Goal: Task Accomplishment & Management: Use online tool/utility

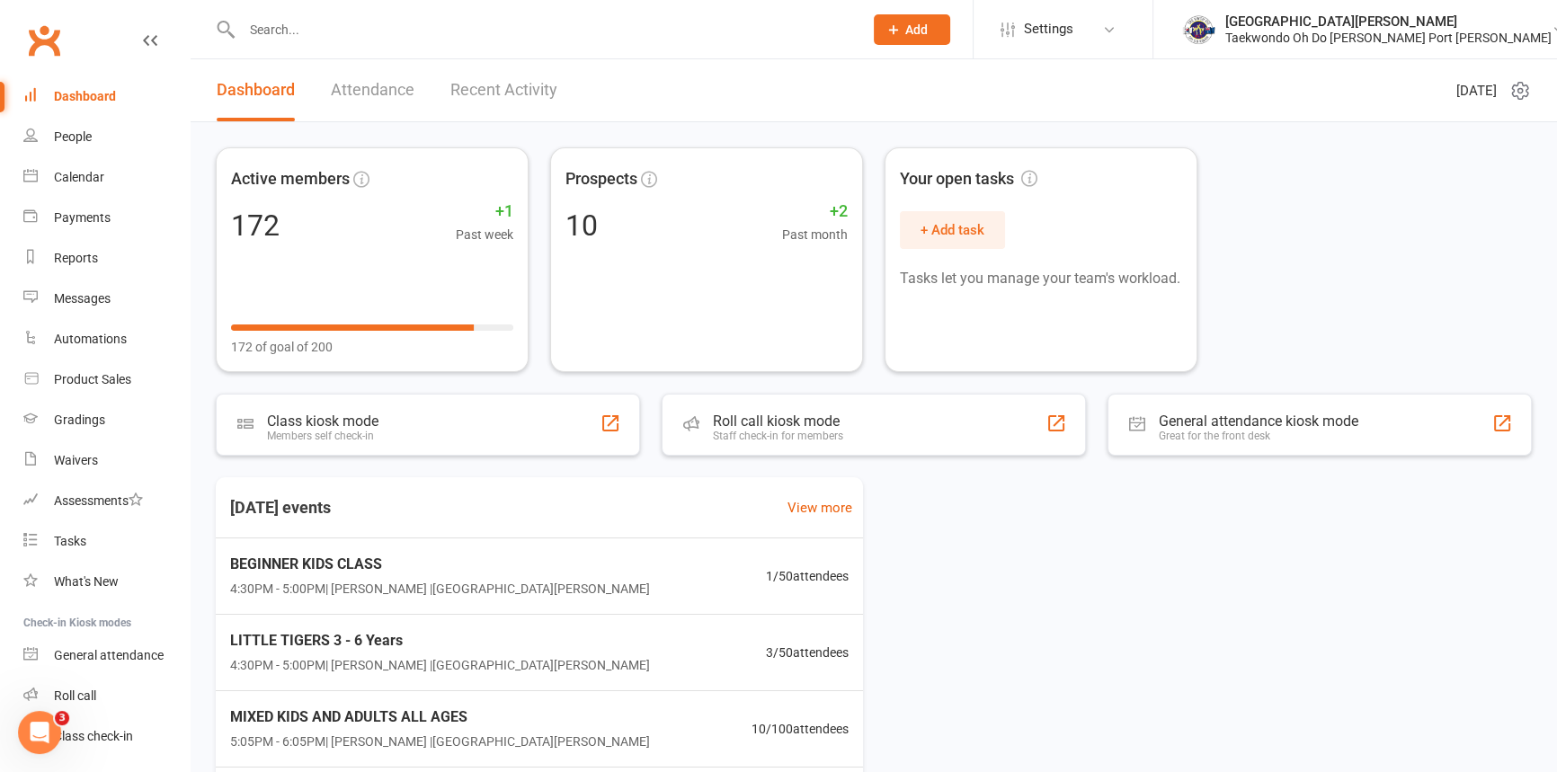
click at [360, 90] on link "Attendance" at bounding box center [373, 90] width 84 height 62
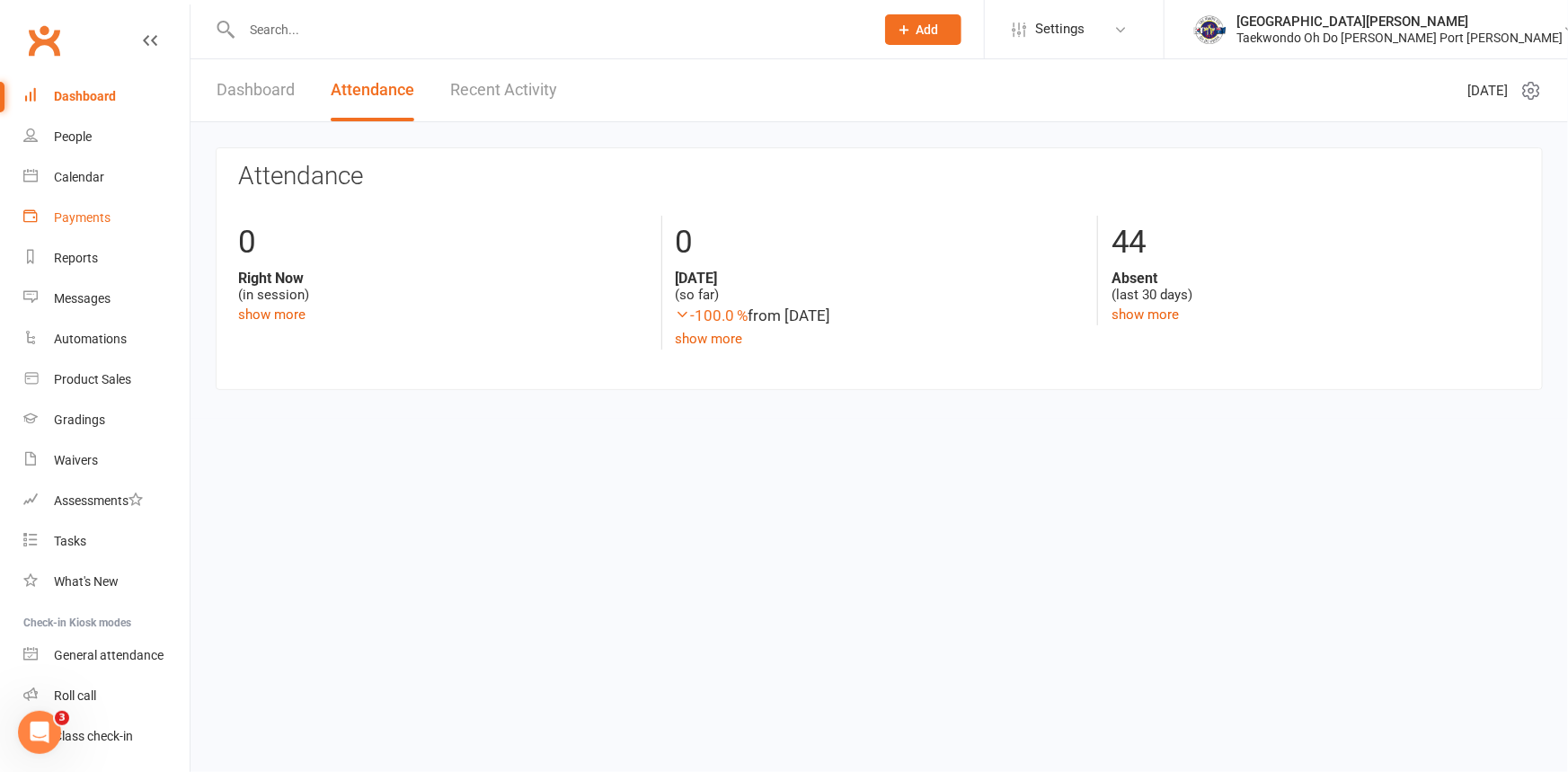
click at [88, 210] on div "Payments" at bounding box center [82, 217] width 57 height 14
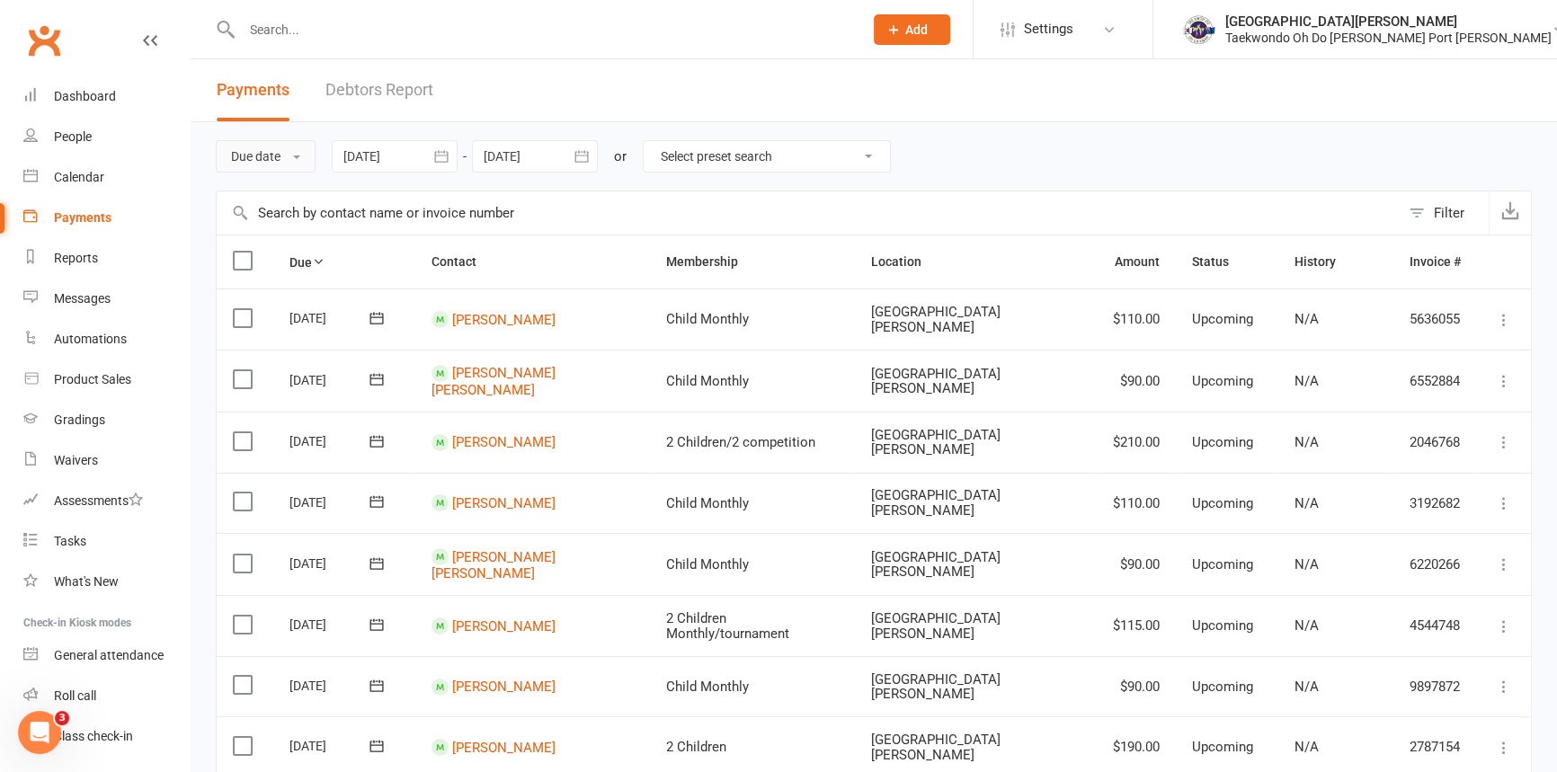
click at [272, 147] on button "Due date" at bounding box center [266, 156] width 100 height 32
click at [276, 266] on link "Date failed" at bounding box center [306, 269] width 178 height 36
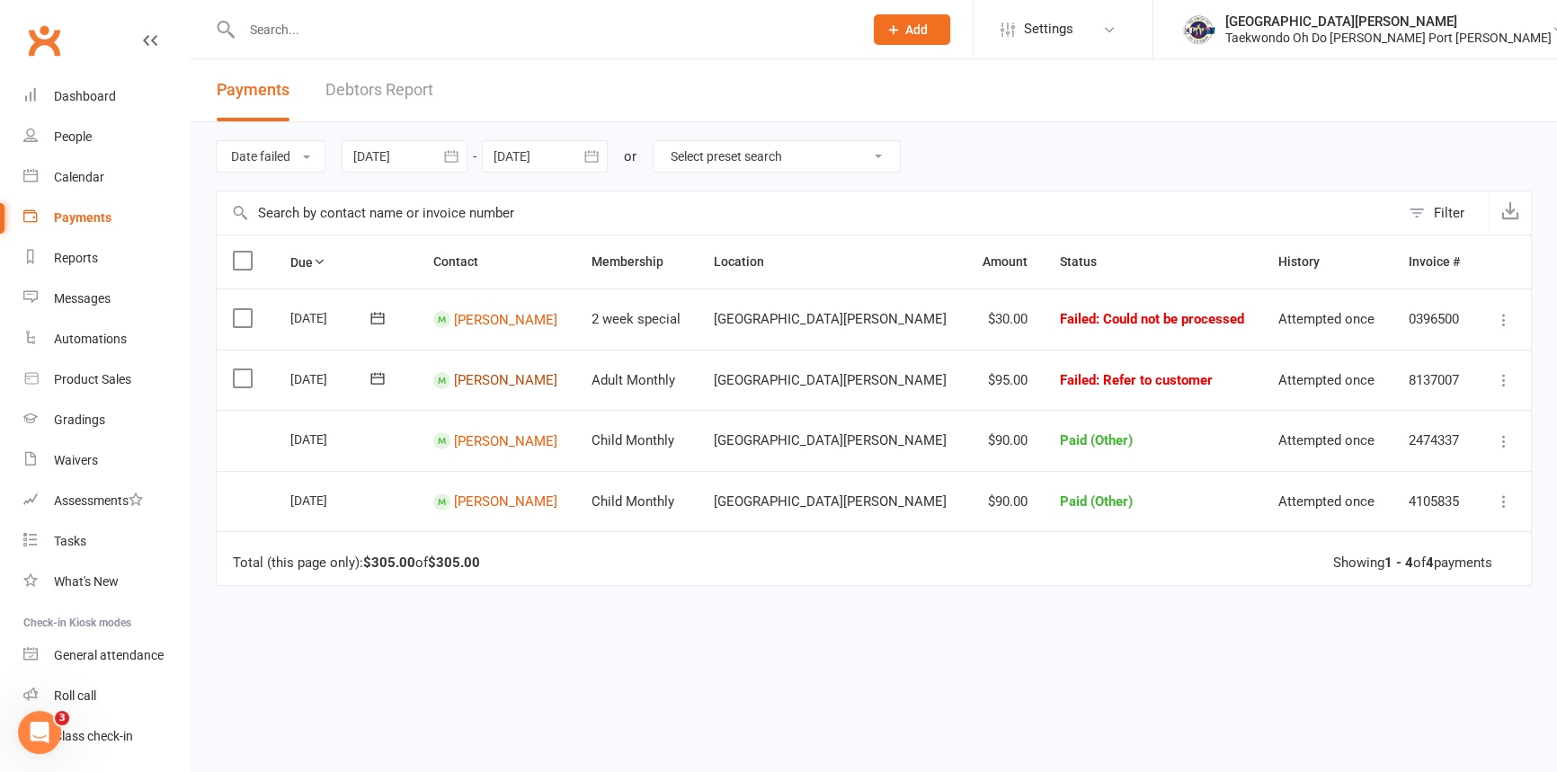
click at [520, 382] on link "[PERSON_NAME]" at bounding box center [505, 380] width 103 height 16
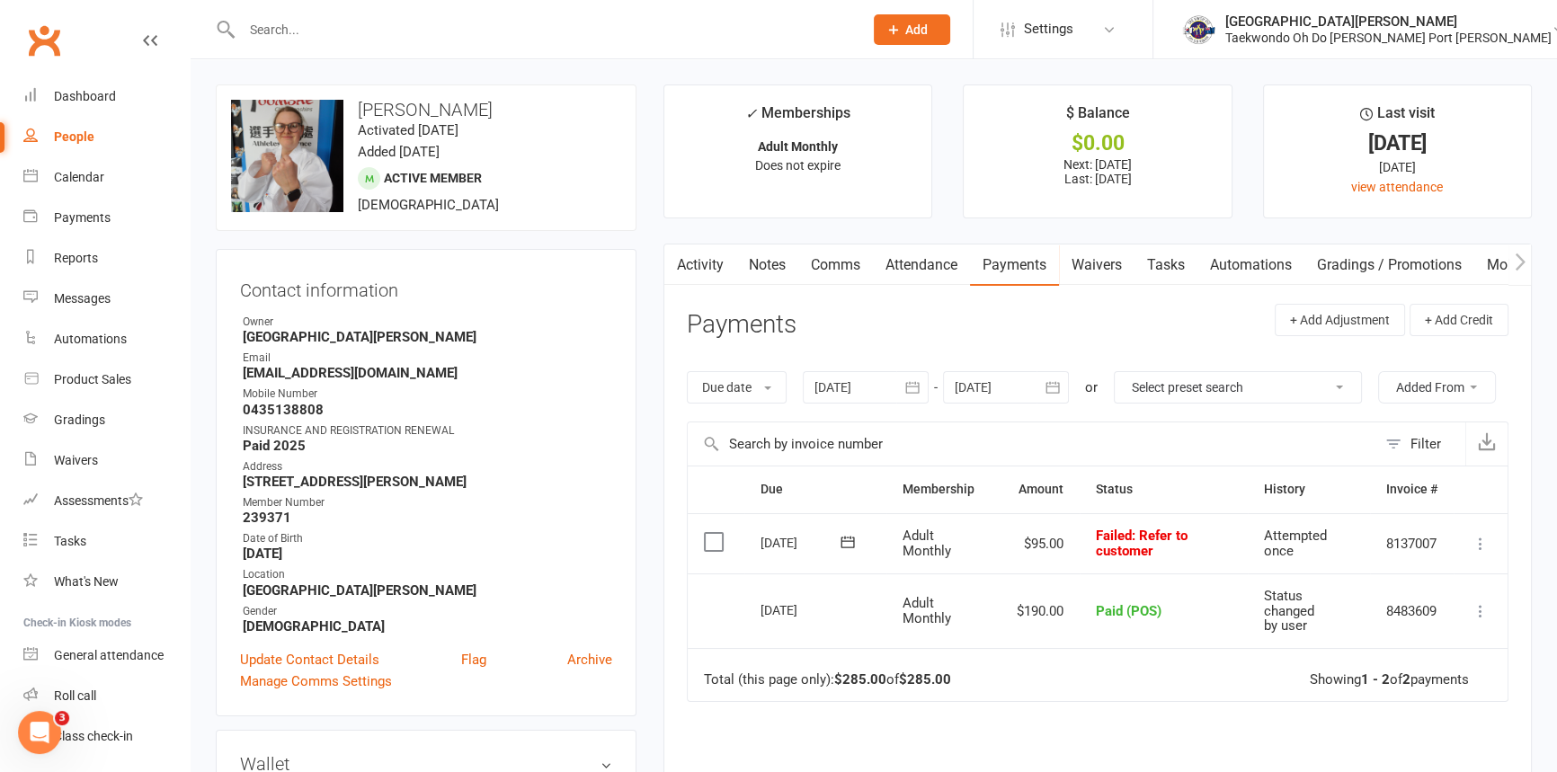
click at [771, 269] on link "Notes" at bounding box center [767, 265] width 62 height 41
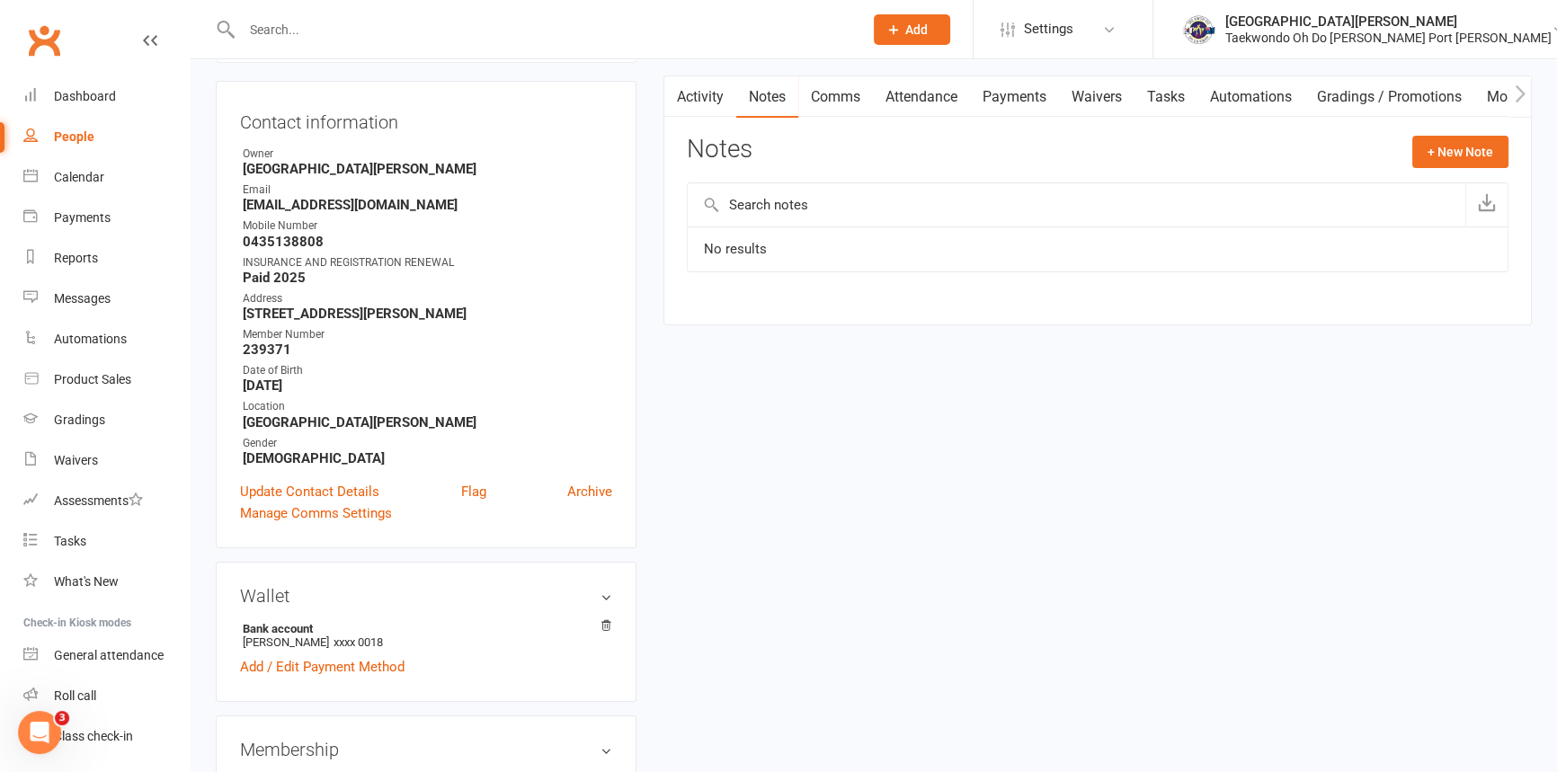
scroll to position [163, 0]
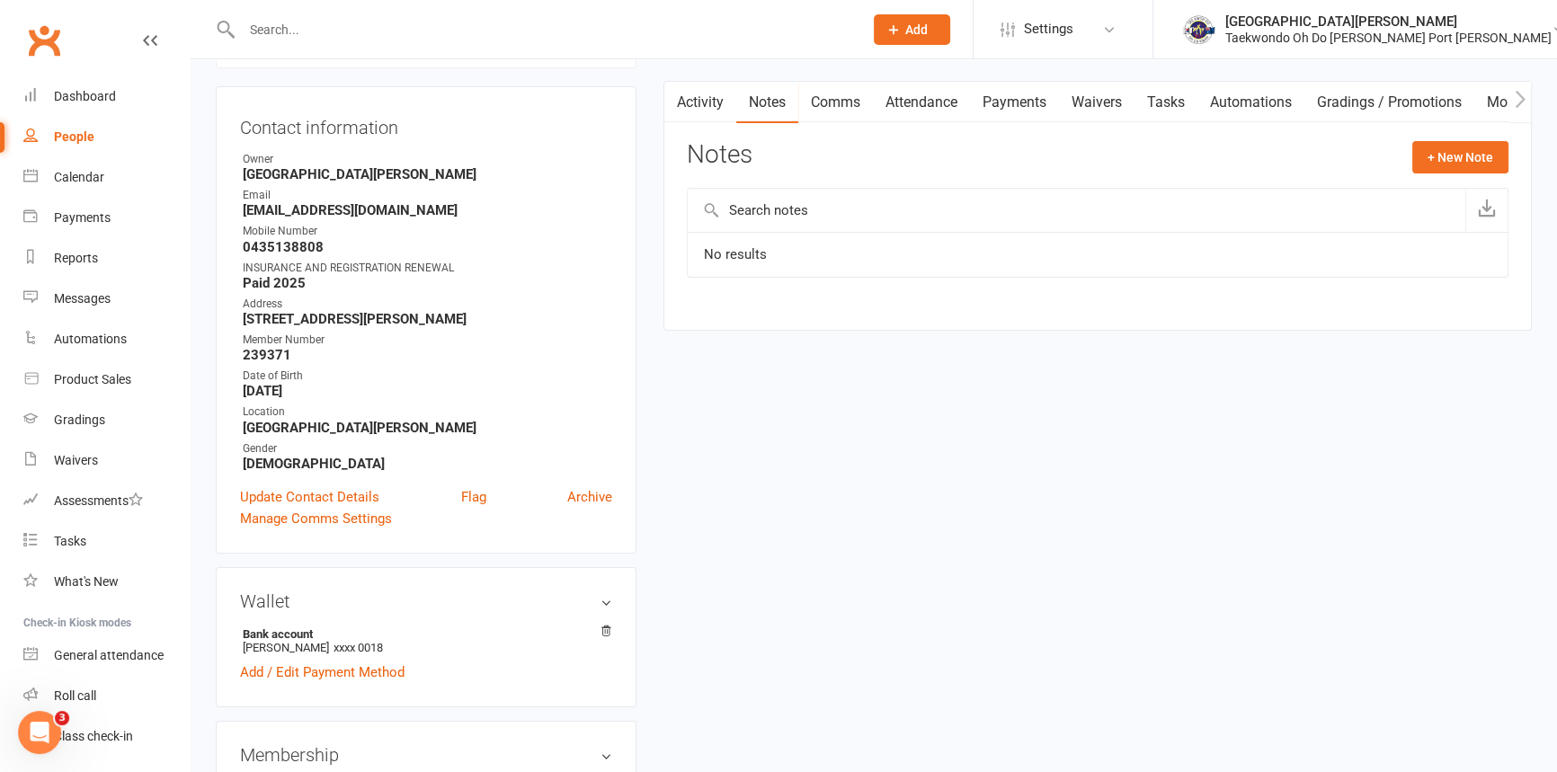
click at [1026, 104] on link "Payments" at bounding box center [1014, 102] width 89 height 41
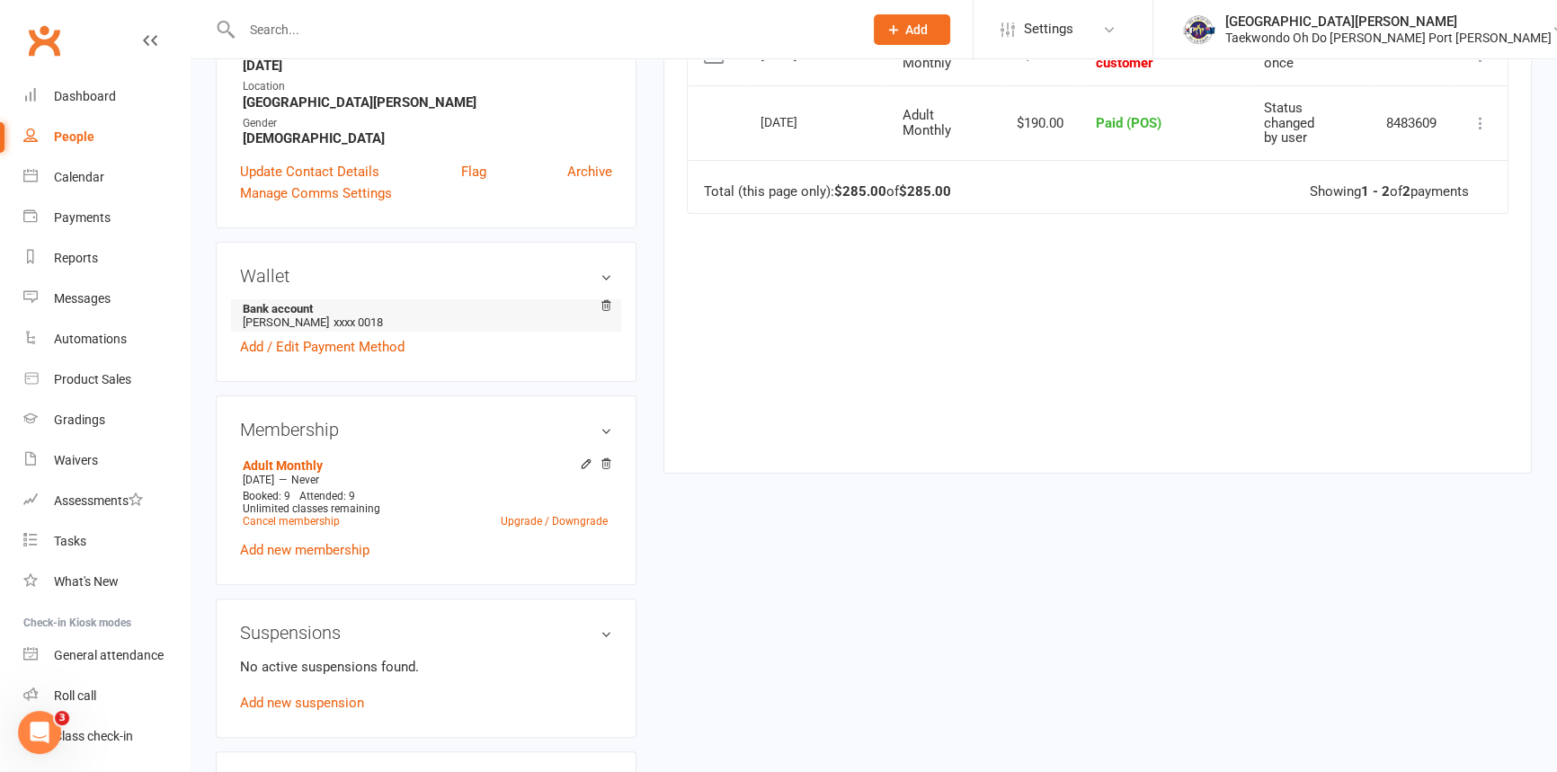
scroll to position [490, 0]
click at [583, 468] on icon at bounding box center [586, 462] width 13 height 13
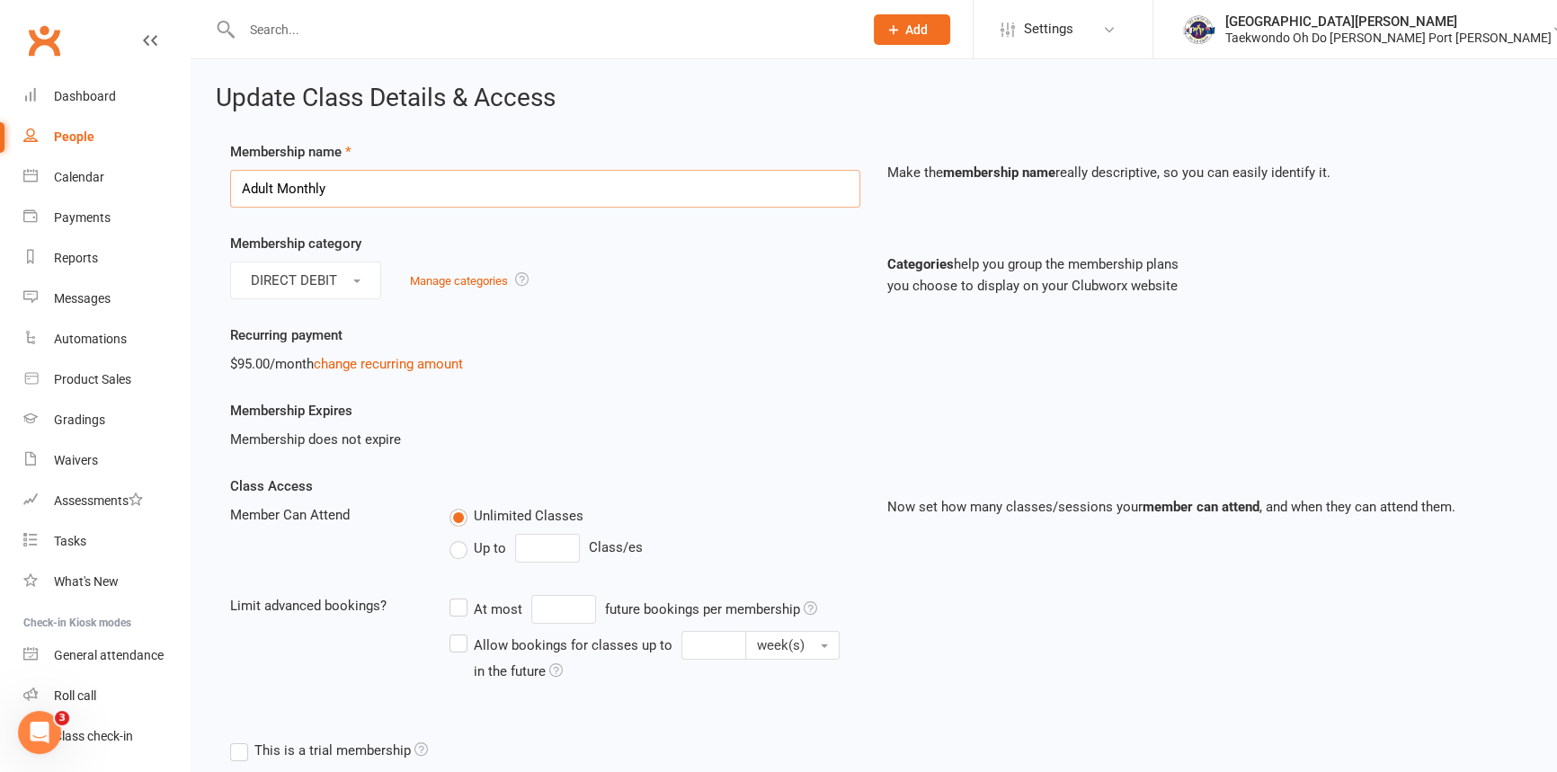
click at [333, 185] on input "Adult Monthly" at bounding box center [545, 189] width 630 height 38
type input "Adult Monthly/Competition"
click at [356, 370] on link "change recurring amount" at bounding box center [388, 364] width 149 height 16
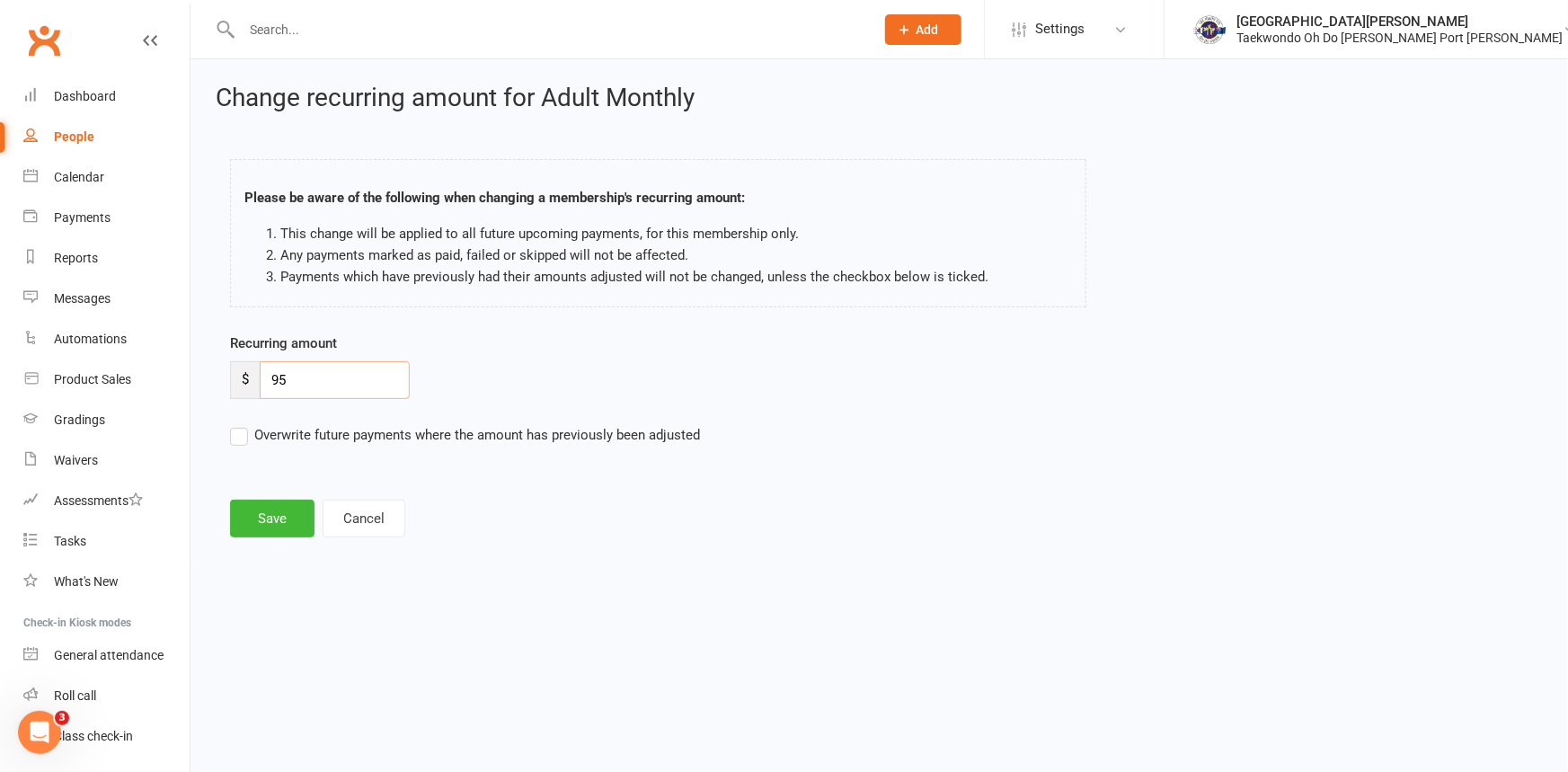
click at [313, 384] on input "95" at bounding box center [335, 380] width 150 height 38
drag, startPoint x: 234, startPoint y: 379, endPoint x: 190, endPoint y: 380, distance: 44.0
click at [193, 380] on div "Change recurring amount for Adult Monthly Please be aware of the following when…" at bounding box center [879, 312] width 1377 height 507
type input "115"
click at [270, 525] on button "Save" at bounding box center [272, 519] width 85 height 38
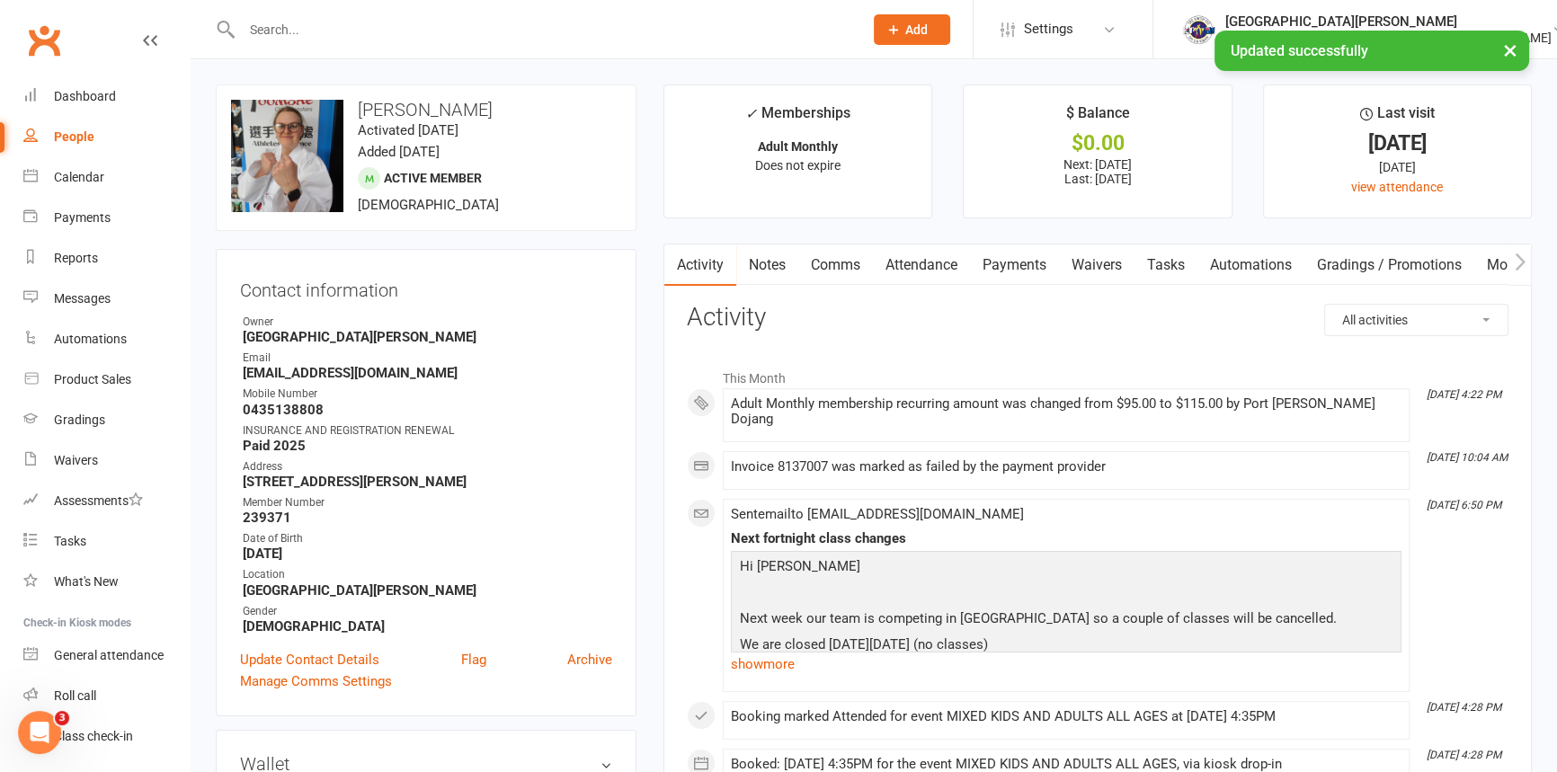
click at [1023, 267] on link "Payments" at bounding box center [1014, 265] width 89 height 41
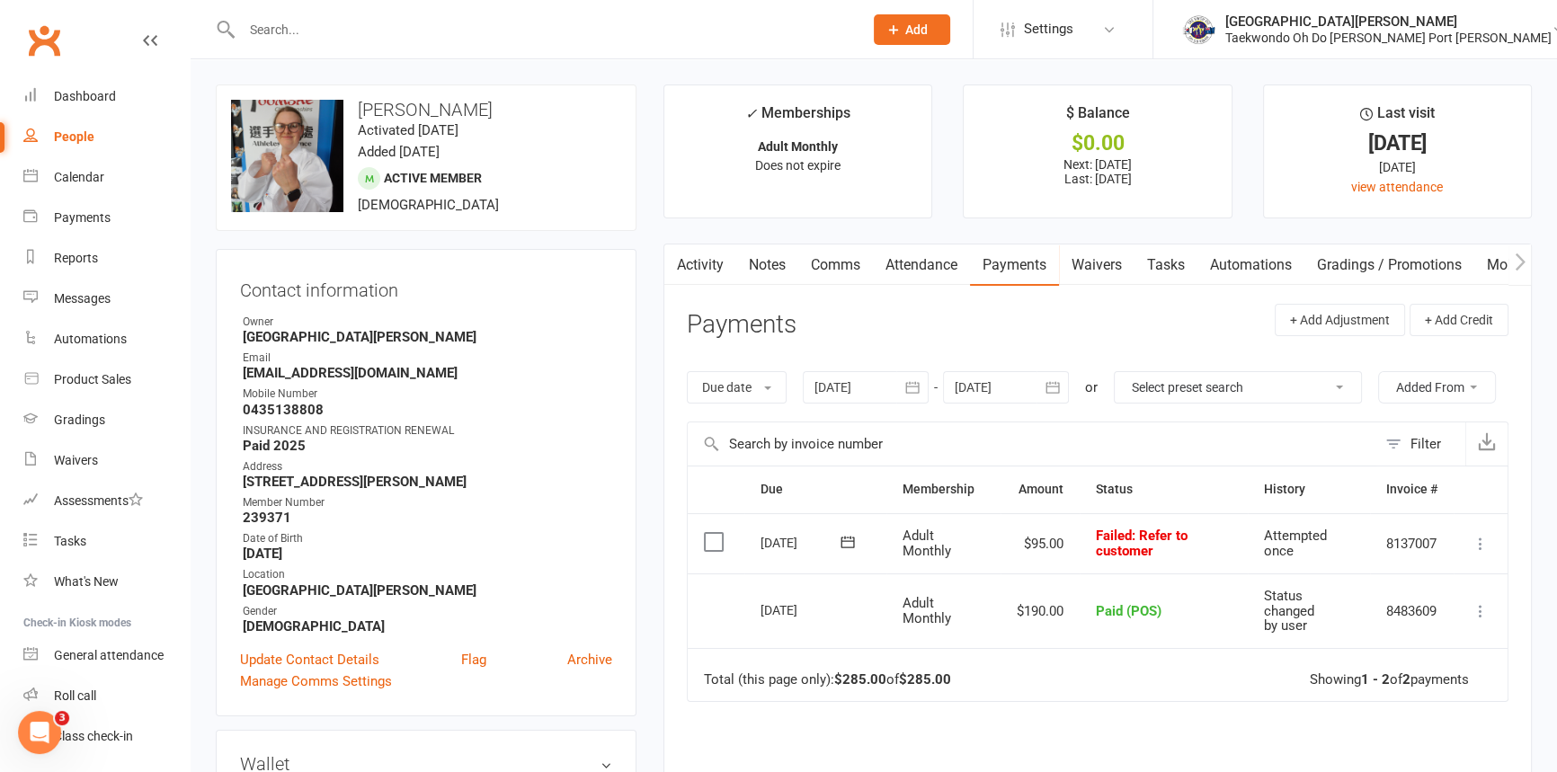
click at [842, 551] on icon at bounding box center [848, 542] width 18 height 18
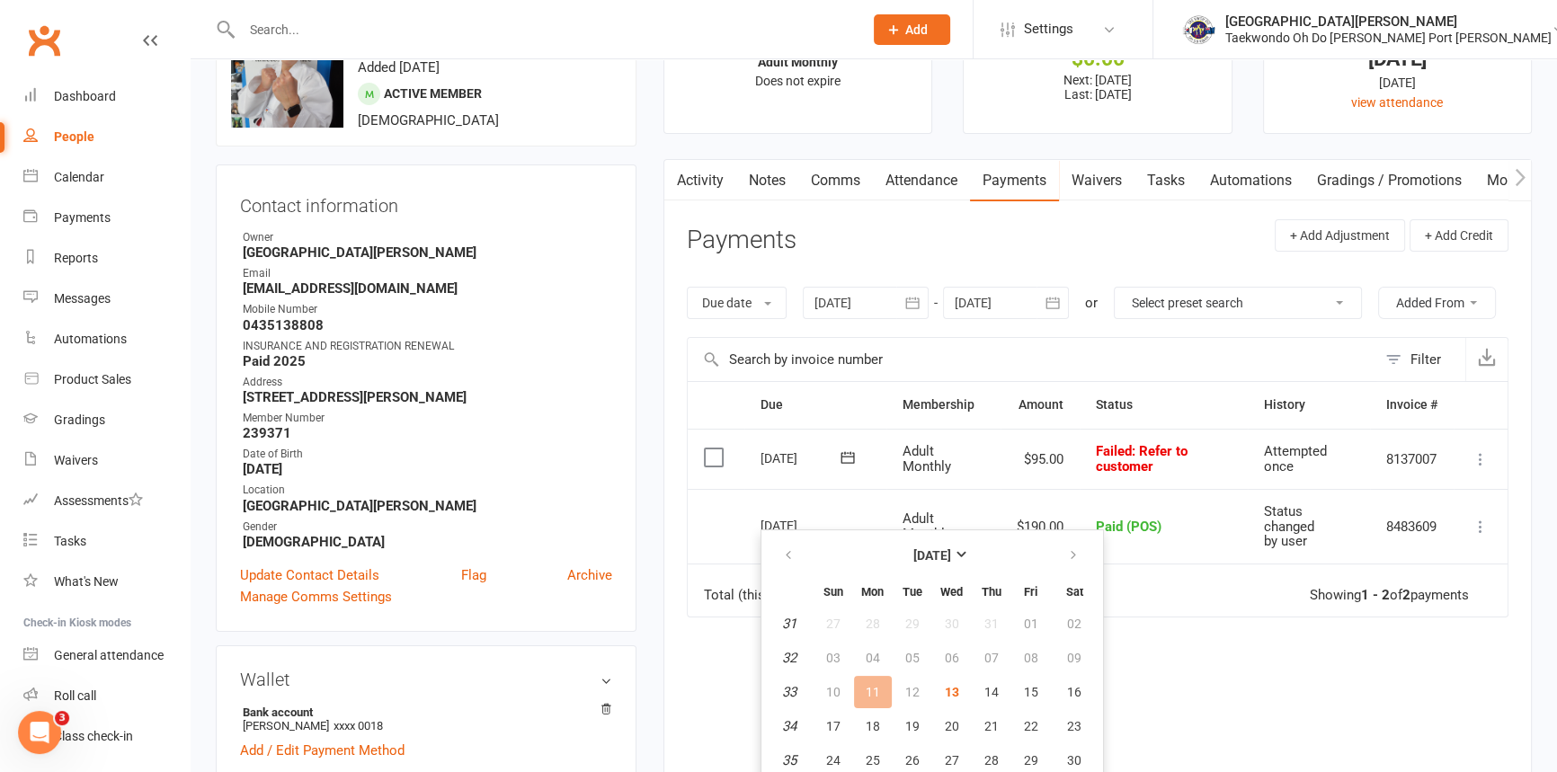
scroll to position [245, 0]
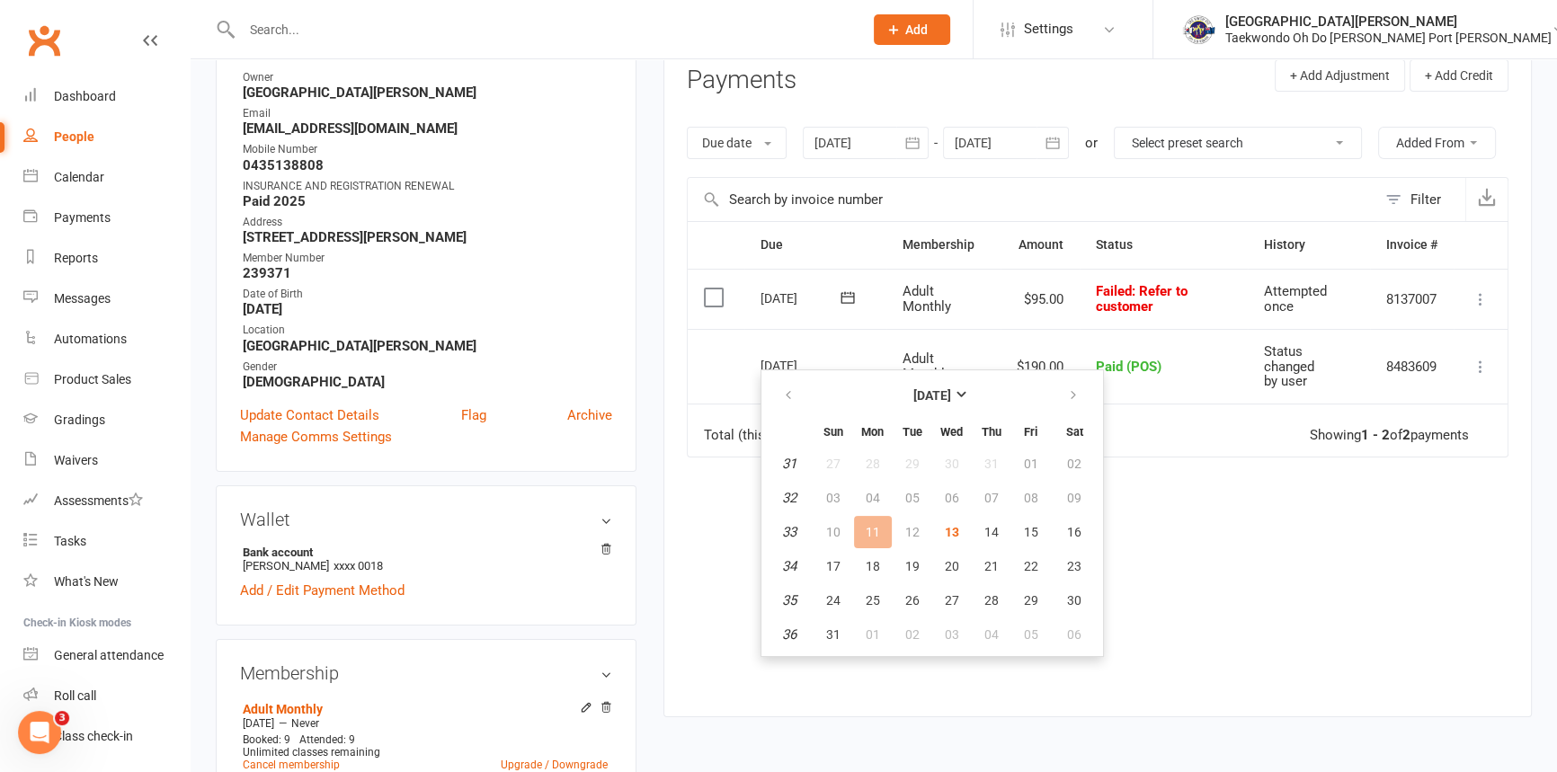
click at [1333, 443] on div "Showing 1 - 2 of 2 payments" at bounding box center [1389, 435] width 159 height 15
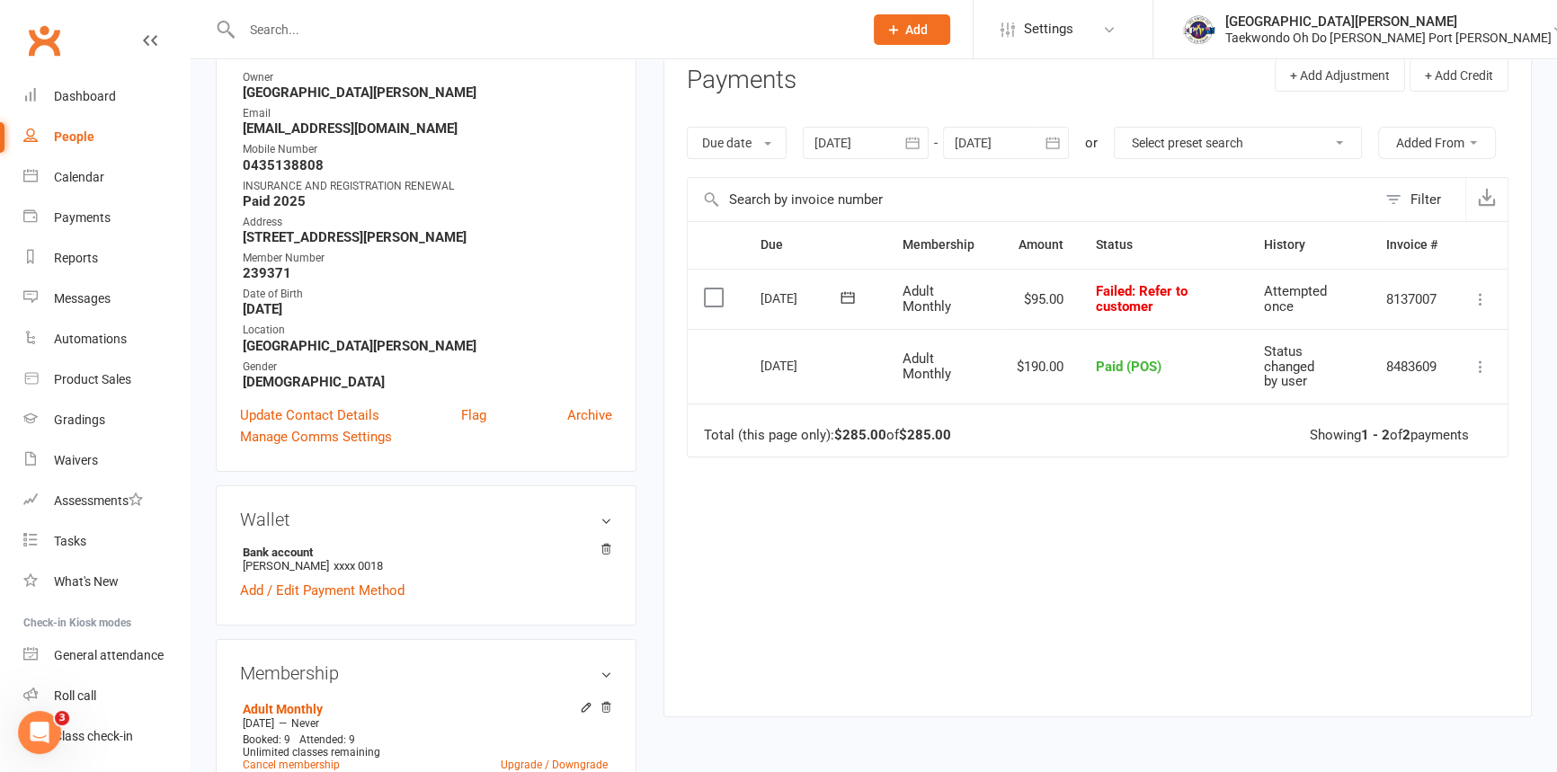
click at [1476, 308] on icon at bounding box center [1481, 299] width 18 height 18
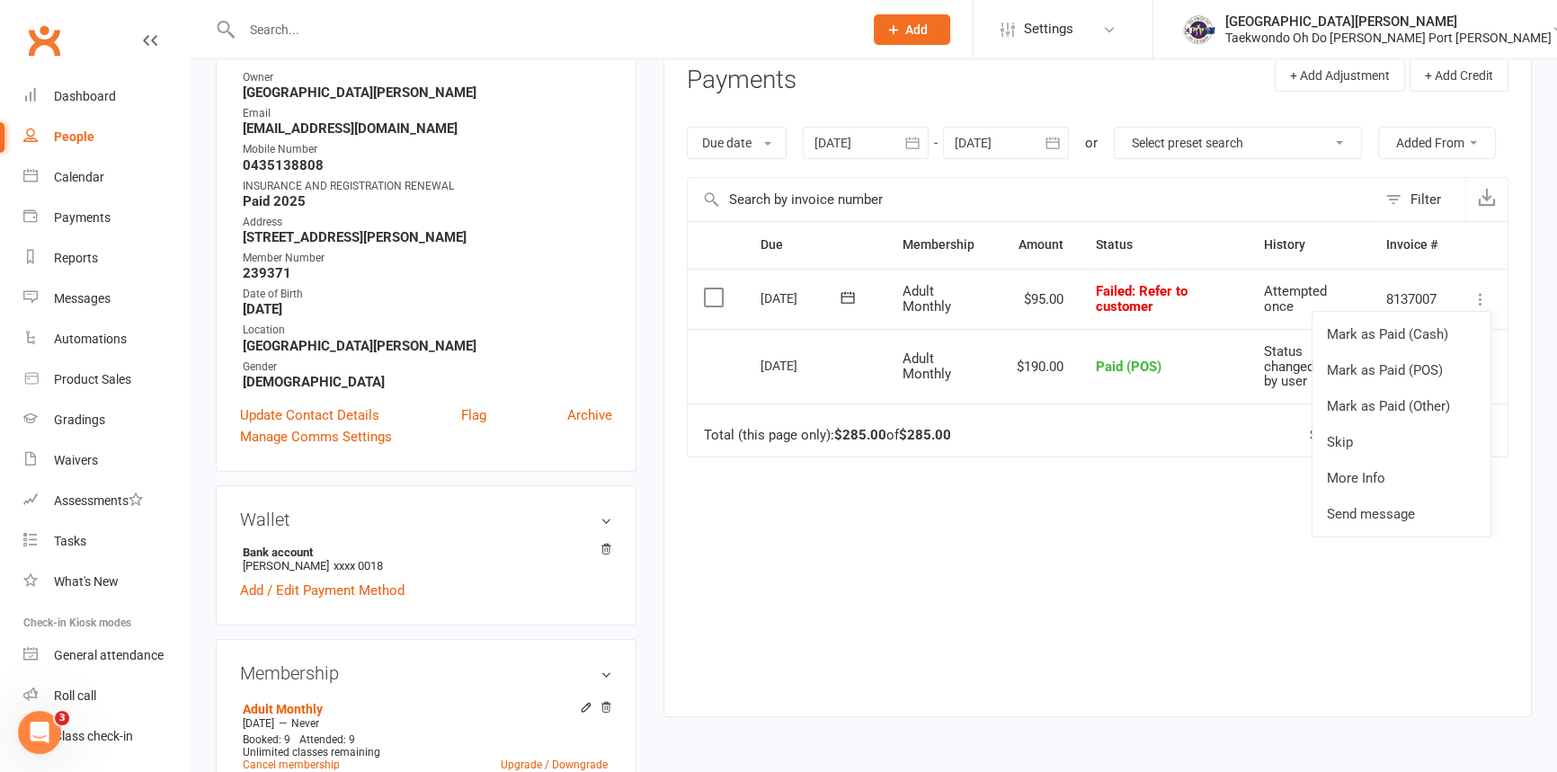
click at [1156, 602] on div "Due Contact Membership Amount Status History Invoice # Select this 11 Aug 2025 …" at bounding box center [1098, 455] width 822 height 468
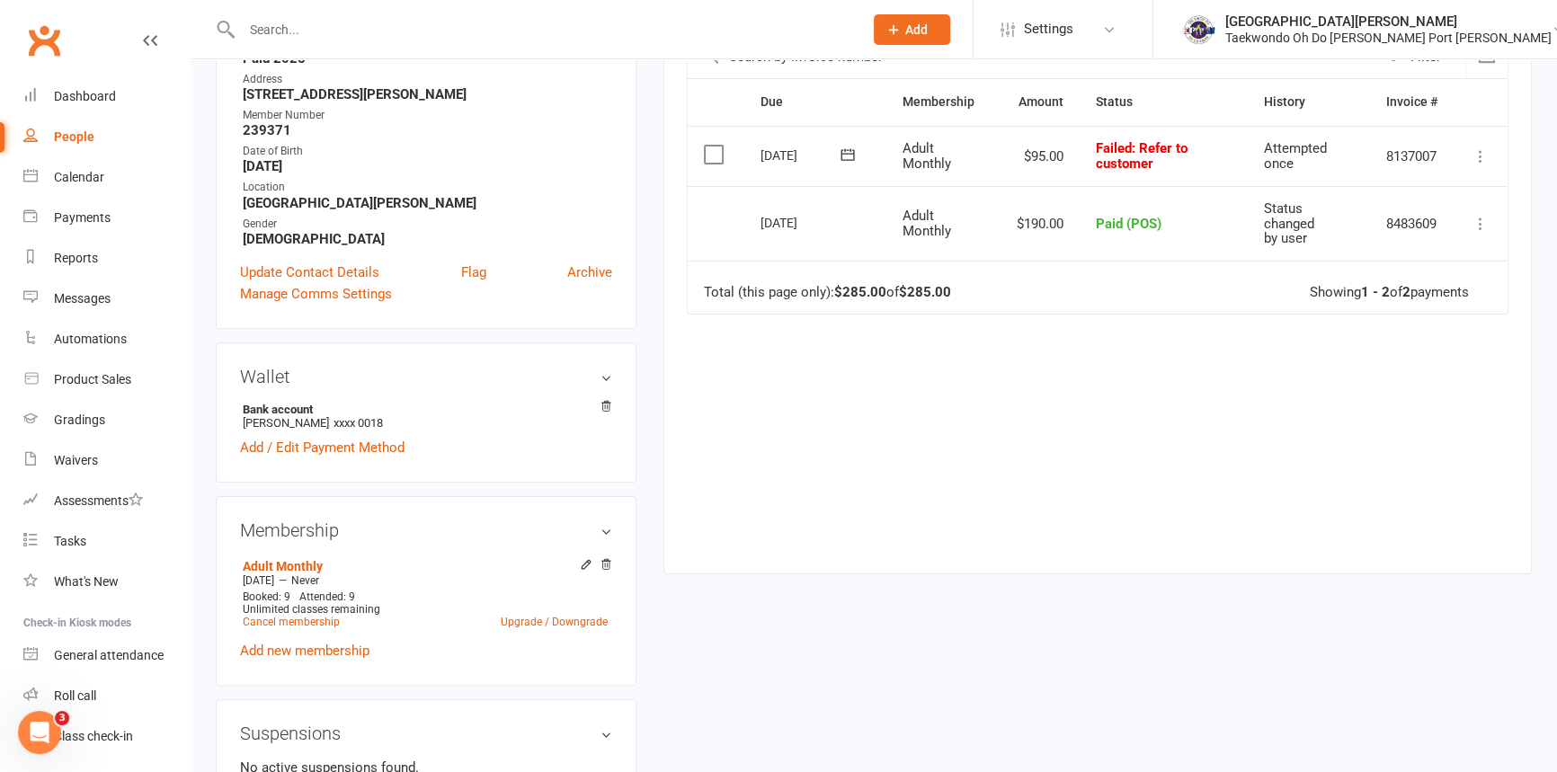
scroll to position [490, 0]
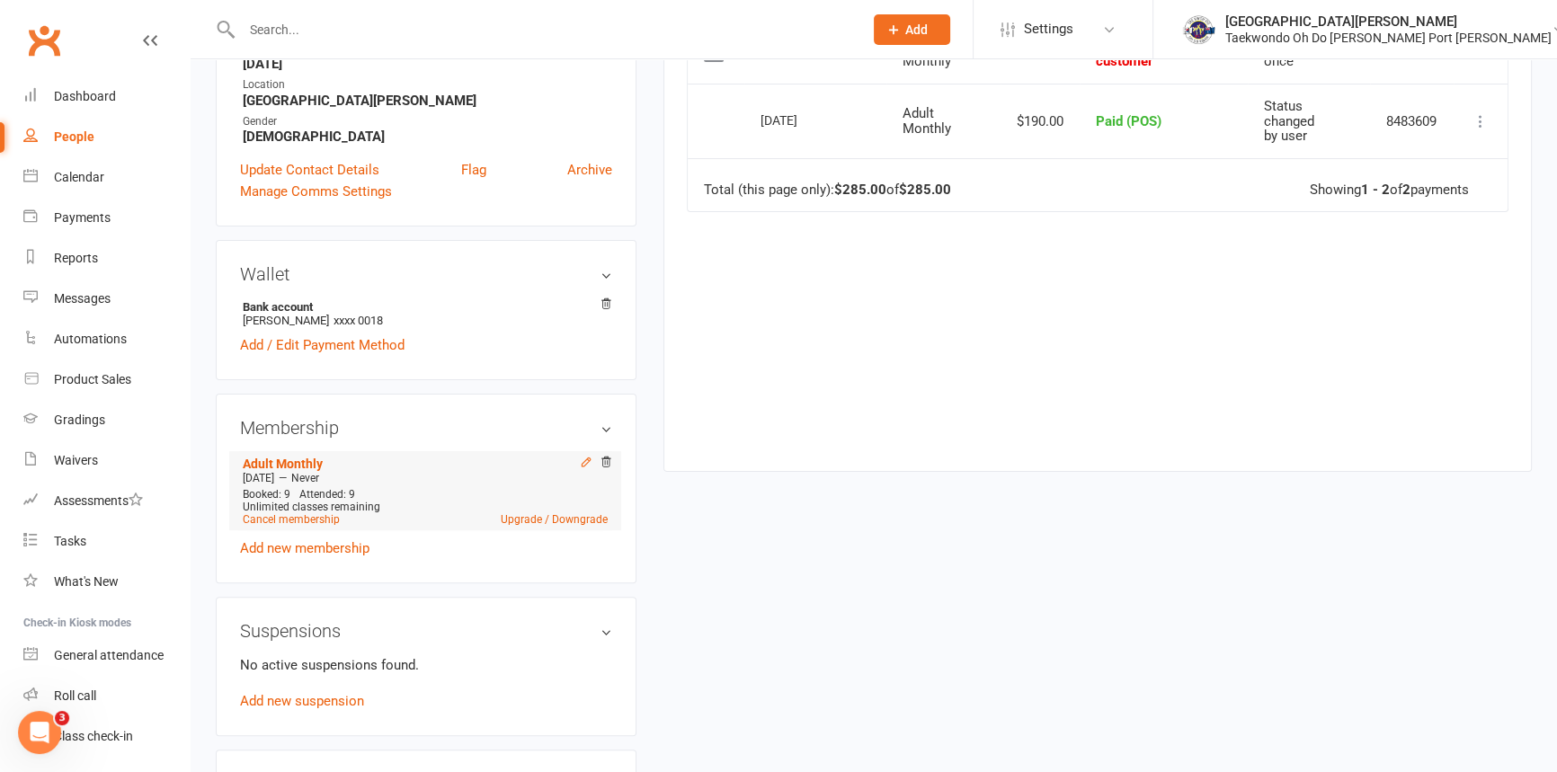
click at [580, 468] on icon at bounding box center [586, 462] width 13 height 13
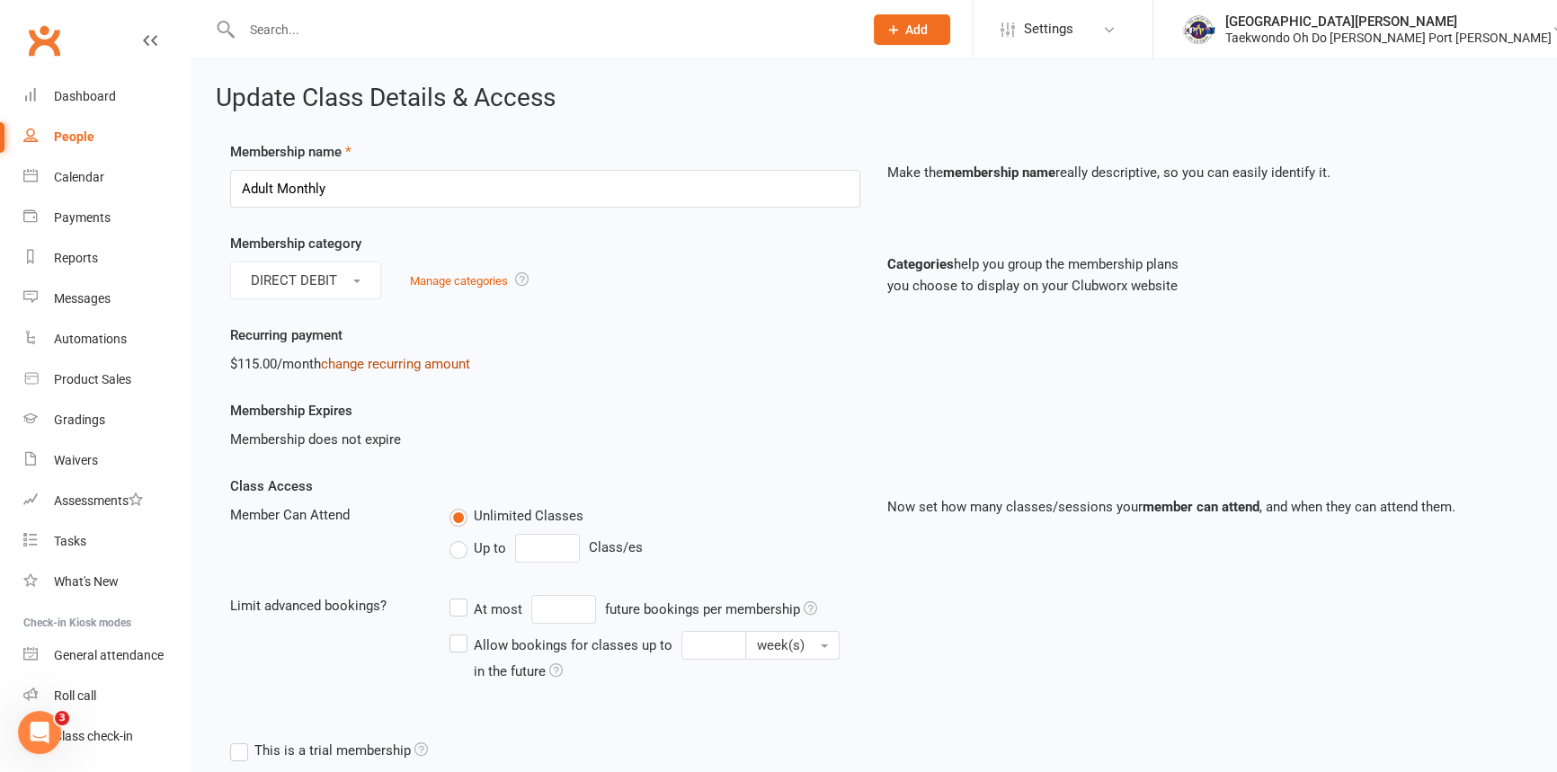
click at [406, 370] on link "change recurring amount" at bounding box center [395, 364] width 149 height 16
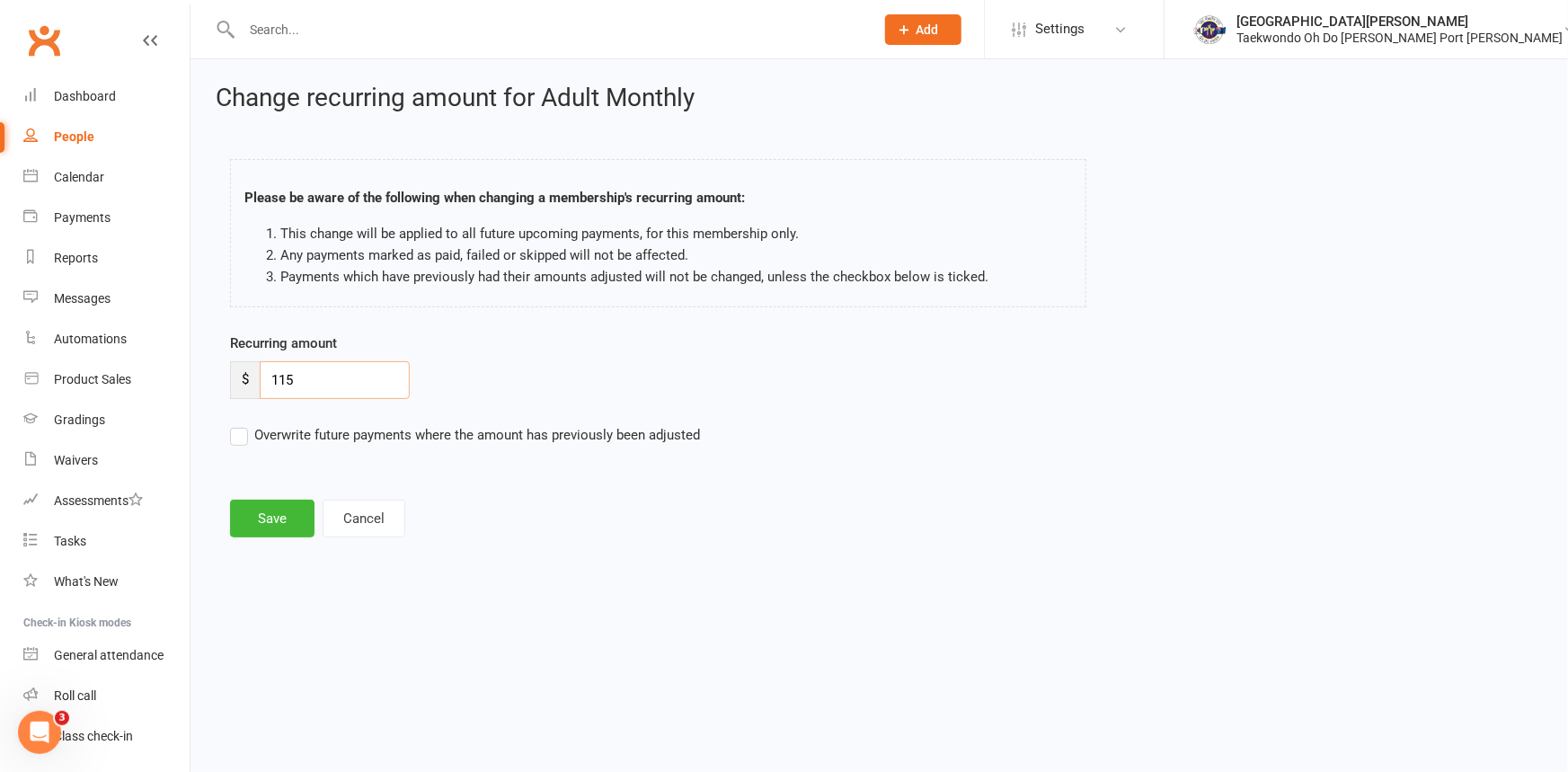
click at [334, 382] on input "115" at bounding box center [335, 380] width 150 height 38
click at [243, 446] on label "Overwrite future payments where the amount has previously been adjusted" at bounding box center [465, 435] width 470 height 22
click at [243, 424] on input "Overwrite future payments where the amount has previously been adjusted" at bounding box center [465, 424] width 470 height 0
drag, startPoint x: 275, startPoint y: 522, endPoint x: 443, endPoint y: 519, distance: 168.0
click at [276, 522] on button "Save" at bounding box center [272, 519] width 85 height 38
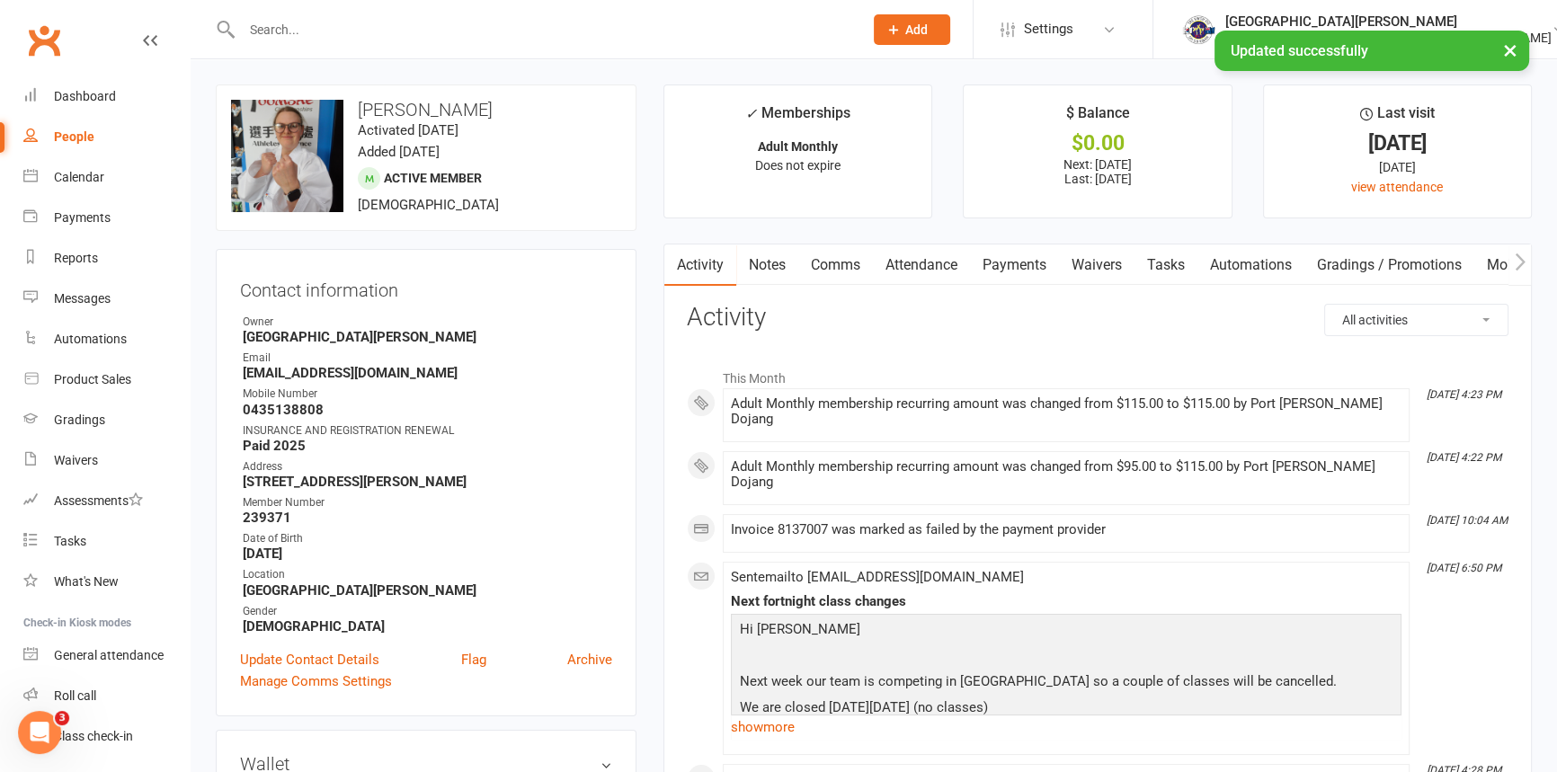
click at [1017, 270] on link "Payments" at bounding box center [1014, 265] width 89 height 41
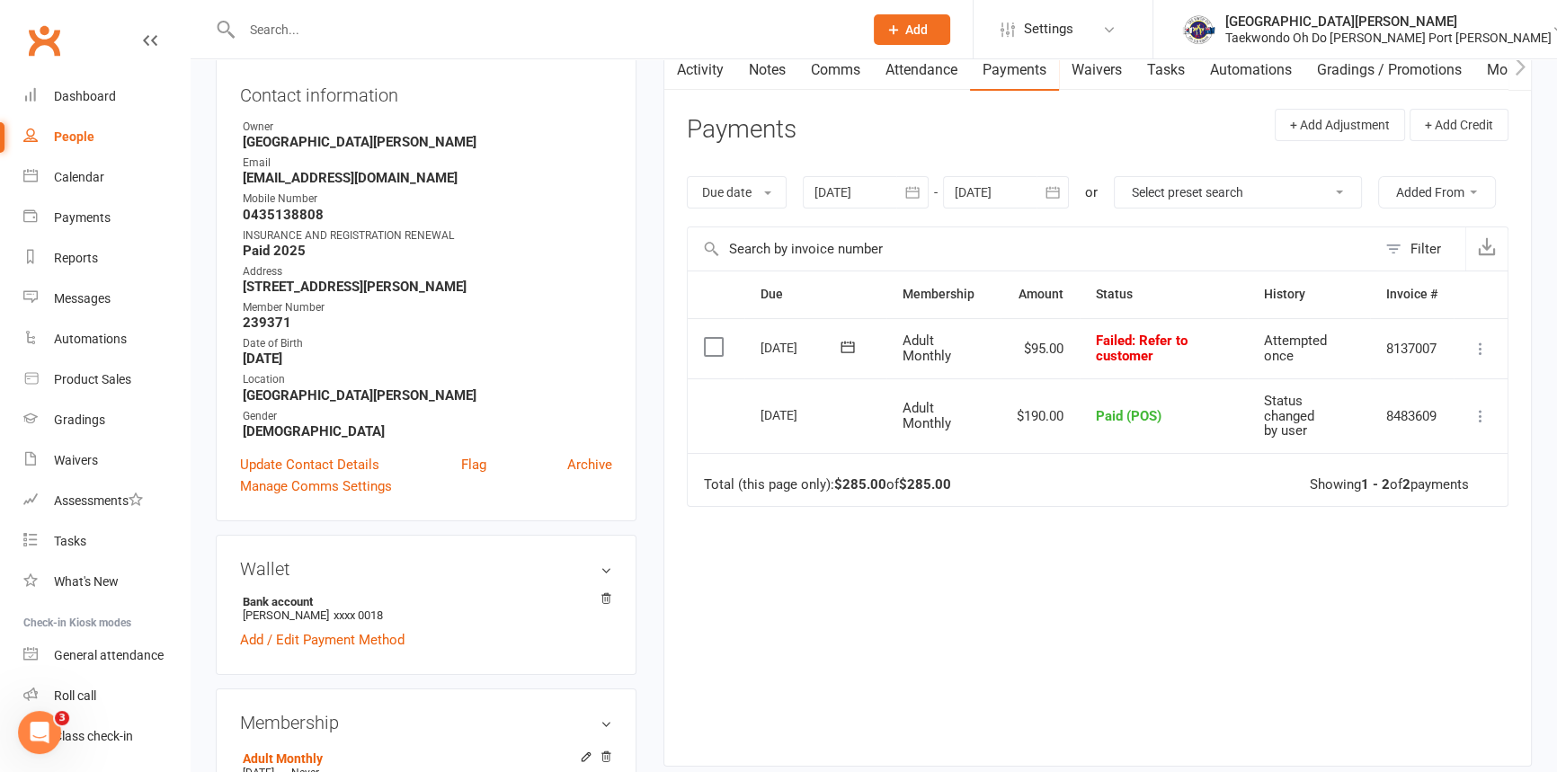
scroll to position [245, 0]
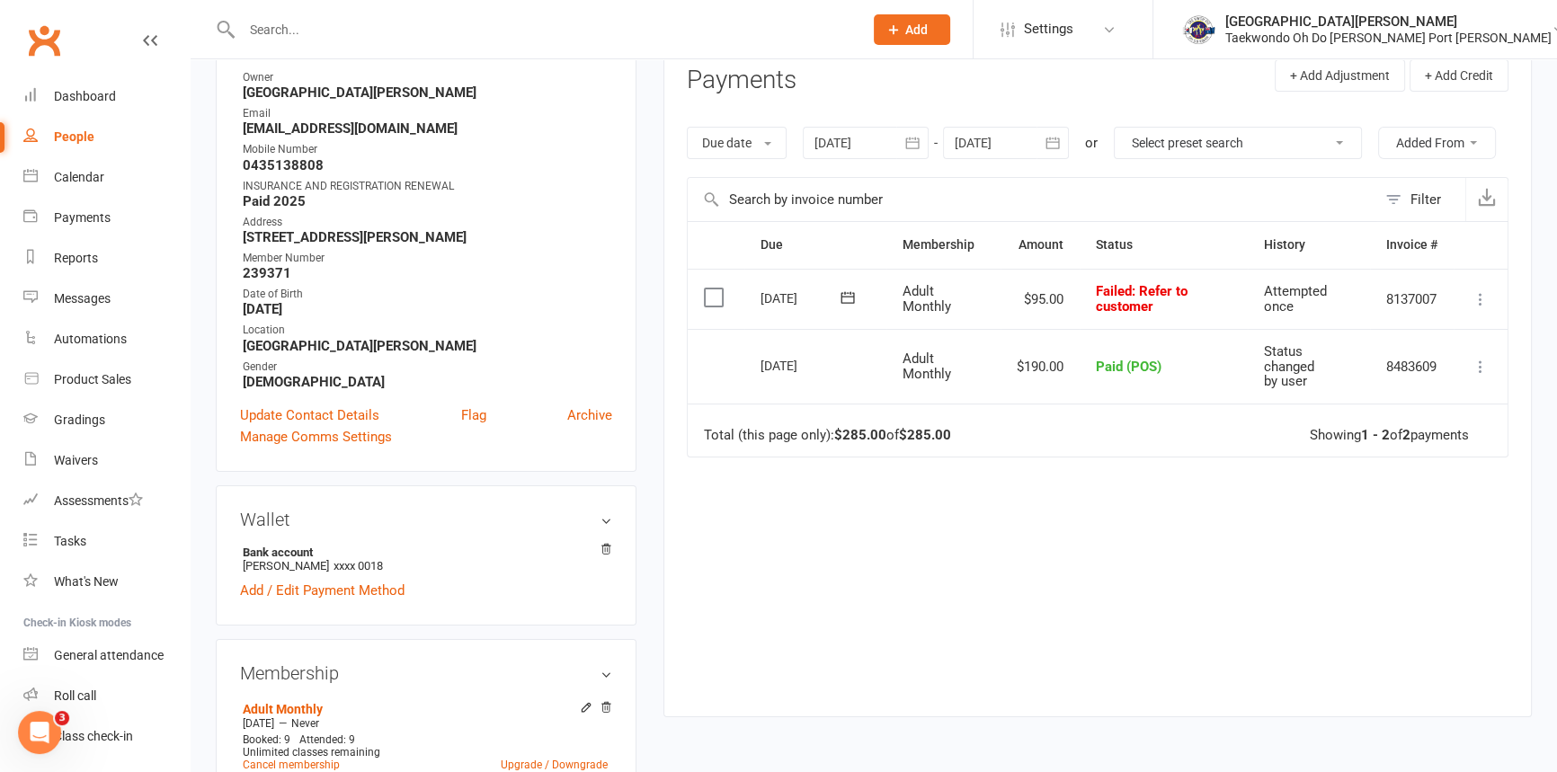
click at [848, 307] on icon at bounding box center [848, 298] width 18 height 18
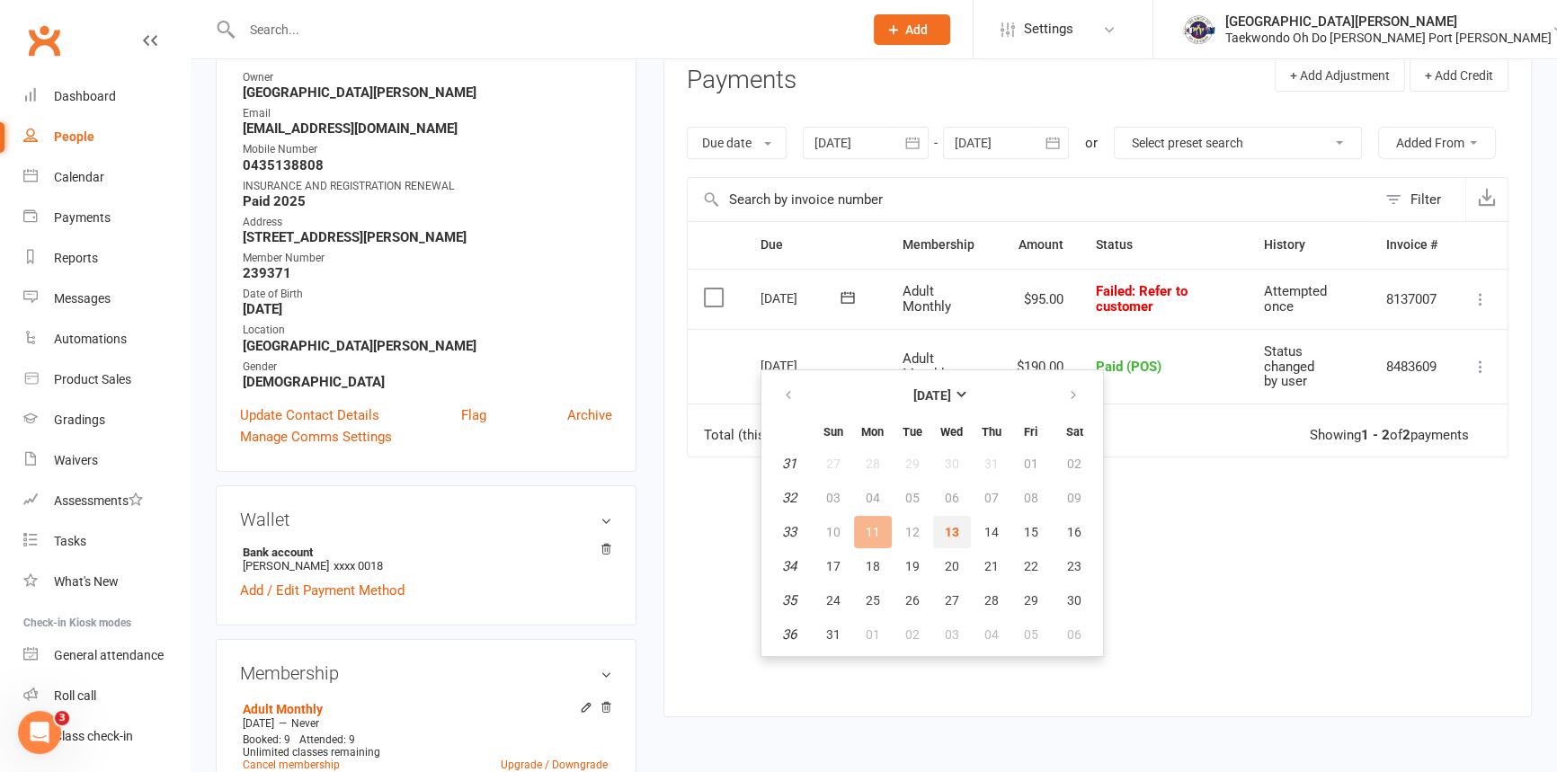
click at [958, 534] on span "13" at bounding box center [952, 532] width 14 height 14
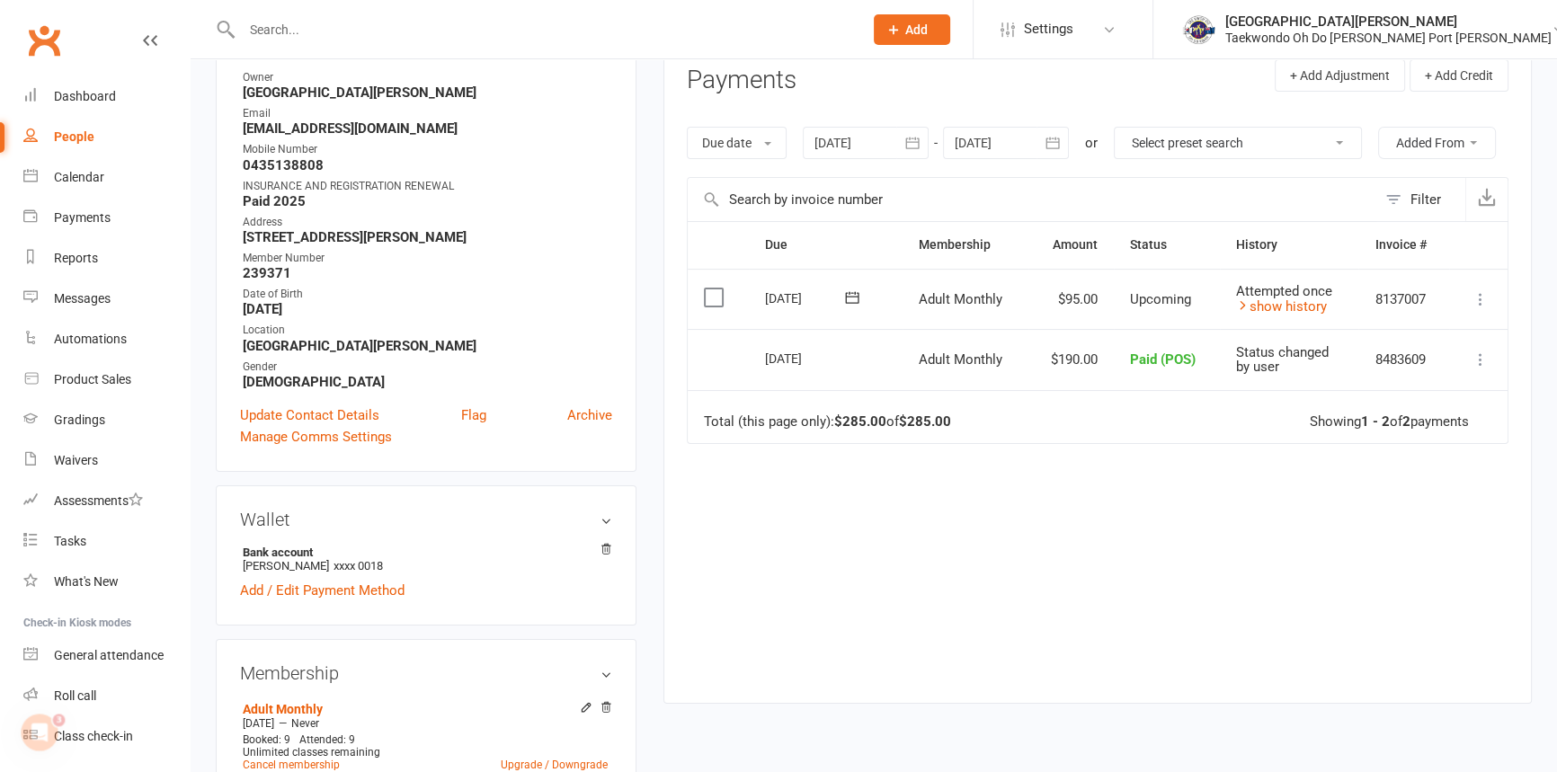
click at [1476, 308] on icon at bounding box center [1481, 299] width 18 height 18
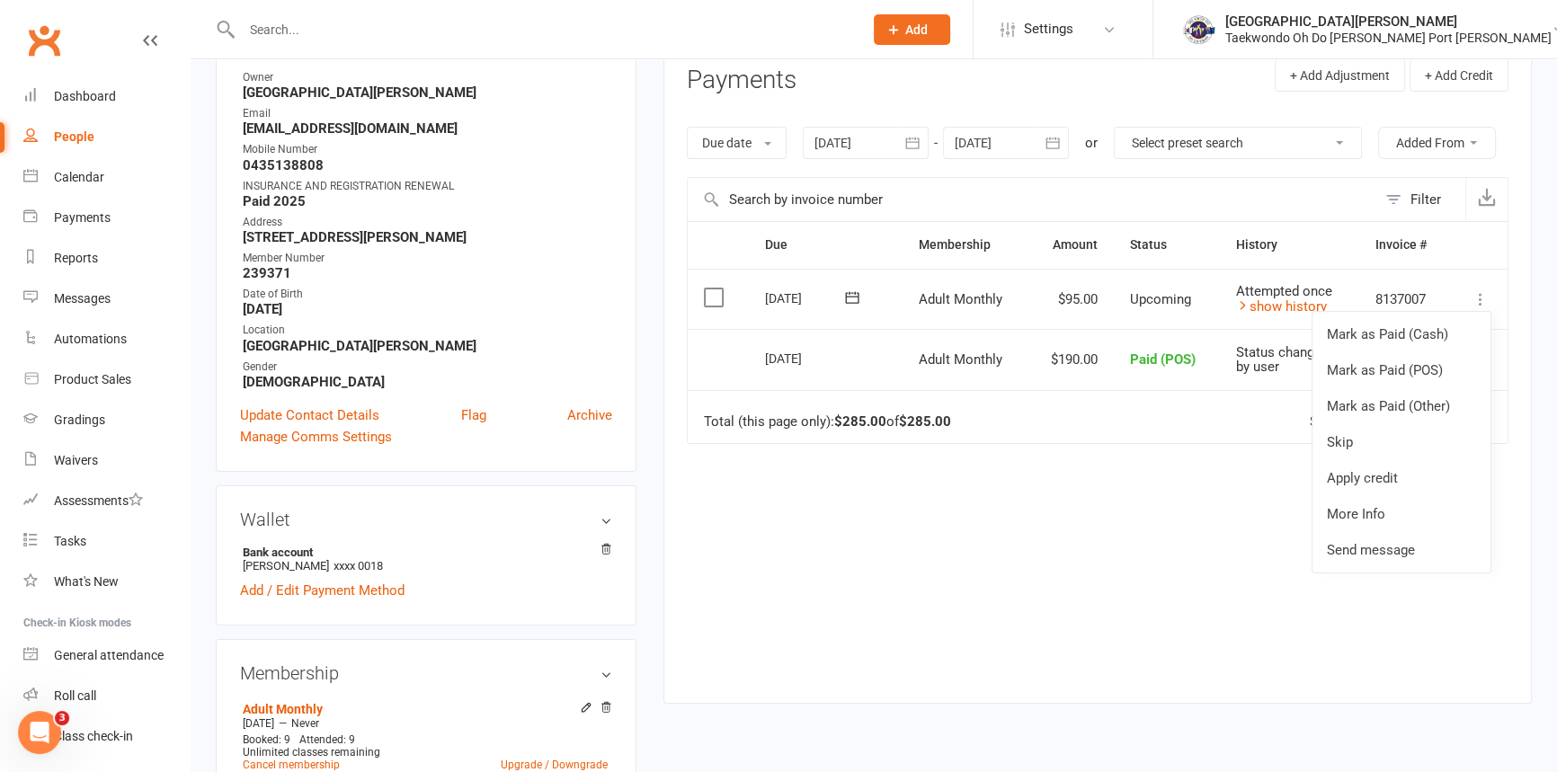
click at [1198, 629] on div "Due Contact Membership Amount Status History Invoice # Select this [DATE] [PERS…" at bounding box center [1098, 448] width 822 height 455
click at [1061, 144] on icon "button" at bounding box center [1053, 143] width 18 height 18
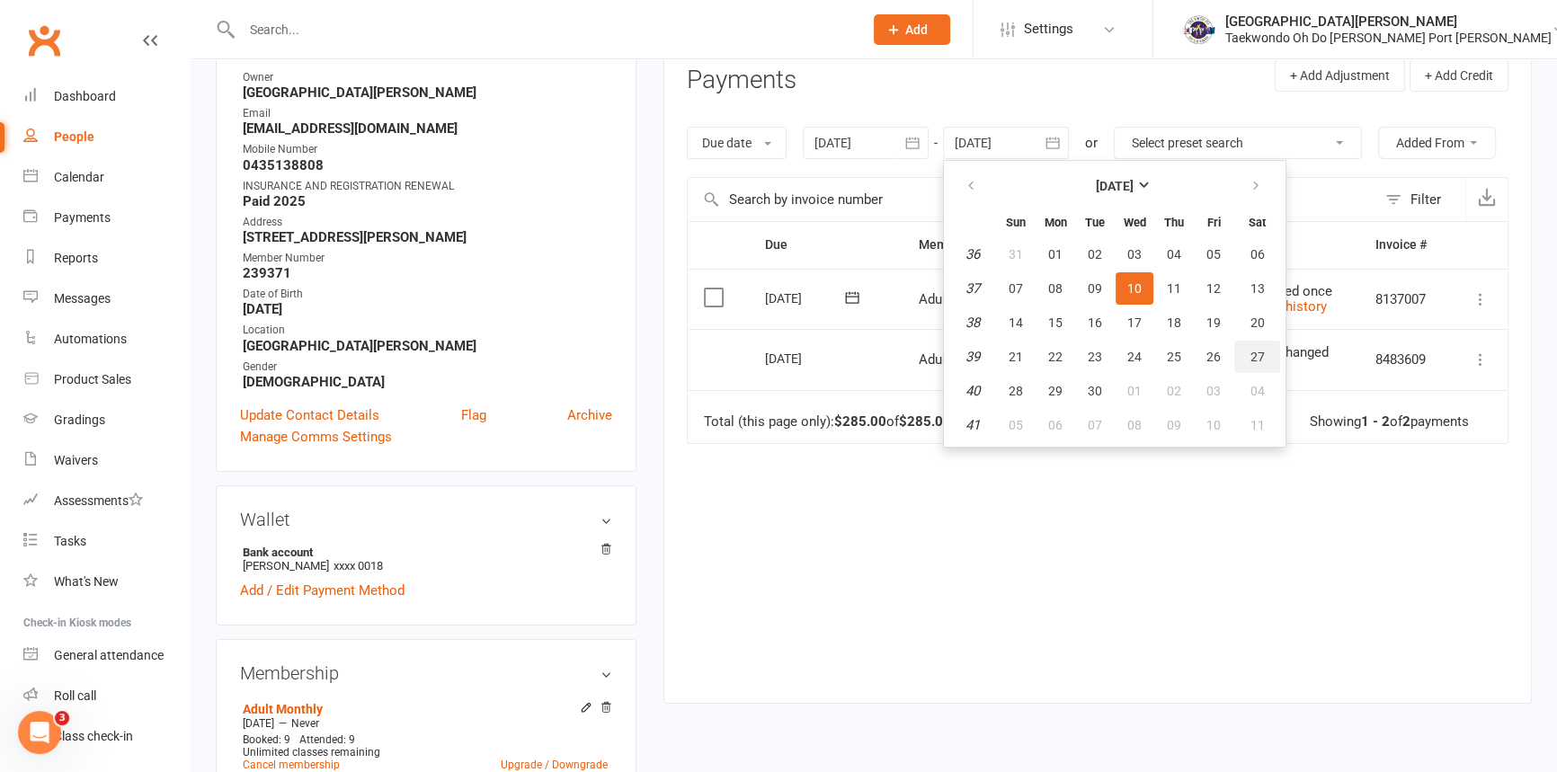
click at [1265, 364] on span "27" at bounding box center [1258, 357] width 14 height 14
type input "27 Sep 2025"
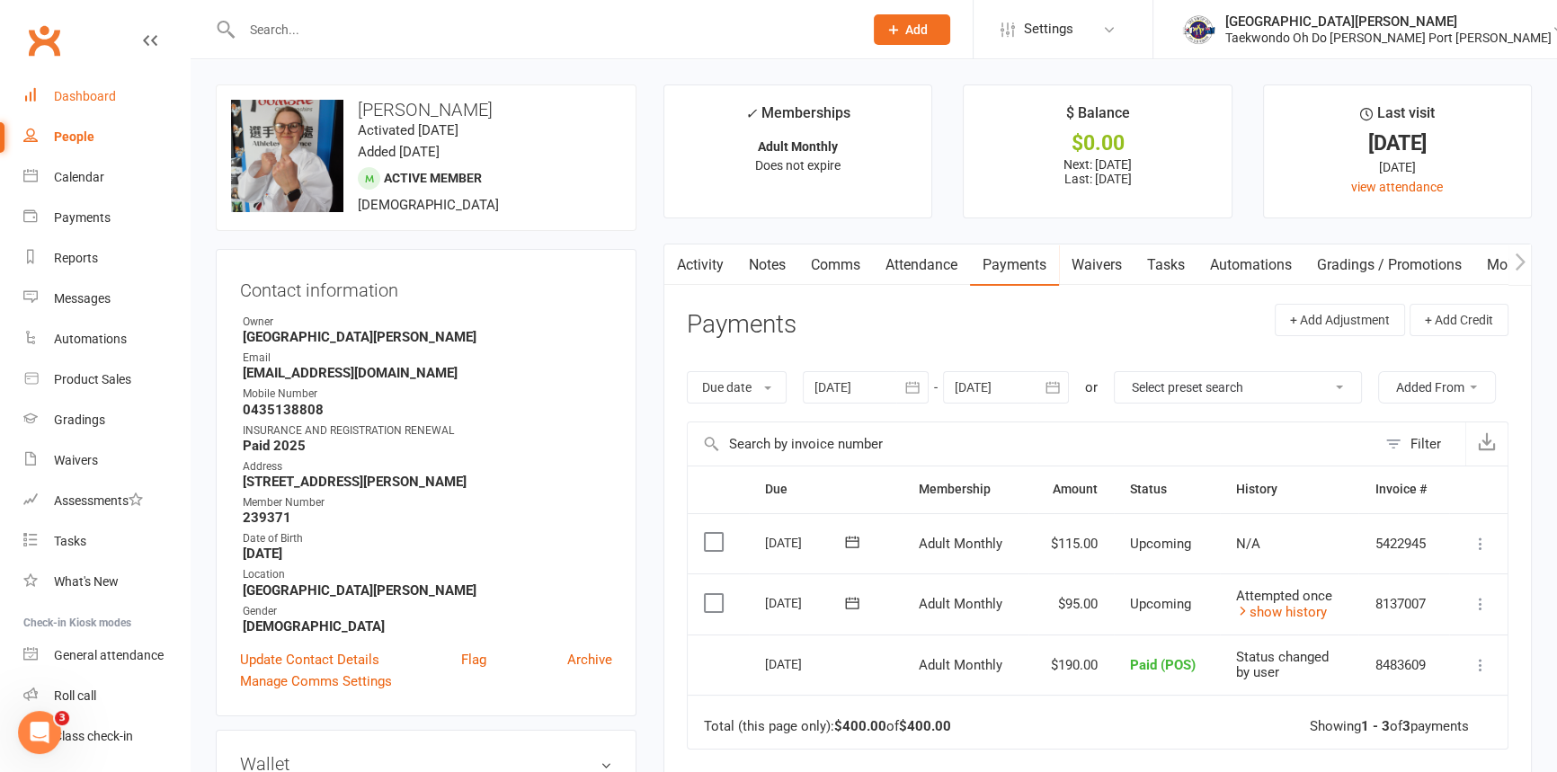
click at [93, 93] on div "Dashboard" at bounding box center [85, 96] width 62 height 14
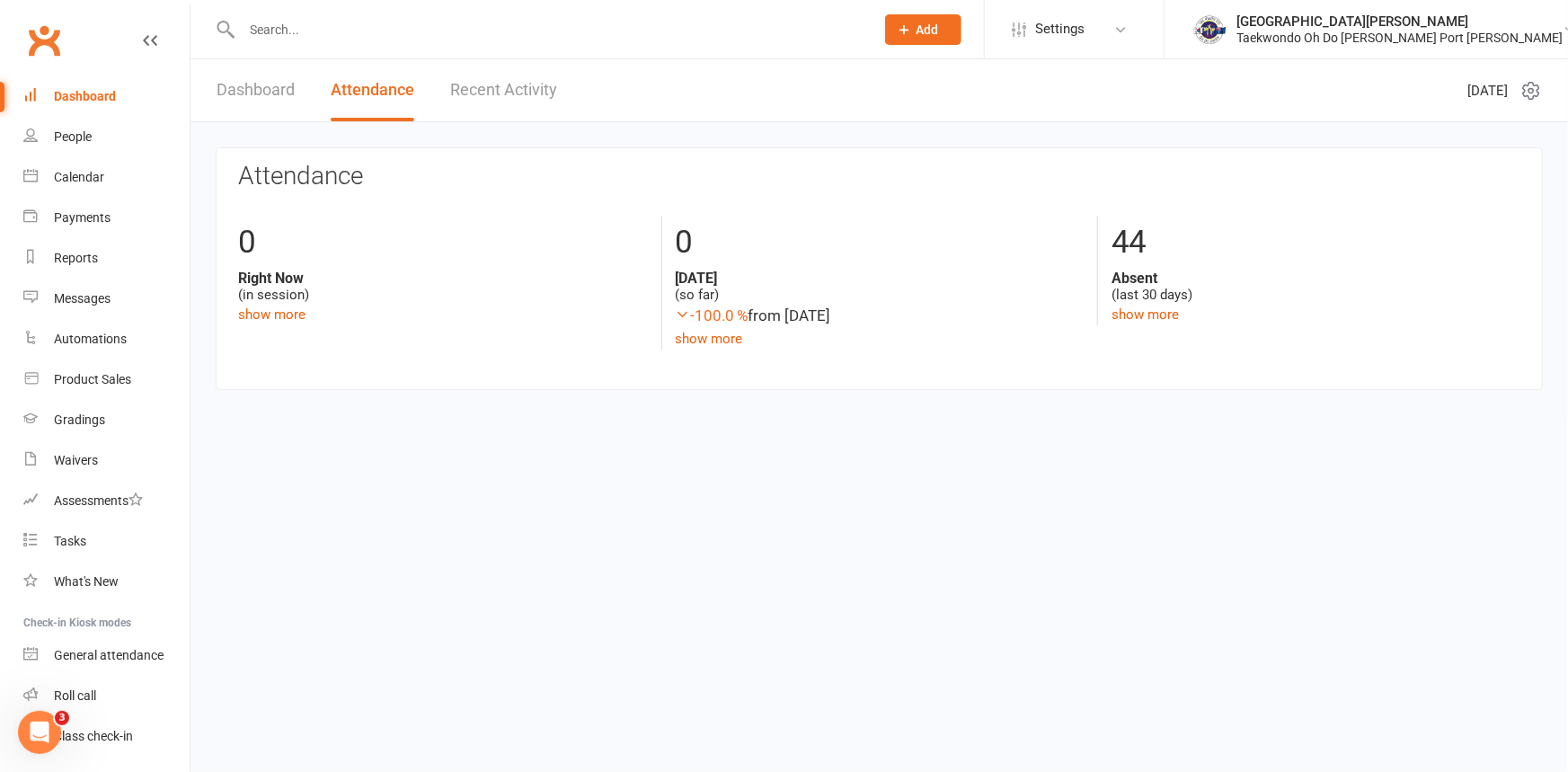
click at [265, 31] on input "text" at bounding box center [549, 29] width 626 height 25
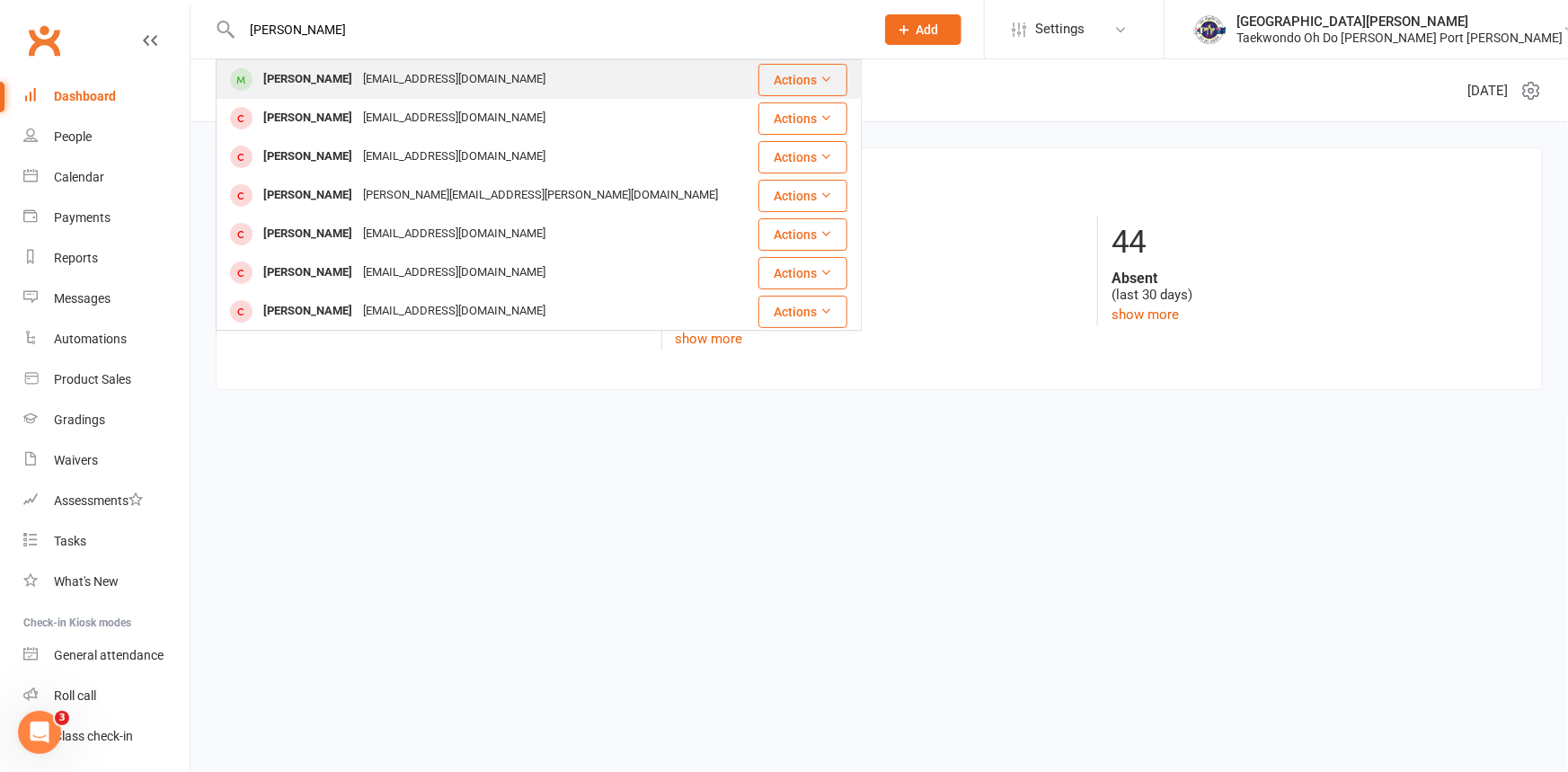
type input "adrian"
click at [325, 78] on div "Adrian Oliver" at bounding box center [308, 80] width 100 height 26
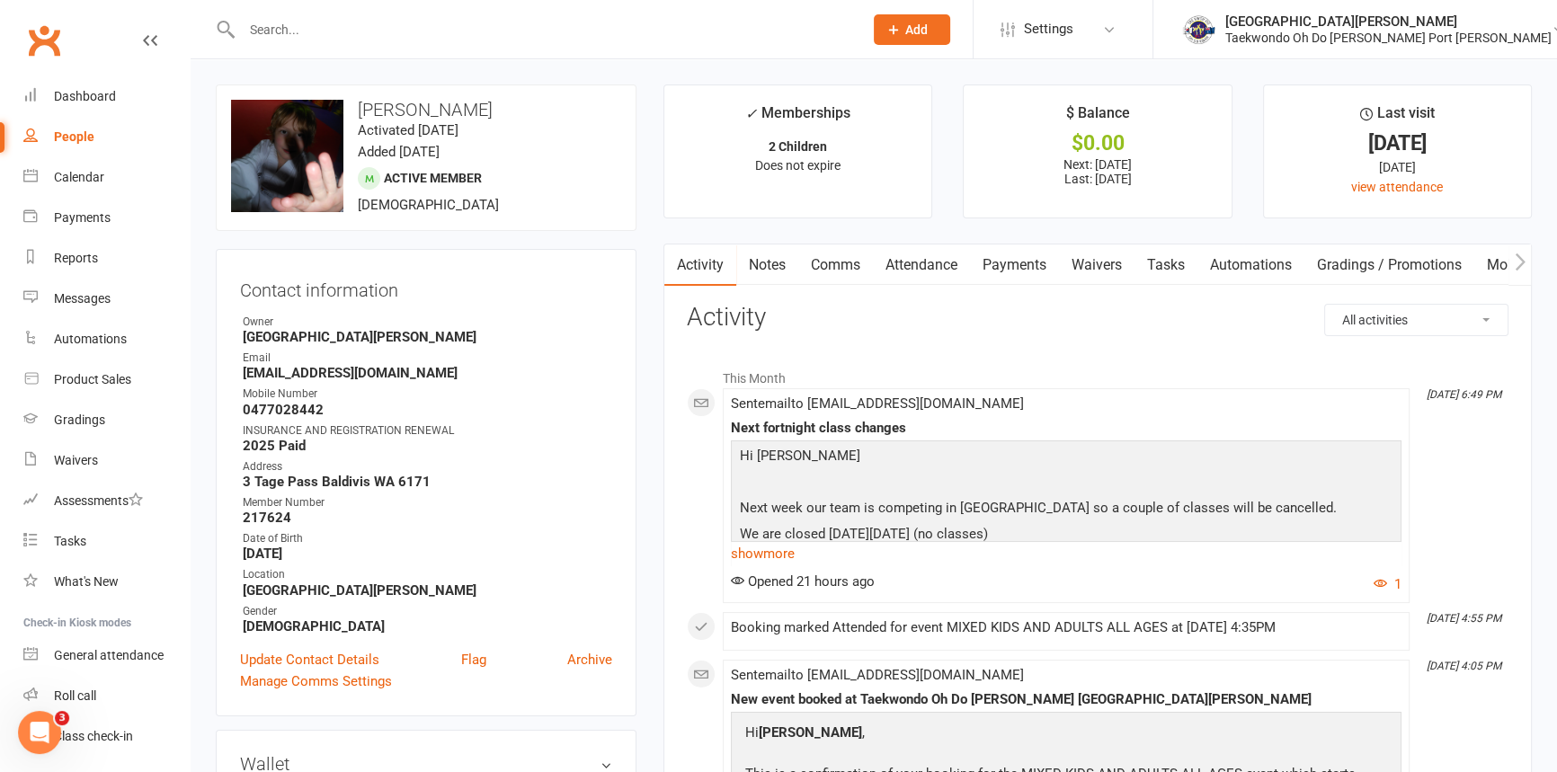
click at [1041, 265] on link "Payments" at bounding box center [1014, 265] width 89 height 41
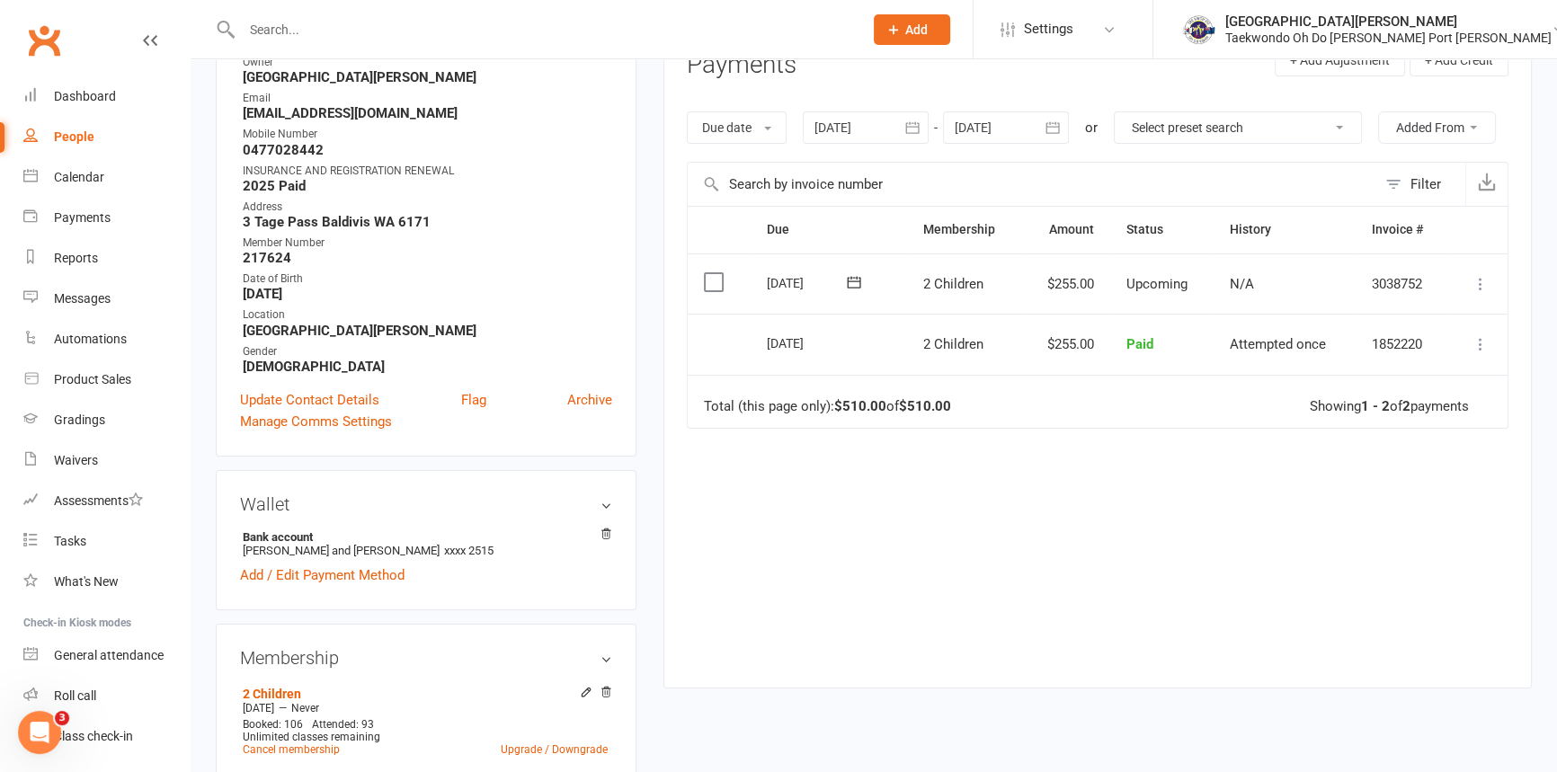
scroll to position [490, 0]
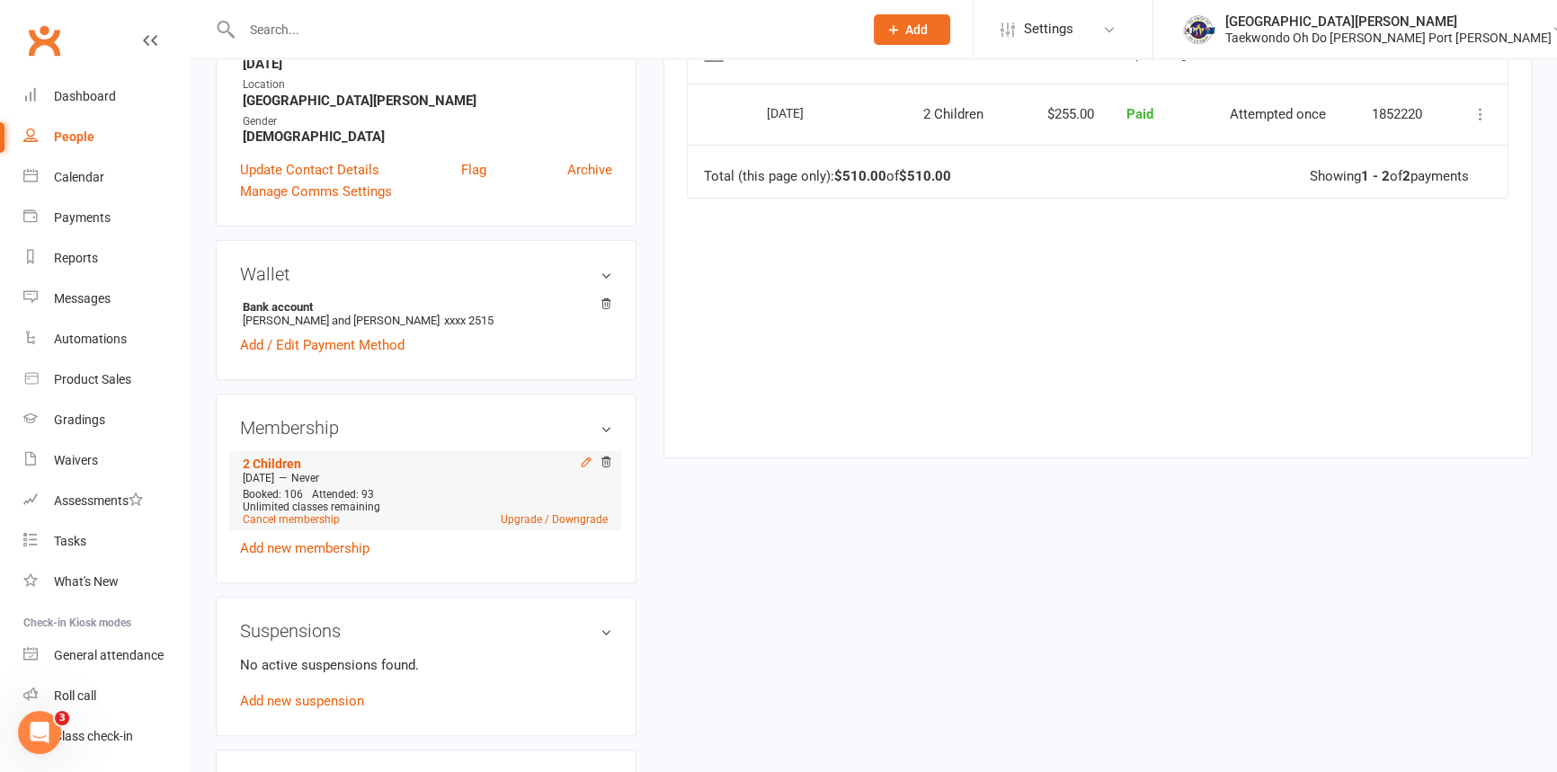
click at [580, 468] on icon at bounding box center [586, 462] width 13 height 13
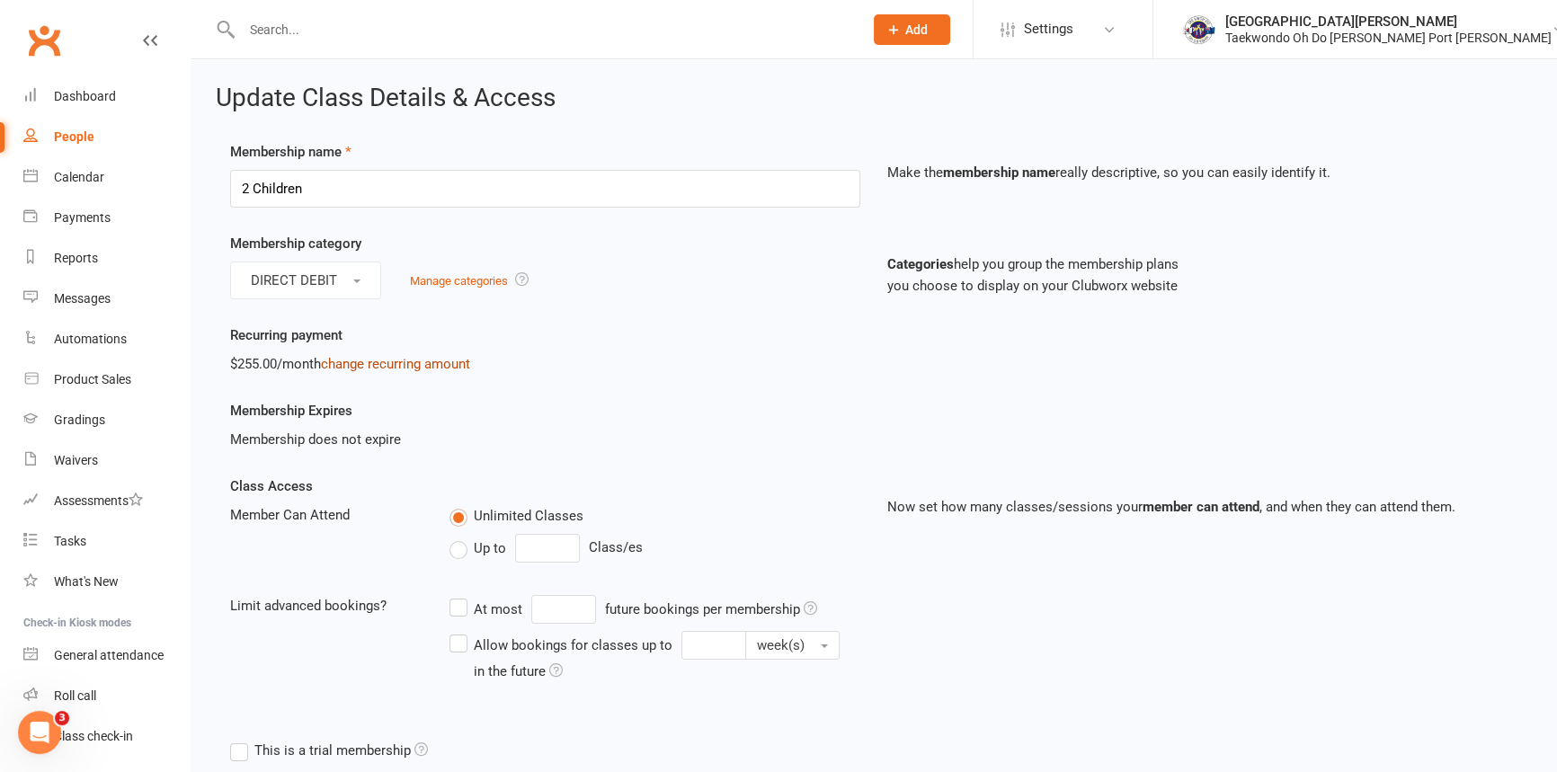
click at [360, 368] on link "change recurring amount" at bounding box center [395, 364] width 149 height 16
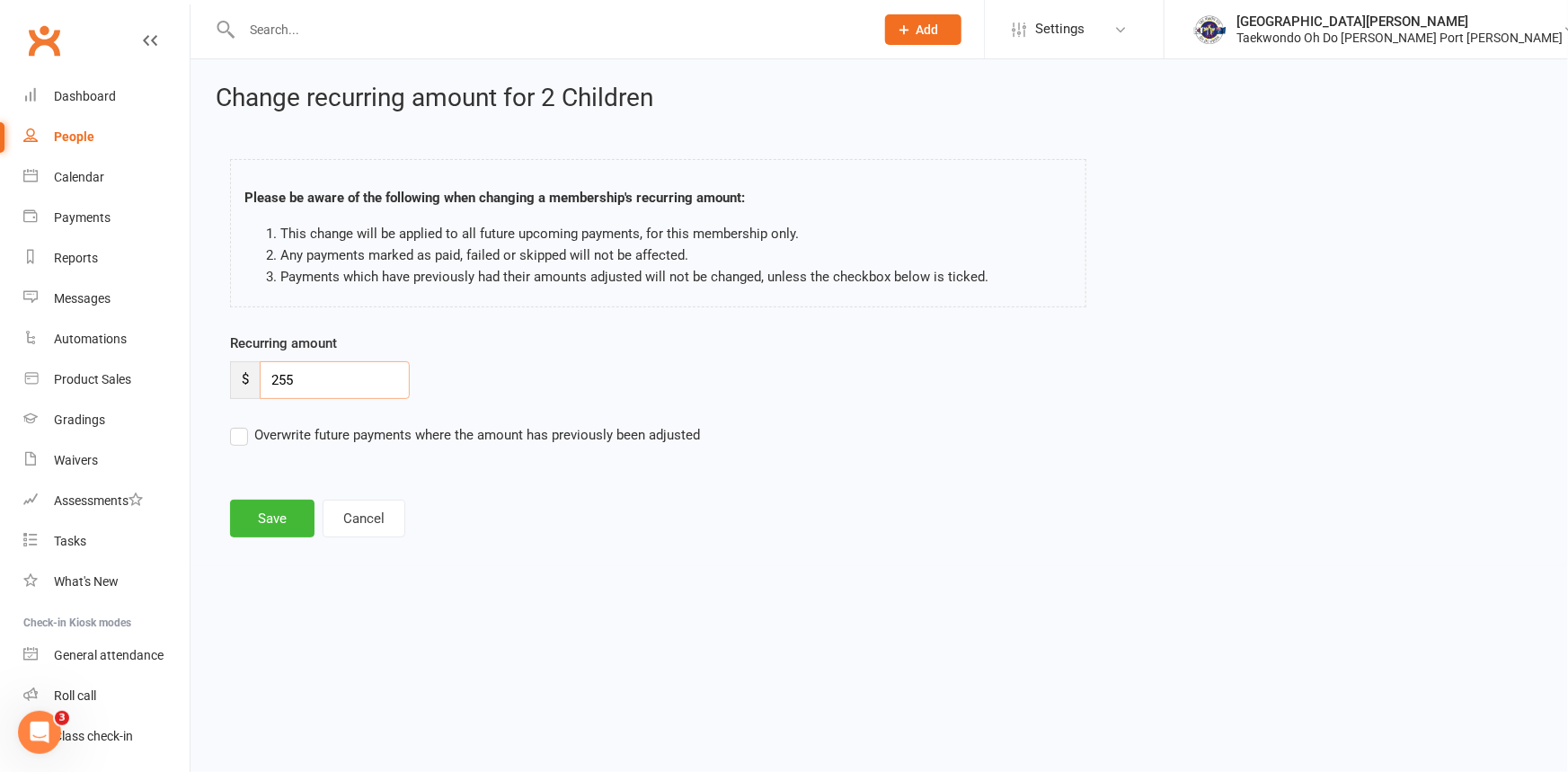
click at [283, 386] on input "255" at bounding box center [335, 380] width 150 height 38
type input "275"
click at [285, 514] on button "Save" at bounding box center [272, 519] width 85 height 38
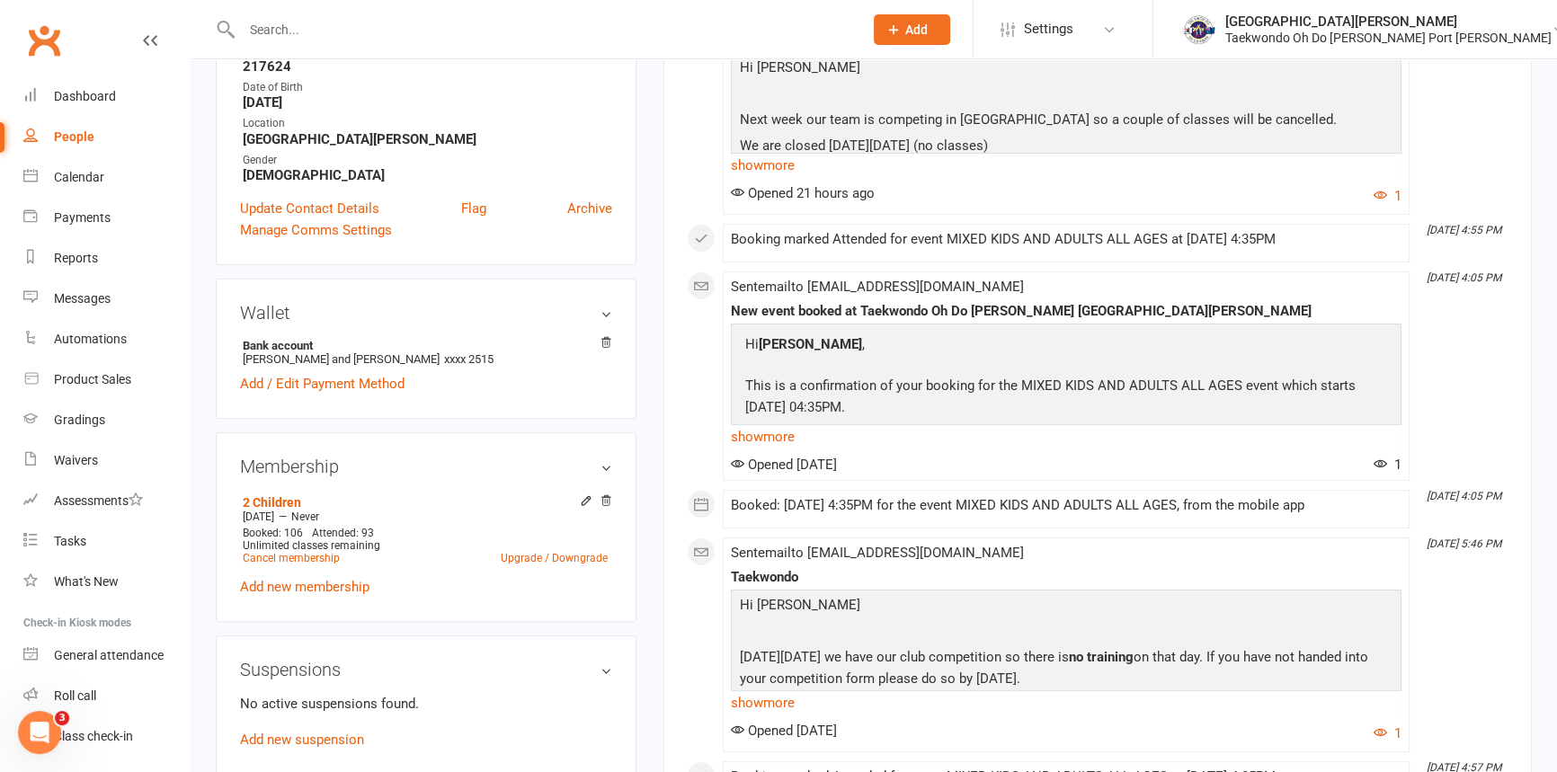
scroll to position [490, 0]
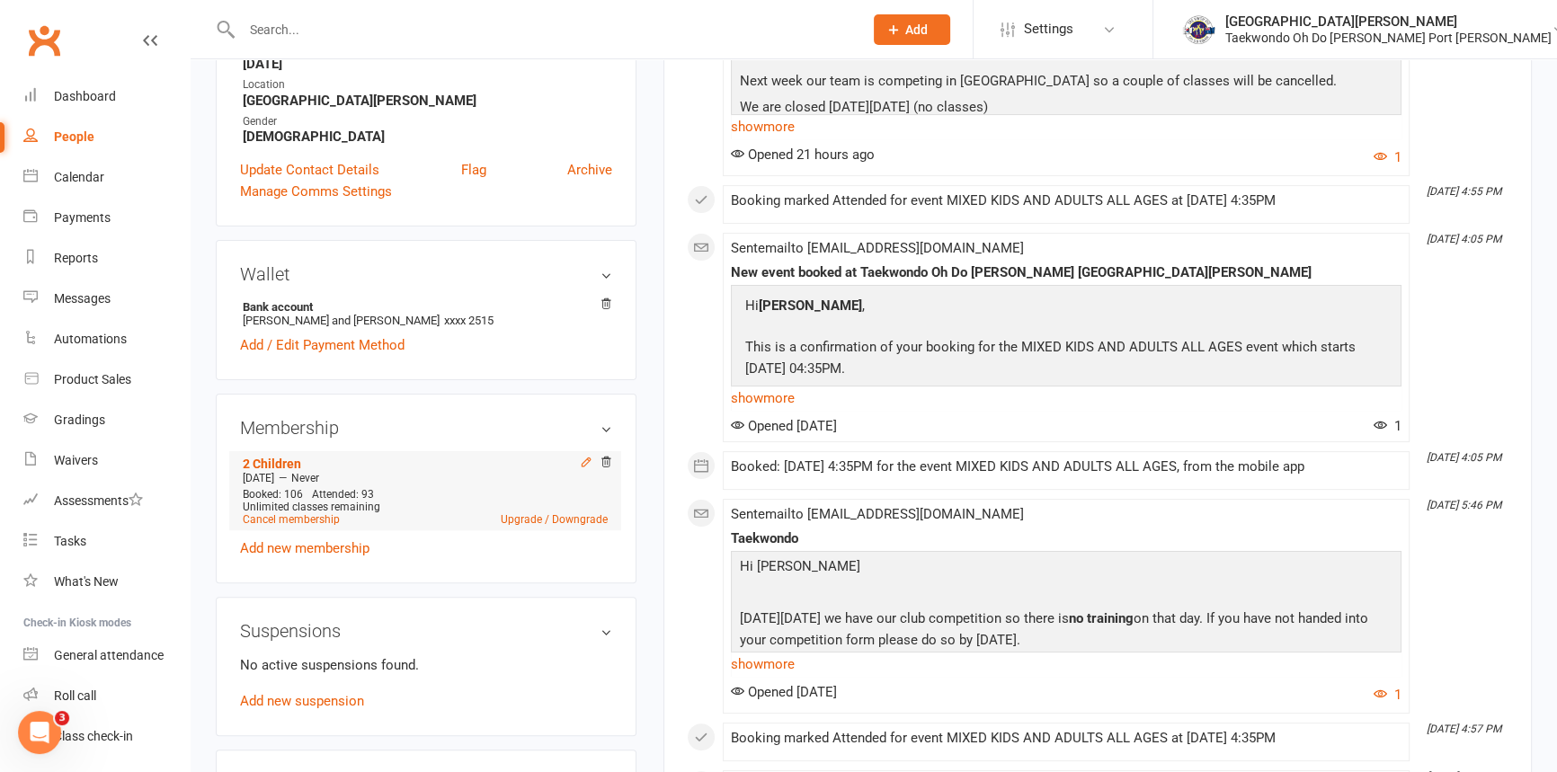
click at [580, 468] on icon at bounding box center [586, 462] width 13 height 13
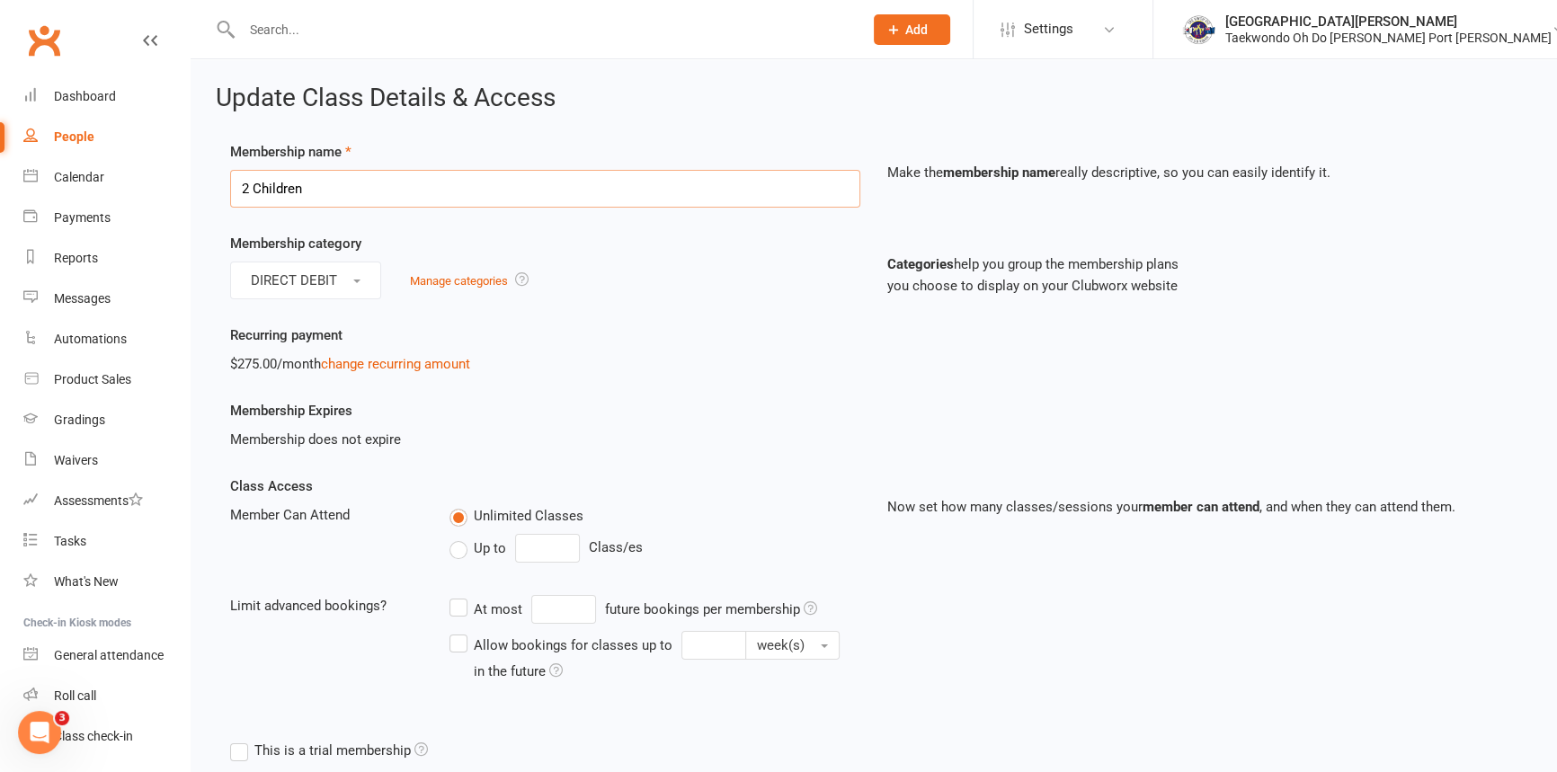
click at [334, 194] on input "2 Children" at bounding box center [545, 189] width 630 height 38
drag, startPoint x: 332, startPoint y: 185, endPoint x: 86, endPoint y: 207, distance: 246.4
click at [86, 207] on ui-view "Prospect Member Non-attending contact Class / event Appointment Grading event T…" at bounding box center [778, 617] width 1557 height 1226
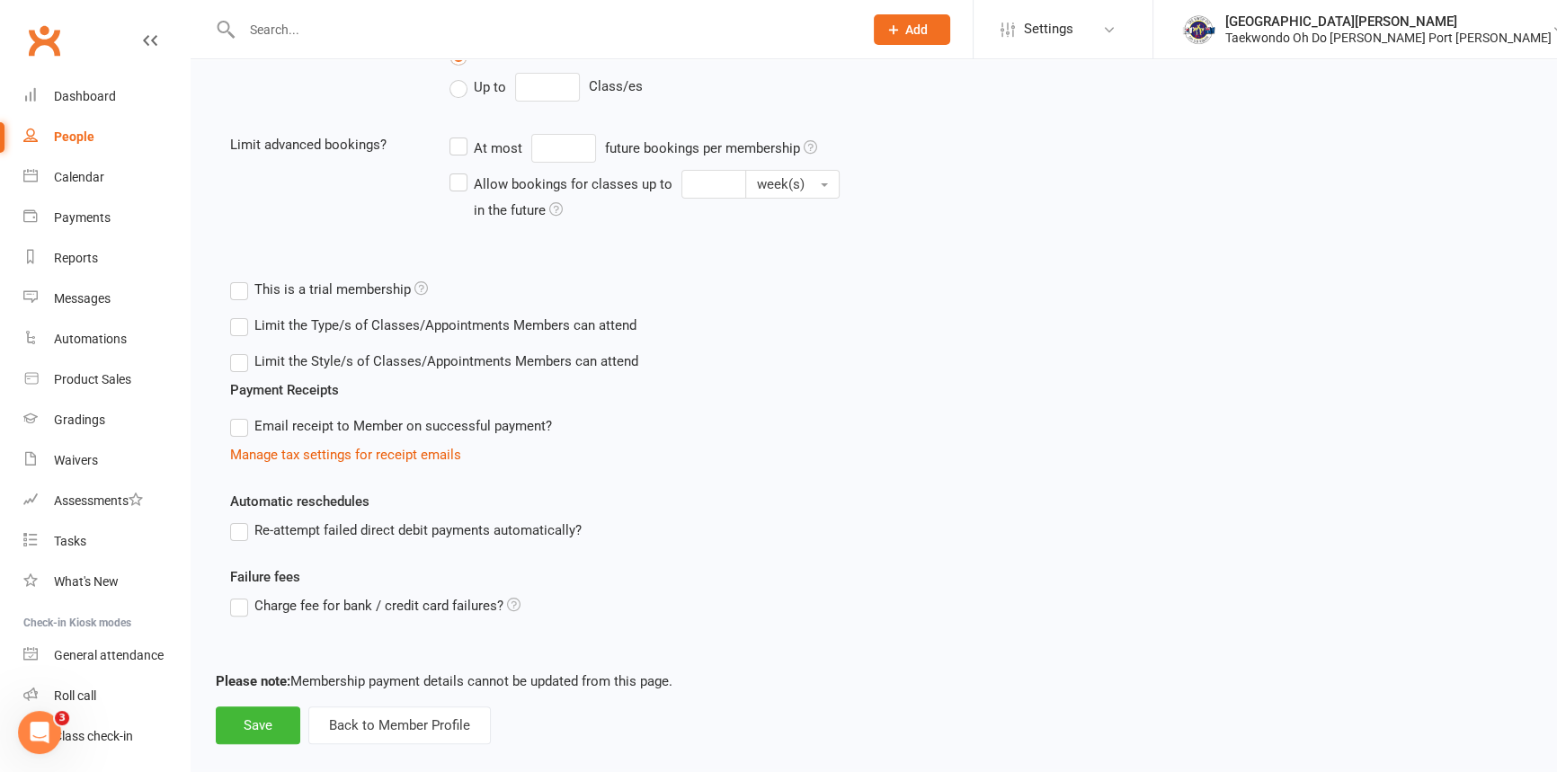
scroll to position [518, 0]
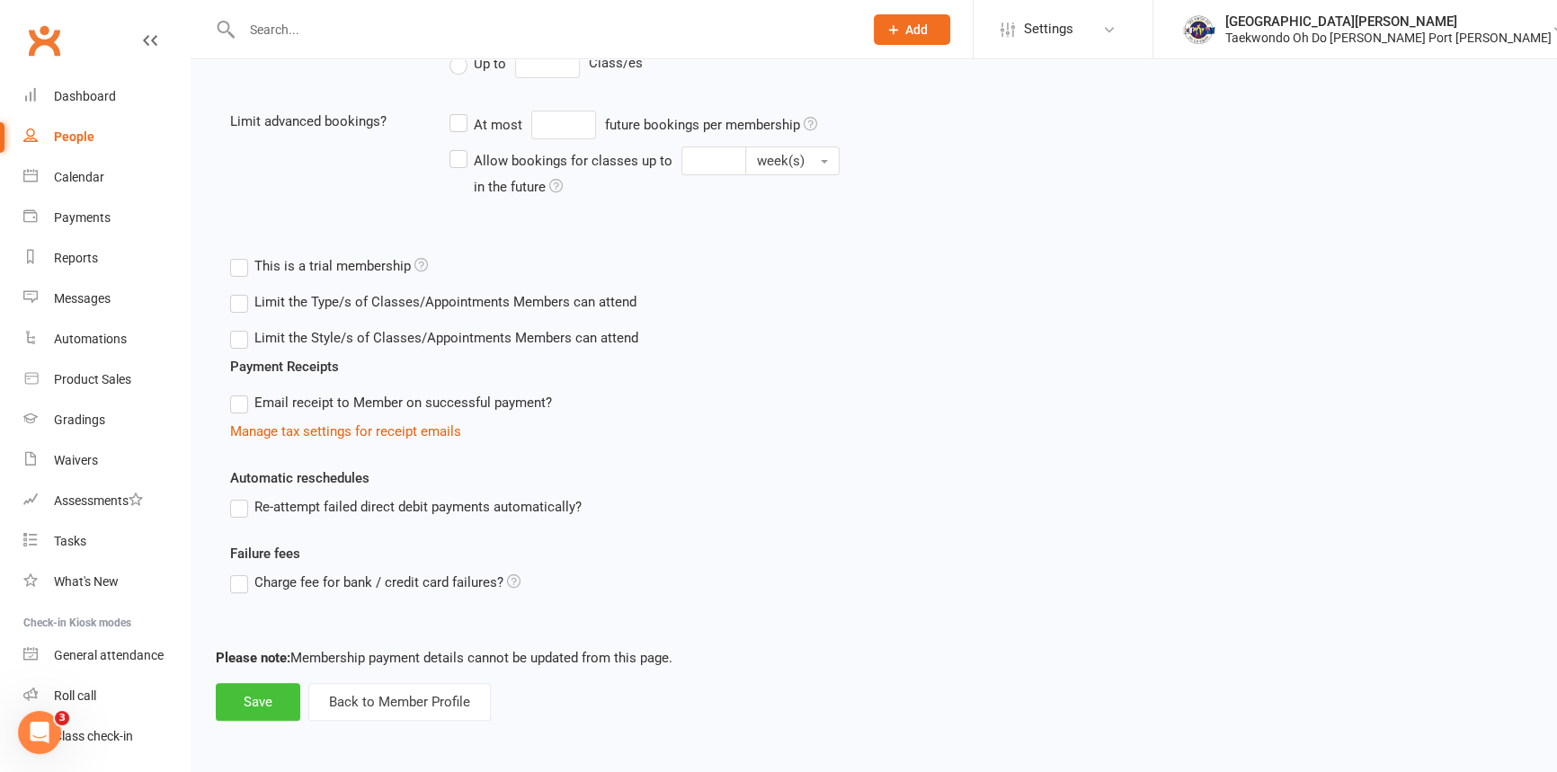
type input "1 Adult 2 Children/2 Competition"
click at [258, 706] on button "Save" at bounding box center [258, 702] width 85 height 38
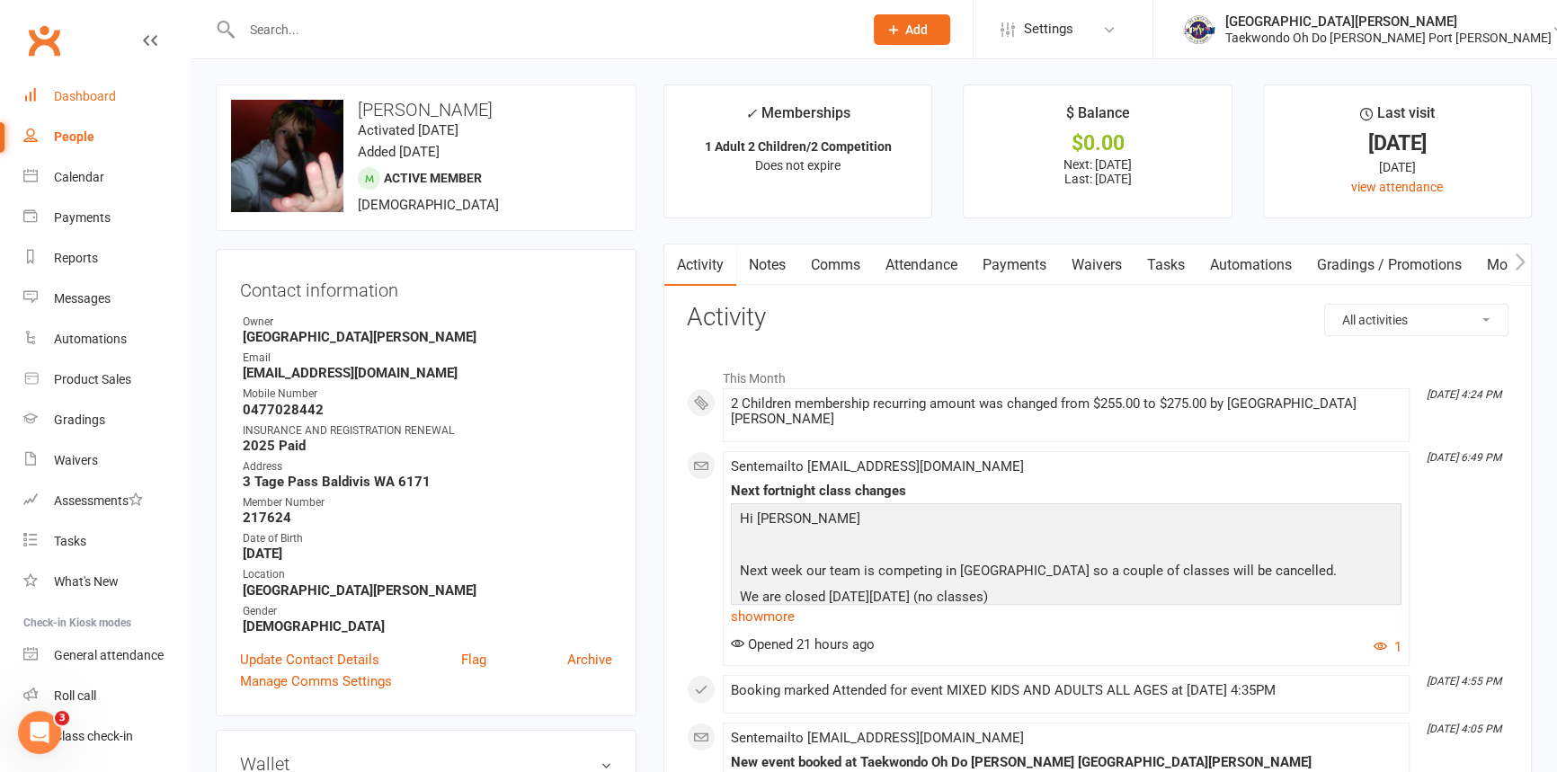
click at [88, 93] on div "Dashboard" at bounding box center [85, 96] width 62 height 14
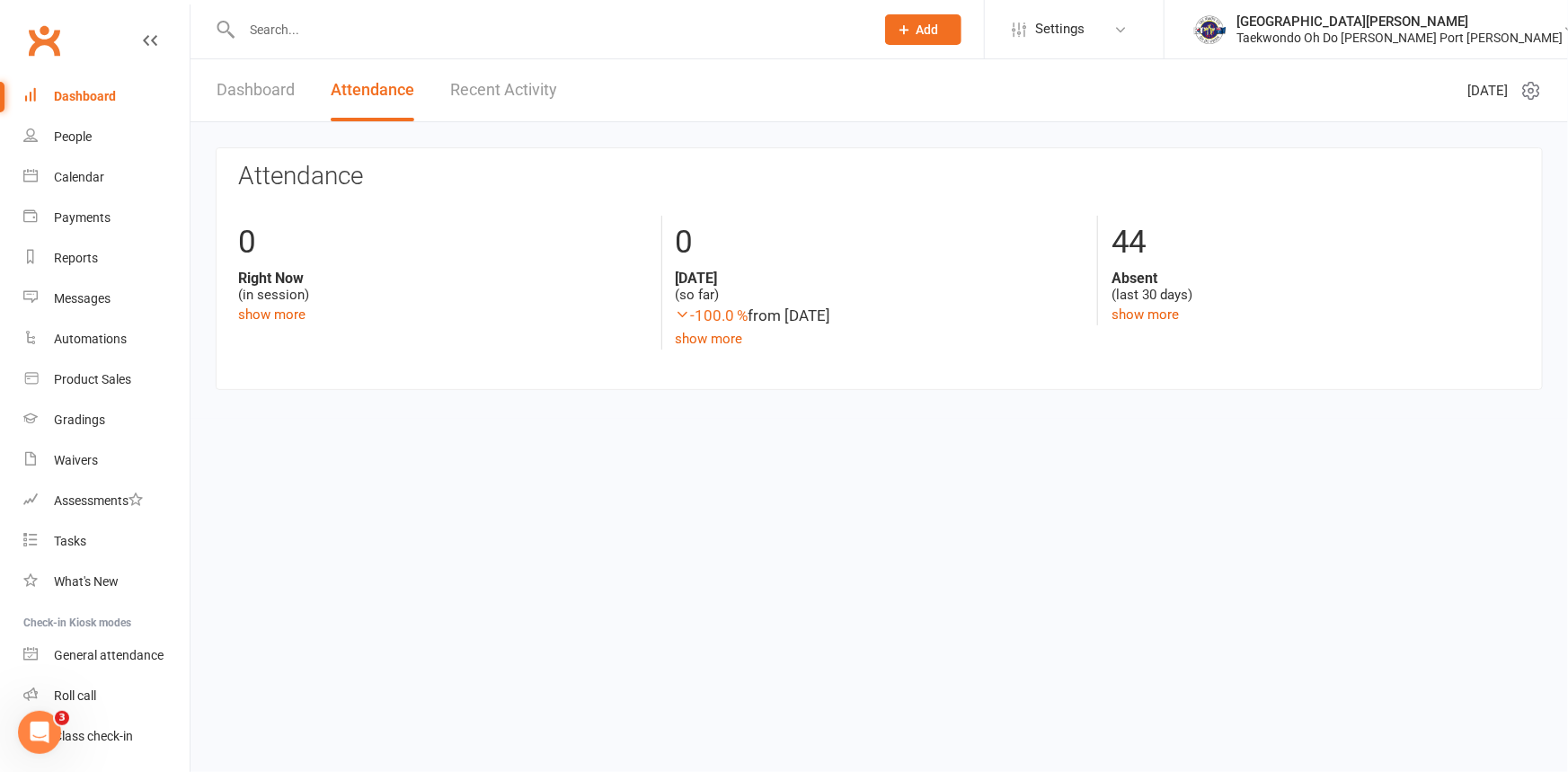
click at [272, 84] on link "Dashboard" at bounding box center [256, 90] width 78 height 62
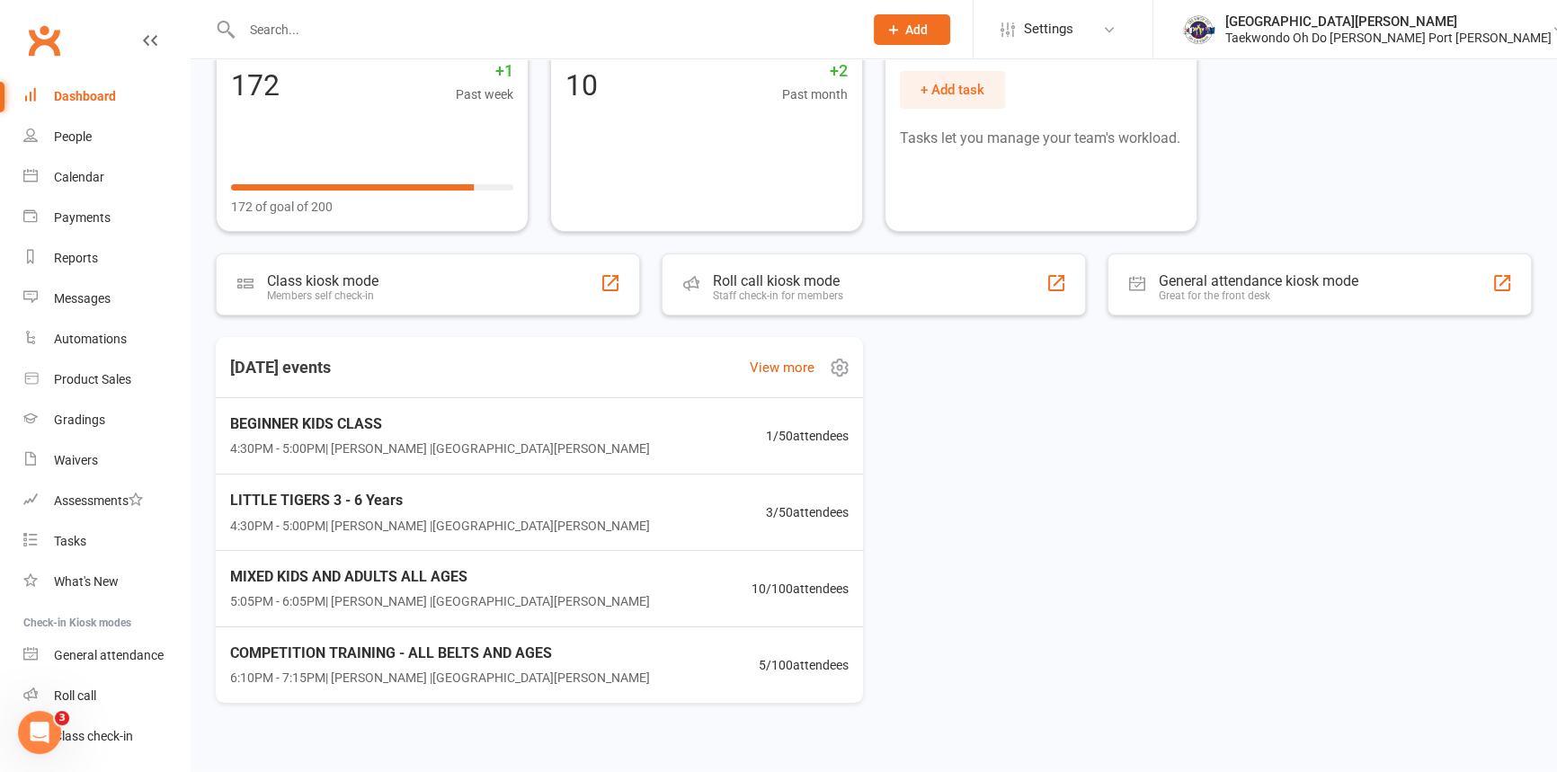
scroll to position [175, 0]
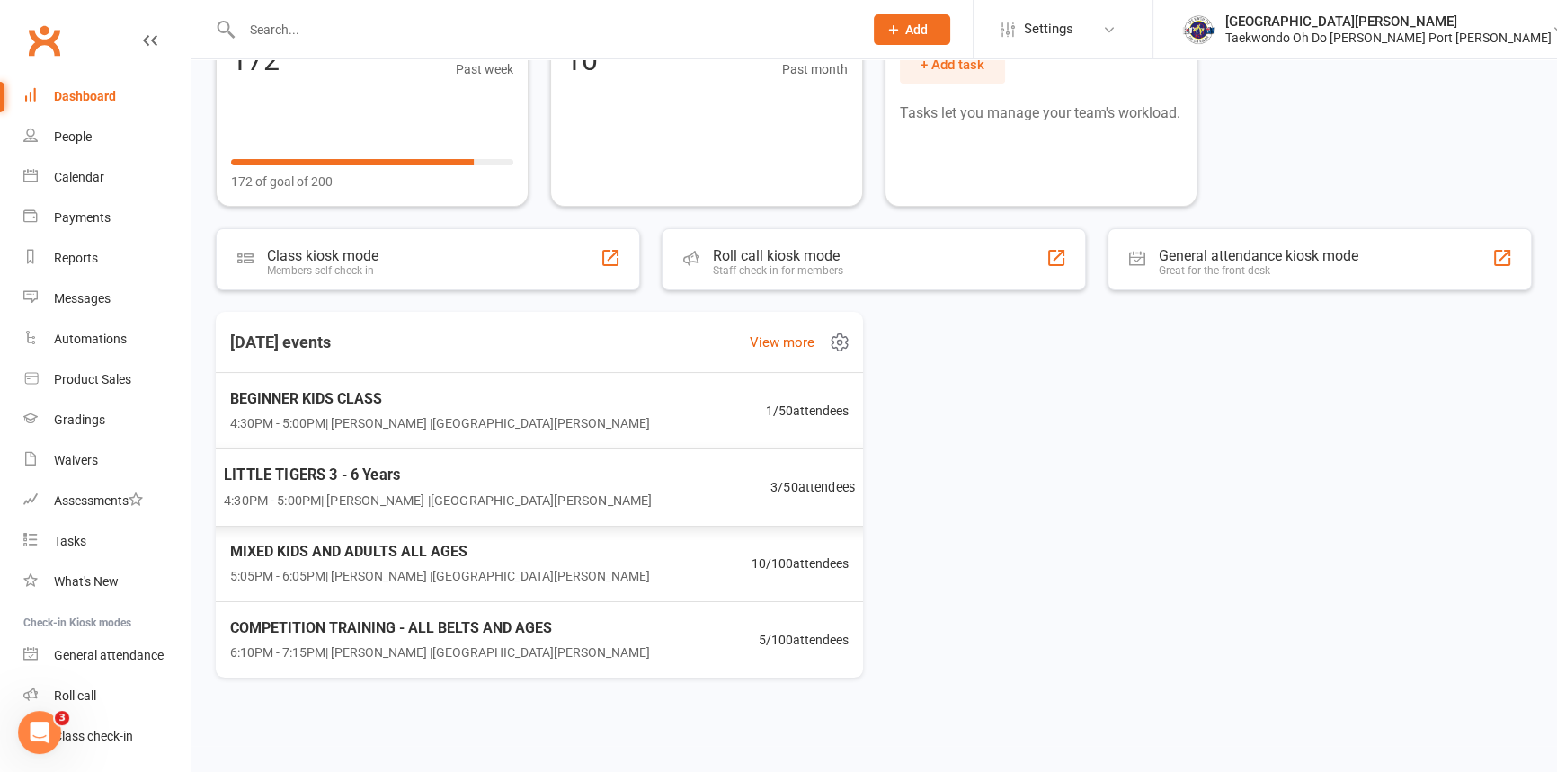
click at [323, 473] on span "LITTLE TIGERS 3 - 6 Years" at bounding box center [438, 474] width 428 height 23
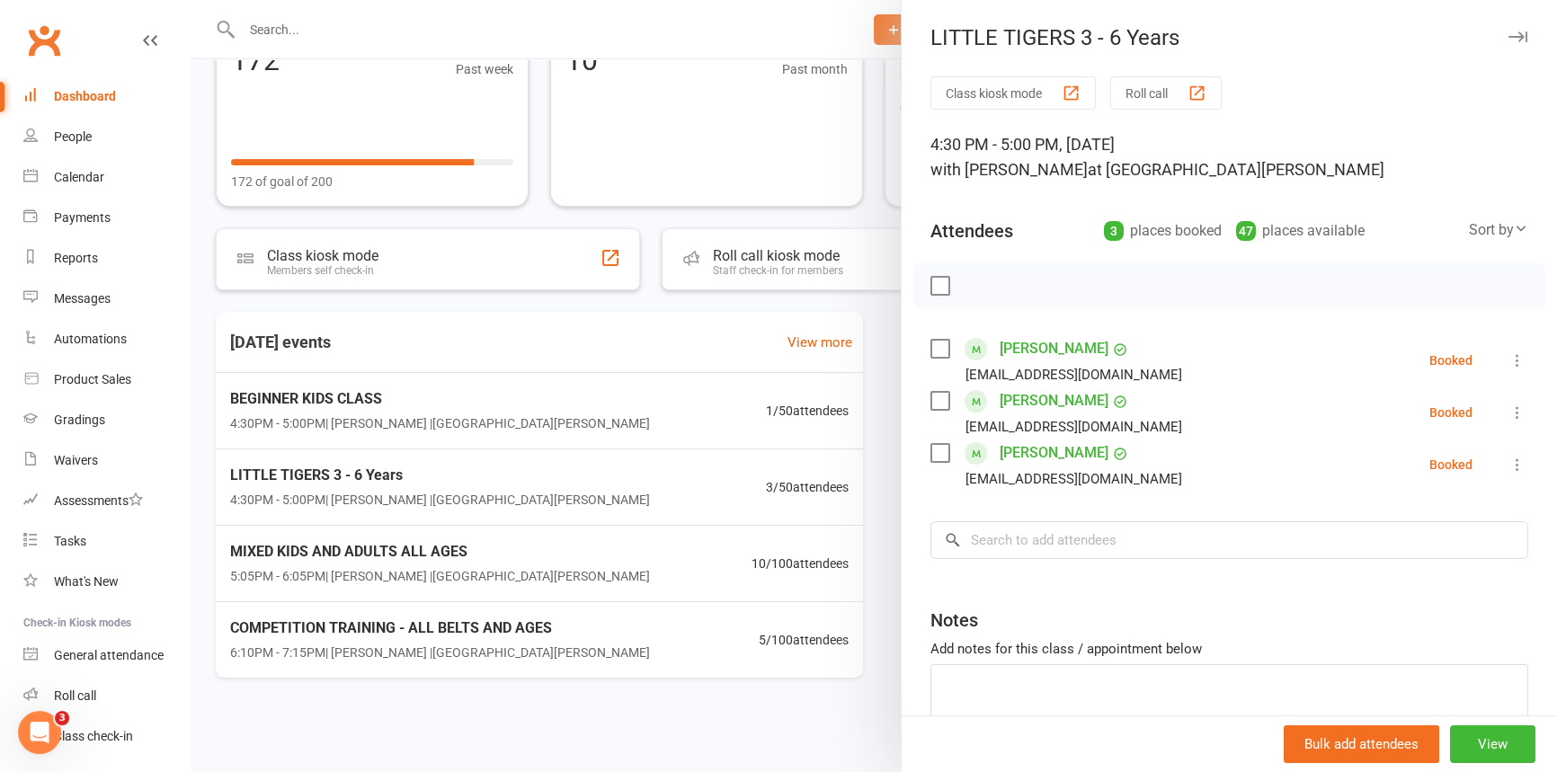
scroll to position [92, 0]
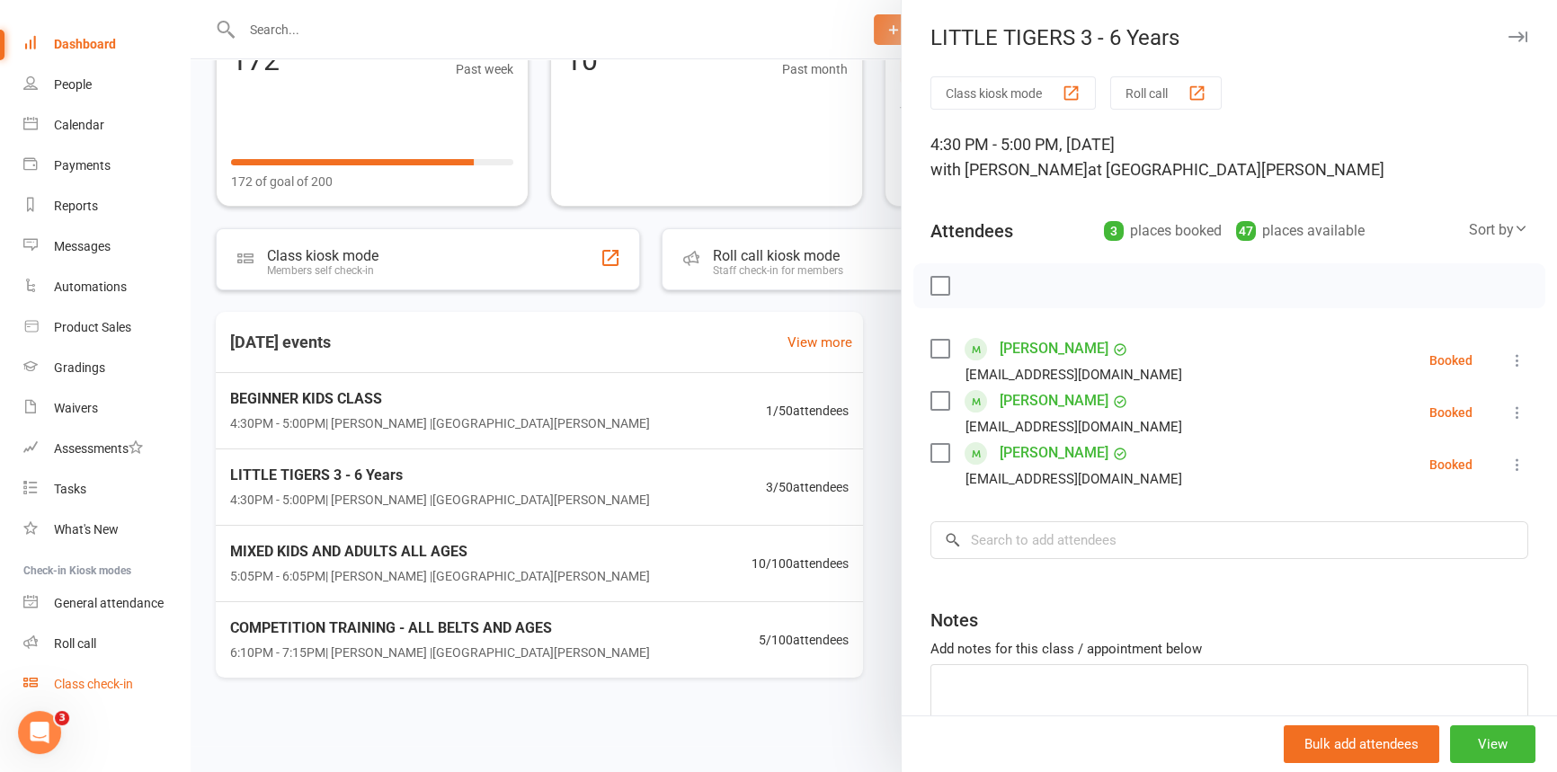
click at [100, 677] on div "Class check-in" at bounding box center [93, 684] width 79 height 14
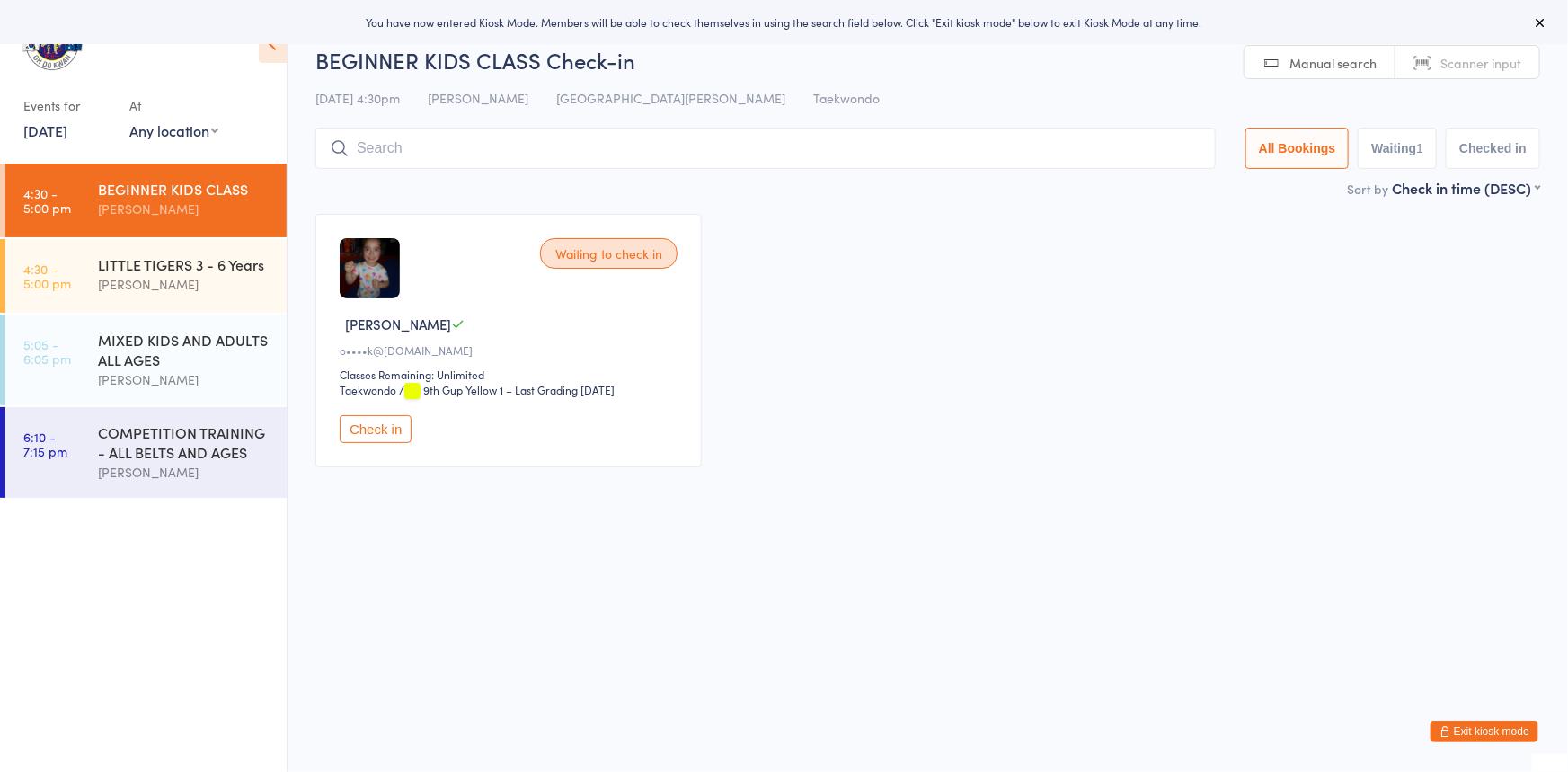
click at [385, 150] on input "search" at bounding box center [766, 148] width 900 height 41
click at [120, 283] on div "Anita Tippet" at bounding box center [185, 284] width 174 height 21
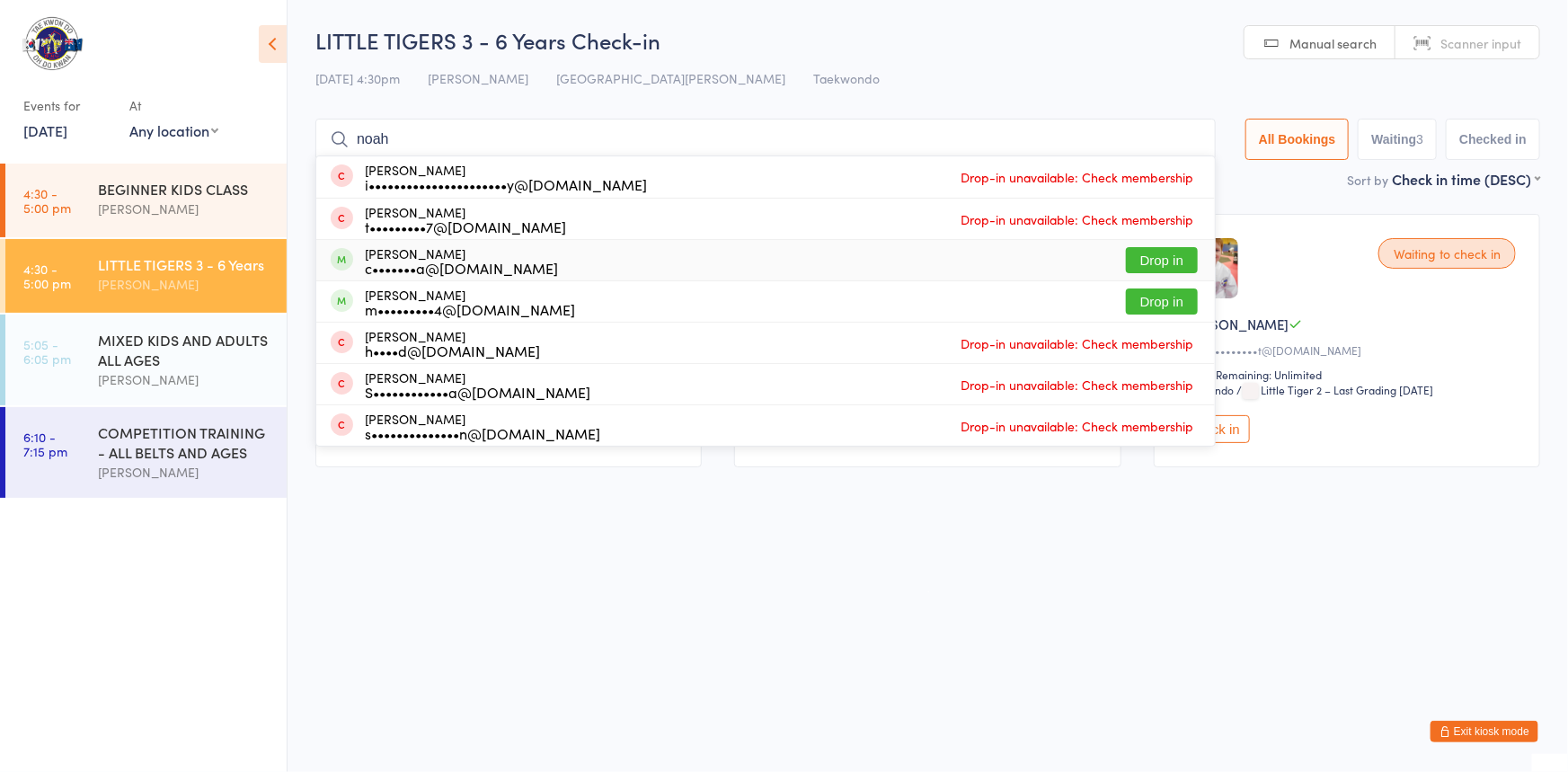
type input "noah"
click at [1127, 257] on button "Drop in" at bounding box center [1162, 260] width 72 height 26
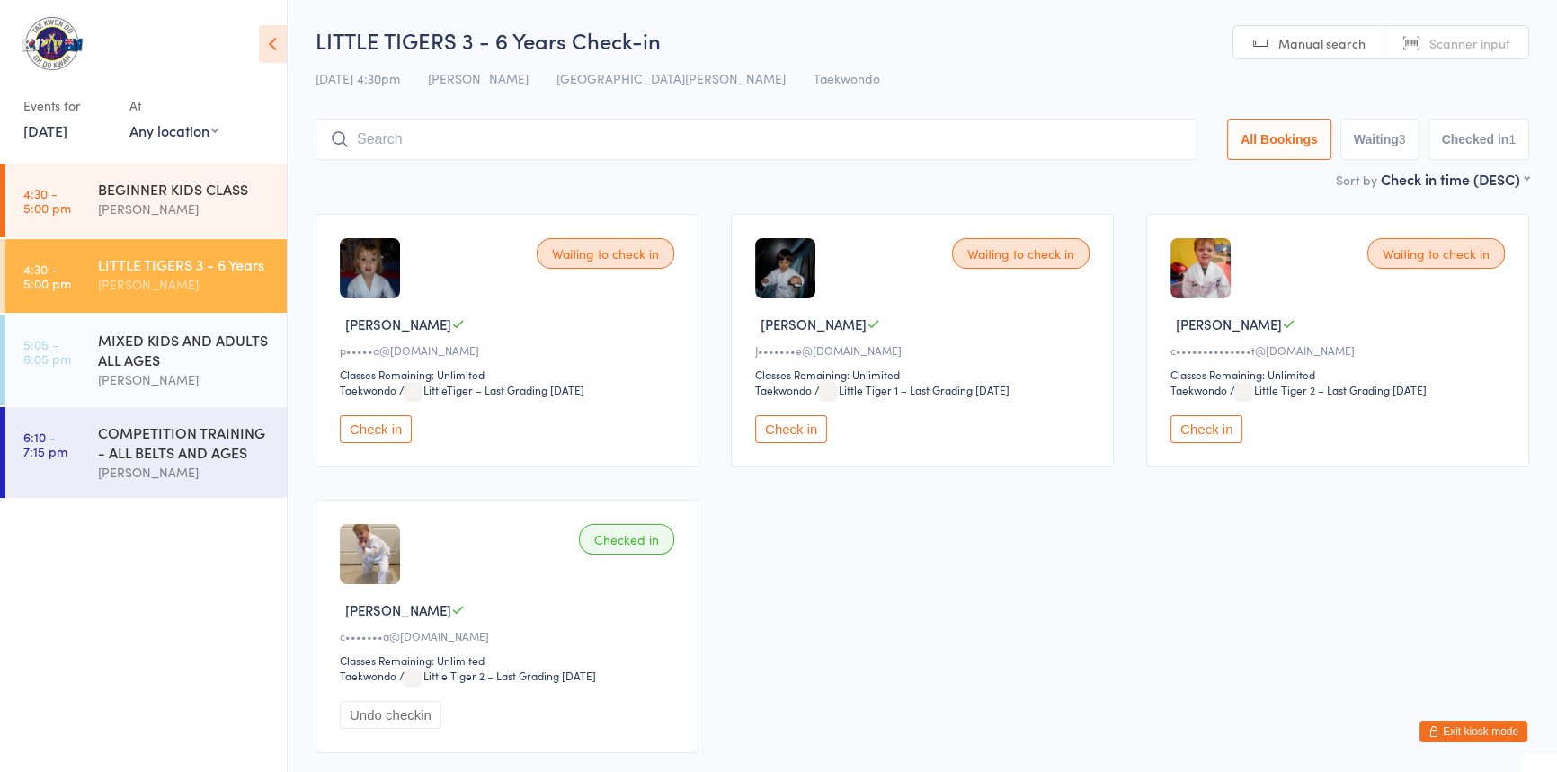
click at [813, 443] on button "Check in" at bounding box center [791, 429] width 72 height 28
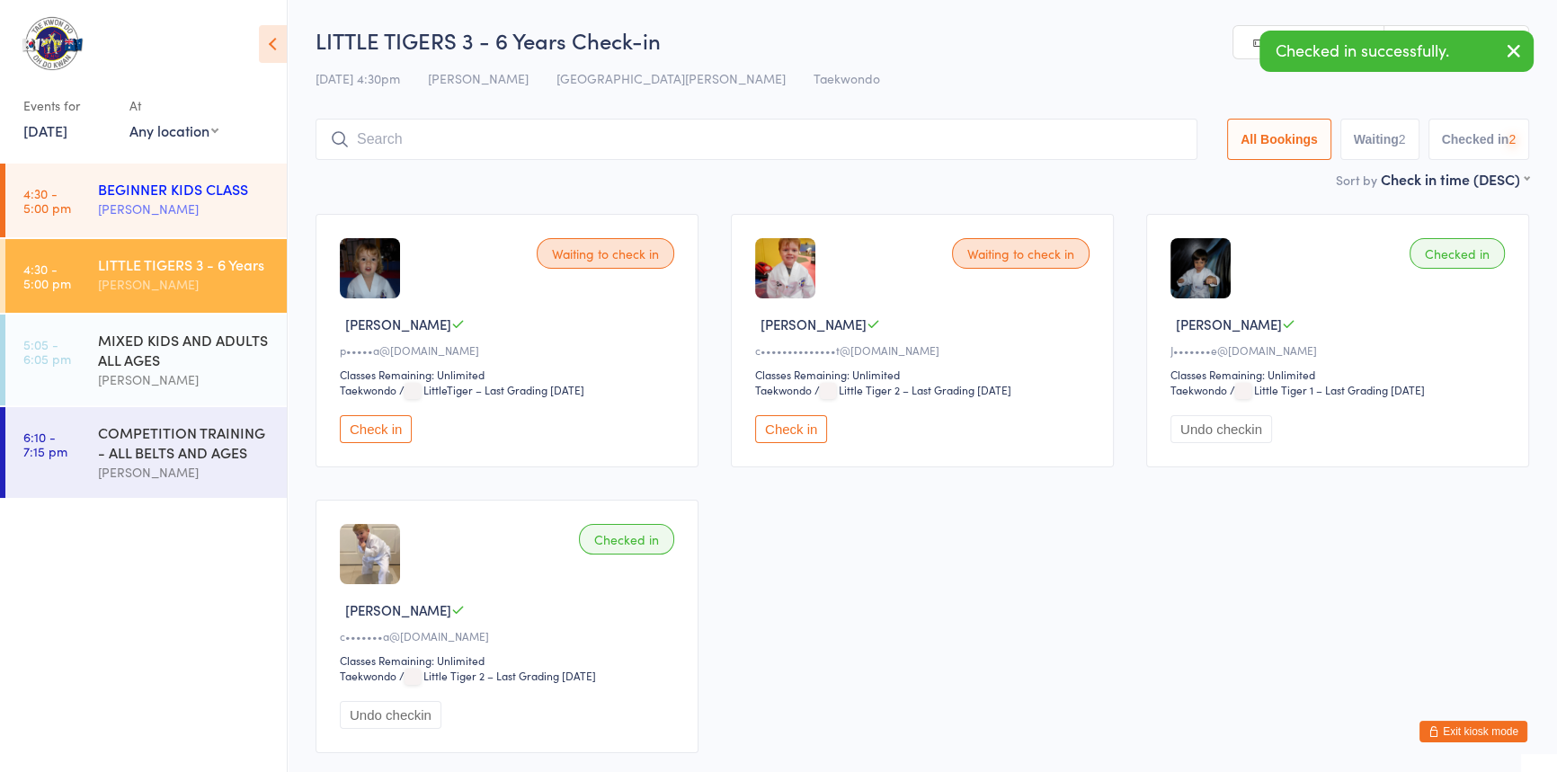
click at [155, 201] on div "Anita Tippet" at bounding box center [185, 209] width 174 height 21
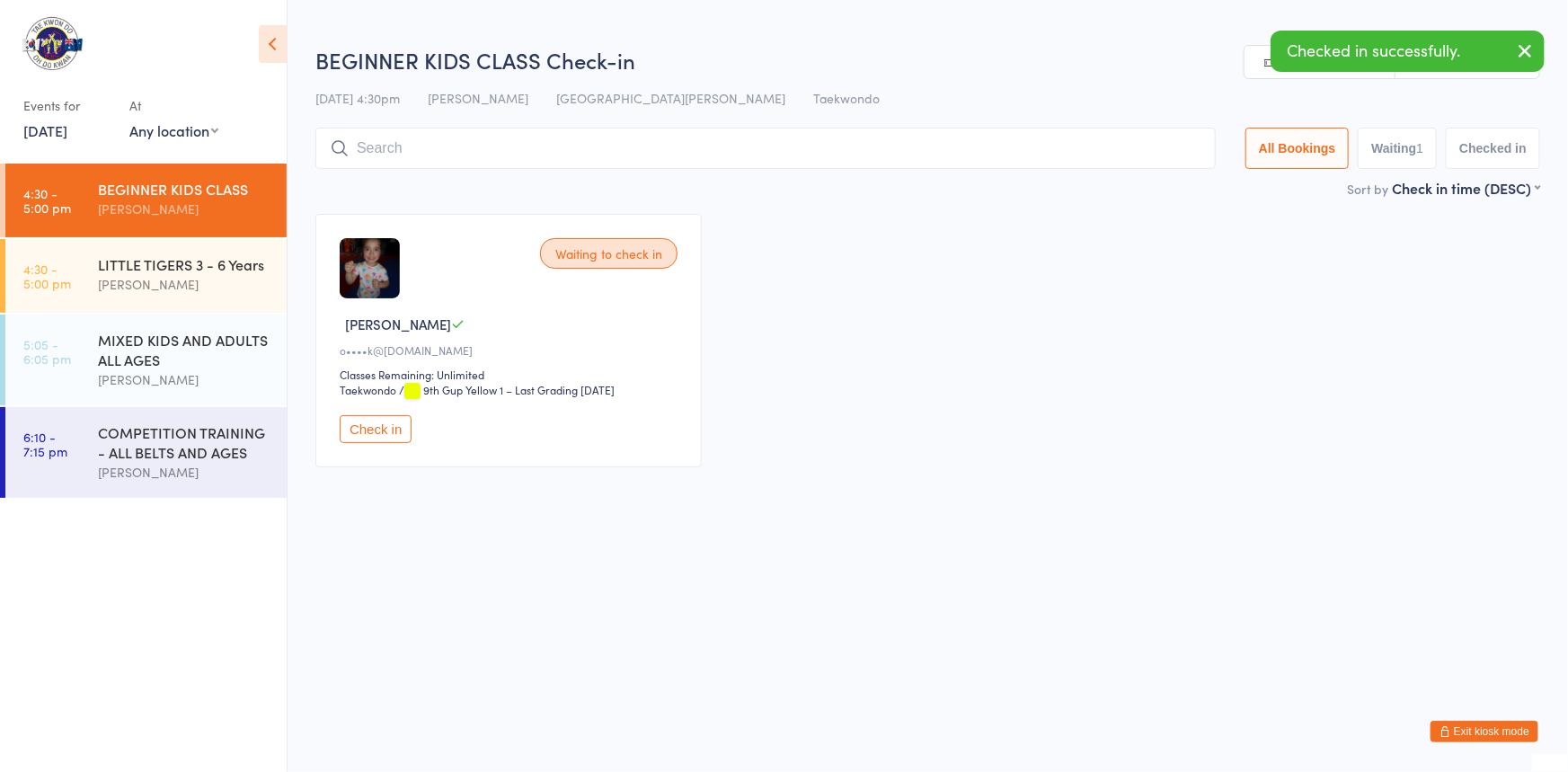
click at [370, 147] on input "search" at bounding box center [766, 148] width 900 height 41
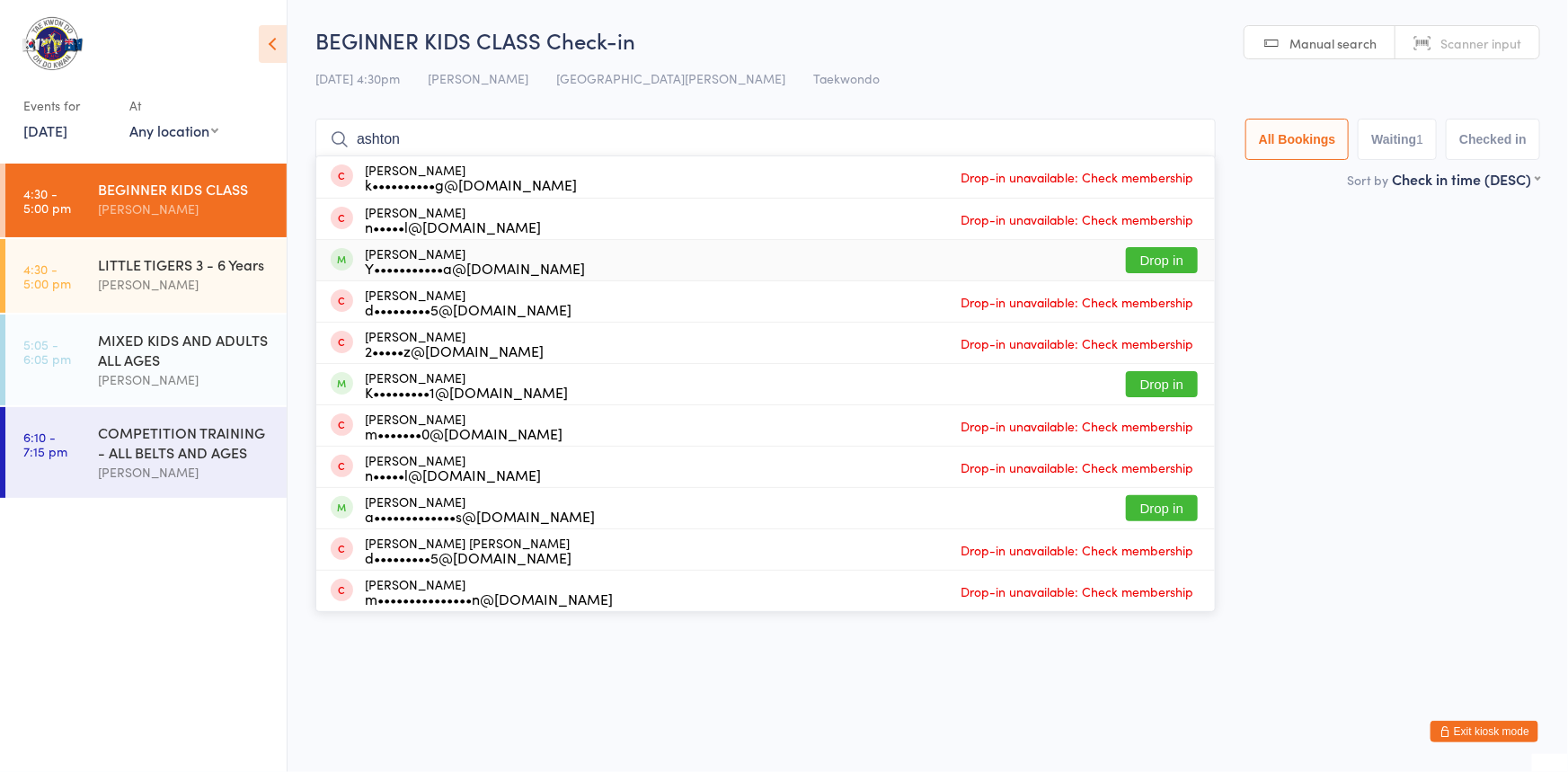
type input "ashton"
click at [1126, 261] on button "Drop in" at bounding box center [1162, 260] width 72 height 26
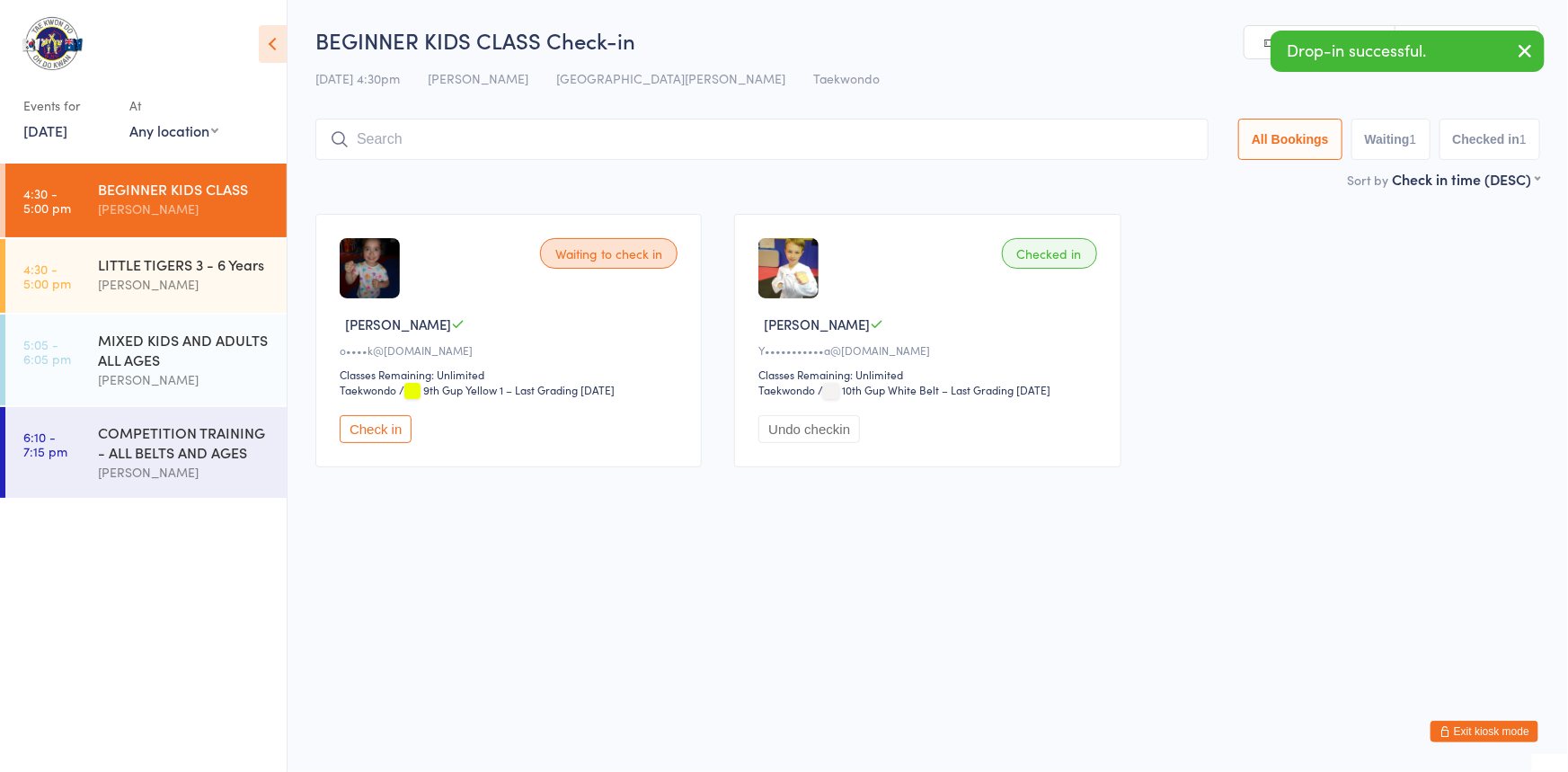
click at [1435, 728] on button "Exit kiosk mode" at bounding box center [1484, 732] width 108 height 22
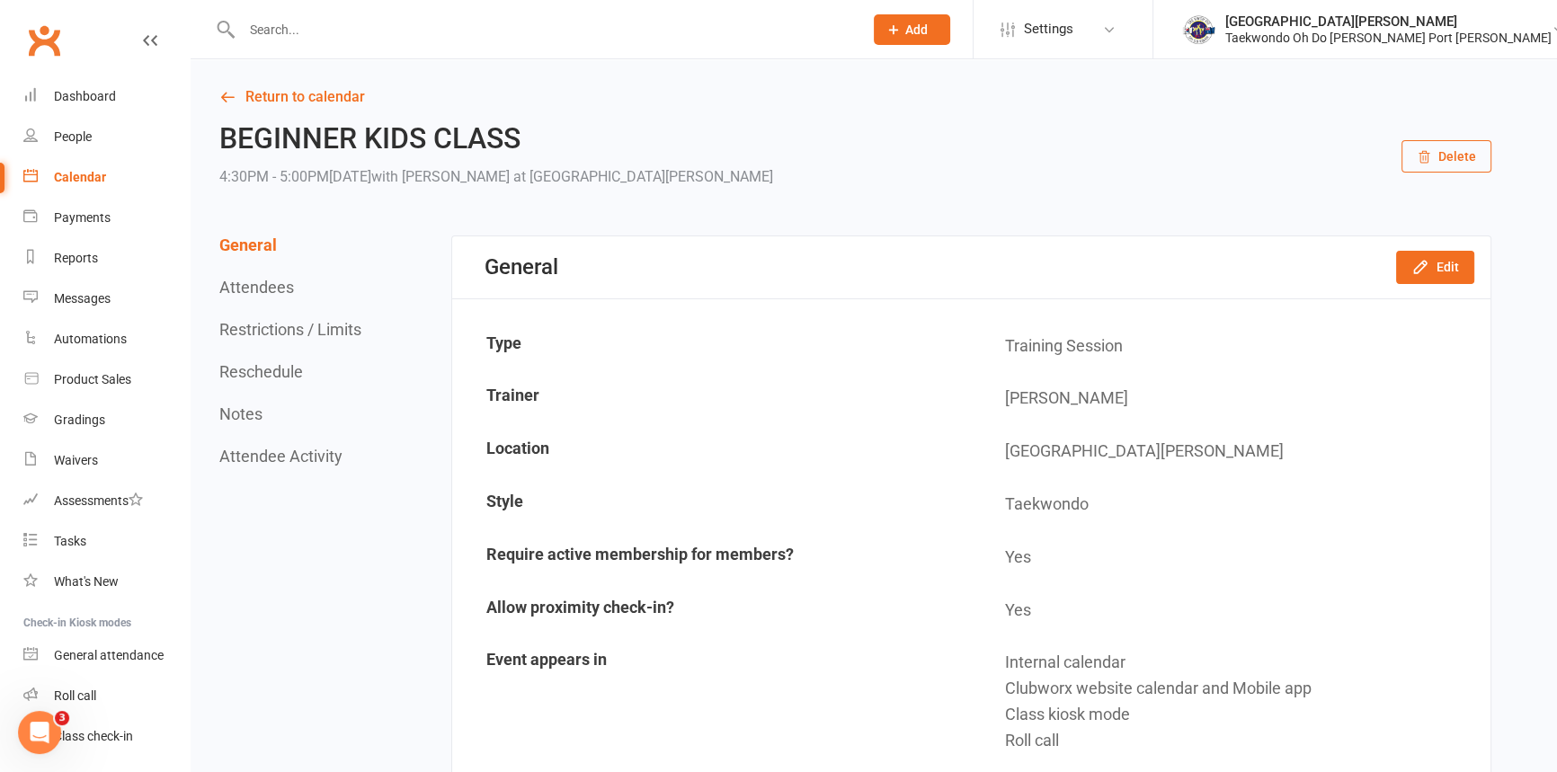
click at [281, 29] on input "text" at bounding box center [543, 29] width 614 height 25
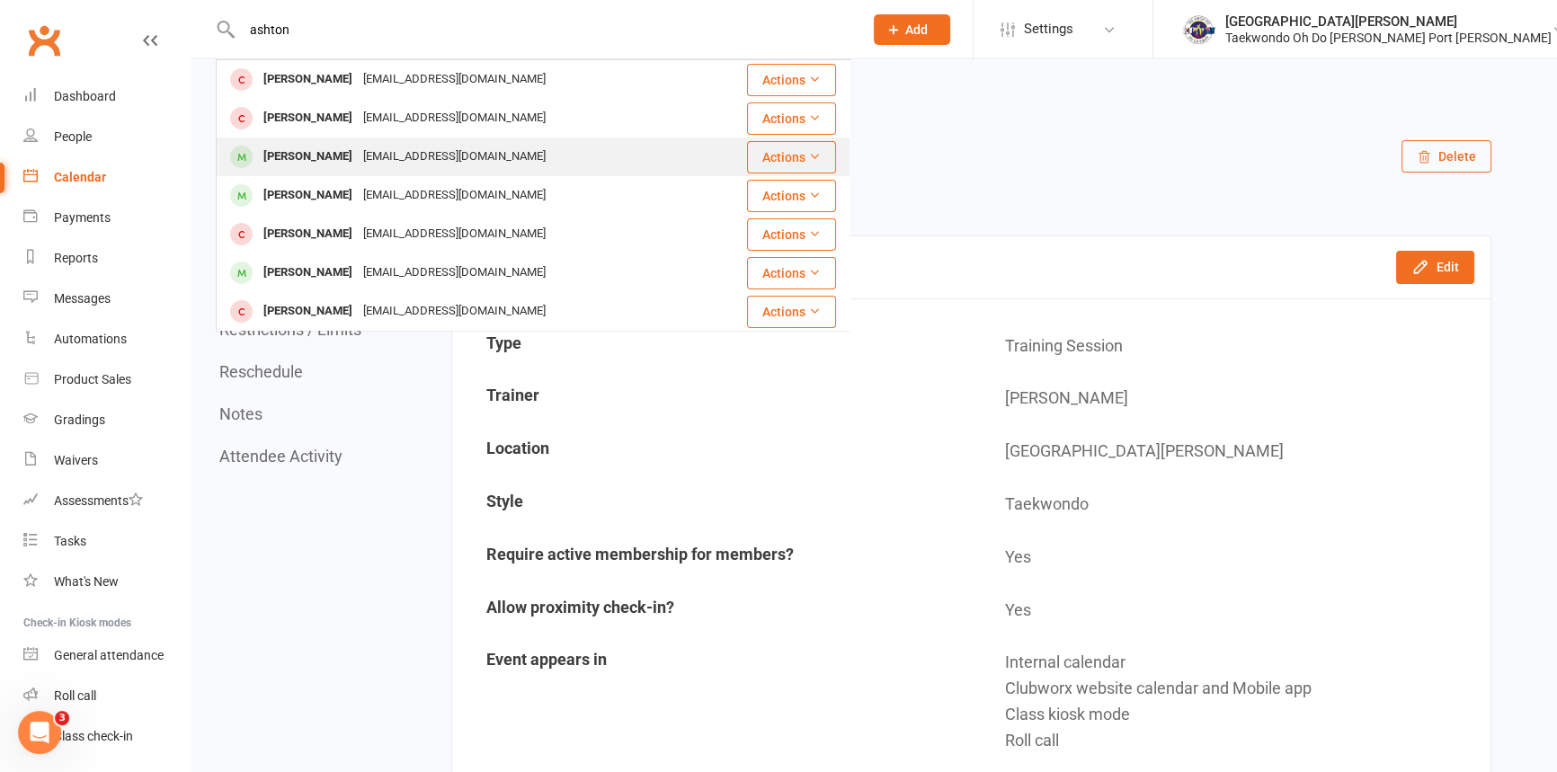
type input "ashton"
click at [330, 162] on div "Ashton Delaile" at bounding box center [308, 157] width 100 height 26
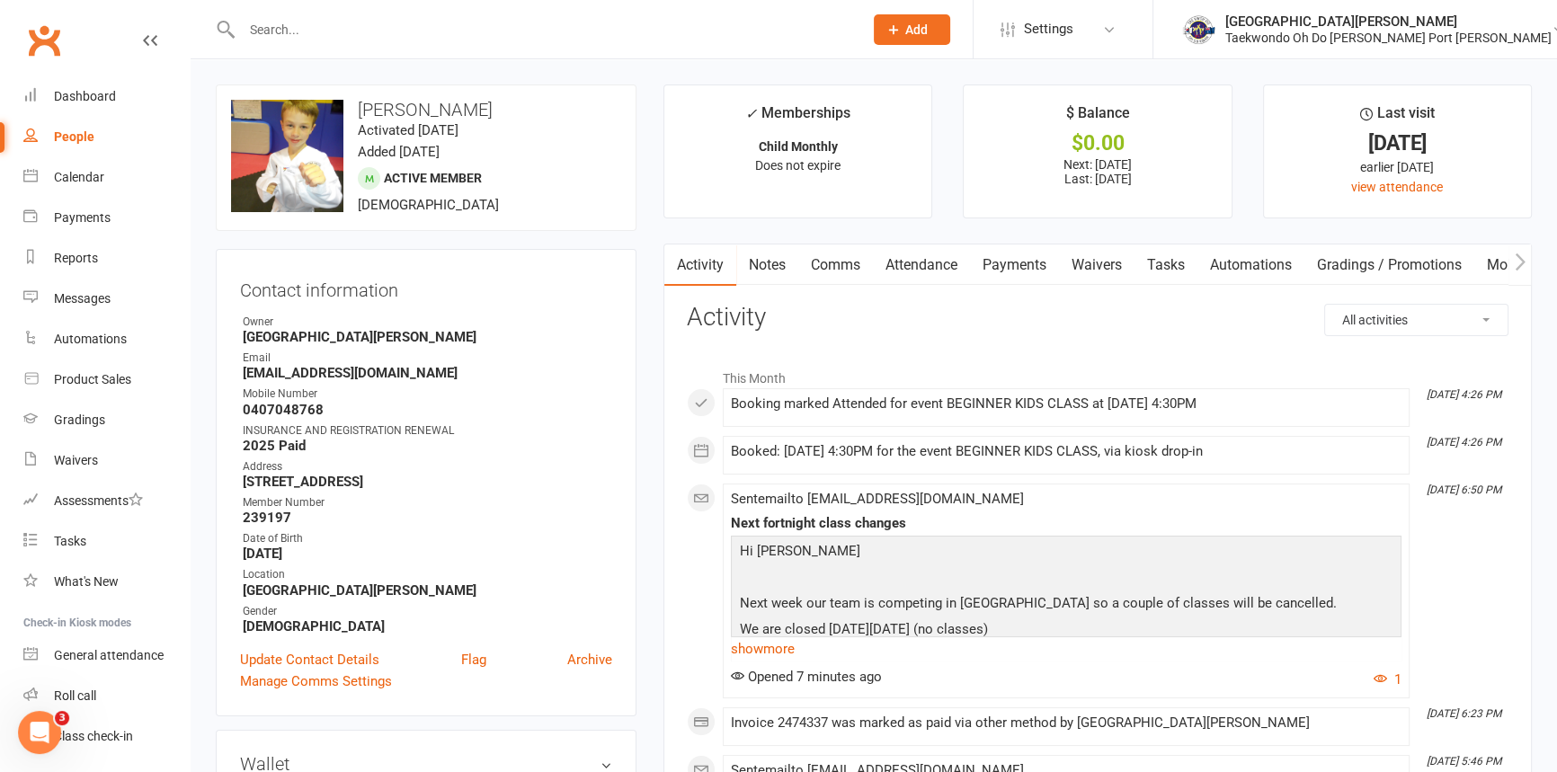
click at [1021, 271] on link "Payments" at bounding box center [1014, 265] width 89 height 41
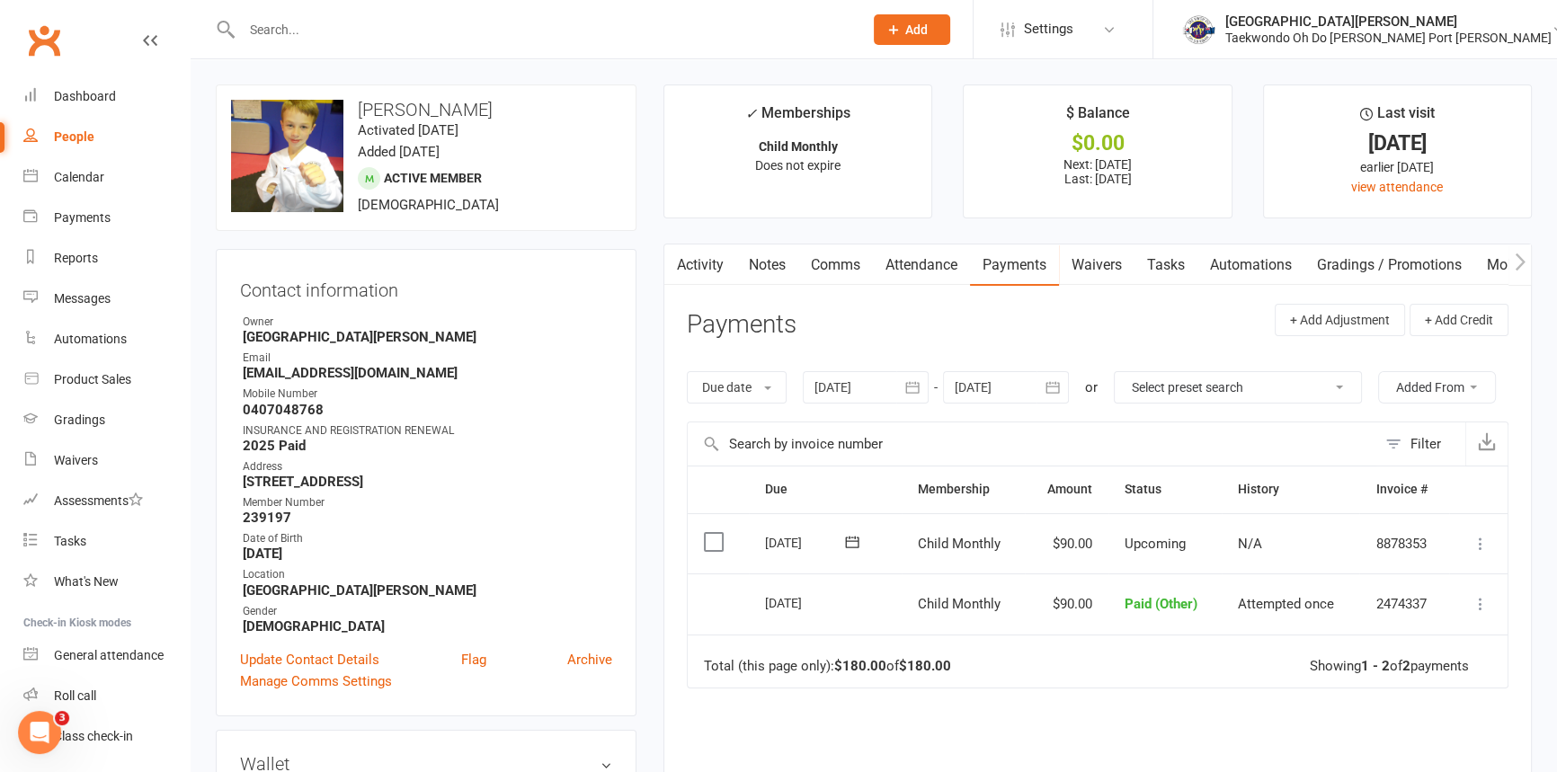
click at [1191, 422] on div "Due date Due date Date paid Date failed Date settled 13 Jul 2025 July 2025 Sun …" at bounding box center [1098, 387] width 822 height 68
drag, startPoint x: 72, startPoint y: 90, endPoint x: 224, endPoint y: 70, distance: 153.2
click at [73, 90] on div "Dashboard" at bounding box center [85, 96] width 62 height 14
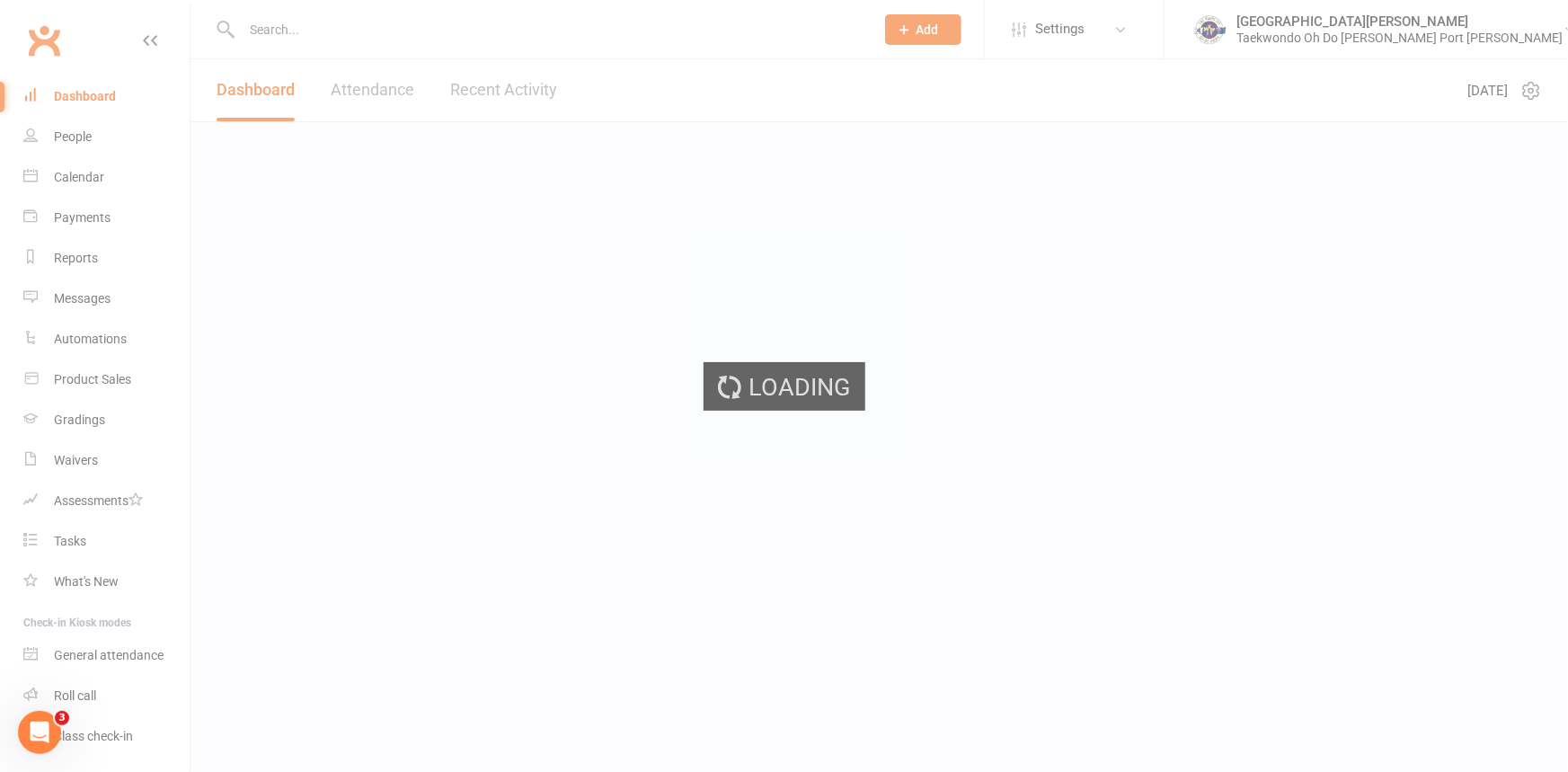
click at [264, 44] on ui-view "Prospect Member Non-attending contact Class / event Appointment Grading event T…" at bounding box center [784, 75] width 1568 height 143
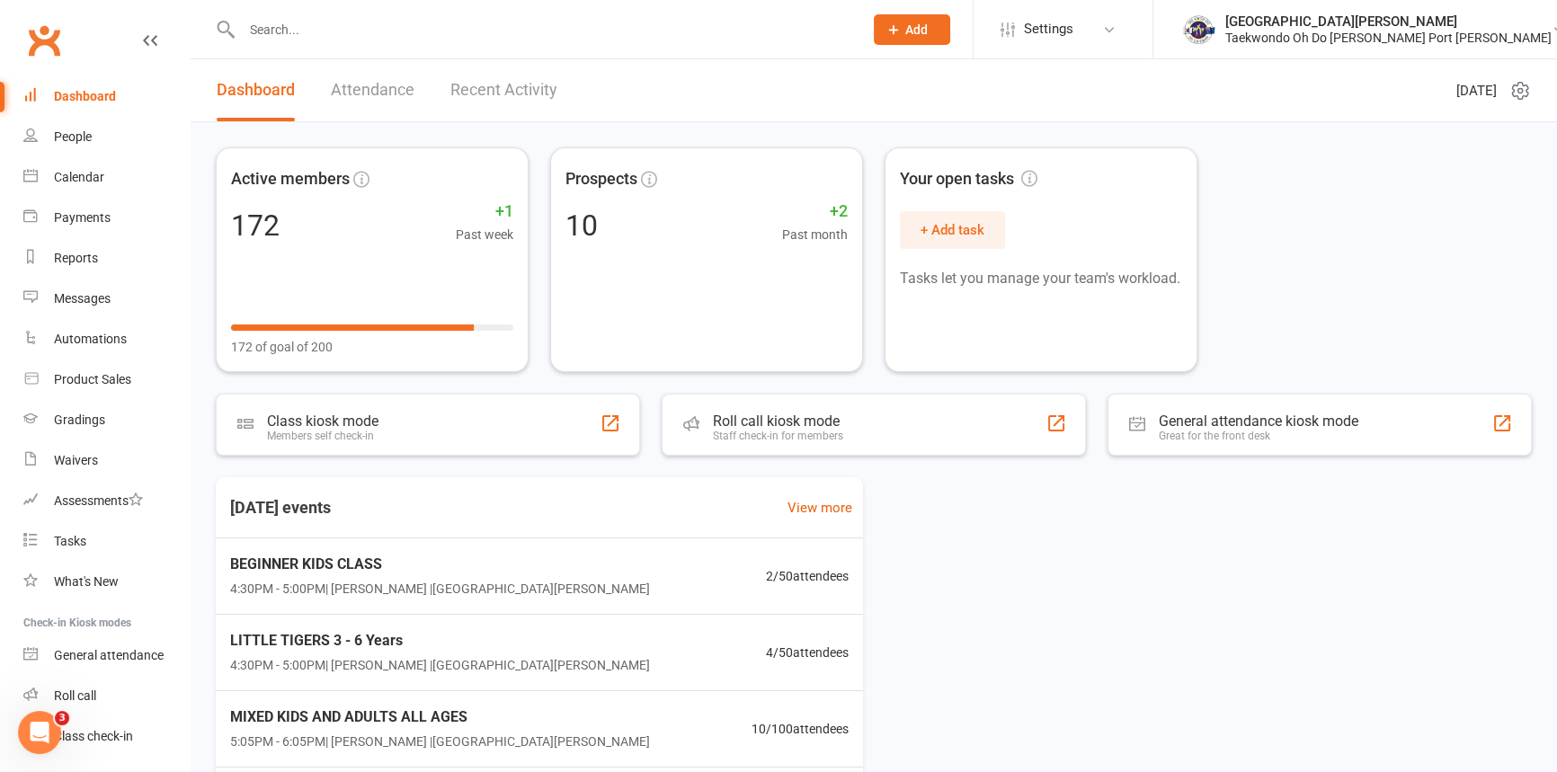
click at [282, 31] on input "text" at bounding box center [543, 29] width 614 height 25
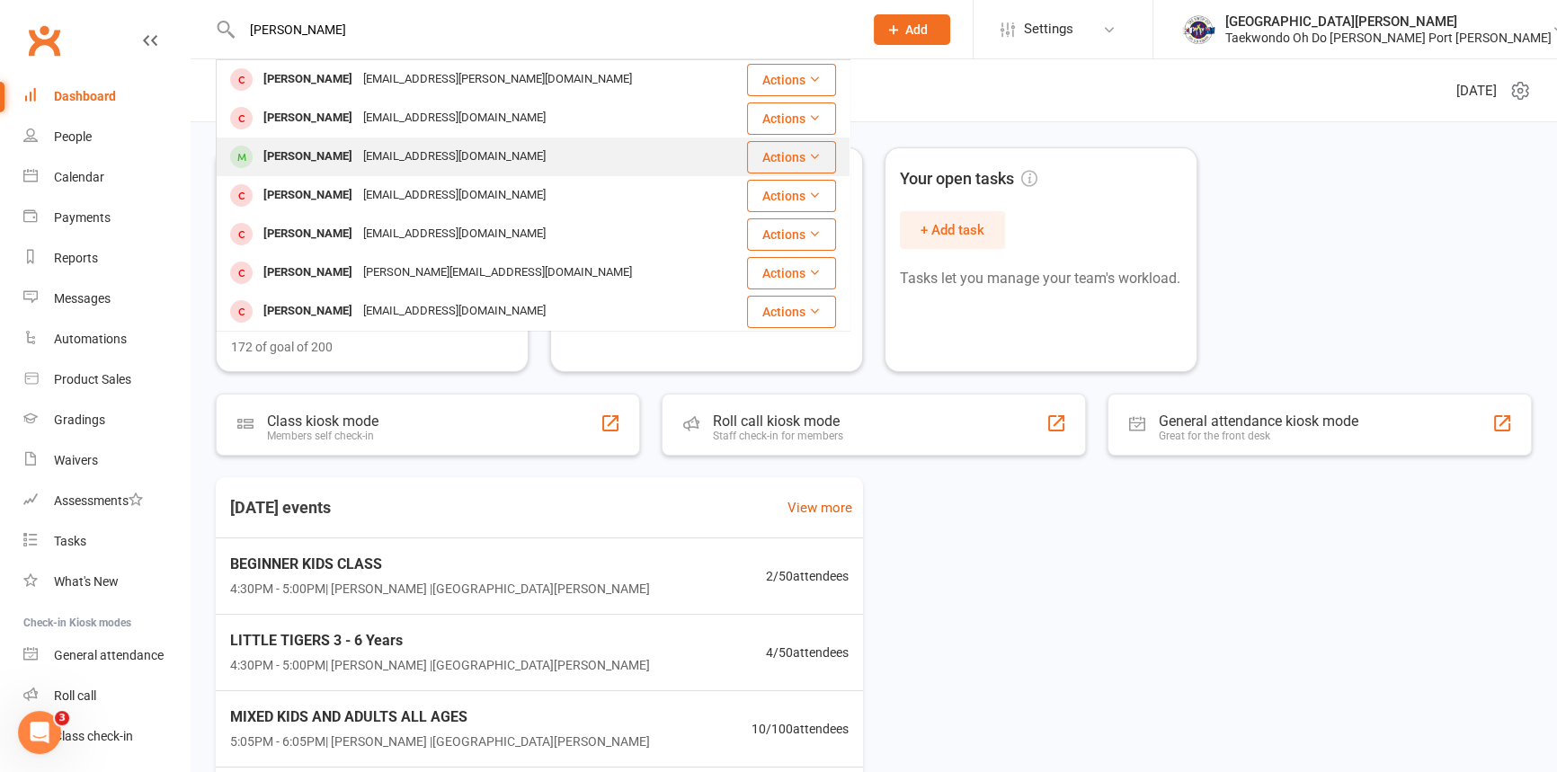
type input "lucas"
click at [330, 150] on div "[PERSON_NAME]" at bounding box center [308, 157] width 100 height 26
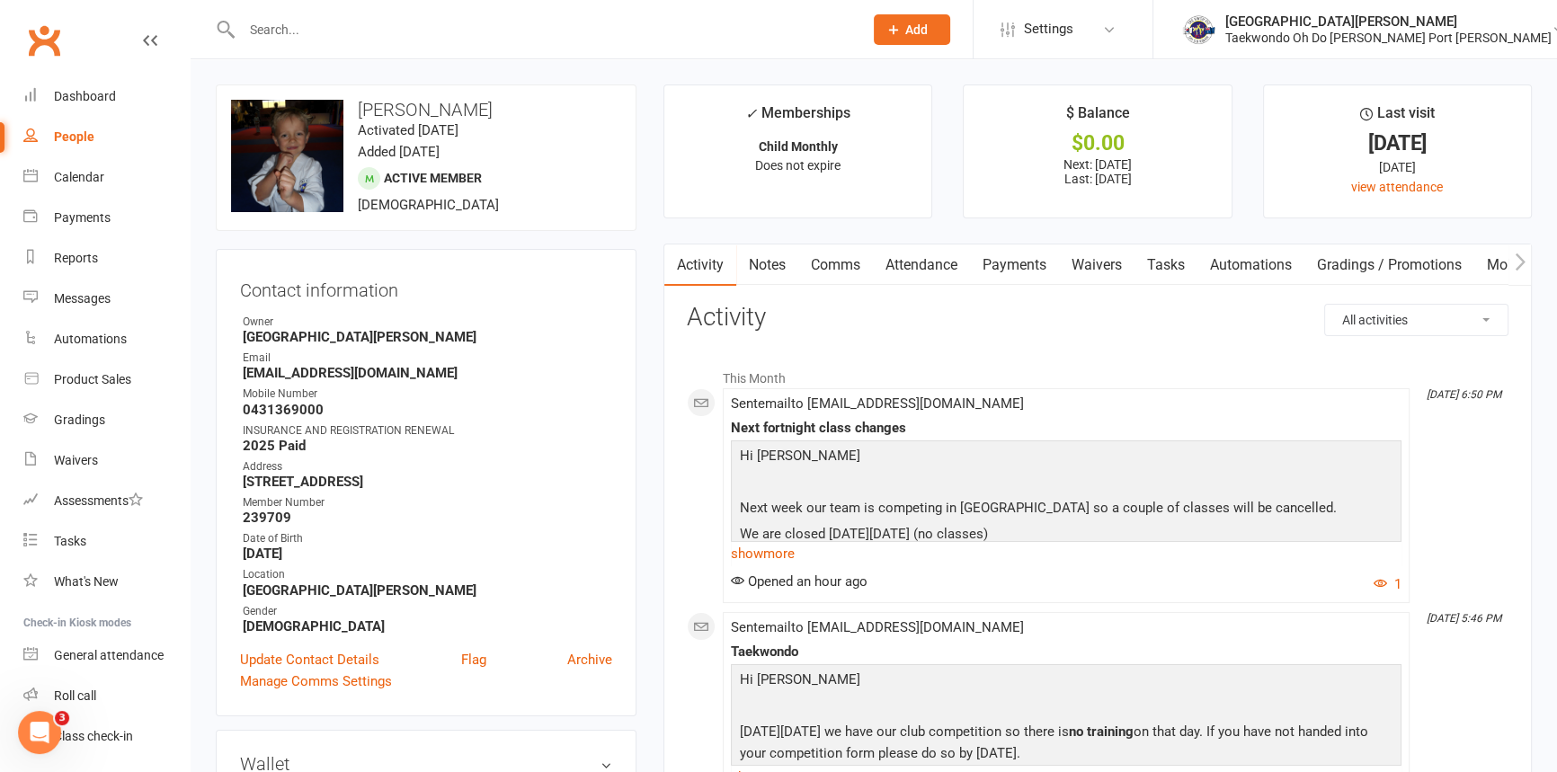
click at [1496, 264] on link "Mobile App" at bounding box center [1523, 265] width 97 height 41
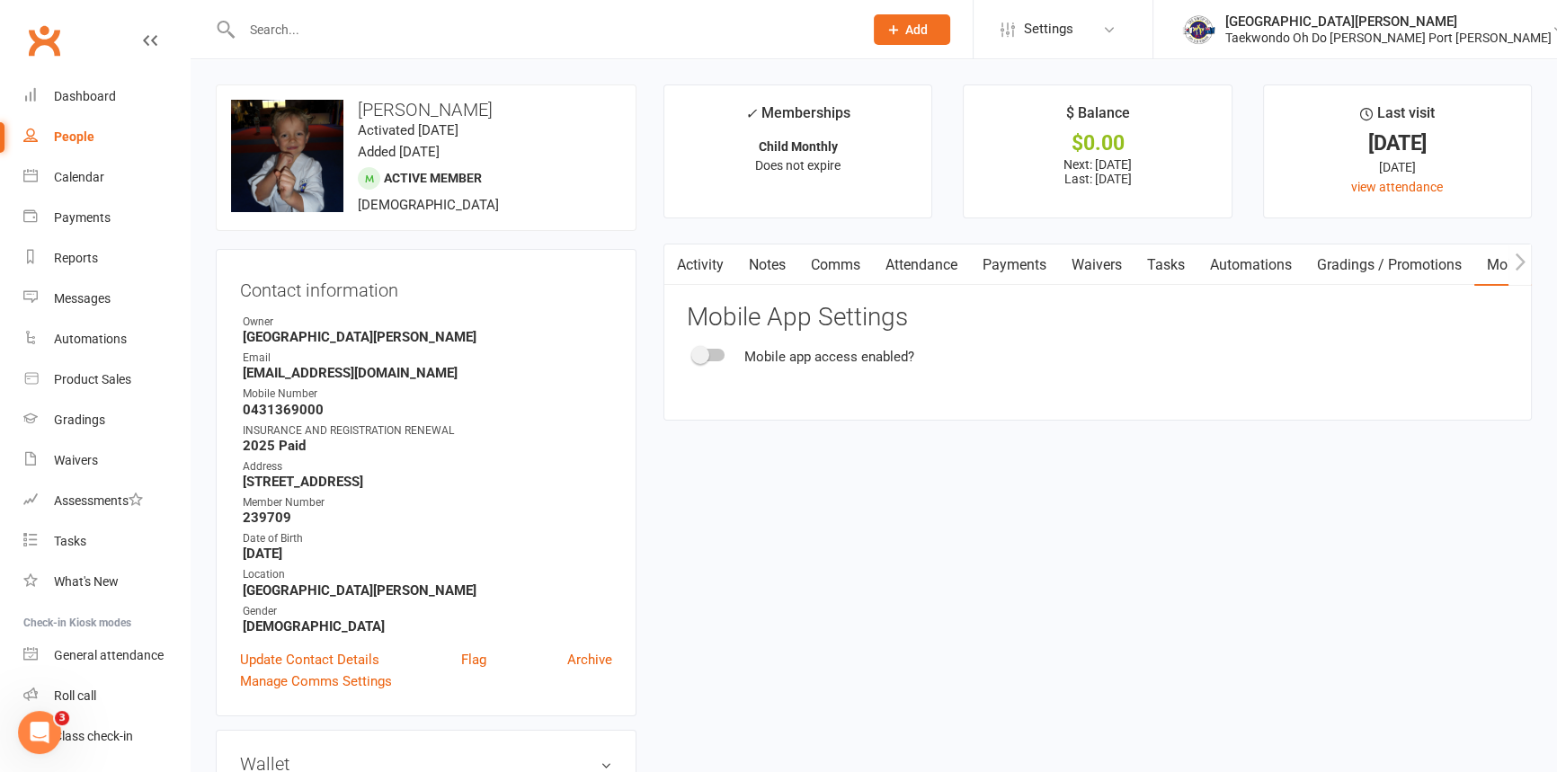
click at [701, 357] on span at bounding box center [700, 355] width 18 height 18
click at [694, 352] on input "checkbox" at bounding box center [694, 352] width 0 height 0
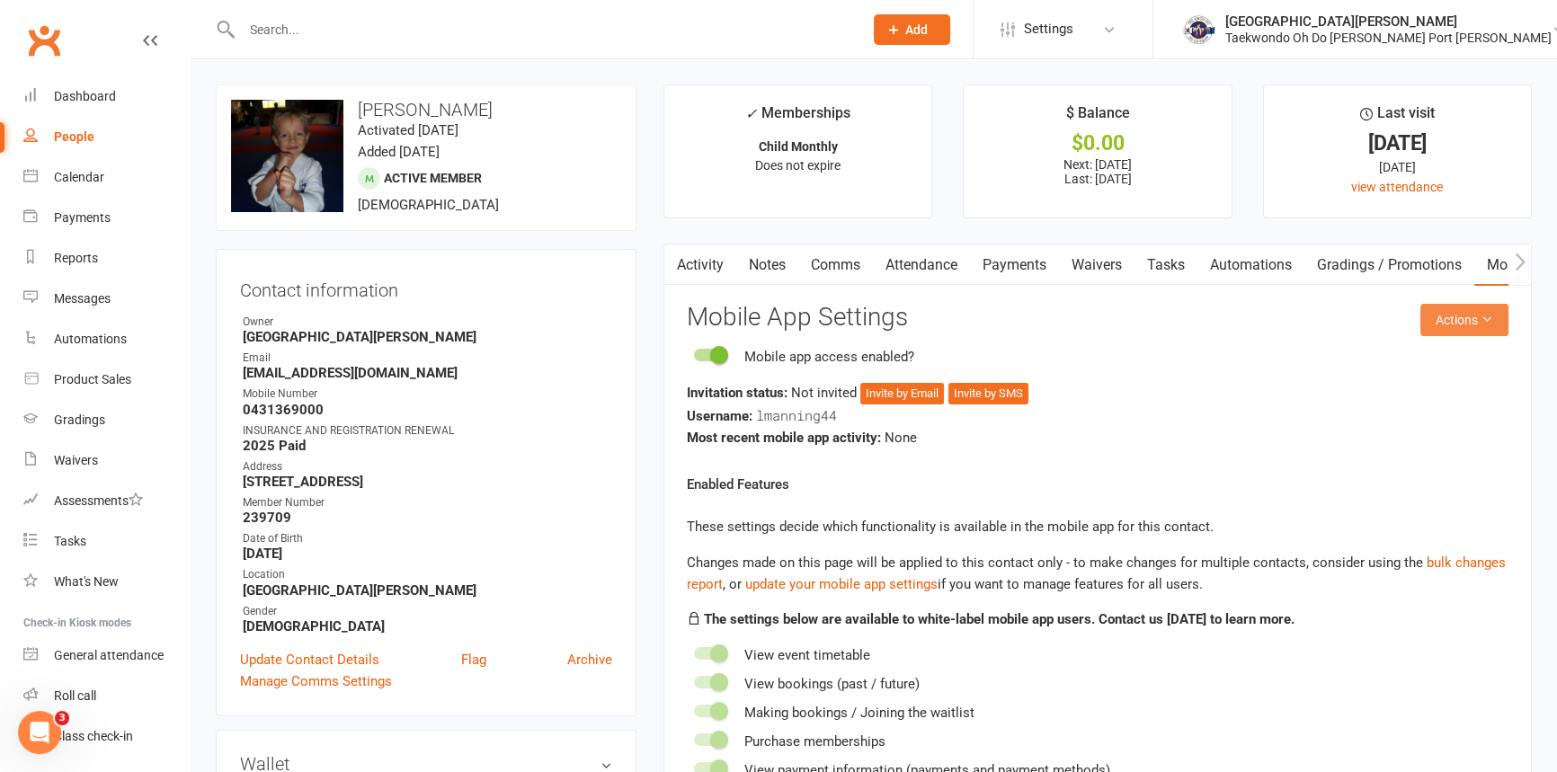
click at [1458, 333] on button "Actions" at bounding box center [1465, 320] width 88 height 32
click at [1441, 370] on link "Send invitation email" at bounding box center [1407, 369] width 178 height 36
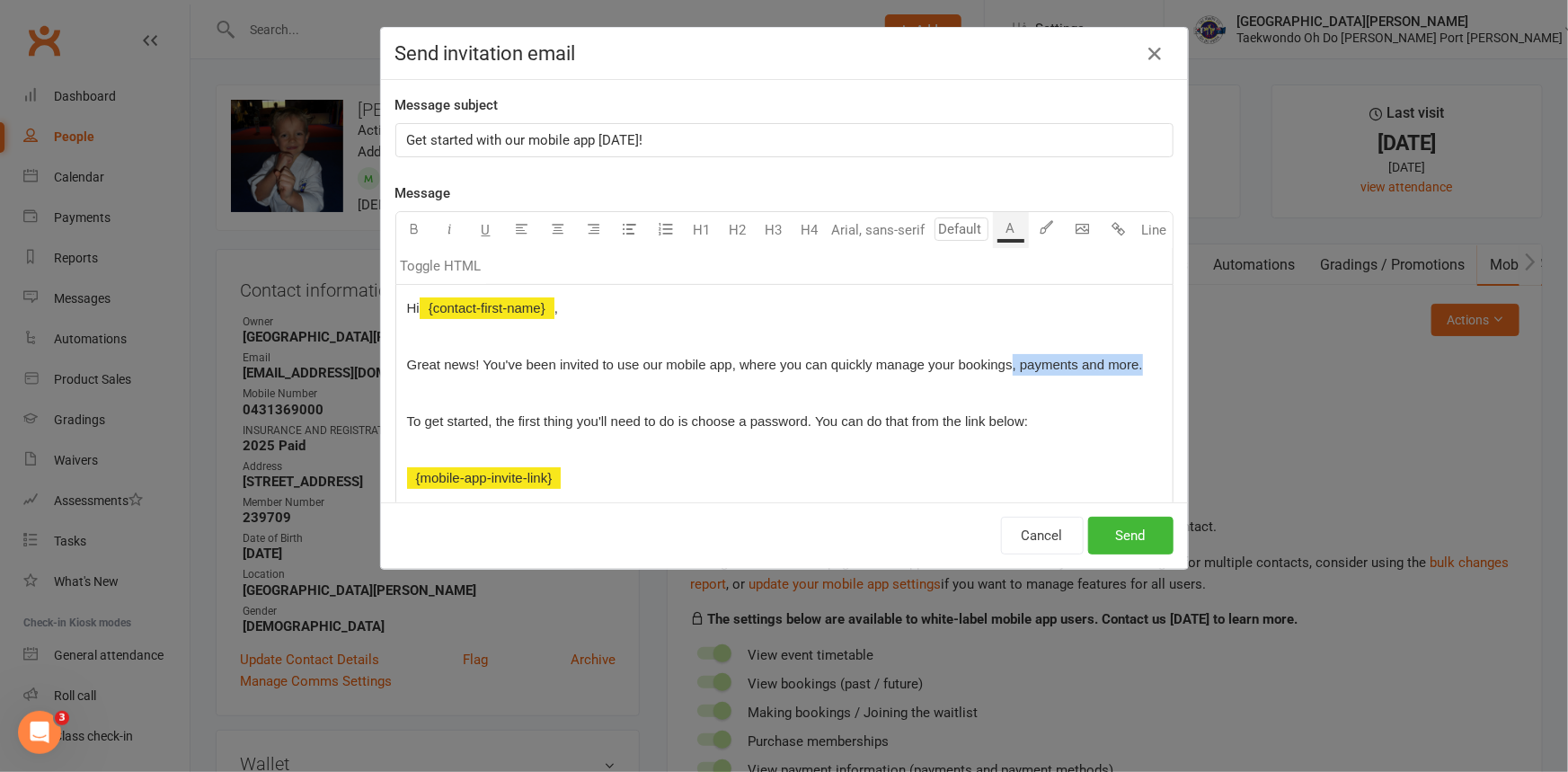
drag, startPoint x: 1047, startPoint y: 375, endPoint x: 1106, endPoint y: 393, distance: 61.7
click at [1106, 376] on p "Great news! You've been invited to use our mobile app, where you can quickly ma…" at bounding box center [784, 365] width 755 height 22
click at [1142, 534] on button "Send" at bounding box center [1130, 536] width 85 height 38
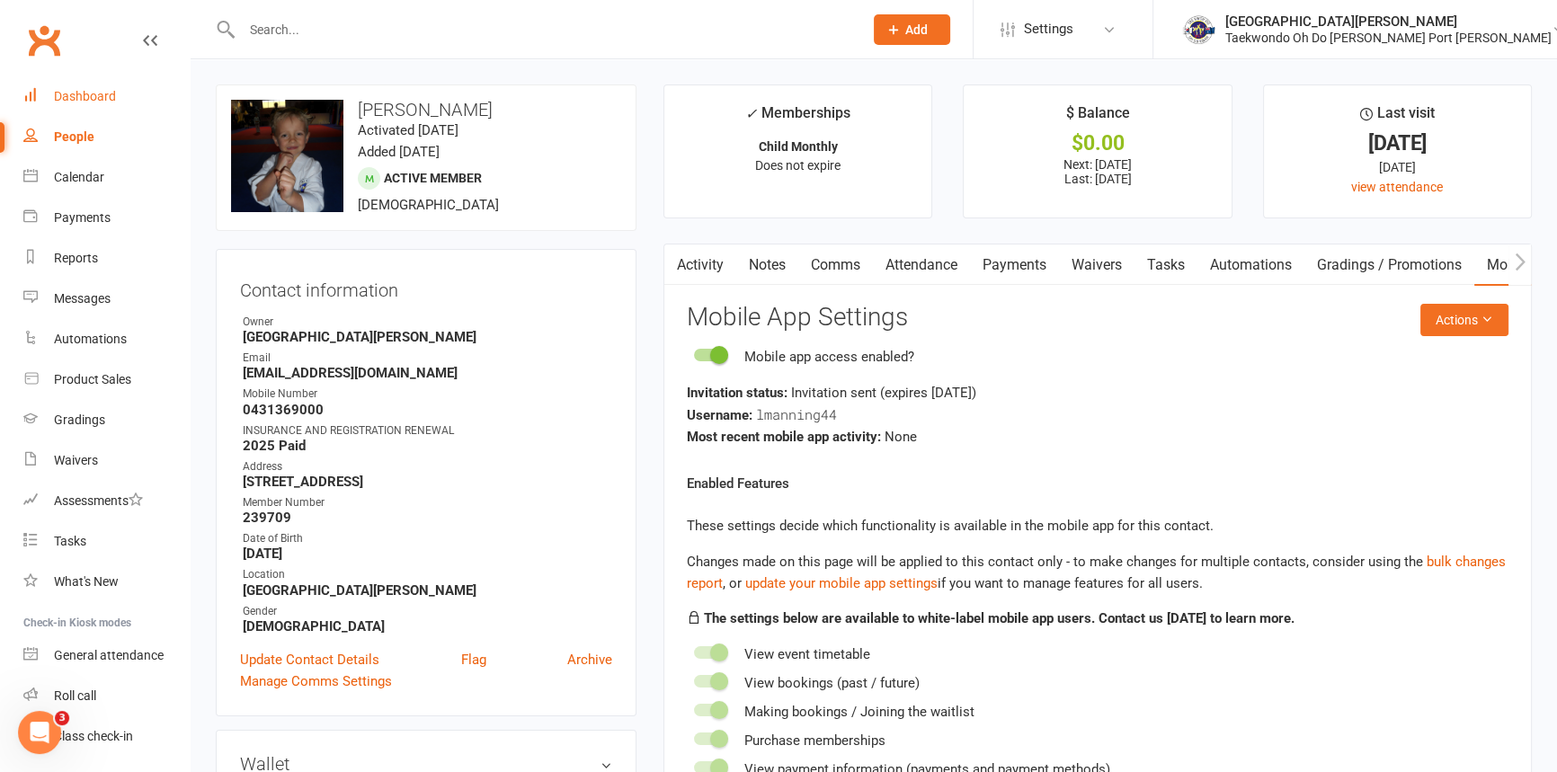
click at [110, 93] on div "Dashboard" at bounding box center [85, 96] width 62 height 14
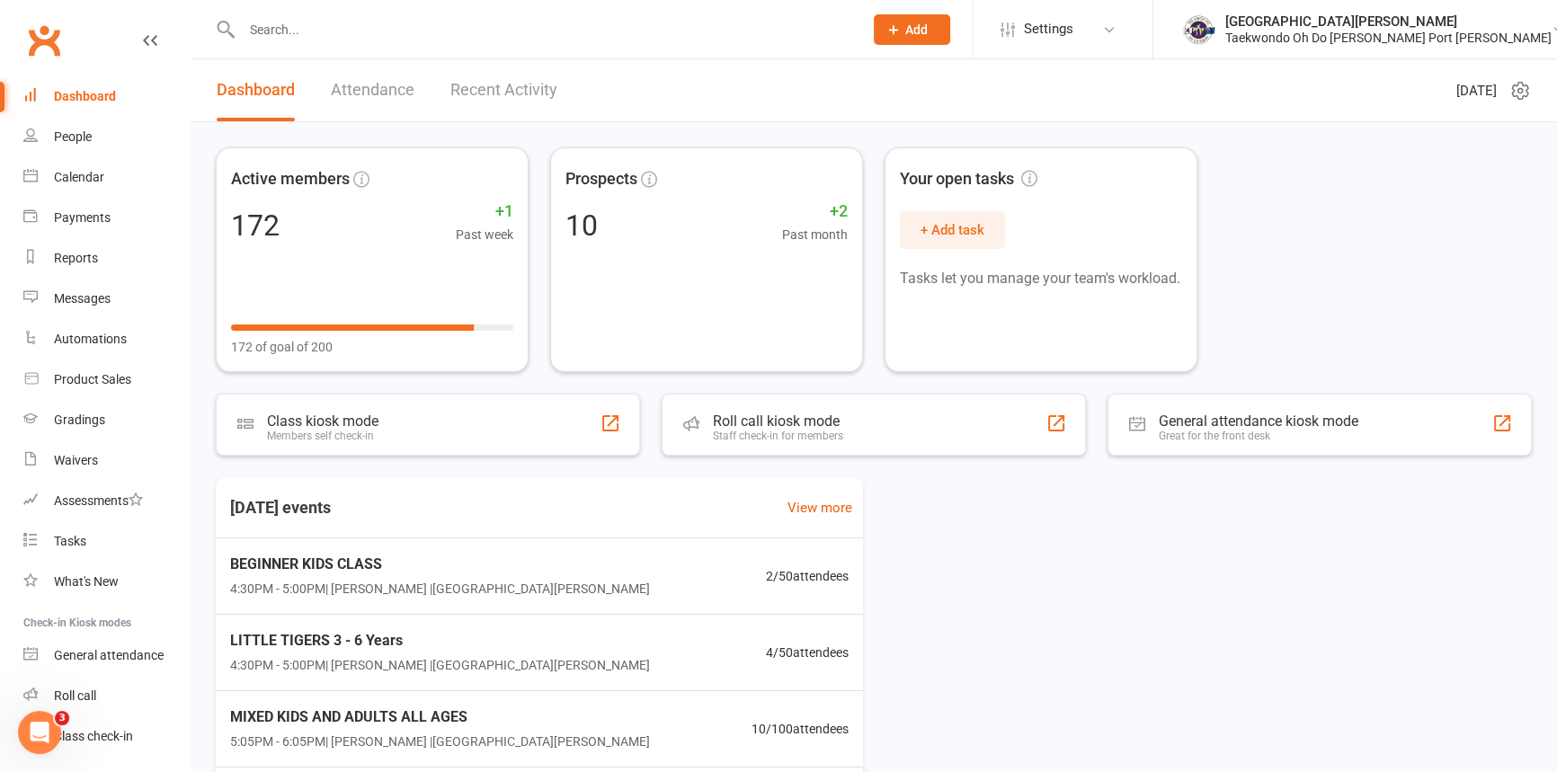
click at [23, 76] on link "Dashboard" at bounding box center [106, 96] width 166 height 40
click at [299, 22] on input "text" at bounding box center [543, 29] width 614 height 25
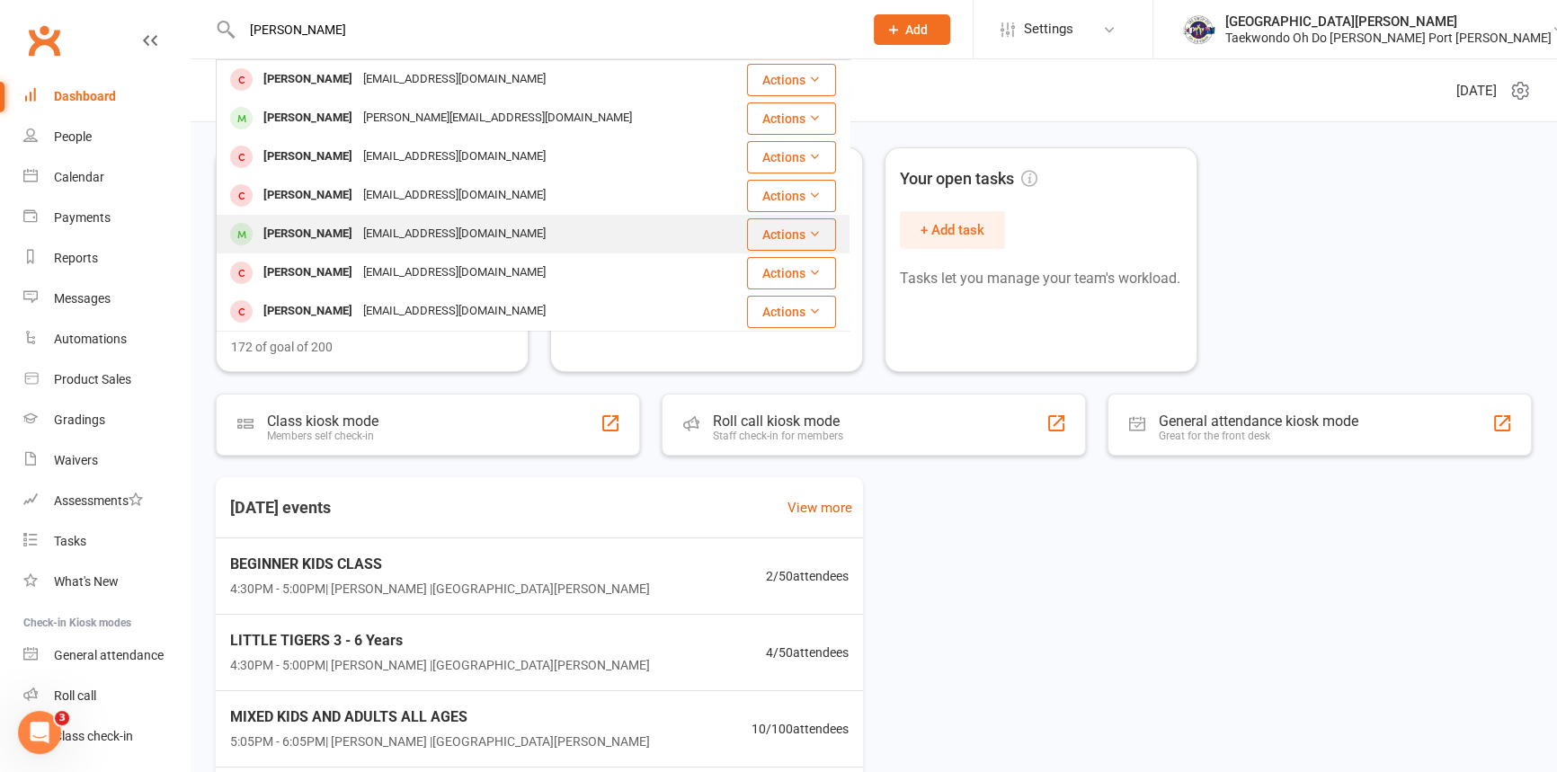
type input "chloe"
click at [346, 234] on div "Chloe Anne Kelly" at bounding box center [308, 234] width 100 height 26
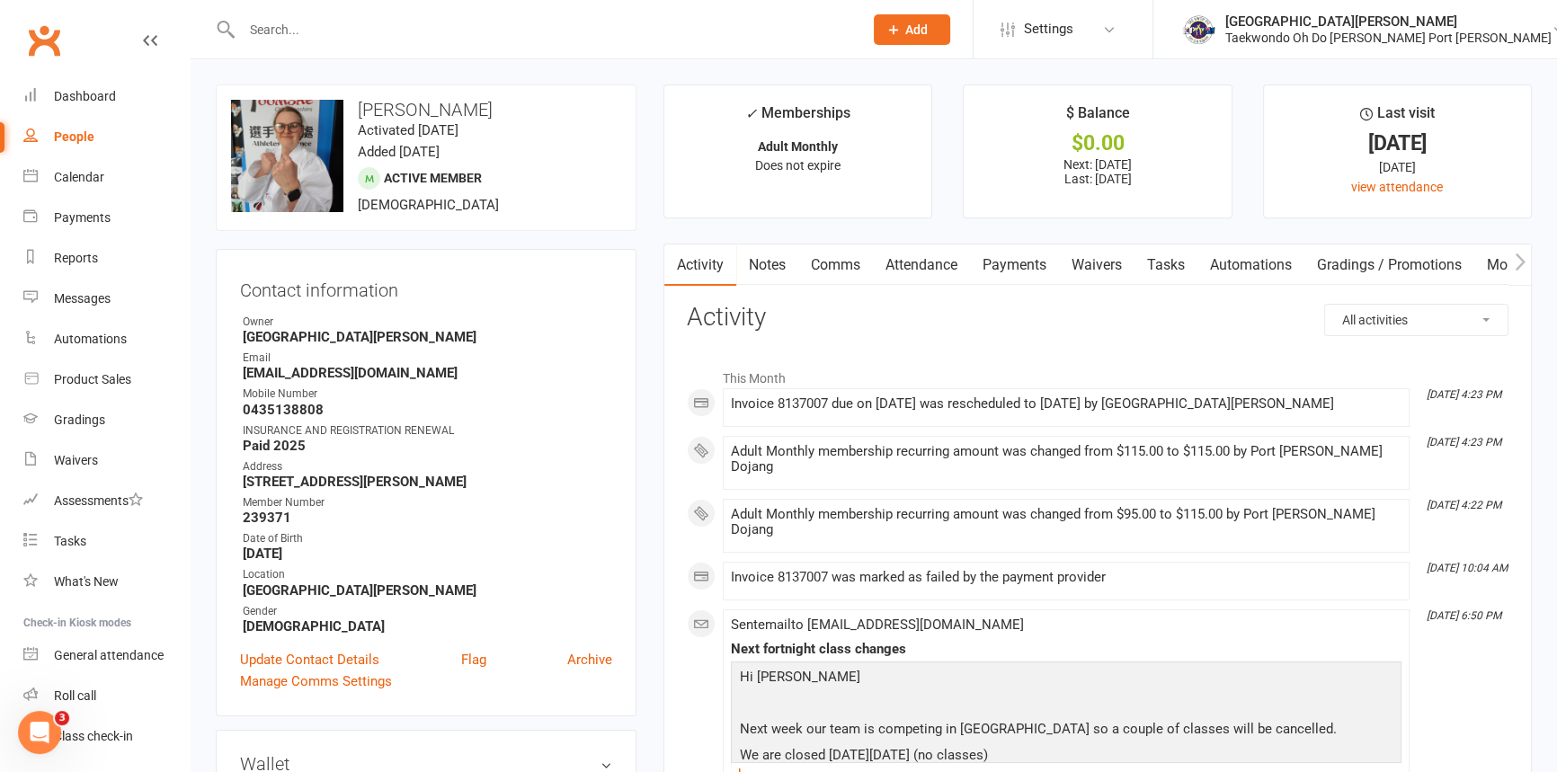
drag, startPoint x: 1029, startPoint y: 271, endPoint x: 978, endPoint y: 354, distance: 97.6
click at [1029, 270] on link "Payments" at bounding box center [1014, 265] width 89 height 41
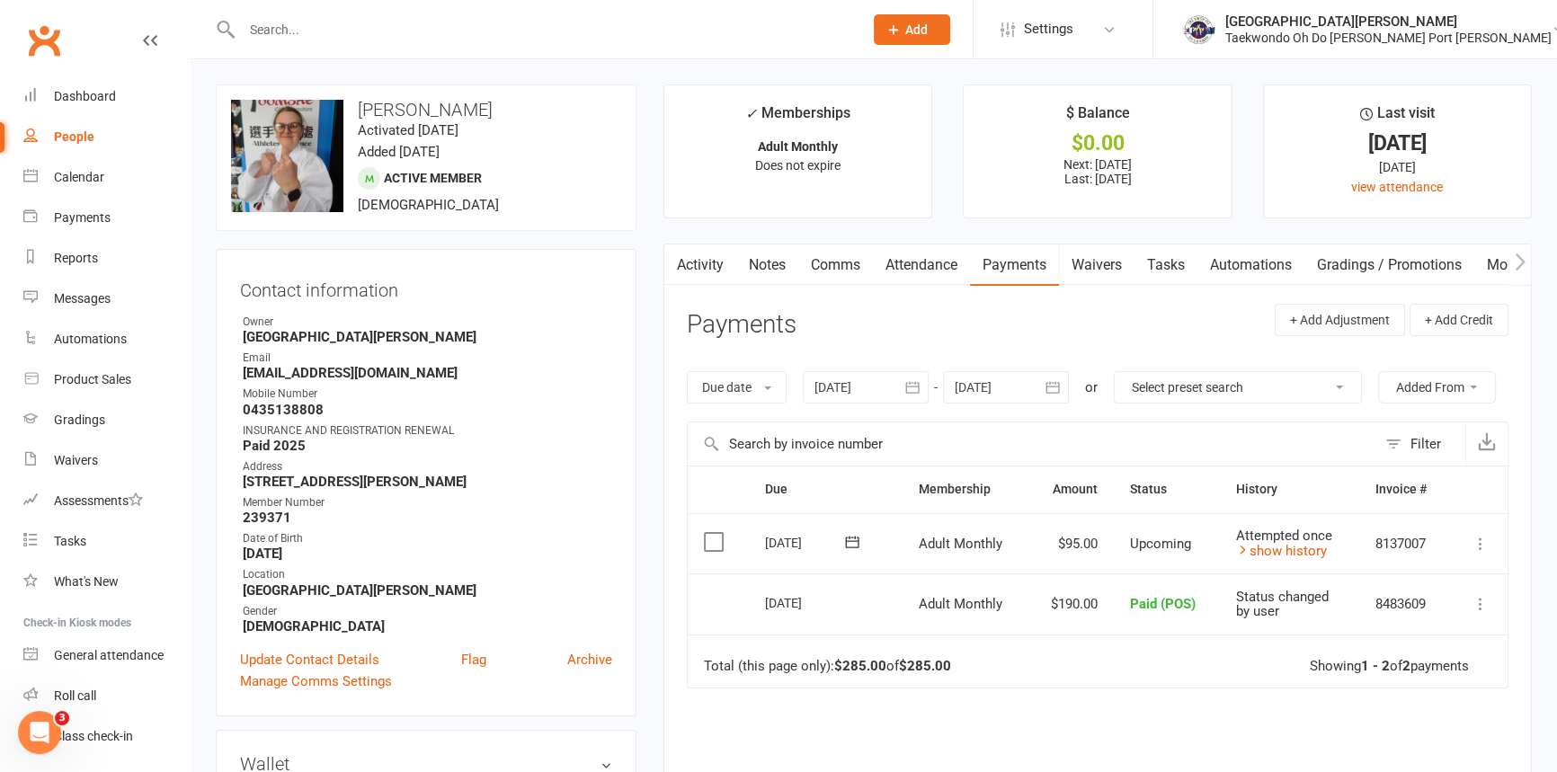
click at [950, 33] on button "Add" at bounding box center [912, 29] width 76 height 31
click at [928, 26] on span "Add" at bounding box center [916, 29] width 22 height 14
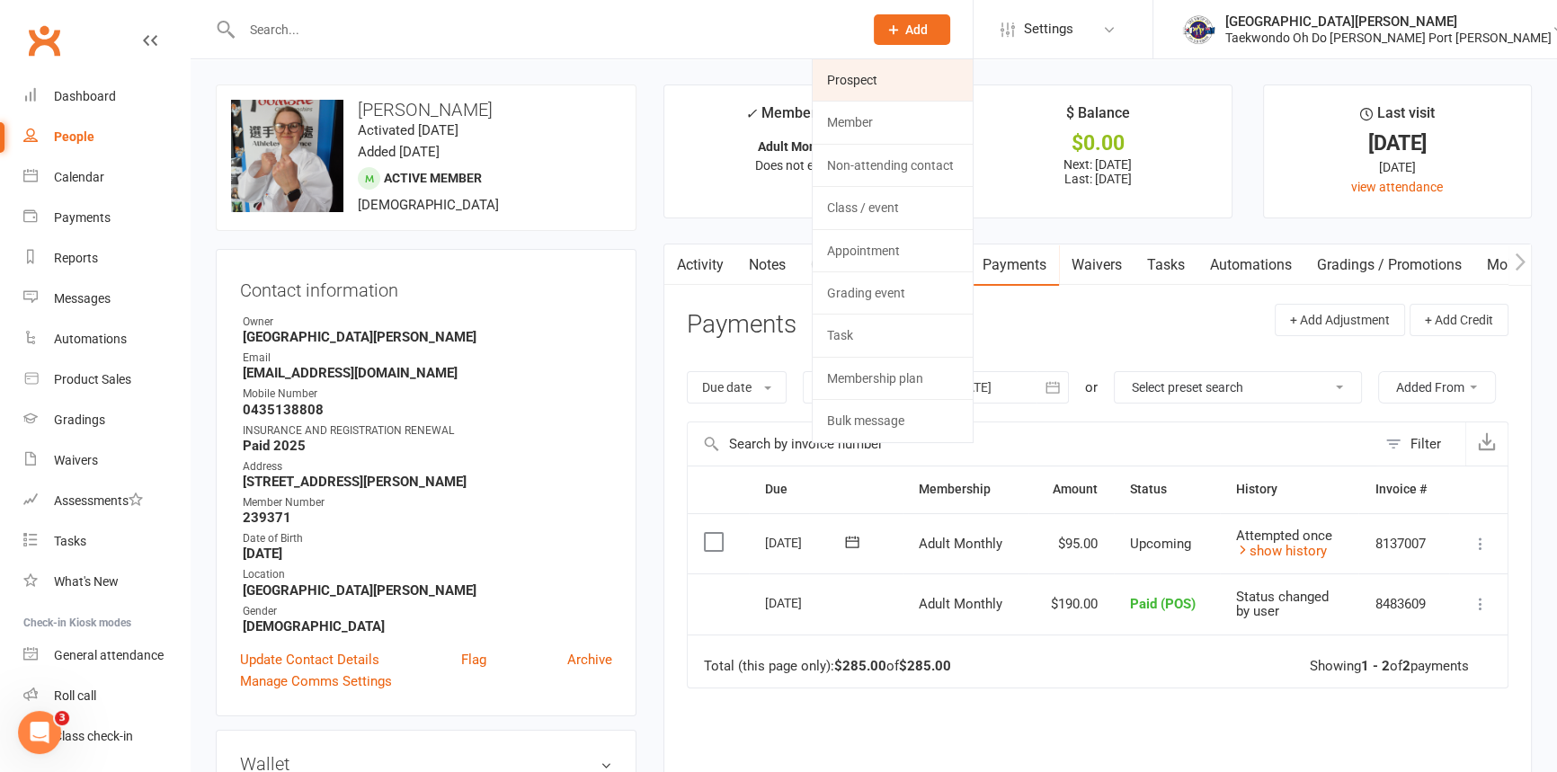
click at [930, 86] on link "Prospect" at bounding box center [893, 79] width 160 height 41
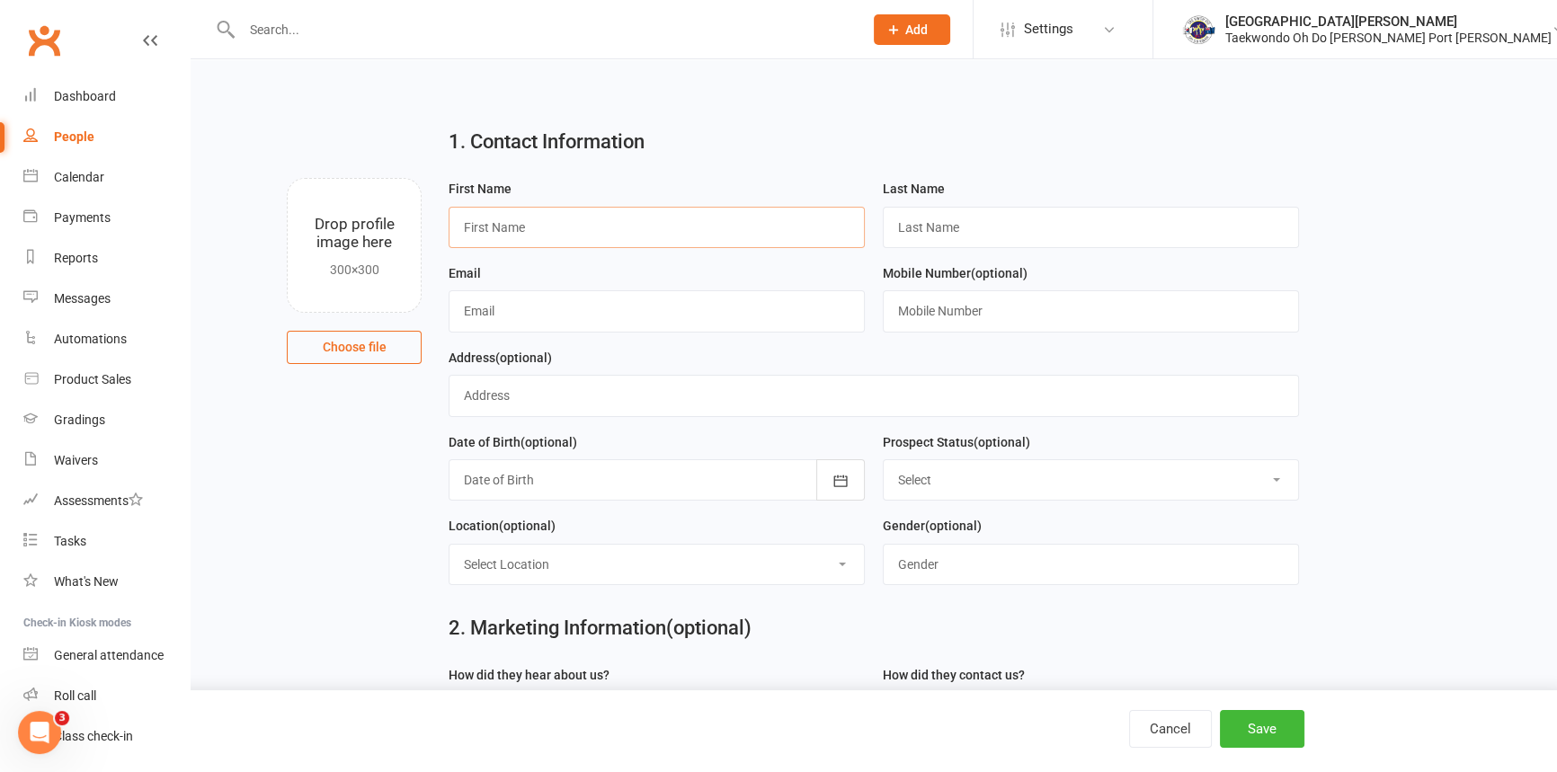
click at [638, 222] on input "text" at bounding box center [657, 227] width 416 height 41
type input "Ridheybir"
click at [940, 224] on input "text" at bounding box center [1091, 227] width 416 height 41
type input "Singh Sekhon"
click at [571, 316] on input "text" at bounding box center [657, 310] width 416 height 41
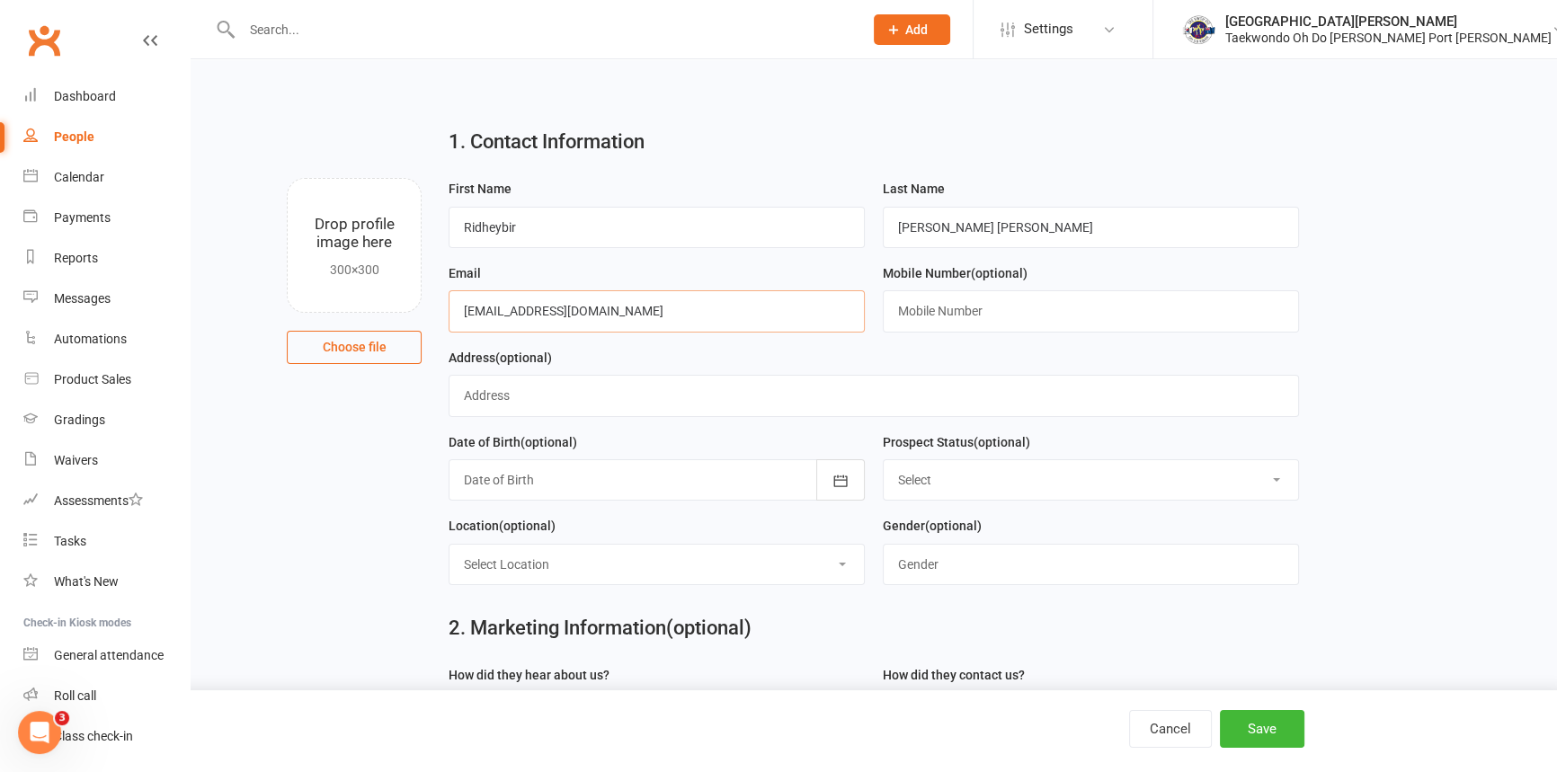
type input "guri_13meet@yahoo.com"
click at [990, 329] on input "text" at bounding box center [1091, 310] width 416 height 41
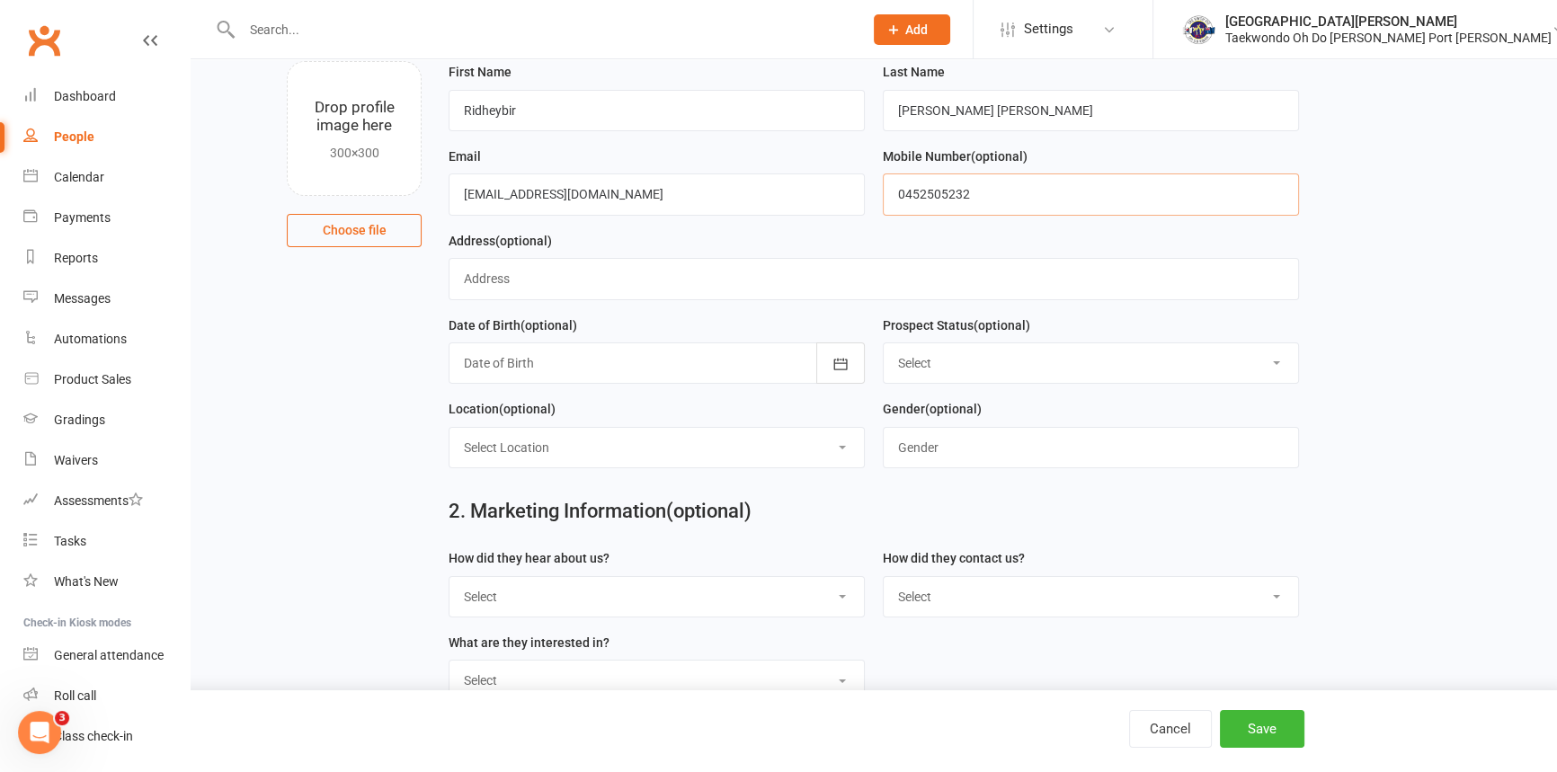
scroll to position [116, 0]
type input "0452505232"
click at [1279, 381] on select "Select Initial Contact Follow-up Call Follow-up Email Almost Ready Not Ready No…" at bounding box center [1091, 364] width 415 height 40
select select "Initial Contact"
click at [884, 360] on select "Select Initial Contact Follow-up Call Follow-up Email Almost Ready Not Ready No…" at bounding box center [1091, 364] width 415 height 40
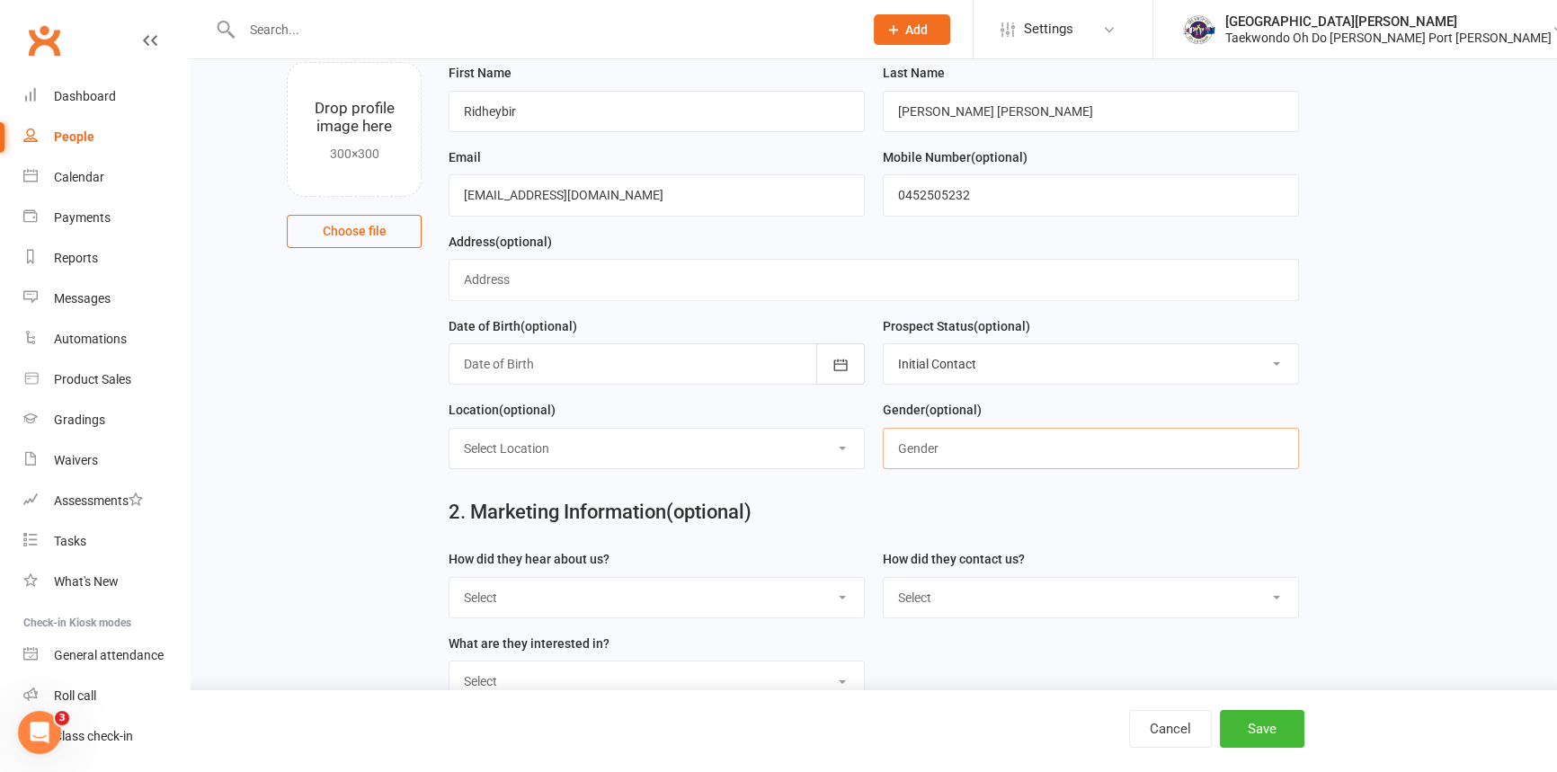
click at [1204, 469] on input "text" at bounding box center [1091, 448] width 416 height 41
type input "f"
type input "Female"
drag, startPoint x: 837, startPoint y: 465, endPoint x: 822, endPoint y: 463, distance: 15.4
click at [837, 465] on select "Select Location Port Kennedy Dojang" at bounding box center [657, 449] width 415 height 40
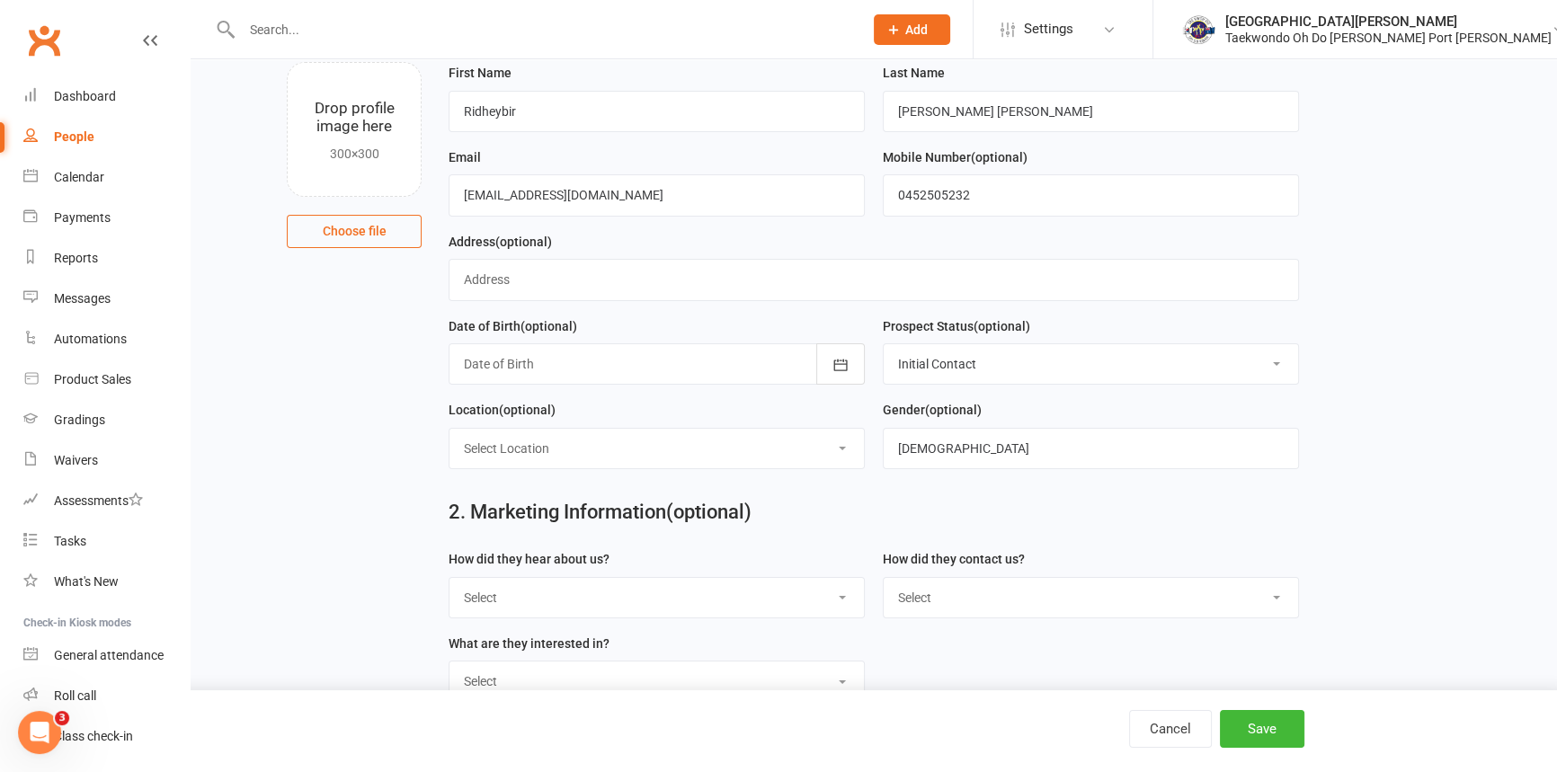
click at [837, 465] on select "Select Location Port Kennedy Dojang" at bounding box center [657, 449] width 415 height 40
drag, startPoint x: 837, startPoint y: 473, endPoint x: 821, endPoint y: 469, distance: 16.6
click at [837, 468] on select "Select Location Port Kennedy Dojang" at bounding box center [657, 449] width 415 height 40
select select "0"
click at [450, 449] on select "Select Location Port Kennedy Dojang" at bounding box center [657, 449] width 415 height 40
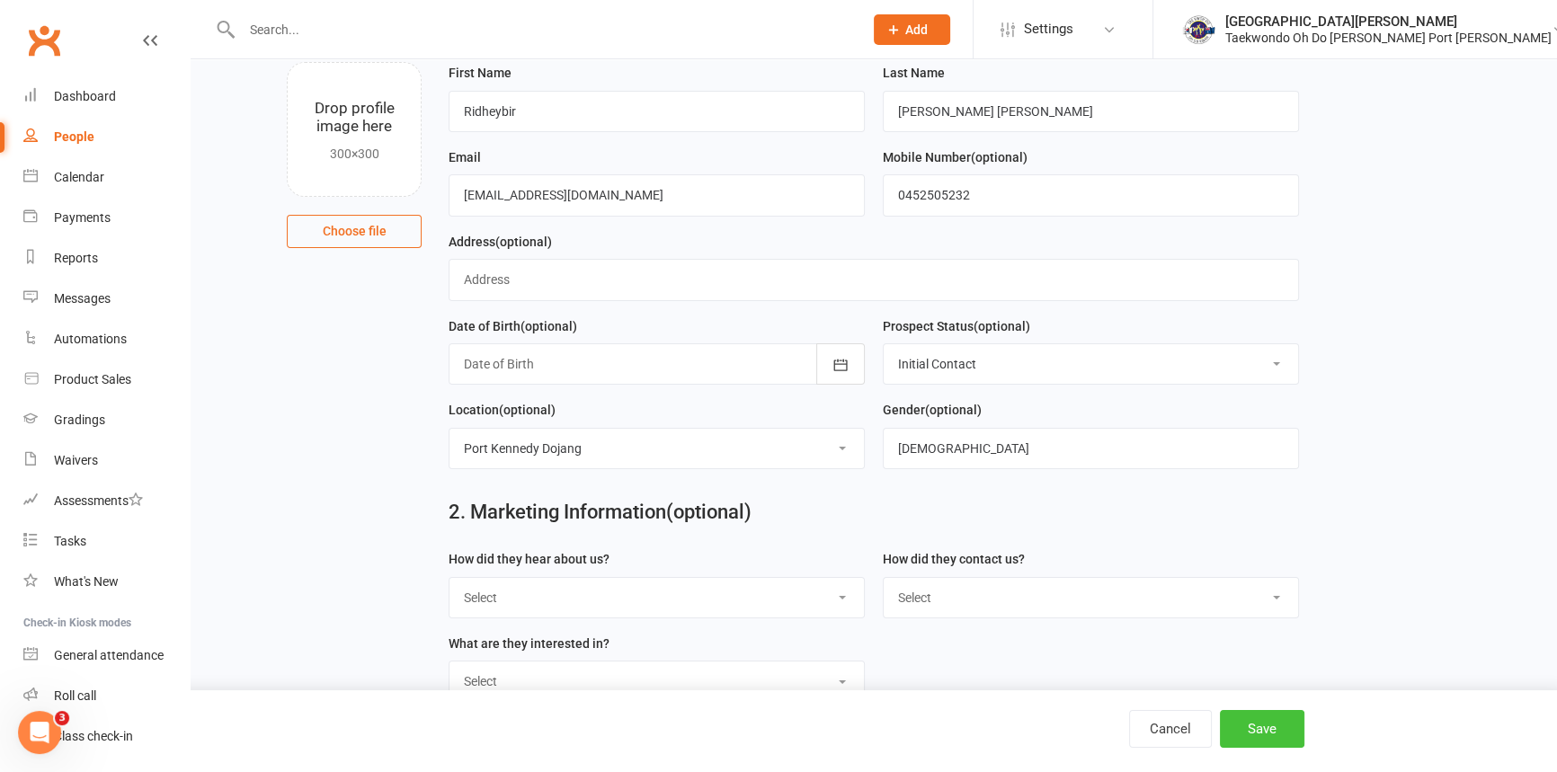
click at [1254, 718] on button "Save" at bounding box center [1262, 729] width 85 height 38
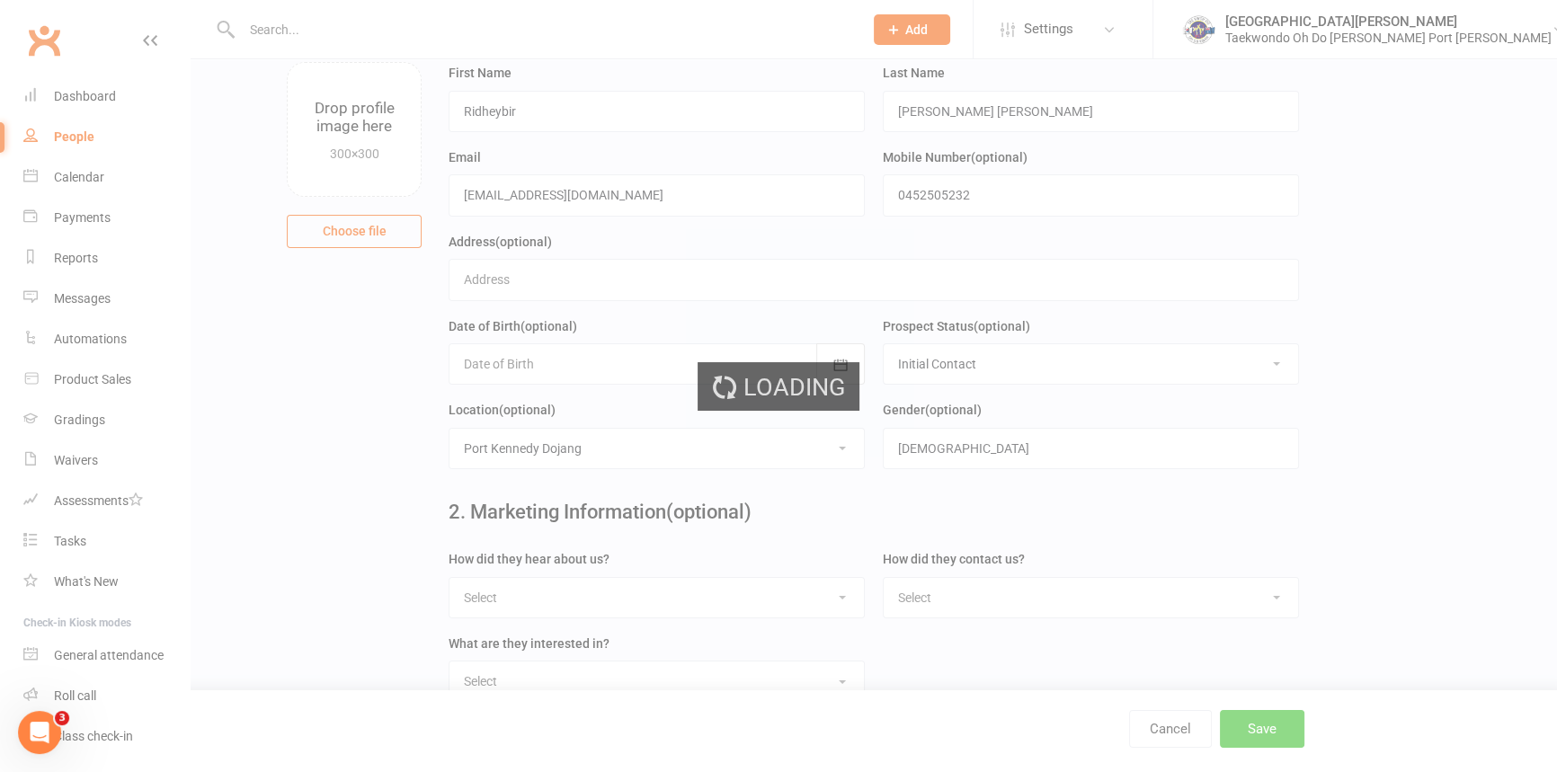
scroll to position [0, 0]
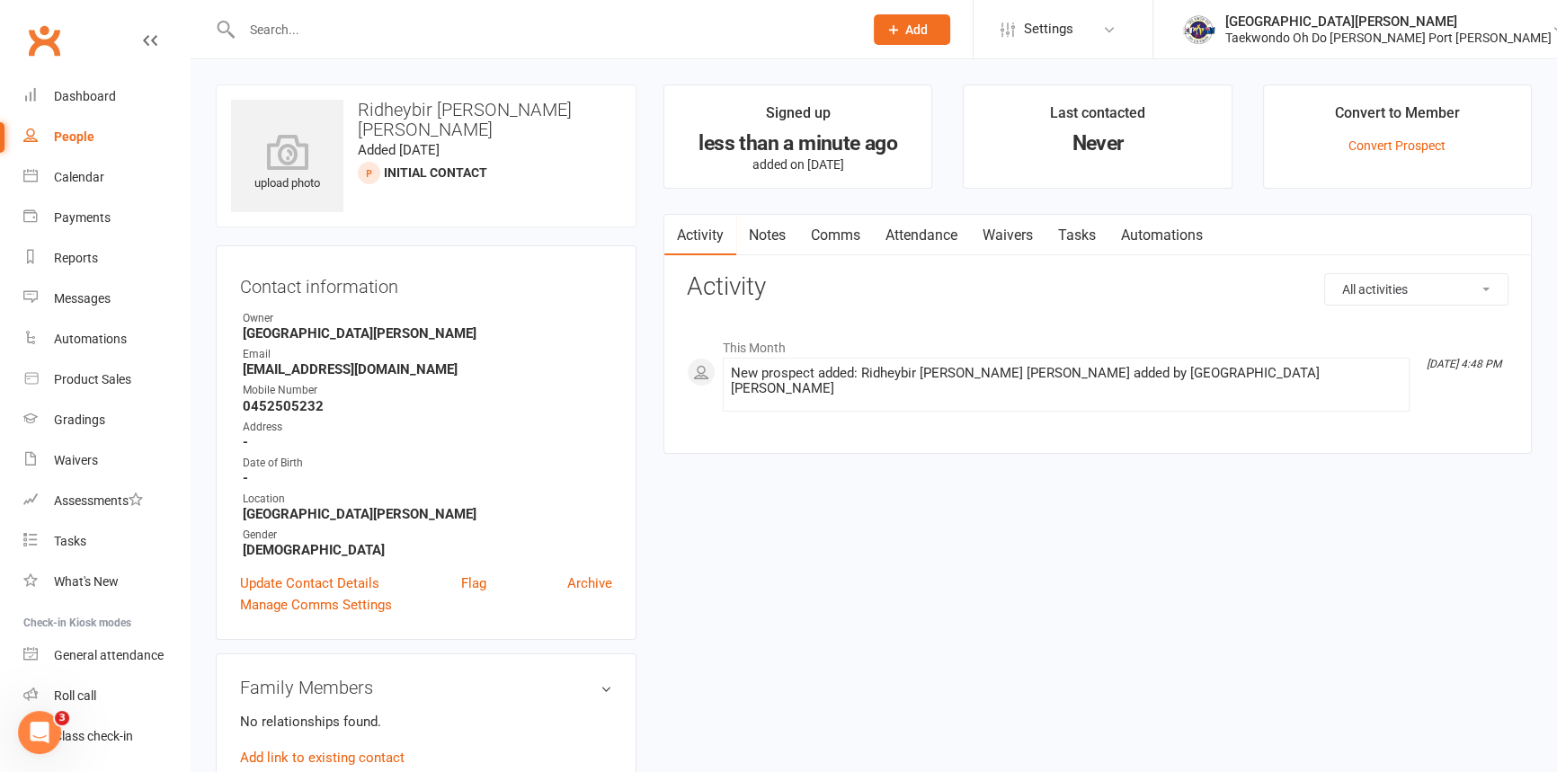
click at [386, 36] on input "text" at bounding box center [543, 29] width 614 height 25
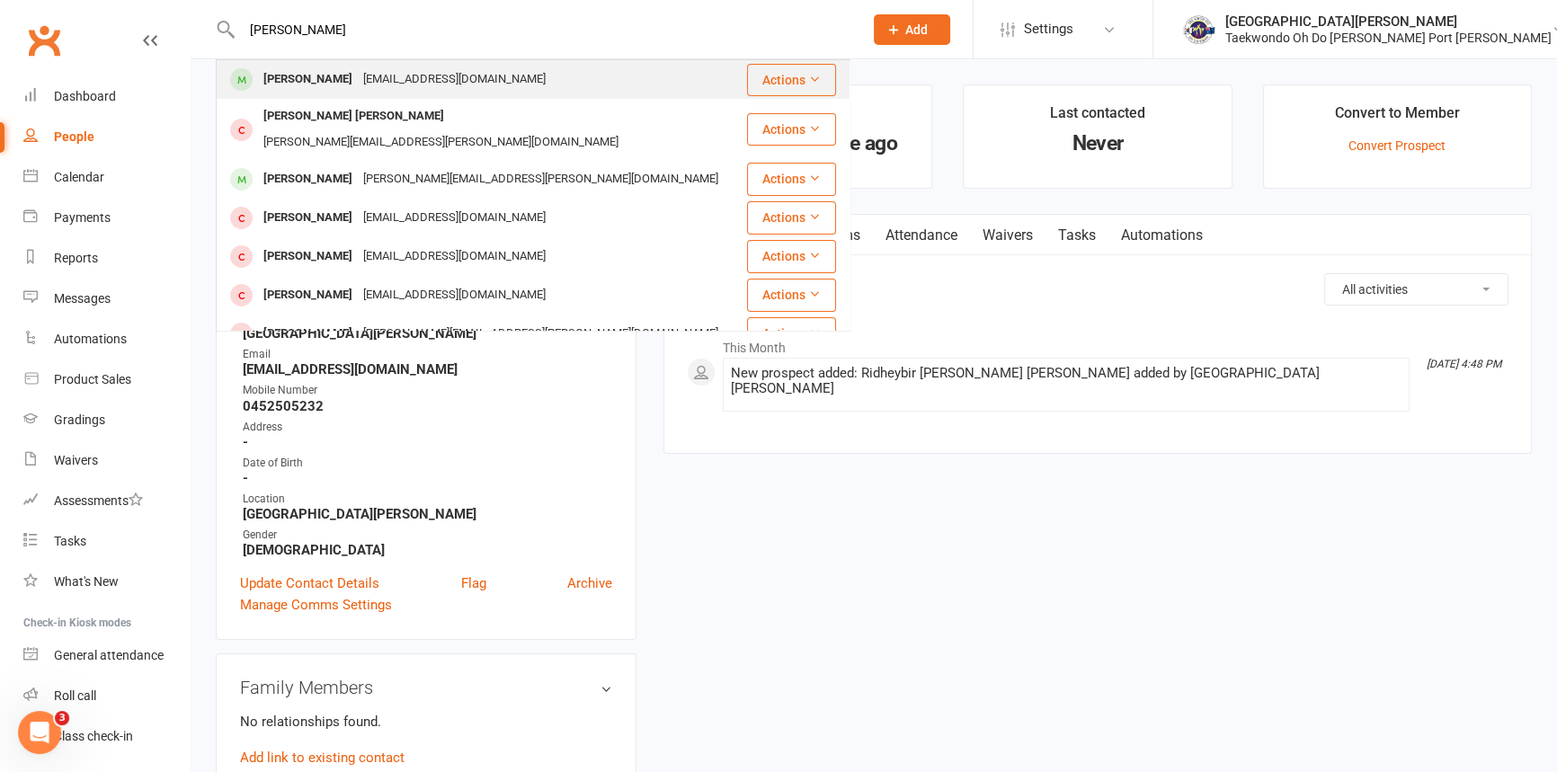
type input "rooney"
click at [547, 85] on div "Sienna Rooney noemail@hotmail.com" at bounding box center [482, 79] width 528 height 37
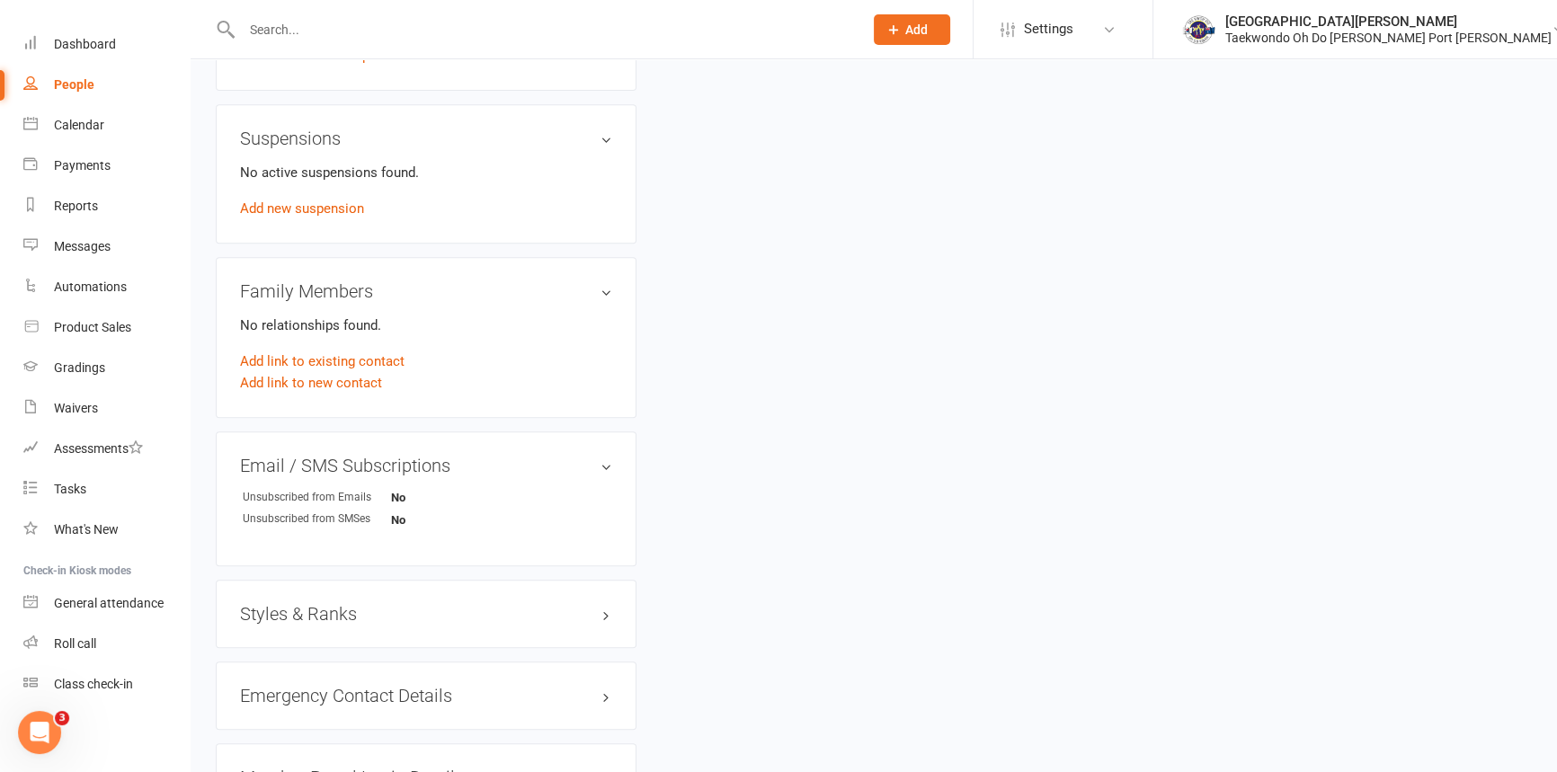
scroll to position [980, 0]
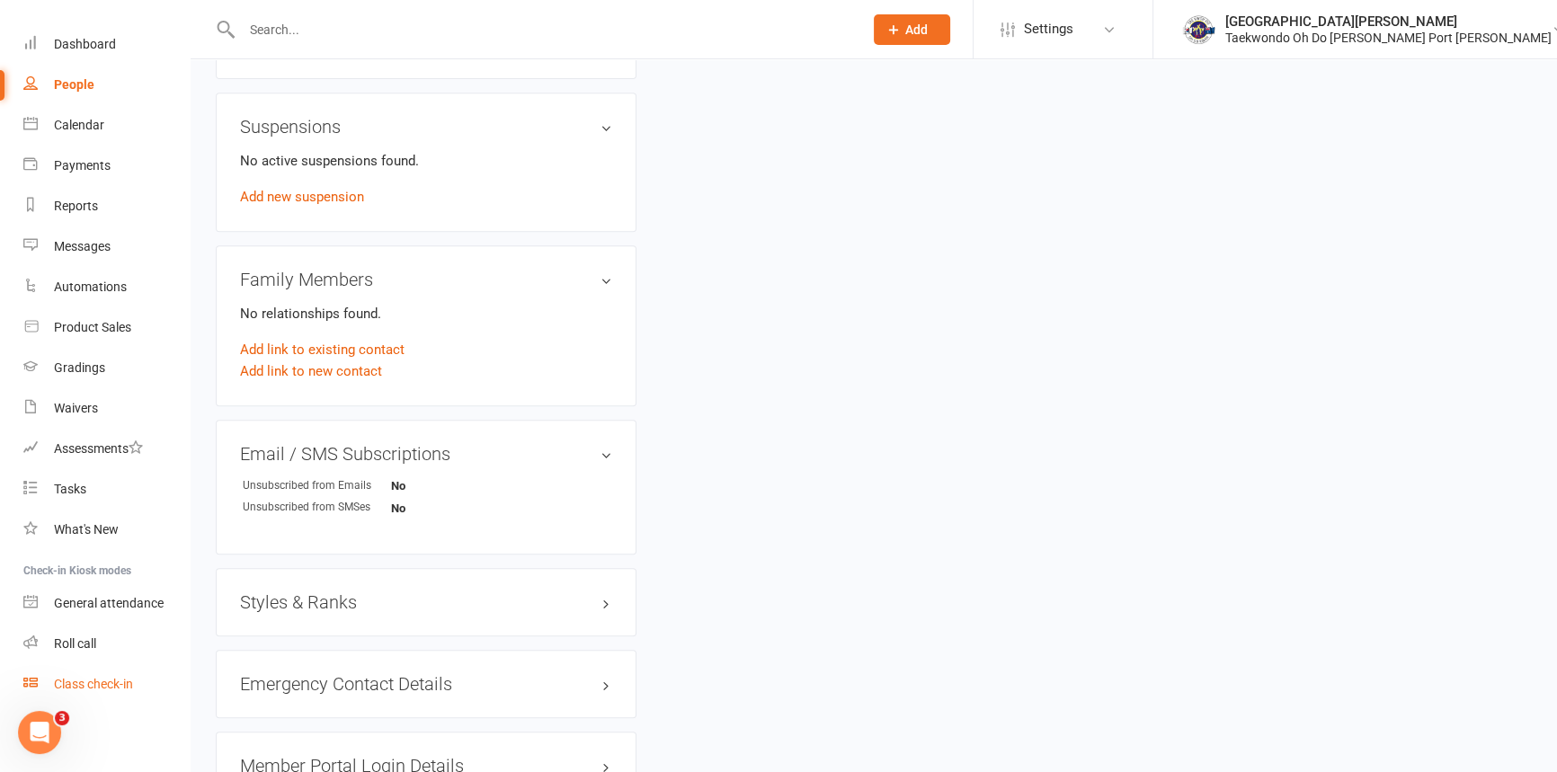
click at [130, 687] on div "Class check-in" at bounding box center [93, 684] width 79 height 14
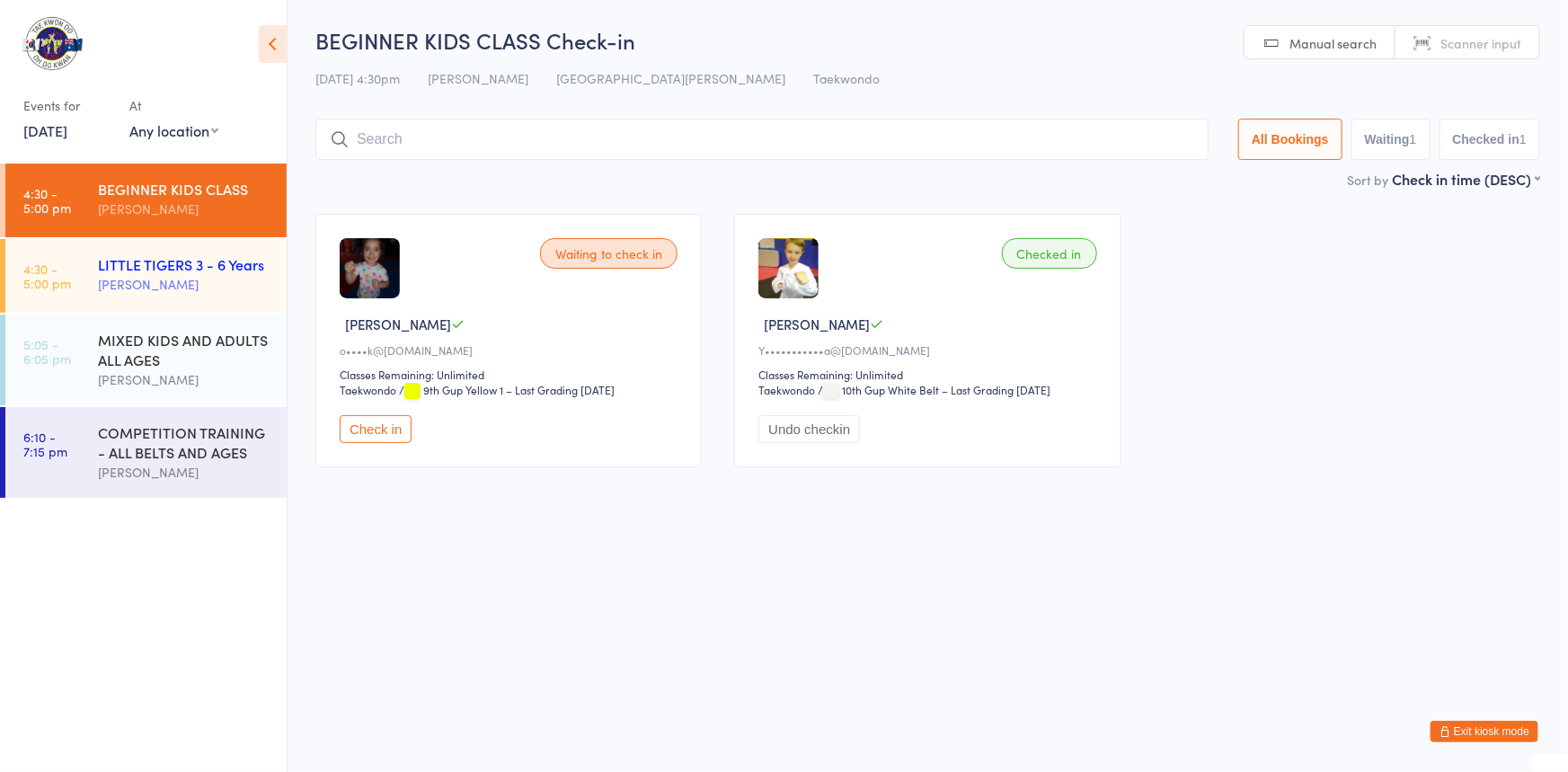
click at [176, 281] on div "[PERSON_NAME]" at bounding box center [185, 284] width 174 height 21
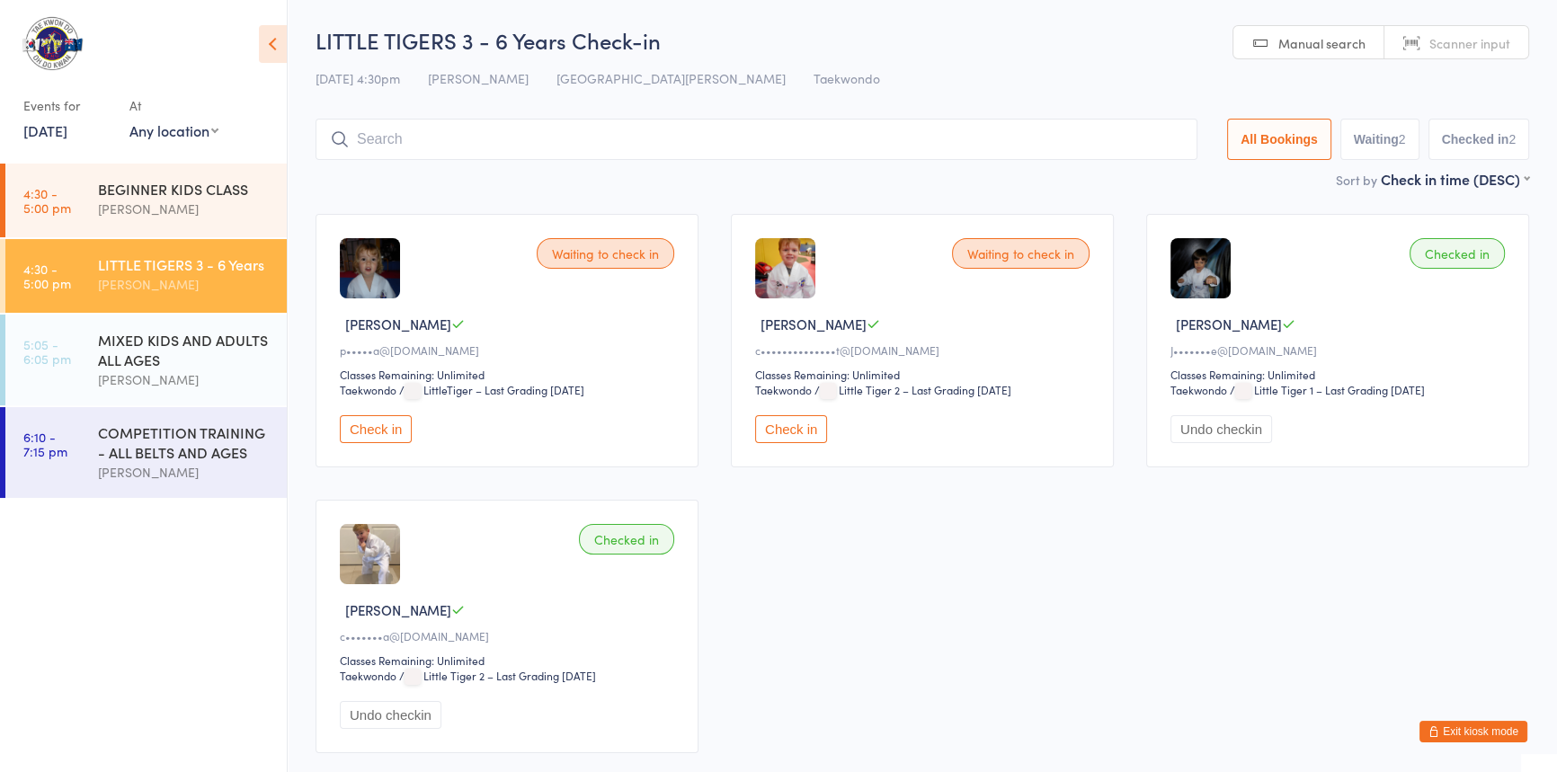
click at [803, 443] on button "Check in" at bounding box center [791, 429] width 72 height 28
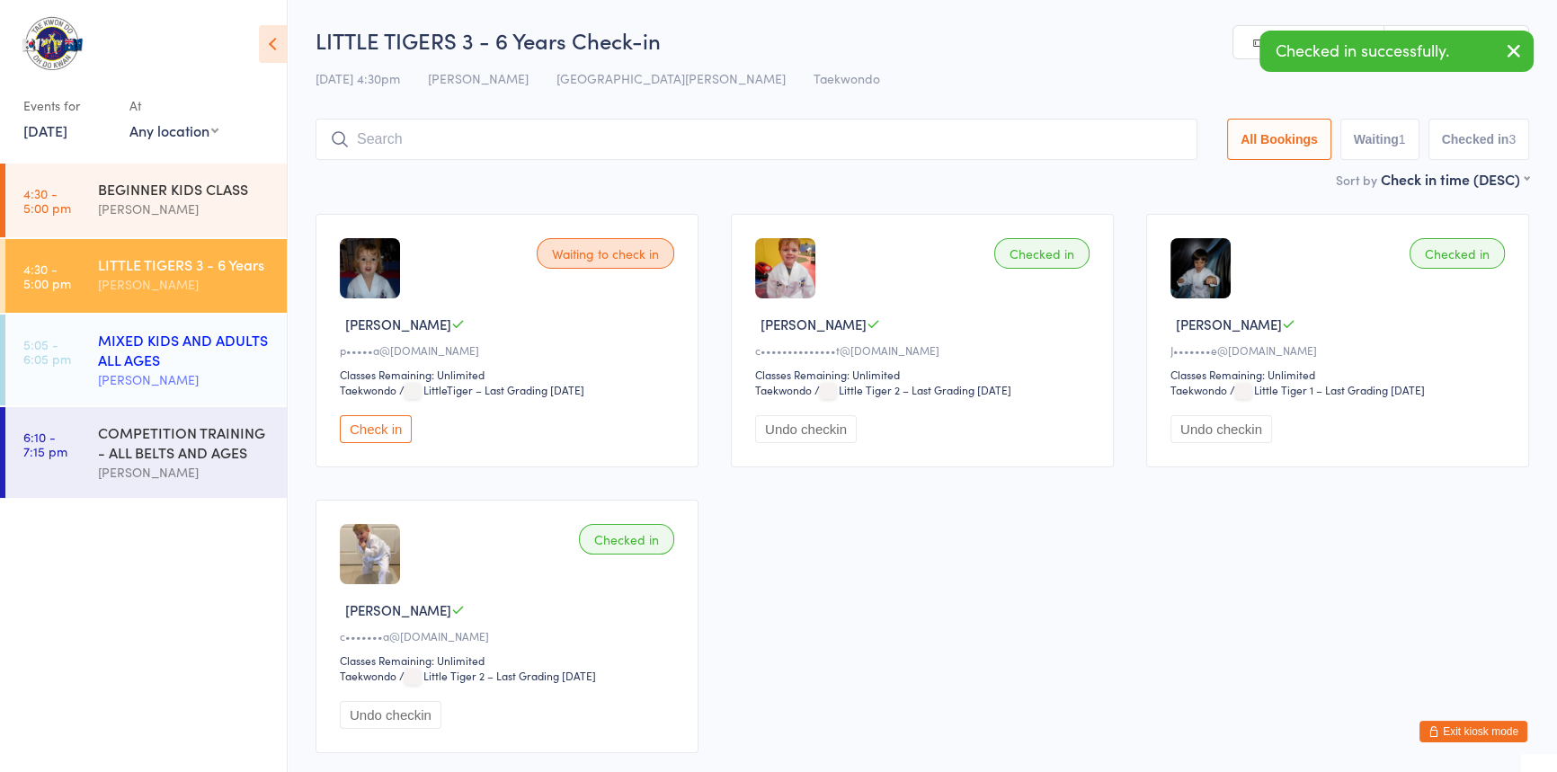
click at [216, 366] on div "MIXED KIDS AND ADULTS ALL AGES" at bounding box center [185, 350] width 174 height 40
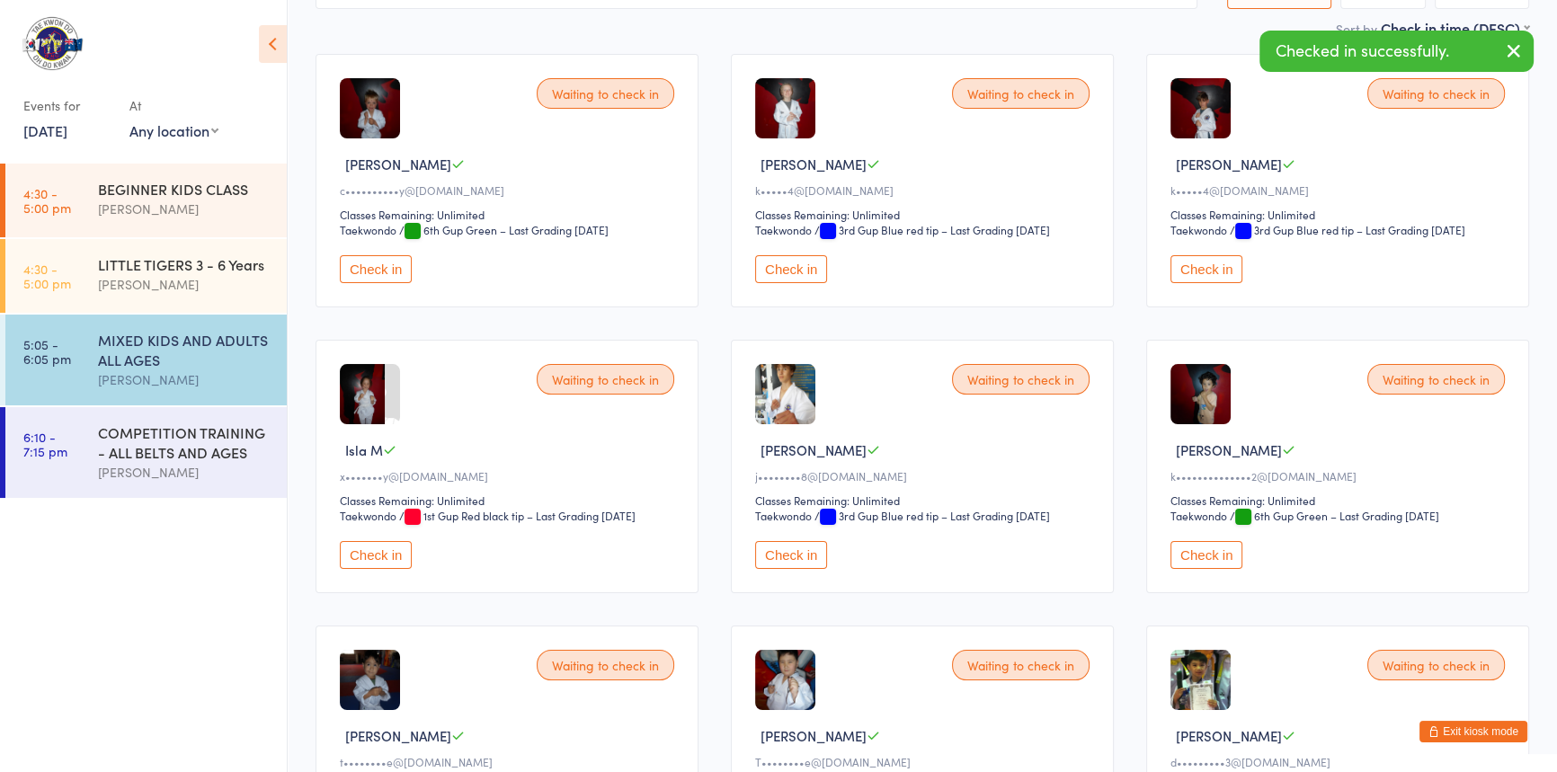
scroll to position [163, 0]
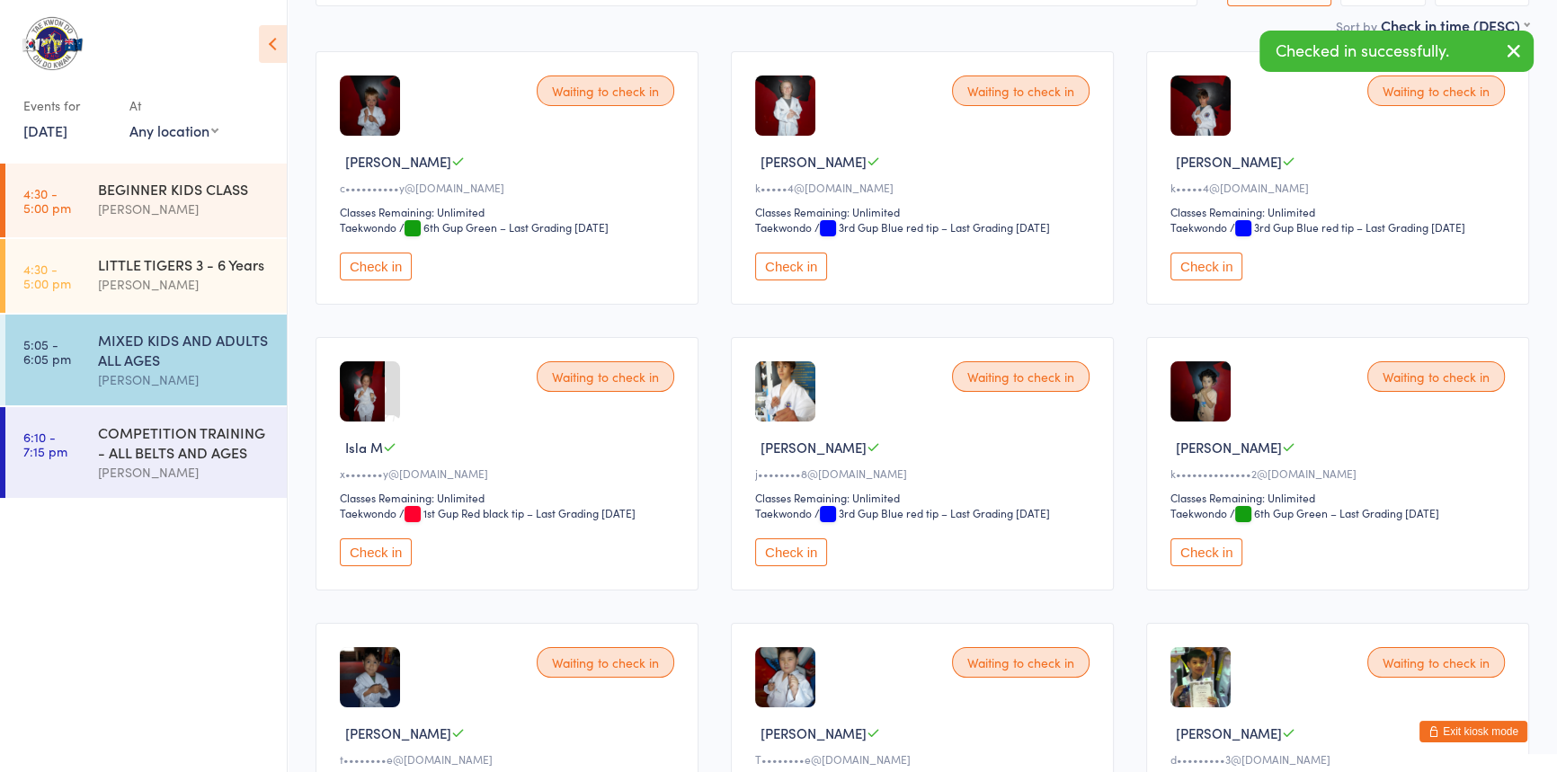
click at [786, 281] on button "Check in" at bounding box center [791, 267] width 72 height 28
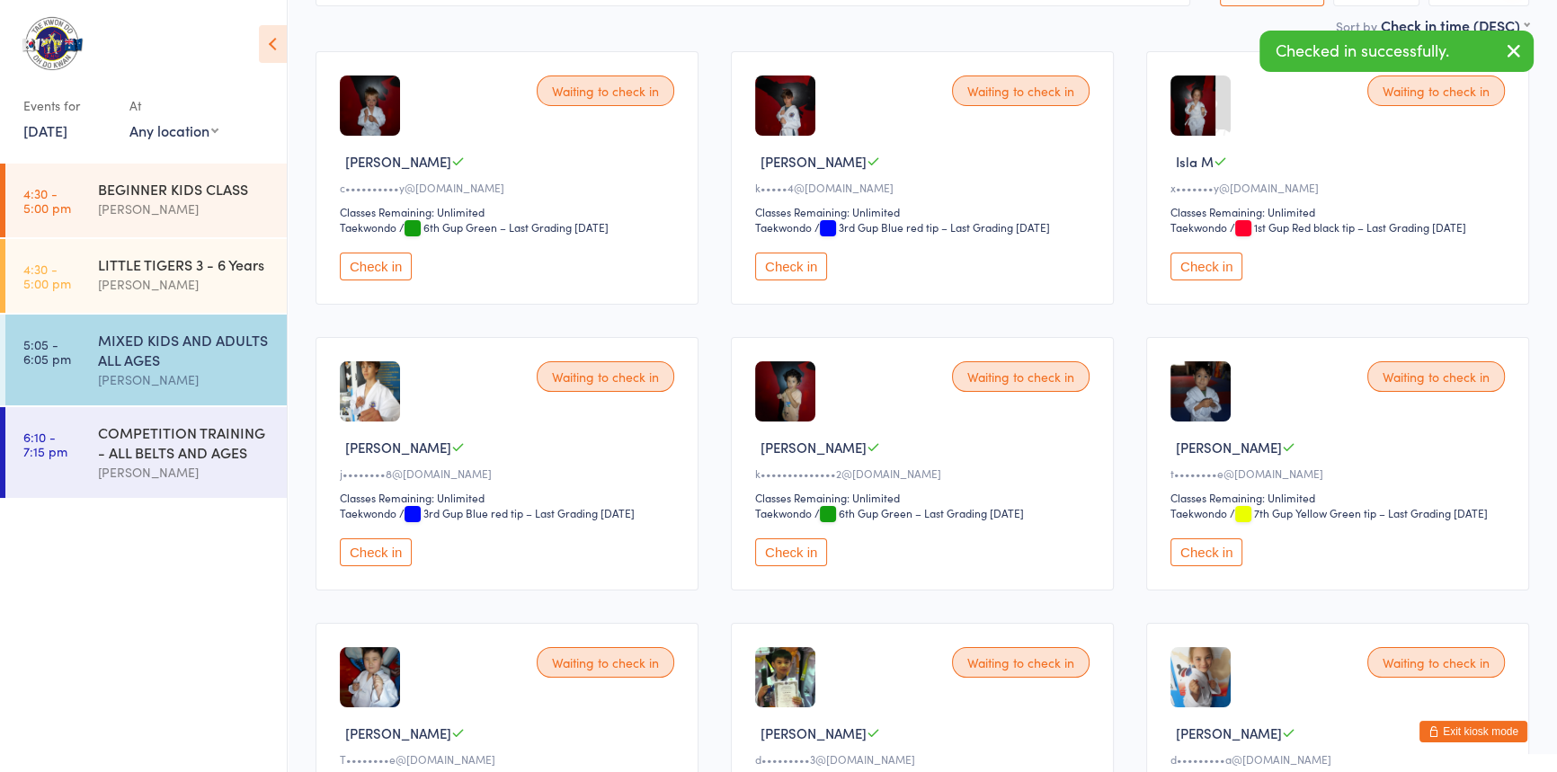
click at [1214, 281] on button "Check in" at bounding box center [1207, 267] width 72 height 28
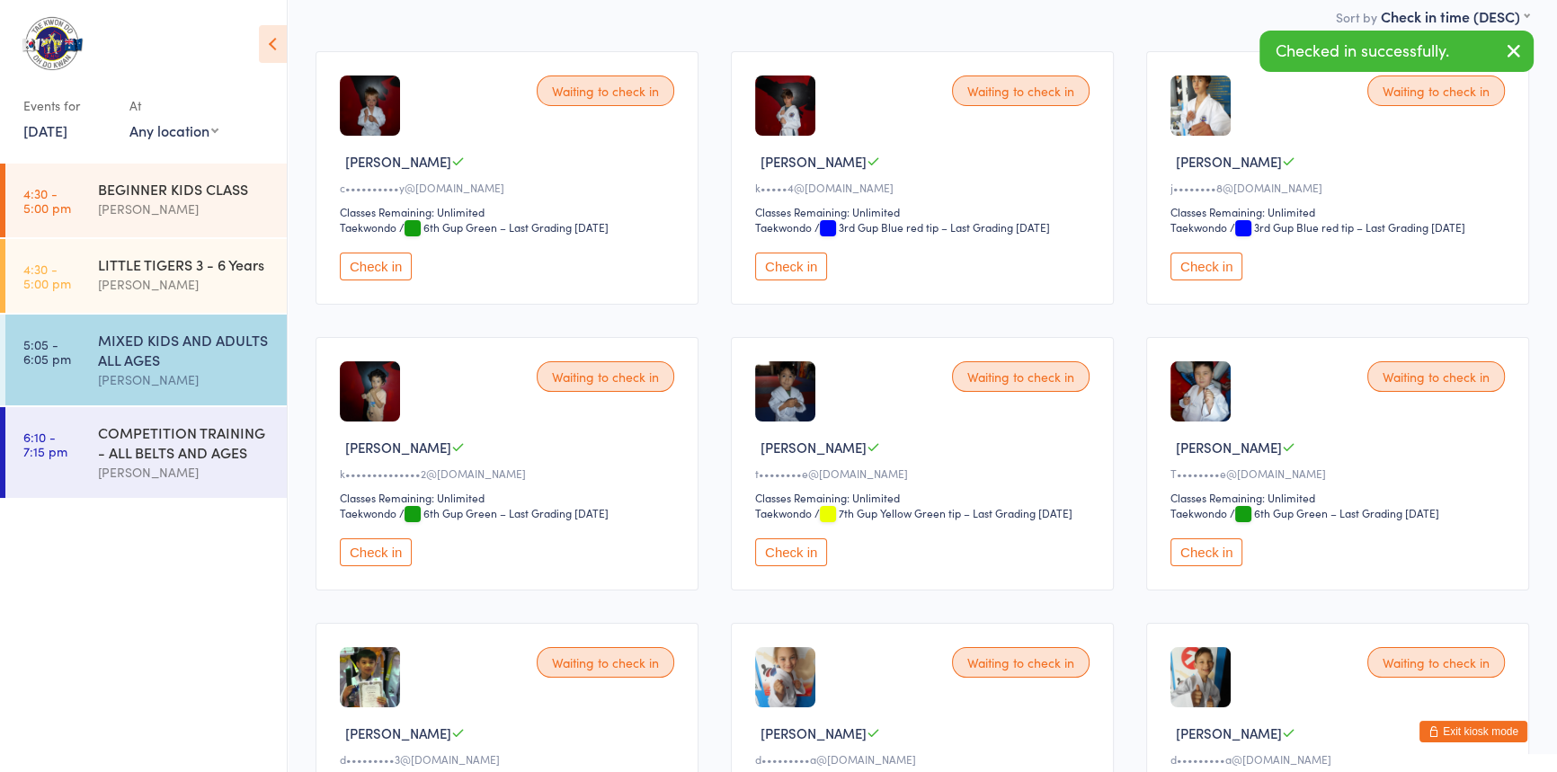
click at [1208, 281] on button "Check in" at bounding box center [1207, 267] width 72 height 28
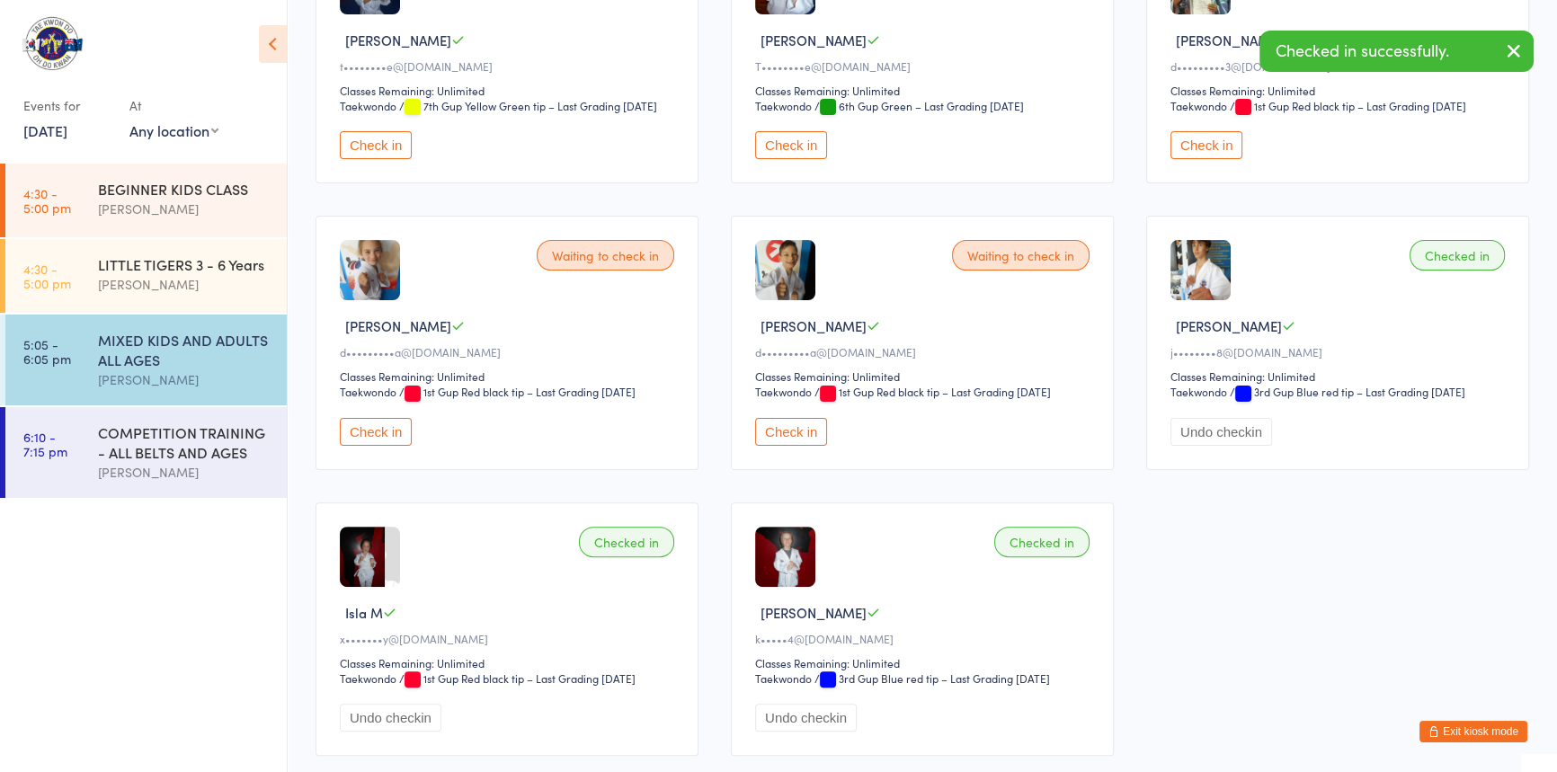
scroll to position [572, 0]
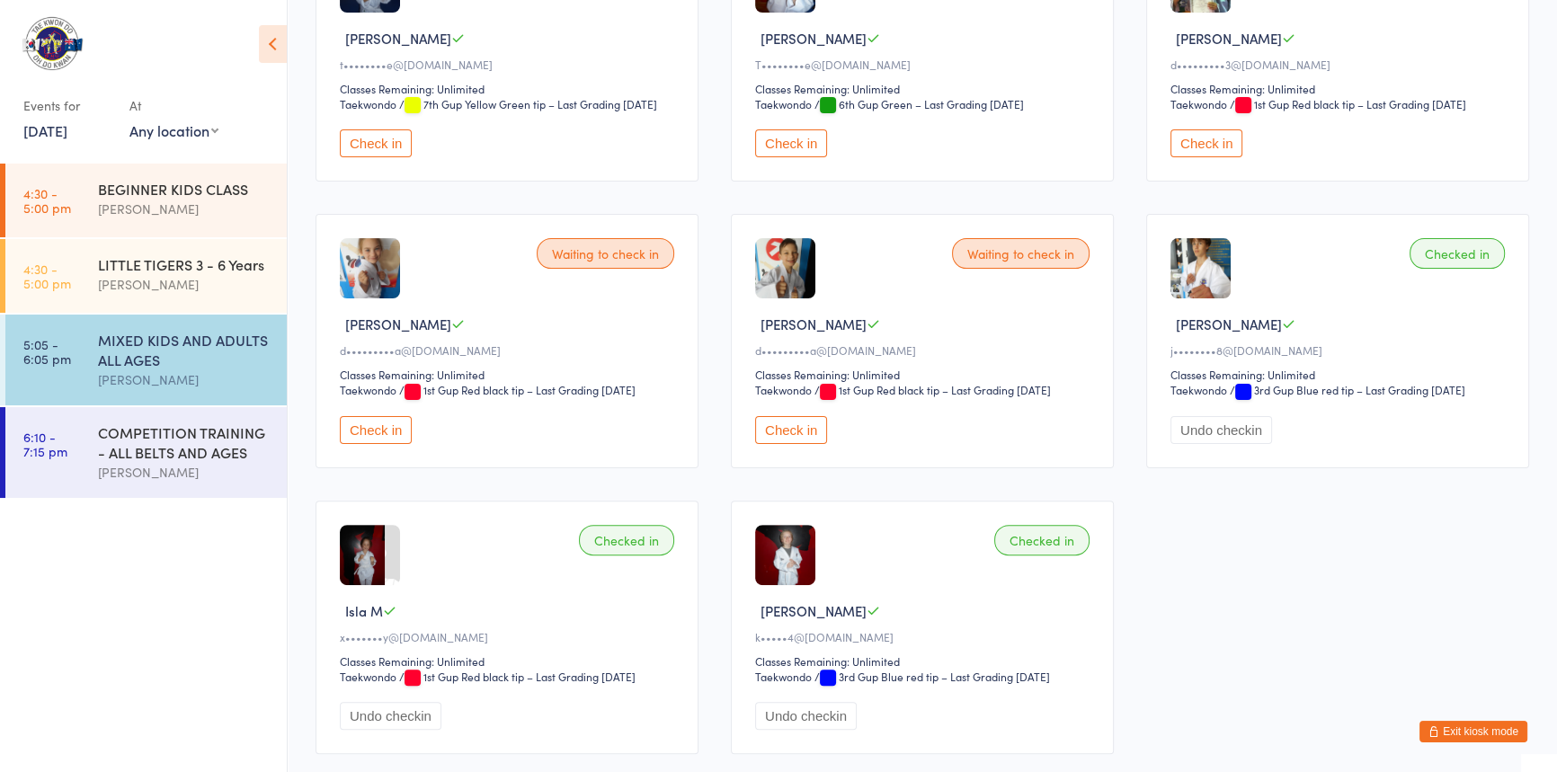
click at [804, 444] on button "Check in" at bounding box center [791, 430] width 72 height 28
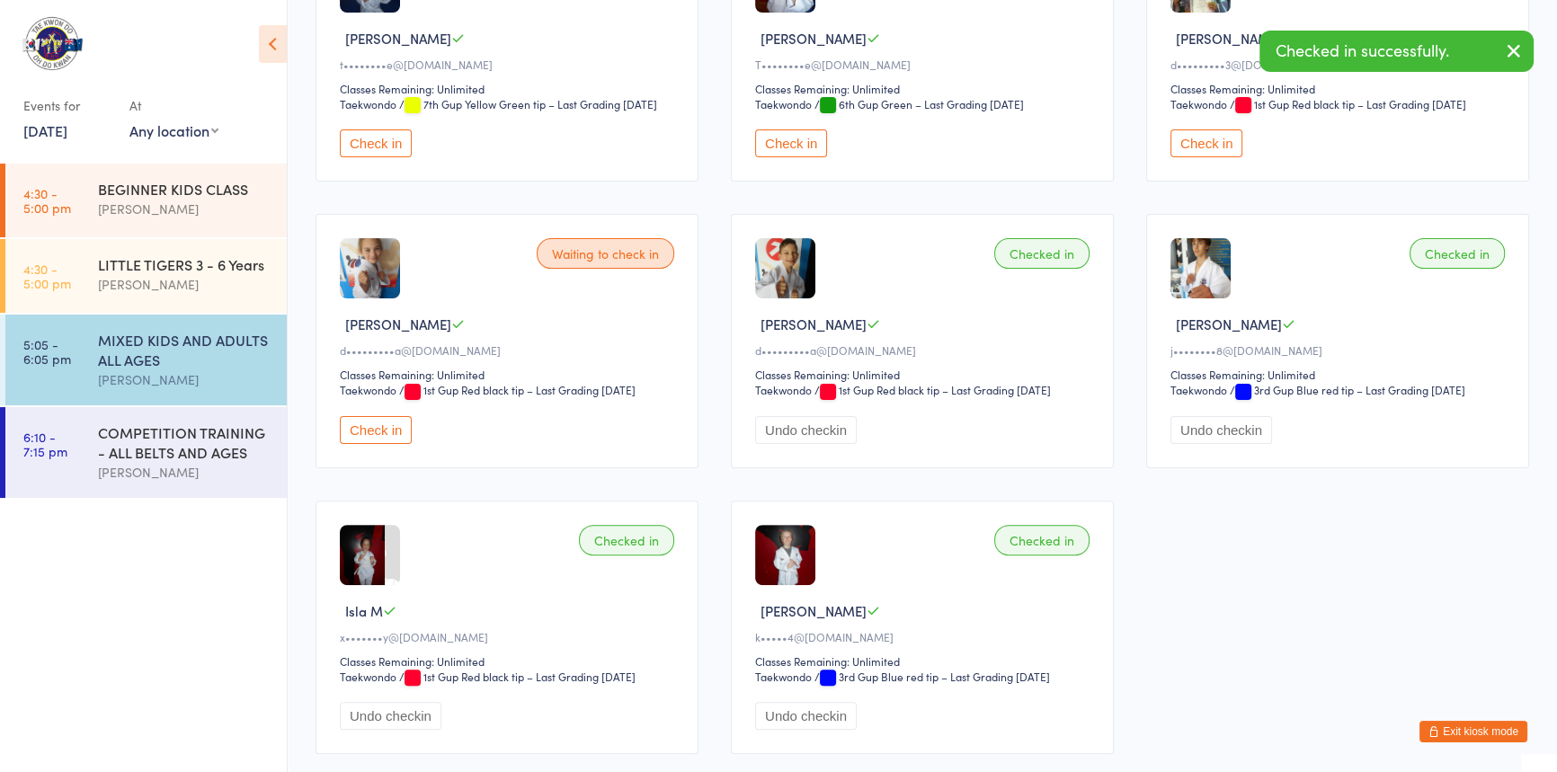
click at [386, 444] on button "Check in" at bounding box center [376, 430] width 72 height 28
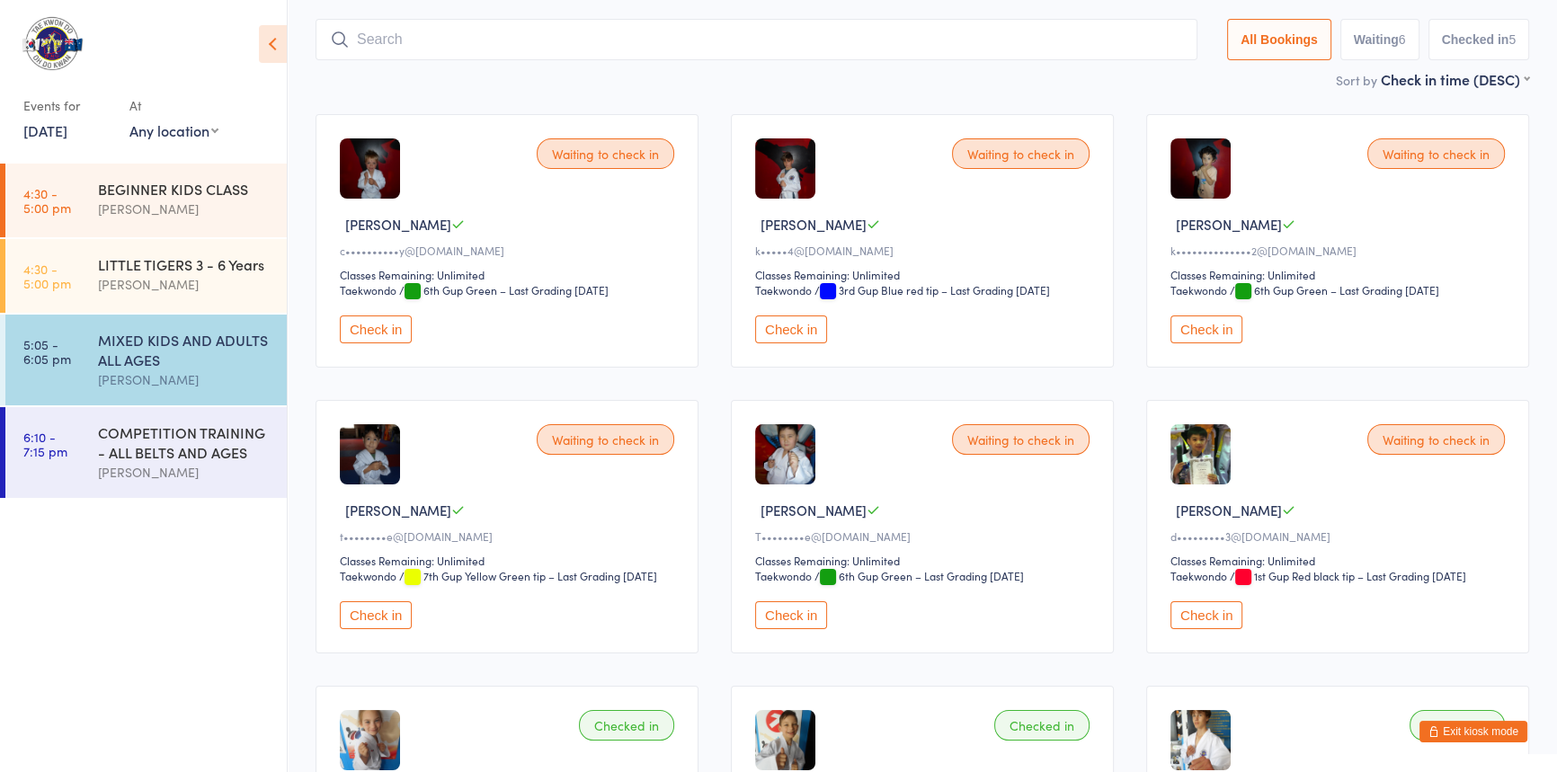
scroll to position [0, 0]
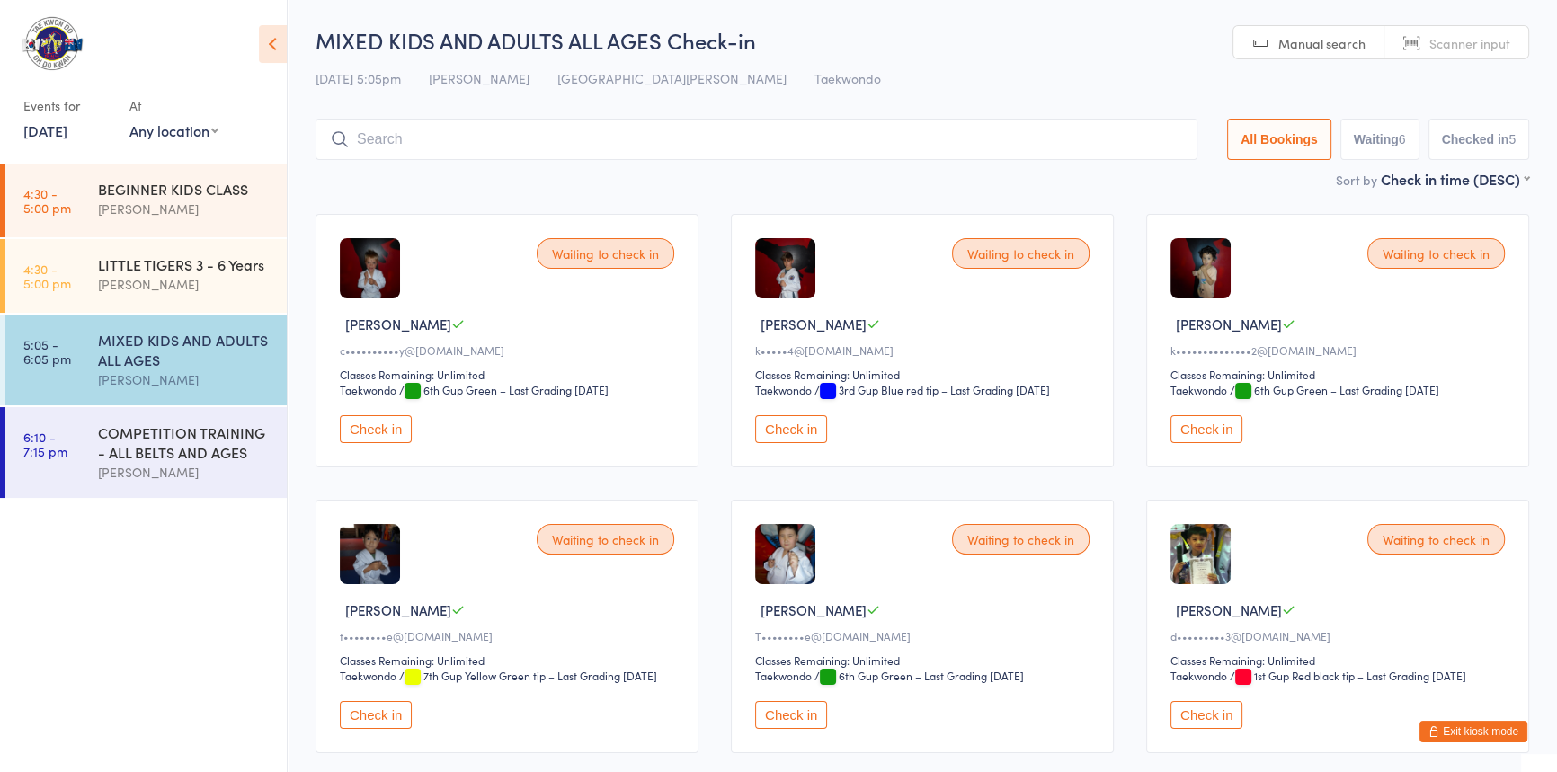
click at [798, 443] on button "Check in" at bounding box center [791, 429] width 72 height 28
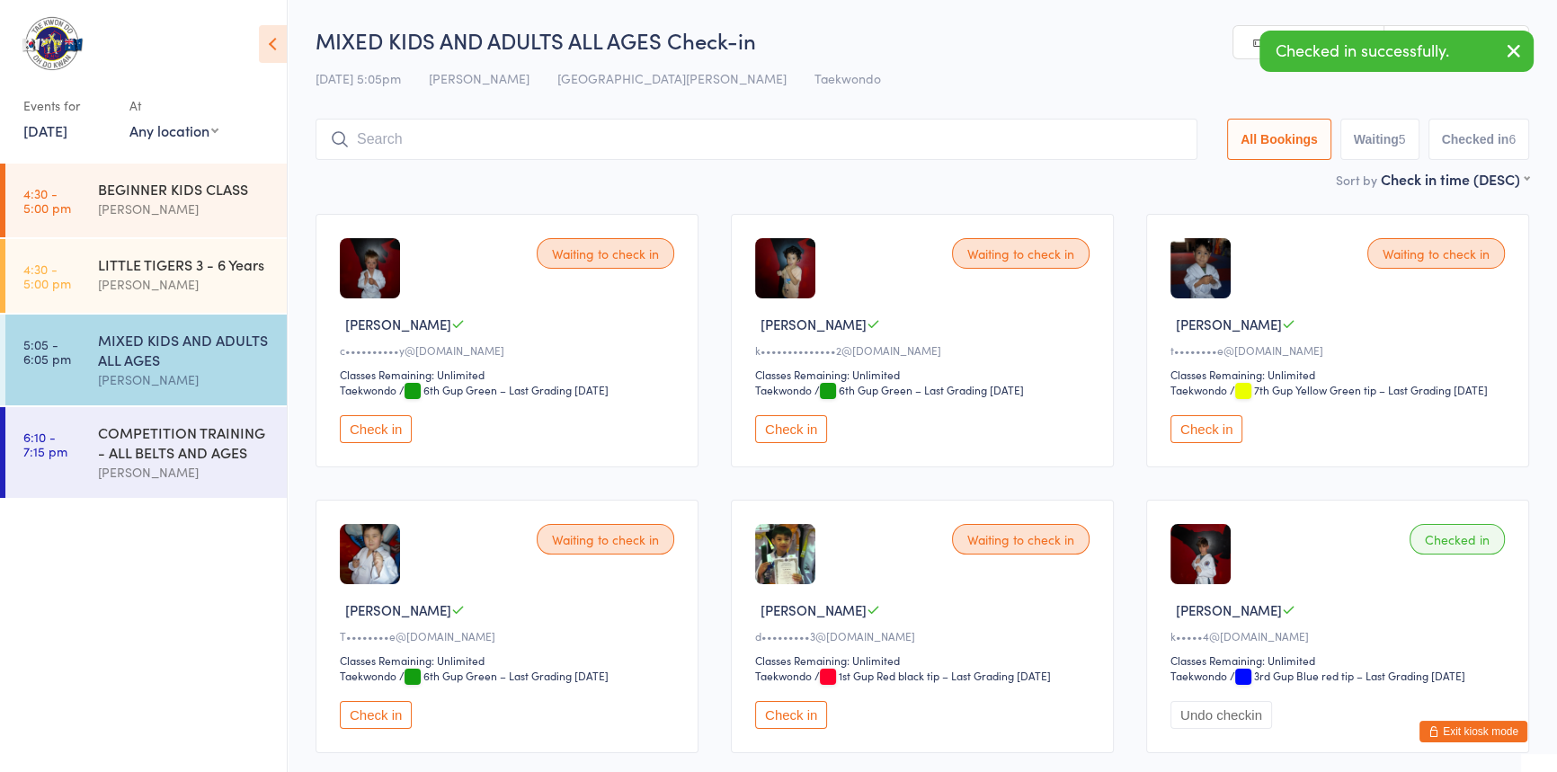
click at [438, 138] on input "search" at bounding box center [757, 139] width 882 height 41
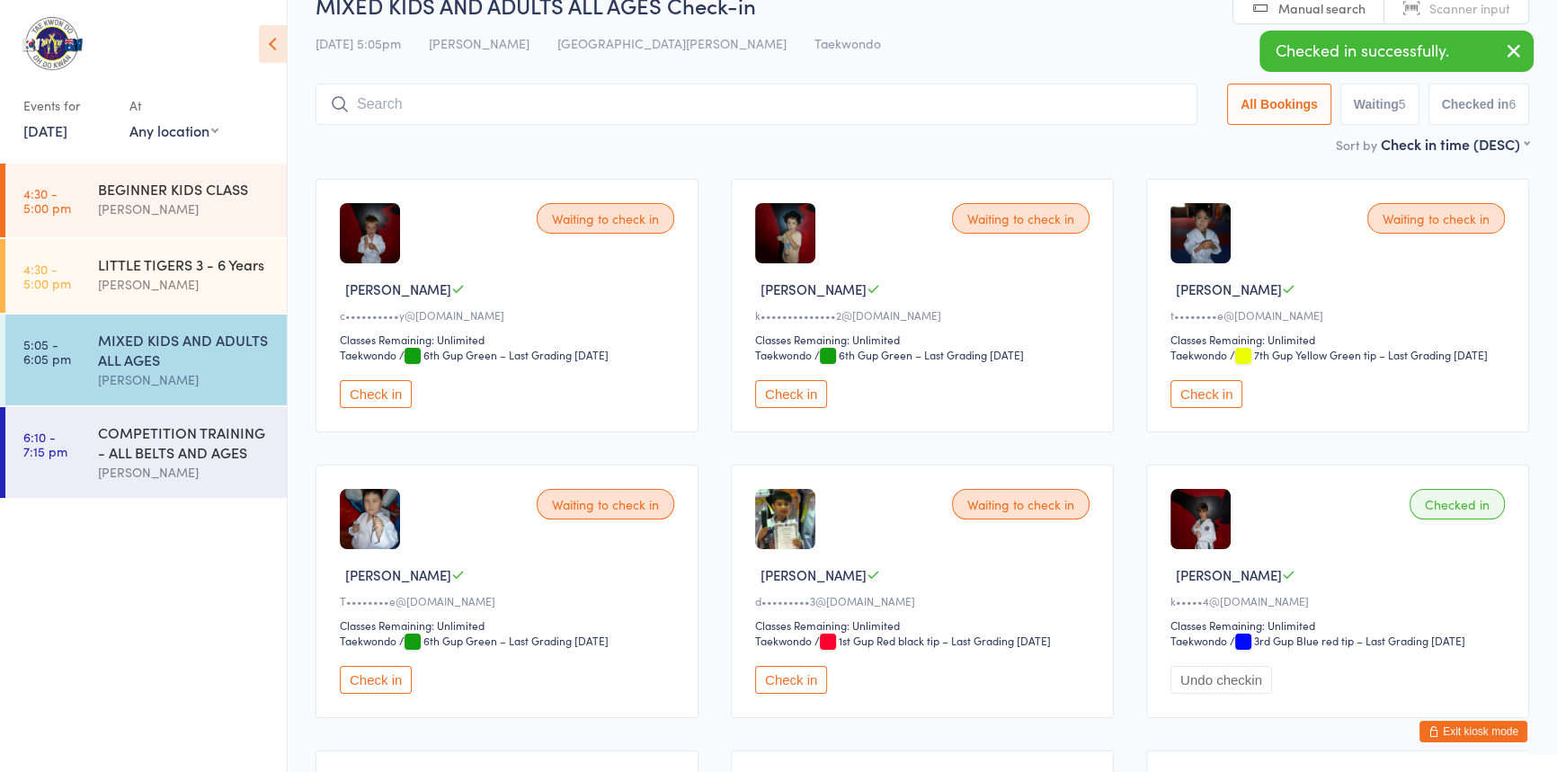
scroll to position [119, 0]
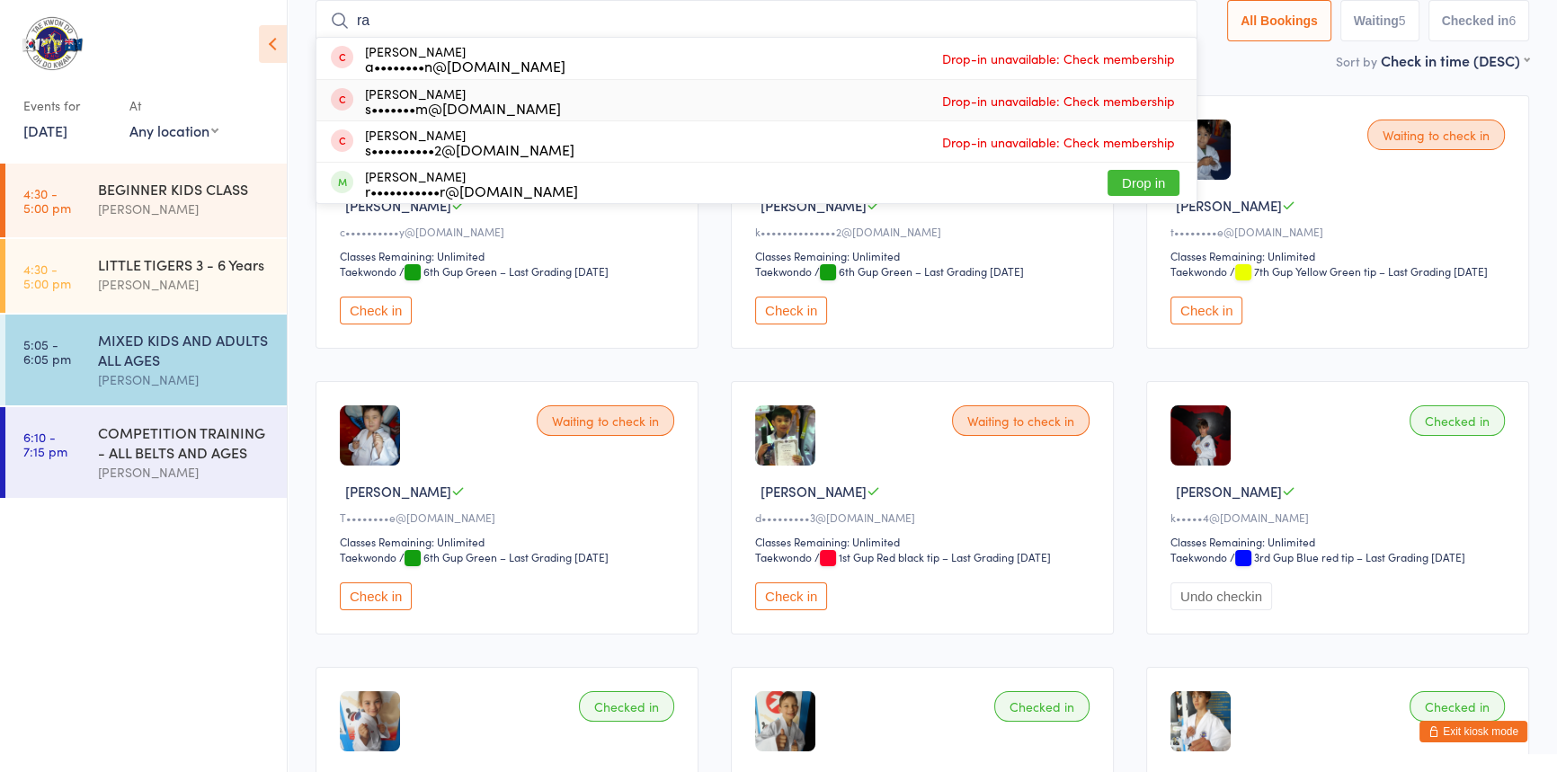
type input "r"
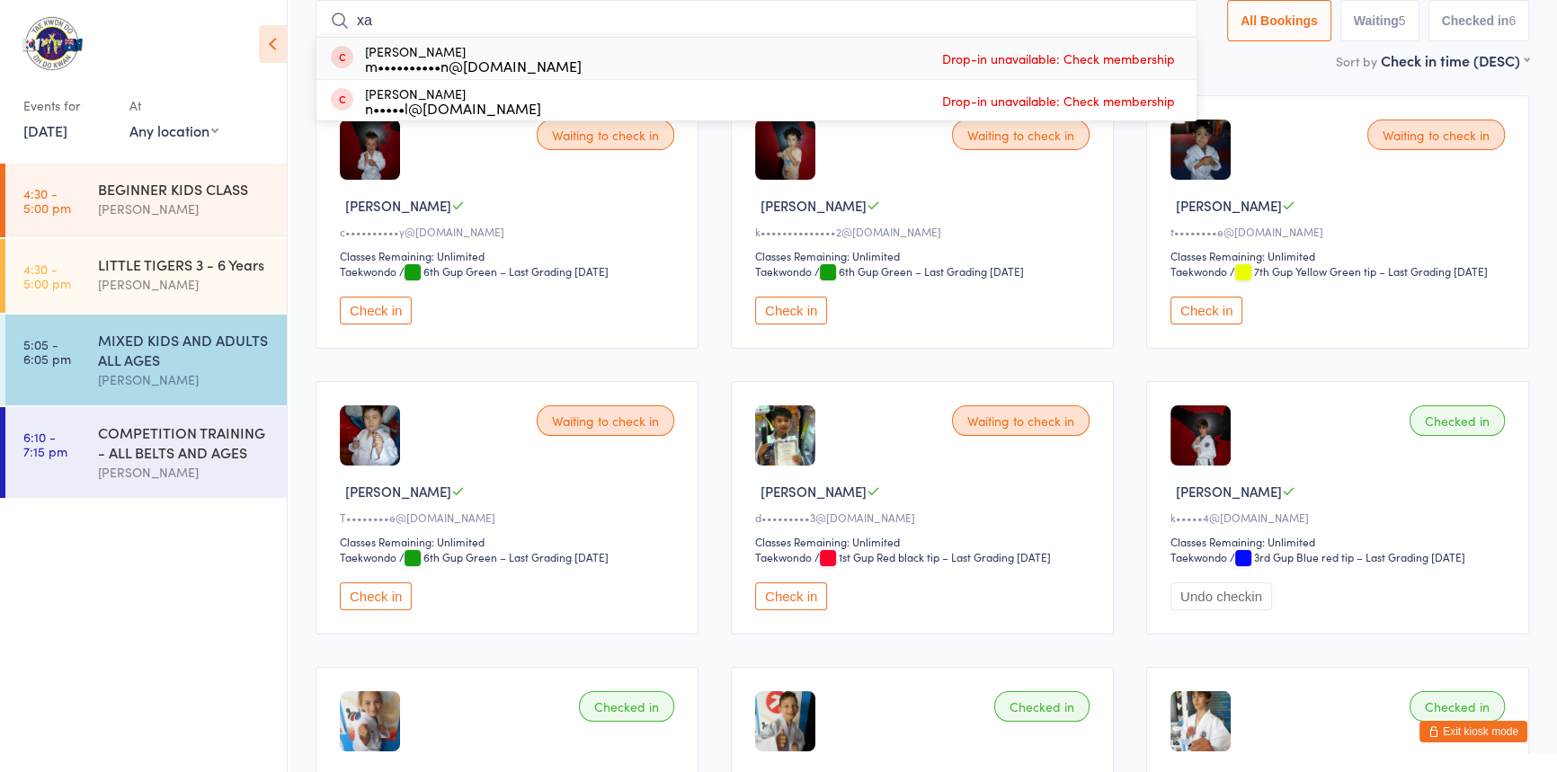
drag, startPoint x: 378, startPoint y: 22, endPoint x: 290, endPoint y: 18, distance: 88.2
click at [290, 18] on ui-view "MIXED KIDS AND ADULTS ALL AGES Check-in 13 Aug 5:05pm Anita Tippet Port Kennedy…" at bounding box center [923, 564] width 1270 height 1317
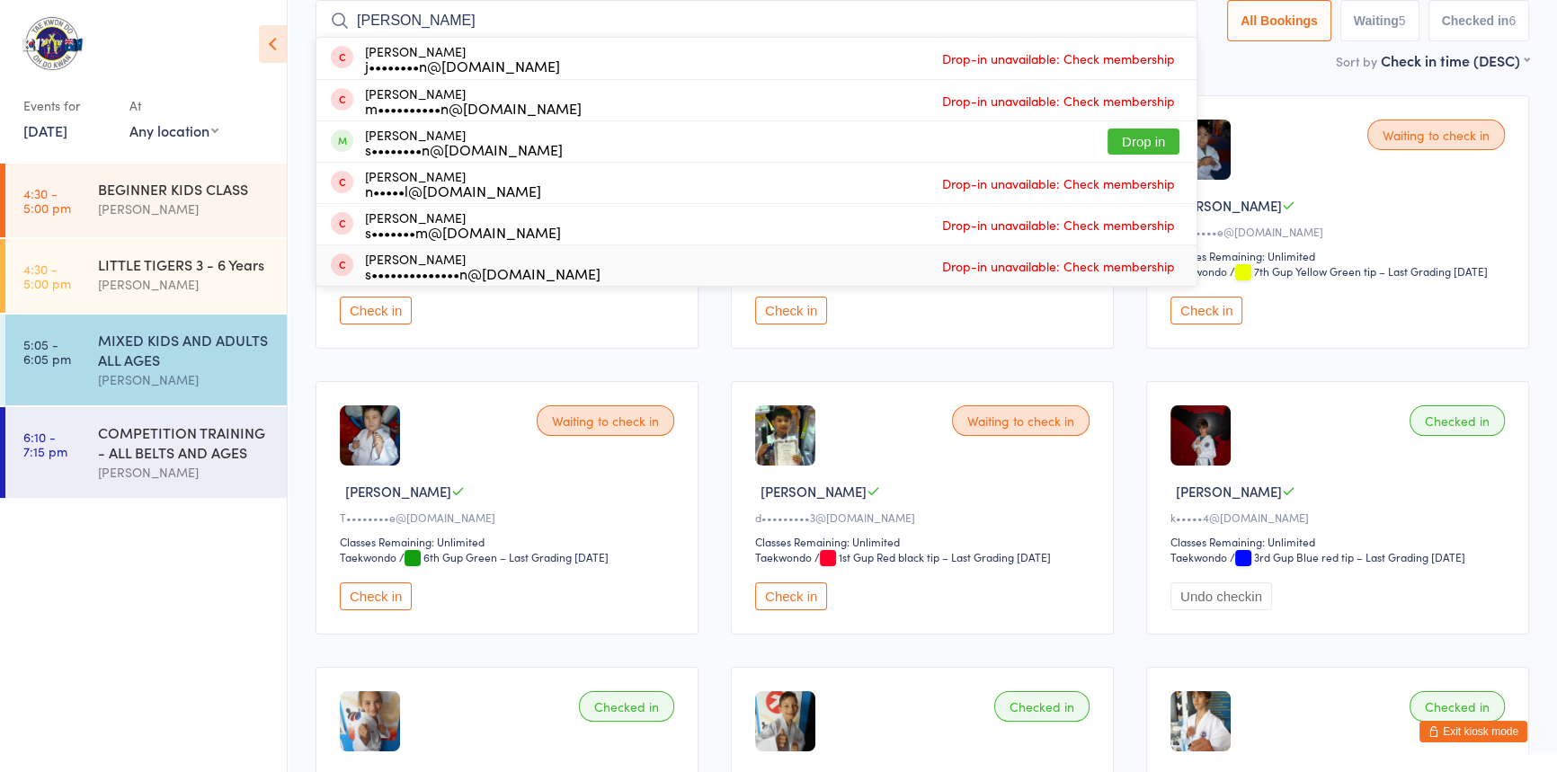
click at [544, 349] on div "Waiting to check in Cameron C c••••••••••y@hotmail.com Classes Remaining: Unlim…" at bounding box center [507, 222] width 383 height 254
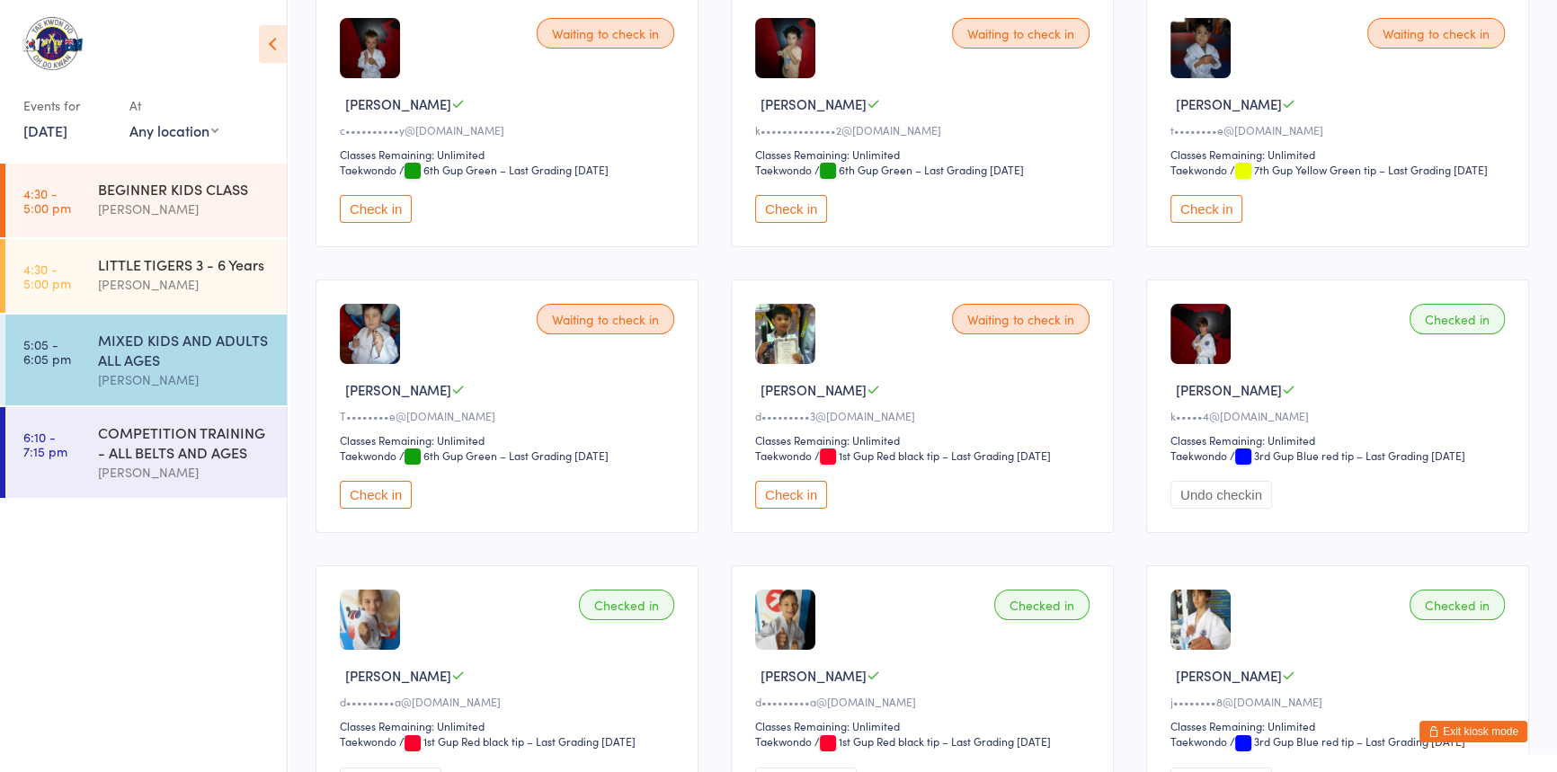
scroll to position [37, 0]
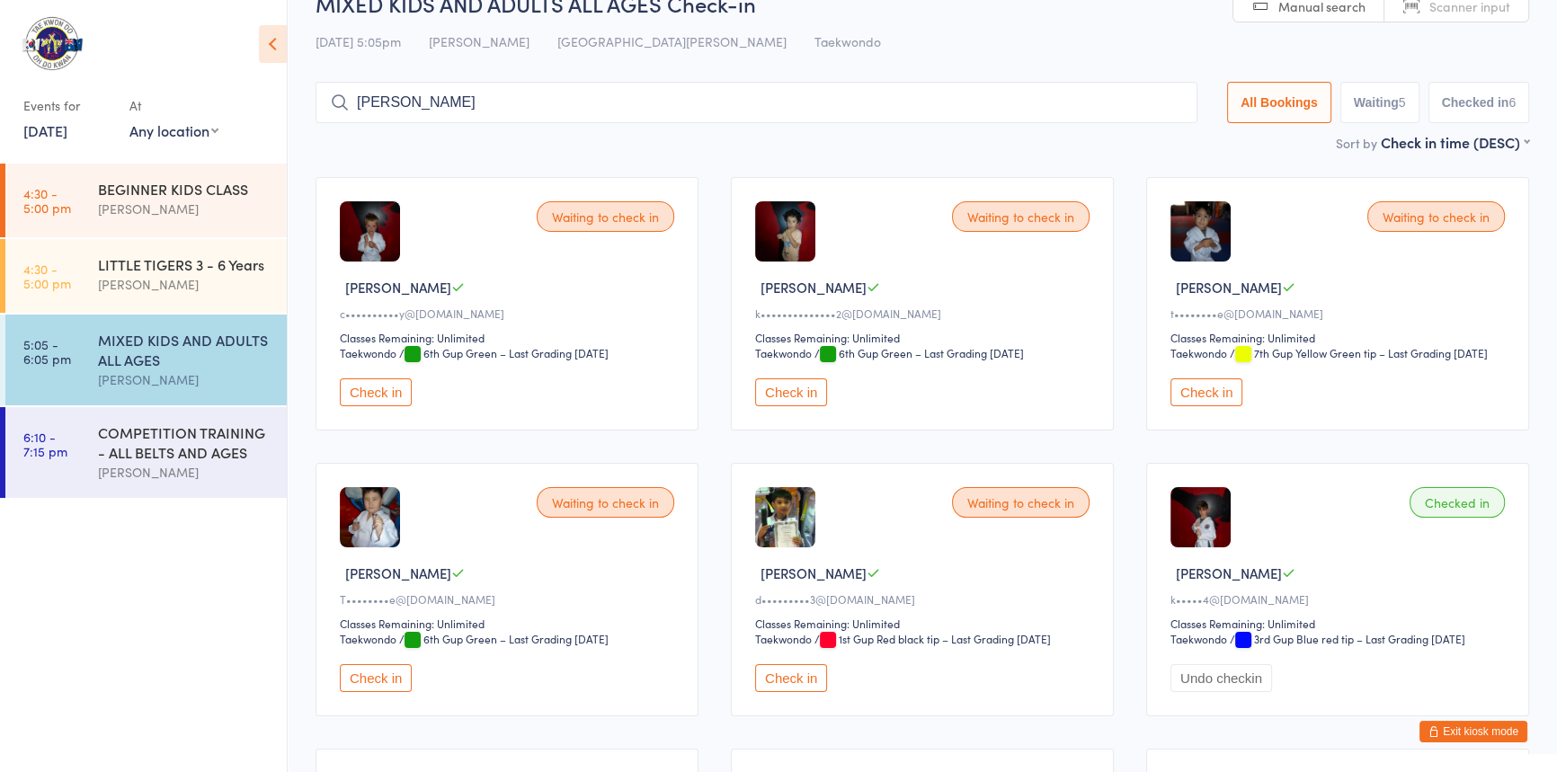
drag, startPoint x: 386, startPoint y: 101, endPoint x: 287, endPoint y: 94, distance: 99.1
click at [284, 103] on body "You have now entered Kiosk Mode. Members will be able to check themselves in us…" at bounding box center [778, 646] width 1557 height 1317
type input "p"
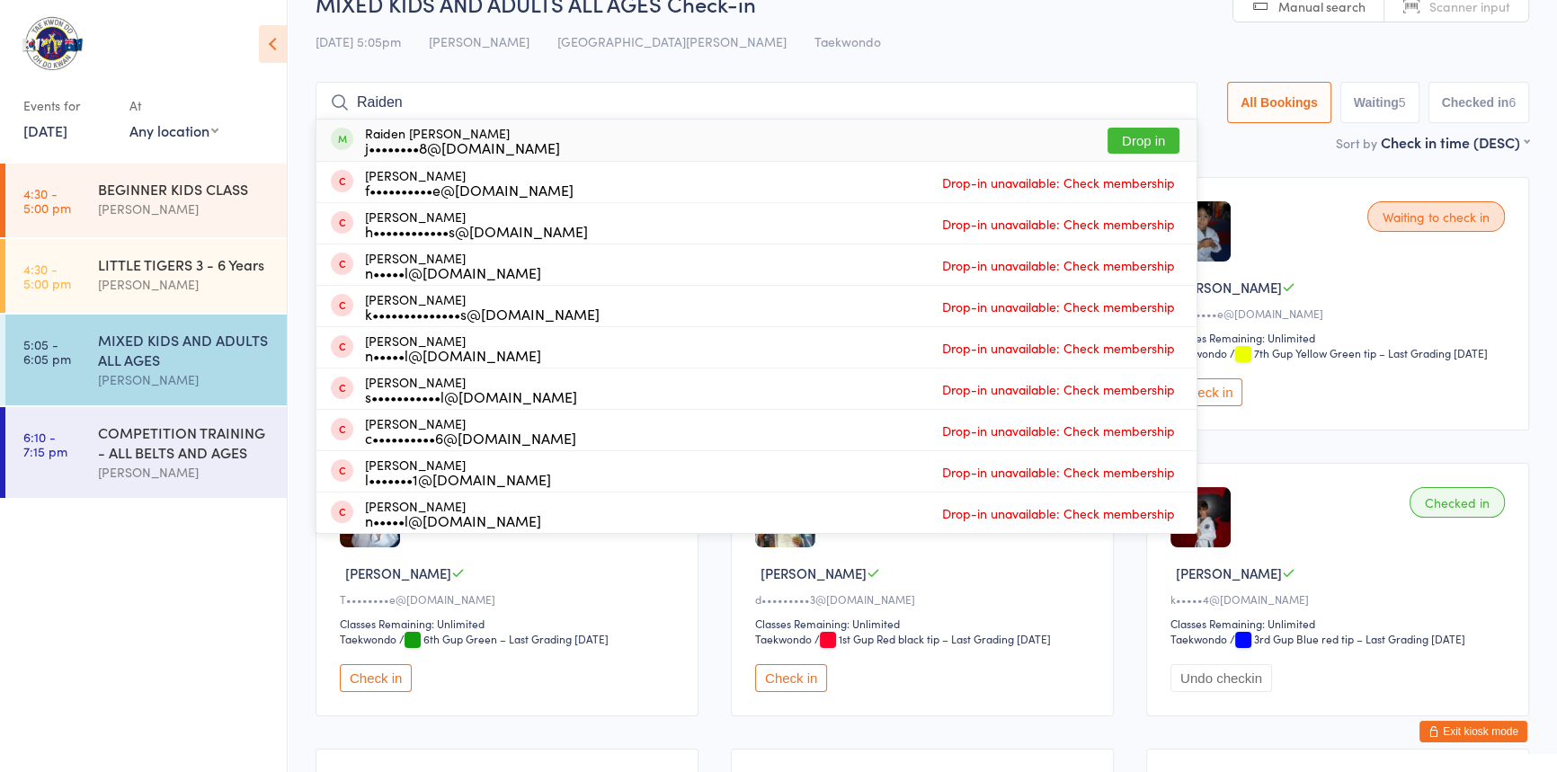
type input "Raiden"
click at [1115, 135] on button "Drop in" at bounding box center [1144, 141] width 72 height 26
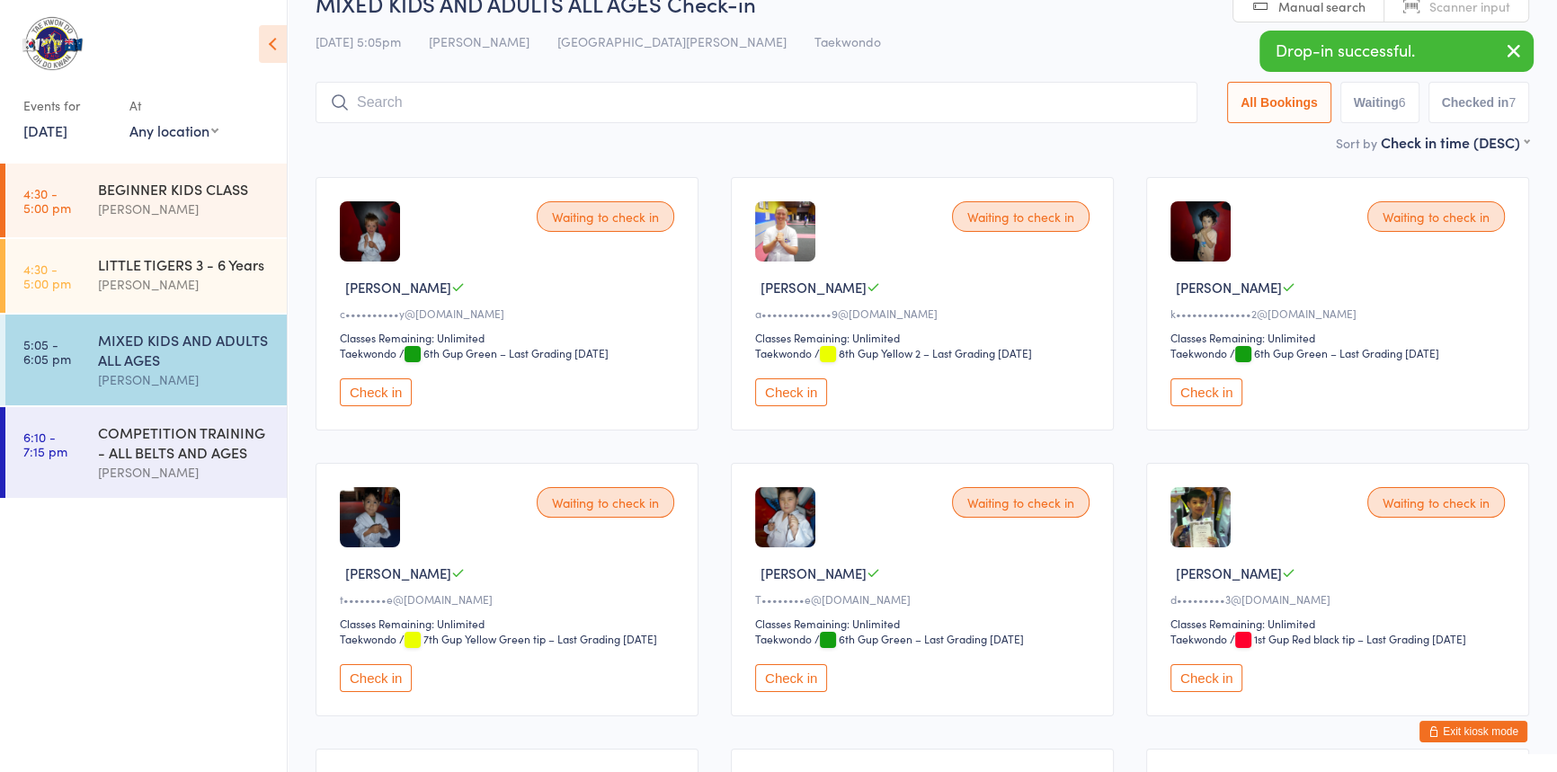
click at [807, 406] on button "Check in" at bounding box center [791, 393] width 72 height 28
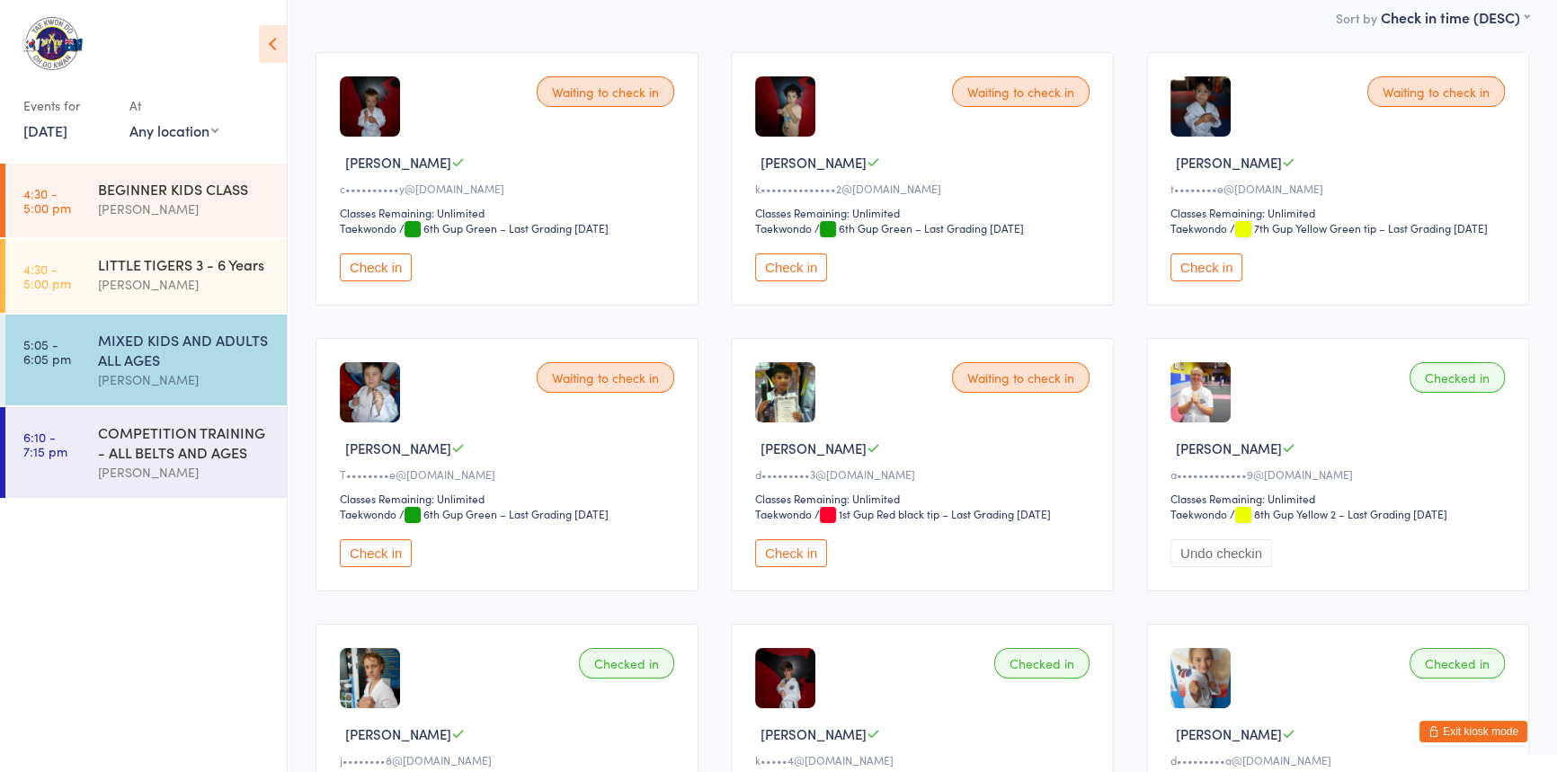
scroll to position [163, 0]
click at [807, 566] on button "Check in" at bounding box center [791, 553] width 72 height 28
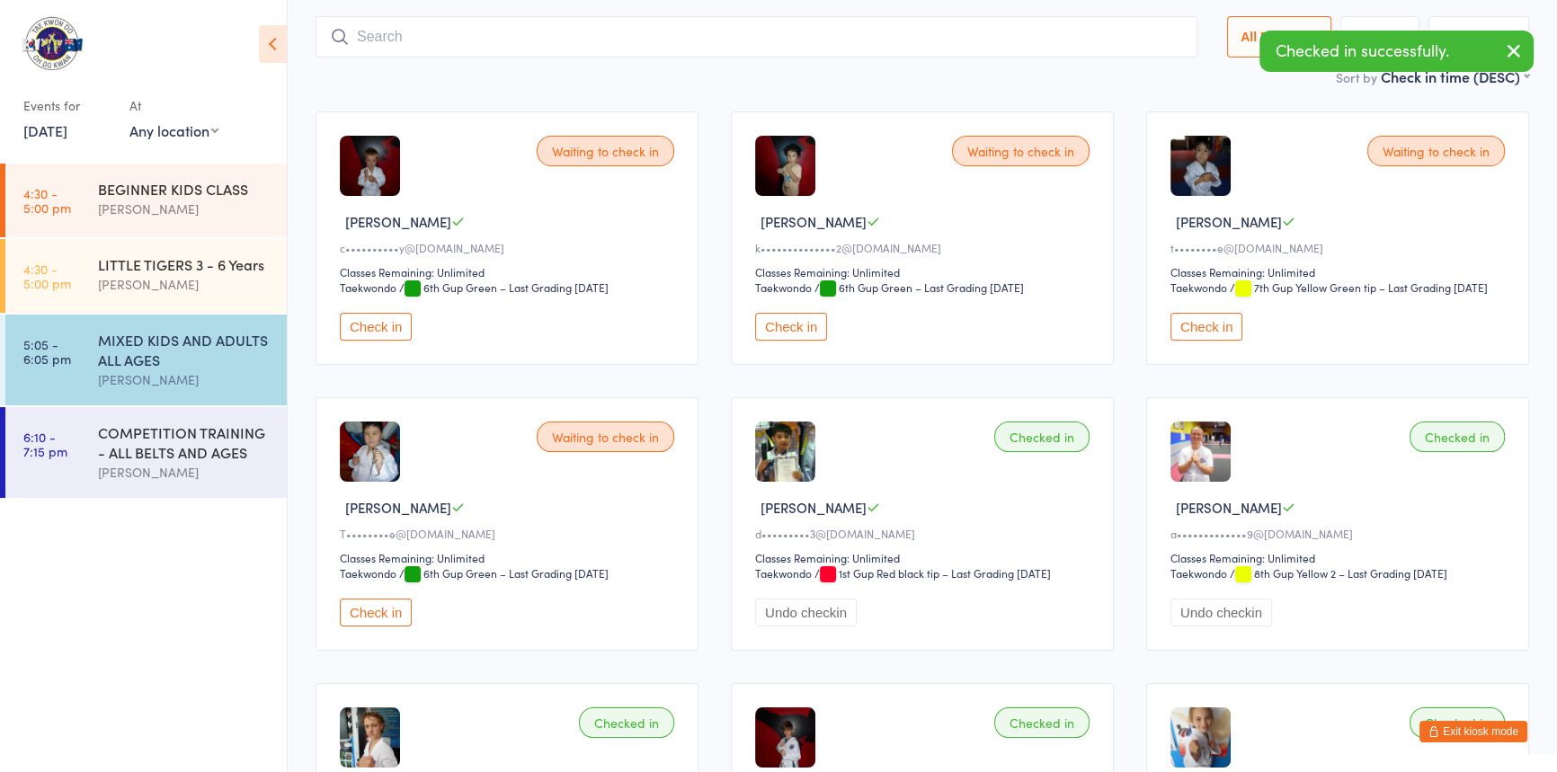
scroll to position [0, 0]
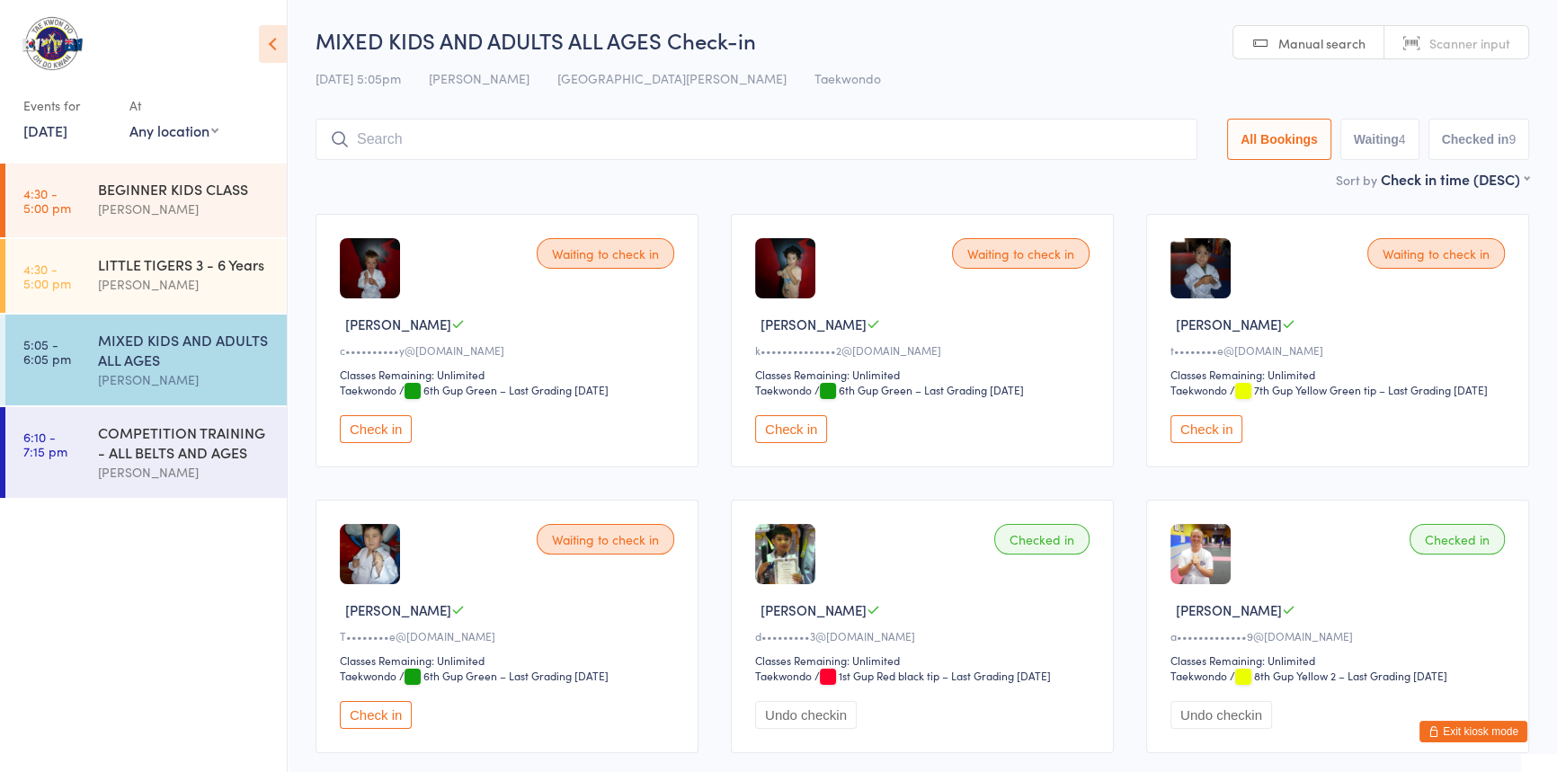
click at [473, 138] on input "search" at bounding box center [757, 139] width 882 height 41
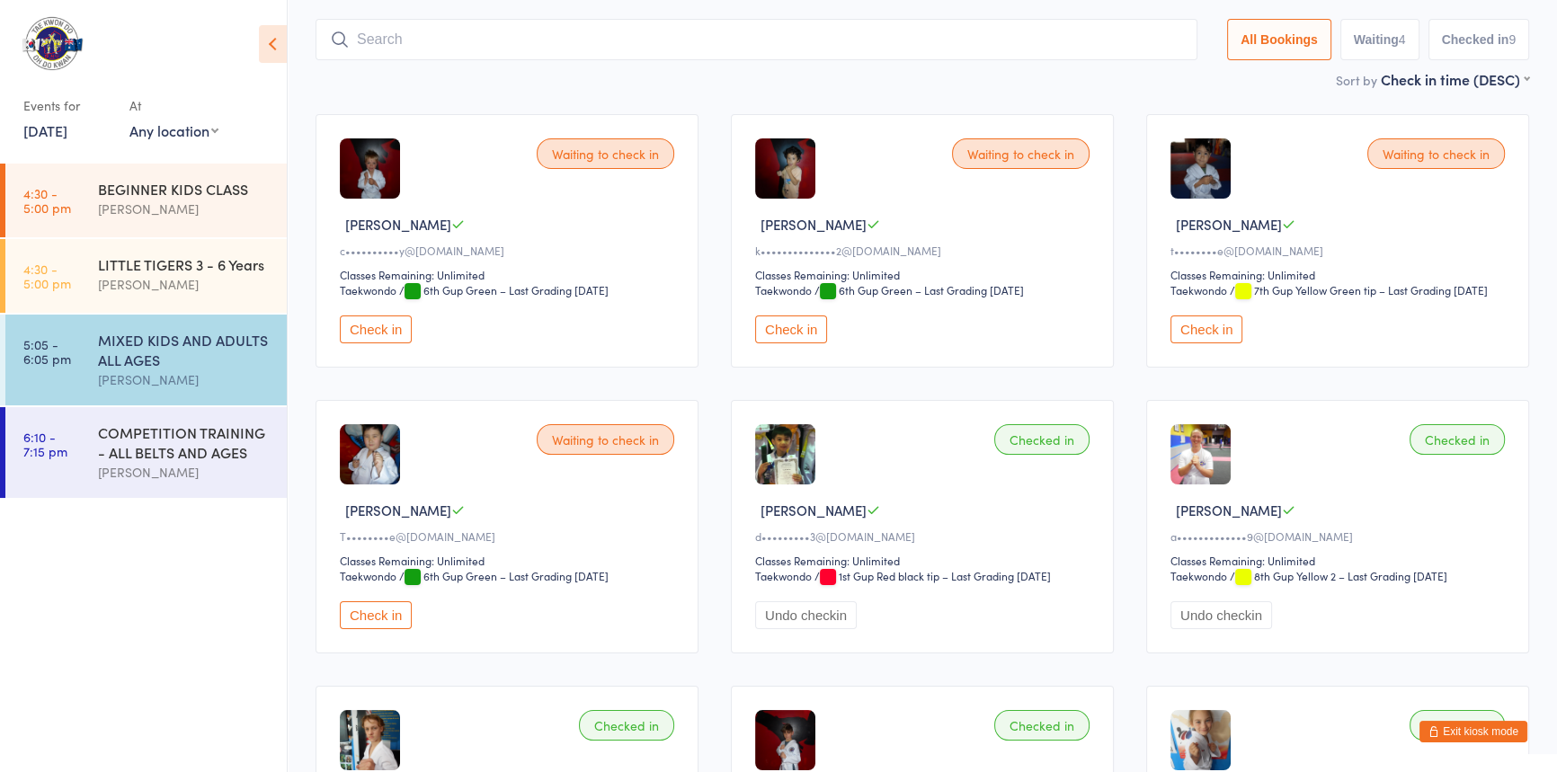
scroll to position [119, 0]
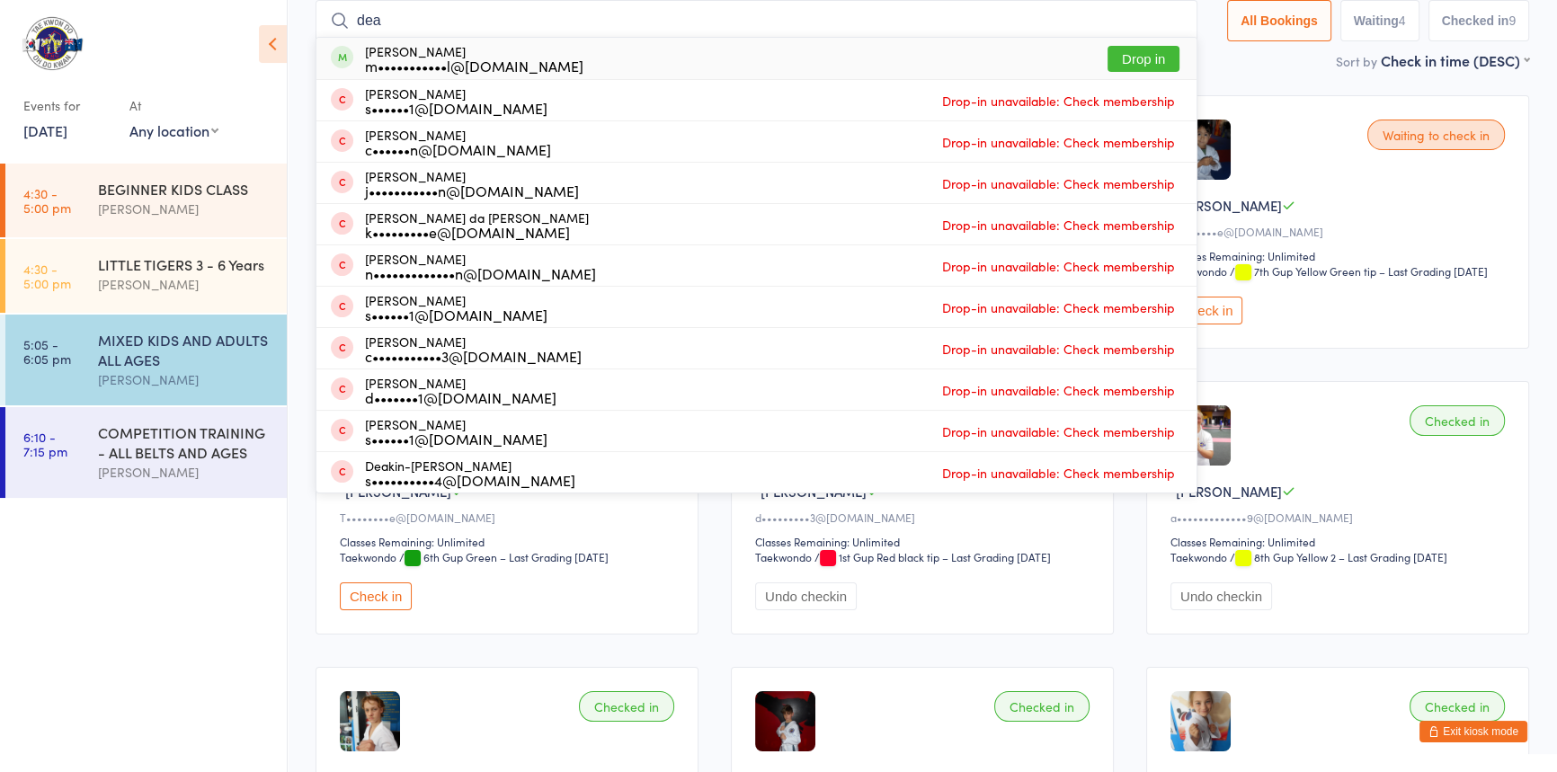
type input "dea"
click at [1110, 52] on button "Drop in" at bounding box center [1144, 59] width 72 height 26
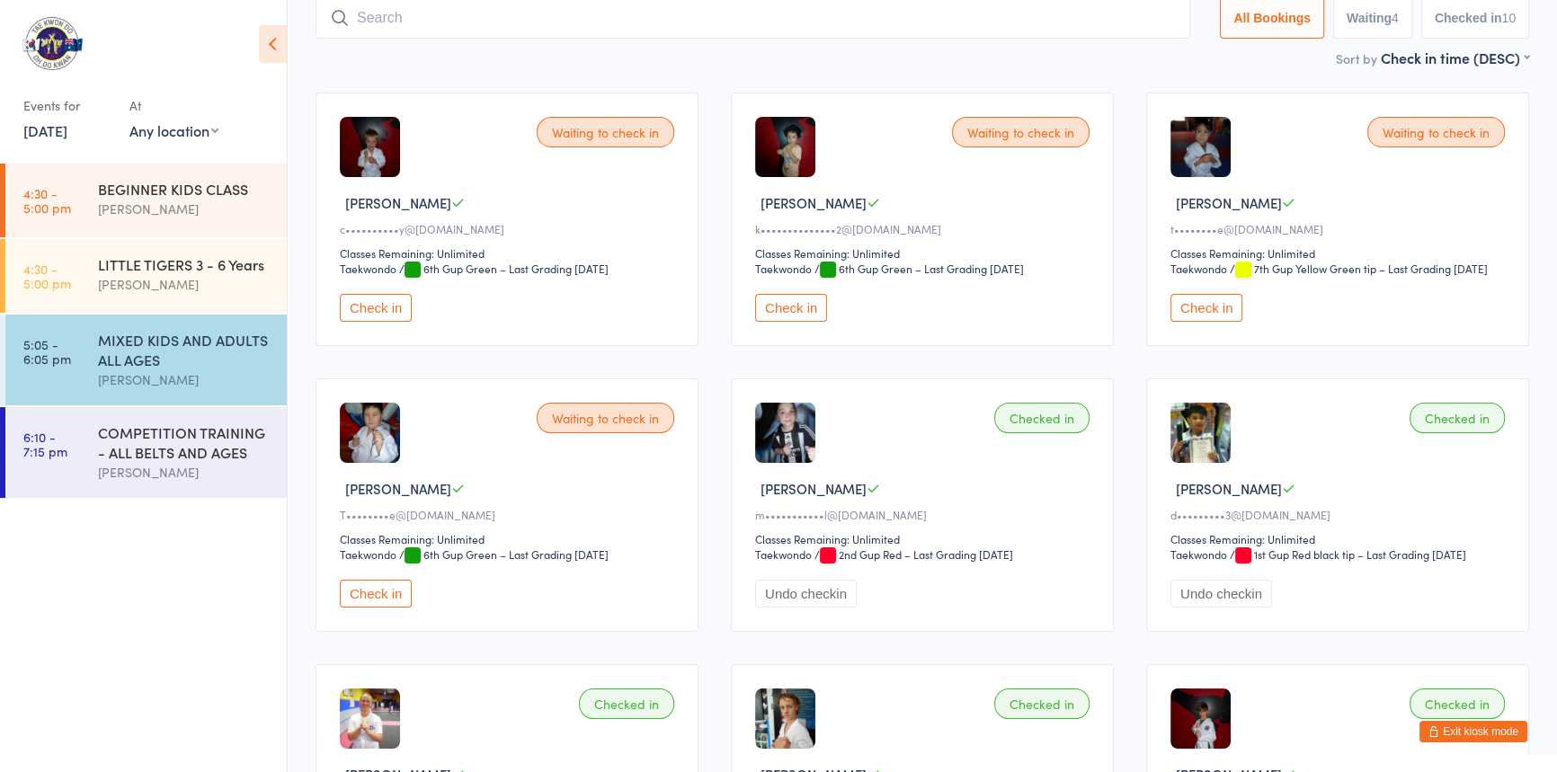
scroll to position [0, 0]
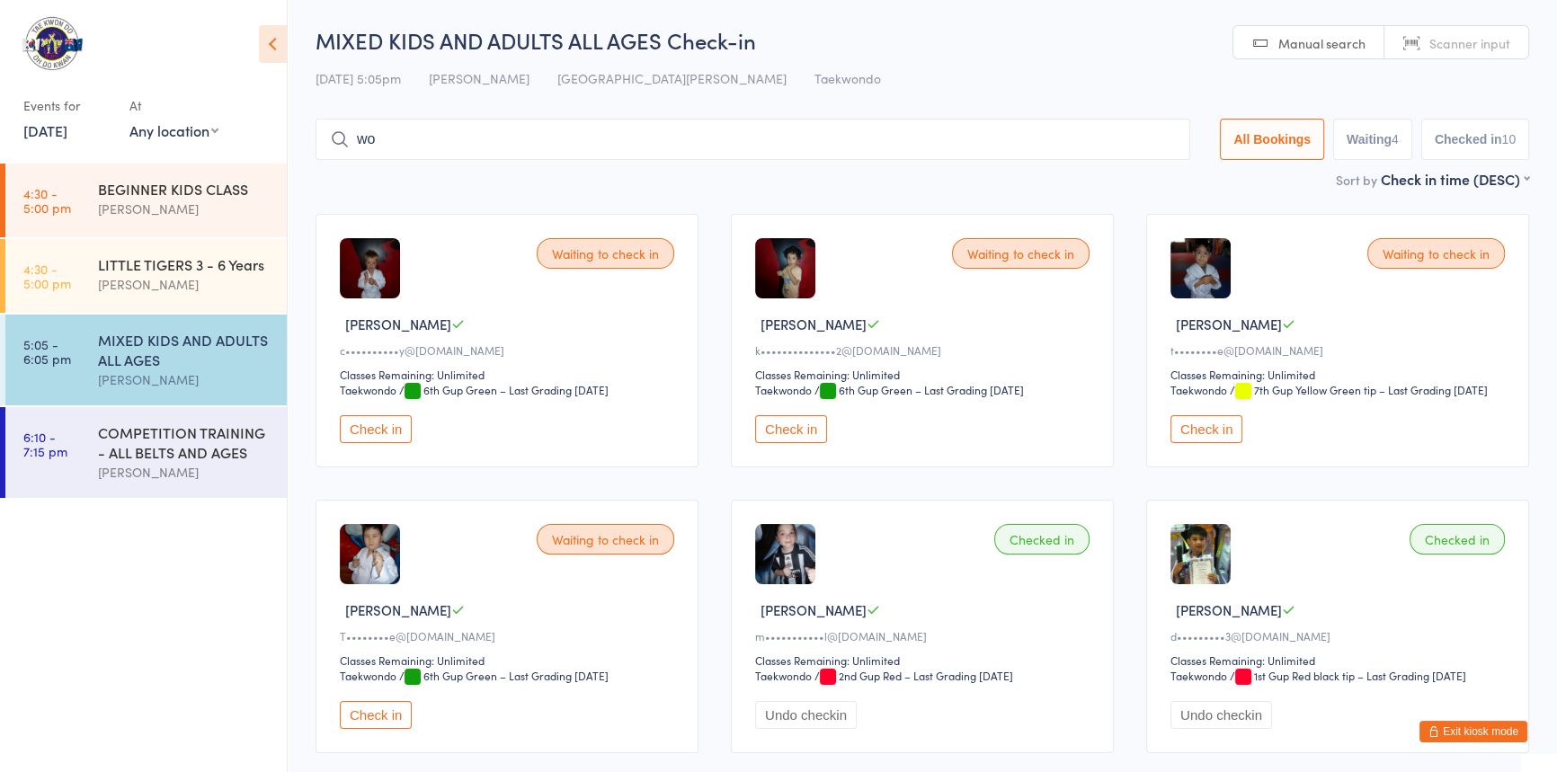
type input "w"
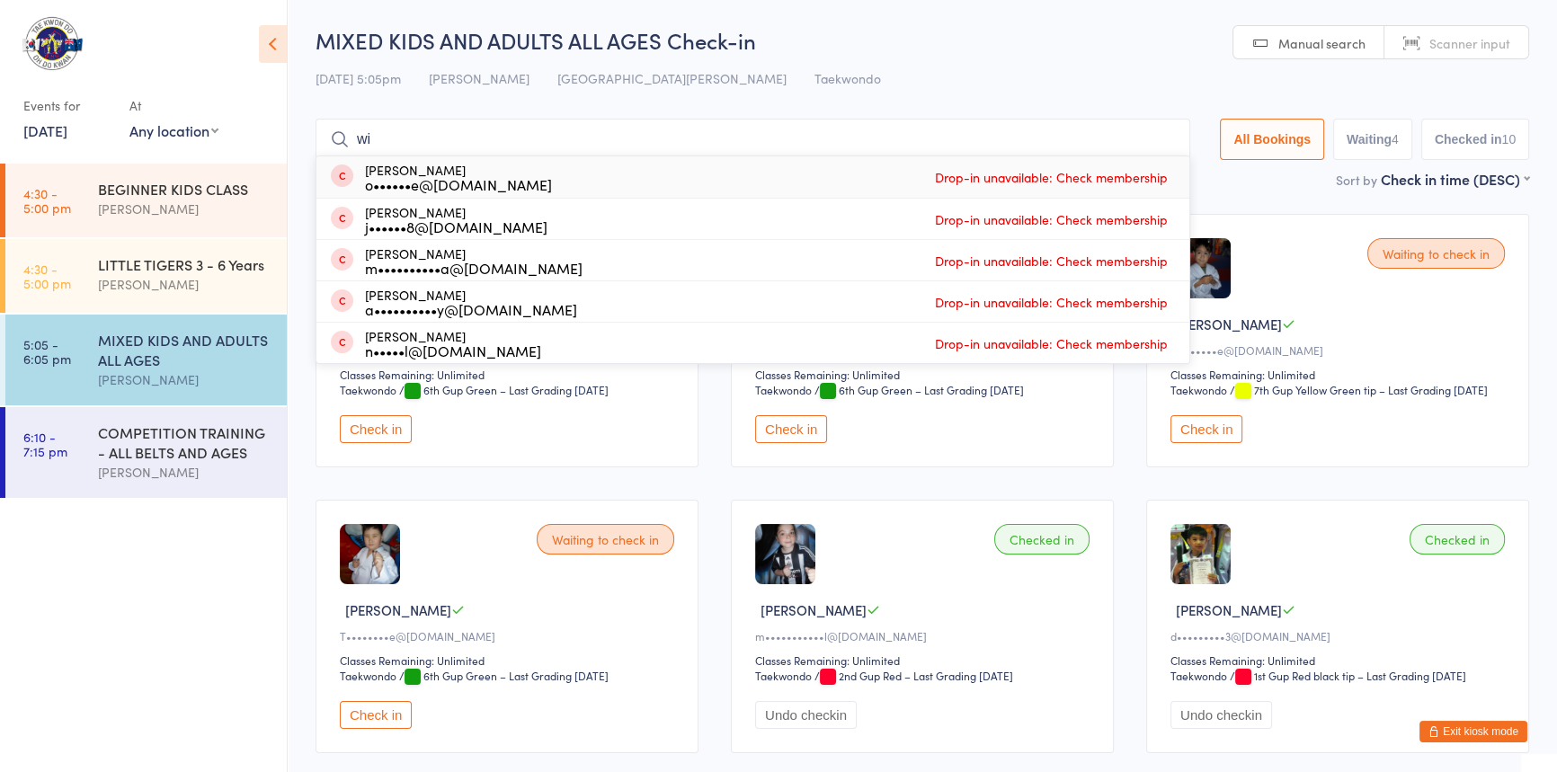
type input "w"
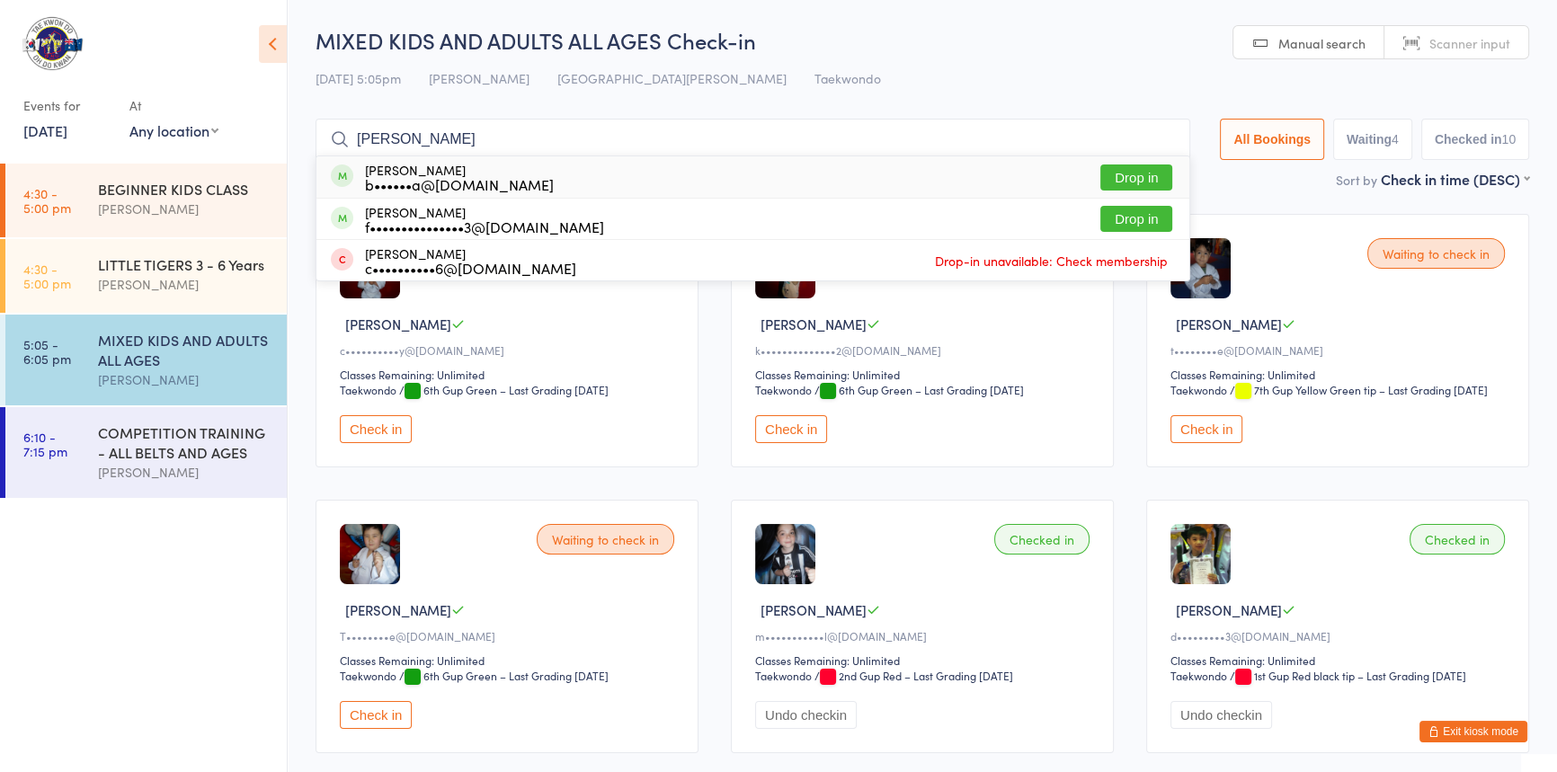
type input "meliss"
click at [492, 177] on div "b••••••a@[DOMAIN_NAME]" at bounding box center [459, 184] width 189 height 14
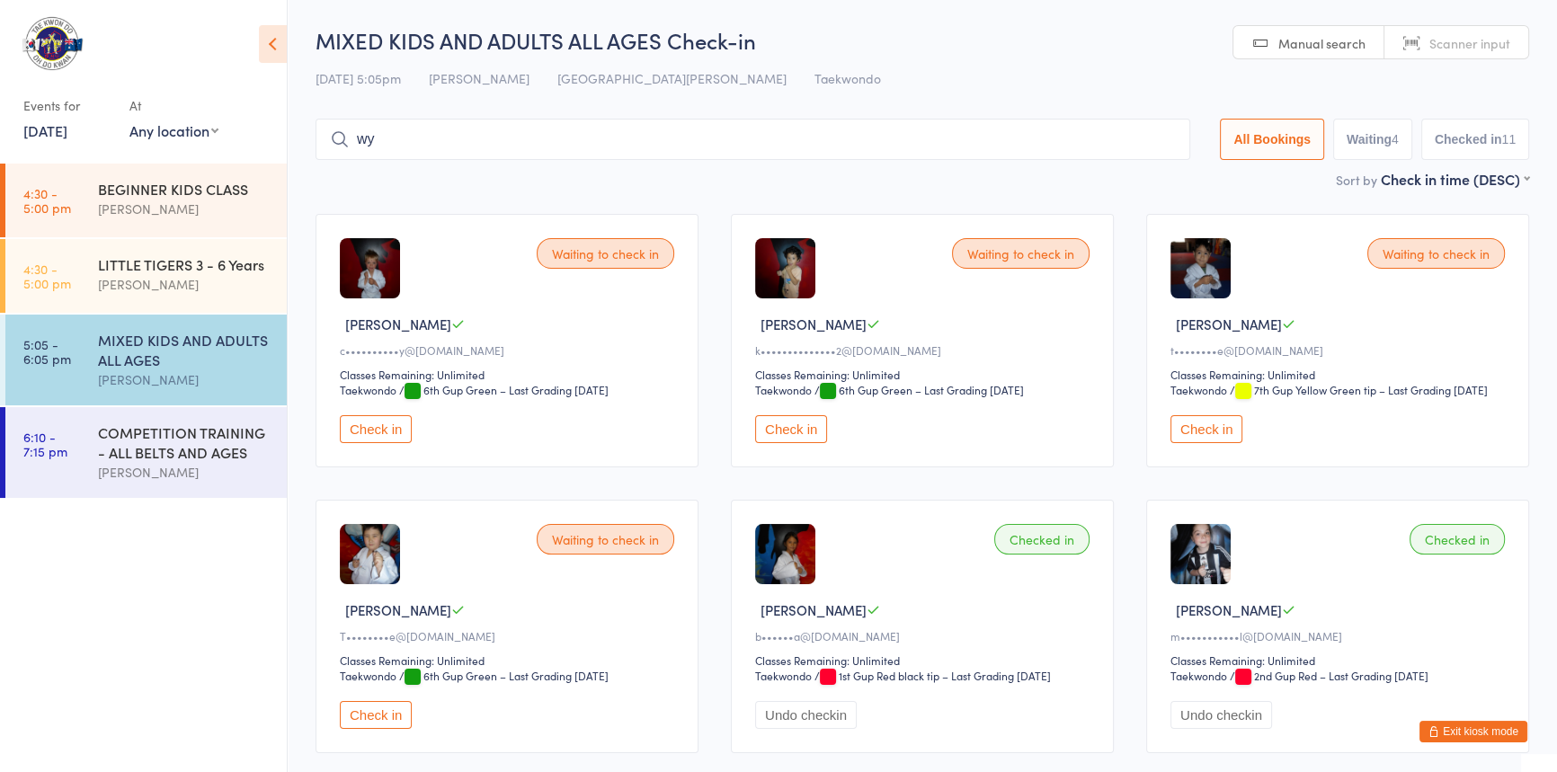
type input "w"
type input "i"
type input "w"
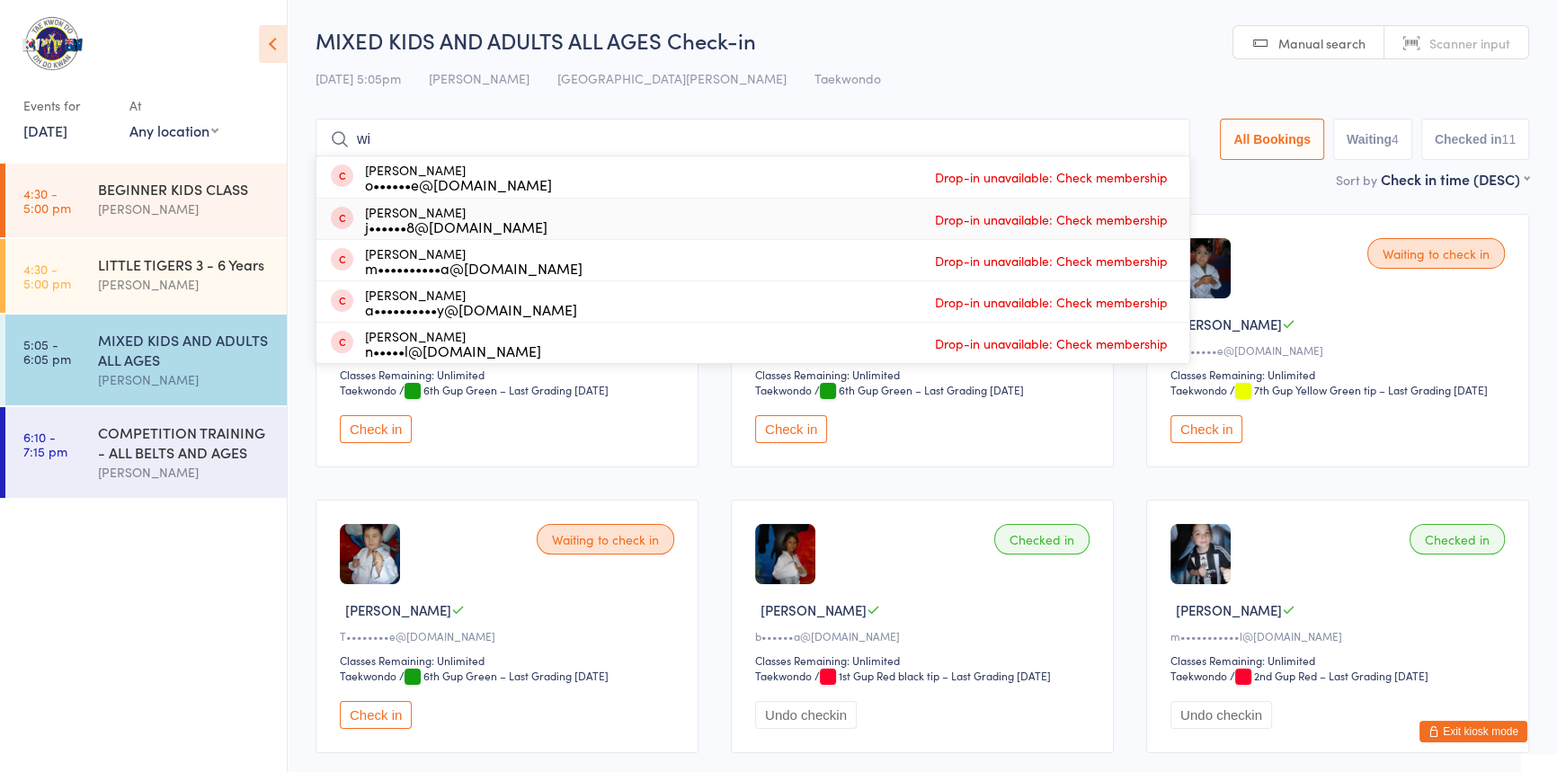
type input "w"
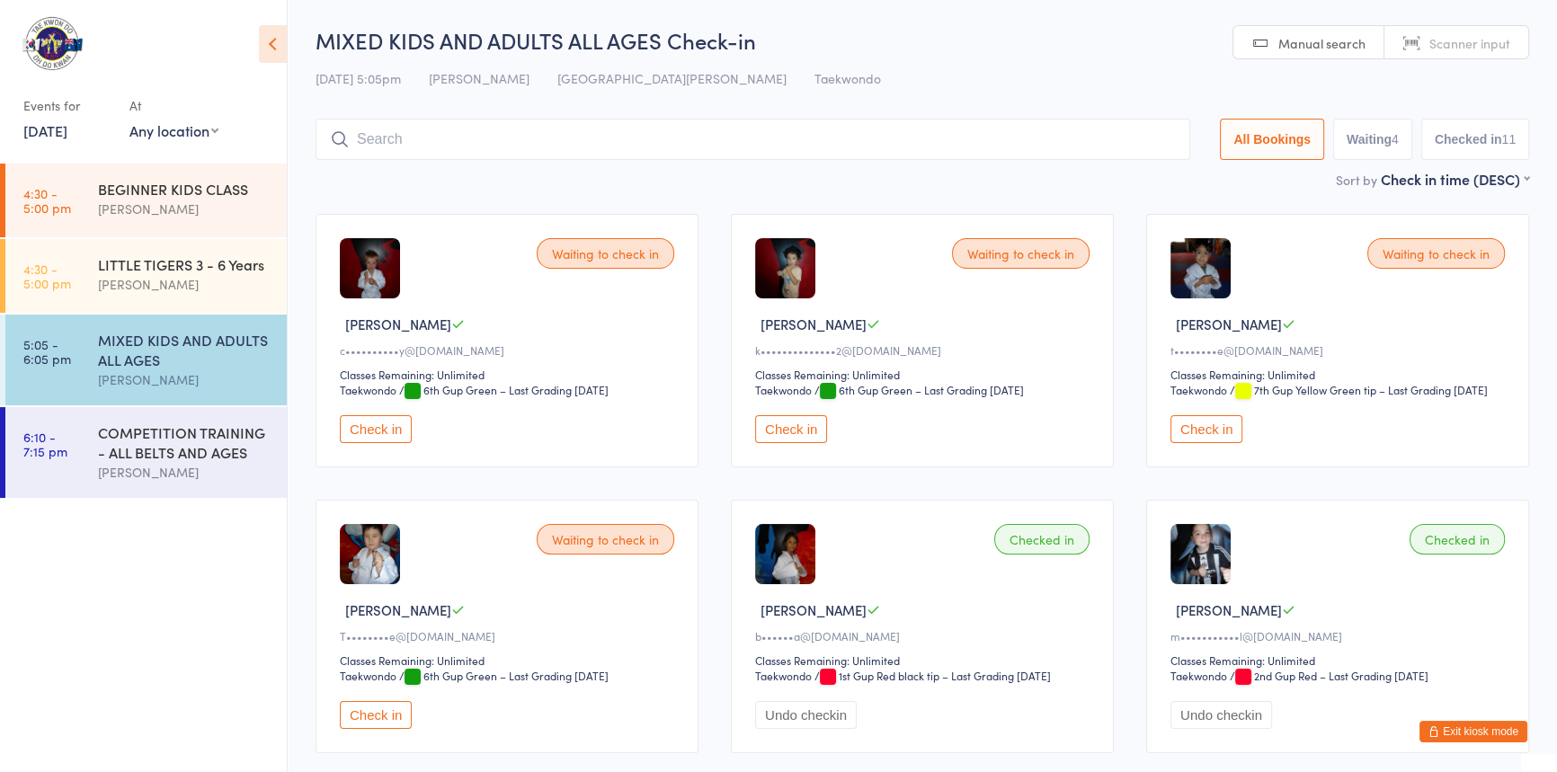
click at [380, 443] on button "Check in" at bounding box center [376, 429] width 72 height 28
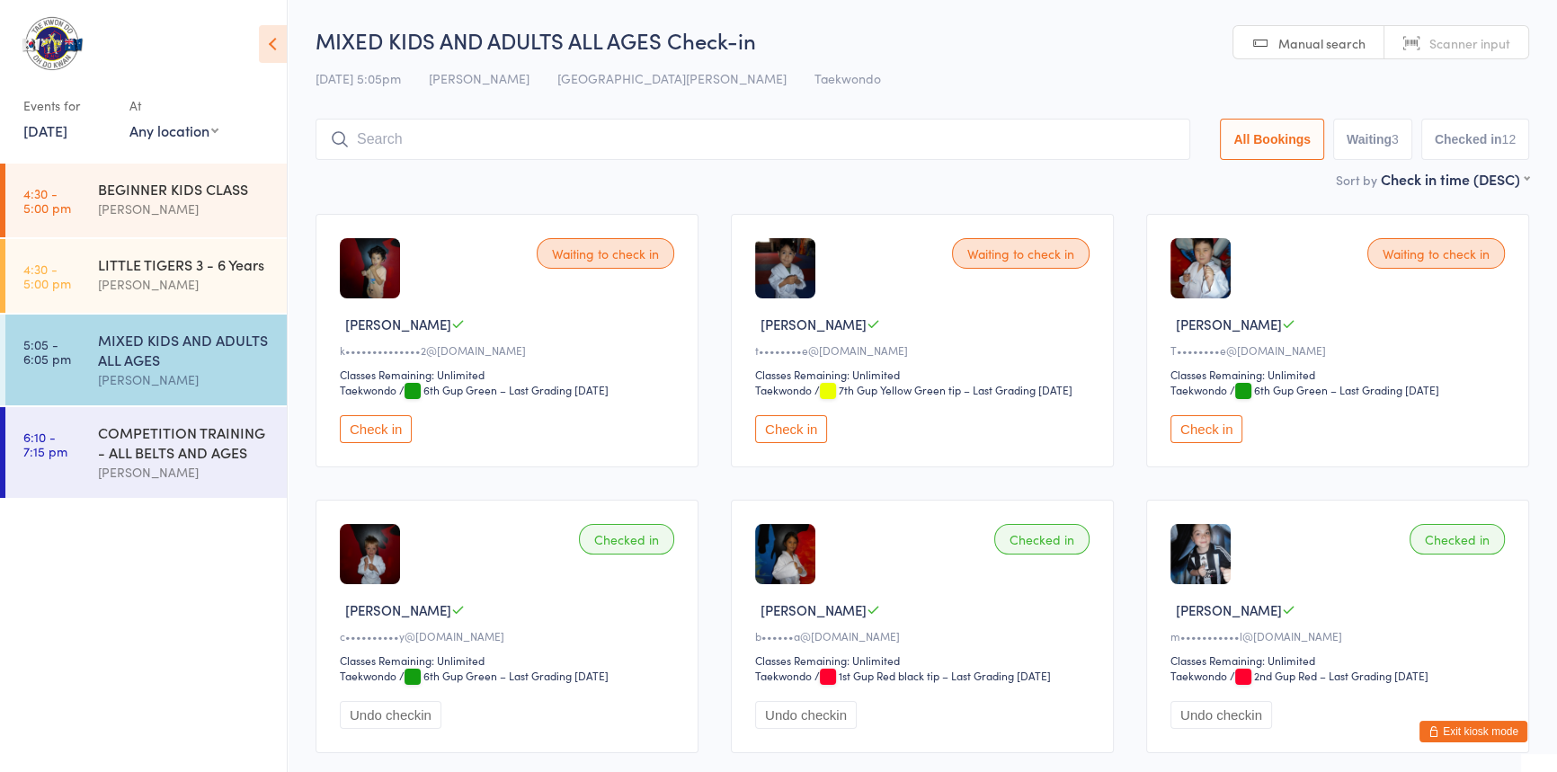
click at [413, 151] on input "search" at bounding box center [753, 139] width 875 height 41
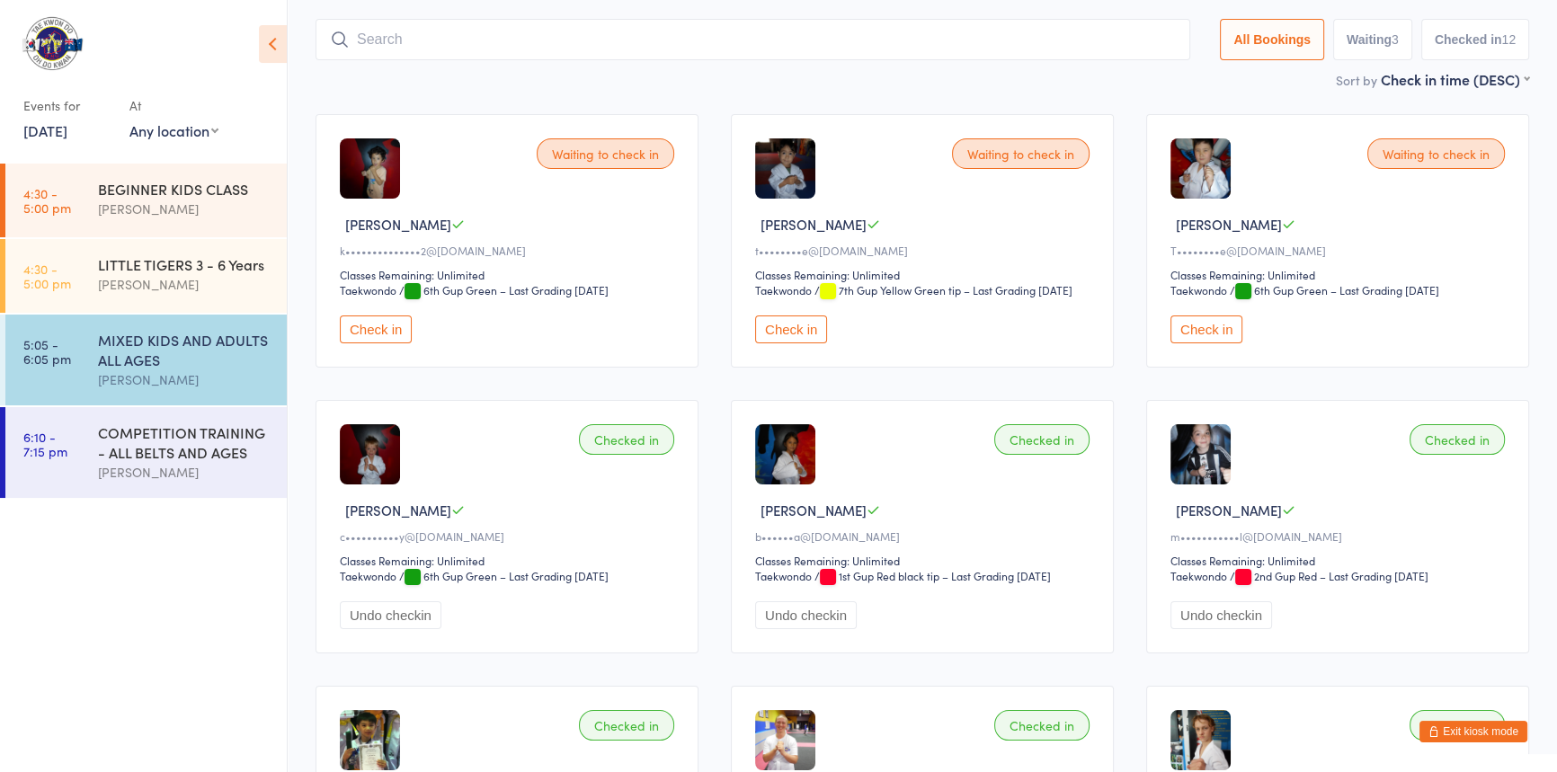
scroll to position [119, 0]
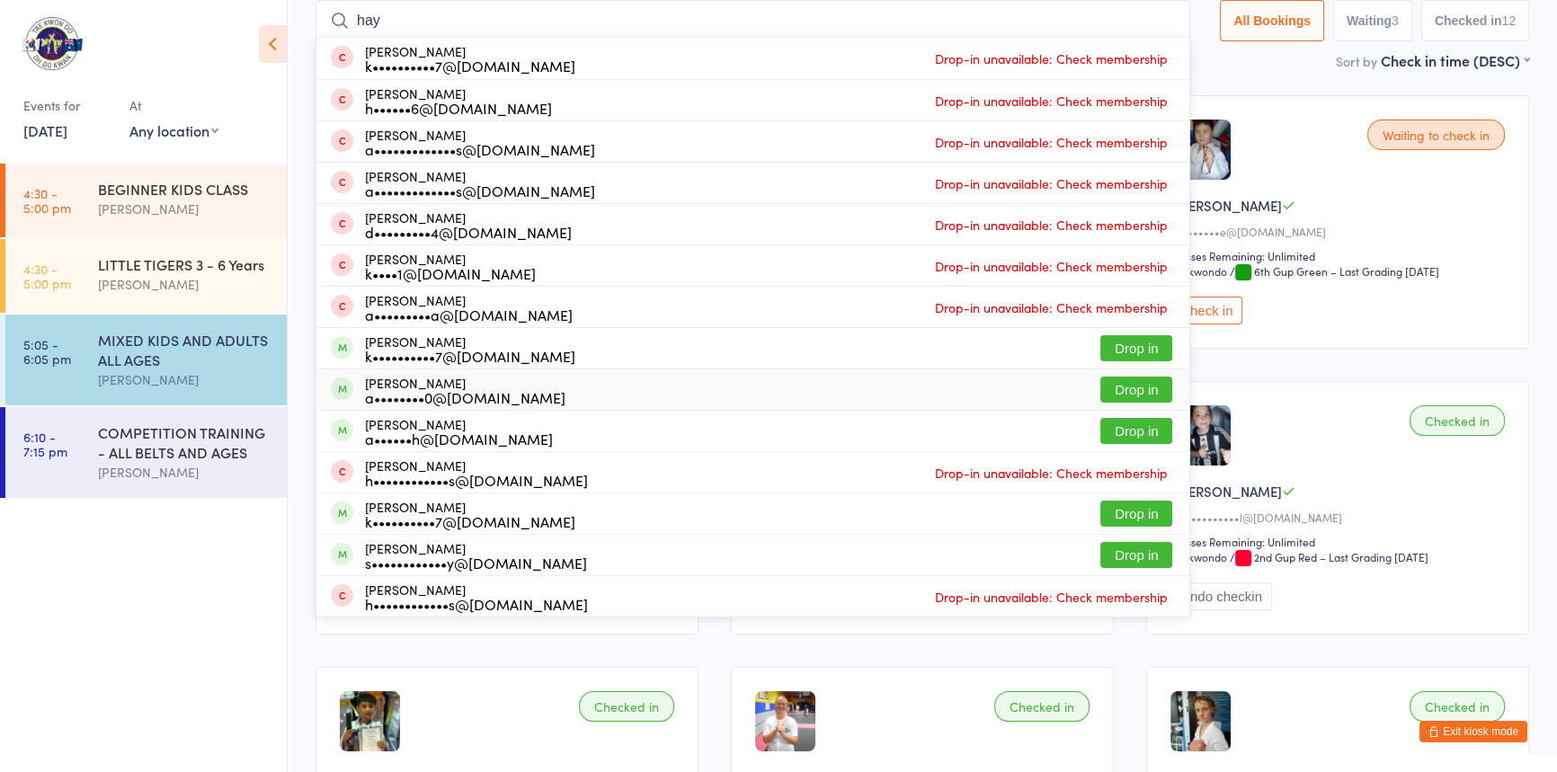
type input "hay"
click at [1119, 393] on button "Drop in" at bounding box center [1137, 390] width 72 height 26
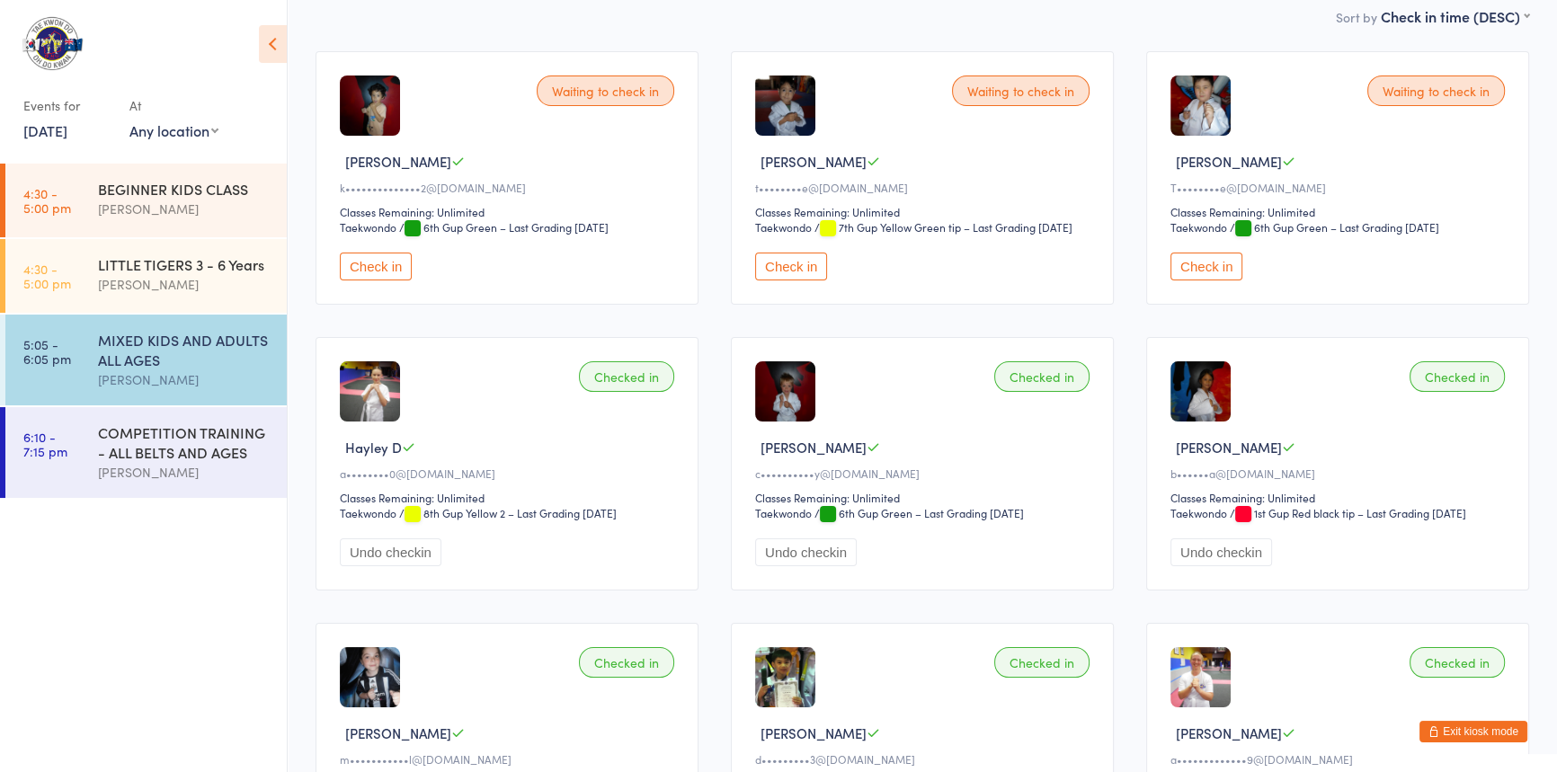
scroll to position [0, 0]
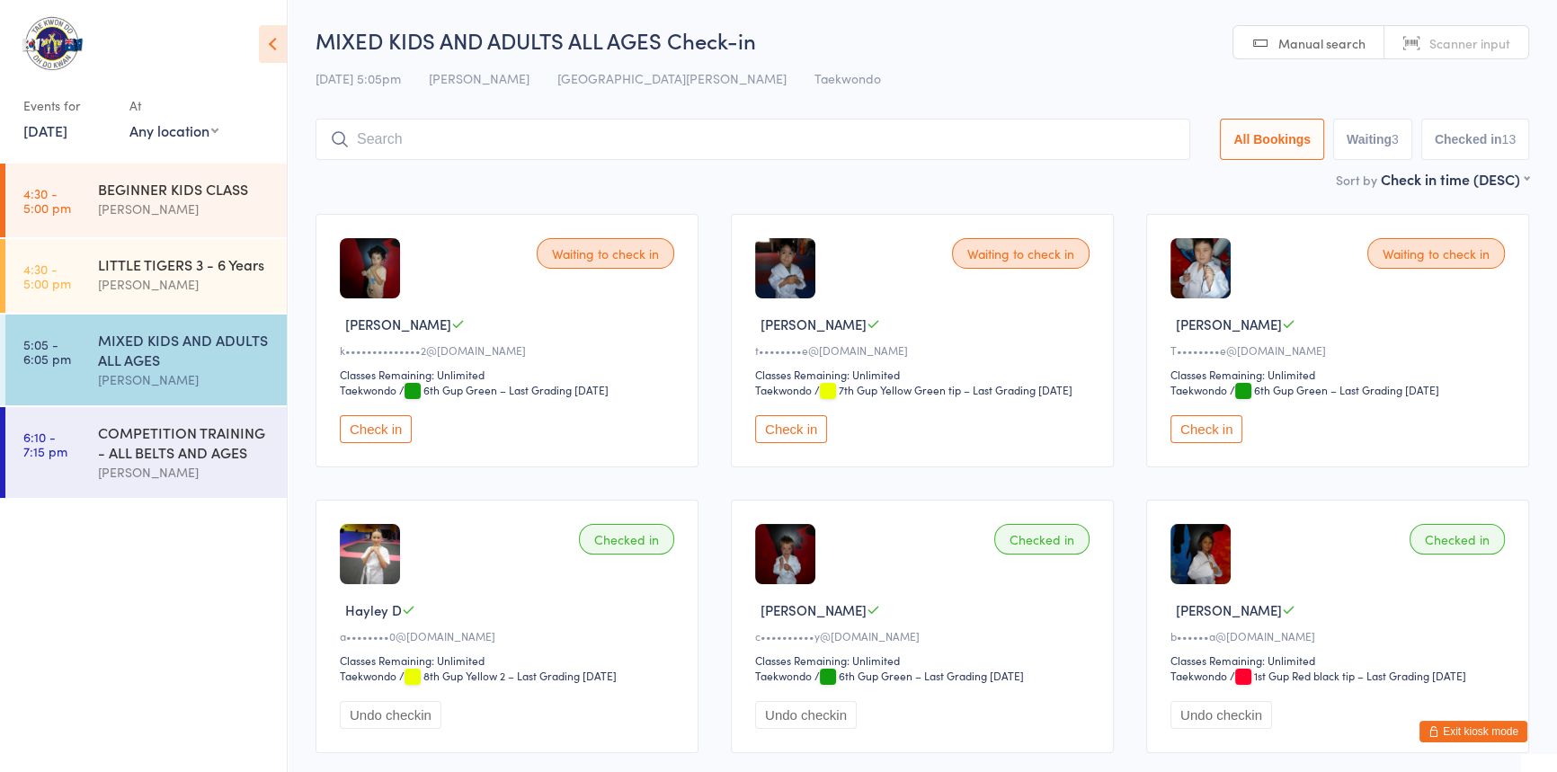
click at [519, 141] on input "search" at bounding box center [753, 139] width 875 height 41
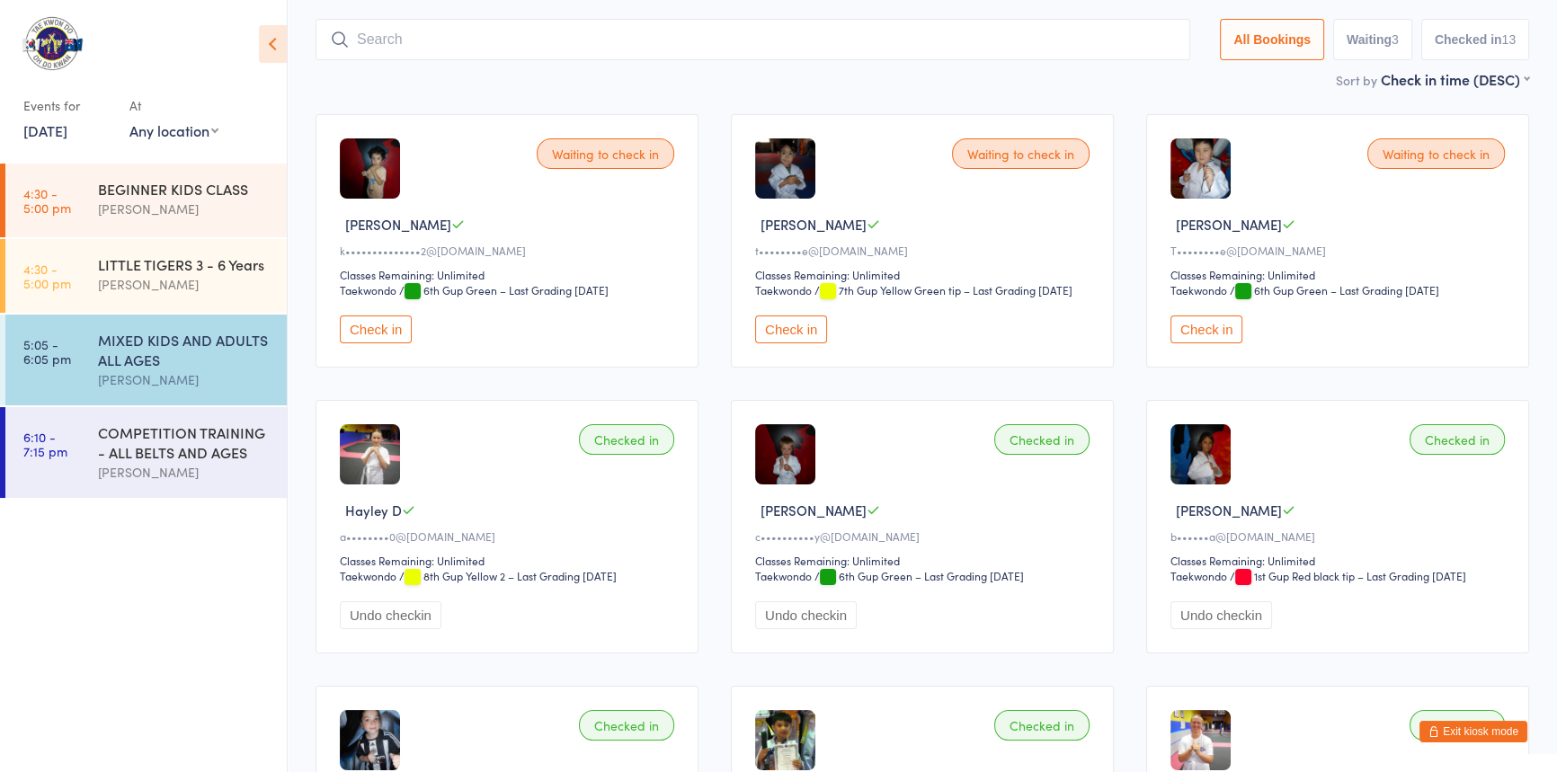
scroll to position [119, 0]
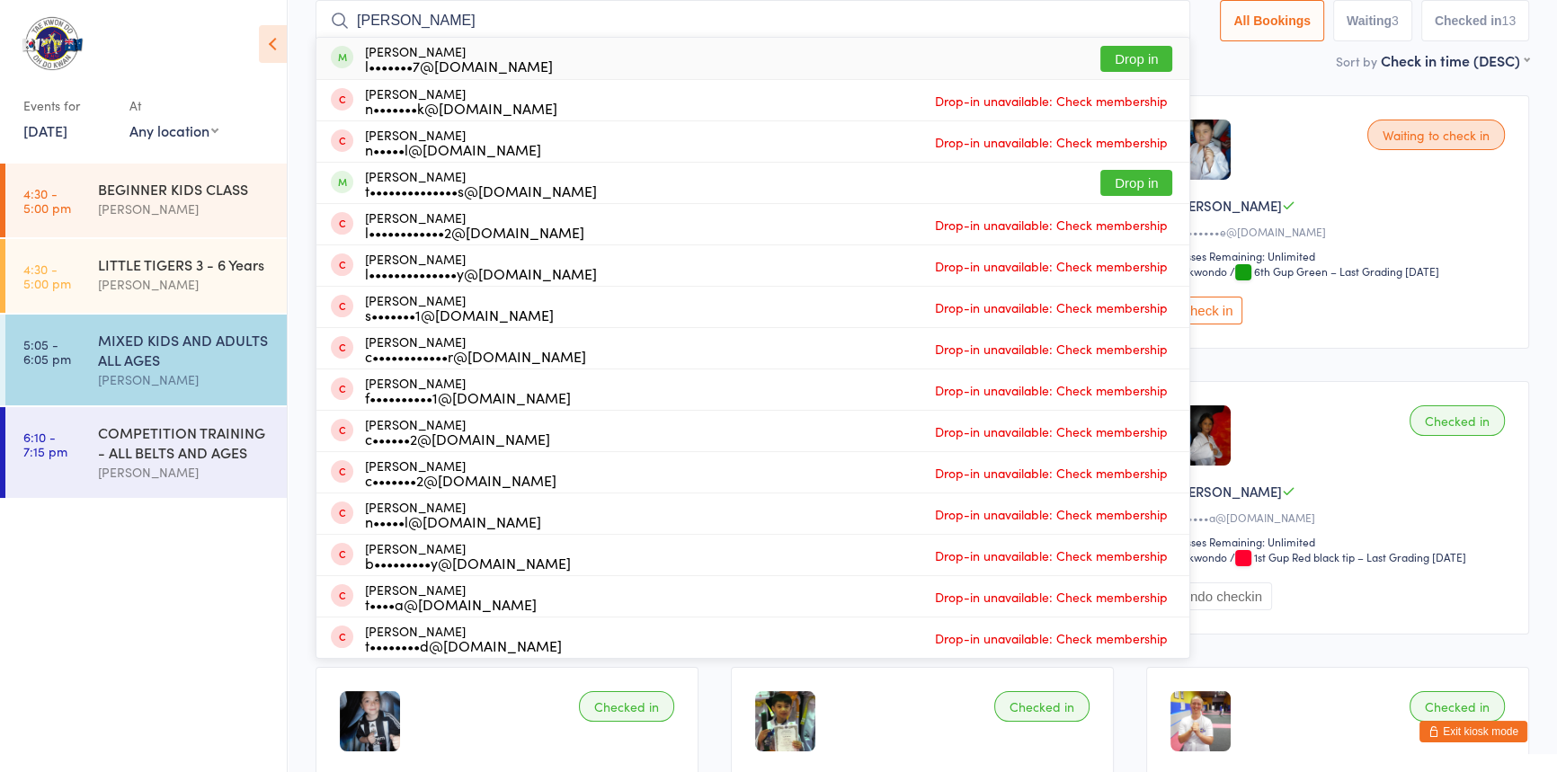
type input "liam"
click at [1101, 58] on button "Drop in" at bounding box center [1137, 59] width 72 height 26
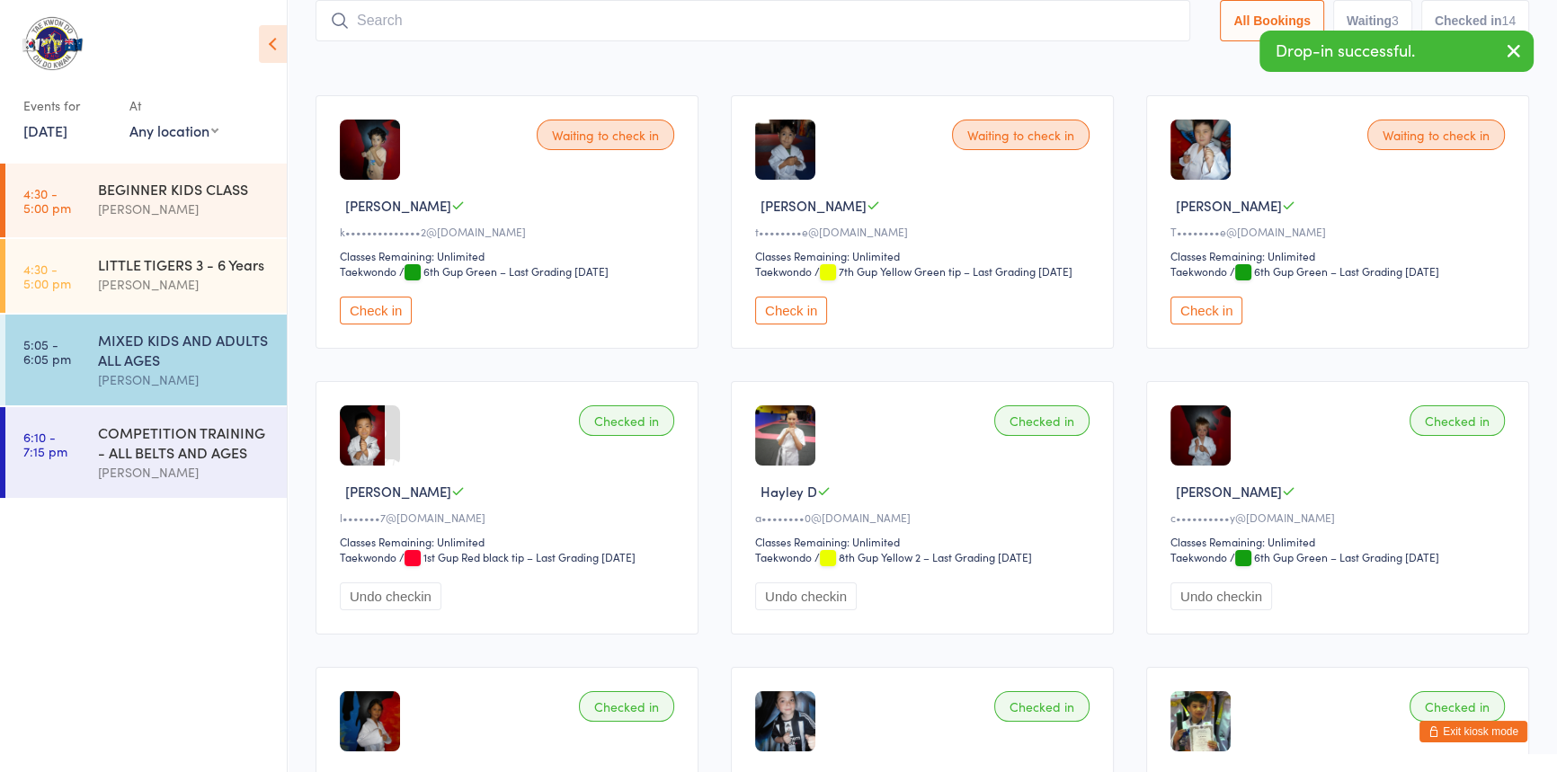
click at [395, 325] on button "Check in" at bounding box center [376, 311] width 72 height 28
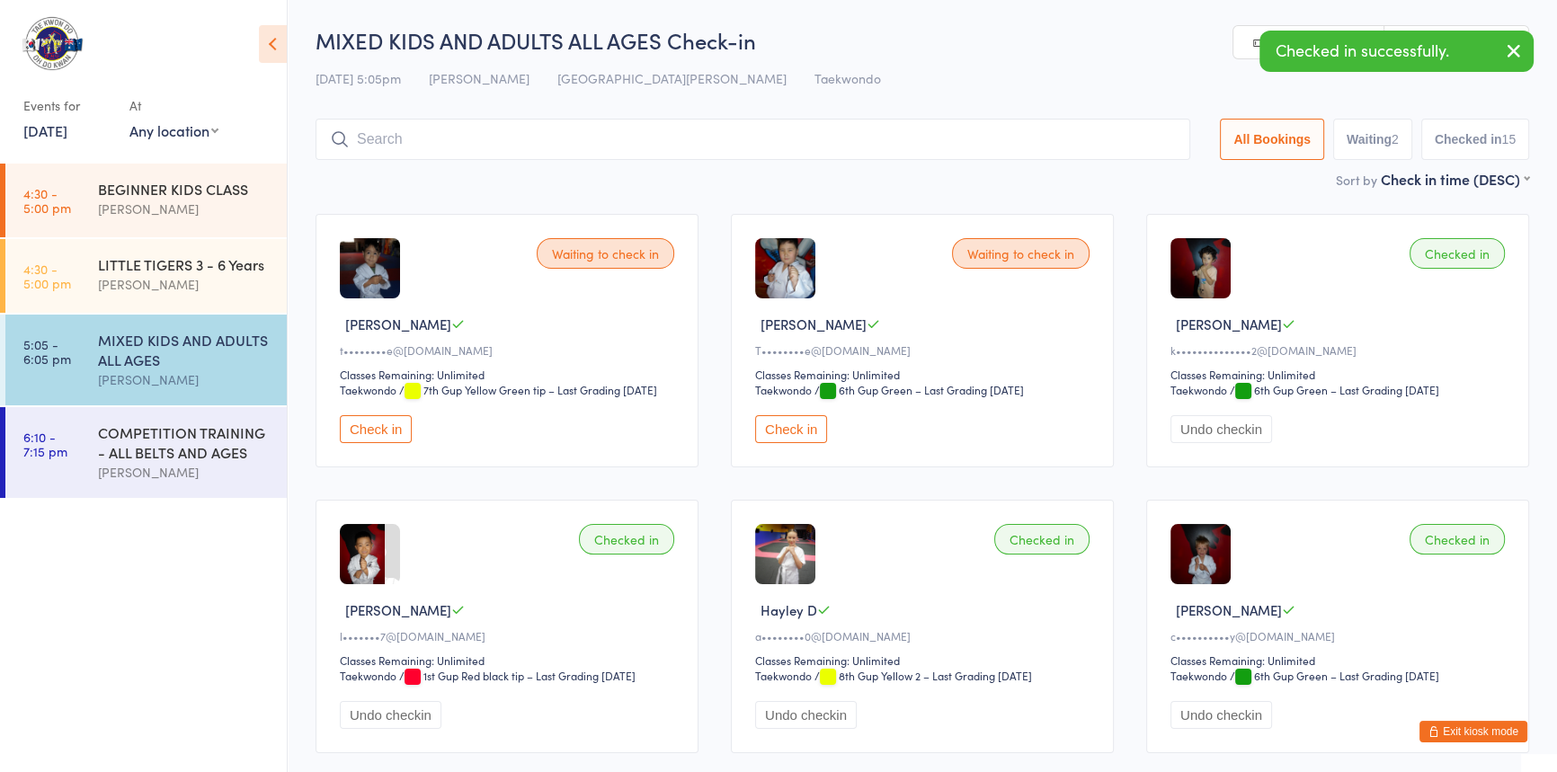
scroll to position [0, 0]
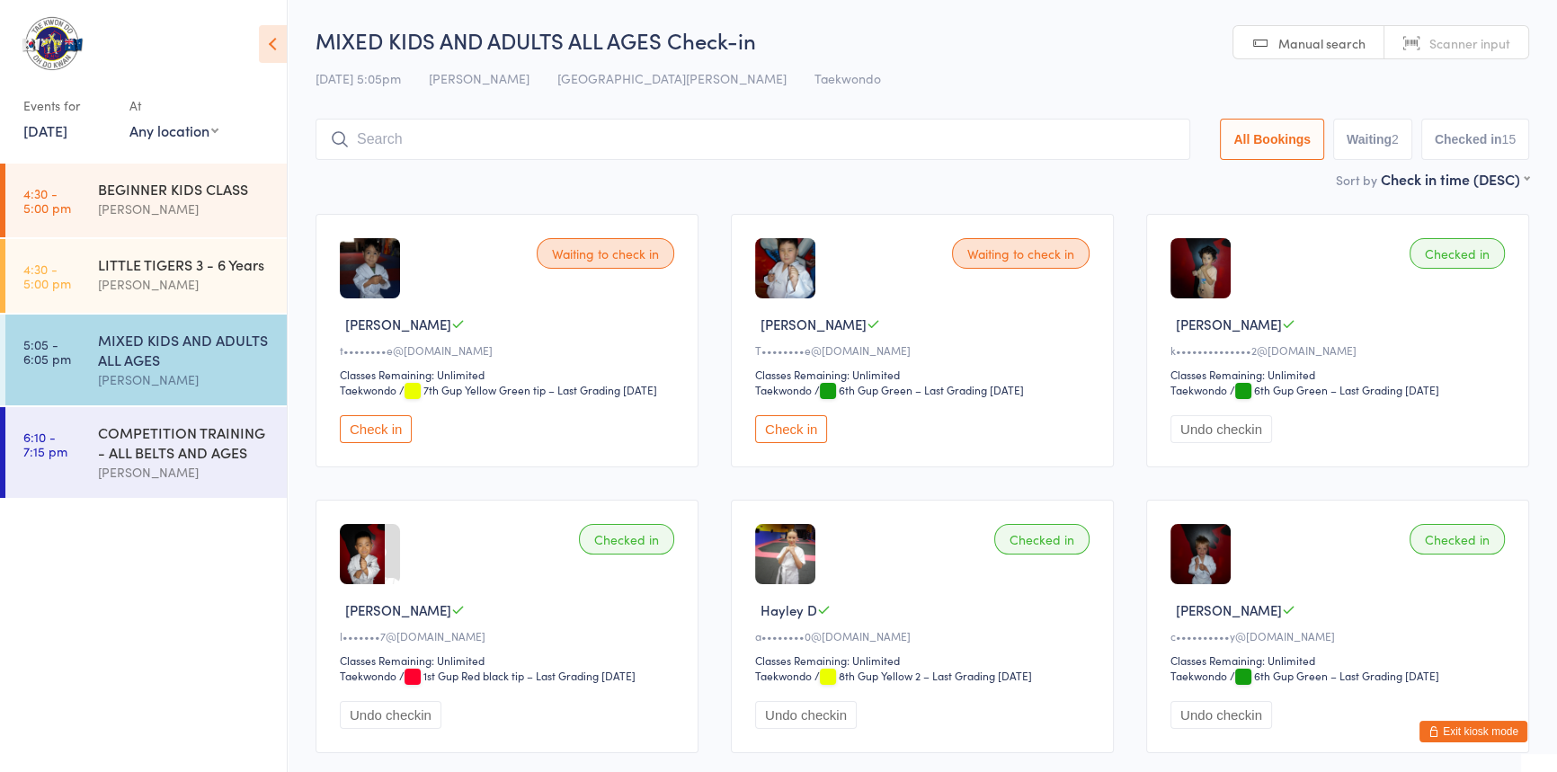
click at [385, 129] on input "search" at bounding box center [753, 139] width 875 height 41
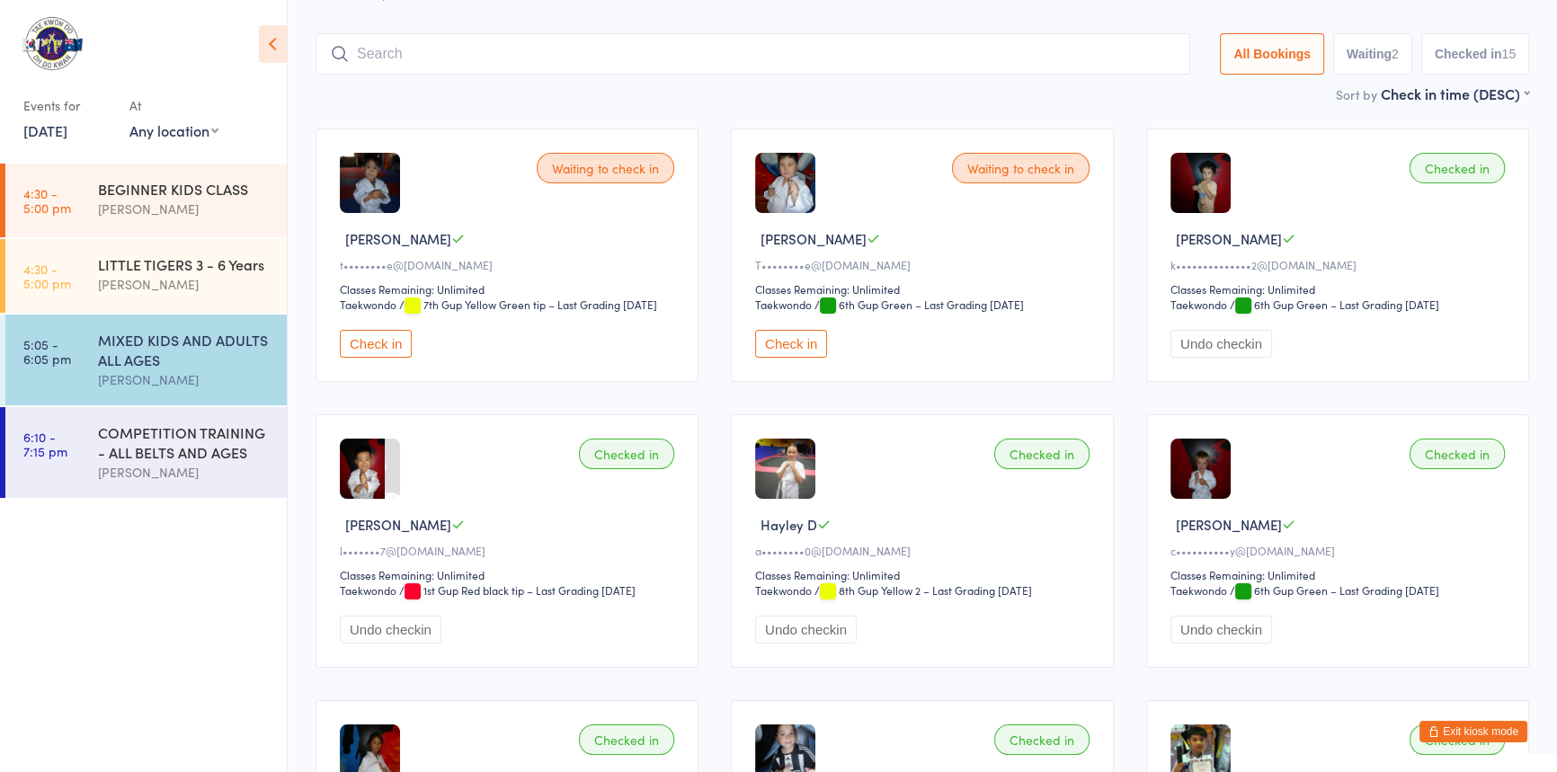
scroll to position [119, 0]
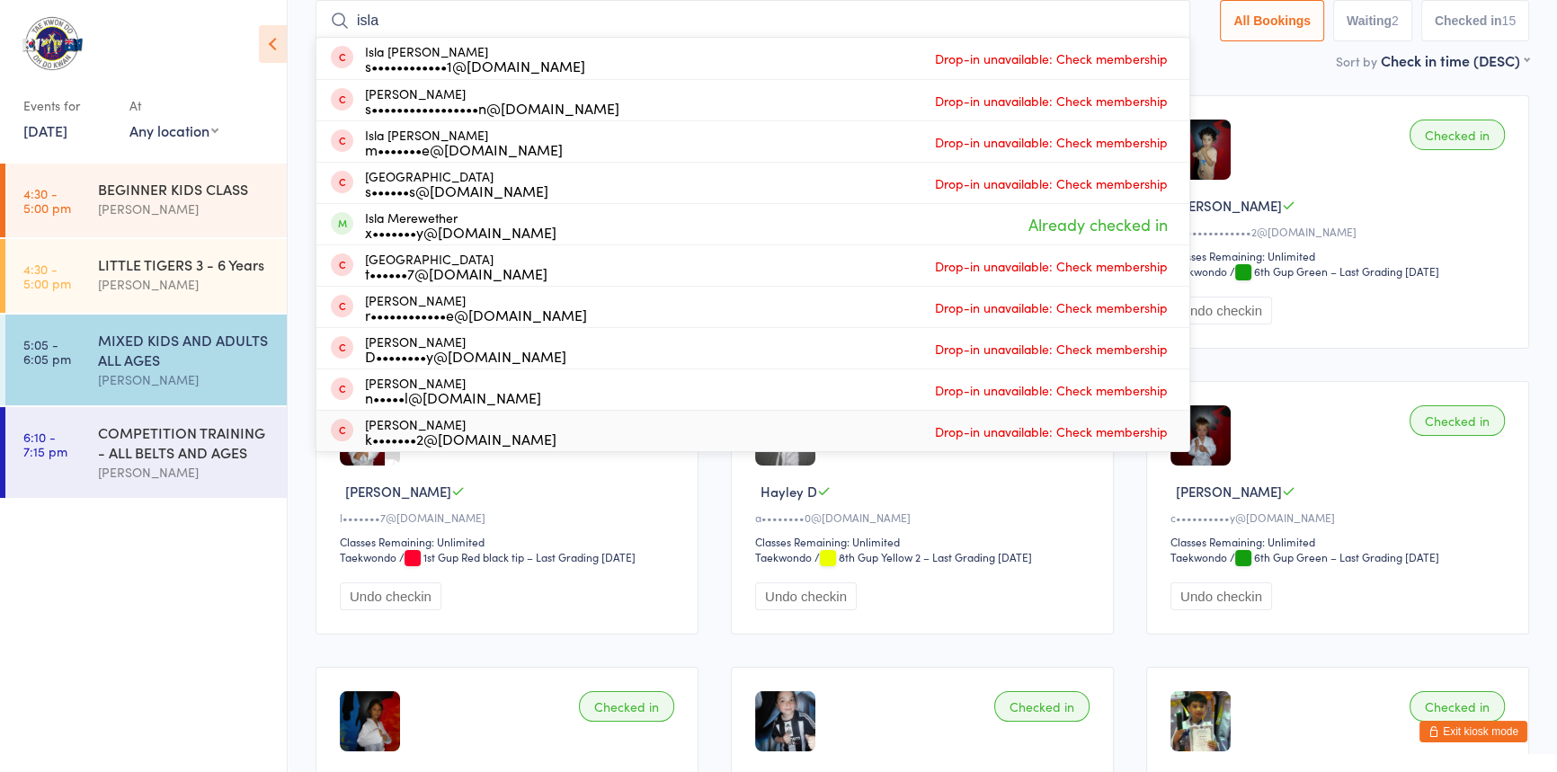
click at [952, 510] on div "Checked in Hayley D a••••••••0@bigpond.com Classes Remaining: Unlimited Taekwon…" at bounding box center [922, 508] width 383 height 254
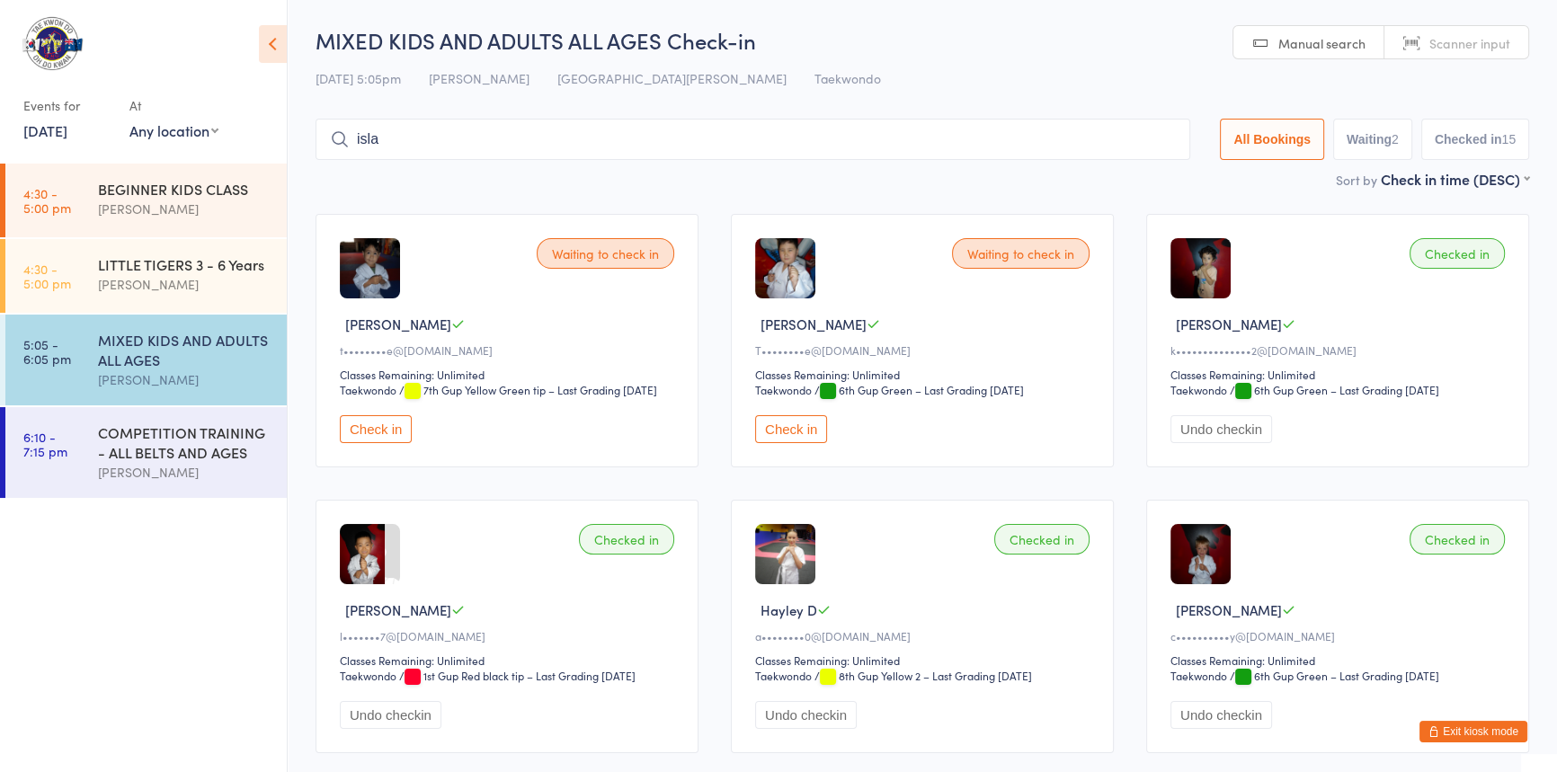
scroll to position [0, 0]
click at [384, 133] on input "isla" at bounding box center [753, 139] width 875 height 41
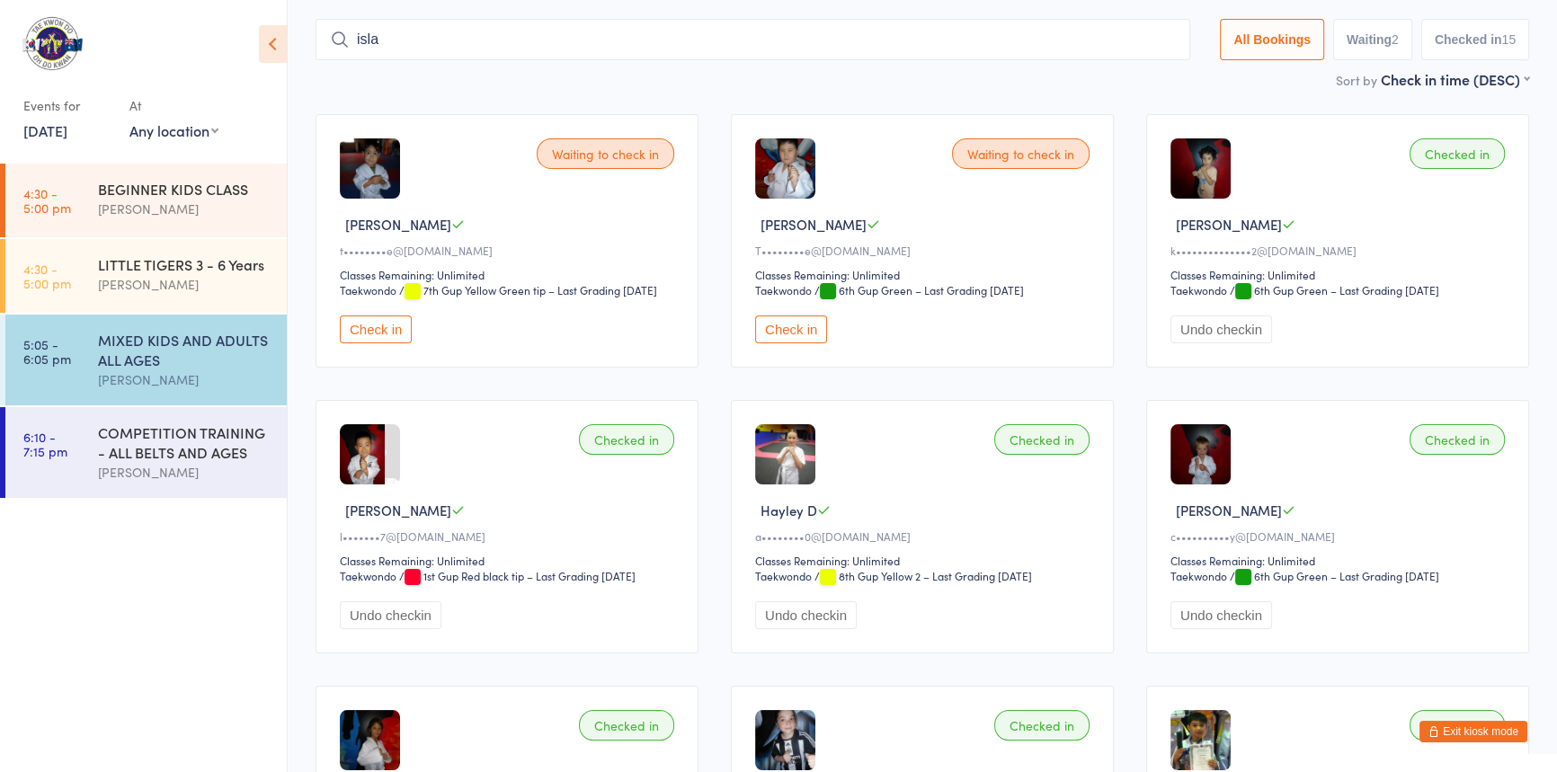
scroll to position [119, 0]
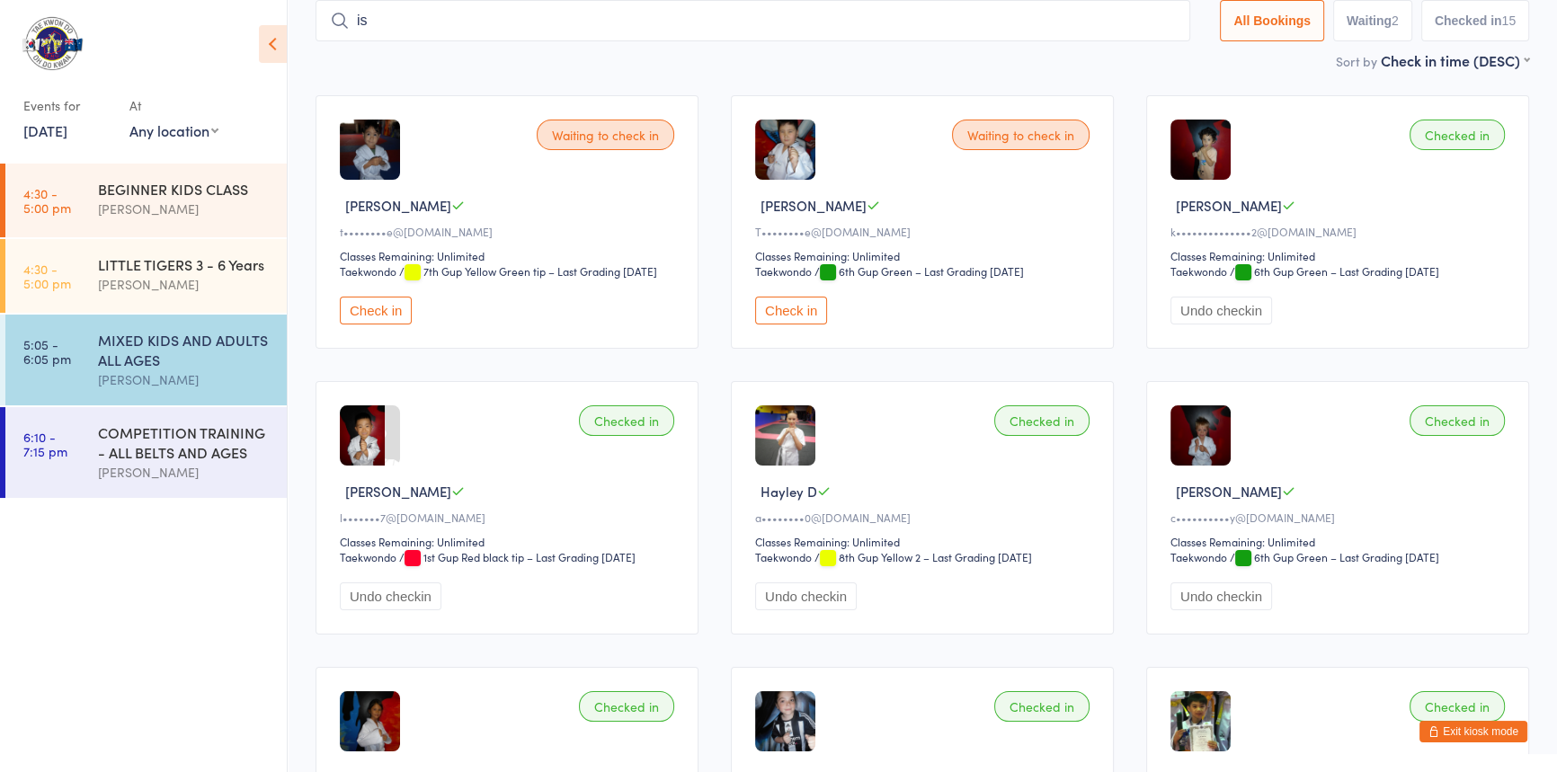
type input "i"
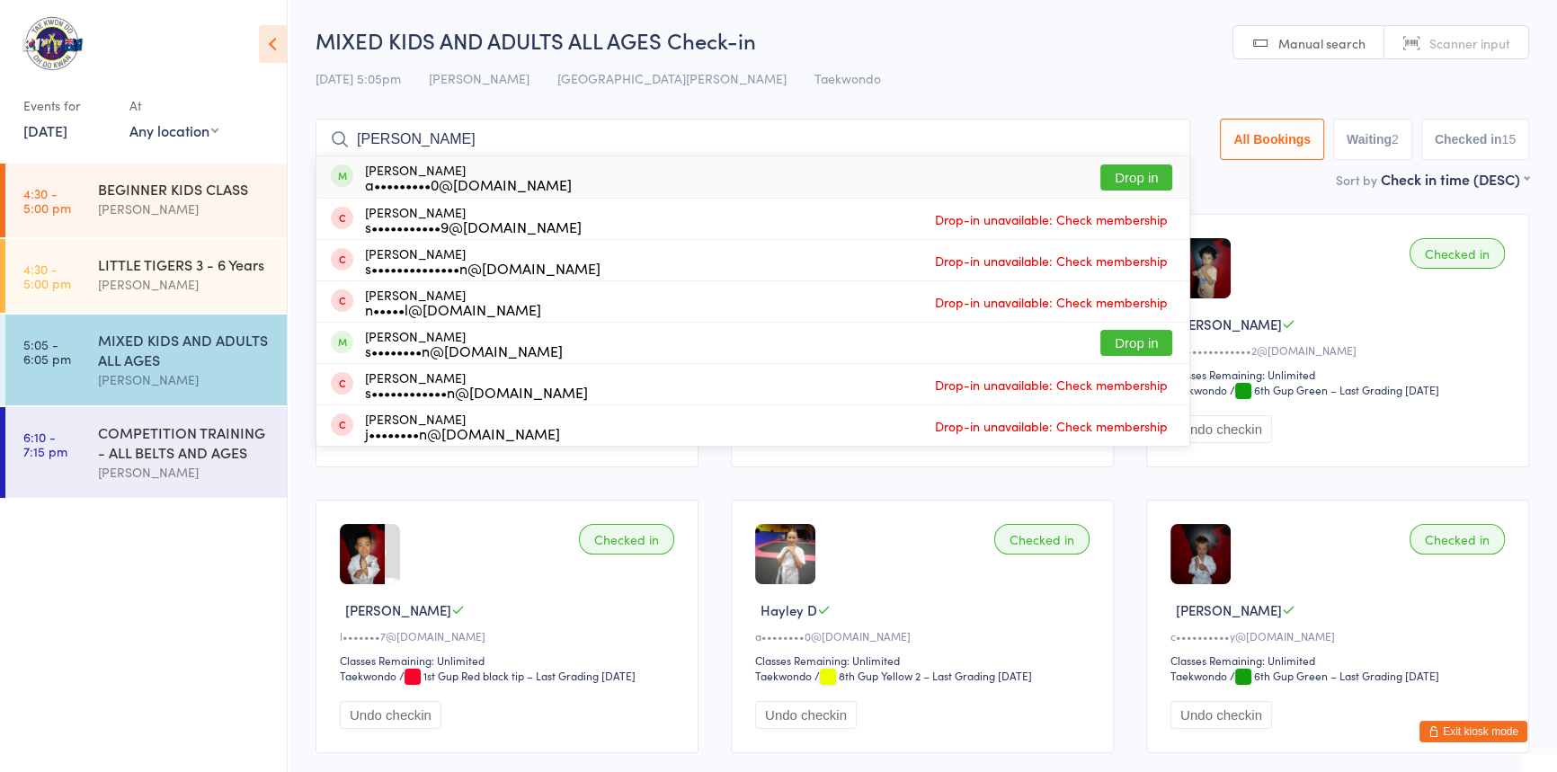
type input "sean"
click at [1101, 179] on button "Drop in" at bounding box center [1137, 178] width 72 height 26
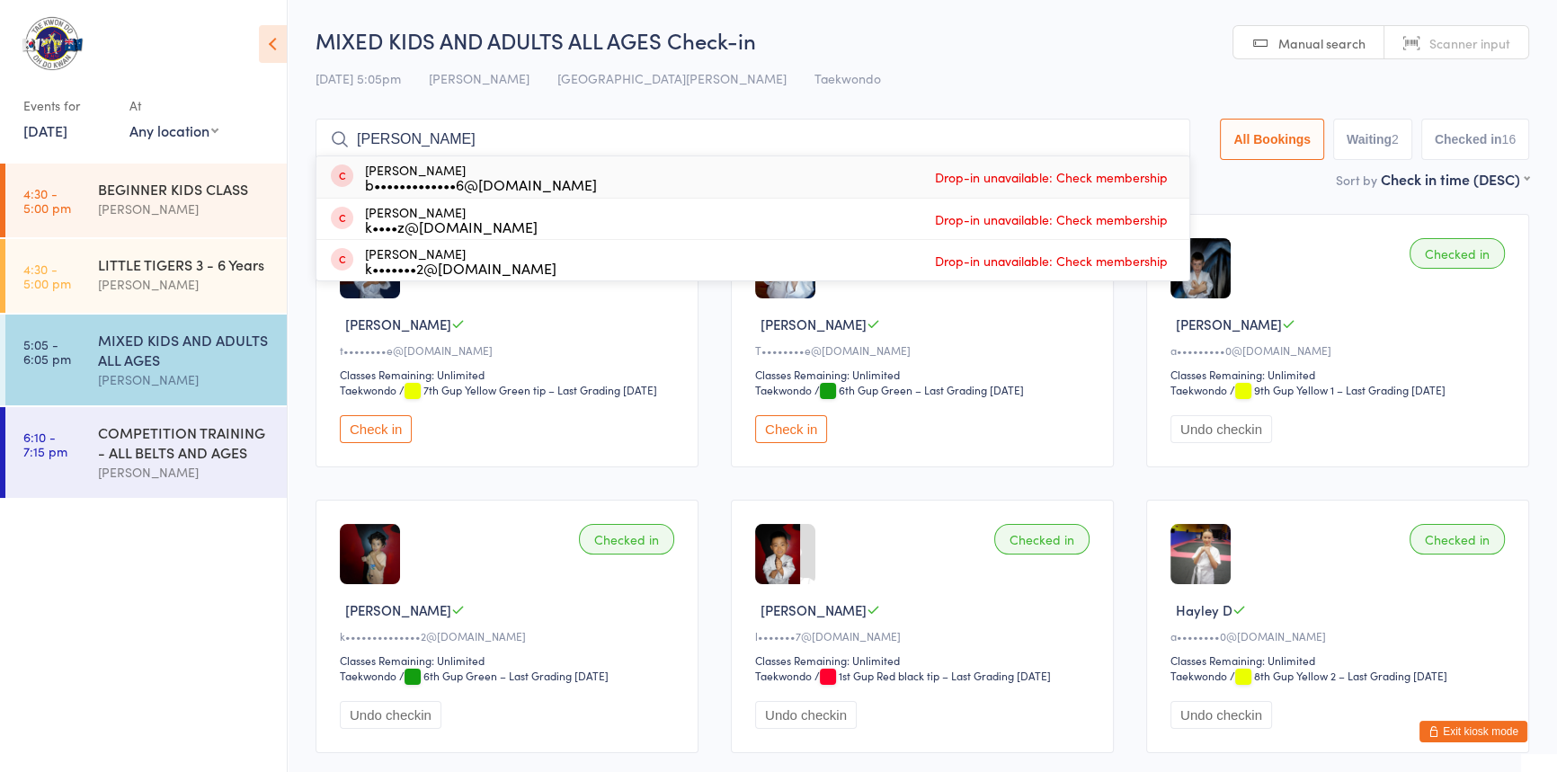
type input "ollie"
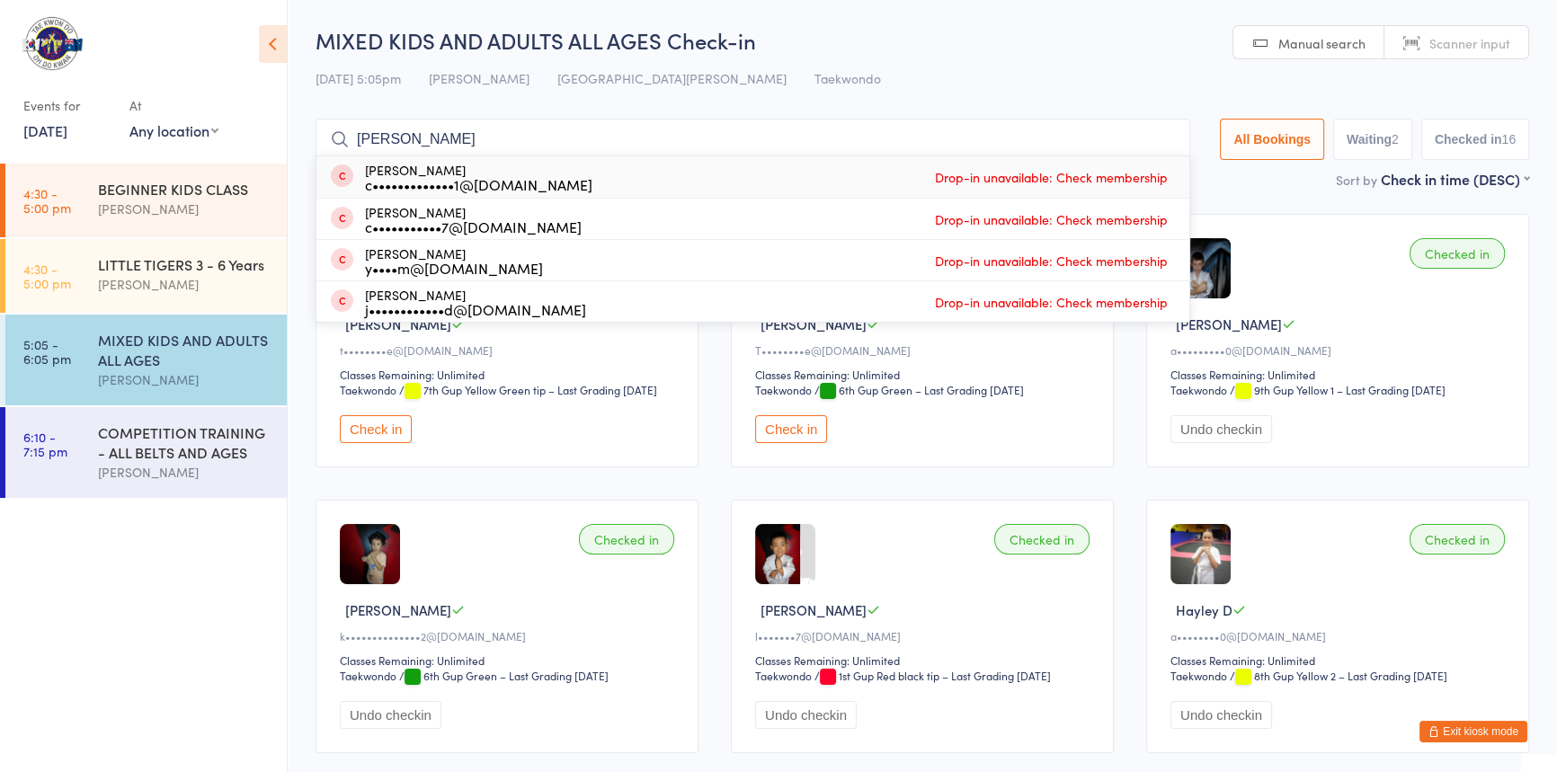
drag, startPoint x: 396, startPoint y: 143, endPoint x: 330, endPoint y: 137, distance: 65.9
click at [330, 137] on div "ollie Ollie Siberry c•••••••••••••1@gmail.com Drop-in unavailable: Check member…" at bounding box center [753, 139] width 875 height 41
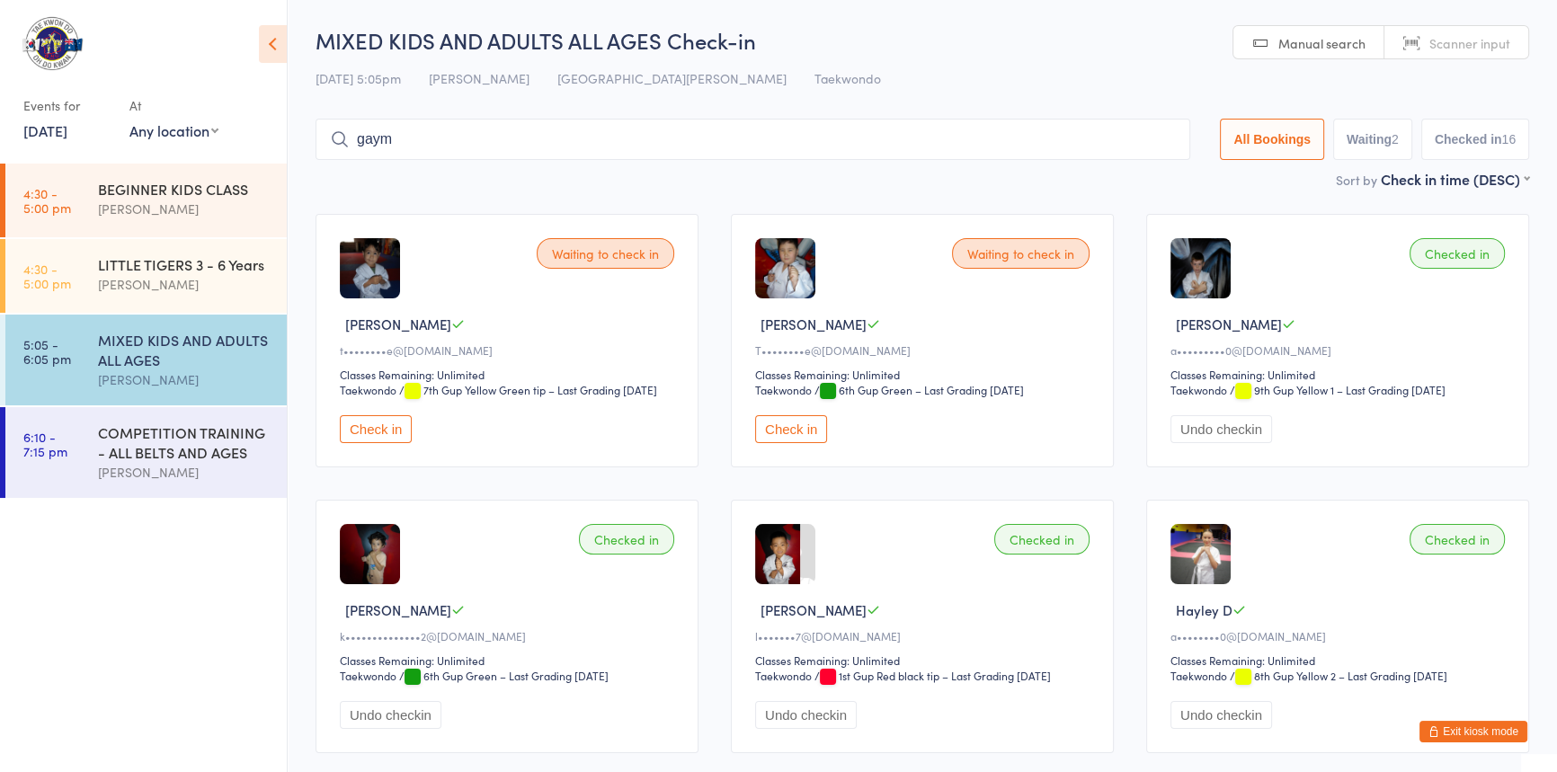
type input "gayme"
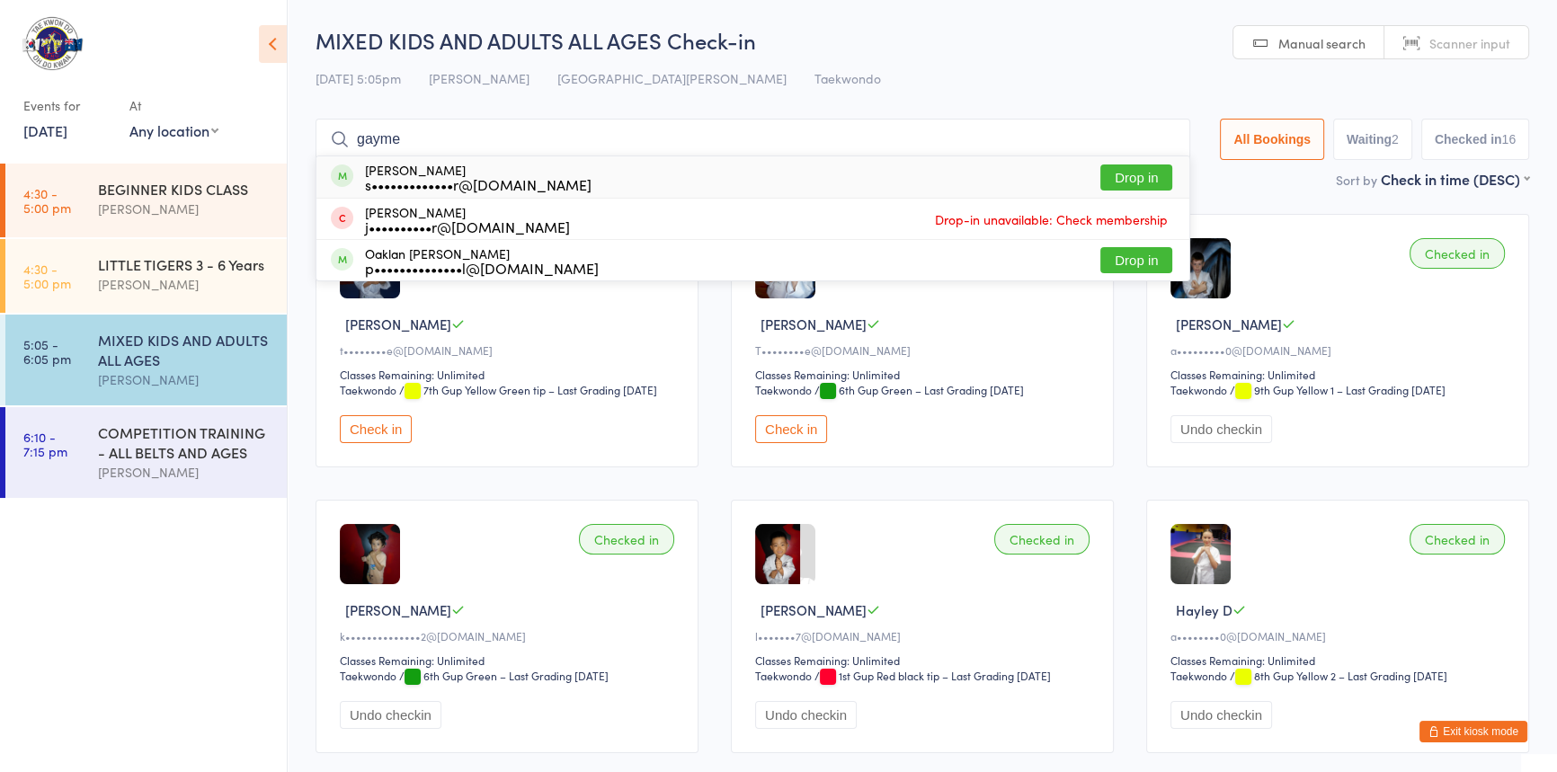
drag, startPoint x: 415, startPoint y: 144, endPoint x: 316, endPoint y: 135, distance: 99.3
click at [316, 135] on input "gayme" at bounding box center [753, 139] width 875 height 41
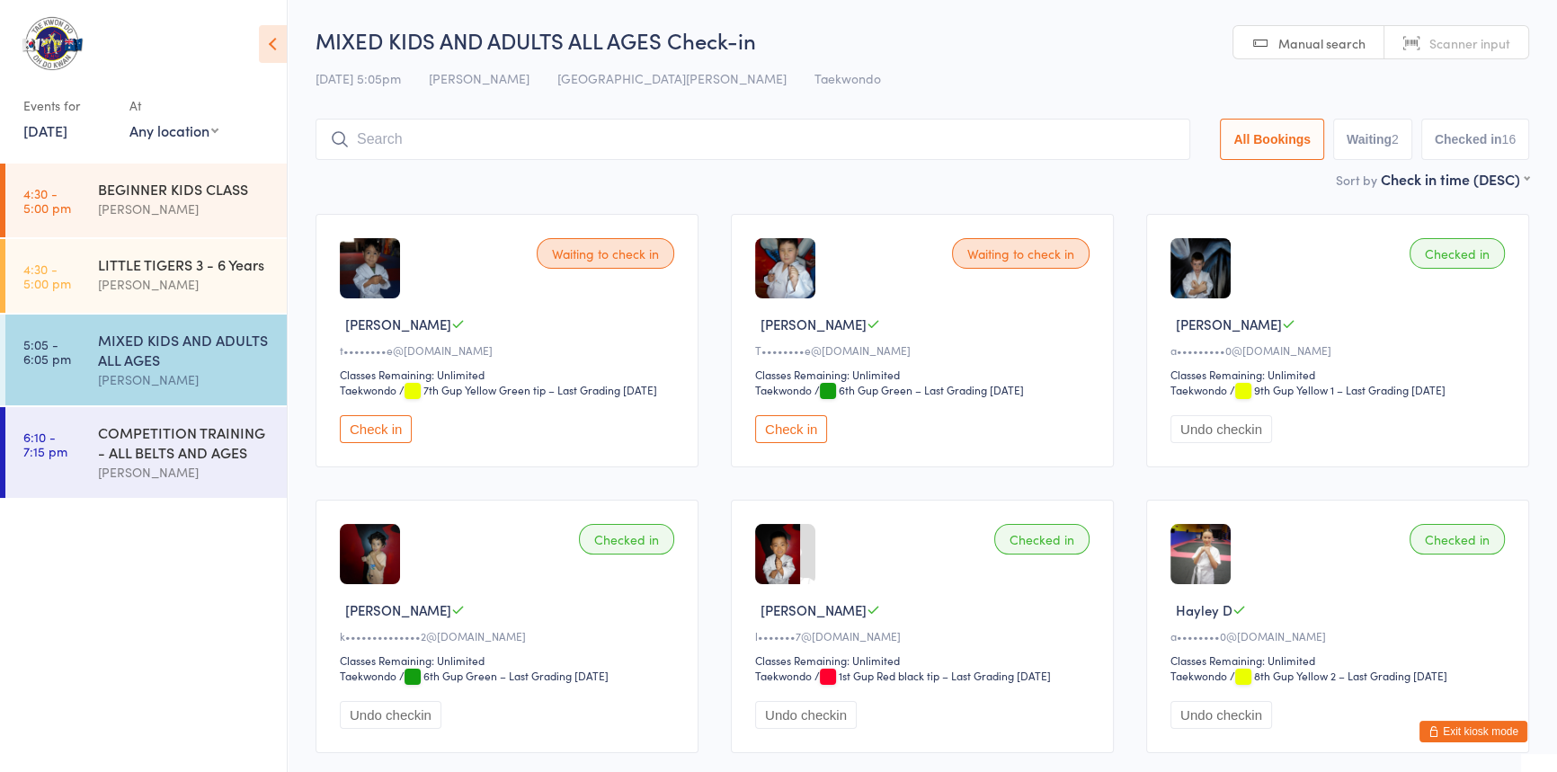
click at [1436, 728] on button "Exit kiosk mode" at bounding box center [1474, 732] width 108 height 22
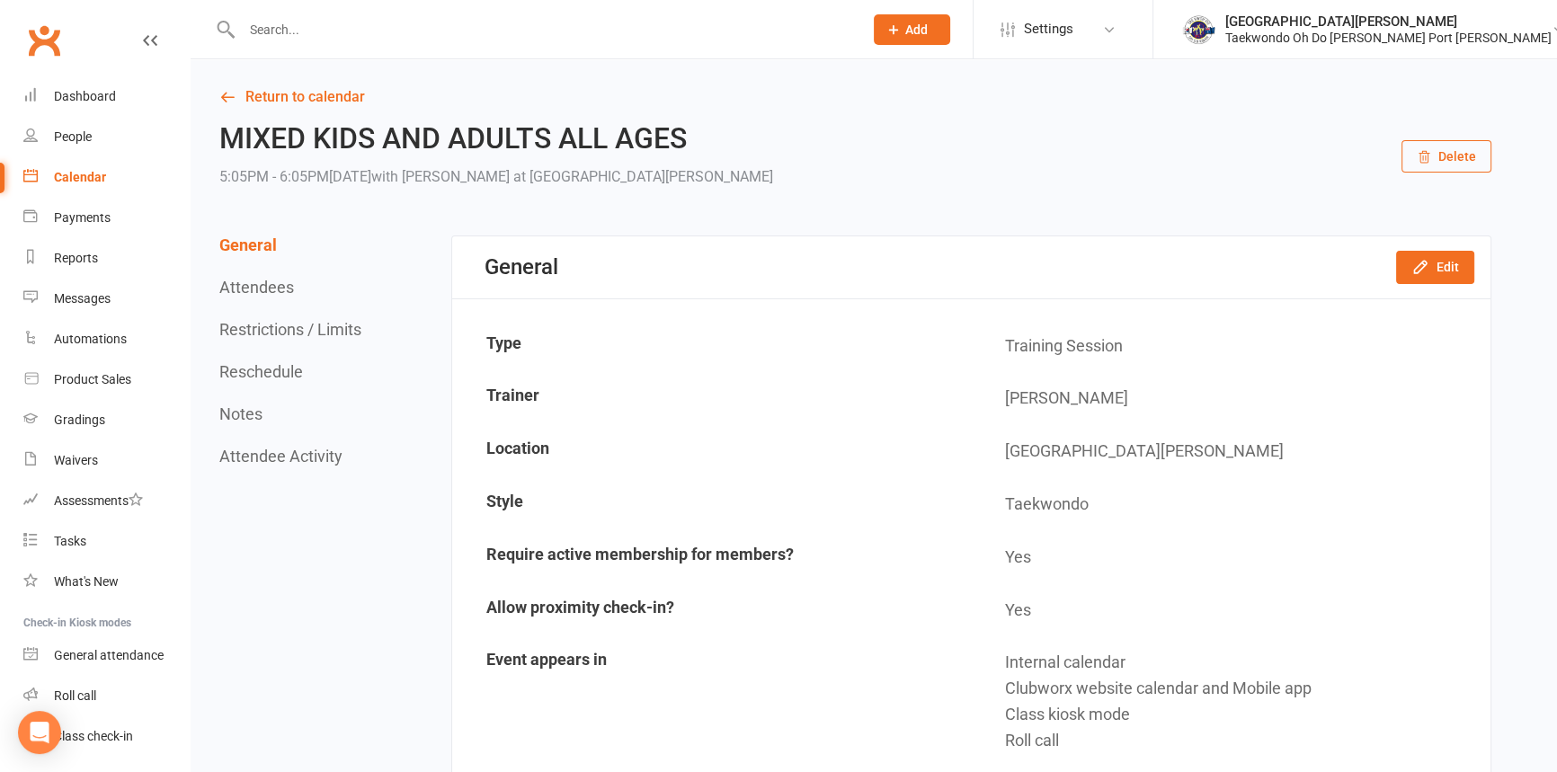
click at [928, 31] on span "Add" at bounding box center [916, 29] width 22 height 14
click at [922, 86] on link "Prospect" at bounding box center [893, 79] width 160 height 41
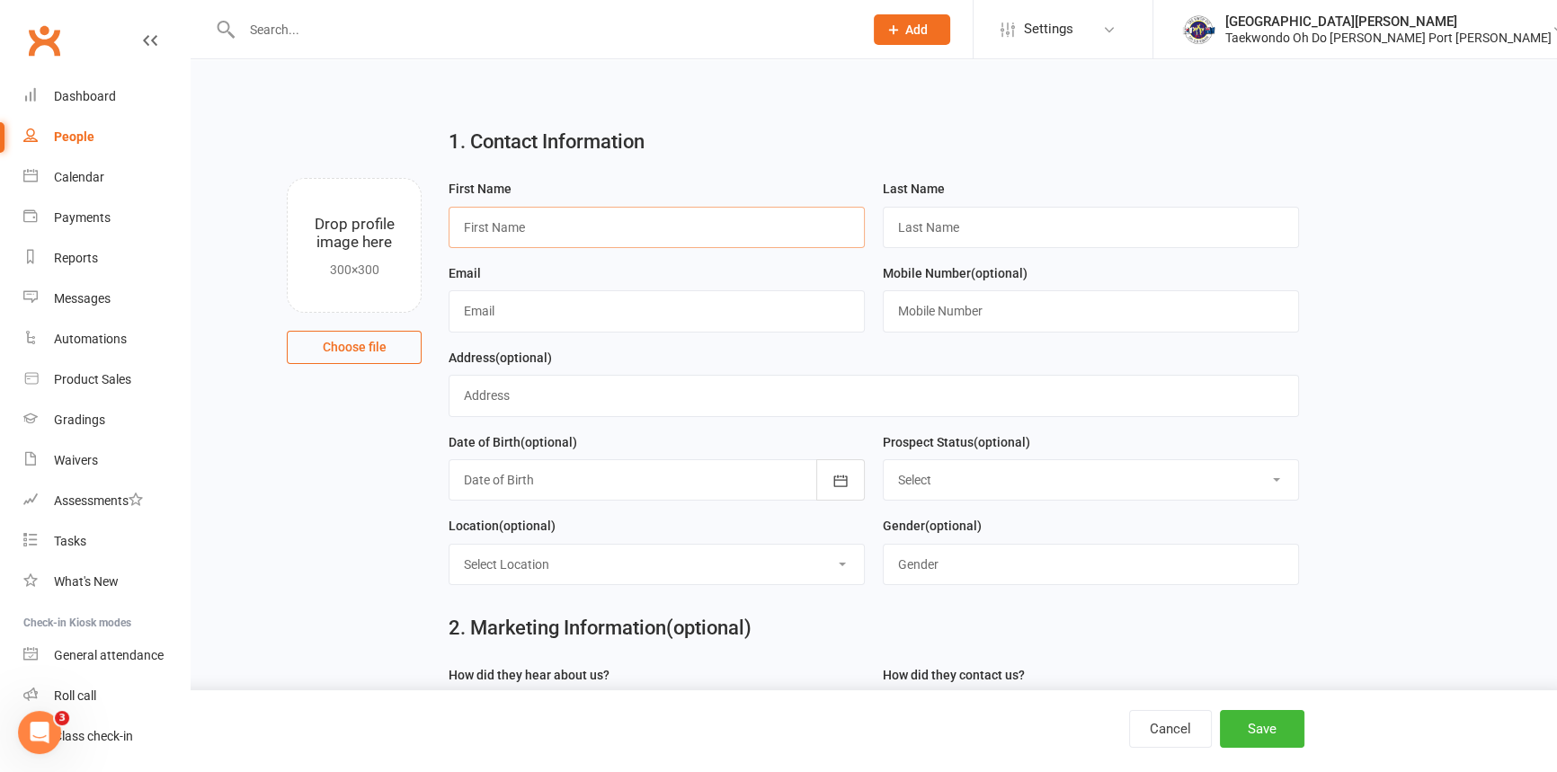
click at [604, 237] on input "text" at bounding box center [657, 227] width 416 height 41
type input "[PERSON_NAME]"
type input "Gaymer"
click at [581, 321] on input "text" at bounding box center [657, 310] width 416 height 41
type input "EllyGaymer@gmail.com"
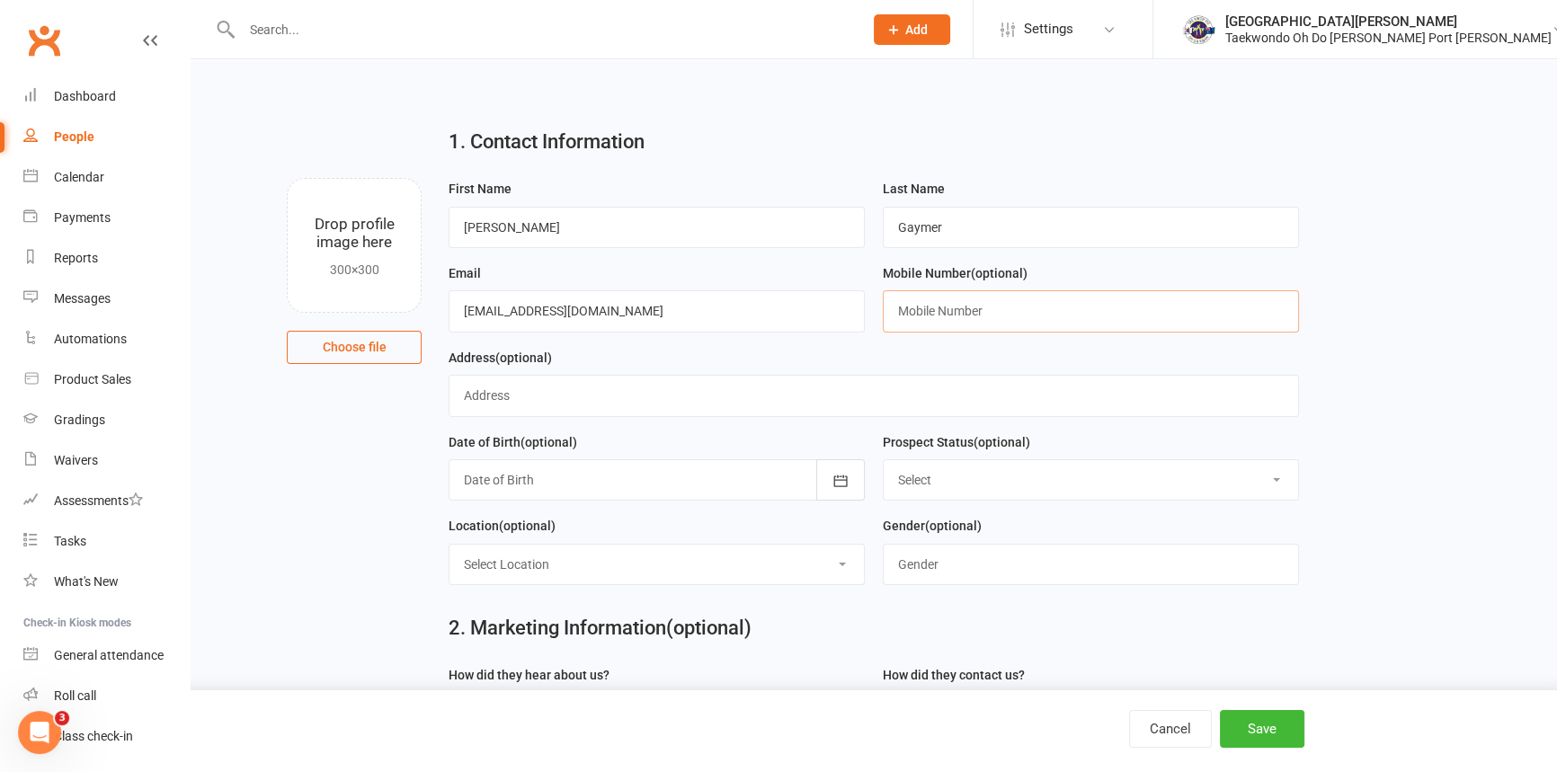
click at [1048, 328] on input "text" at bounding box center [1091, 310] width 416 height 41
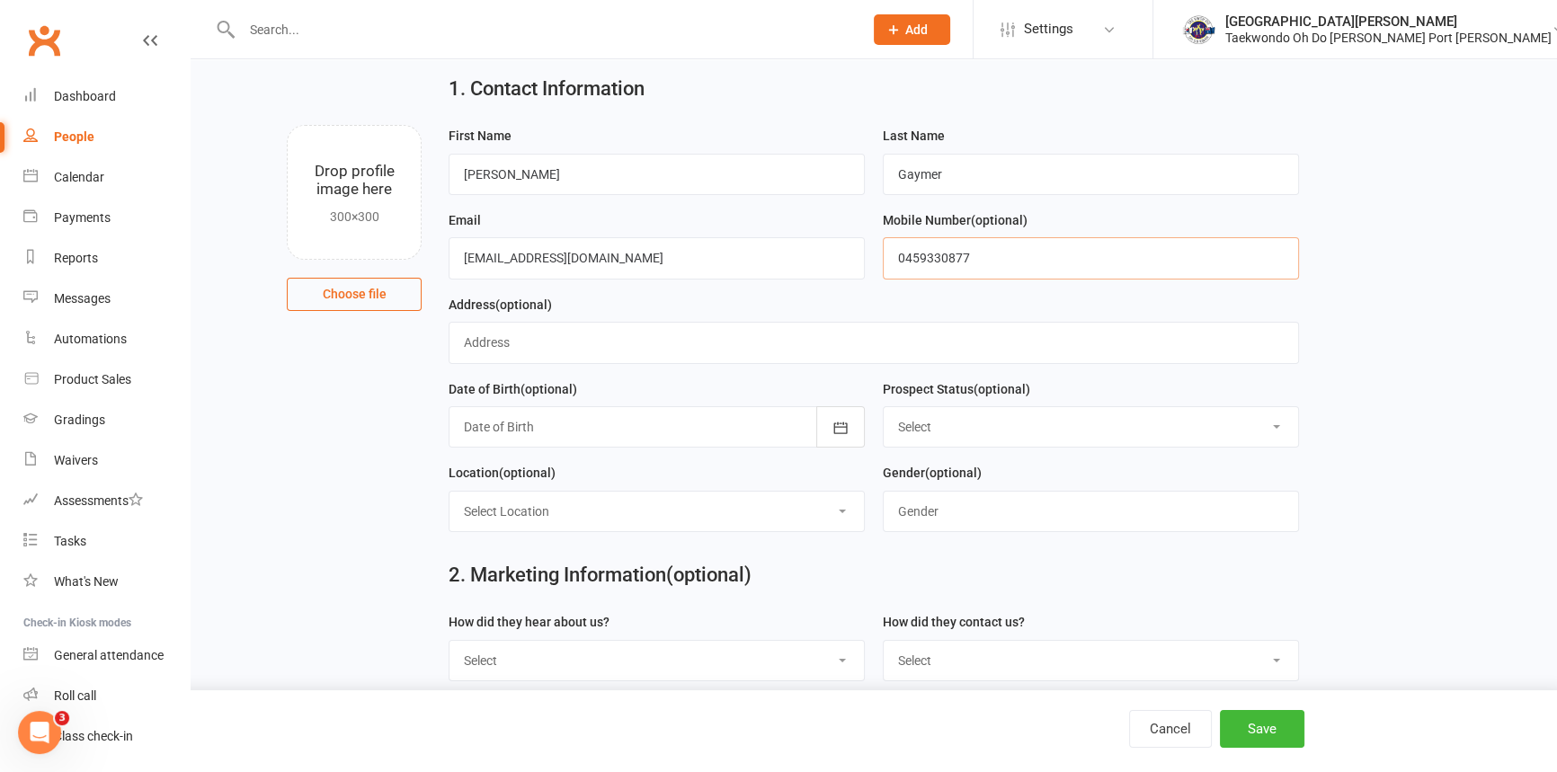
scroll to position [81, 0]
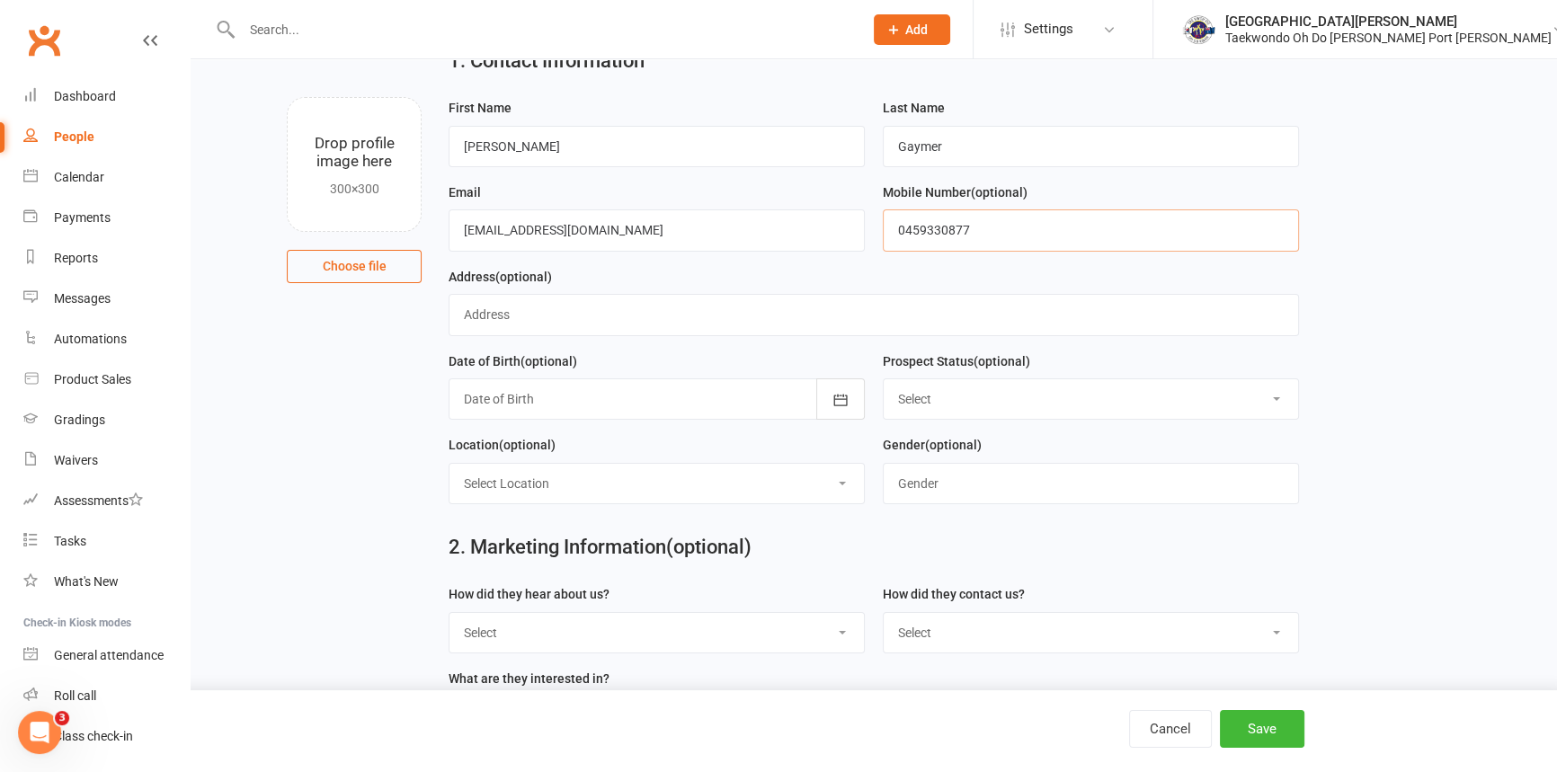
type input "0459330877"
click at [991, 411] on select "Select Initial Contact Follow-up Call Follow-up Email Almost Ready Not Ready No…" at bounding box center [1091, 399] width 415 height 40
select select "Initial Contact"
click at [884, 394] on select "Select Initial Contact Follow-up Call Follow-up Email Almost Ready Not Ready No…" at bounding box center [1091, 399] width 415 height 40
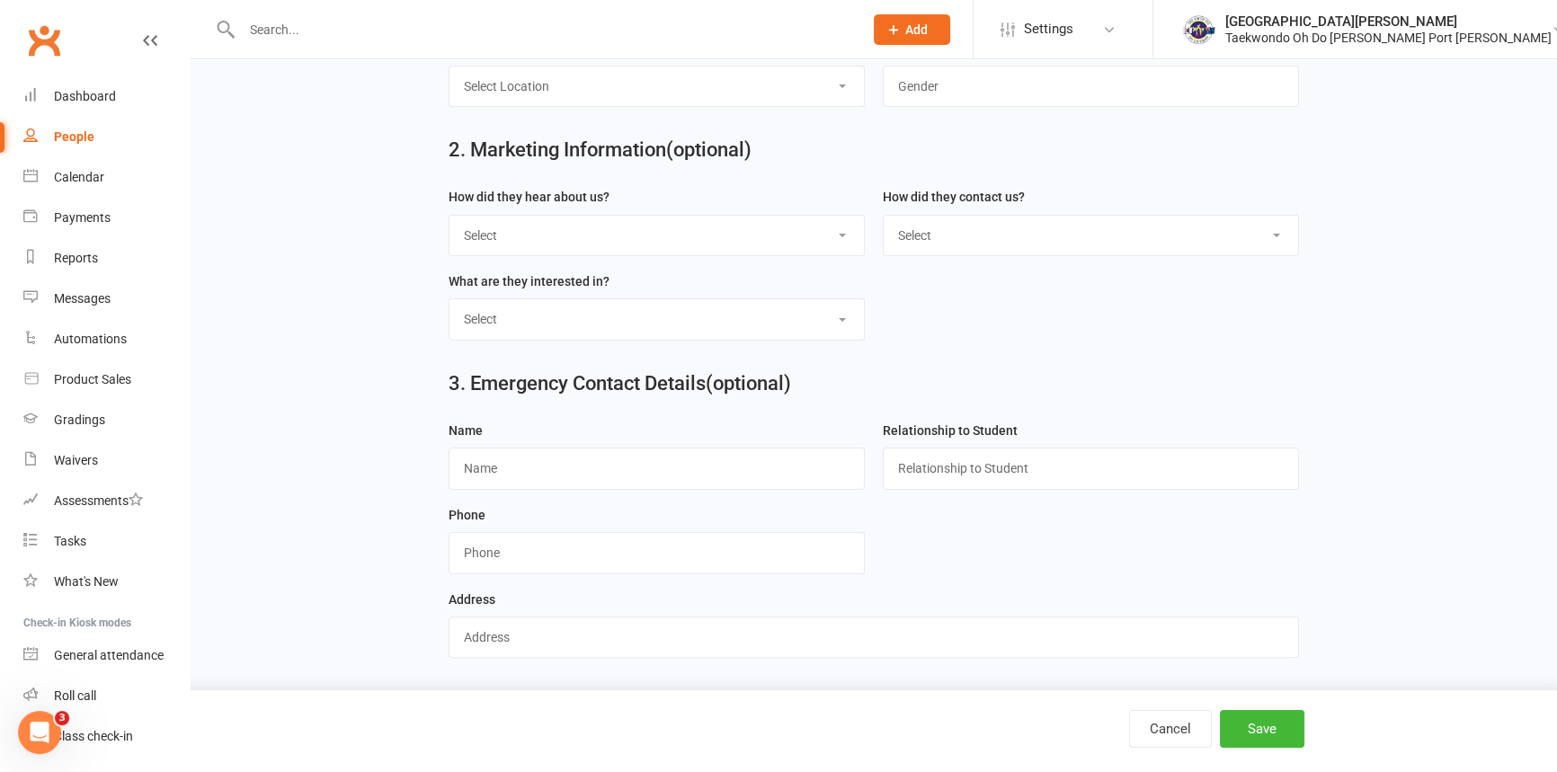
scroll to position [279, 0]
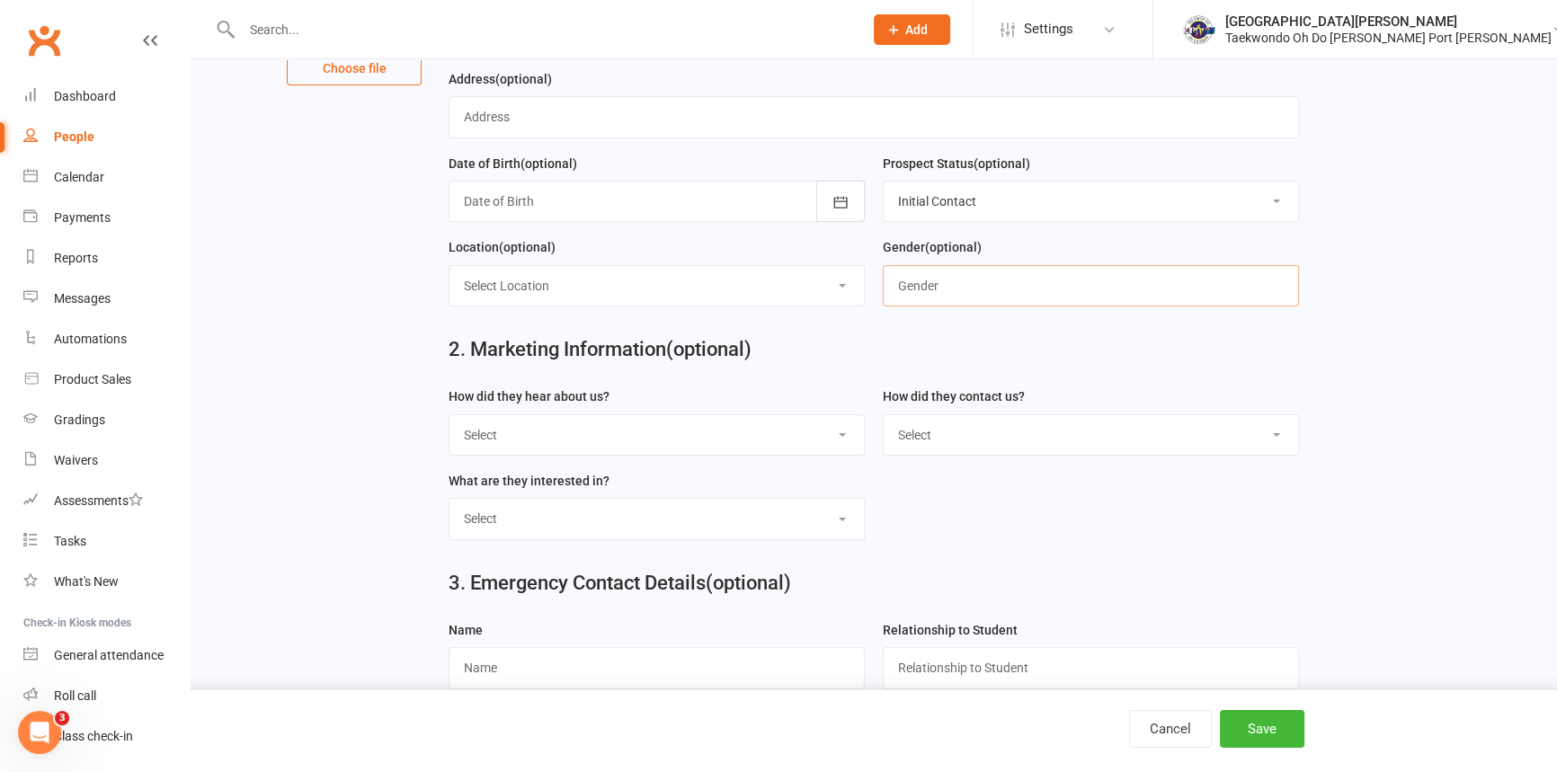
click at [950, 307] on input "text" at bounding box center [1091, 285] width 416 height 41
type input "Male"
click at [835, 306] on select "Select Location Port Kennedy Dojang" at bounding box center [657, 286] width 415 height 40
select select "0"
click at [450, 285] on select "Select Location Port Kennedy Dojang" at bounding box center [657, 286] width 415 height 40
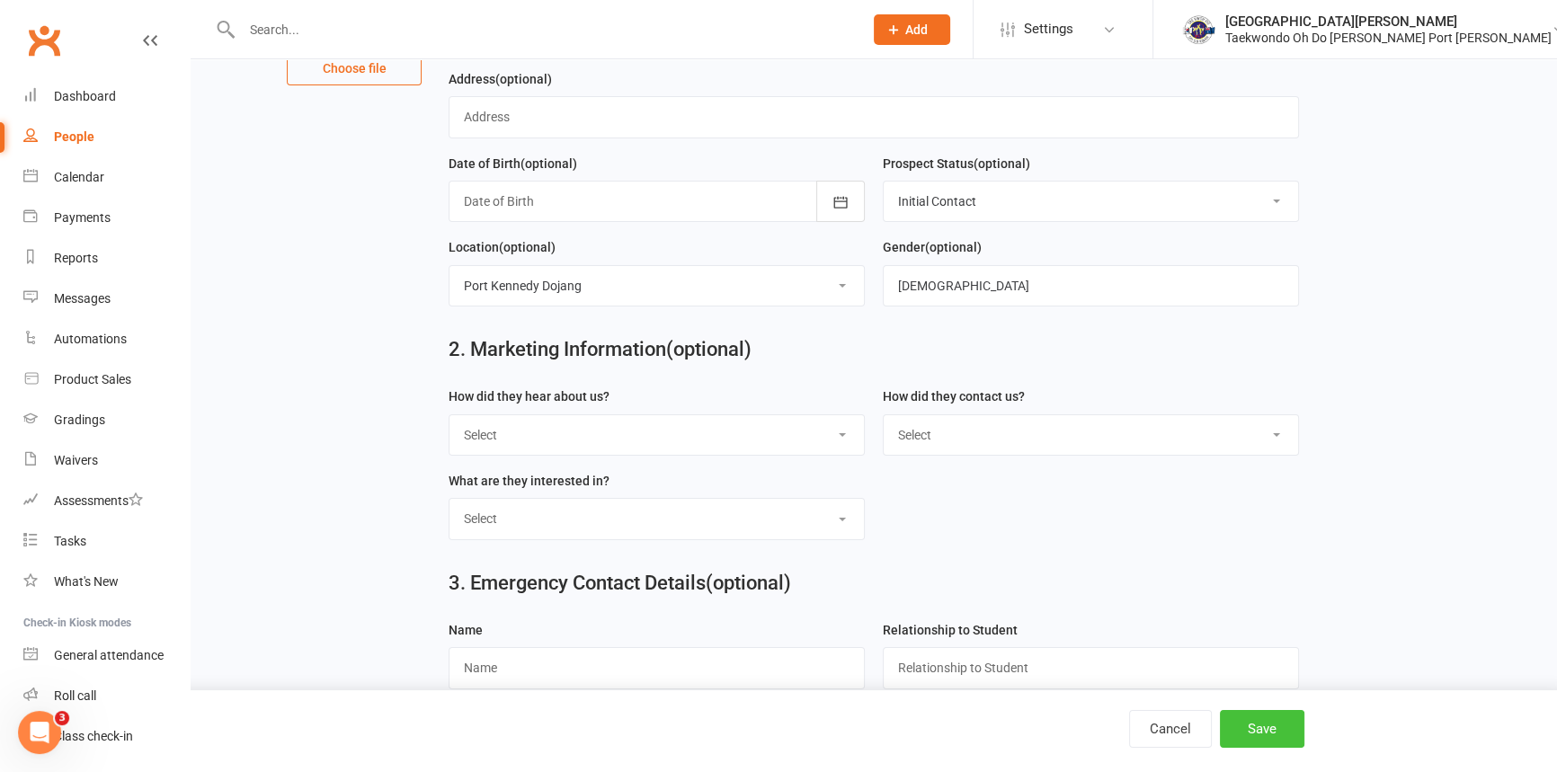
click at [1260, 729] on button "Save" at bounding box center [1262, 729] width 85 height 38
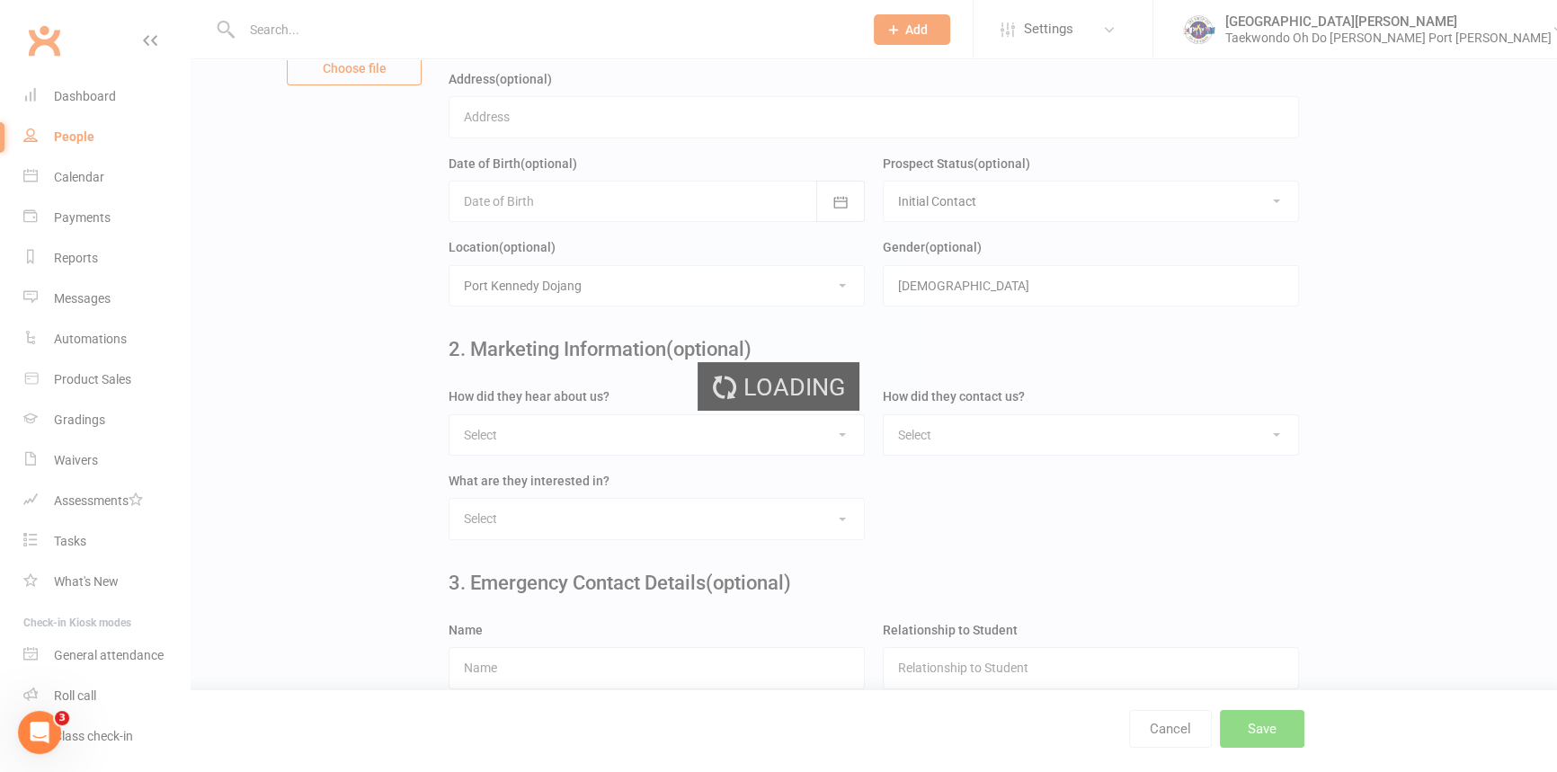
scroll to position [0, 0]
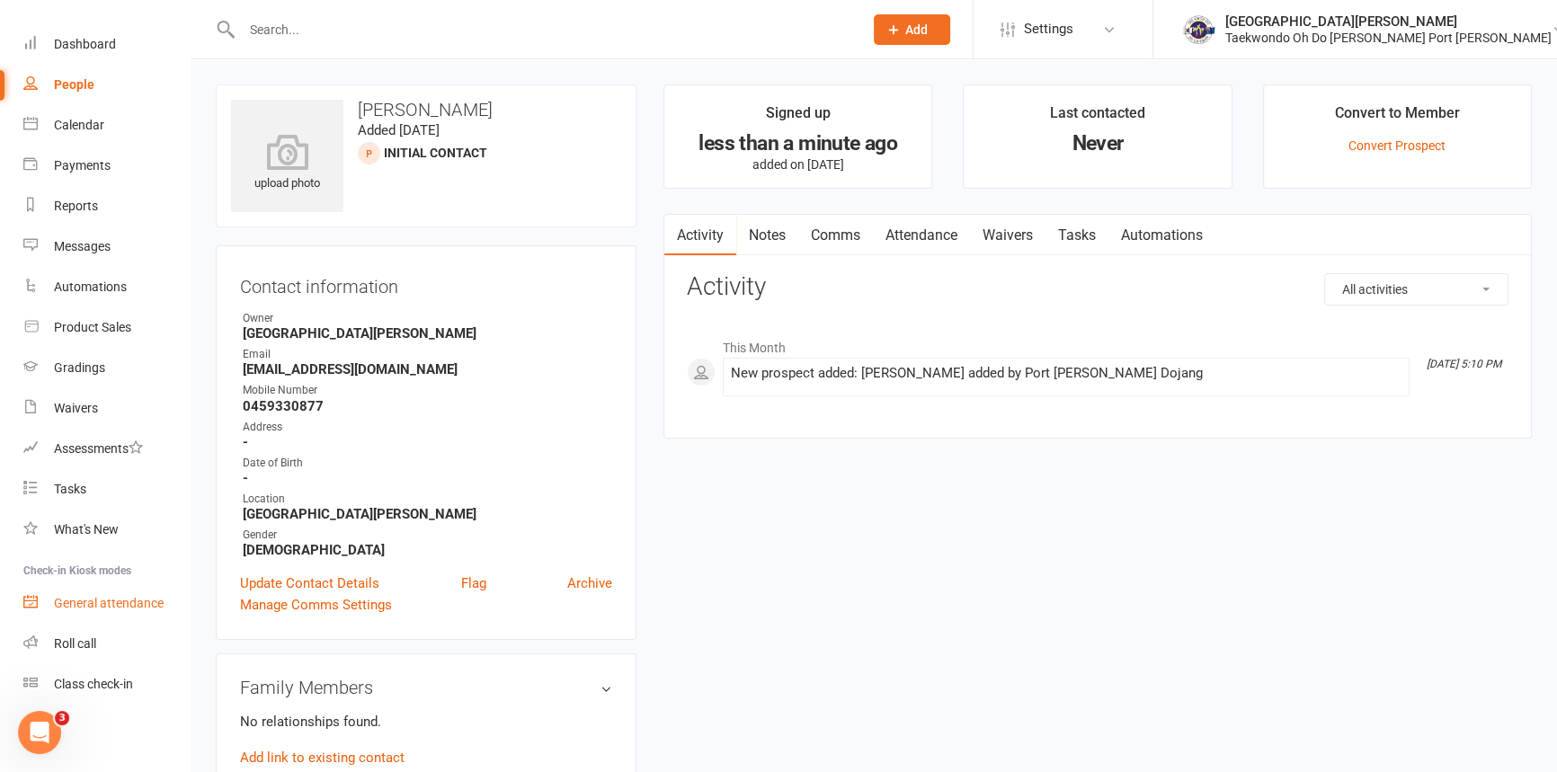
scroll to position [92, 0]
click at [111, 683] on div "Class check-in" at bounding box center [93, 684] width 79 height 14
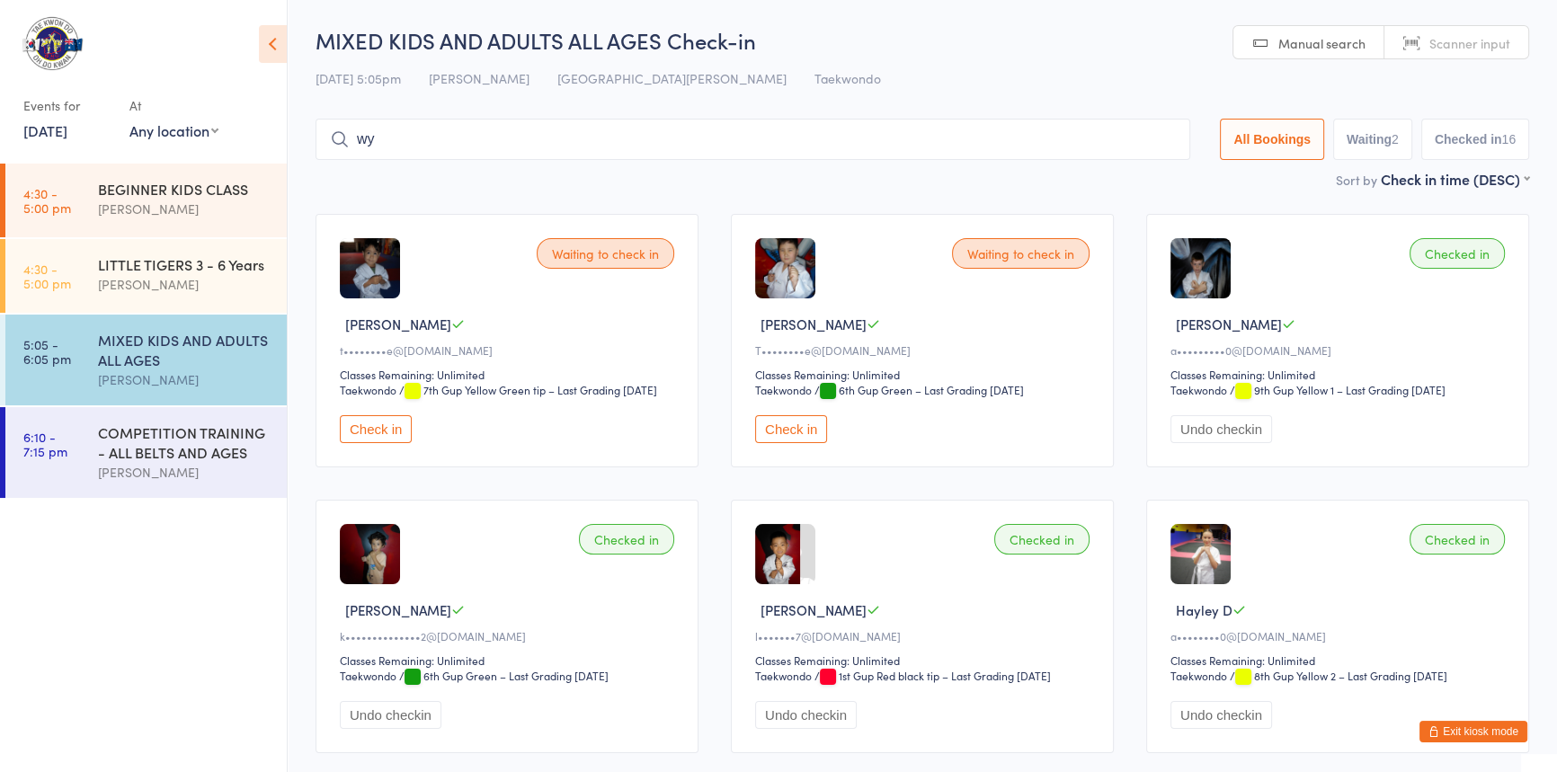
type input "w"
click at [400, 141] on input "search" at bounding box center [753, 139] width 875 height 41
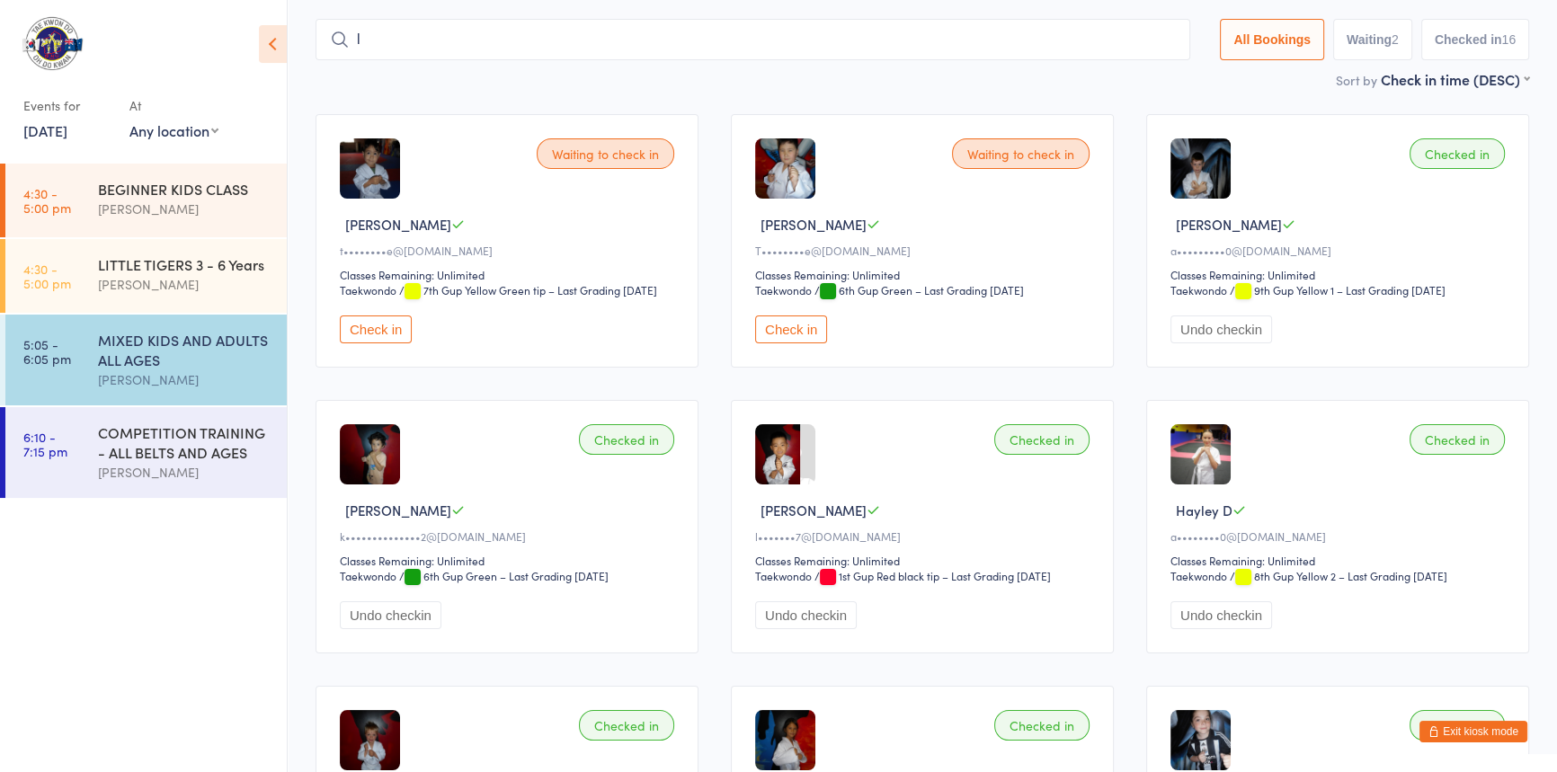
scroll to position [119, 0]
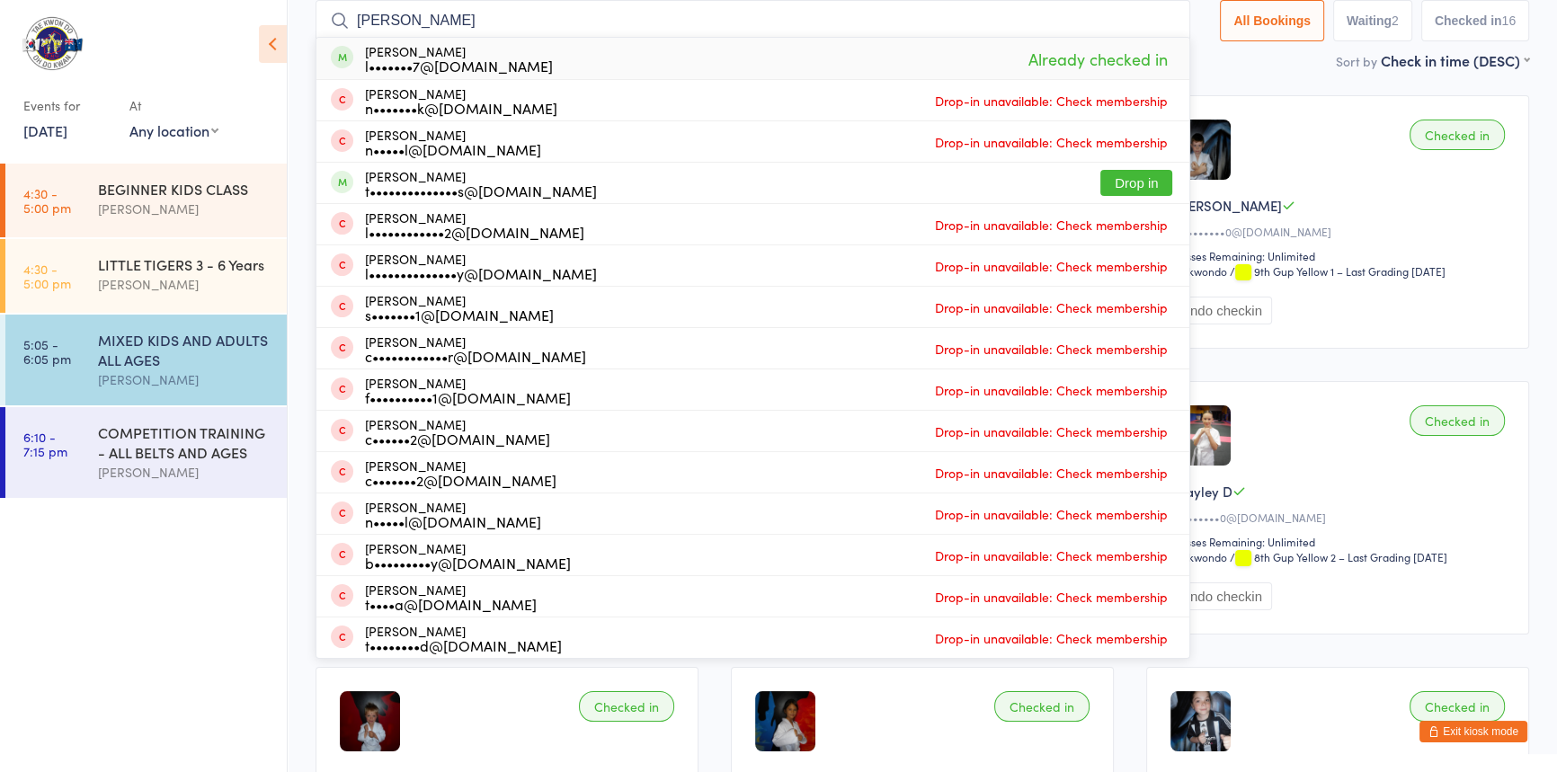
drag, startPoint x: 387, startPoint y: 20, endPoint x: 256, endPoint y: 21, distance: 130.4
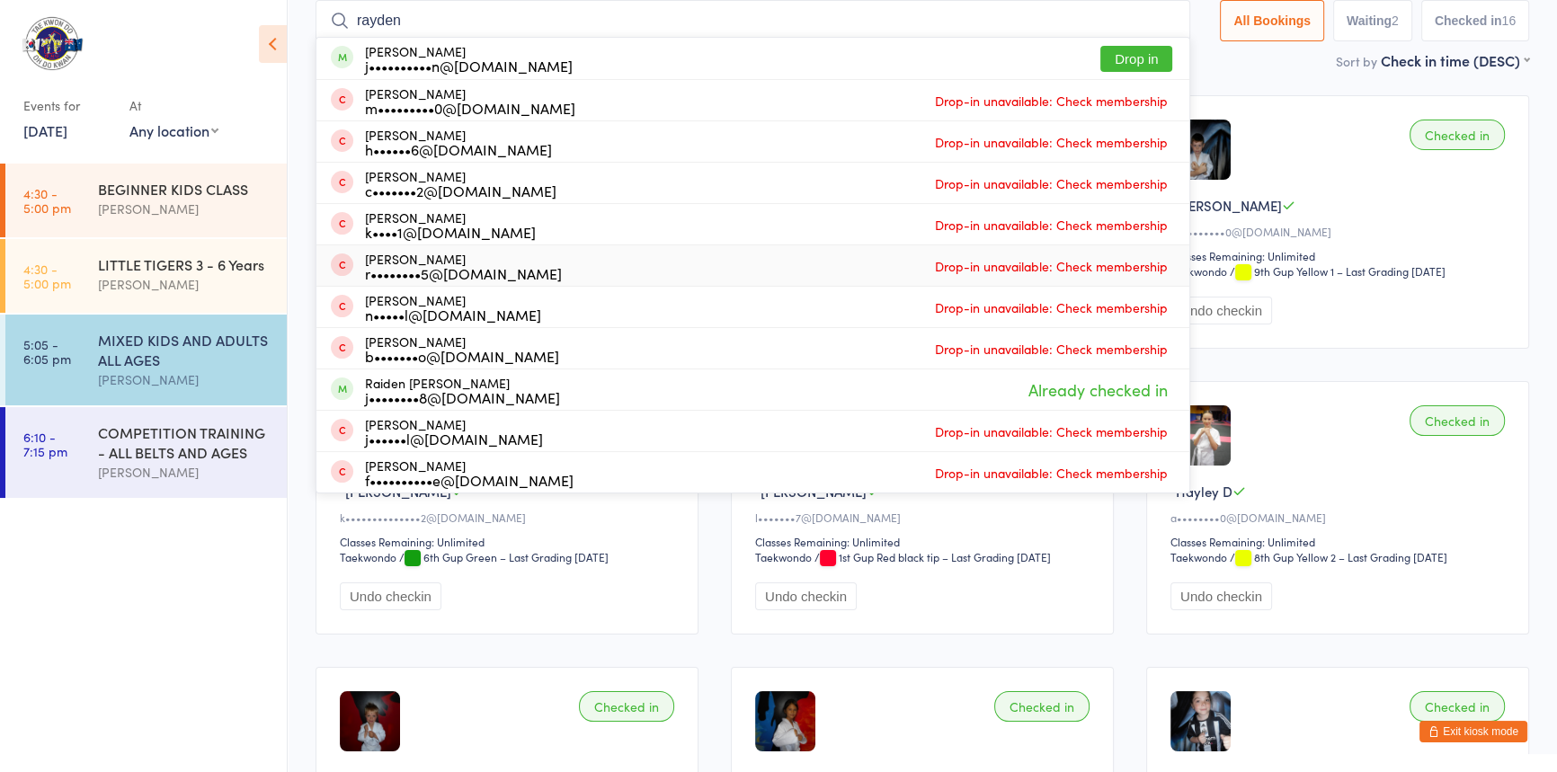
type input "rayden"
click at [1449, 721] on button "Exit kiosk mode" at bounding box center [1474, 732] width 108 height 22
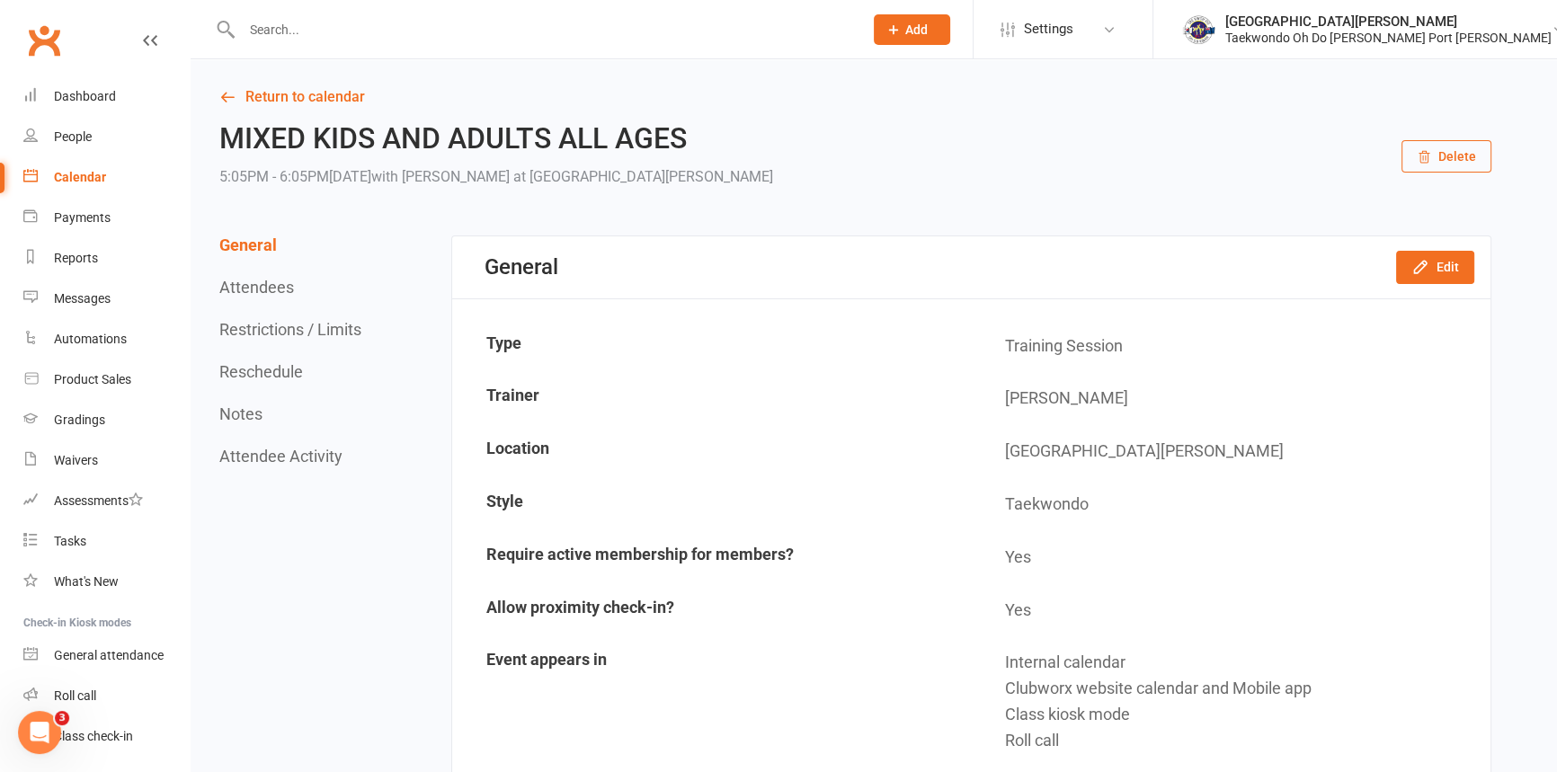
click at [81, 170] on div "Calendar" at bounding box center [80, 177] width 52 height 14
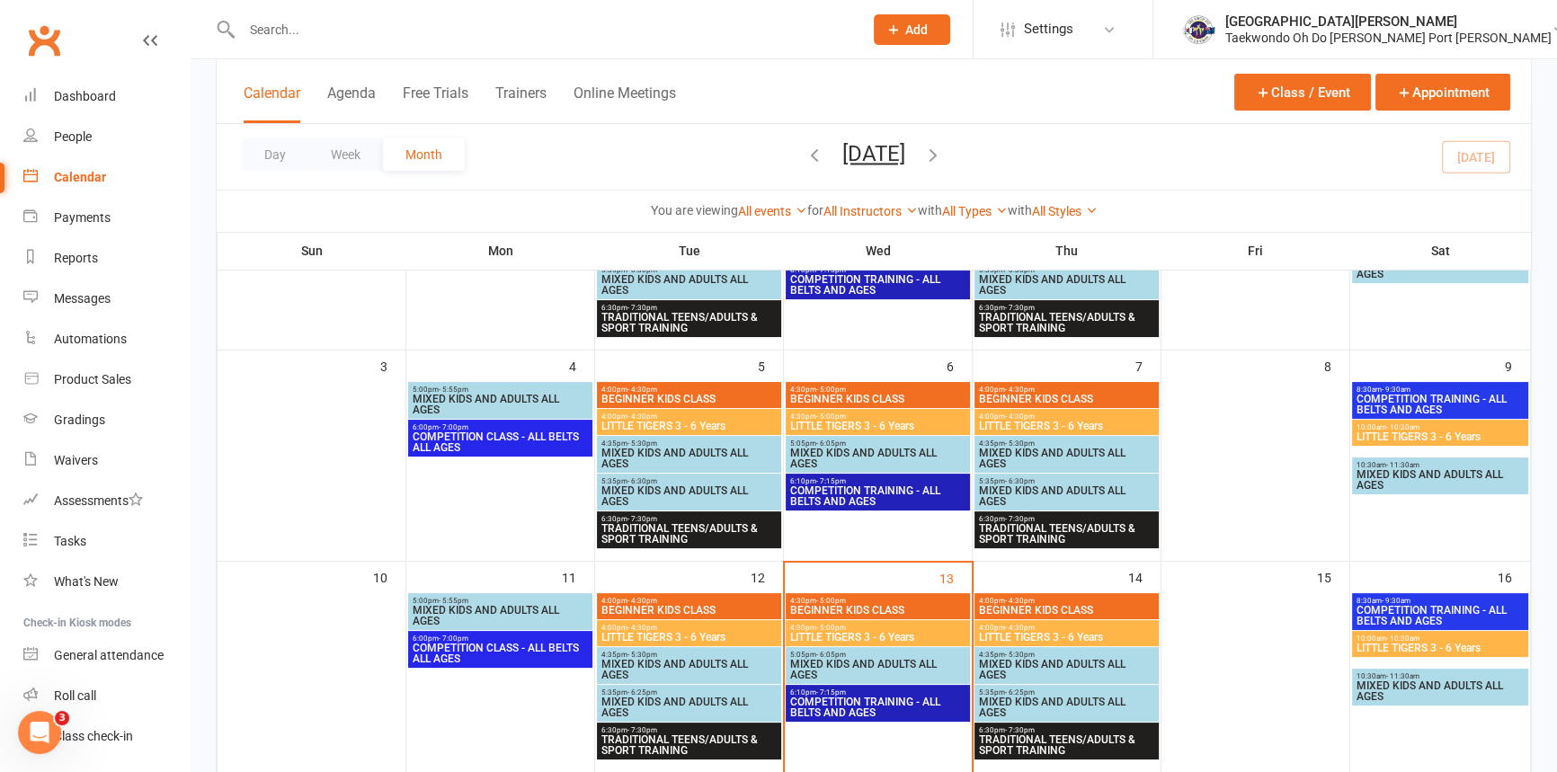
scroll to position [245, 0]
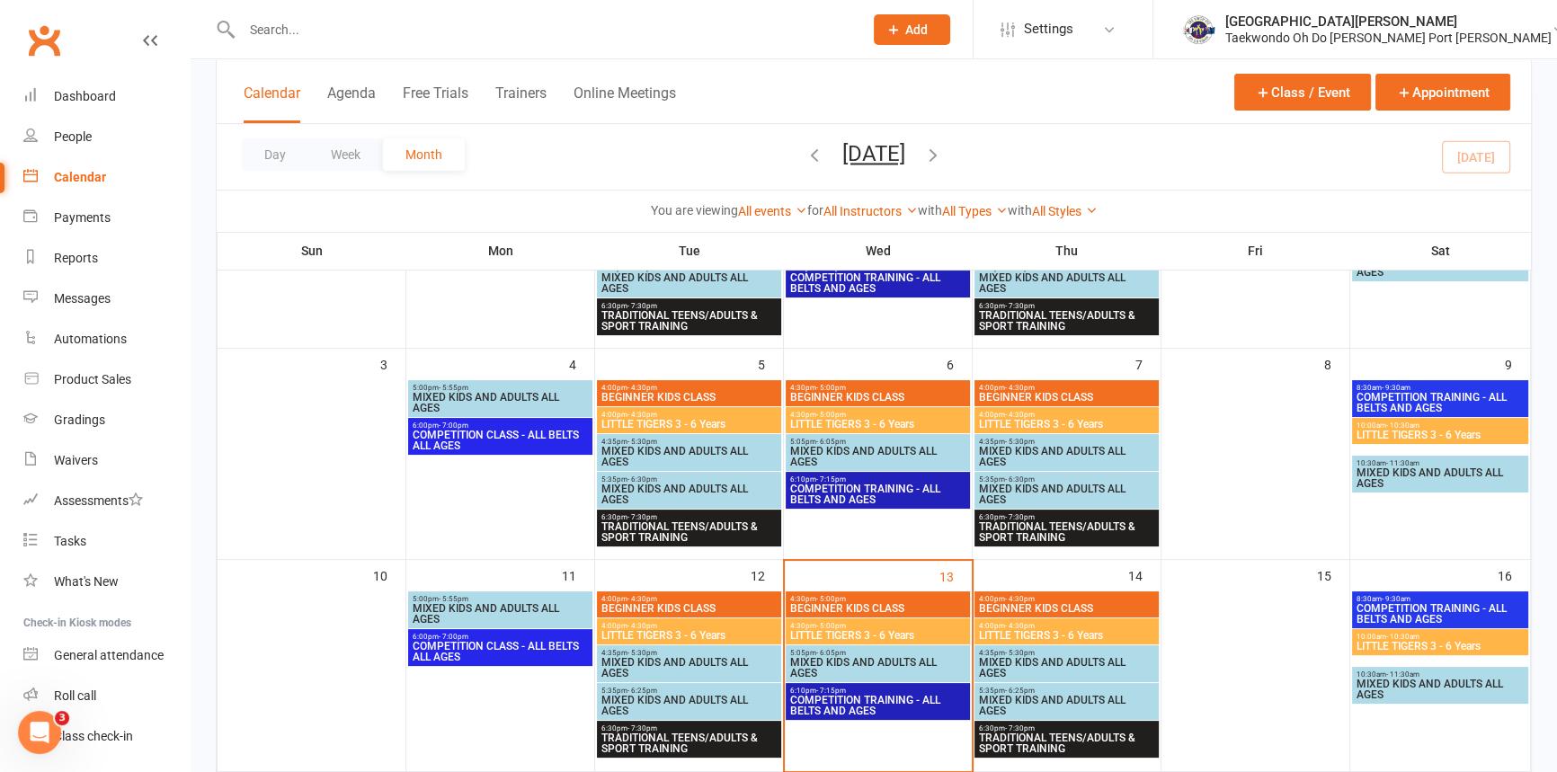
click at [680, 700] on span "MIXED KIDS AND ADULTS ALL AGES" at bounding box center [689, 706] width 177 height 22
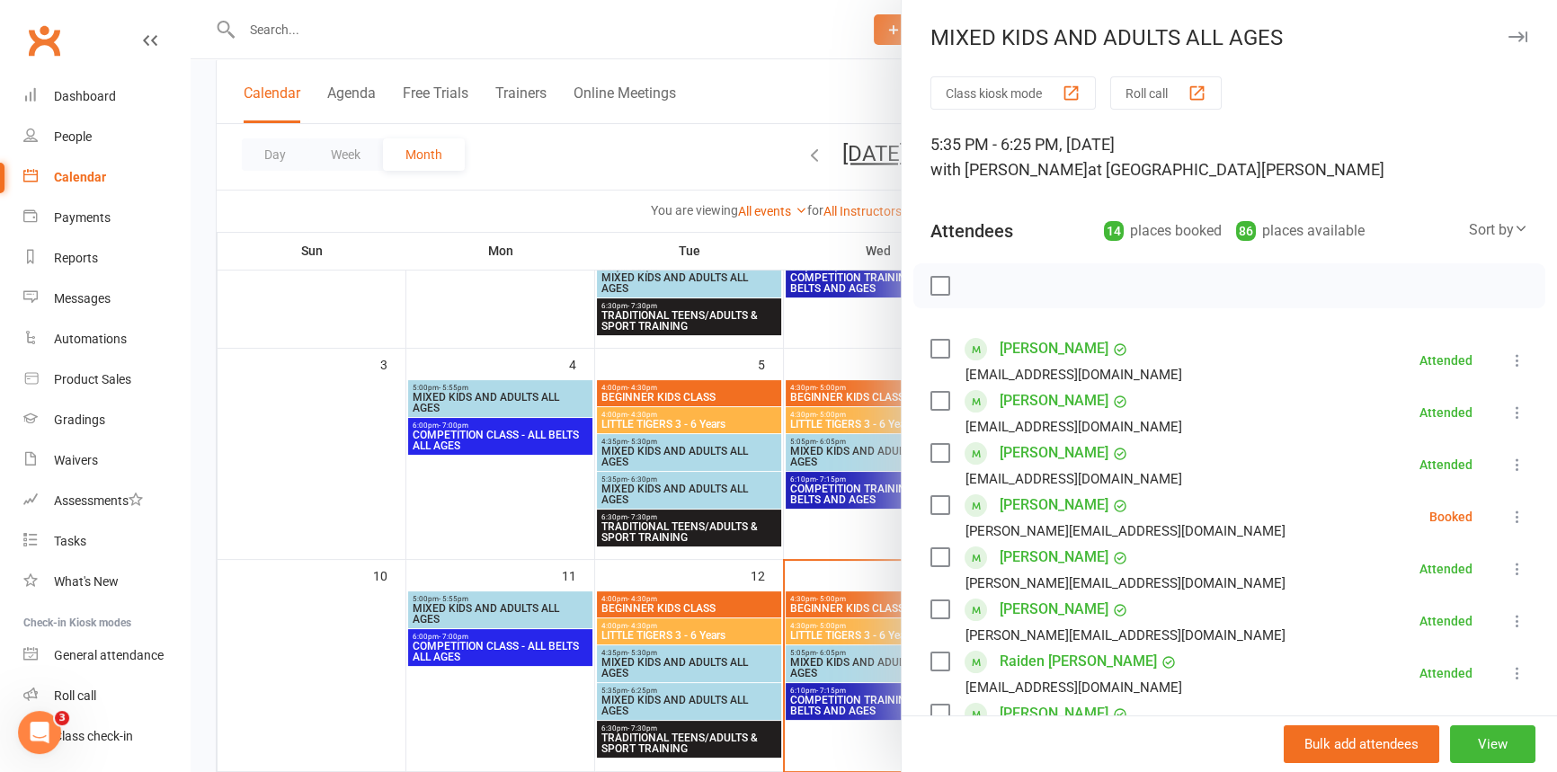
click at [656, 663] on div at bounding box center [874, 386] width 1367 height 772
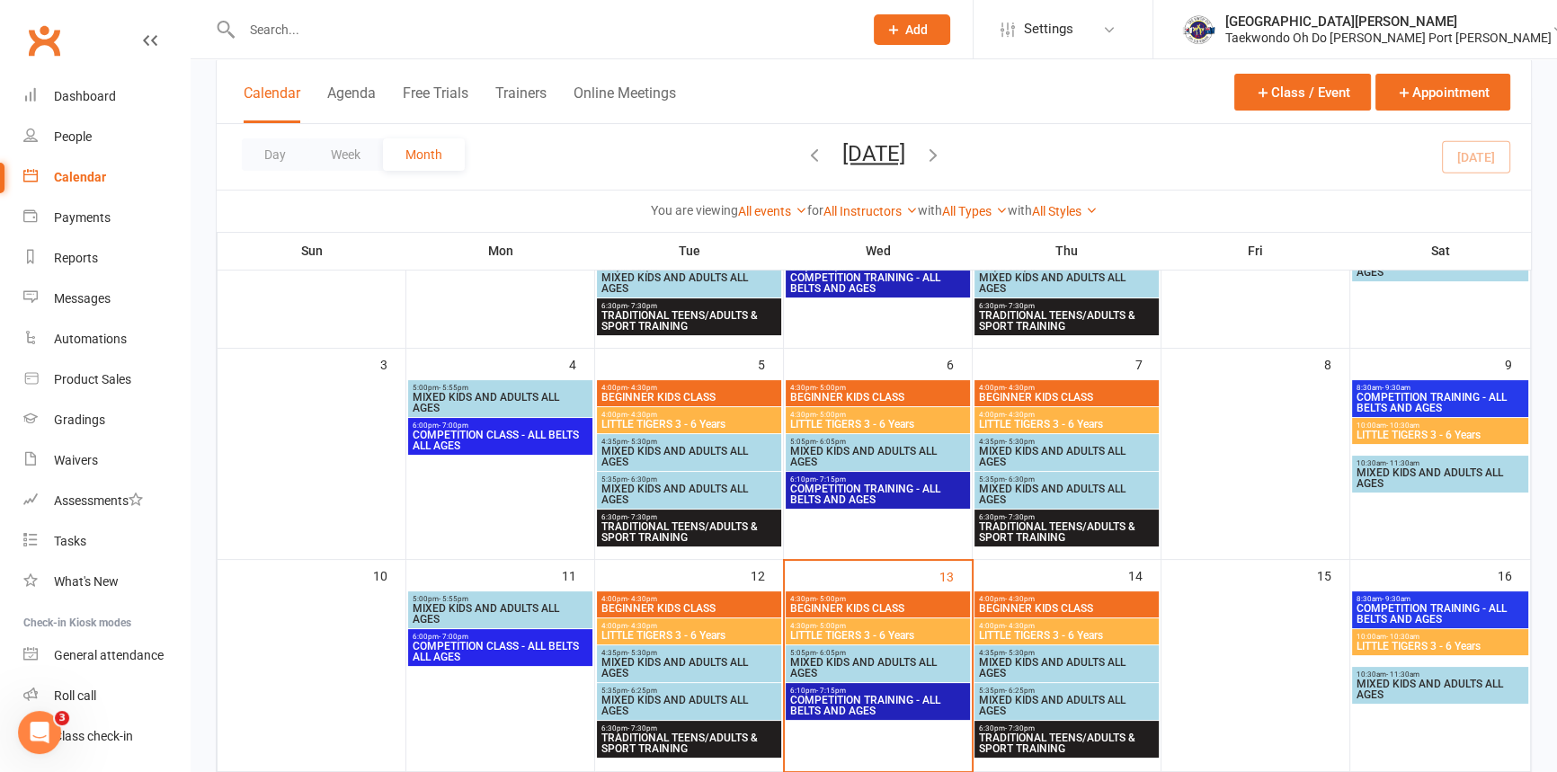
click at [657, 650] on span "- 5:30pm" at bounding box center [643, 653] width 30 height 8
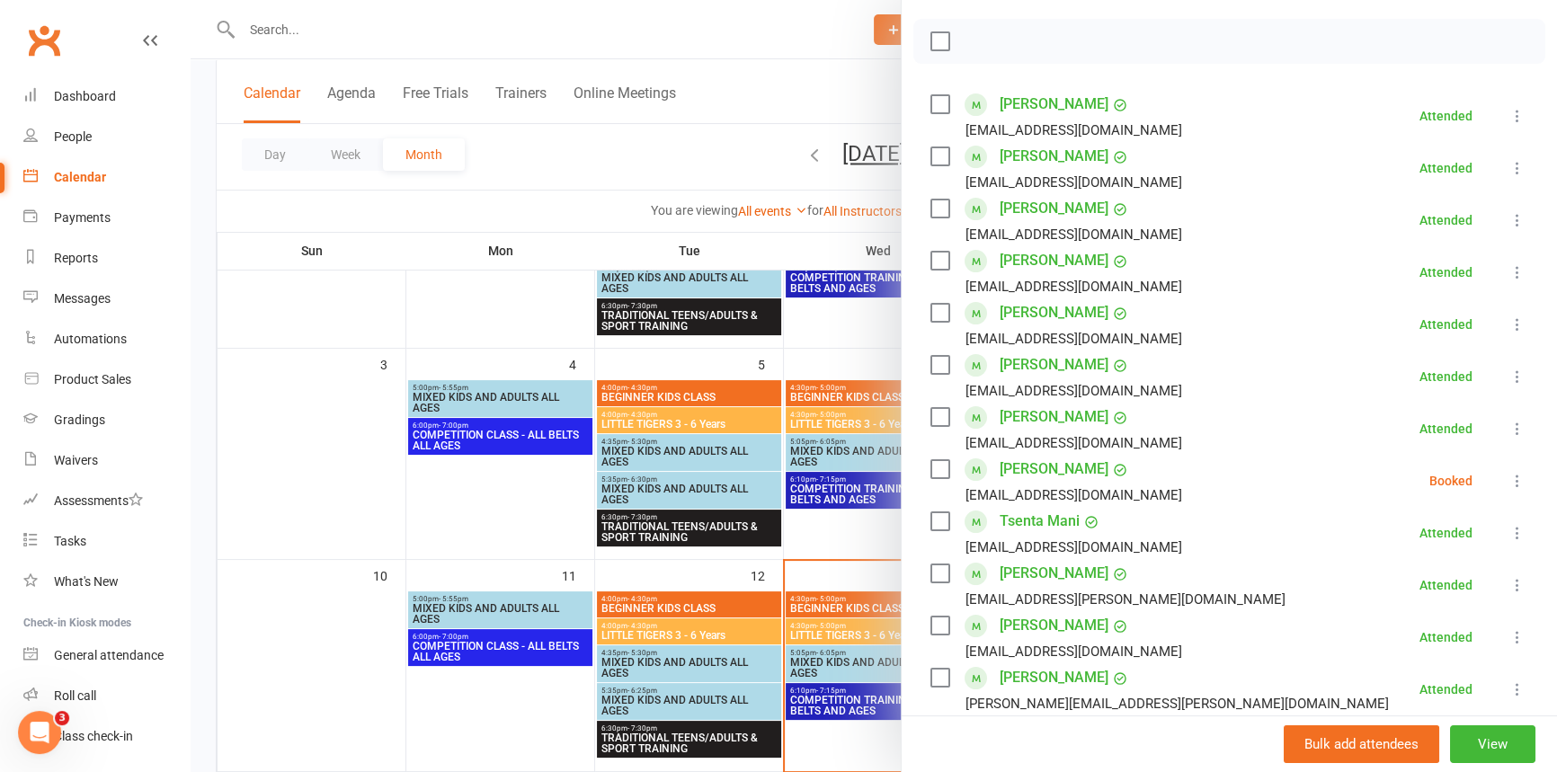
scroll to position [163, 0]
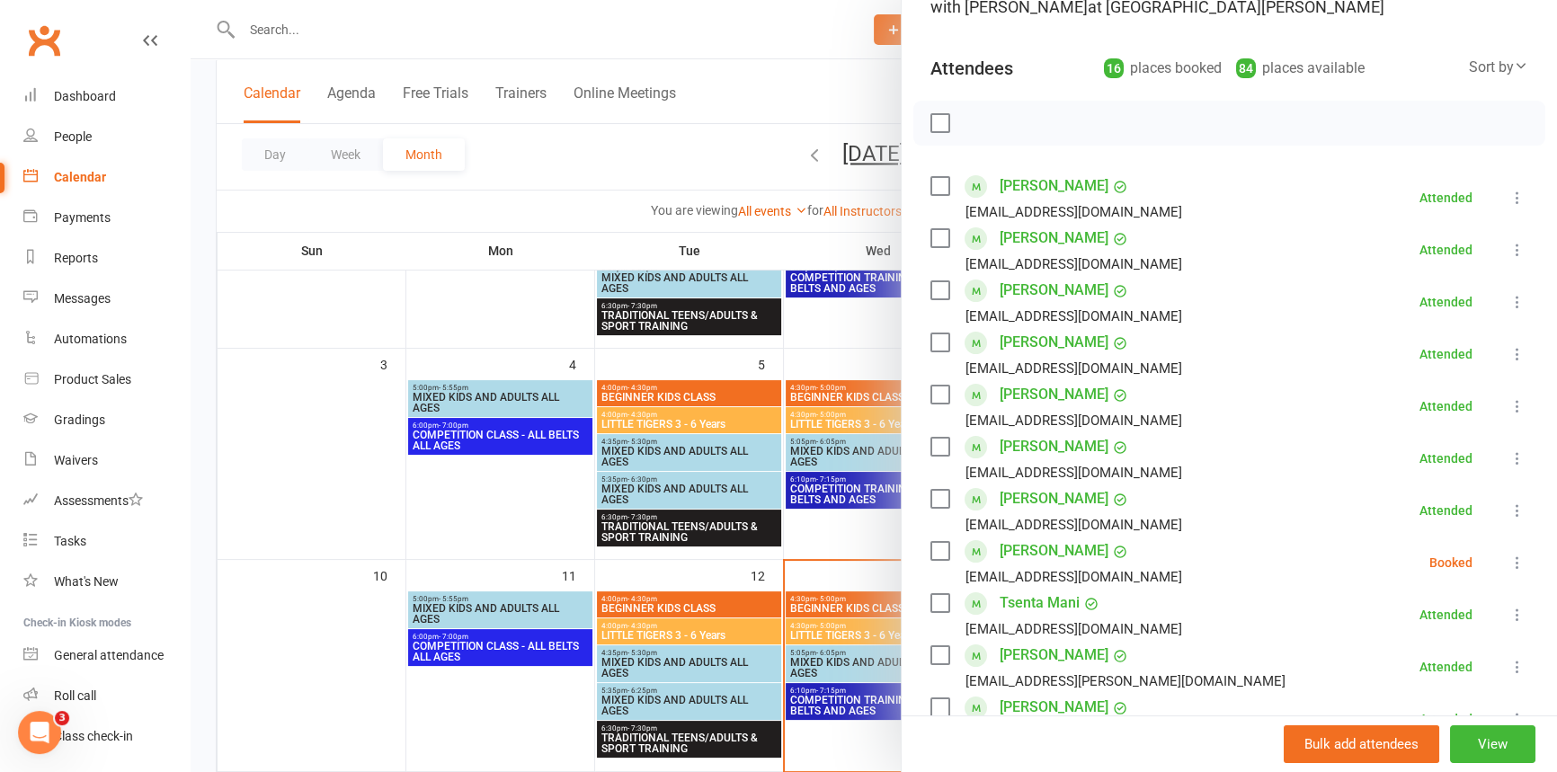
click at [843, 737] on div at bounding box center [874, 386] width 1367 height 772
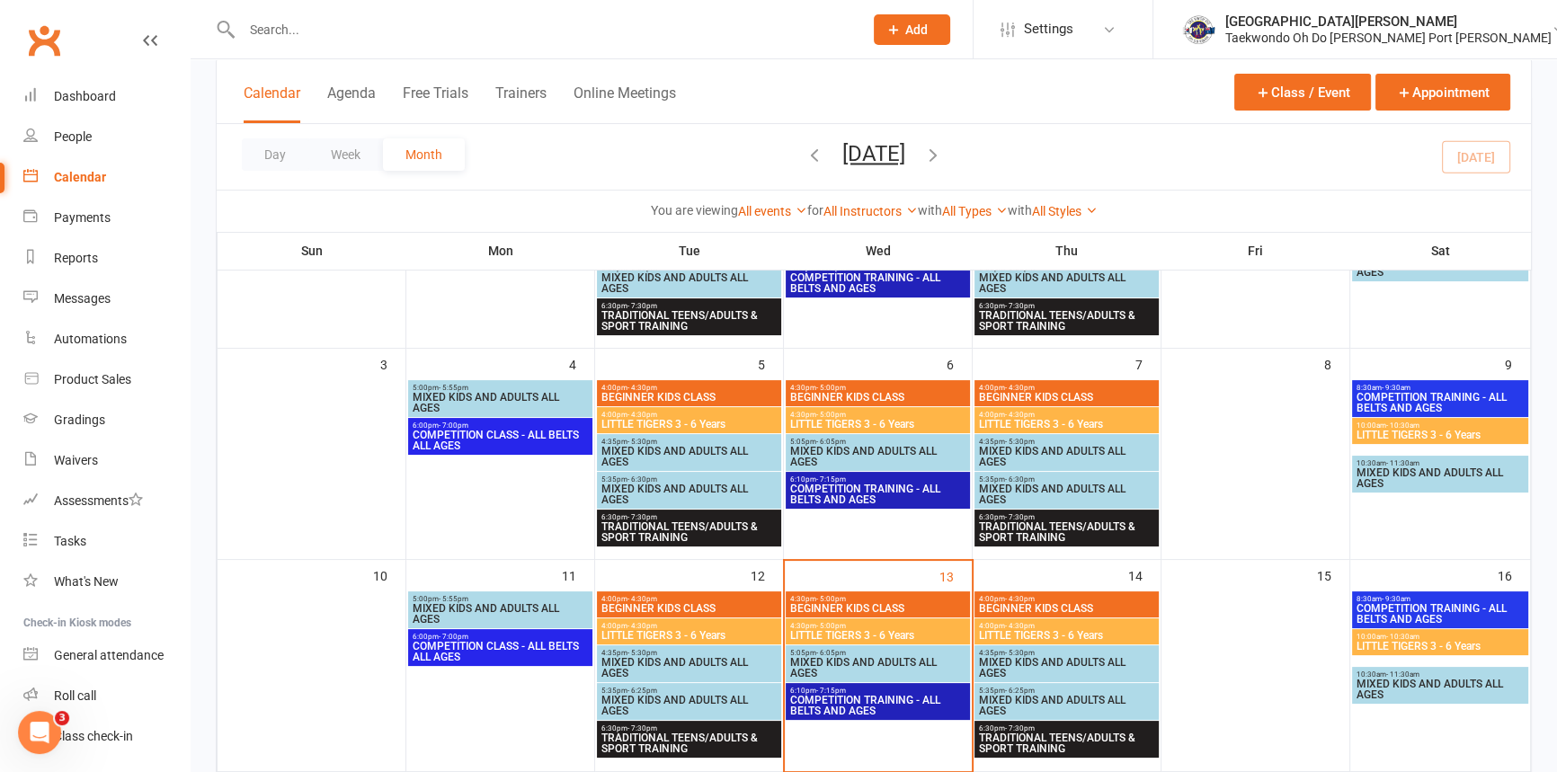
click at [707, 695] on span "MIXED KIDS AND ADULTS ALL AGES" at bounding box center [689, 706] width 177 height 22
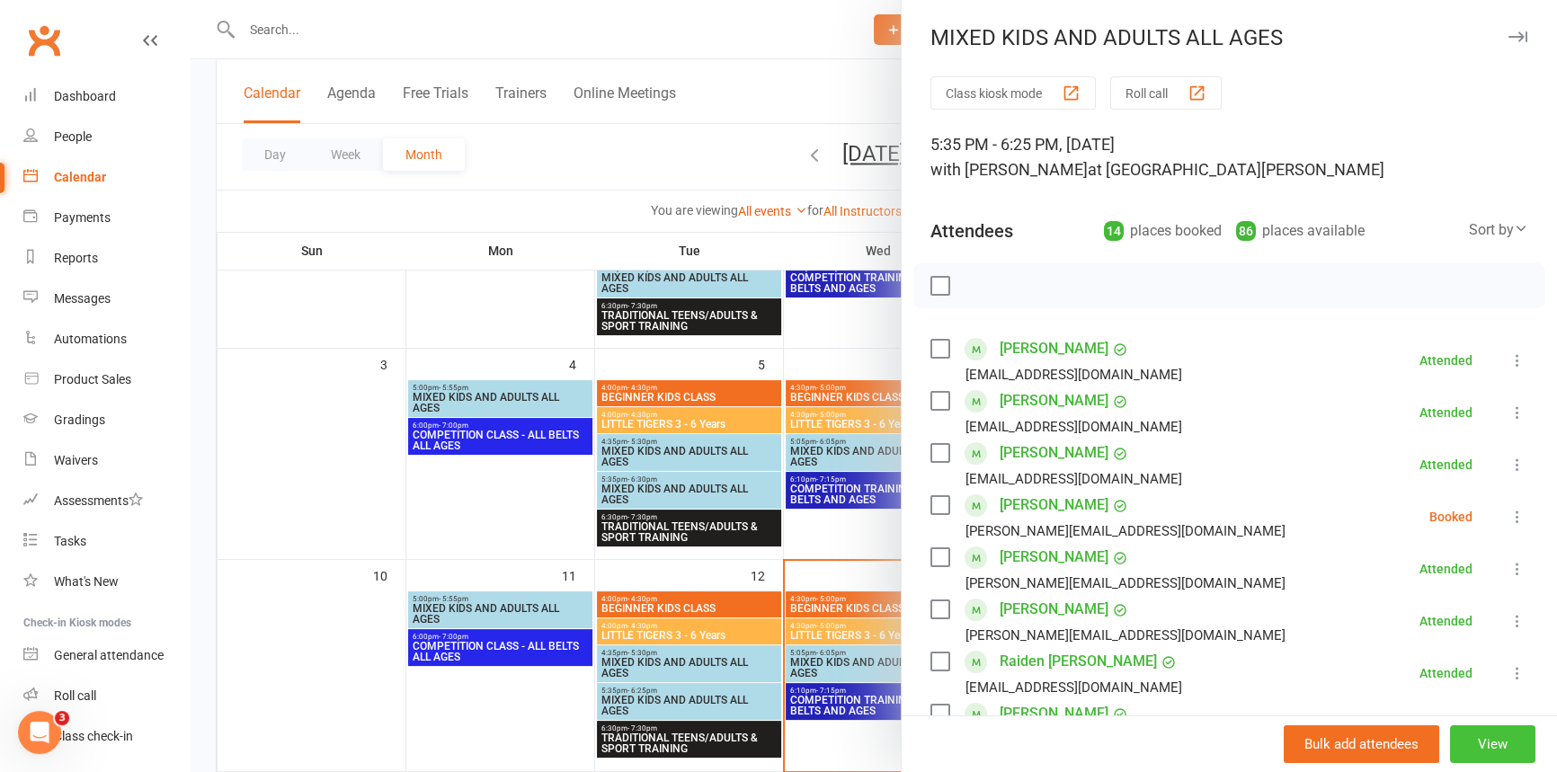
click at [1474, 734] on button "View" at bounding box center [1492, 745] width 85 height 38
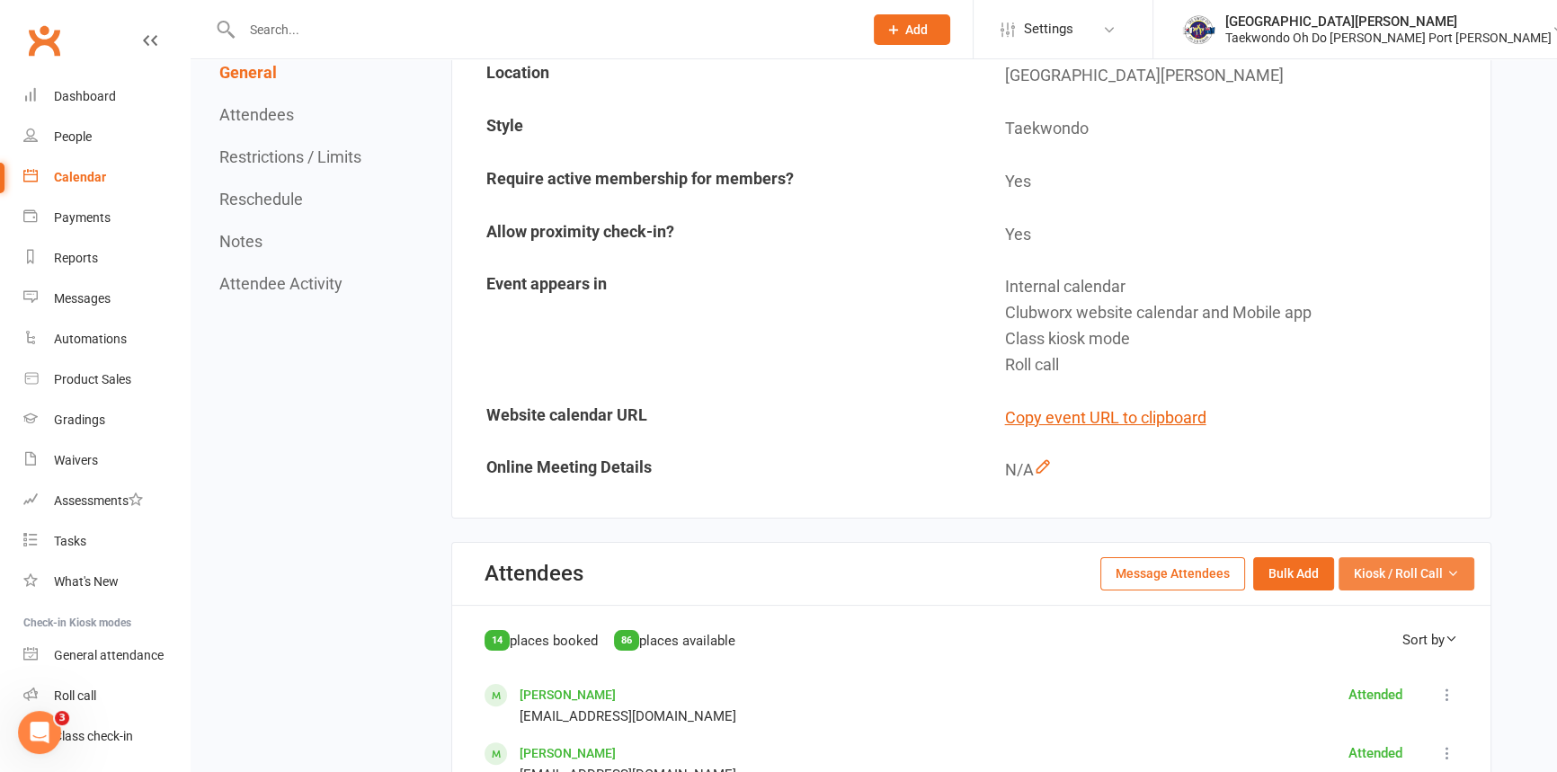
scroll to position [408, 0]
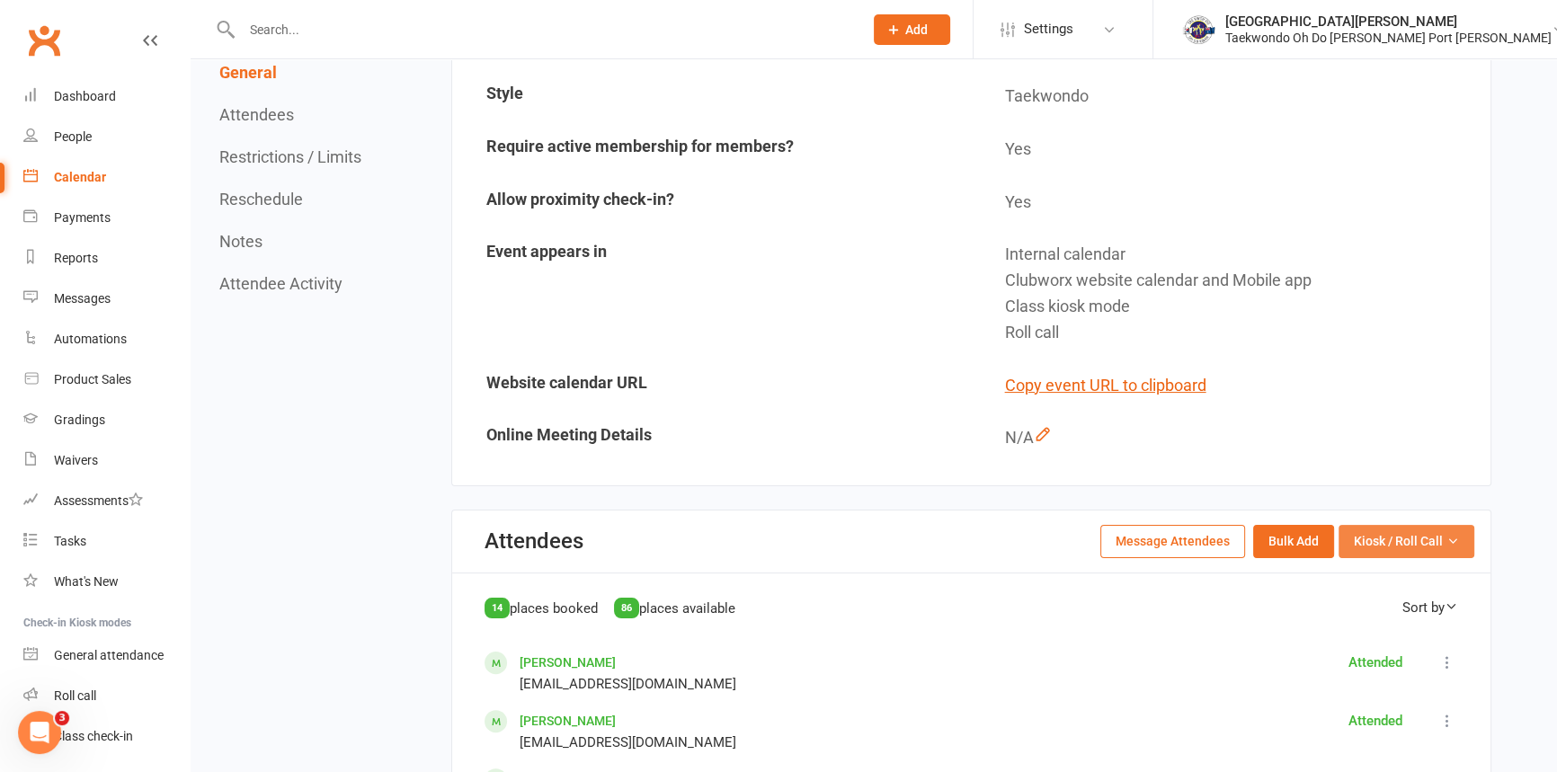
click at [1362, 535] on span "Kiosk / Roll Call" at bounding box center [1398, 541] width 89 height 20
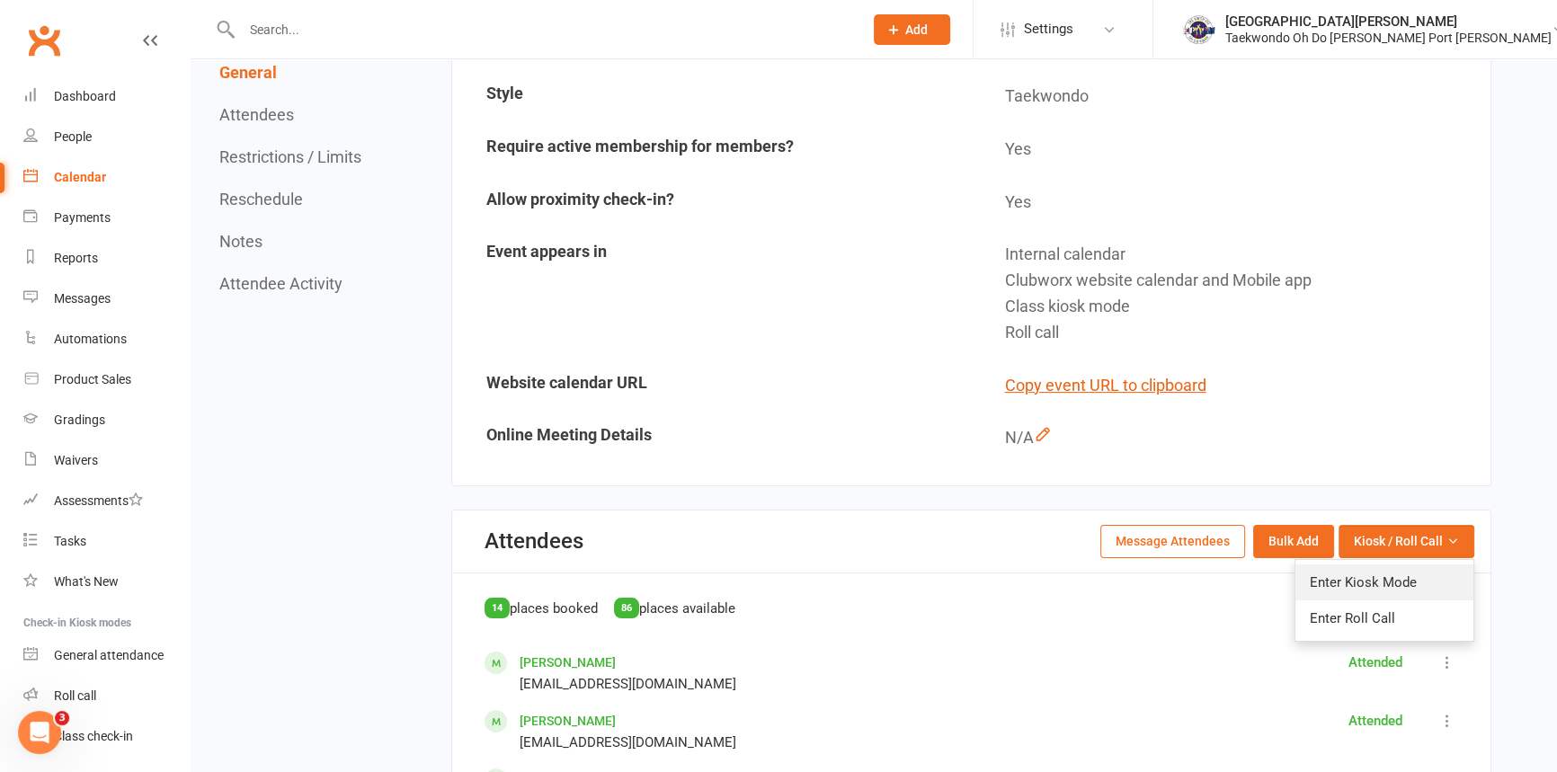
click at [1413, 584] on link "Enter Kiosk Mode" at bounding box center [1385, 583] width 178 height 36
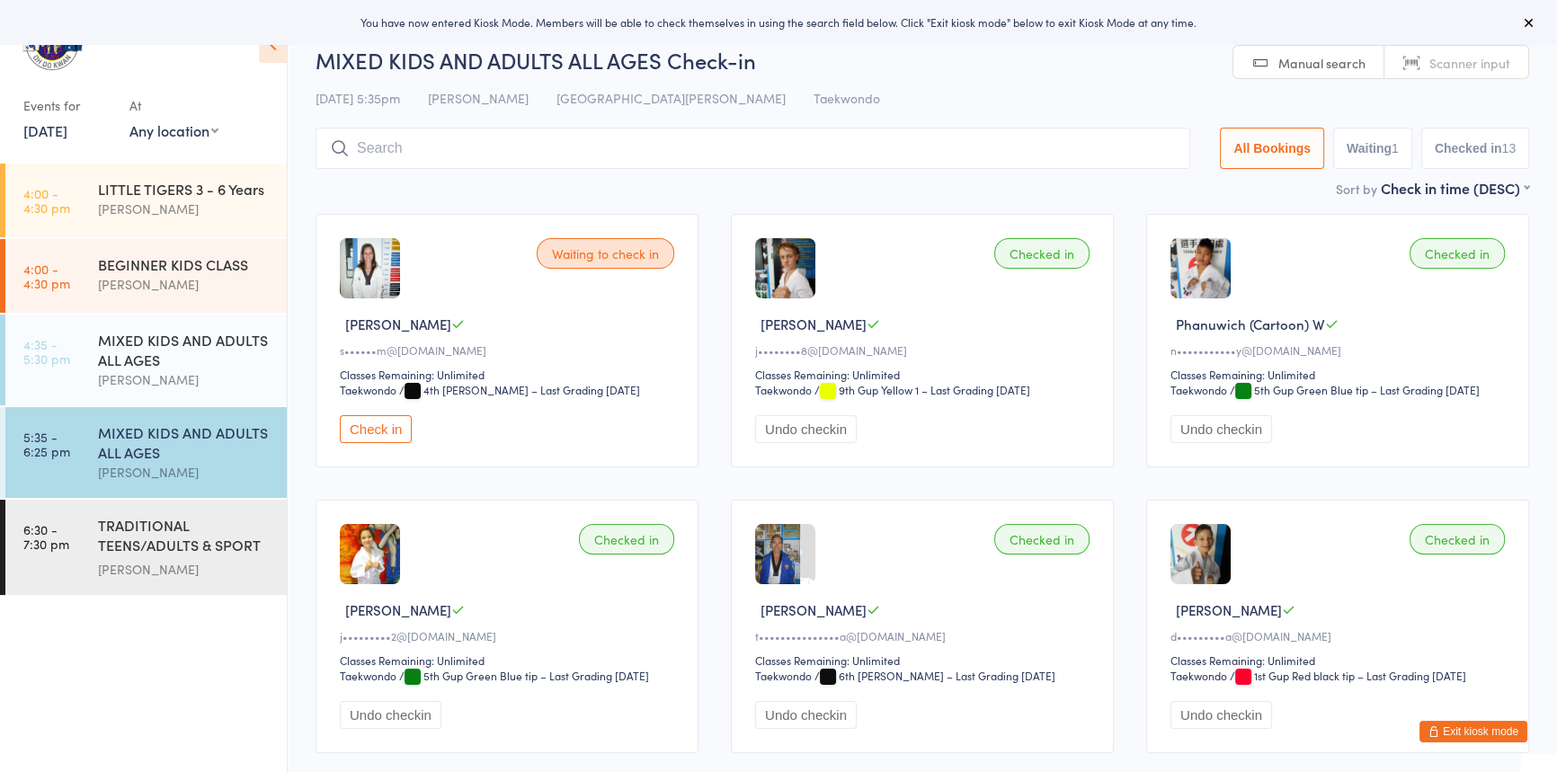
click at [366, 148] on input "search" at bounding box center [753, 148] width 875 height 41
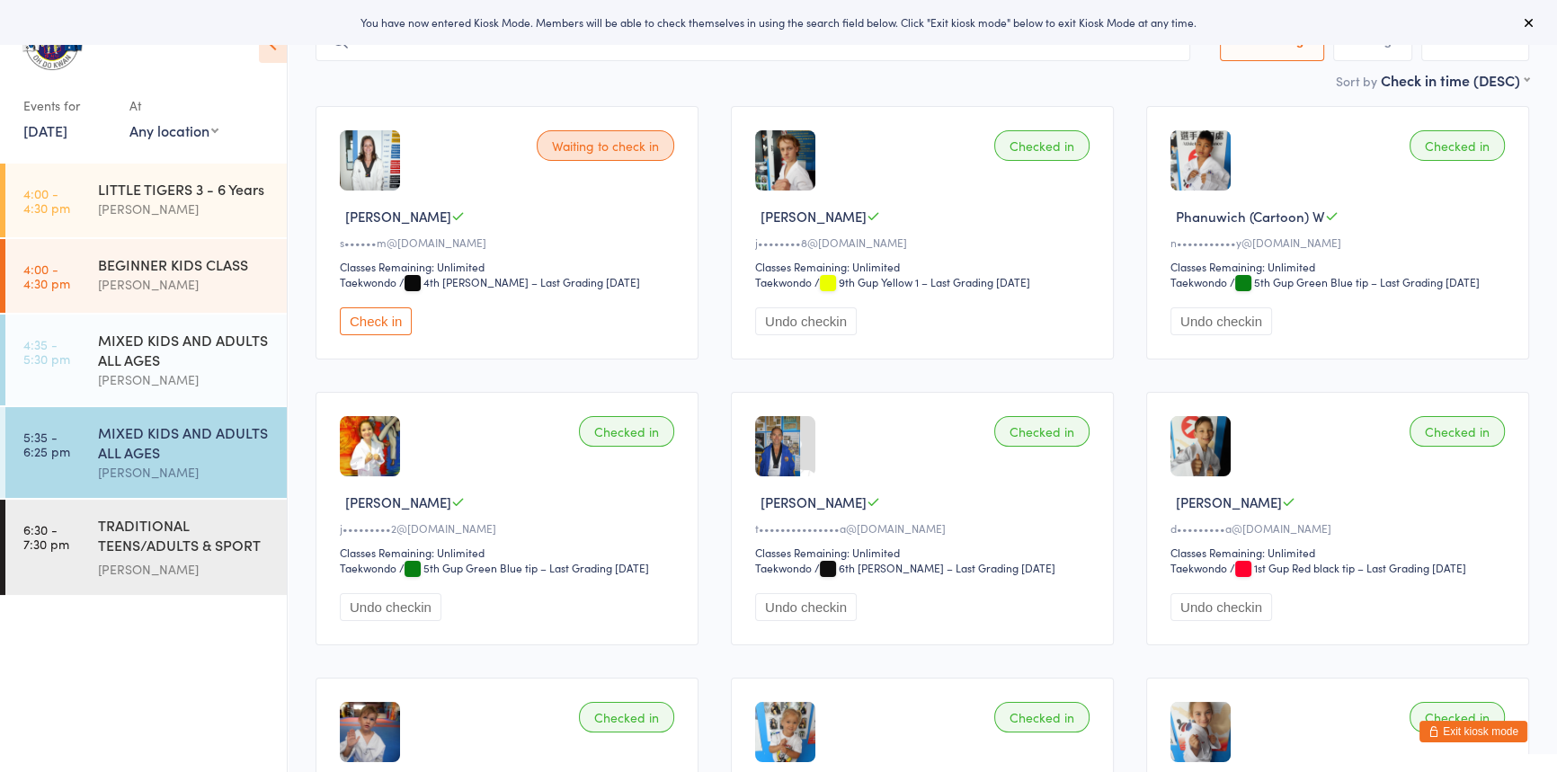
scroll to position [128, 0]
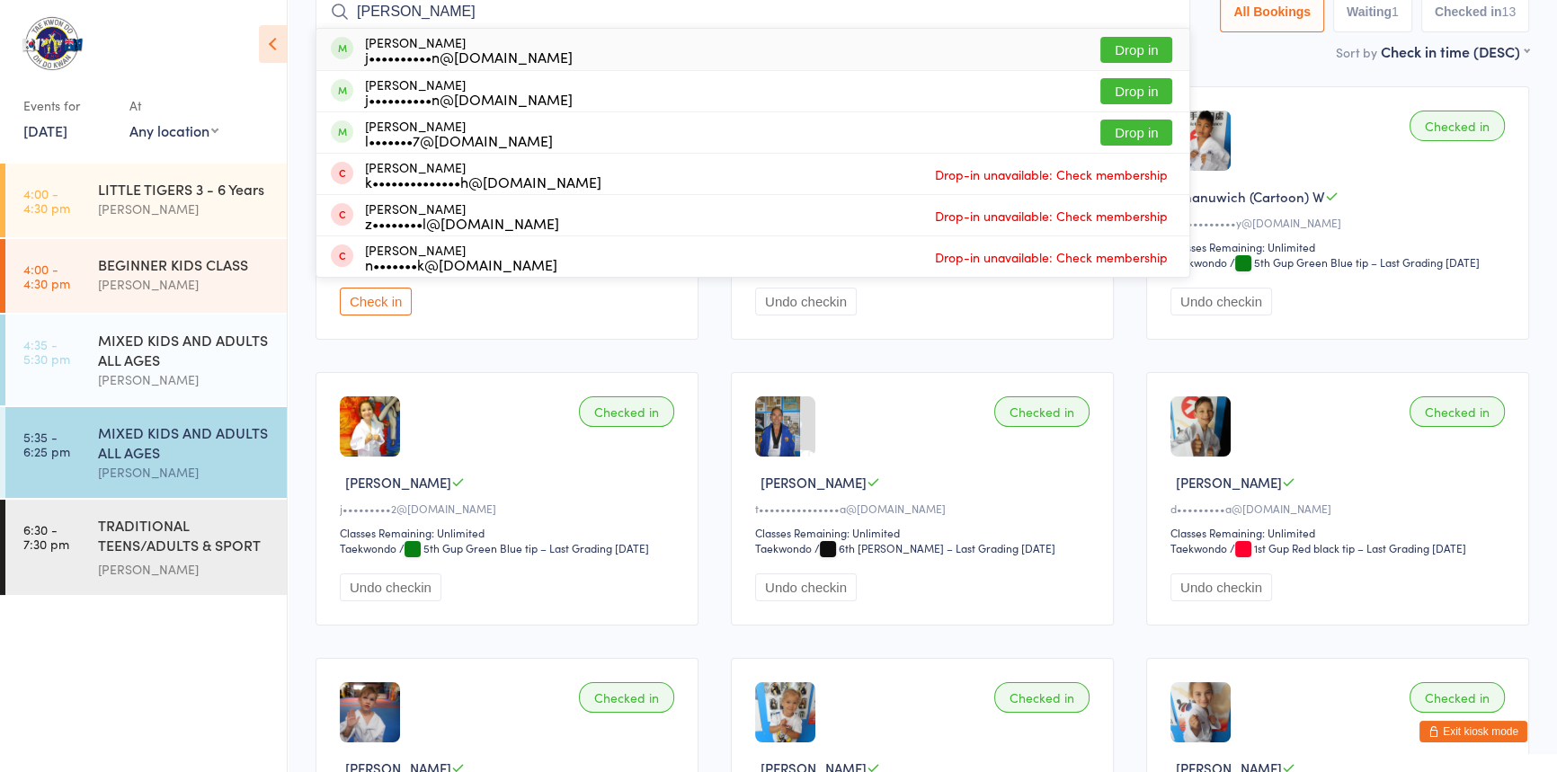
type input "[PERSON_NAME]"
click at [1101, 48] on button "Drop in" at bounding box center [1137, 50] width 72 height 26
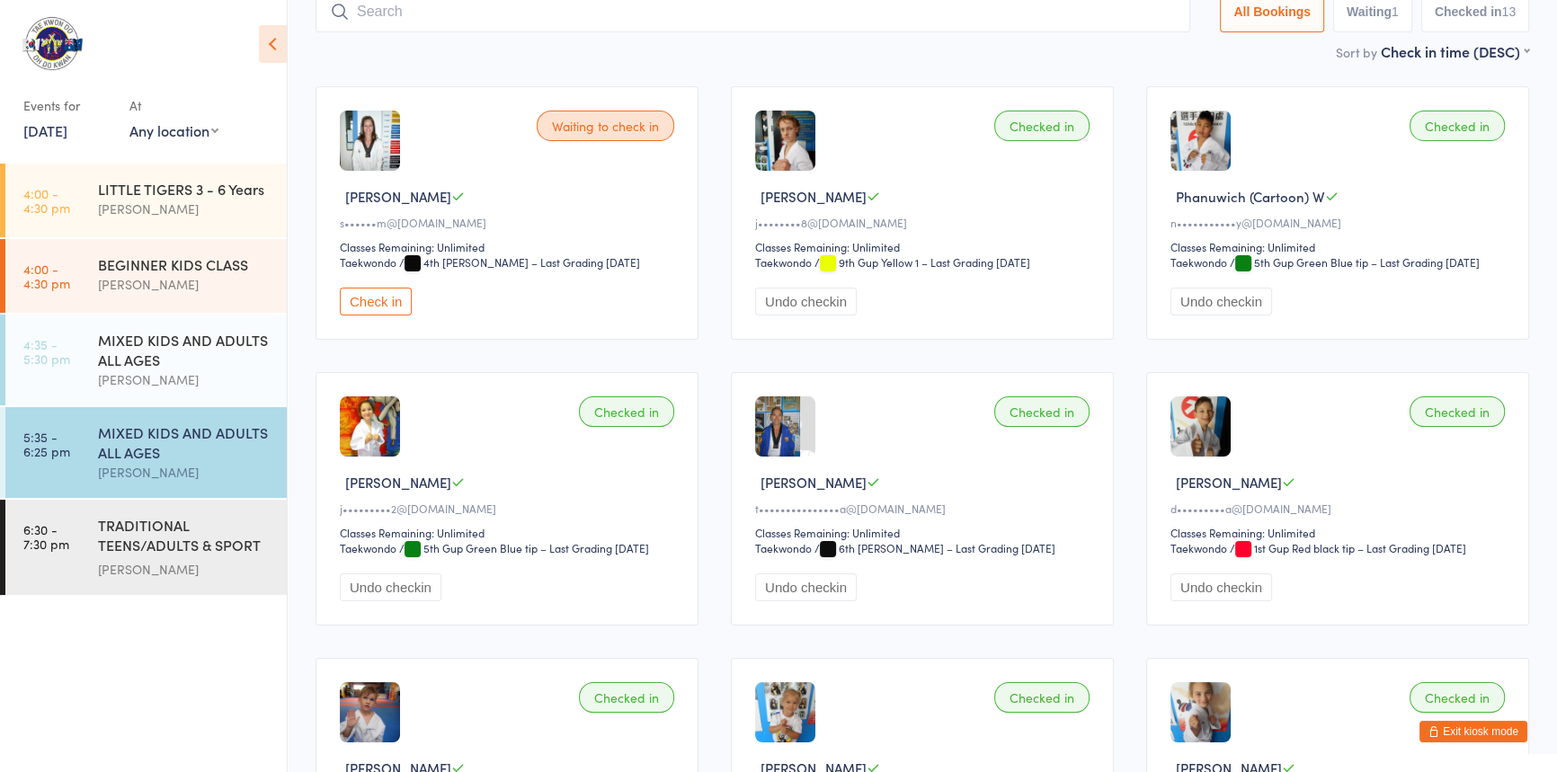
scroll to position [119, 0]
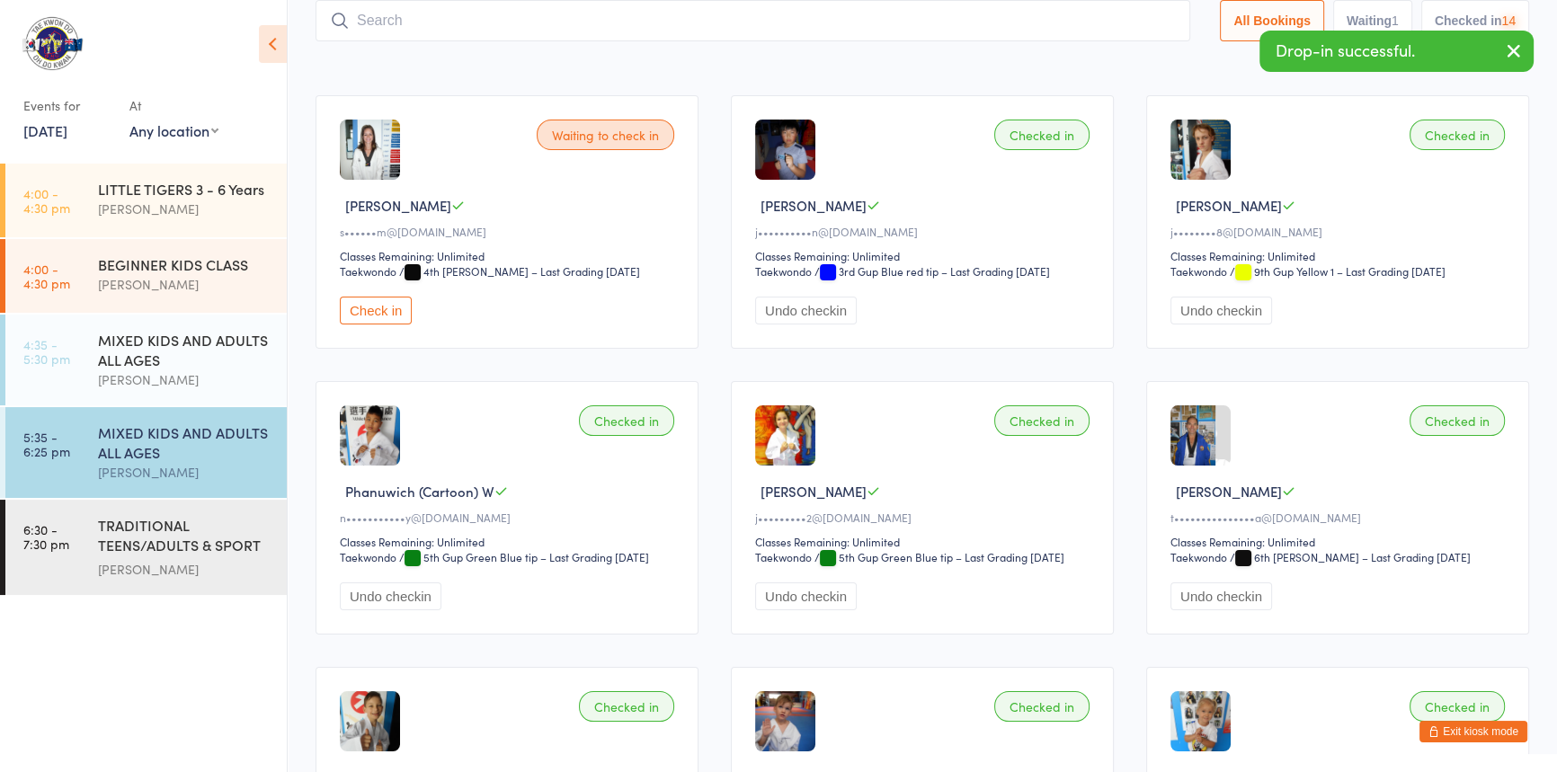
click at [793, 16] on input "search" at bounding box center [753, 20] width 875 height 41
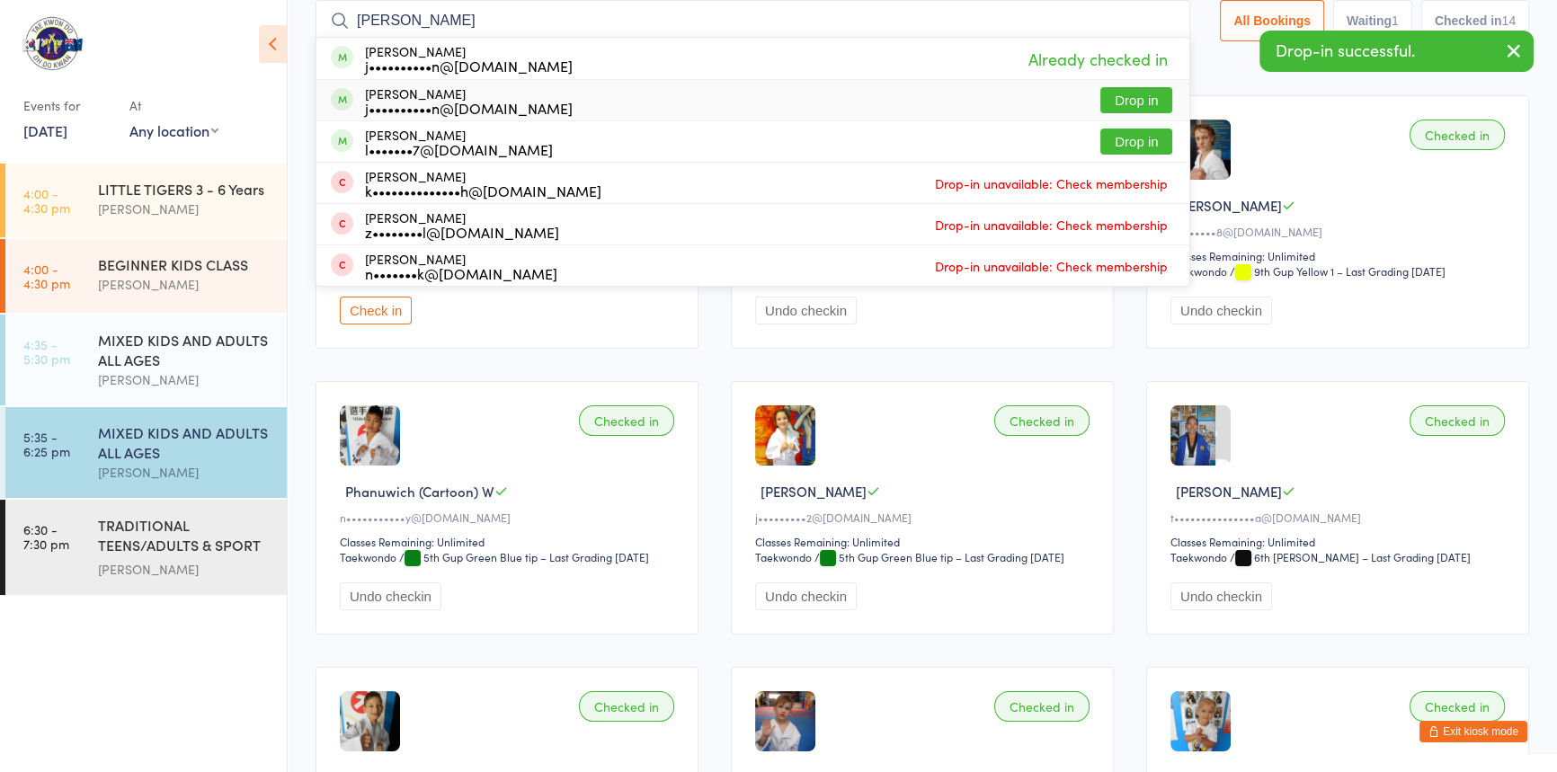
type input "[PERSON_NAME]"
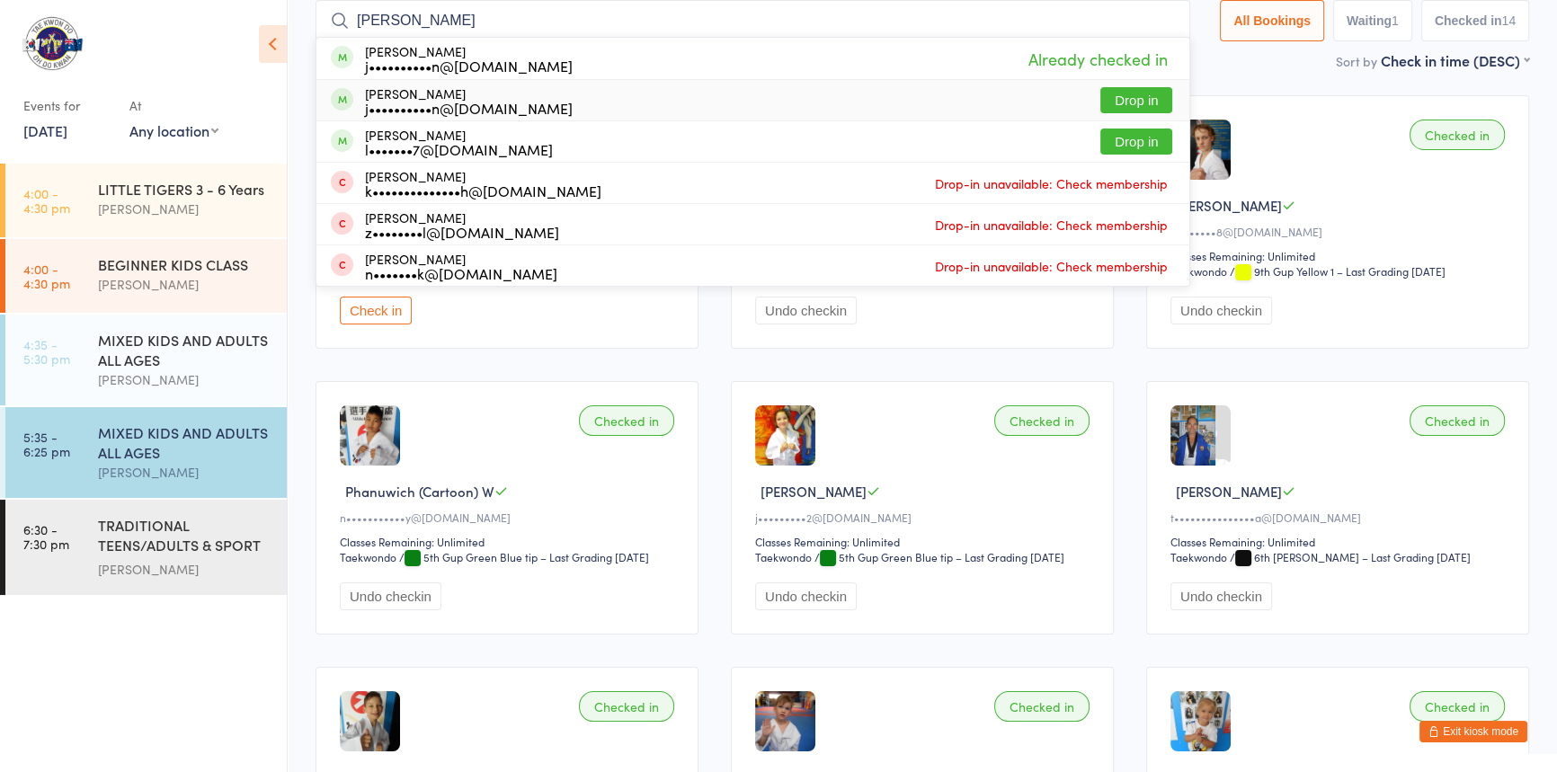
click at [1101, 96] on button "Drop in" at bounding box center [1137, 100] width 72 height 26
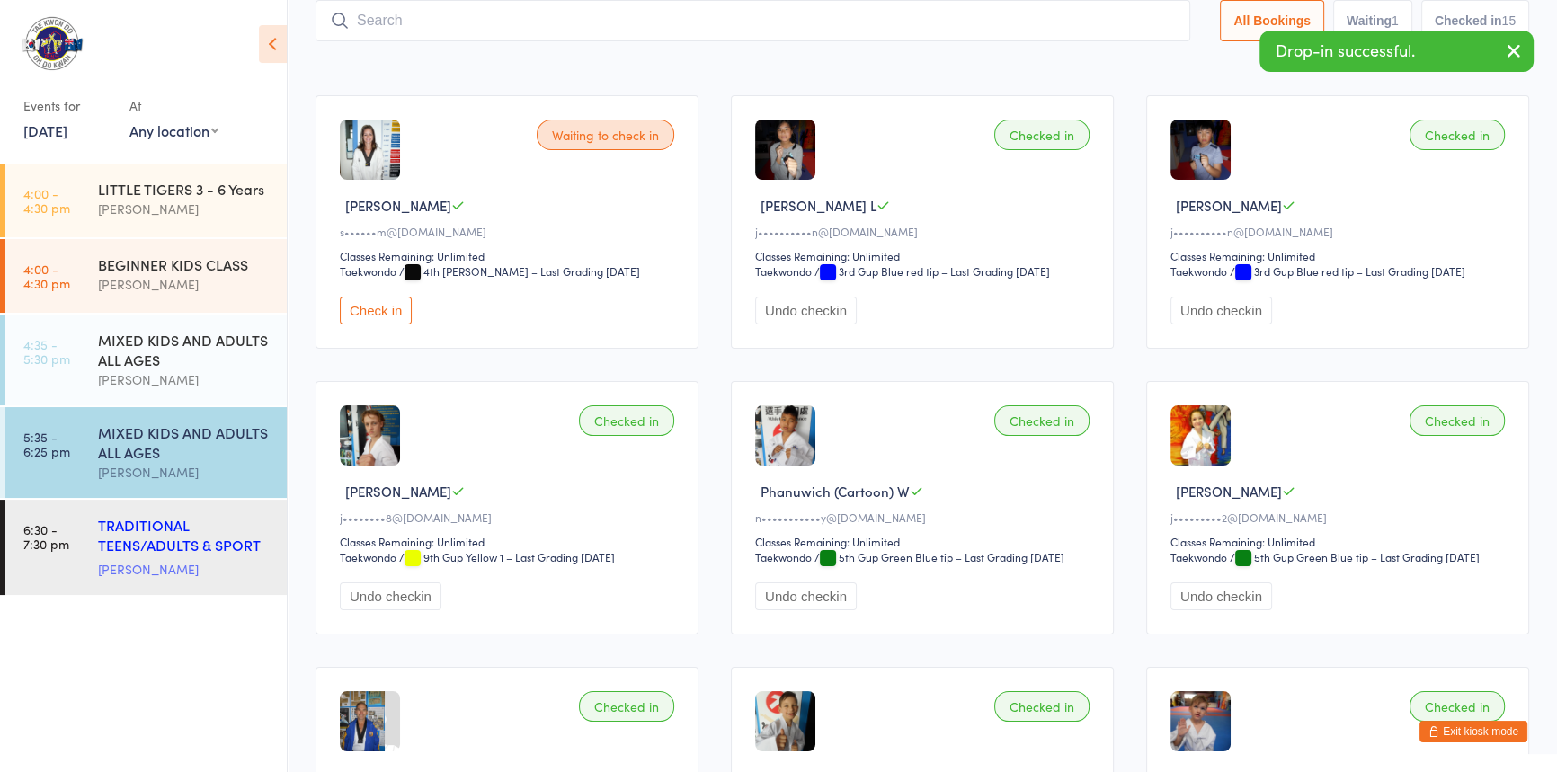
drag, startPoint x: 200, startPoint y: 532, endPoint x: 215, endPoint y: 522, distance: 18.2
click at [202, 532] on div "TRADITIONAL TEENS/ADULTS & SPORT TRAINING" at bounding box center [185, 537] width 174 height 44
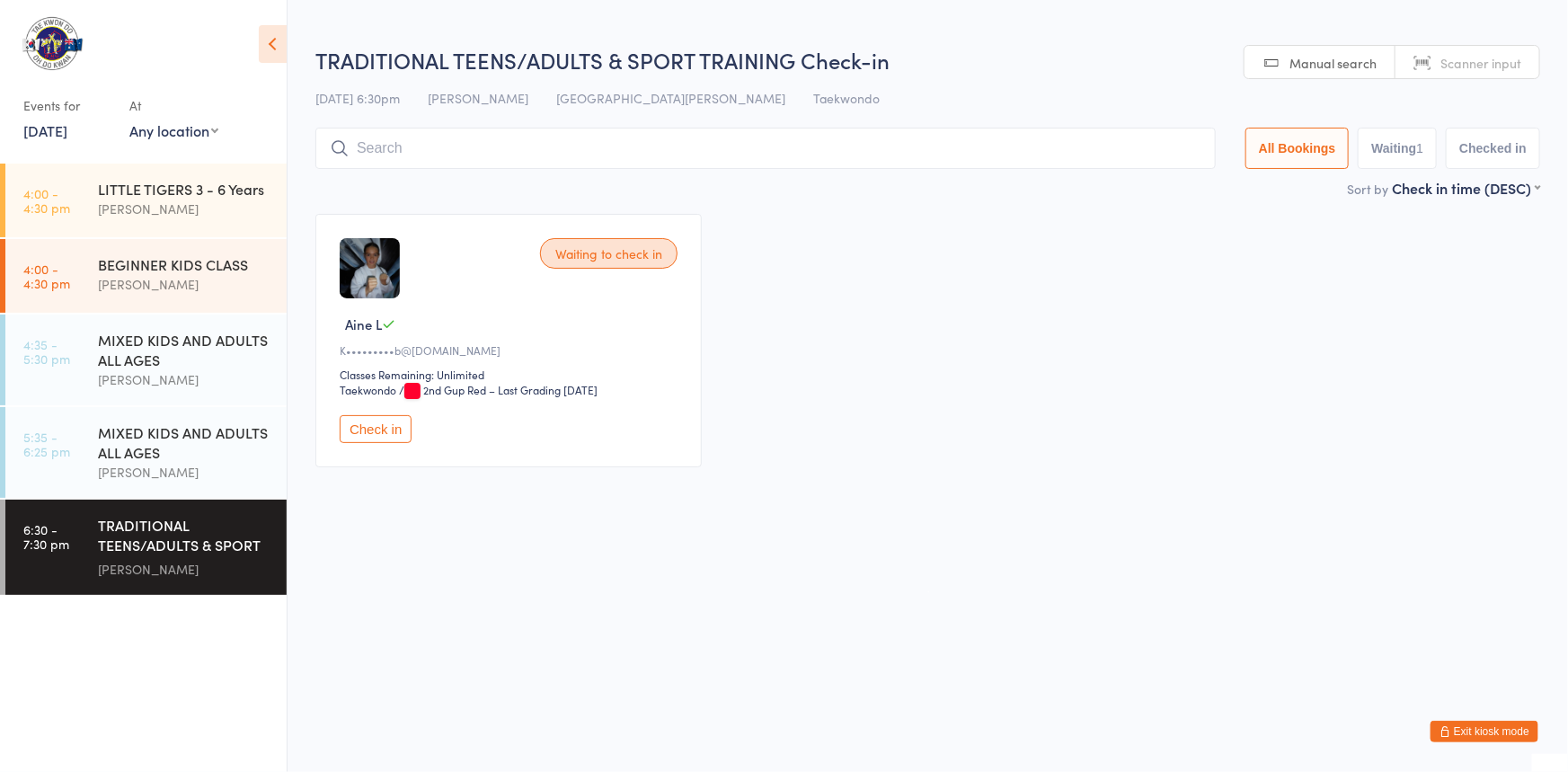
click at [379, 443] on button "Check in" at bounding box center [376, 429] width 72 height 28
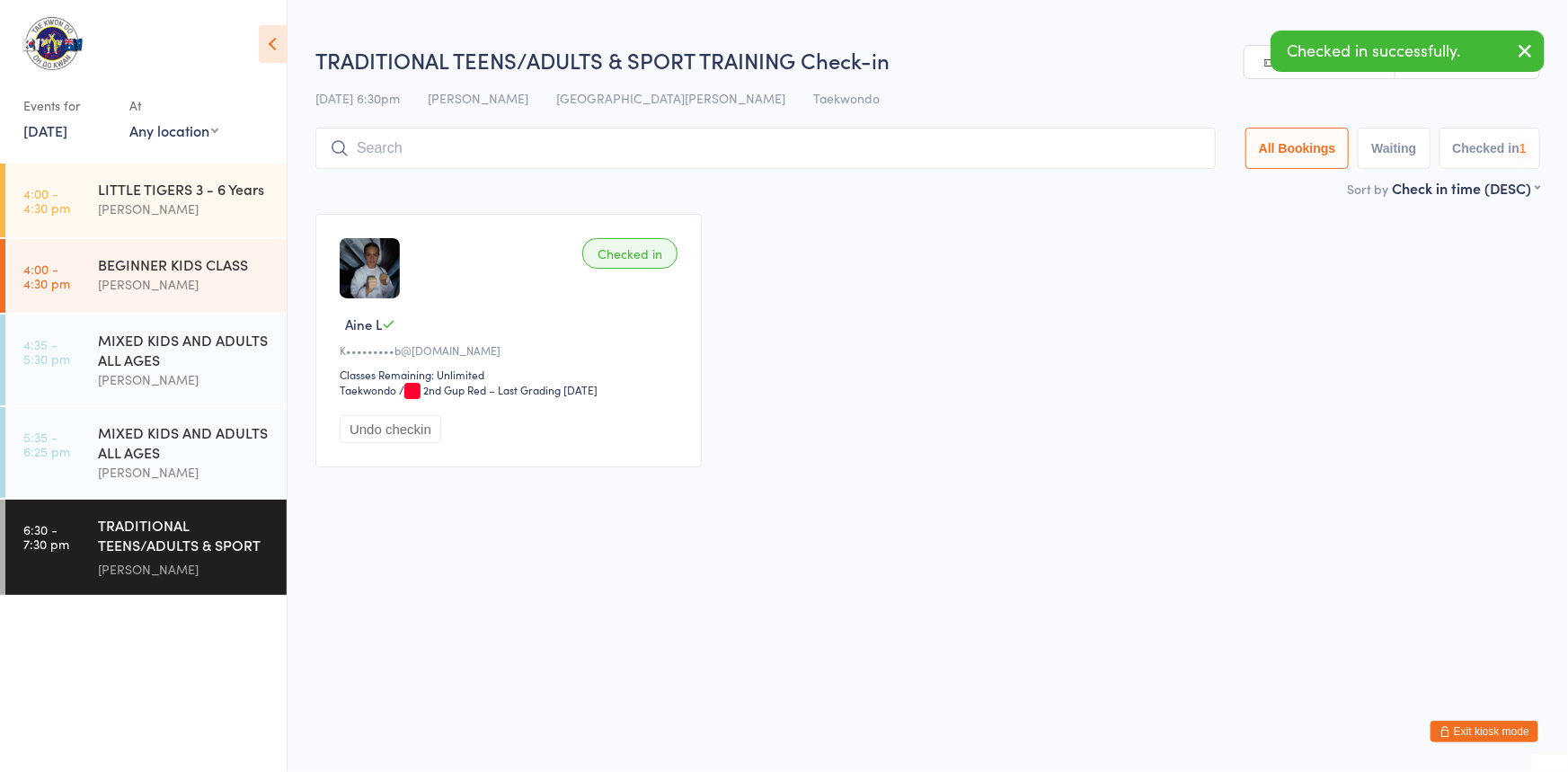
drag, startPoint x: 386, startPoint y: 140, endPoint x: 385, endPoint y: 131, distance: 9.1
click at [386, 138] on input "search" at bounding box center [766, 148] width 900 height 41
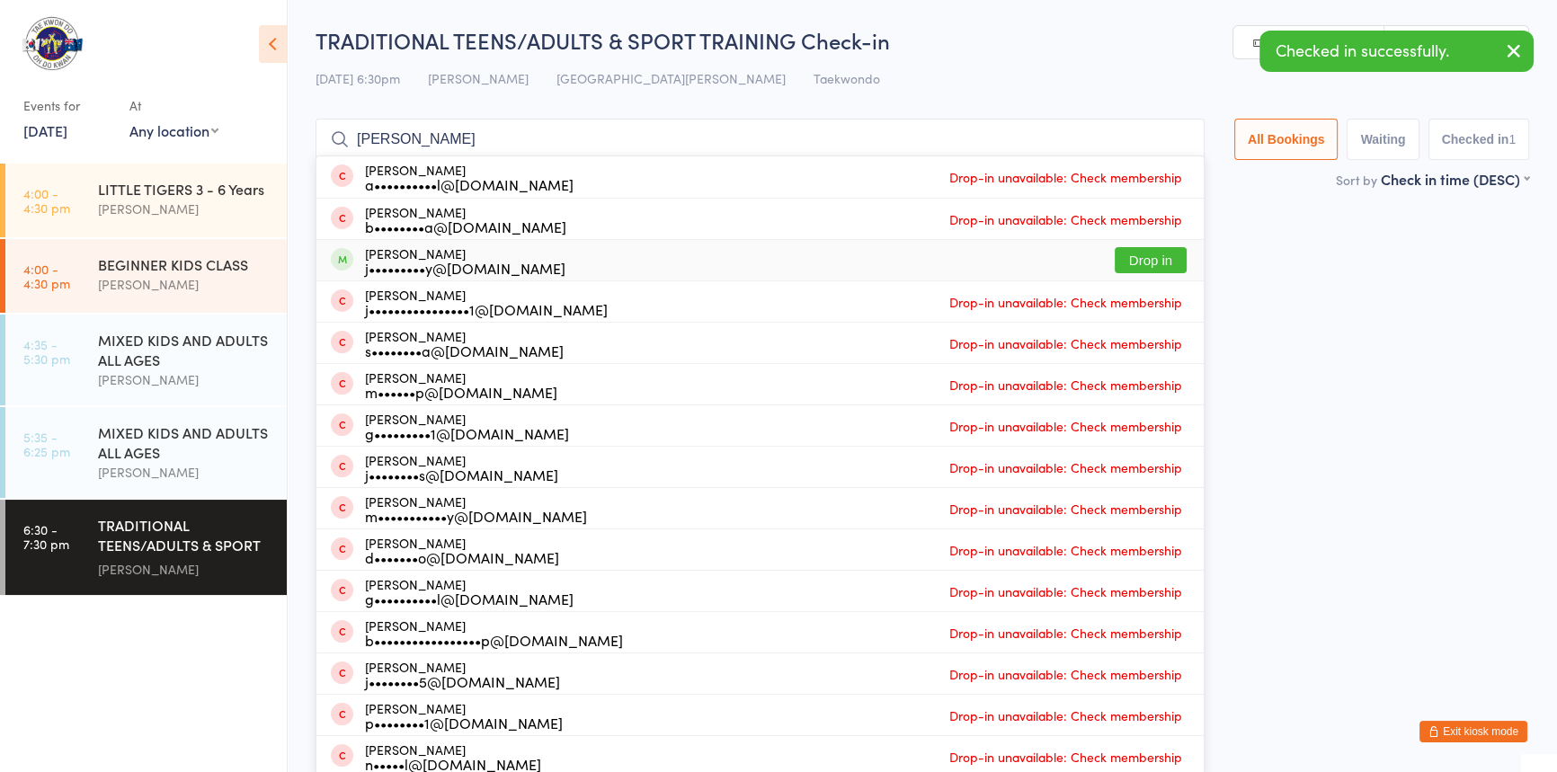
type input "[PERSON_NAME]"
click at [1115, 259] on button "Drop in" at bounding box center [1151, 260] width 72 height 26
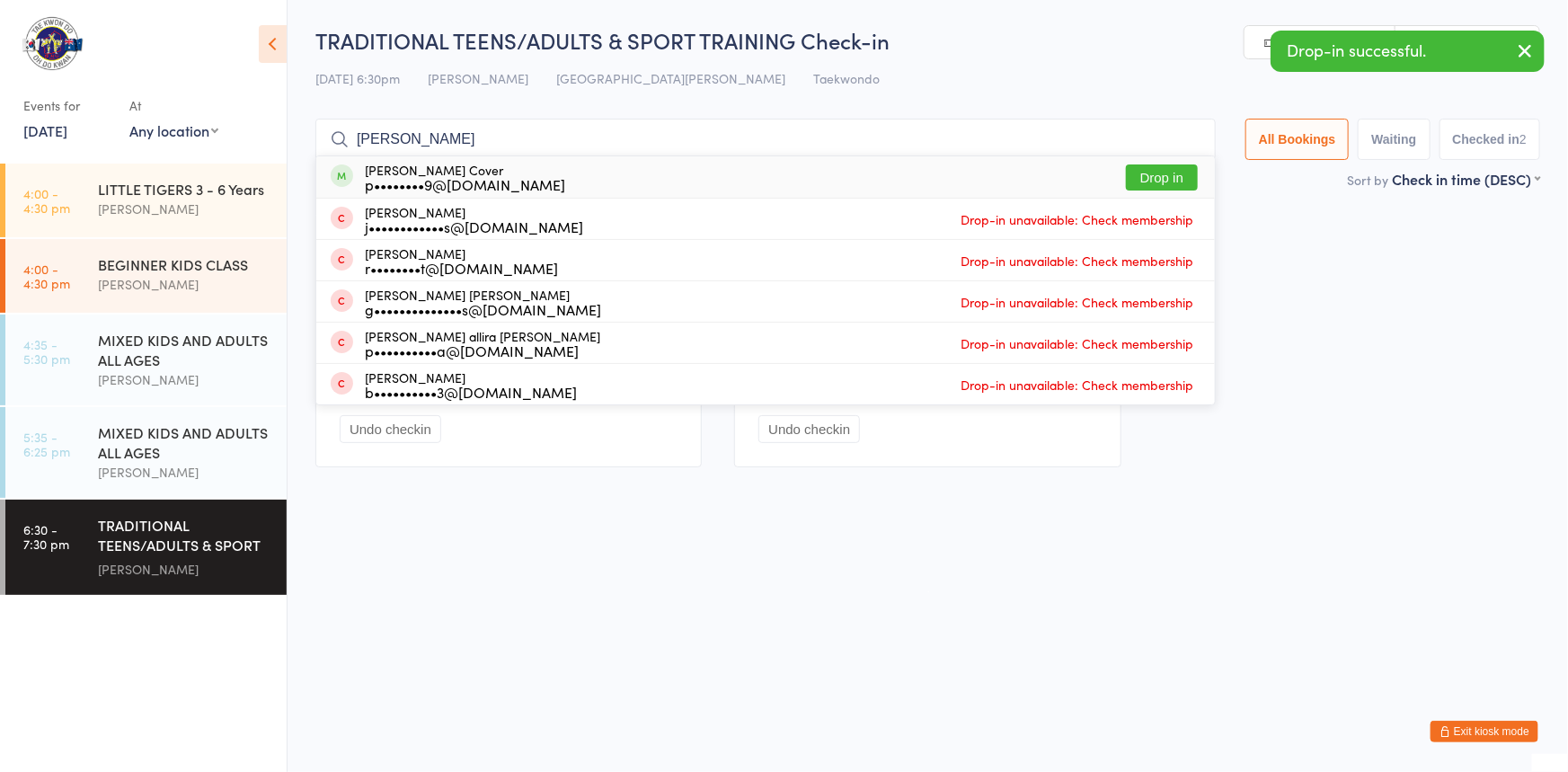
type input "[PERSON_NAME]"
click at [1126, 174] on button "Drop in" at bounding box center [1162, 178] width 72 height 26
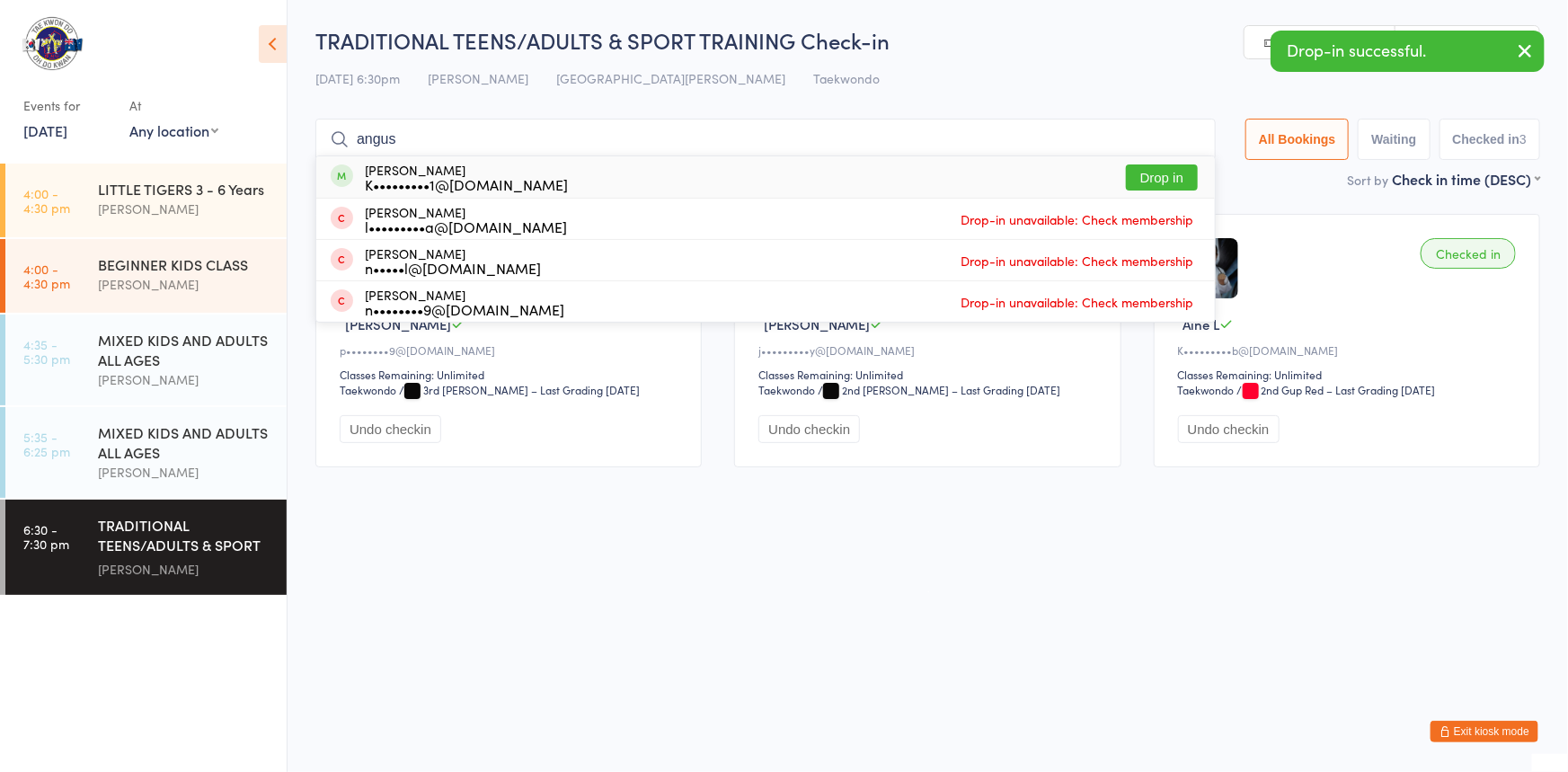
type input "angus"
click at [1135, 179] on button "Drop in" at bounding box center [1162, 178] width 72 height 26
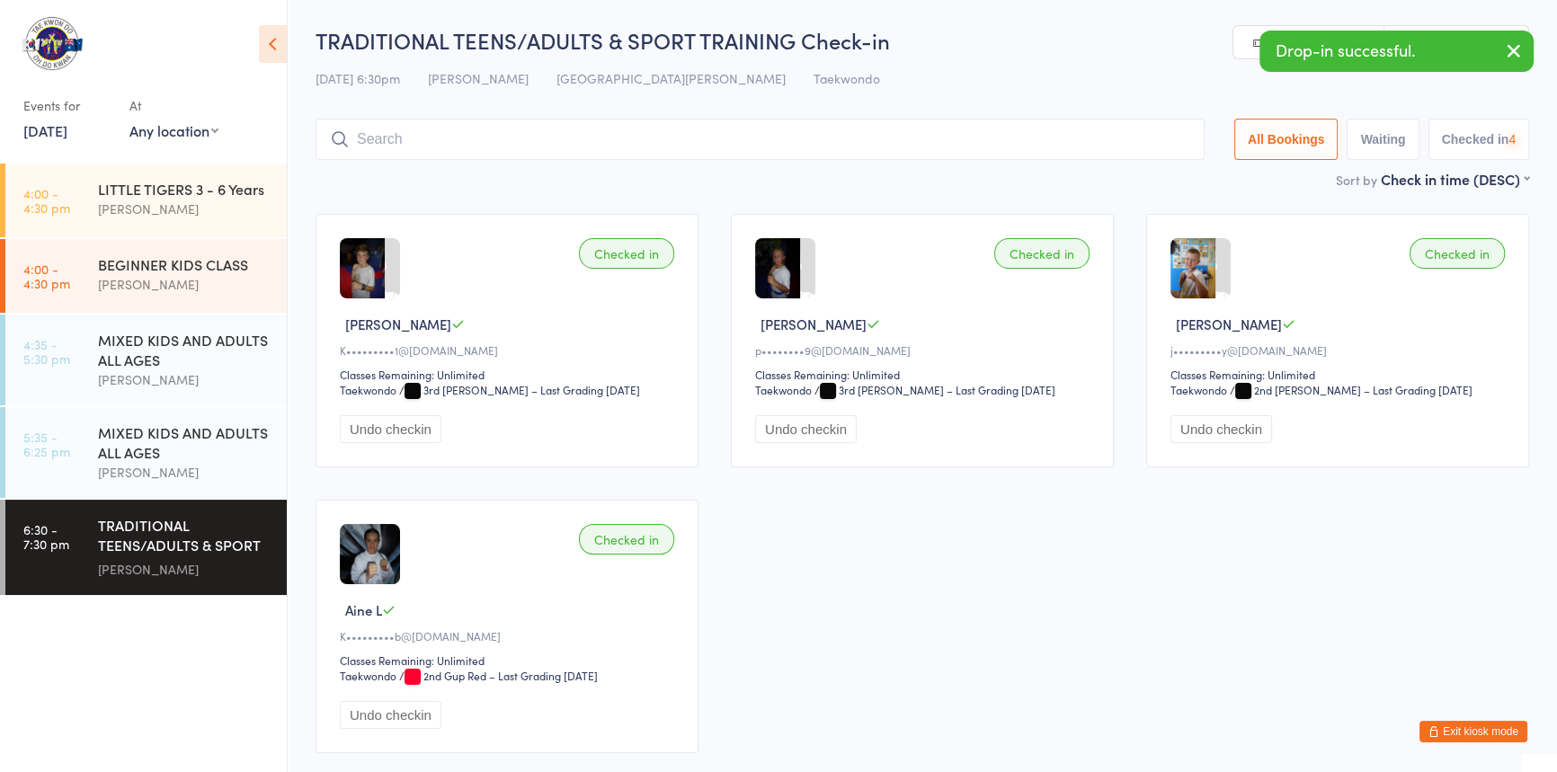
click at [399, 151] on input "search" at bounding box center [760, 139] width 889 height 41
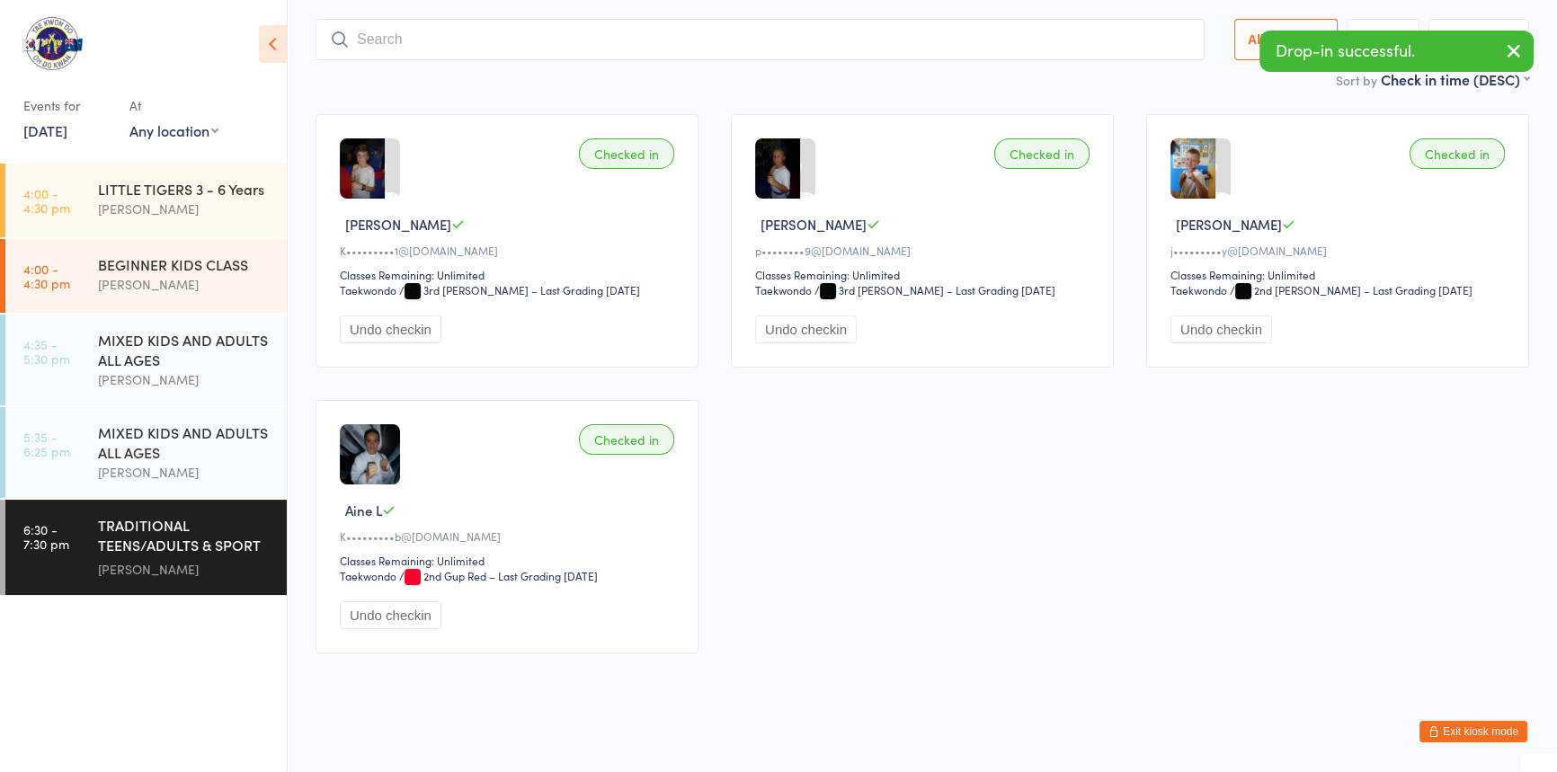
scroll to position [119, 0]
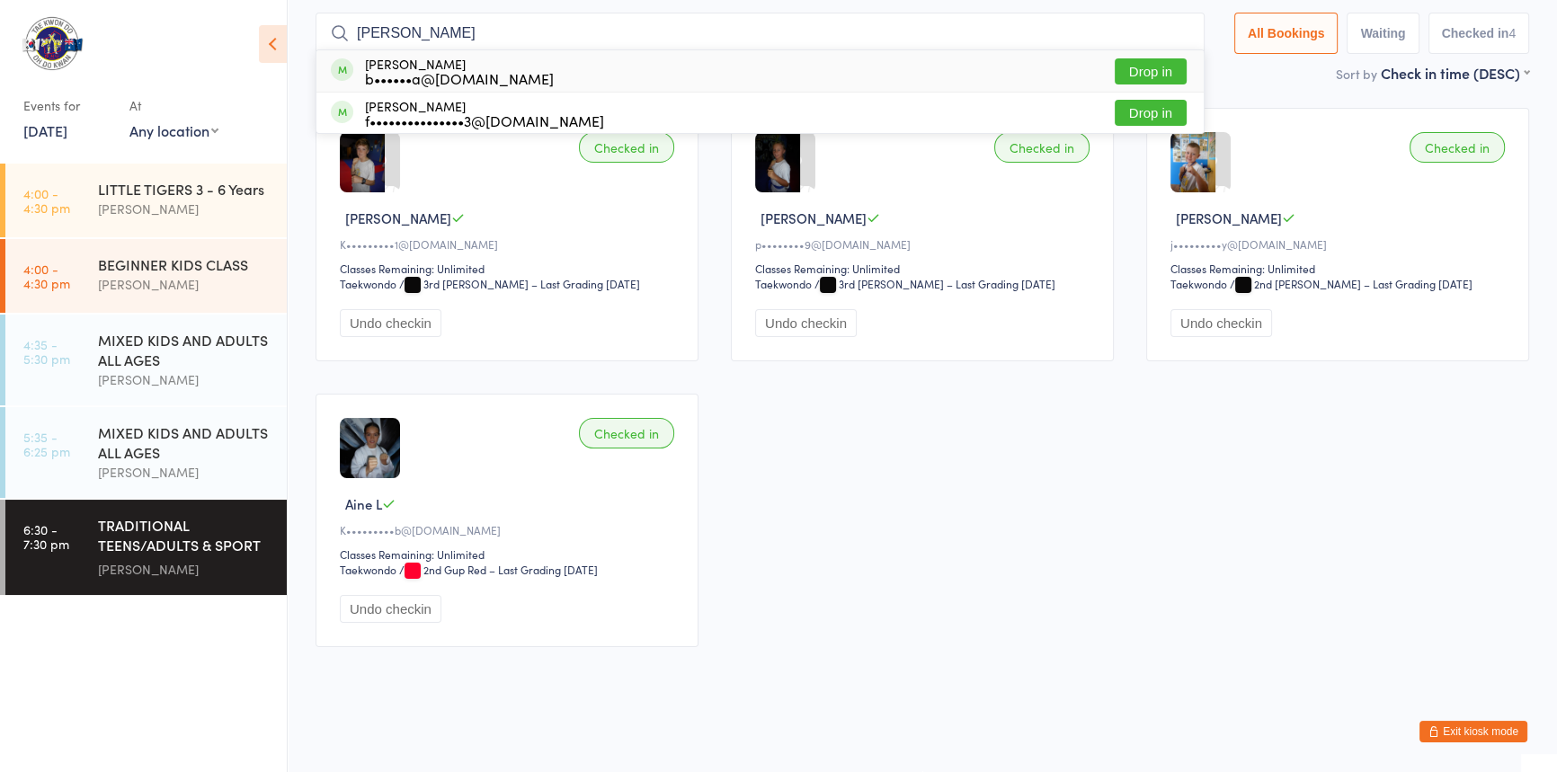
type input "[PERSON_NAME]"
click at [1125, 58] on button "Drop in" at bounding box center [1151, 71] width 72 height 26
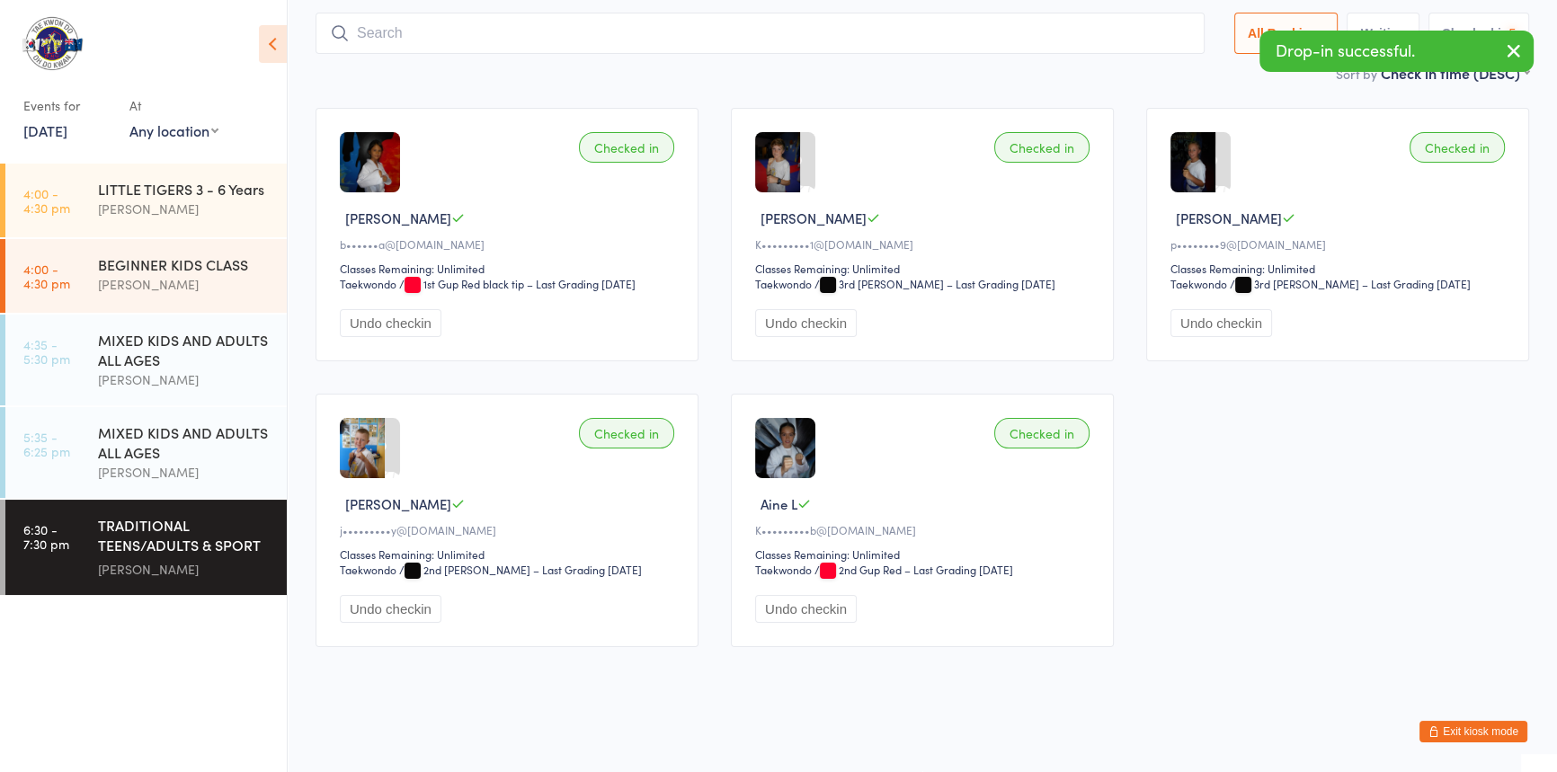
click at [386, 26] on input "search" at bounding box center [760, 33] width 889 height 41
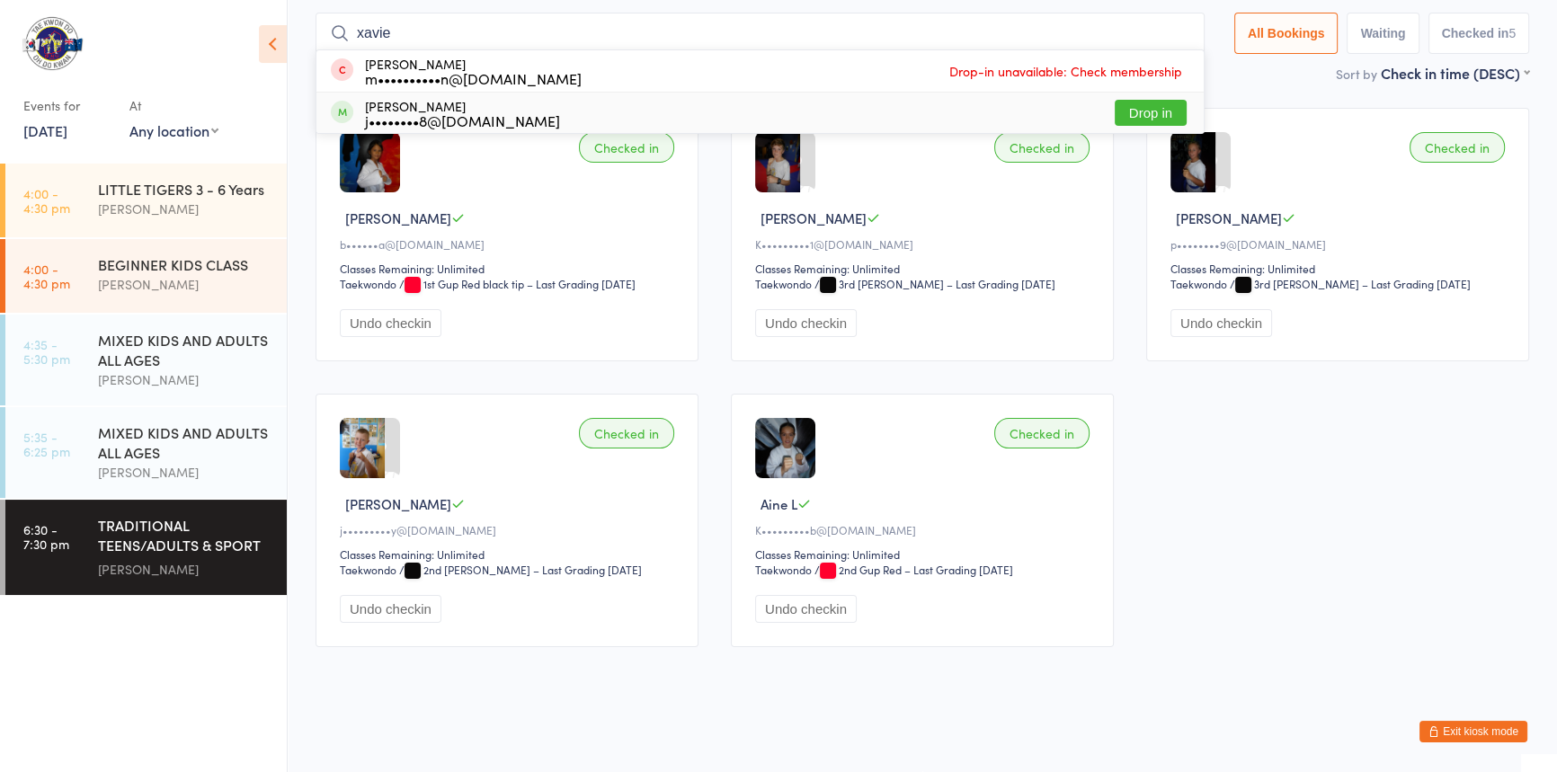
type input "xavie"
click at [1115, 101] on button "Drop in" at bounding box center [1151, 113] width 72 height 26
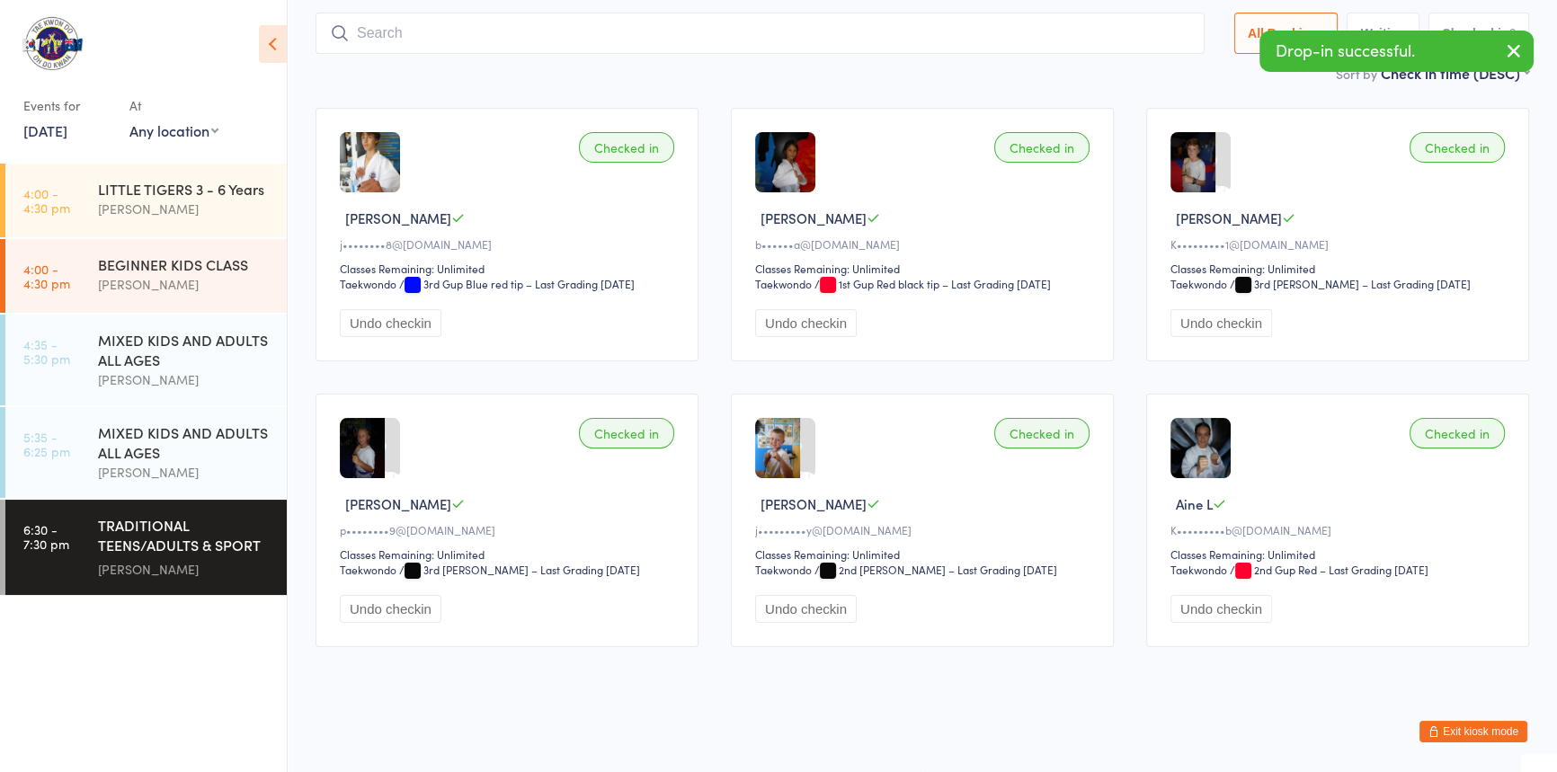
click at [1453, 727] on button "Exit kiosk mode" at bounding box center [1474, 732] width 108 height 22
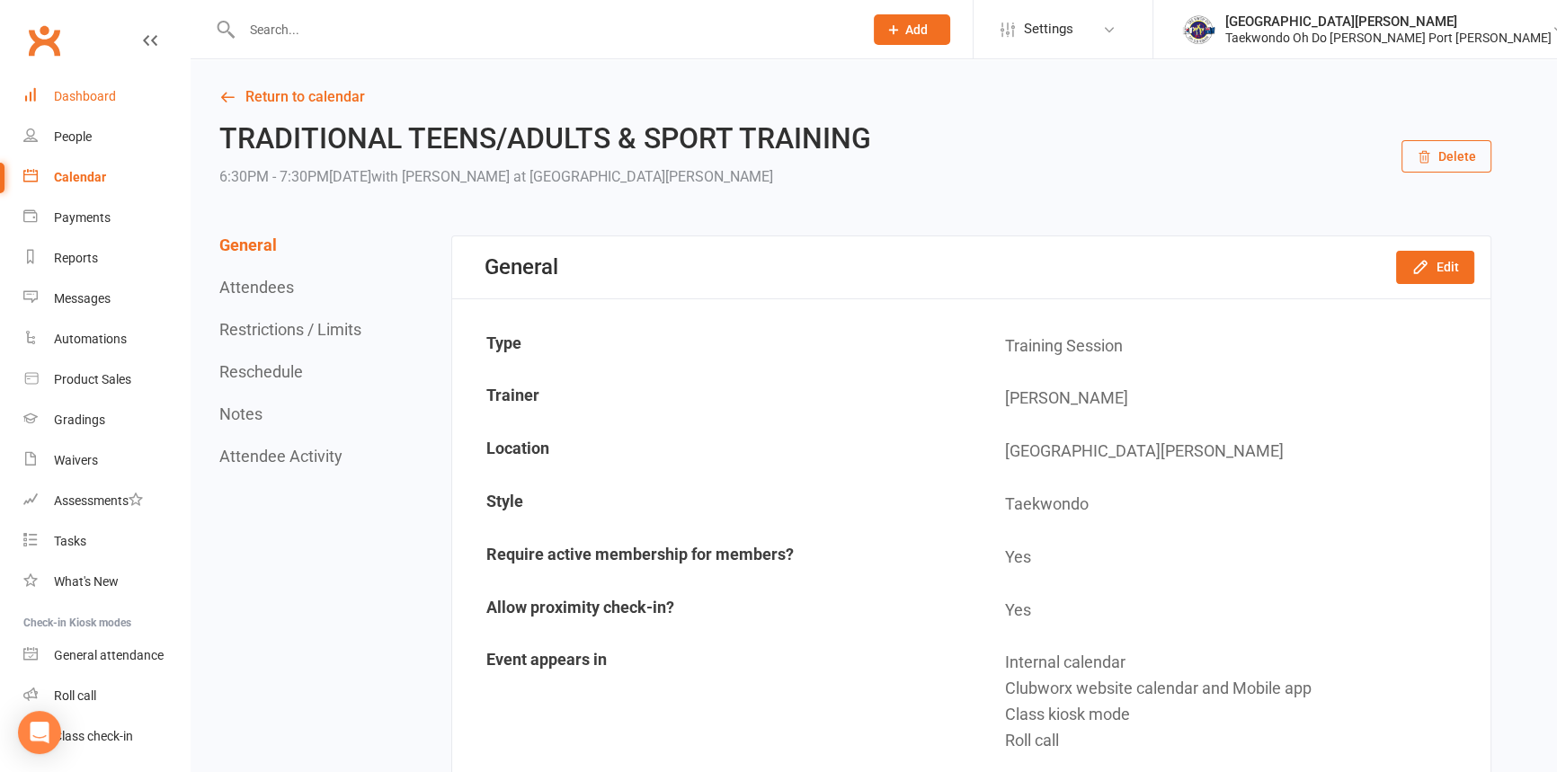
click at [87, 98] on div "Dashboard" at bounding box center [85, 96] width 62 height 14
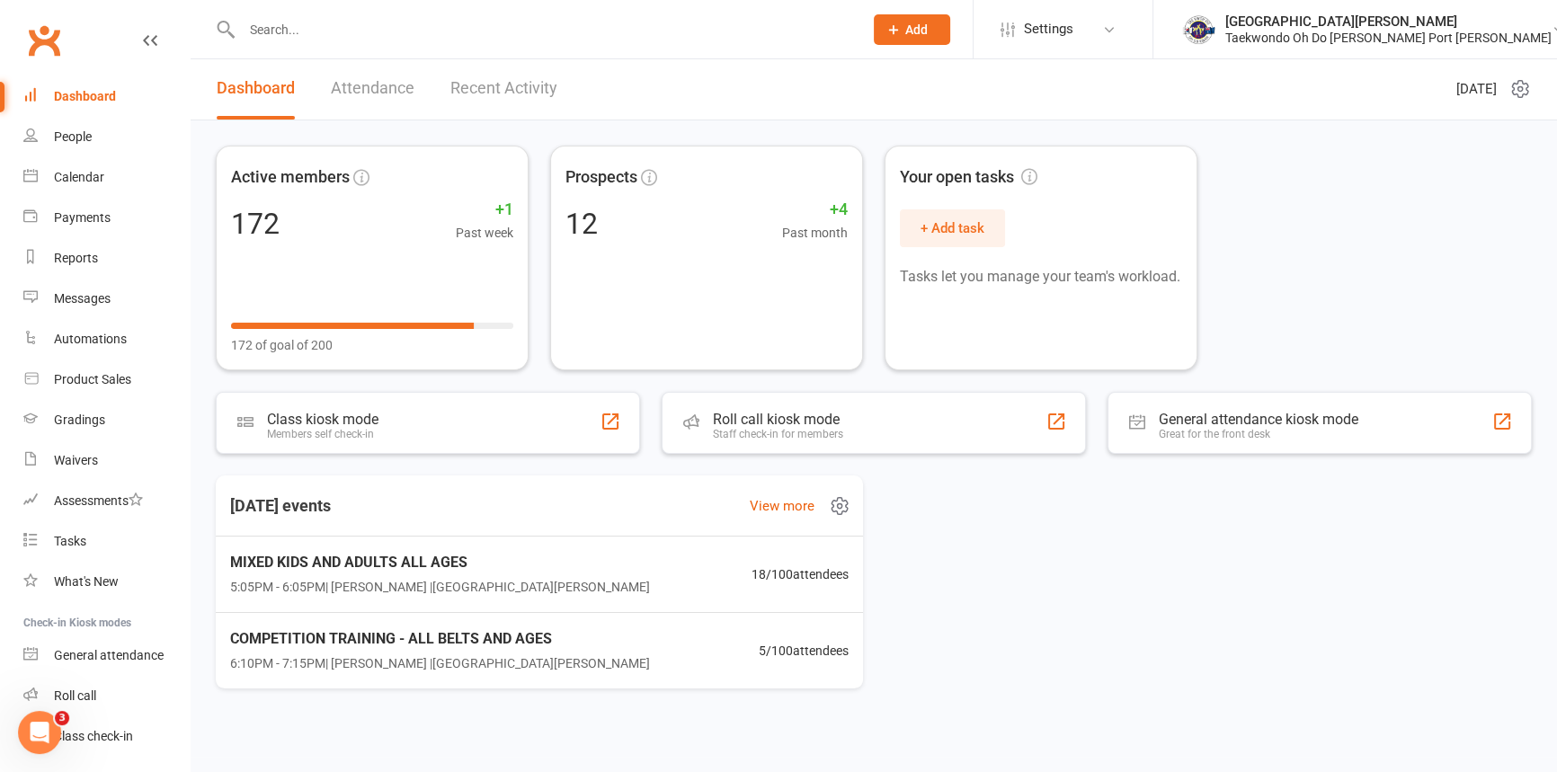
scroll to position [18, 0]
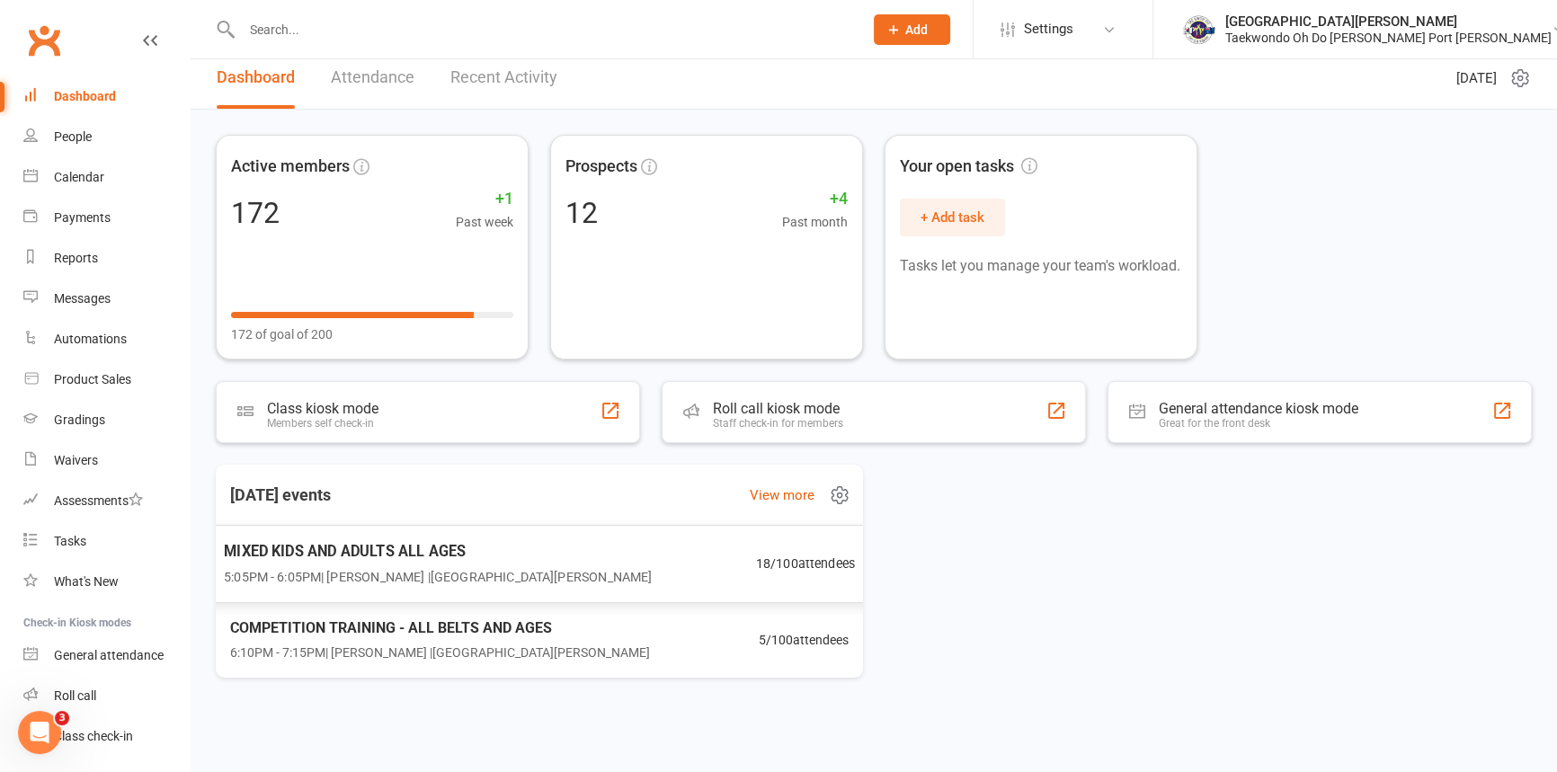
click at [375, 566] on span "5:05PM - 6:05PM | [PERSON_NAME] | [GEOGRAPHIC_DATA][PERSON_NAME]" at bounding box center [438, 576] width 428 height 21
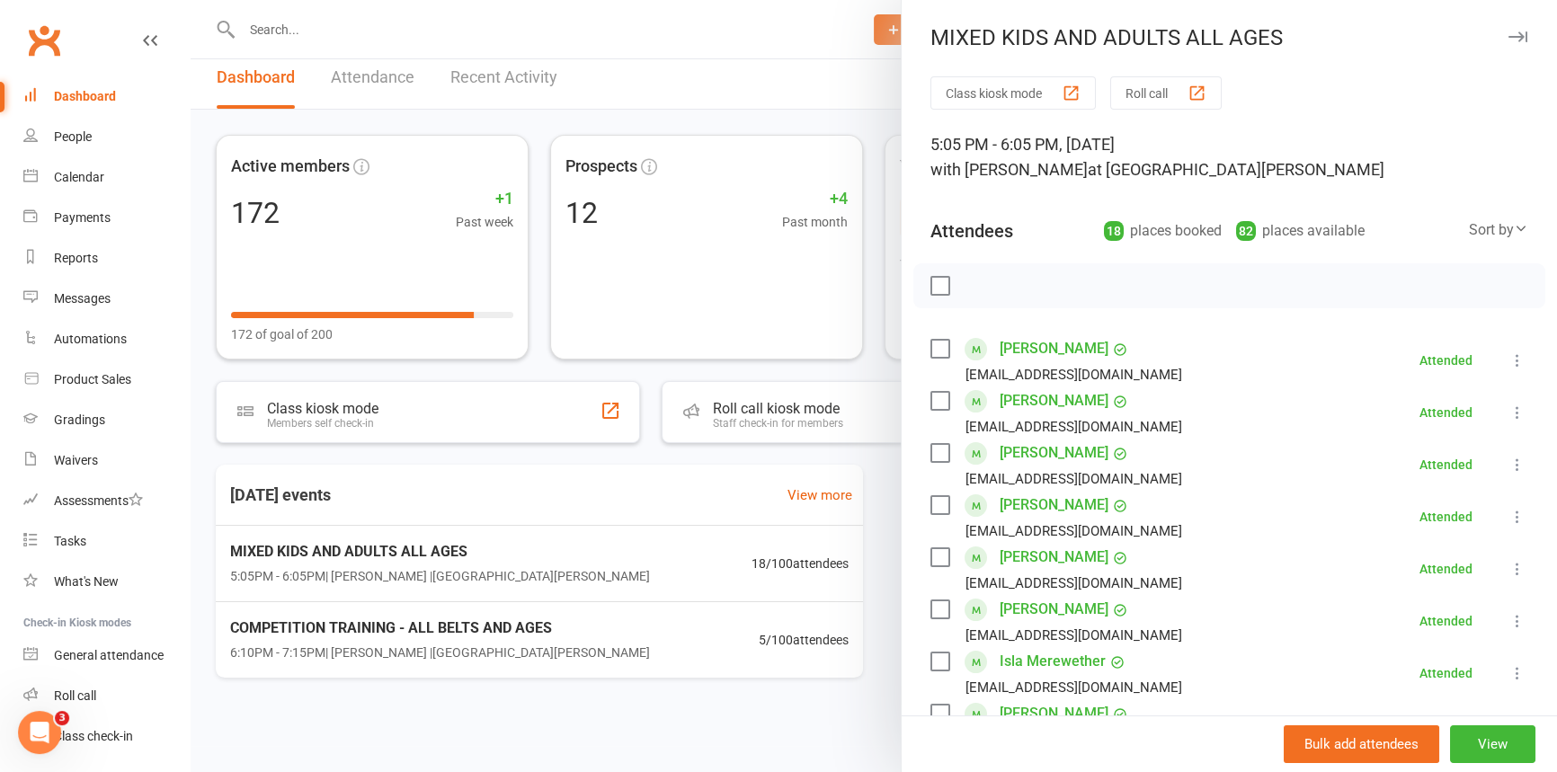
click at [361, 635] on div at bounding box center [874, 386] width 1367 height 772
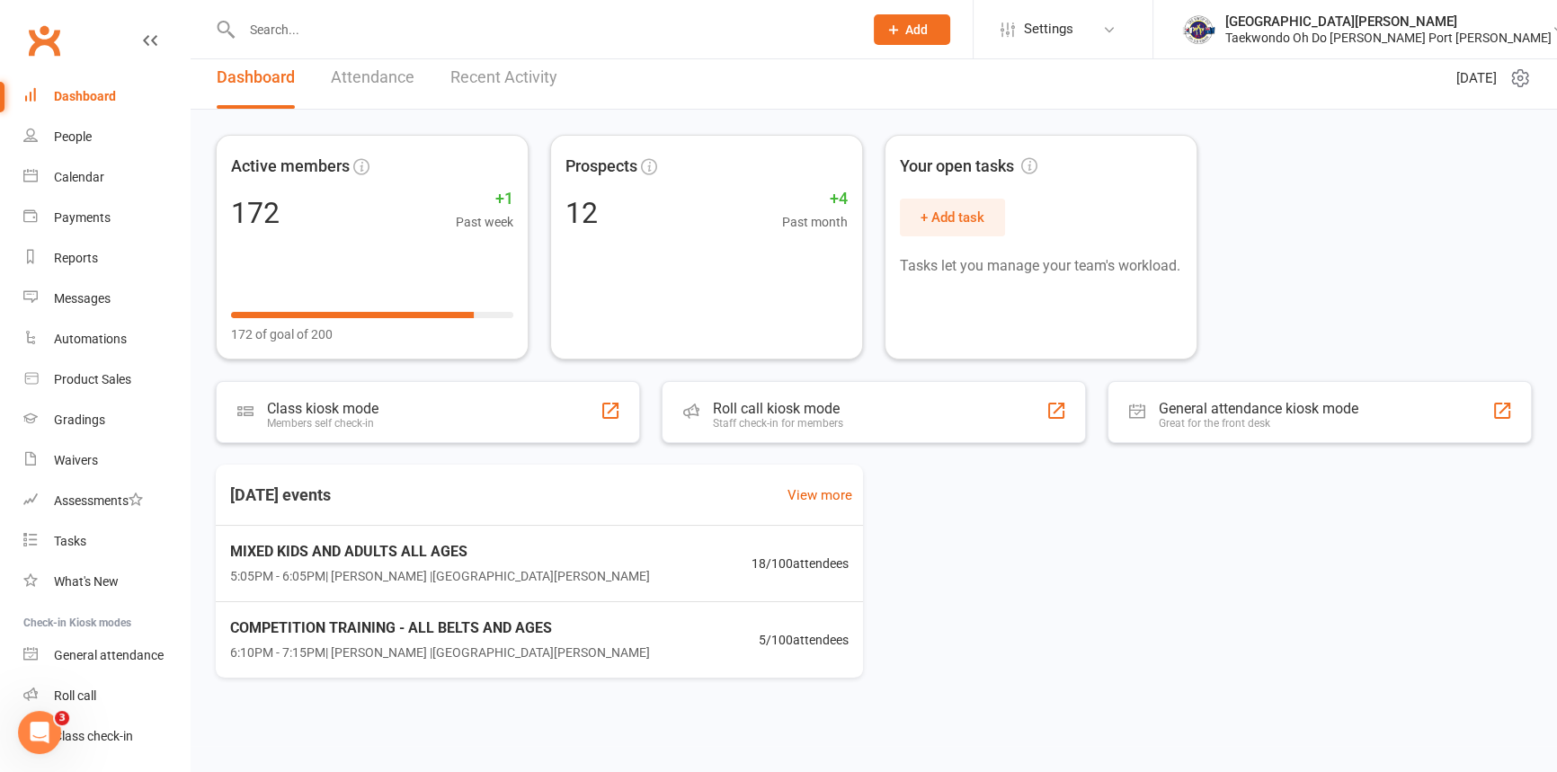
click at [94, 94] on div "Dashboard" at bounding box center [85, 96] width 62 height 14
click at [71, 92] on div "Dashboard" at bounding box center [85, 96] width 62 height 14
click at [103, 92] on div "Dashboard" at bounding box center [85, 96] width 62 height 14
click at [315, 29] on input "text" at bounding box center [543, 29] width 614 height 25
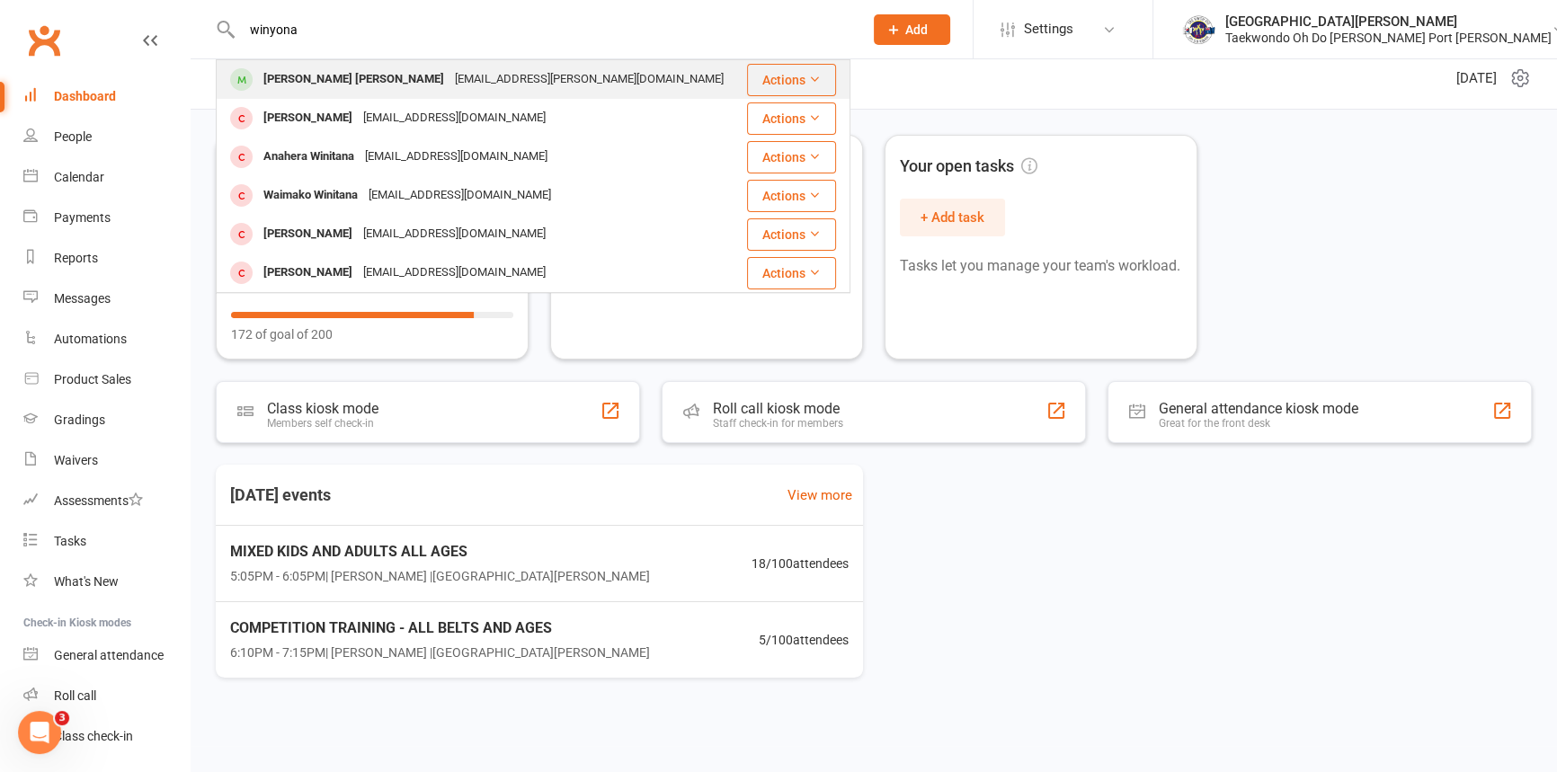
type input "winyona"
click at [486, 78] on div "[EMAIL_ADDRESS][PERSON_NAME][DOMAIN_NAME]" at bounding box center [590, 80] width 280 height 26
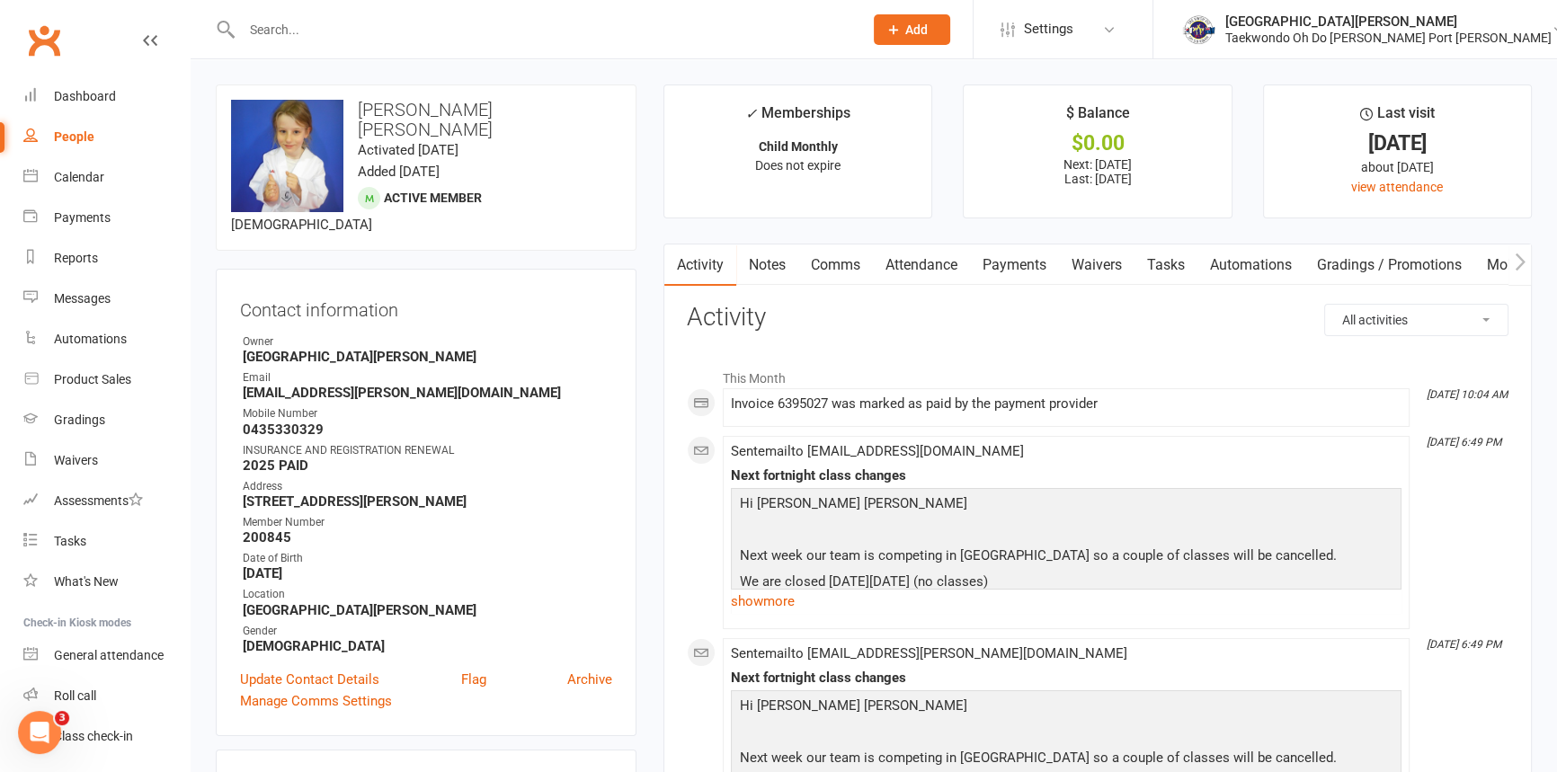
click at [778, 272] on link "Notes" at bounding box center [767, 265] width 62 height 41
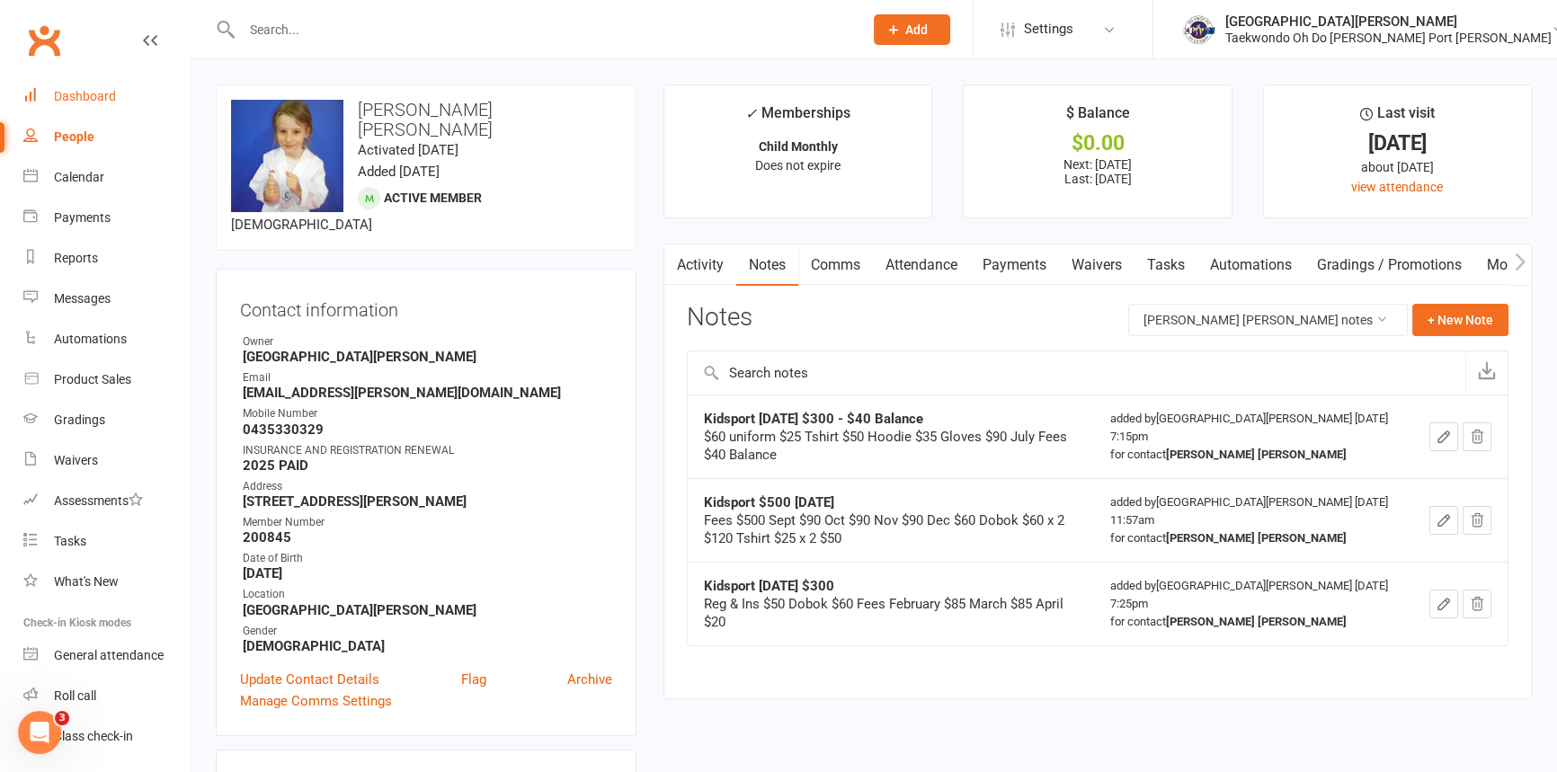
click at [60, 95] on div "Dashboard" at bounding box center [85, 96] width 62 height 14
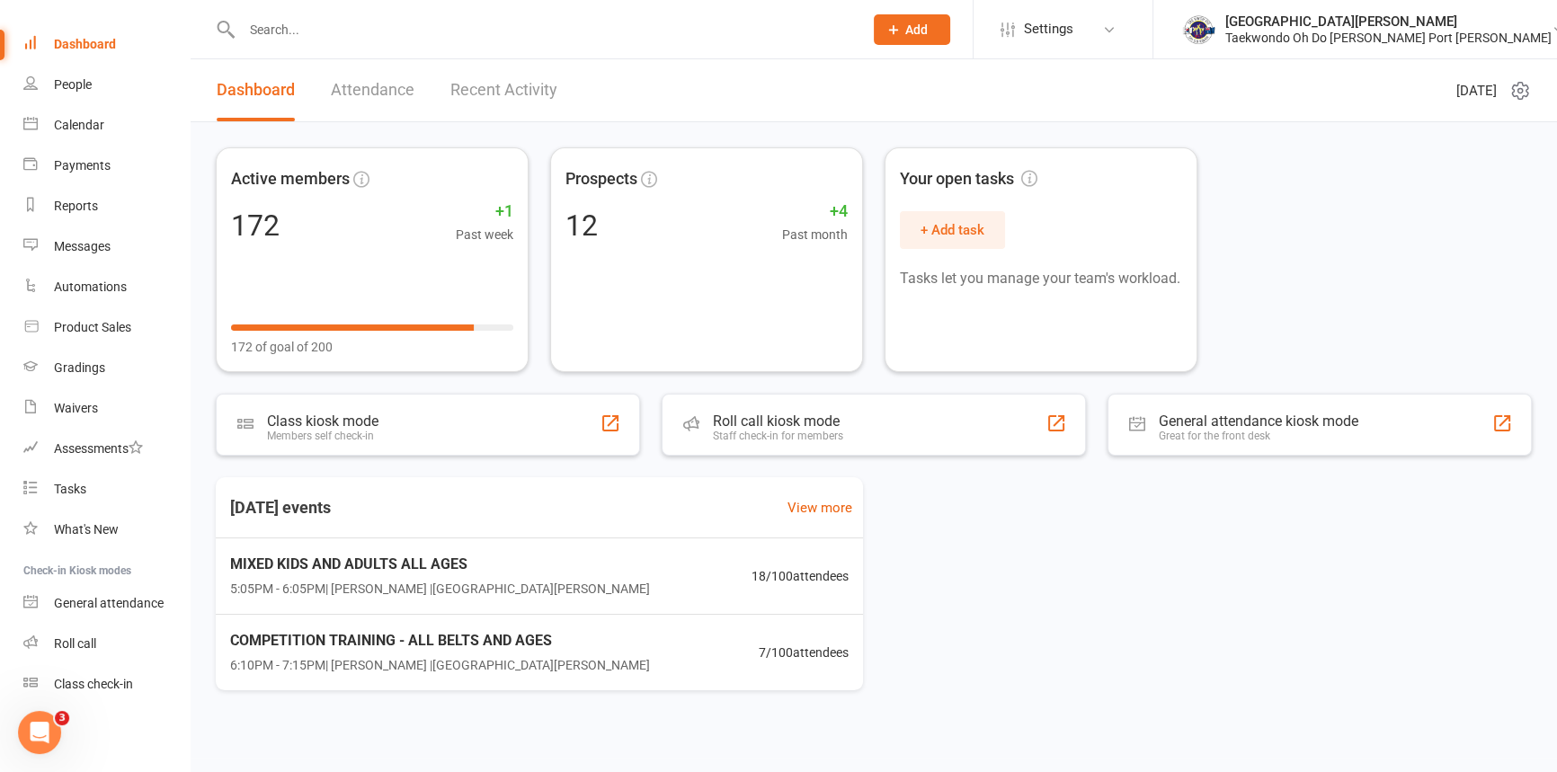
scroll to position [81, 0]
click at [387, 584] on span "5:05PM - 6:05PM | [PERSON_NAME] | [GEOGRAPHIC_DATA][PERSON_NAME]" at bounding box center [438, 589] width 428 height 21
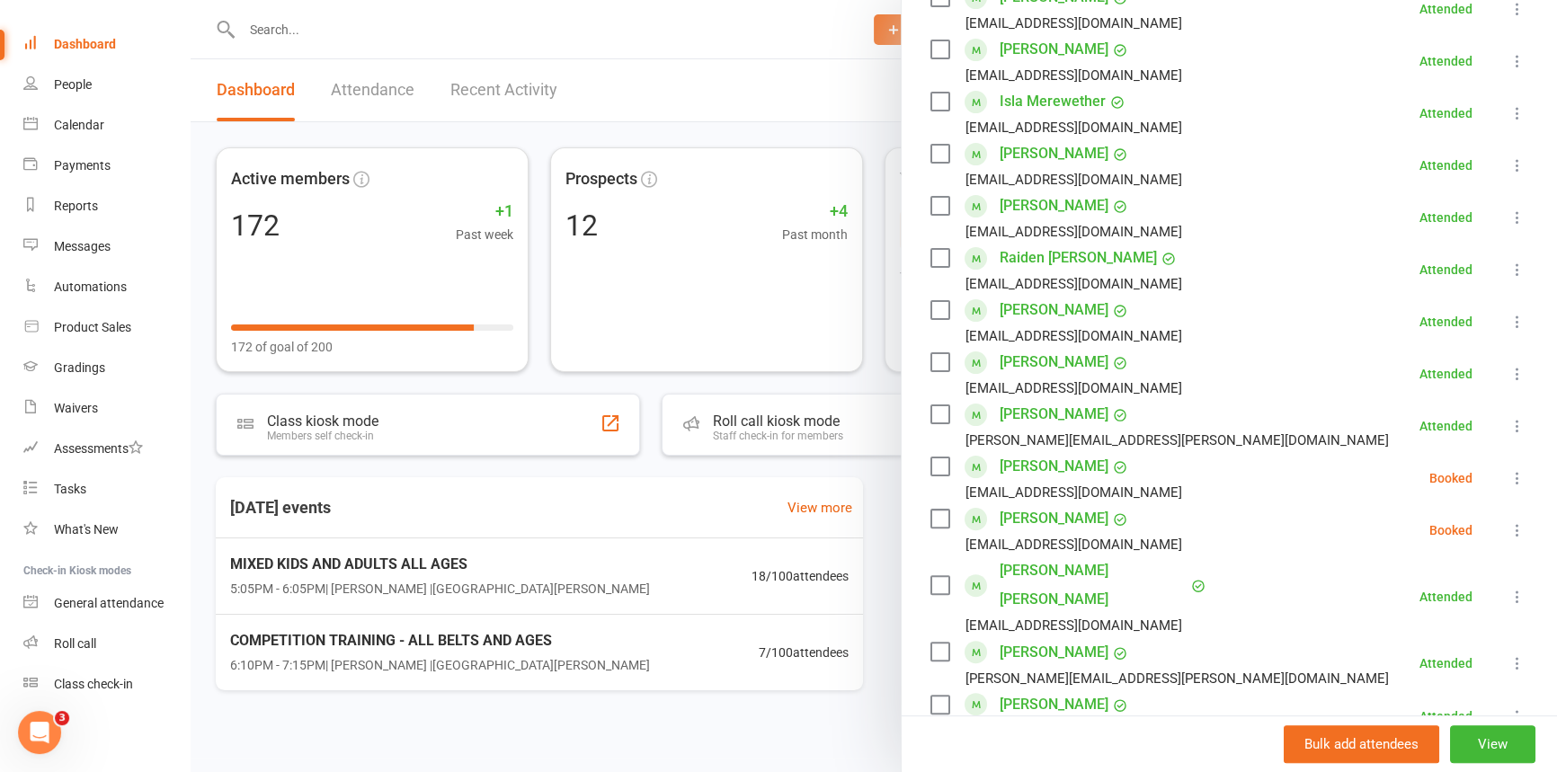
scroll to position [817, 0]
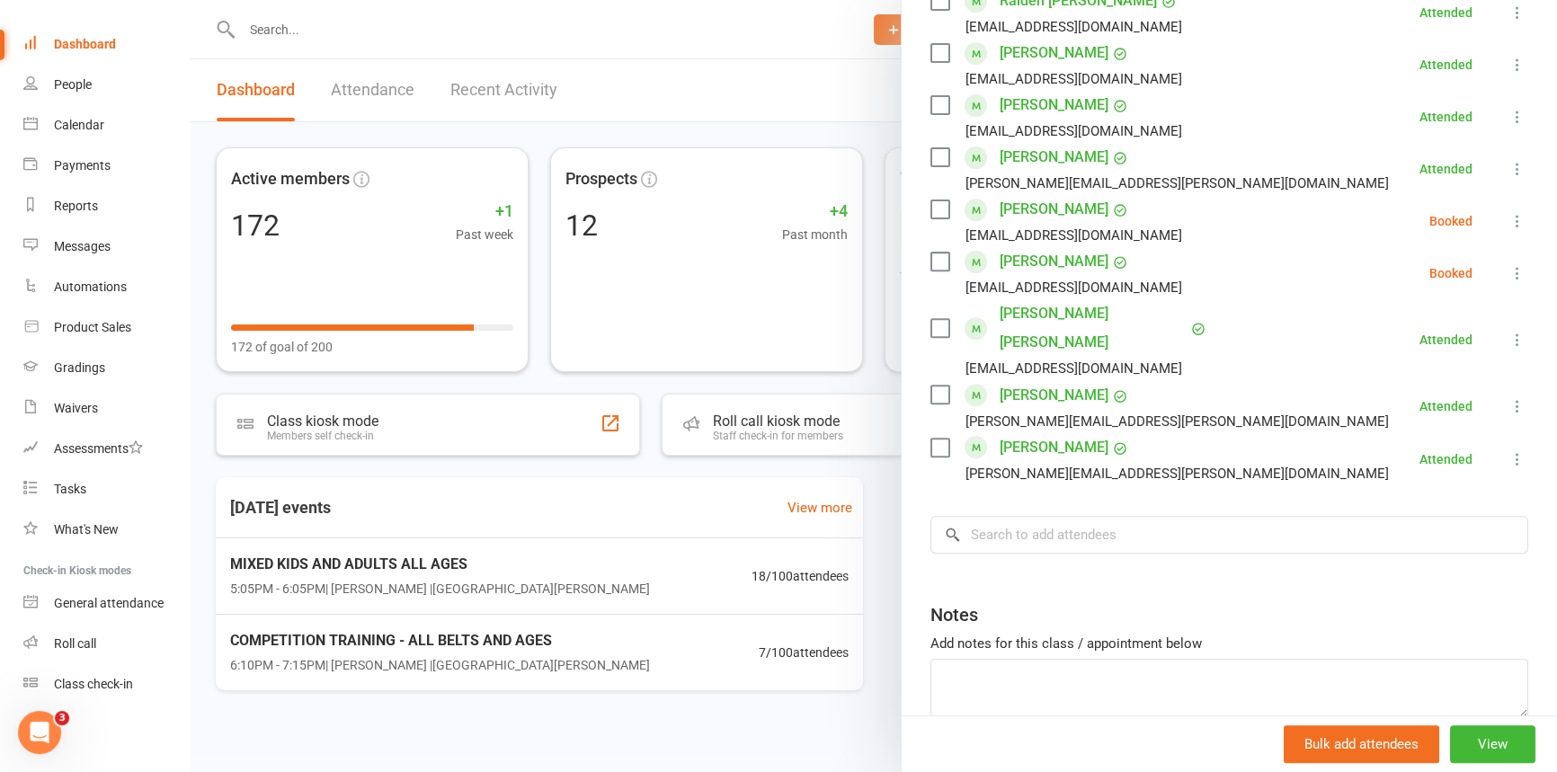
click at [575, 108] on div at bounding box center [874, 386] width 1367 height 772
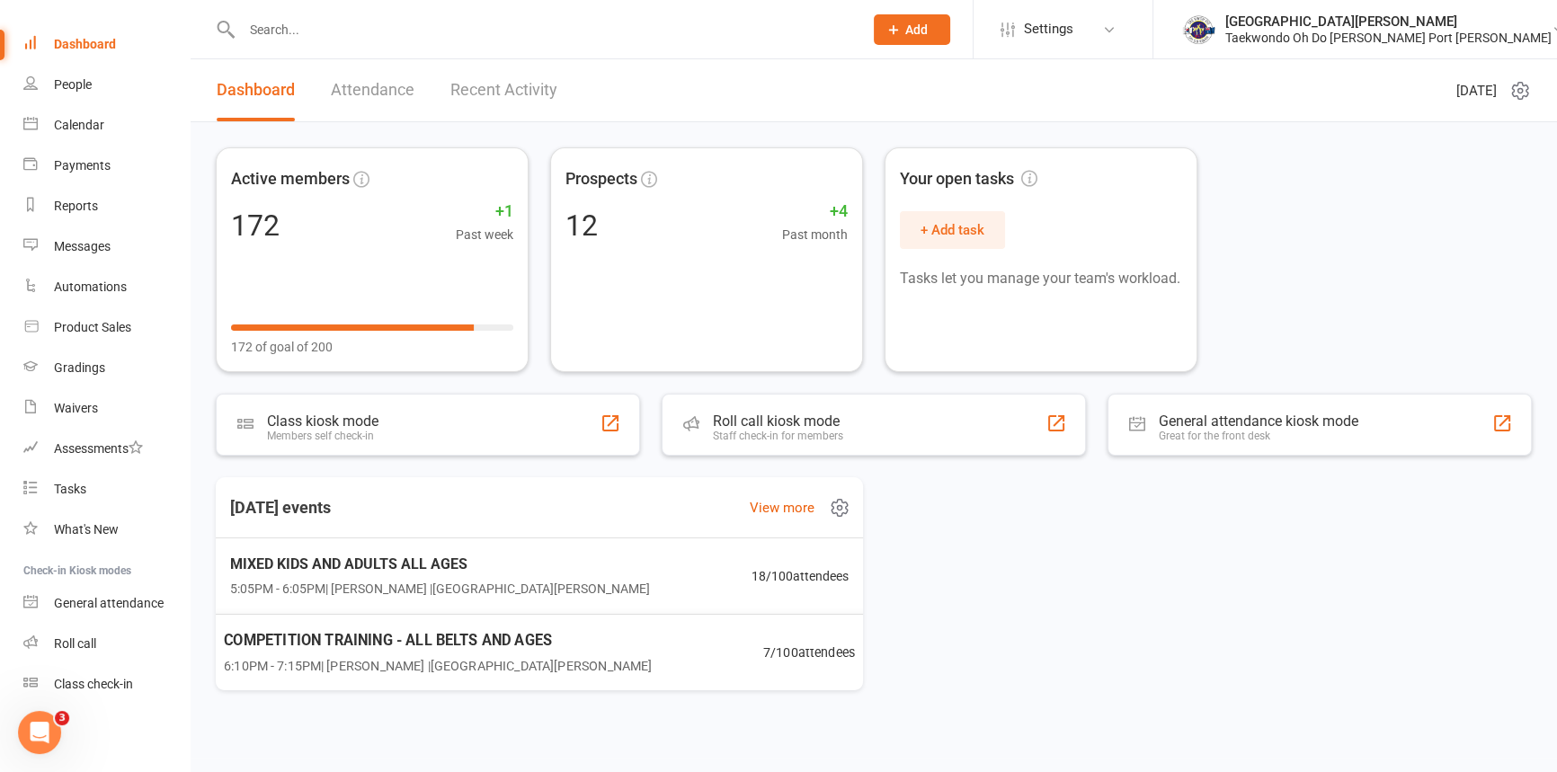
click at [480, 658] on span "6:10PM - 7:15PM | [PERSON_NAME] | [GEOGRAPHIC_DATA][PERSON_NAME]" at bounding box center [438, 666] width 428 height 21
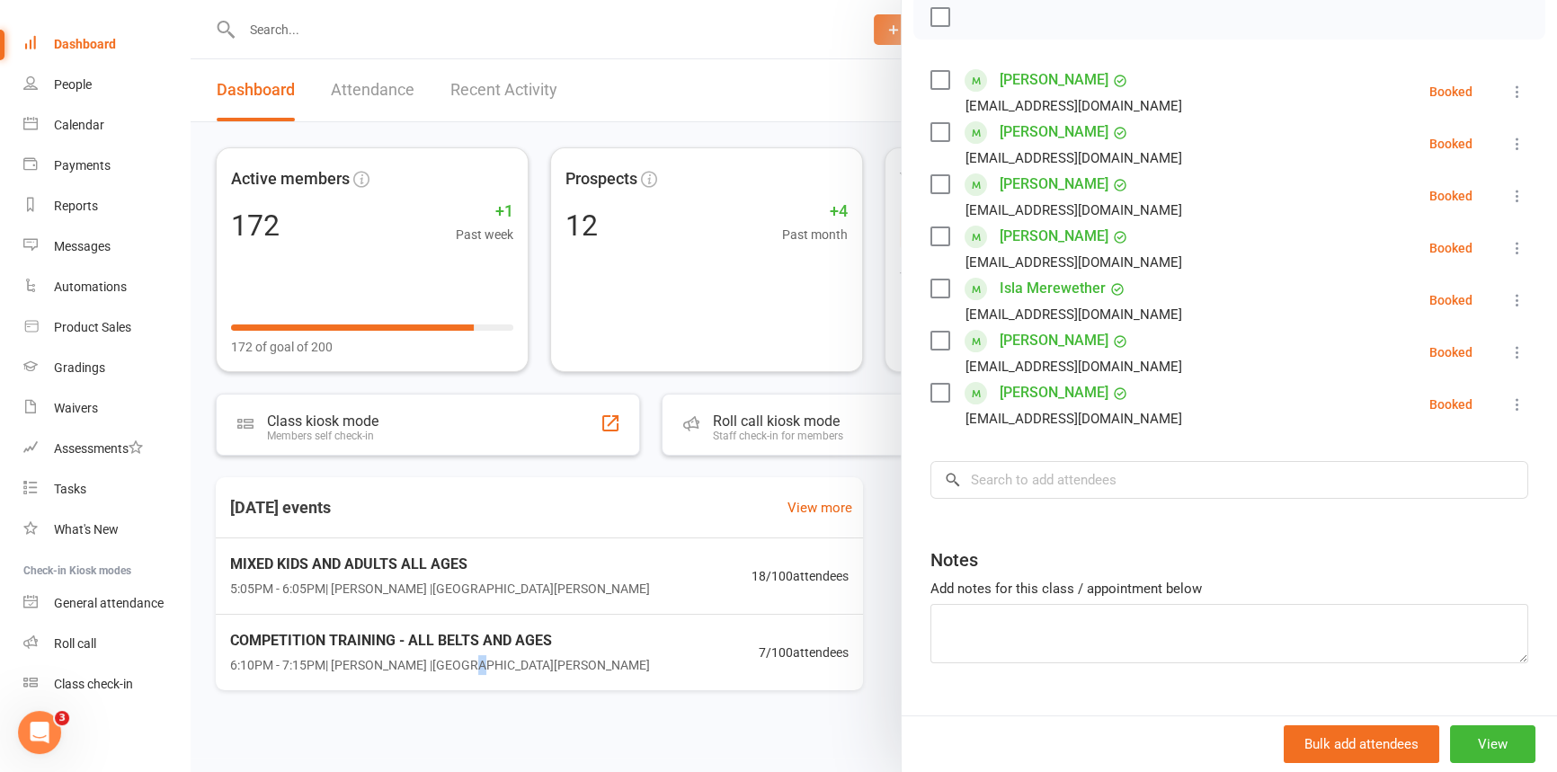
scroll to position [313, 0]
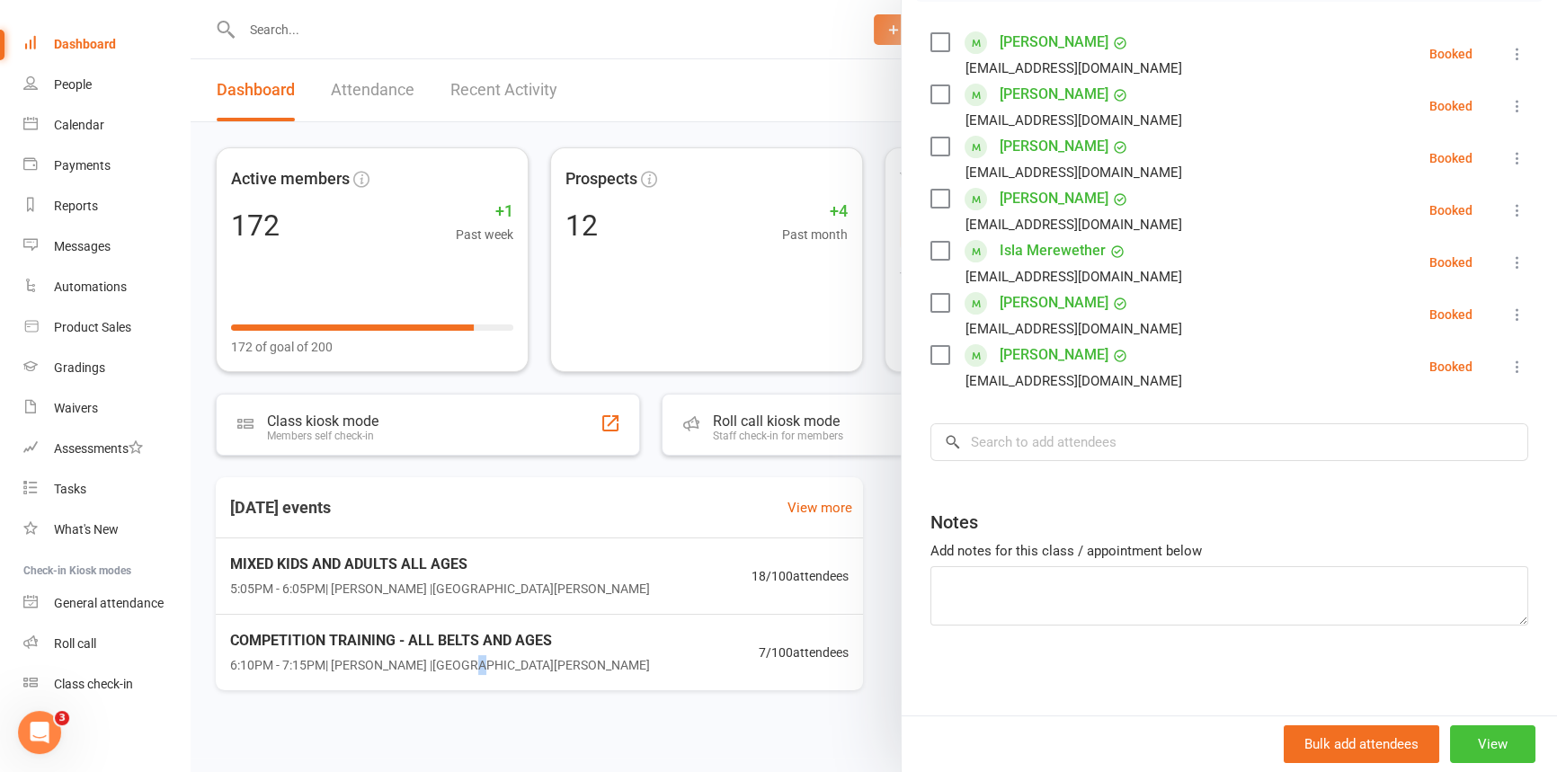
drag, startPoint x: 1466, startPoint y: 738, endPoint x: 1476, endPoint y: 705, distance: 34.7
click at [1468, 728] on button "View" at bounding box center [1492, 745] width 85 height 38
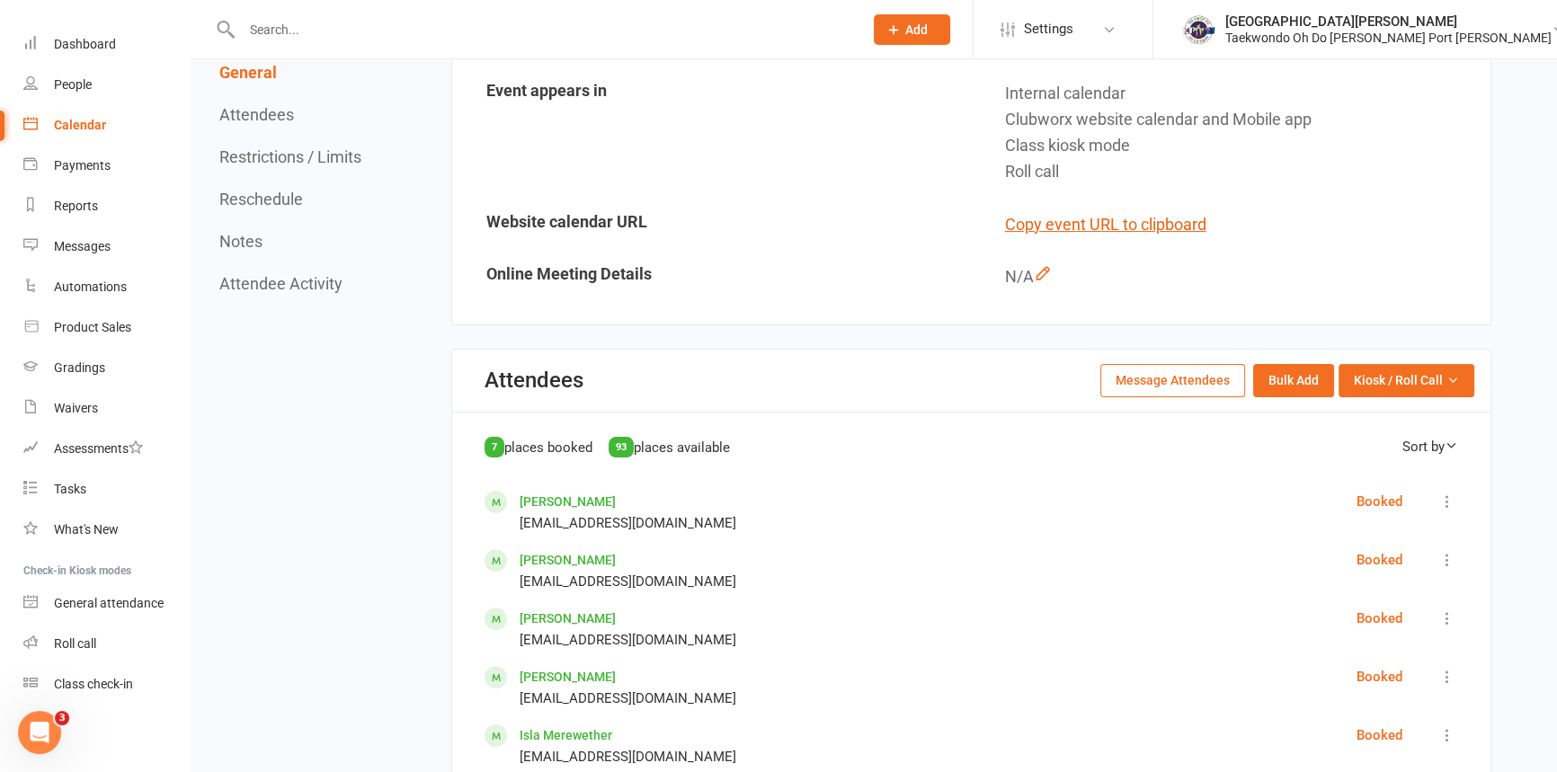
scroll to position [654, 0]
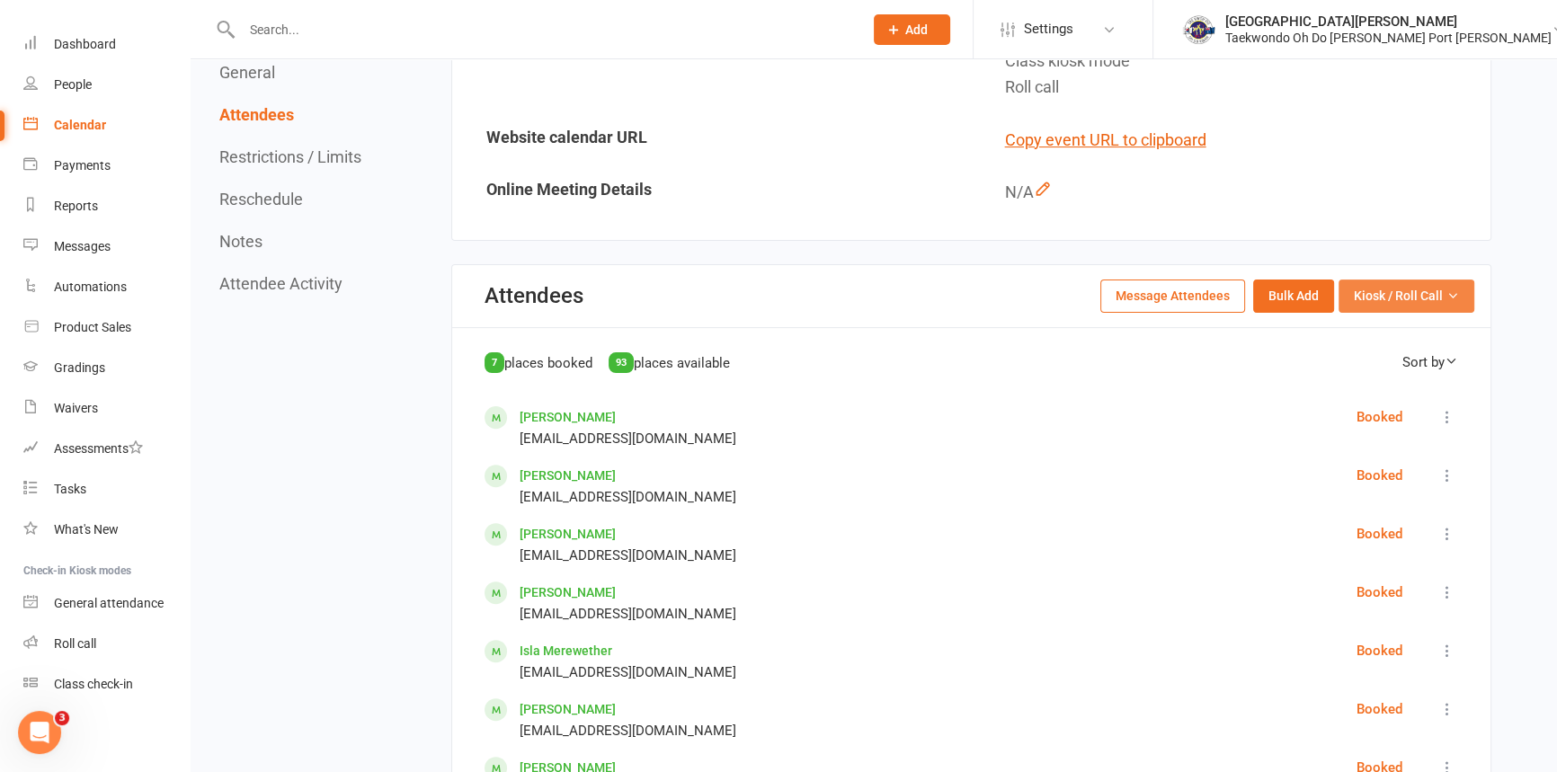
click at [1359, 289] on span "Kiosk / Roll Call" at bounding box center [1398, 296] width 89 height 20
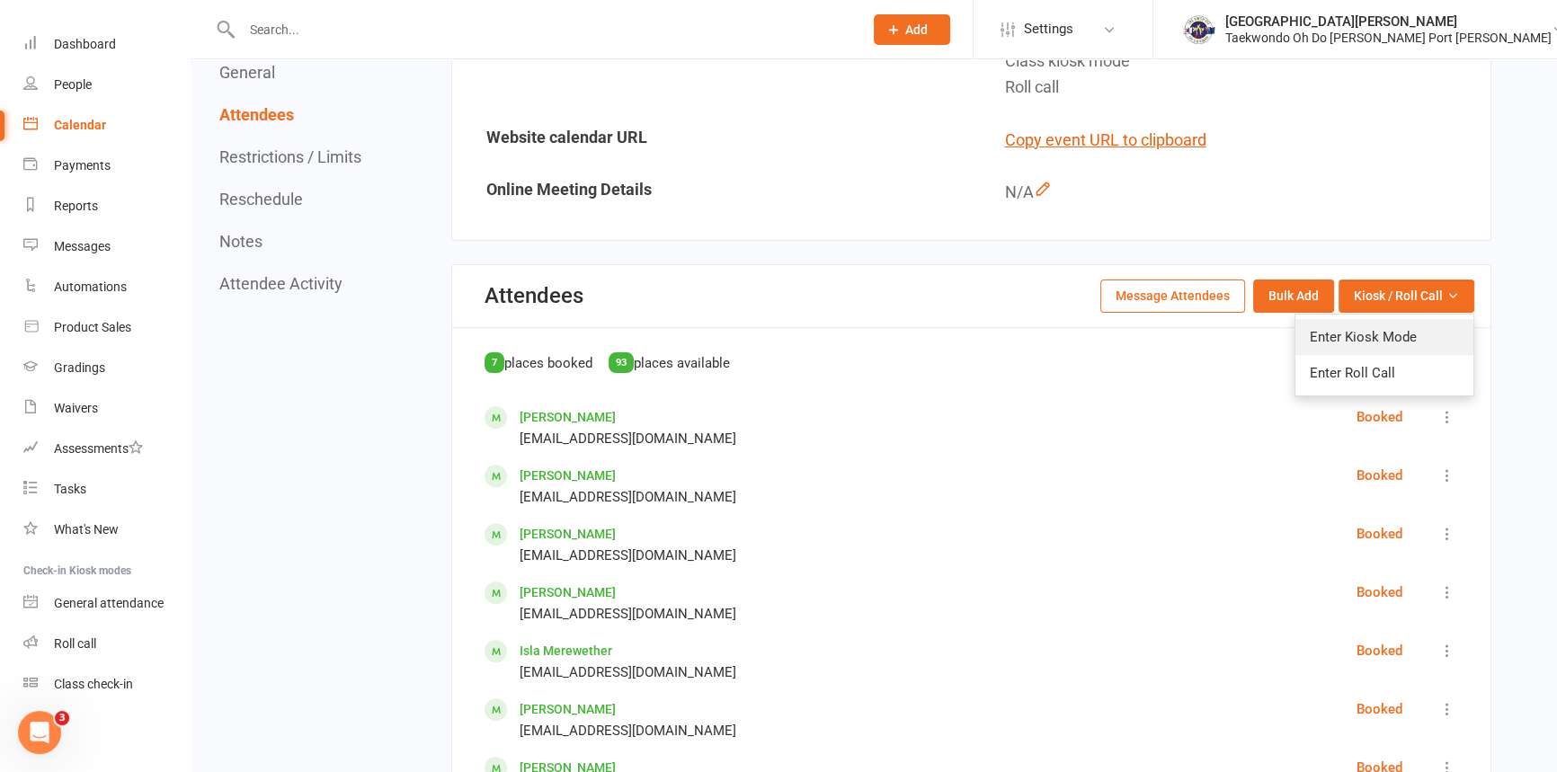
click at [1378, 328] on link "Enter Kiosk Mode" at bounding box center [1385, 337] width 178 height 36
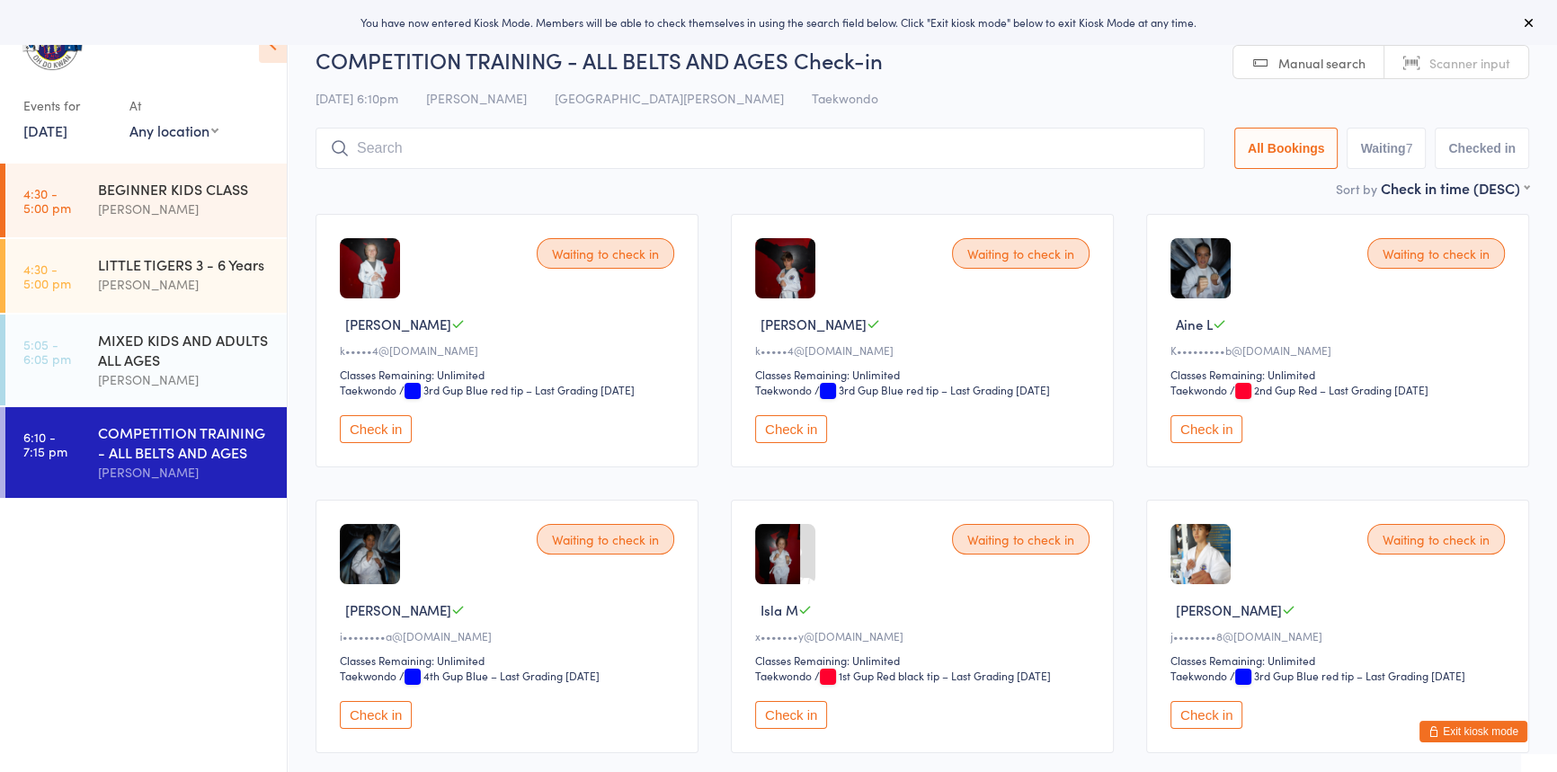
click at [401, 443] on button "Check in" at bounding box center [376, 429] width 72 height 28
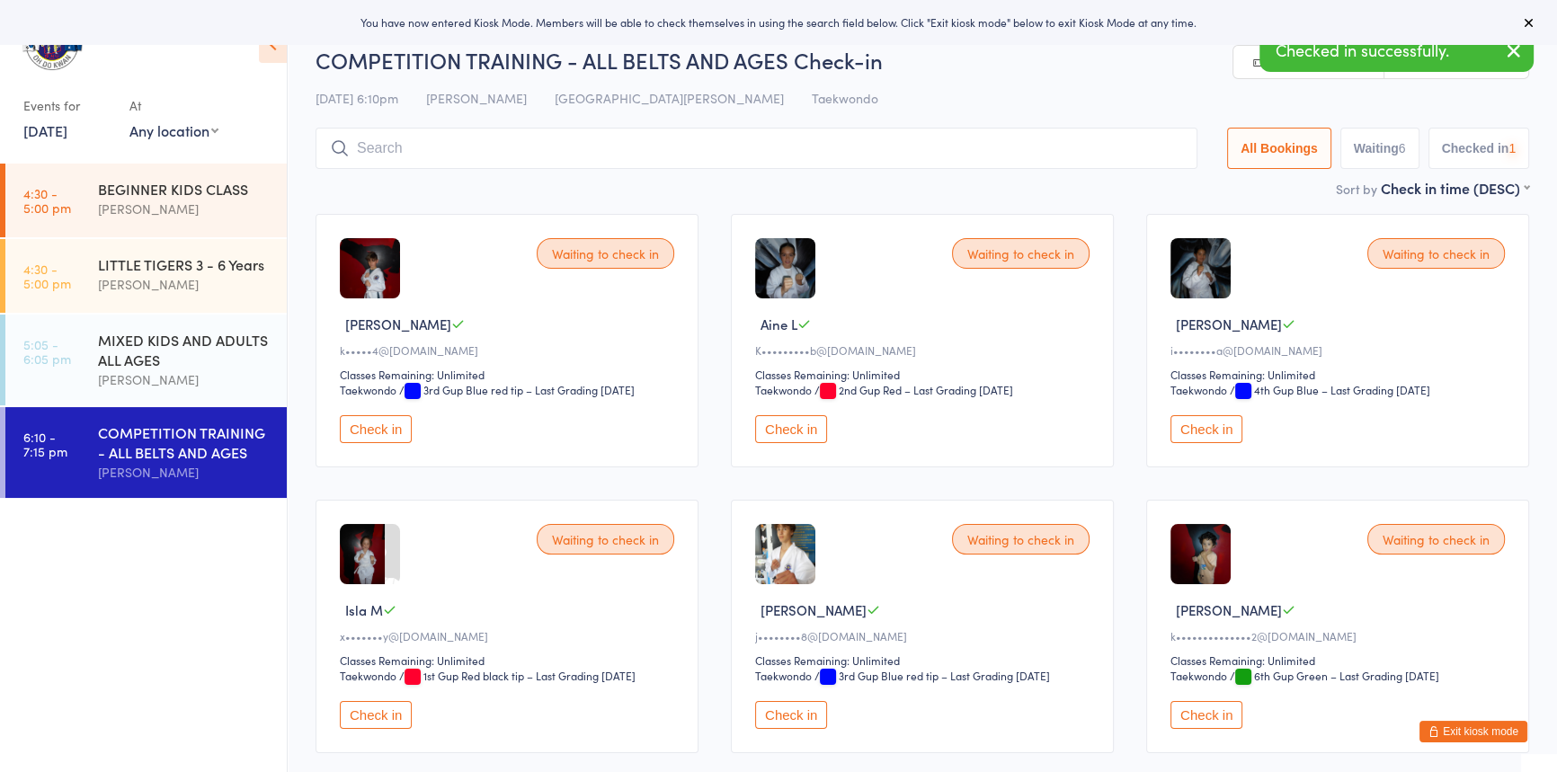
click at [395, 443] on button "Check in" at bounding box center [376, 429] width 72 height 28
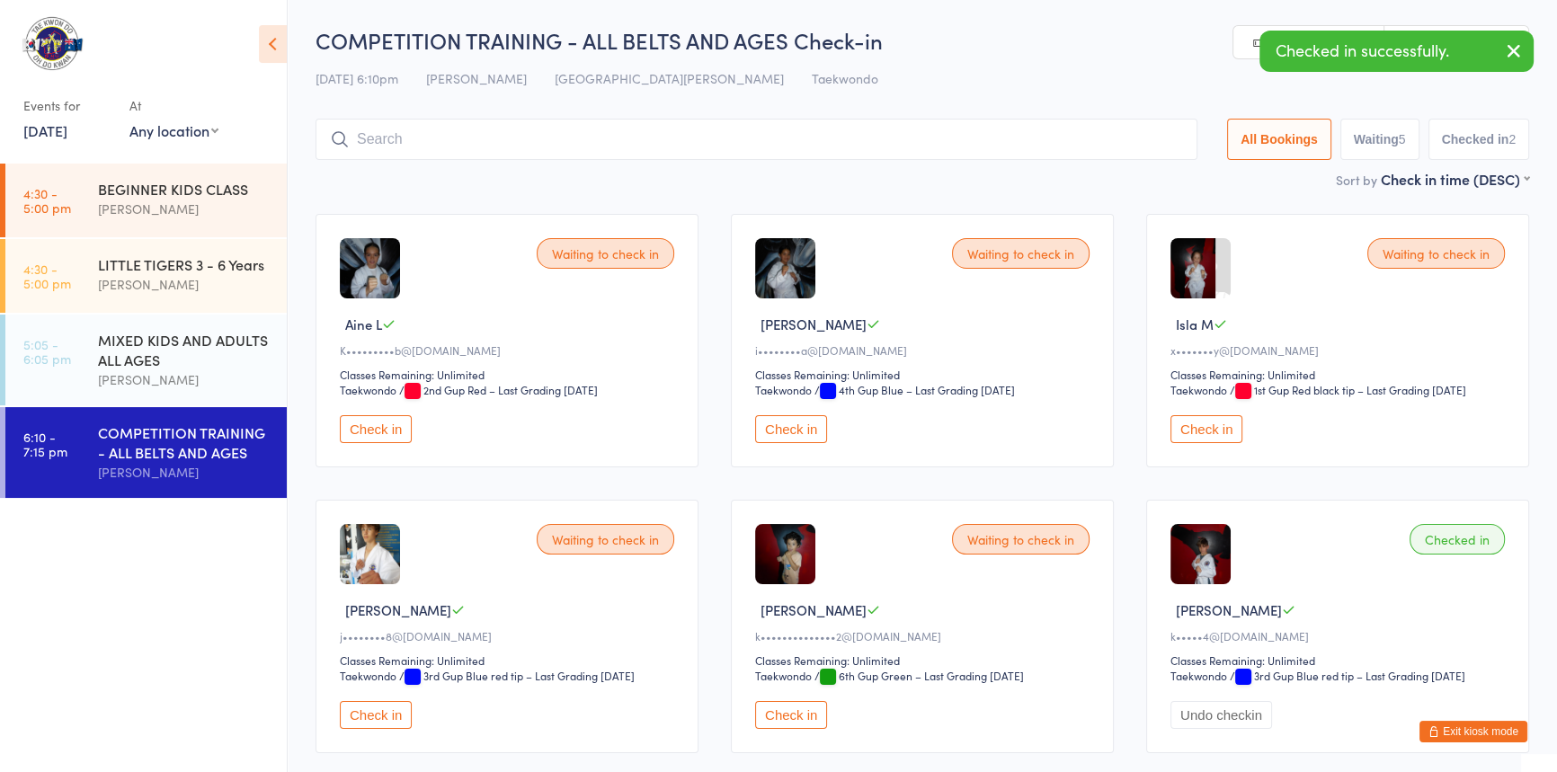
drag, startPoint x: 1196, startPoint y: 470, endPoint x: 1170, endPoint y: 473, distance: 26.2
click at [1196, 443] on button "Check in" at bounding box center [1207, 429] width 72 height 28
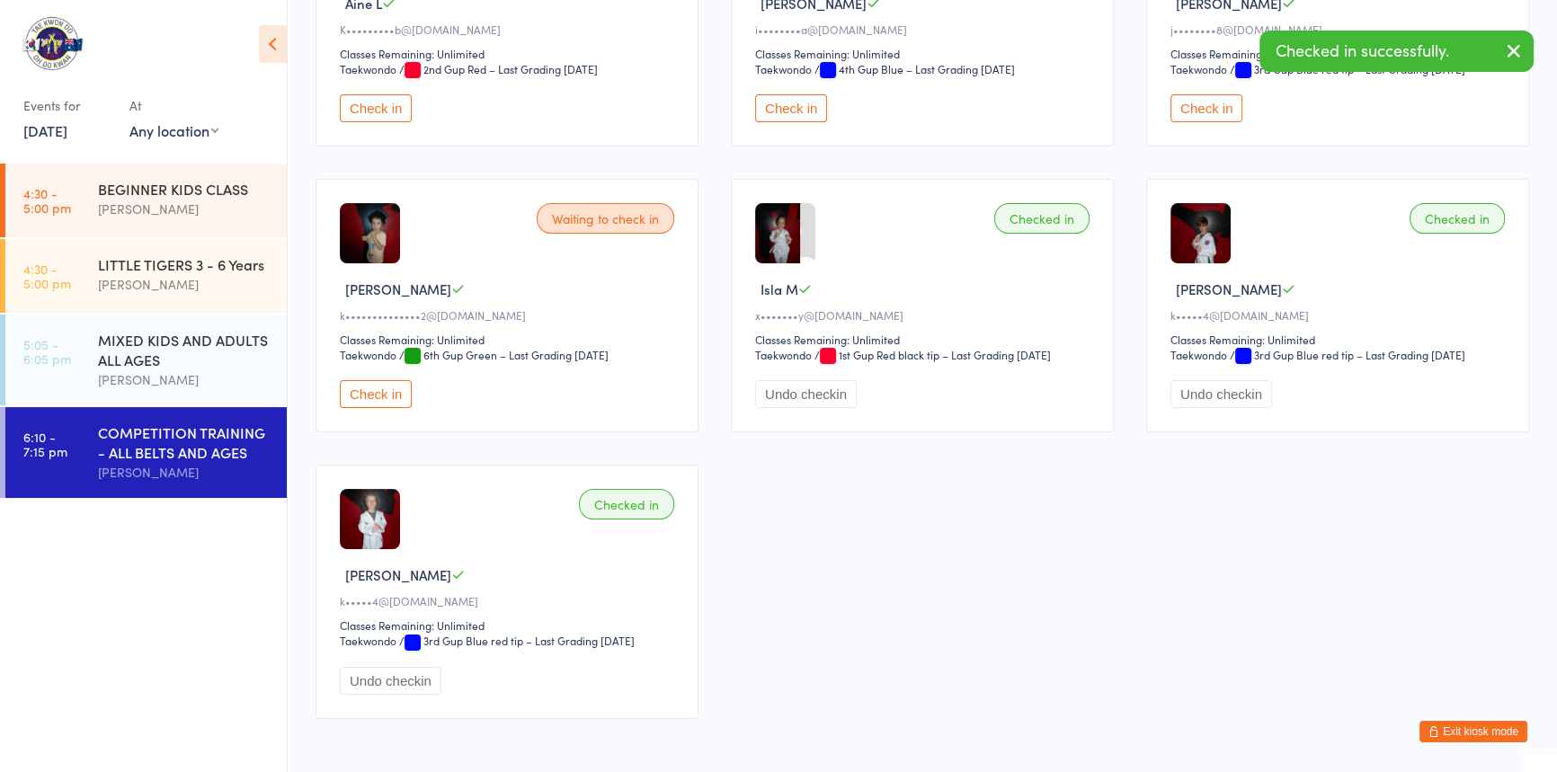
scroll to position [326, 0]
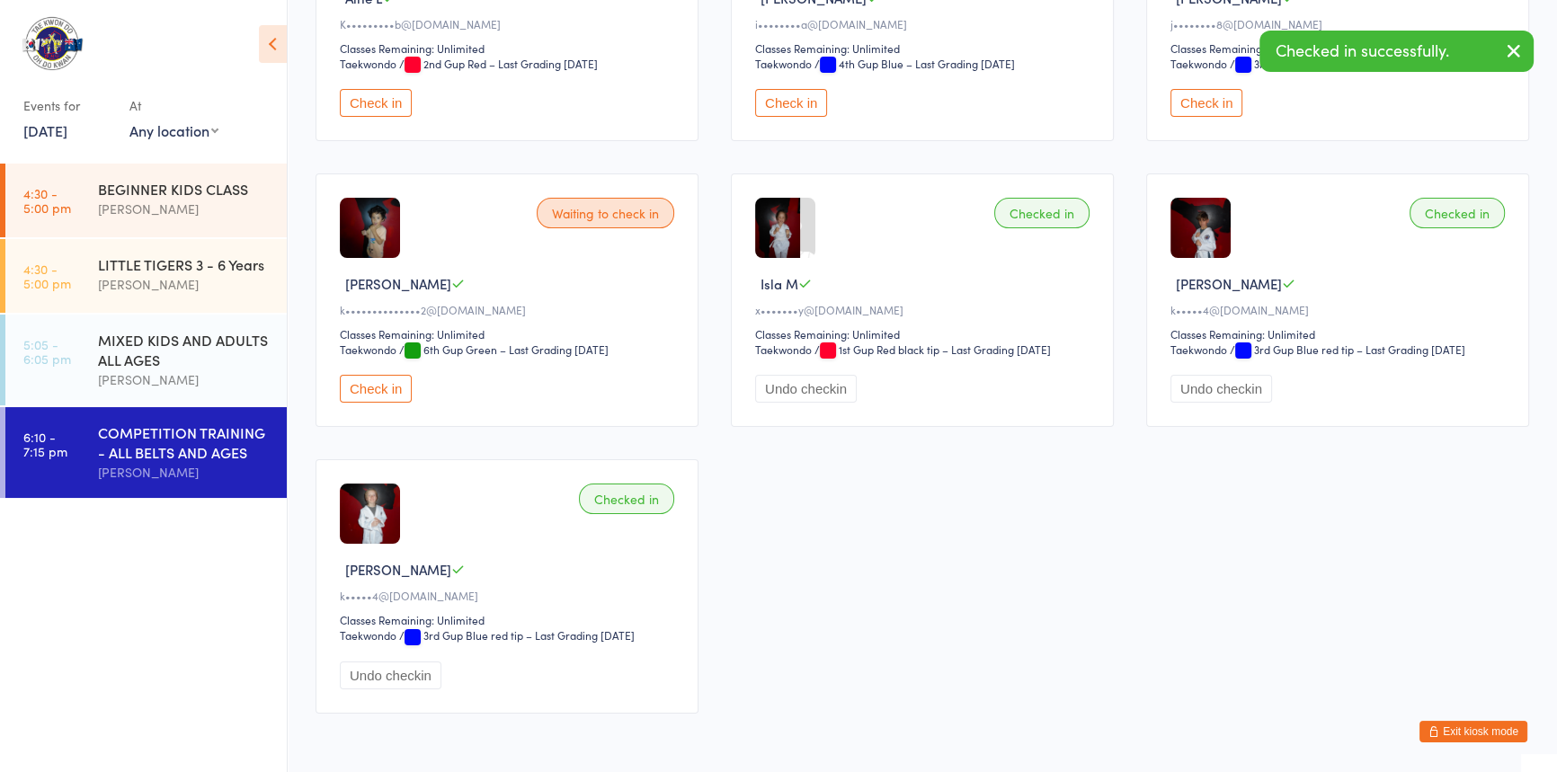
click at [367, 403] on button "Check in" at bounding box center [376, 389] width 72 height 28
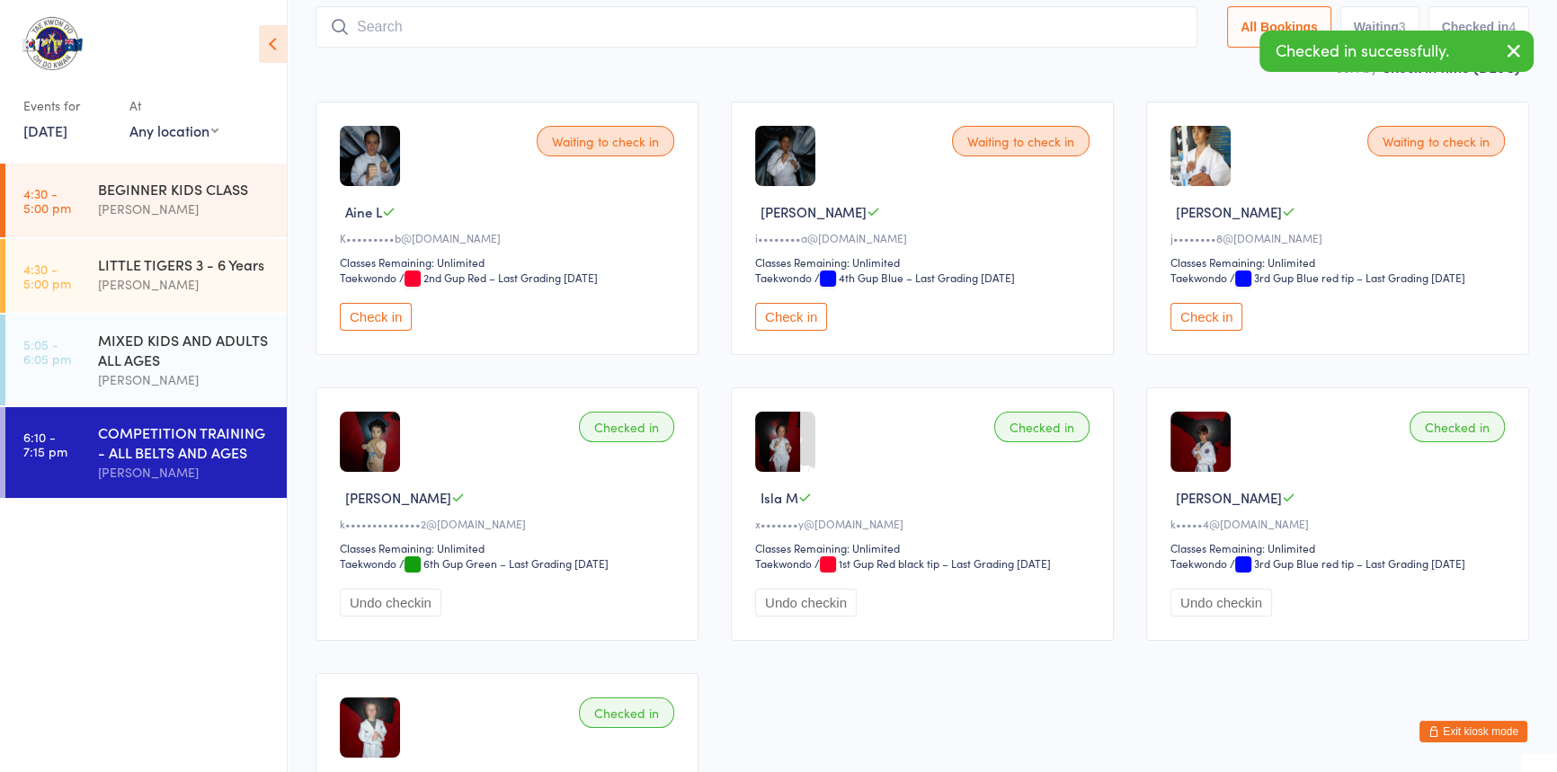
scroll to position [81, 0]
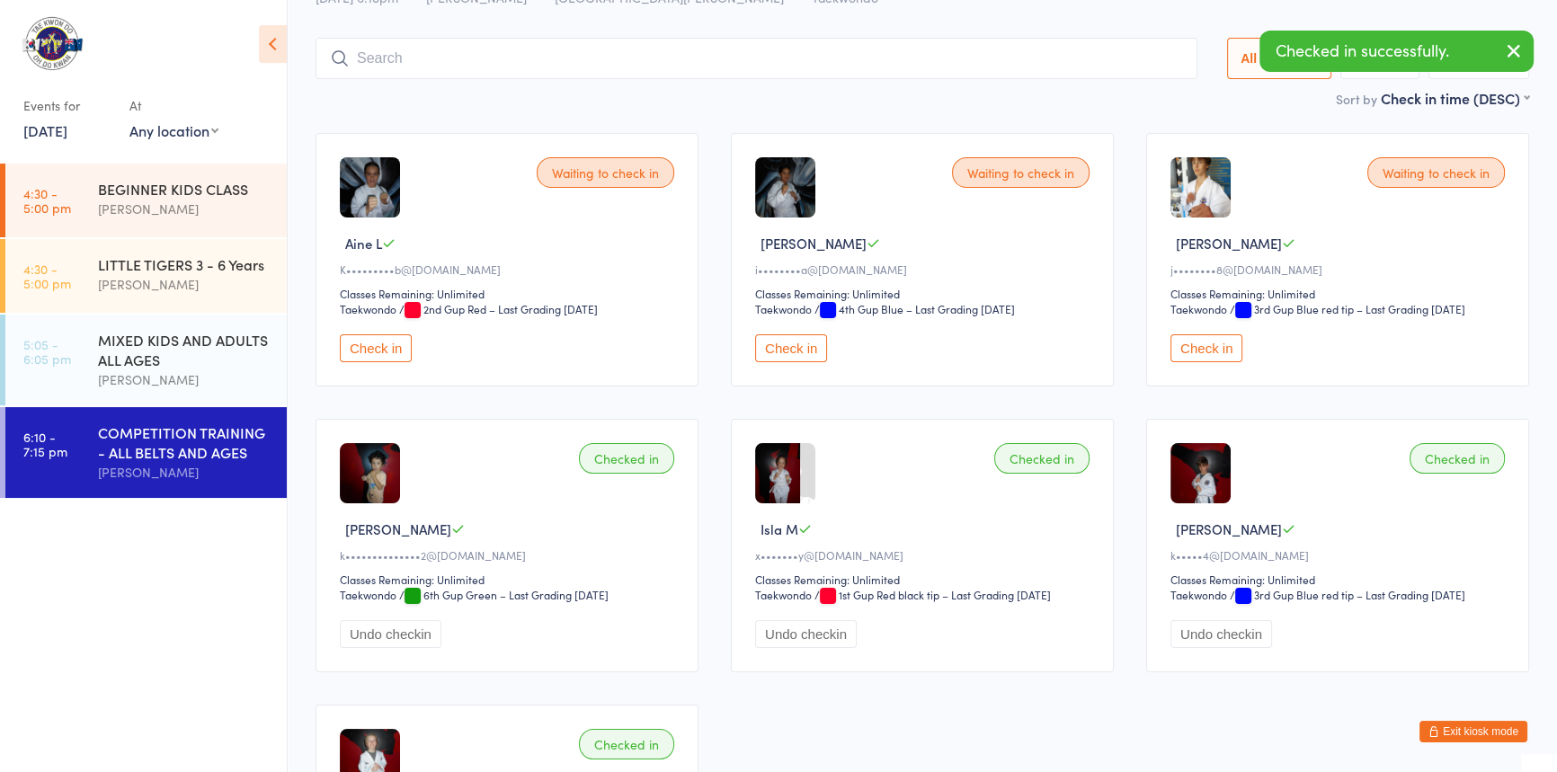
click at [1202, 362] on button "Check in" at bounding box center [1207, 348] width 72 height 28
click at [364, 63] on input "search" at bounding box center [757, 58] width 882 height 41
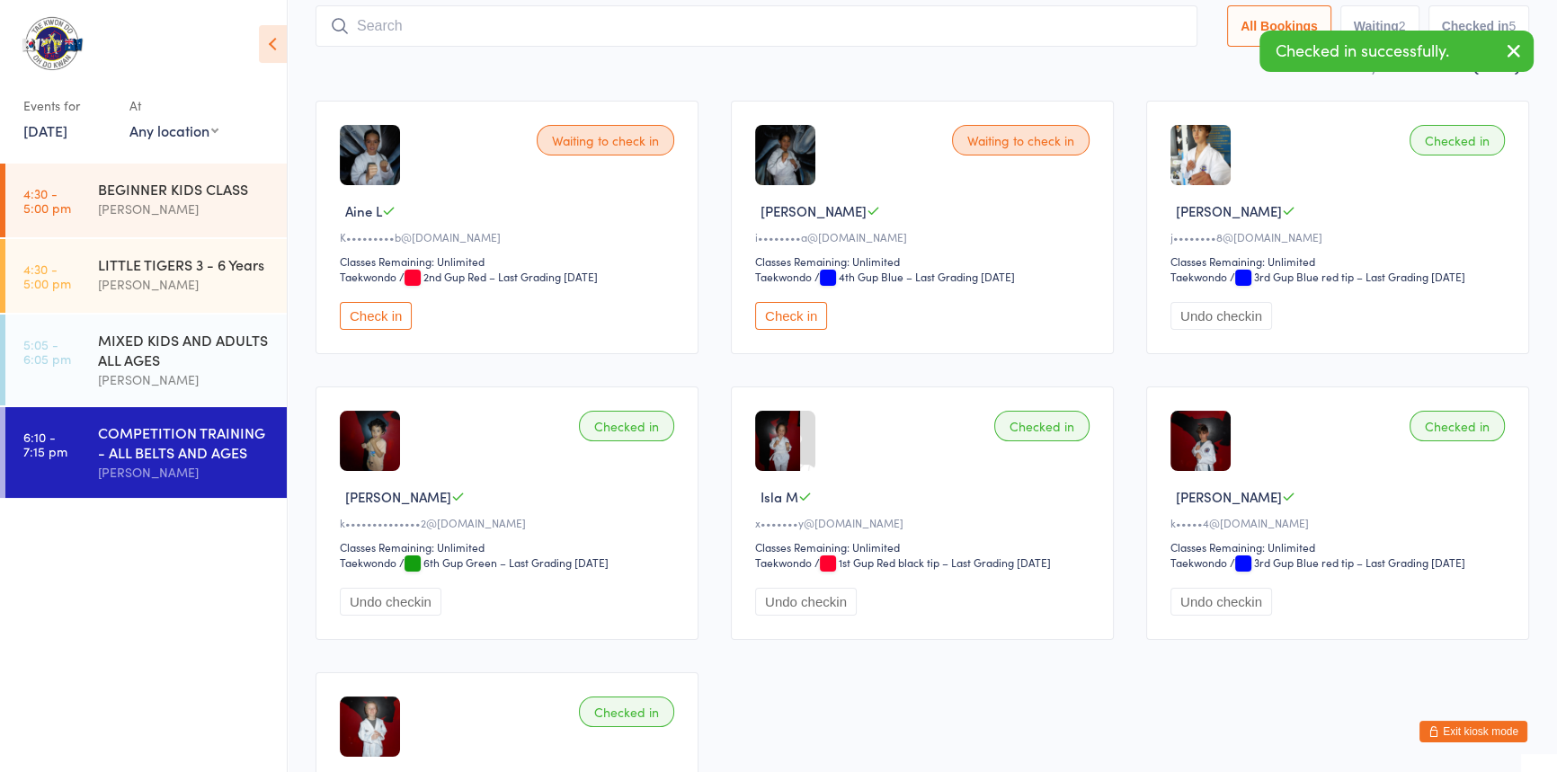
scroll to position [119, 0]
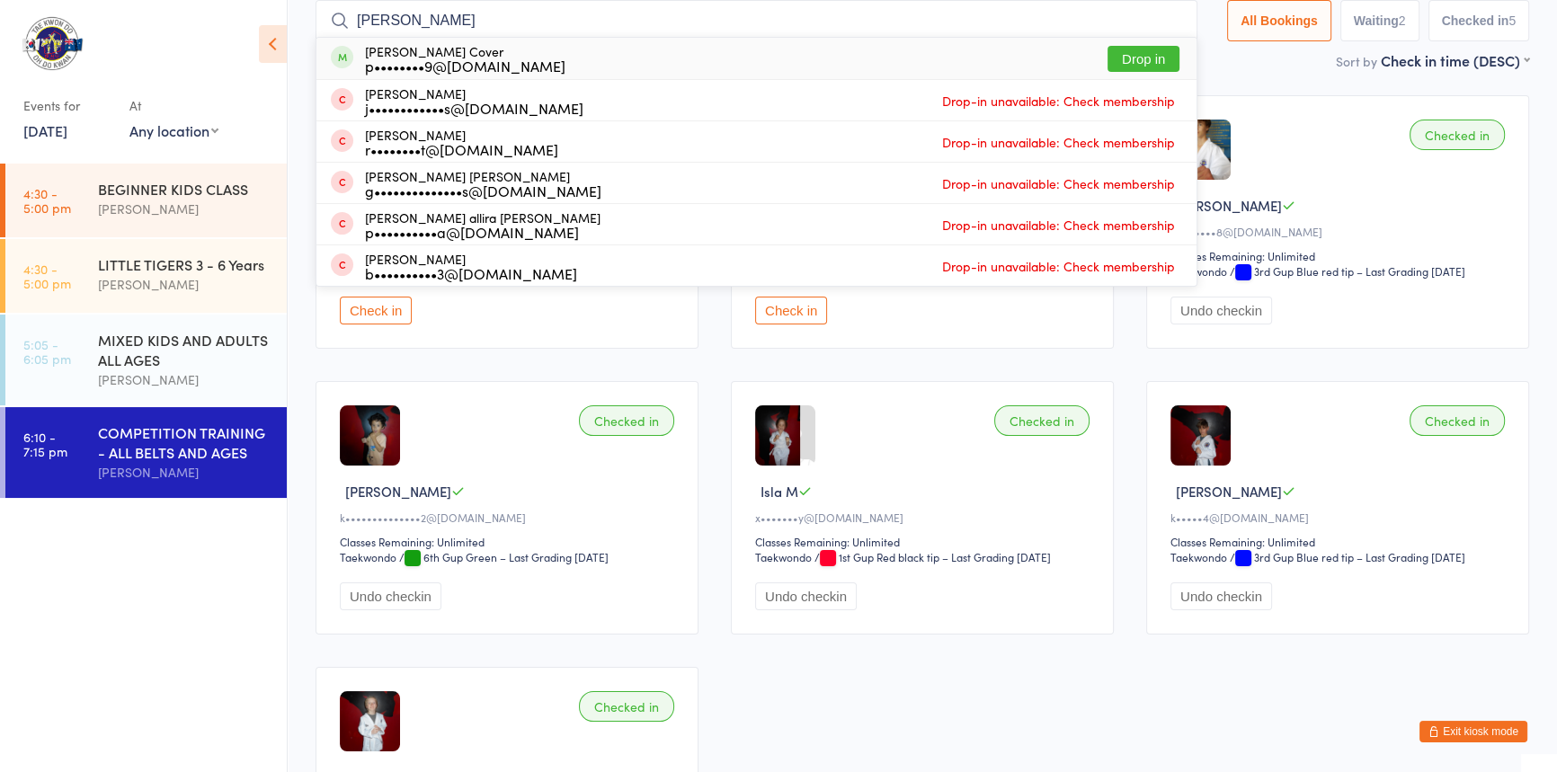
type input "paige"
click at [1108, 56] on button "Drop in" at bounding box center [1144, 59] width 72 height 26
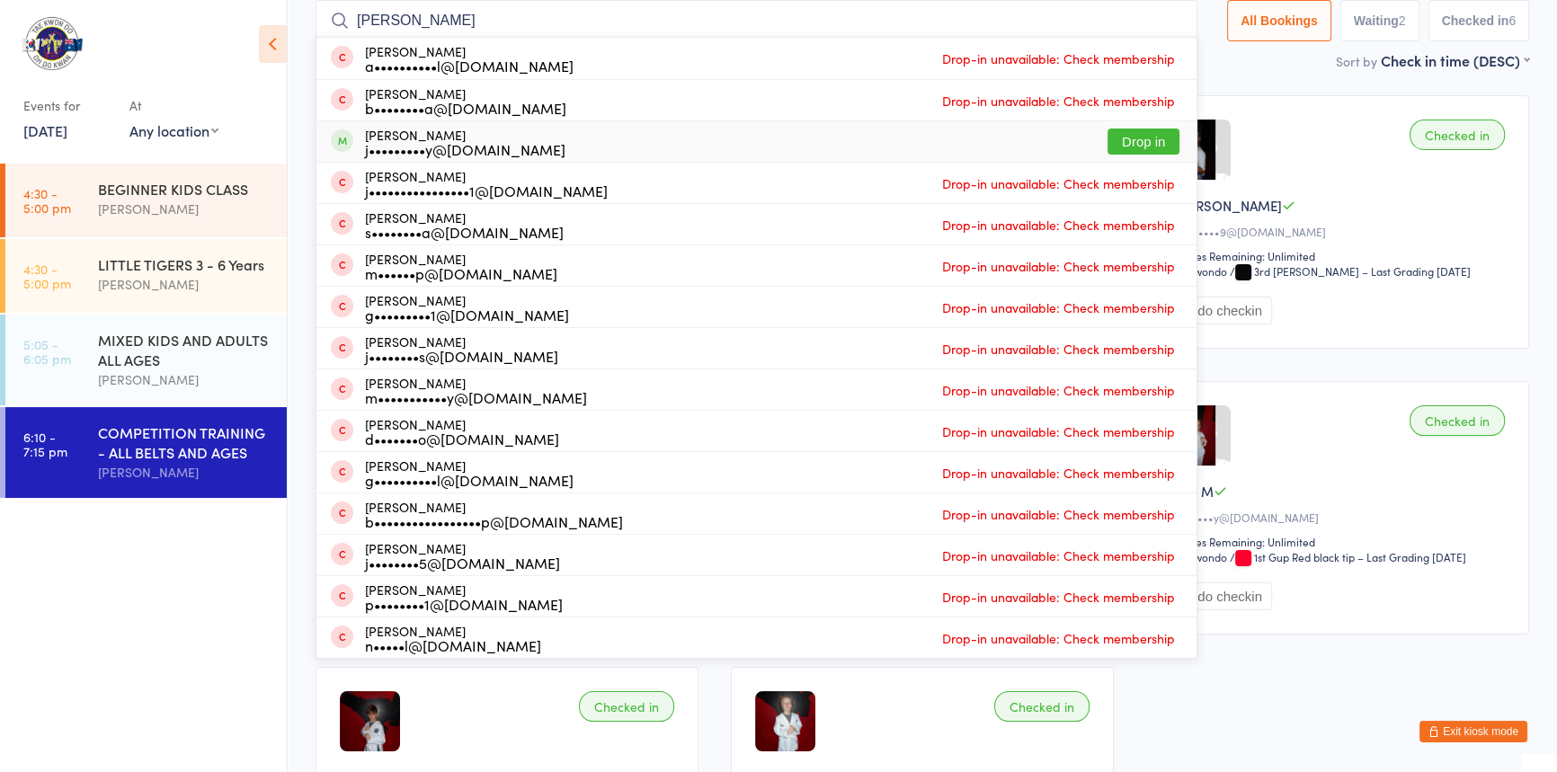
type input "jacob"
click at [1108, 140] on button "Drop in" at bounding box center [1144, 142] width 72 height 26
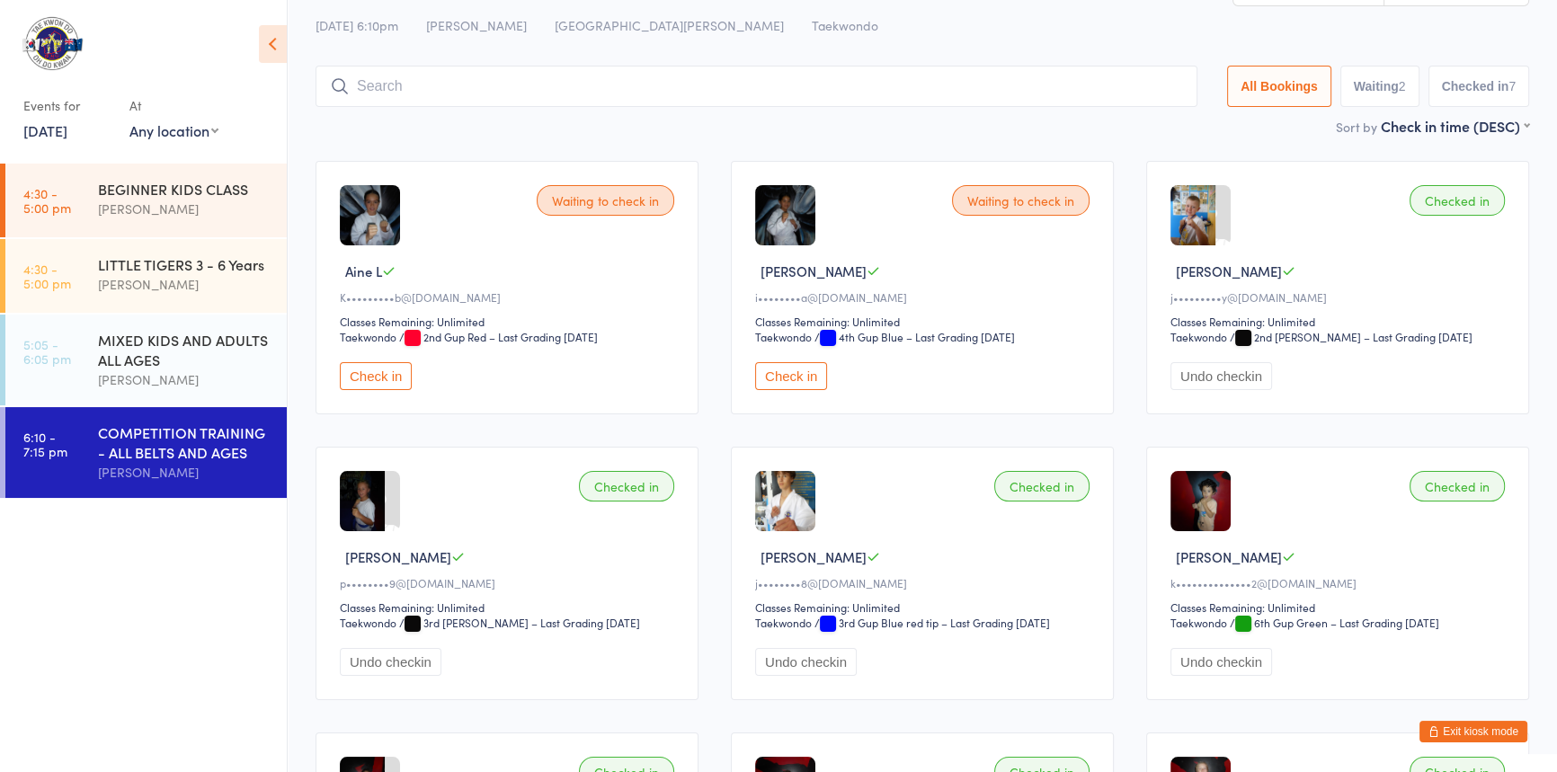
scroll to position [0, 0]
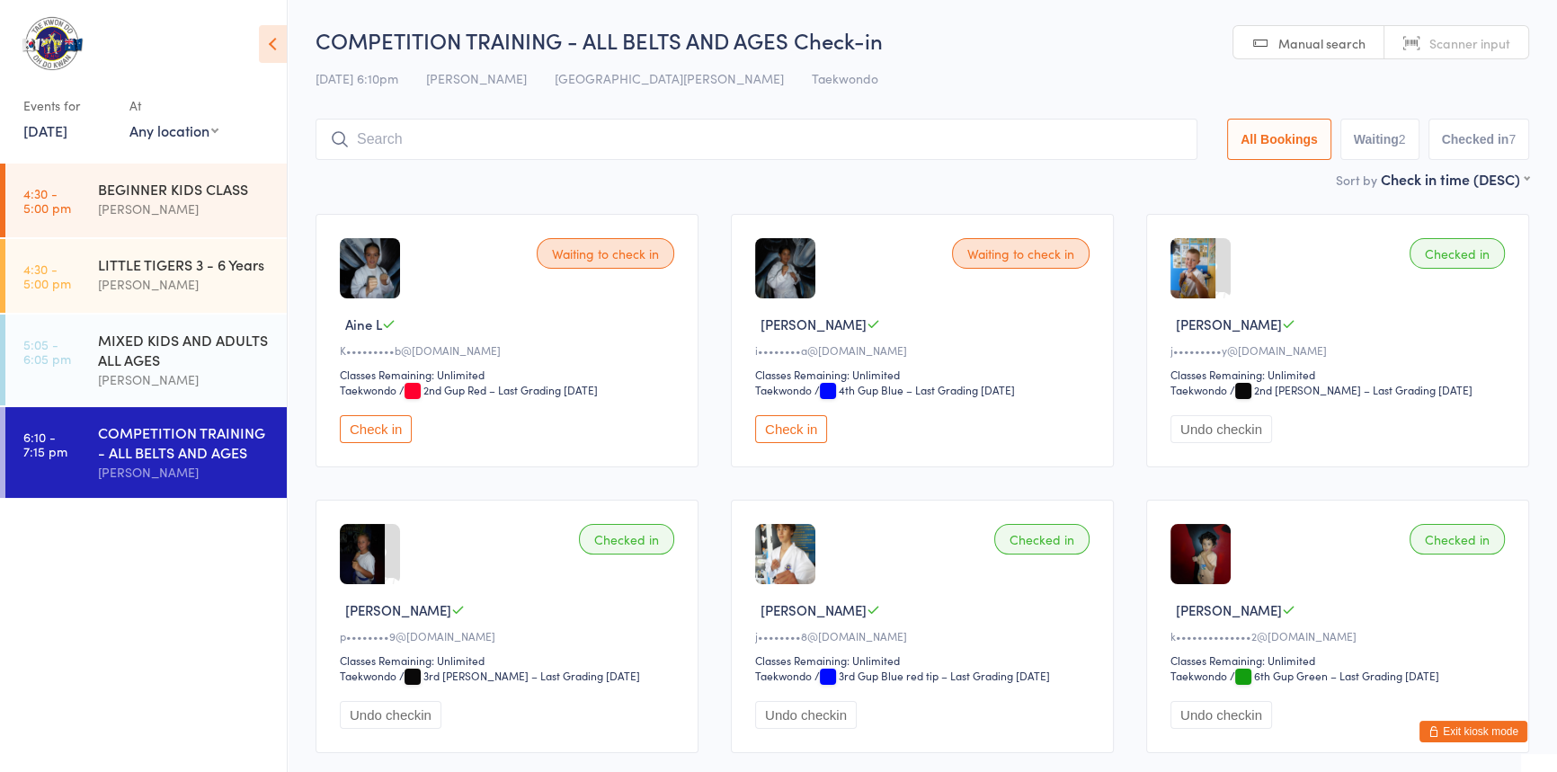
click at [402, 141] on input "search" at bounding box center [757, 139] width 882 height 41
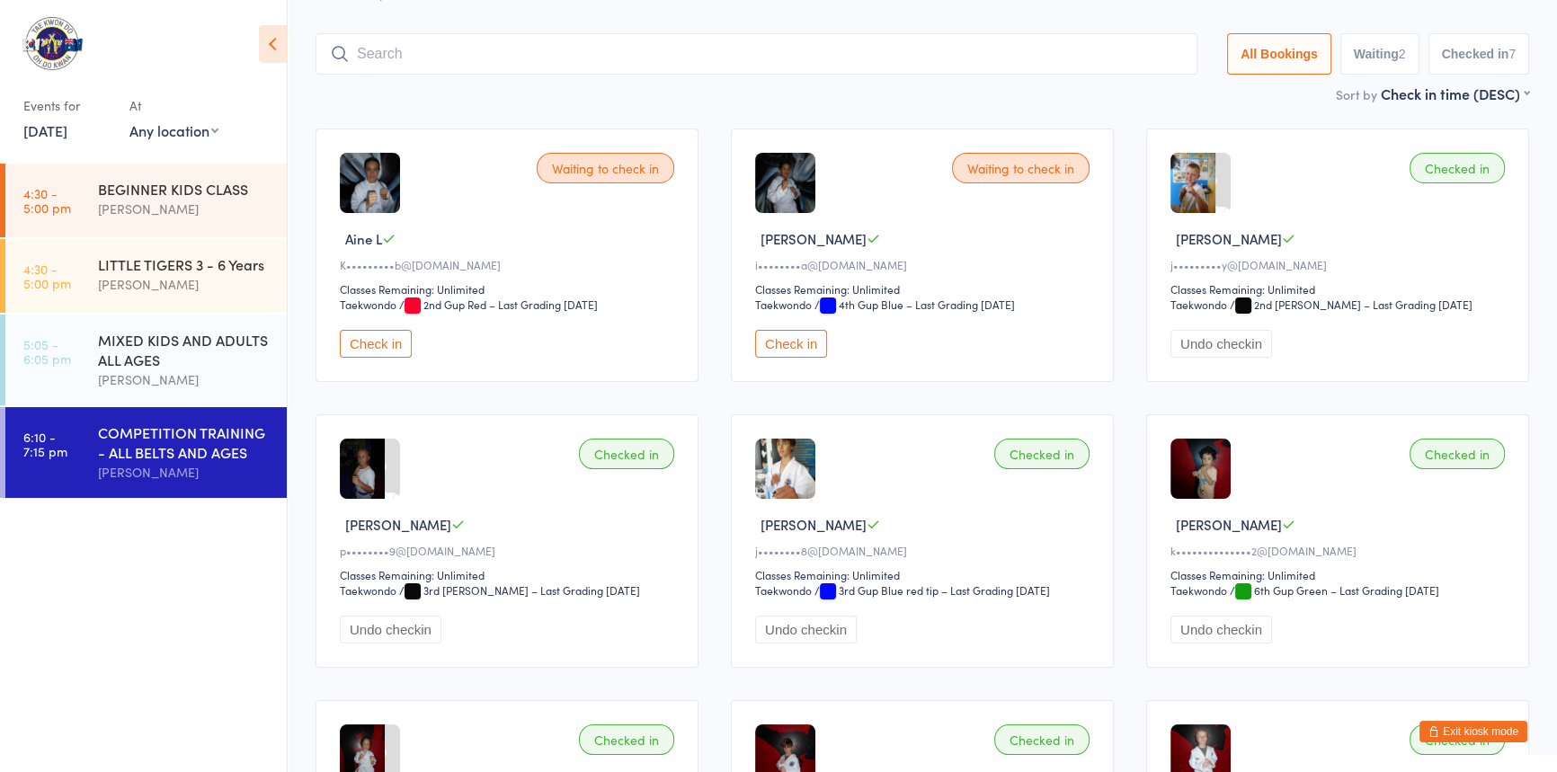
scroll to position [119, 0]
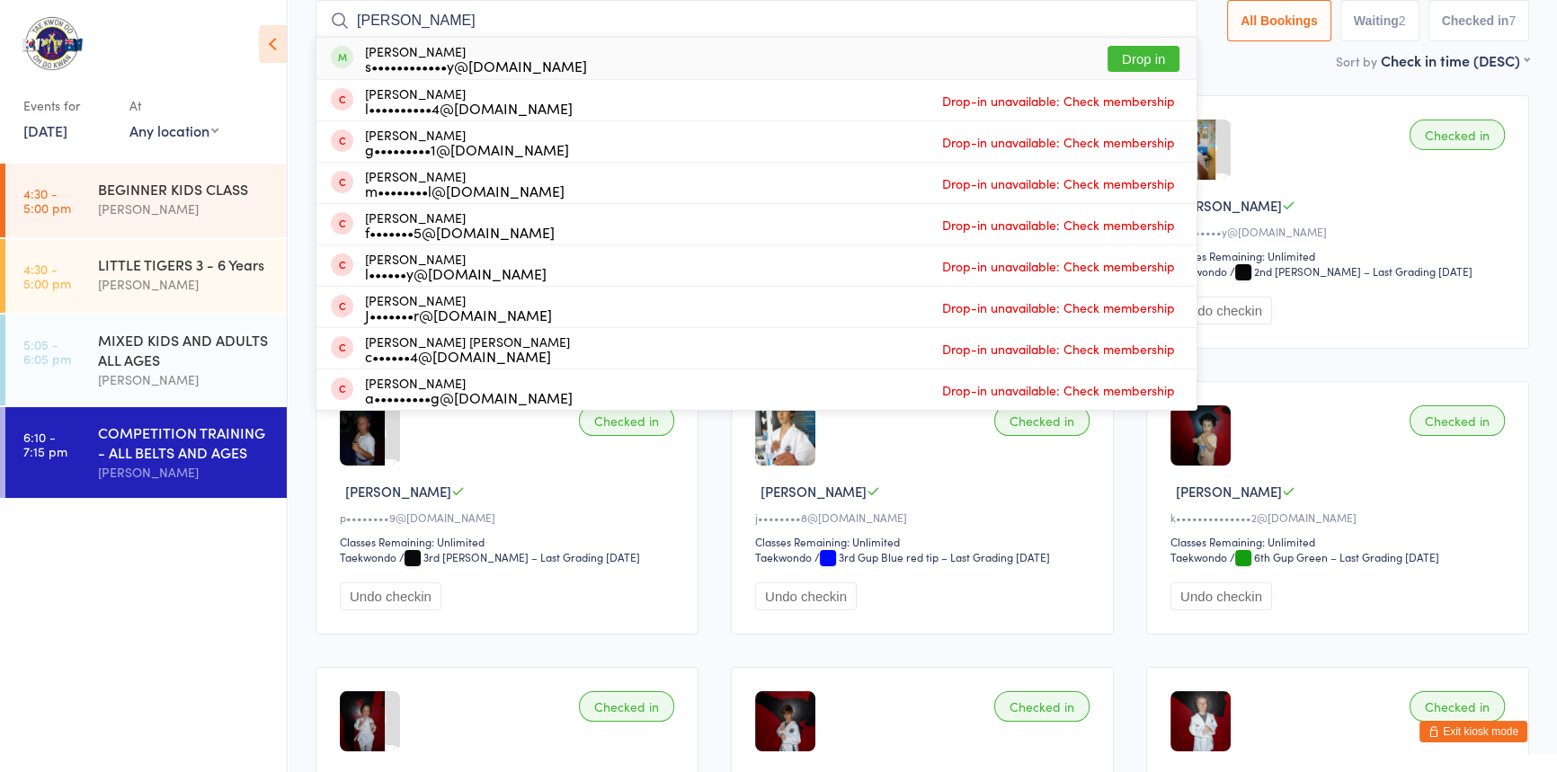
type input "sara"
click at [1118, 49] on button "Drop in" at bounding box center [1144, 59] width 72 height 26
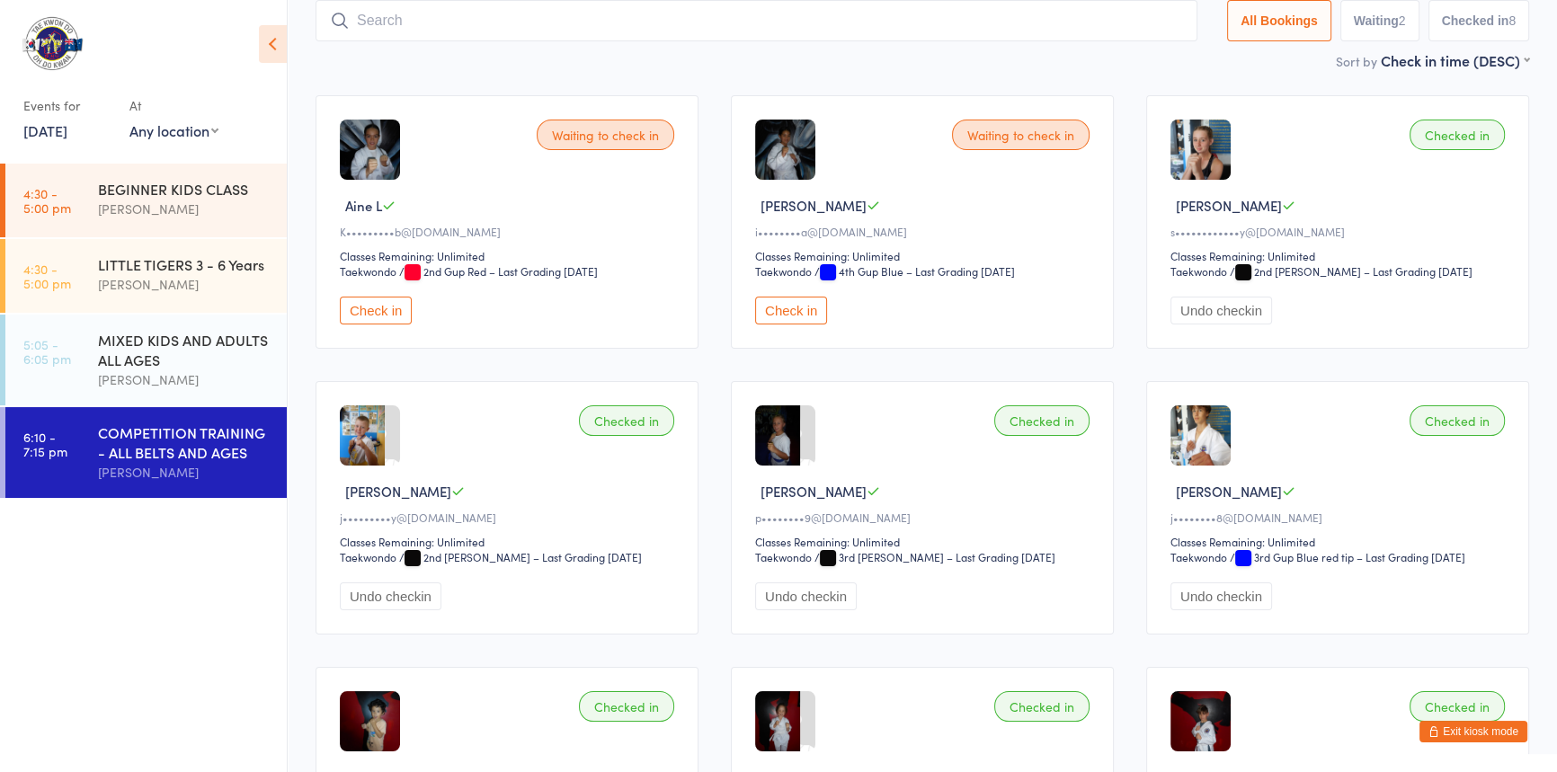
click at [379, 325] on button "Check in" at bounding box center [376, 311] width 72 height 28
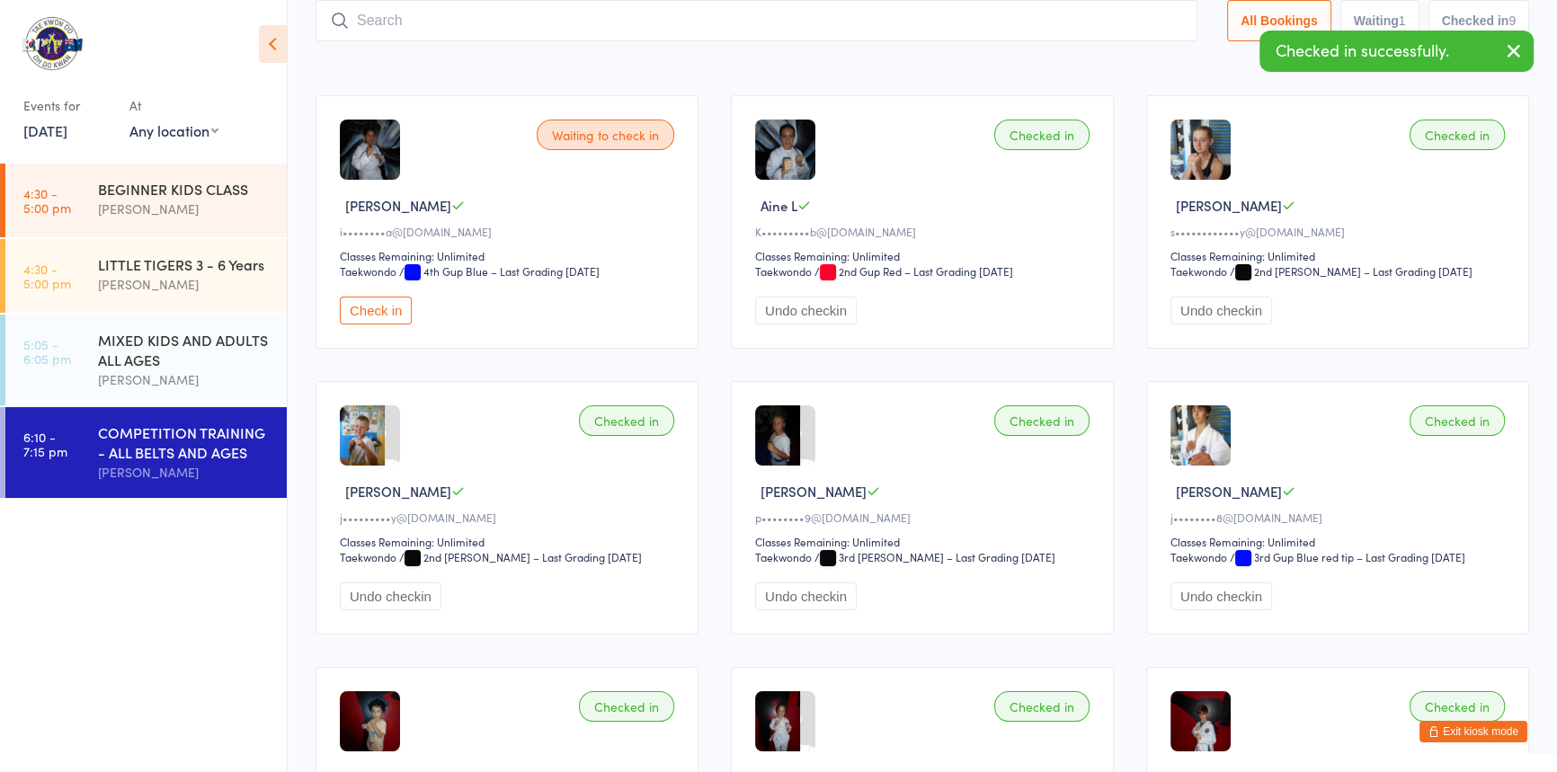
click at [383, 325] on button "Check in" at bounding box center [376, 311] width 72 height 28
click at [402, 26] on input "search" at bounding box center [757, 20] width 882 height 41
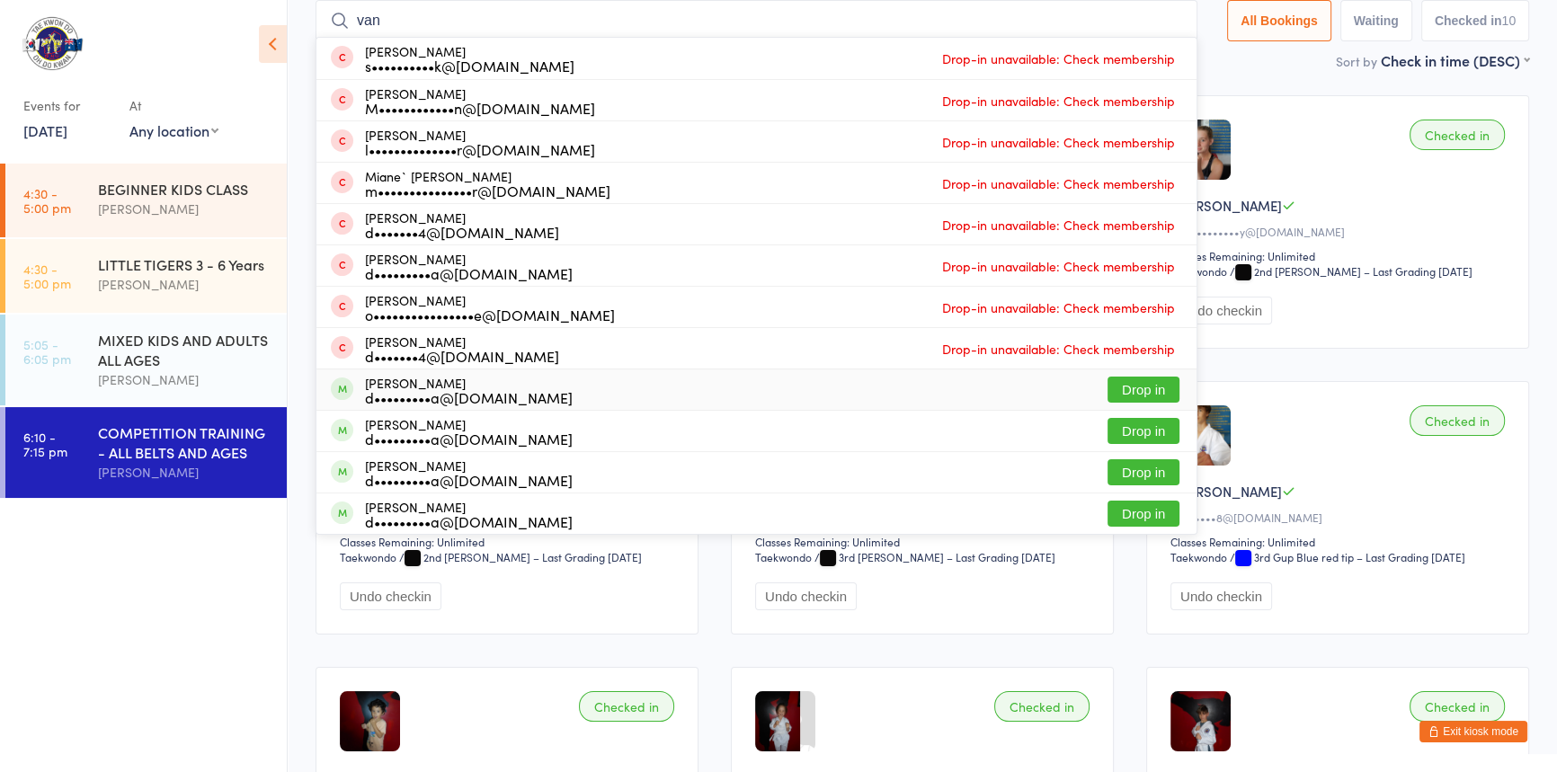
type input "van"
click at [1108, 383] on button "Drop in" at bounding box center [1144, 390] width 72 height 26
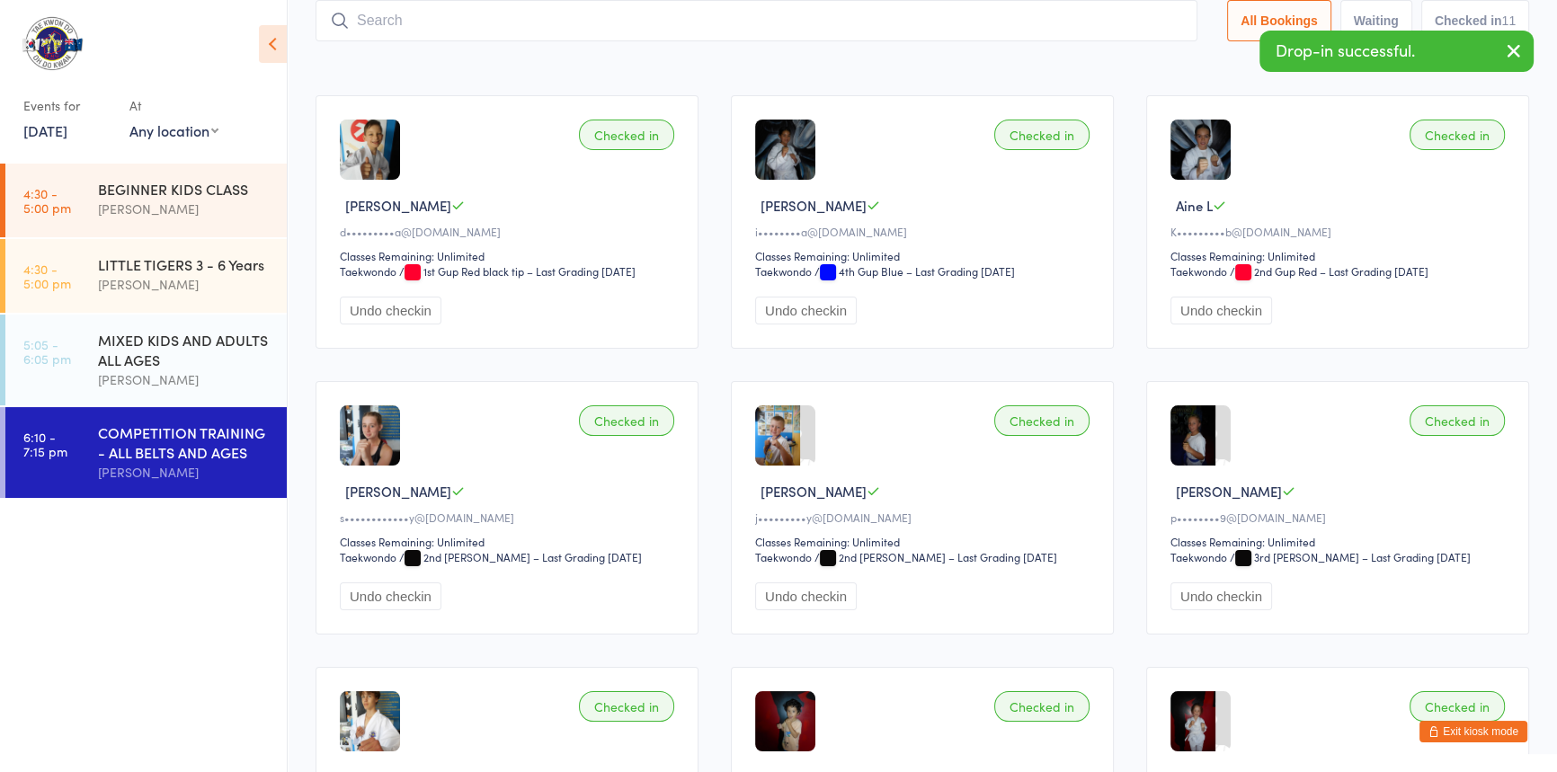
click at [362, 18] on input "search" at bounding box center [757, 20] width 882 height 41
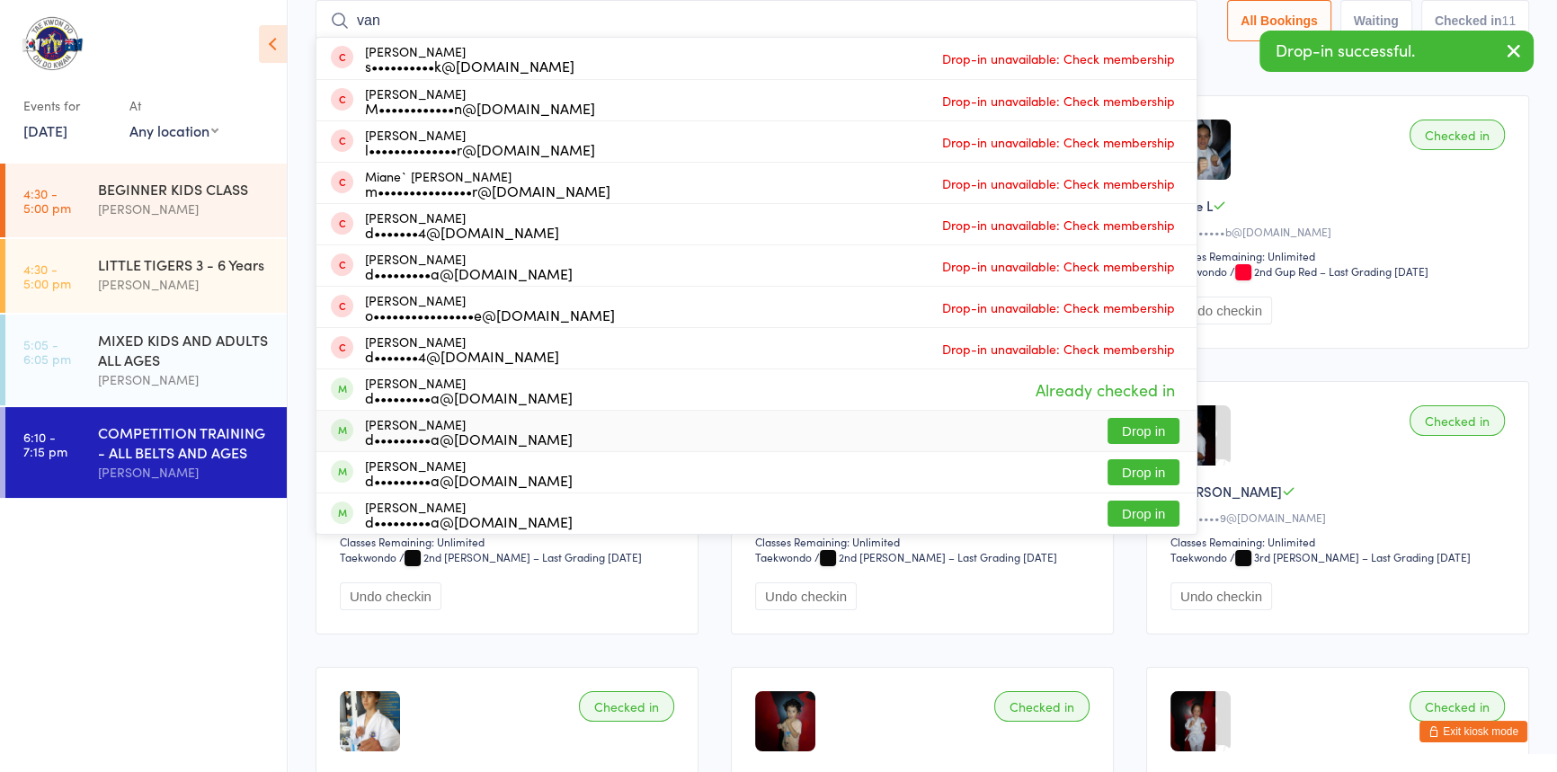
type input "van"
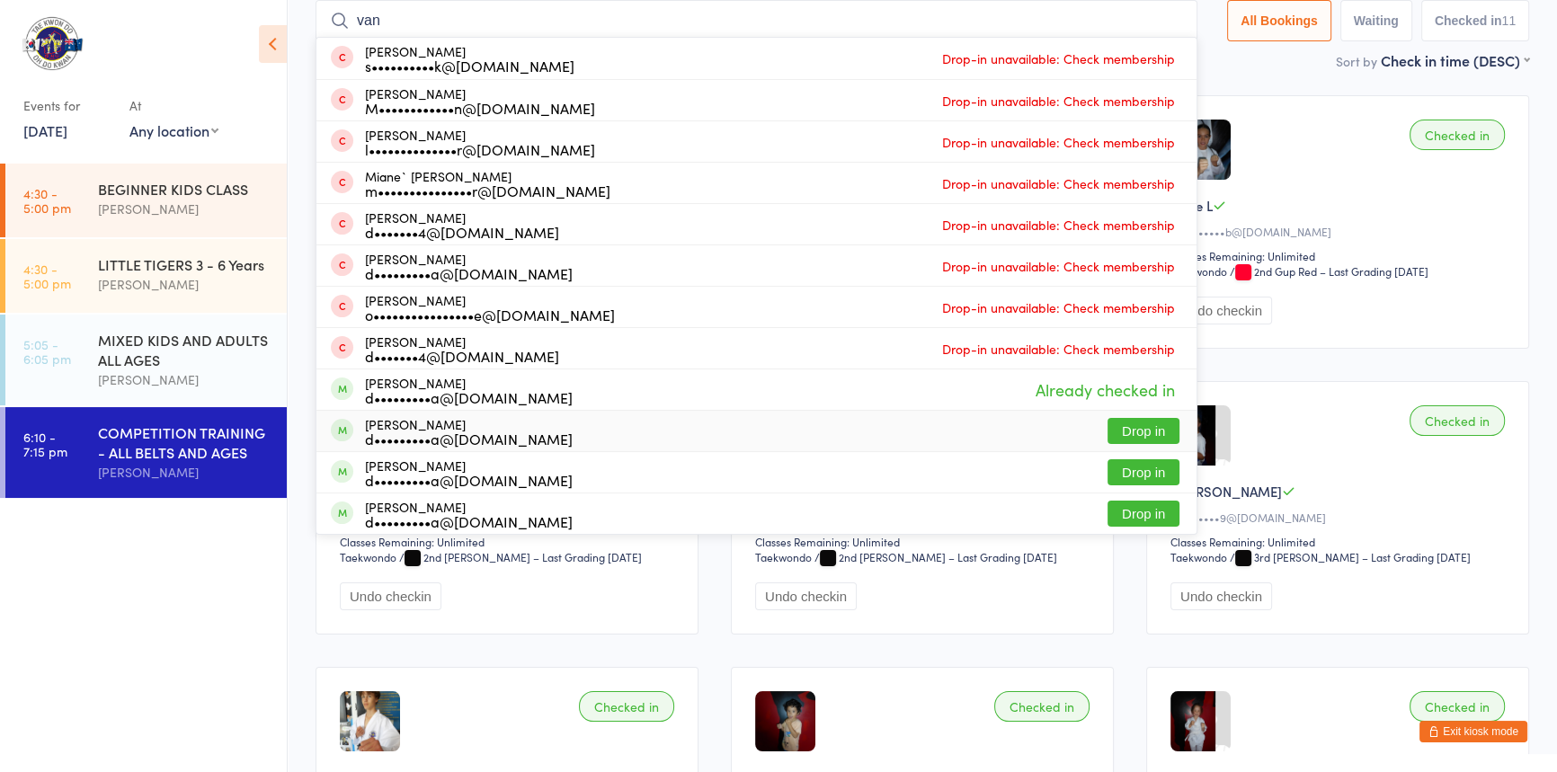
click at [1110, 424] on button "Drop in" at bounding box center [1144, 431] width 72 height 26
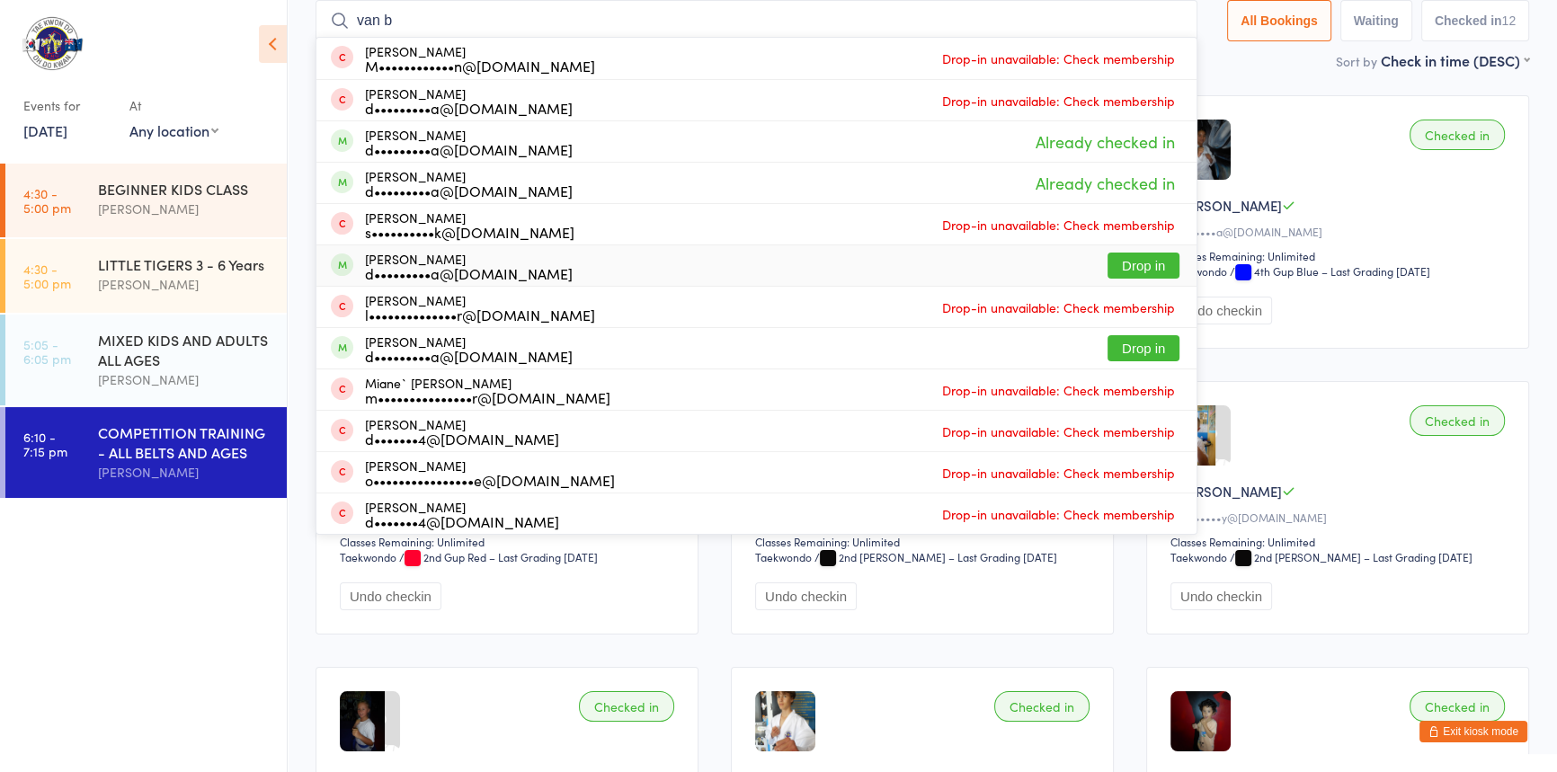
type input "van b"
click at [1108, 253] on button "Drop in" at bounding box center [1144, 266] width 72 height 26
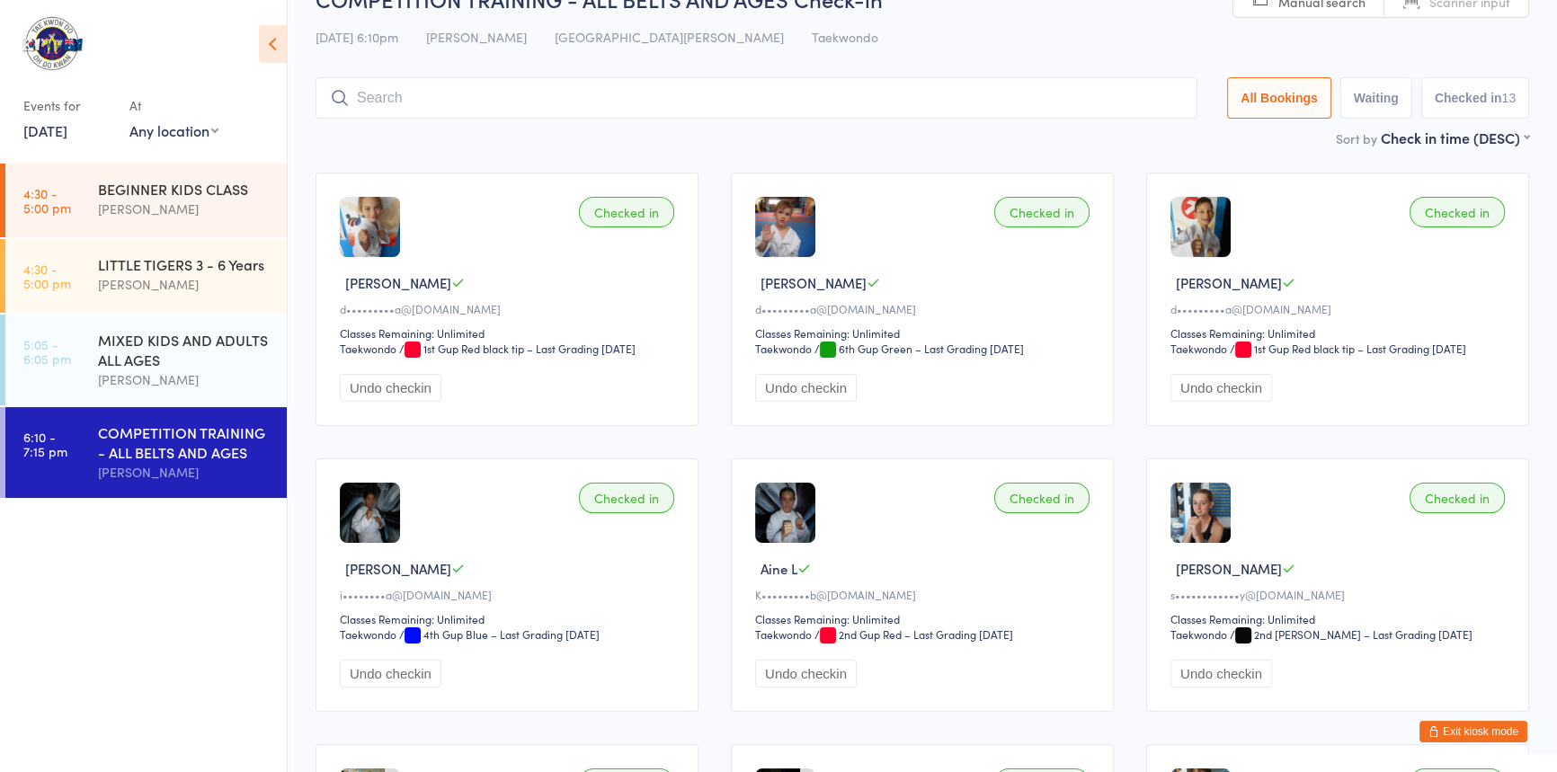
scroll to position [0, 0]
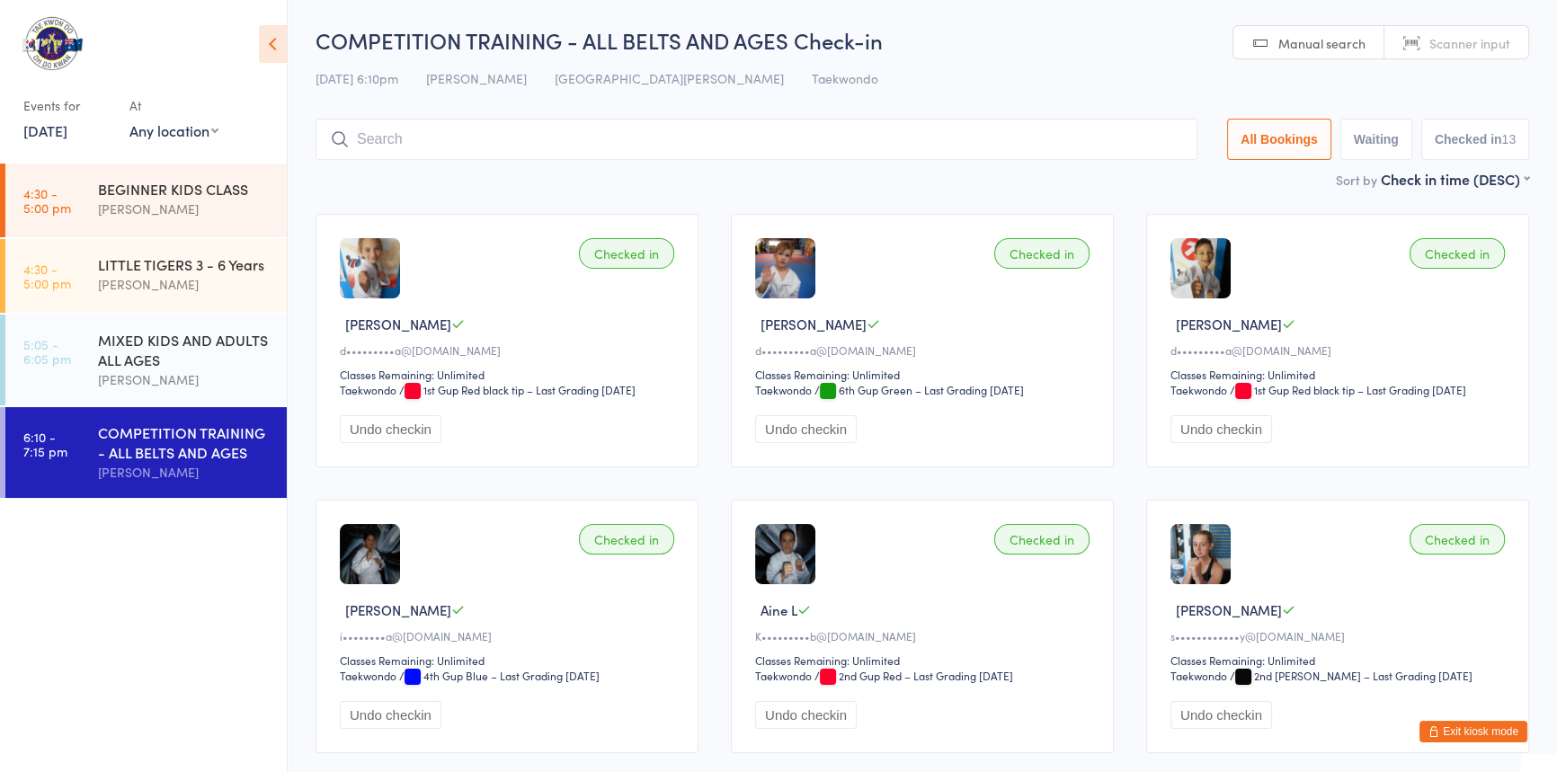
click at [826, 443] on button "Undo checkin" at bounding box center [806, 429] width 102 height 28
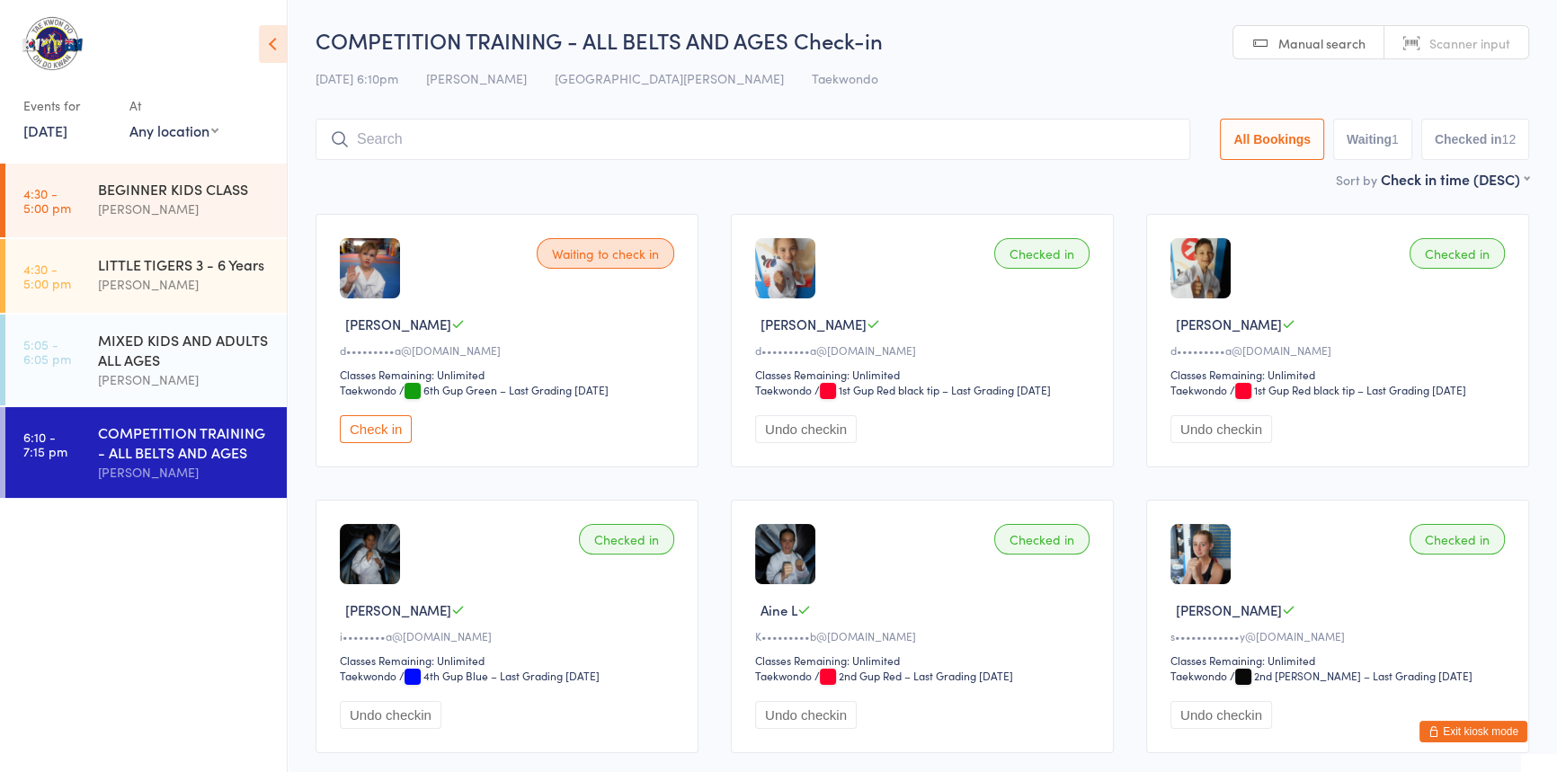
click at [427, 134] on input "search" at bounding box center [753, 139] width 875 height 41
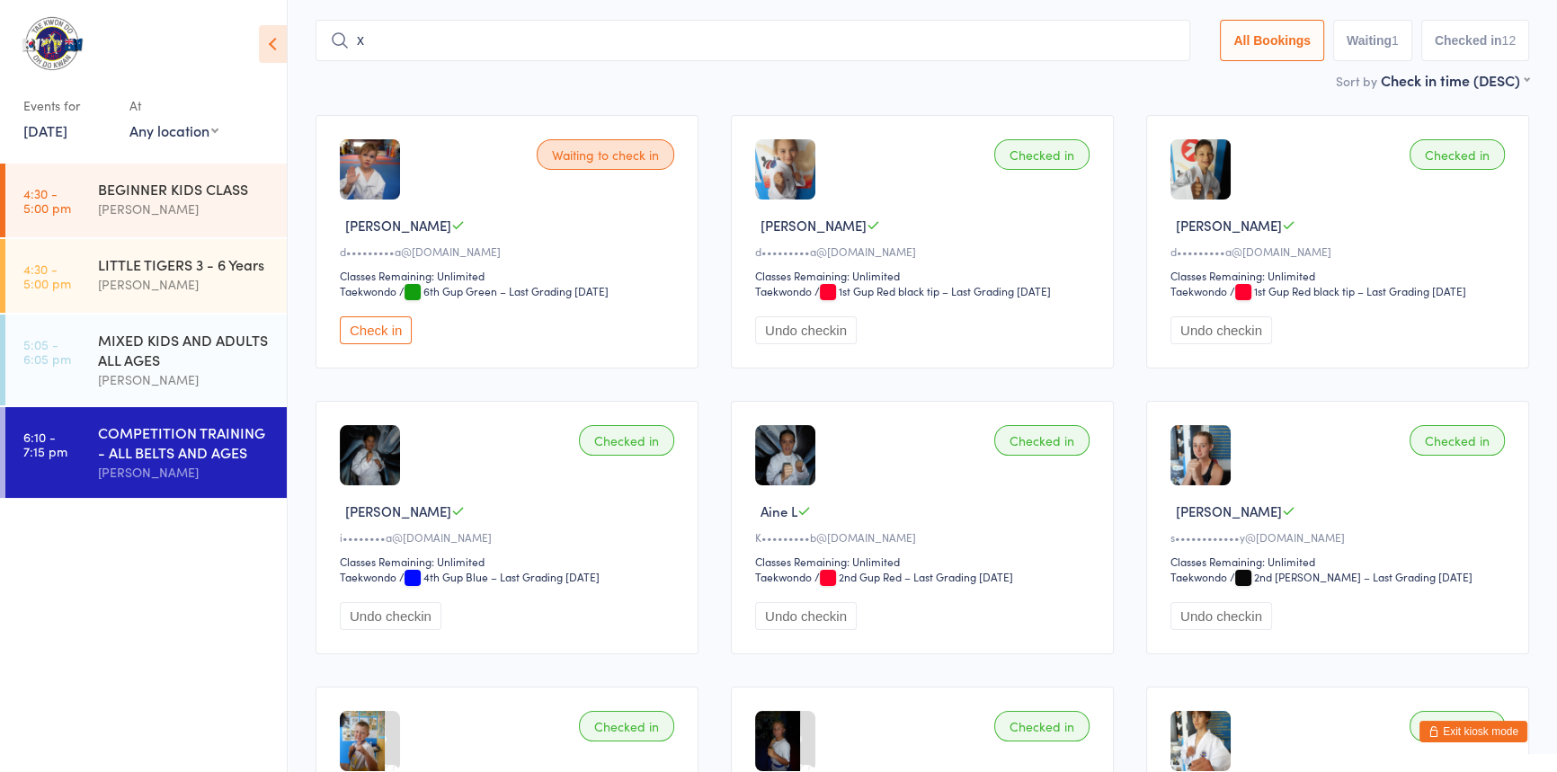
scroll to position [117, 0]
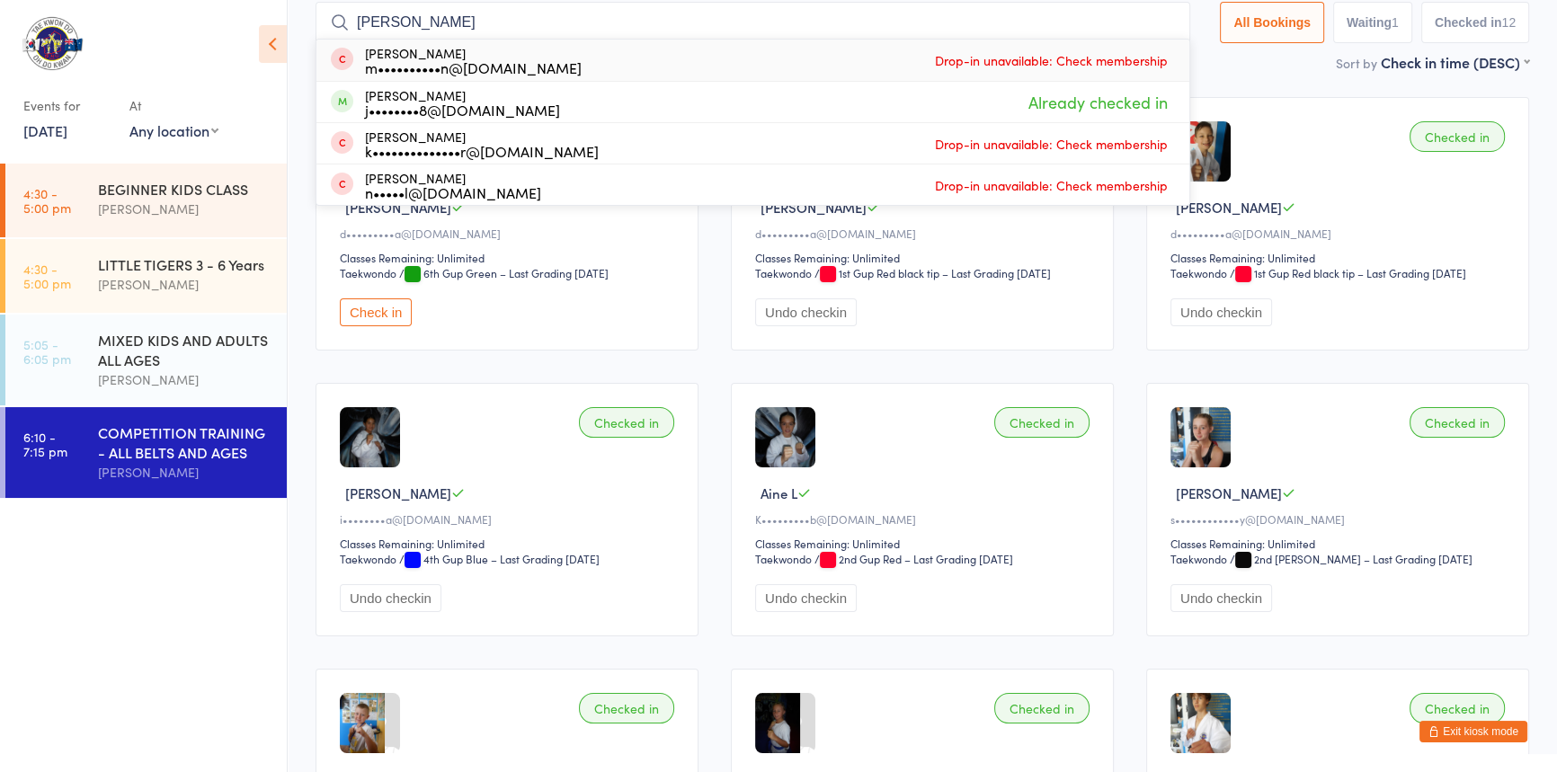
drag, startPoint x: 316, startPoint y: 22, endPoint x: 292, endPoint y: 20, distance: 23.4
click at [299, 22] on ui-view "COMPETITION TRAINING - ALL BELTS AND AGES Check-in 13 Aug 6:10pm Anita Tippet P…" at bounding box center [923, 709] width 1270 height 1603
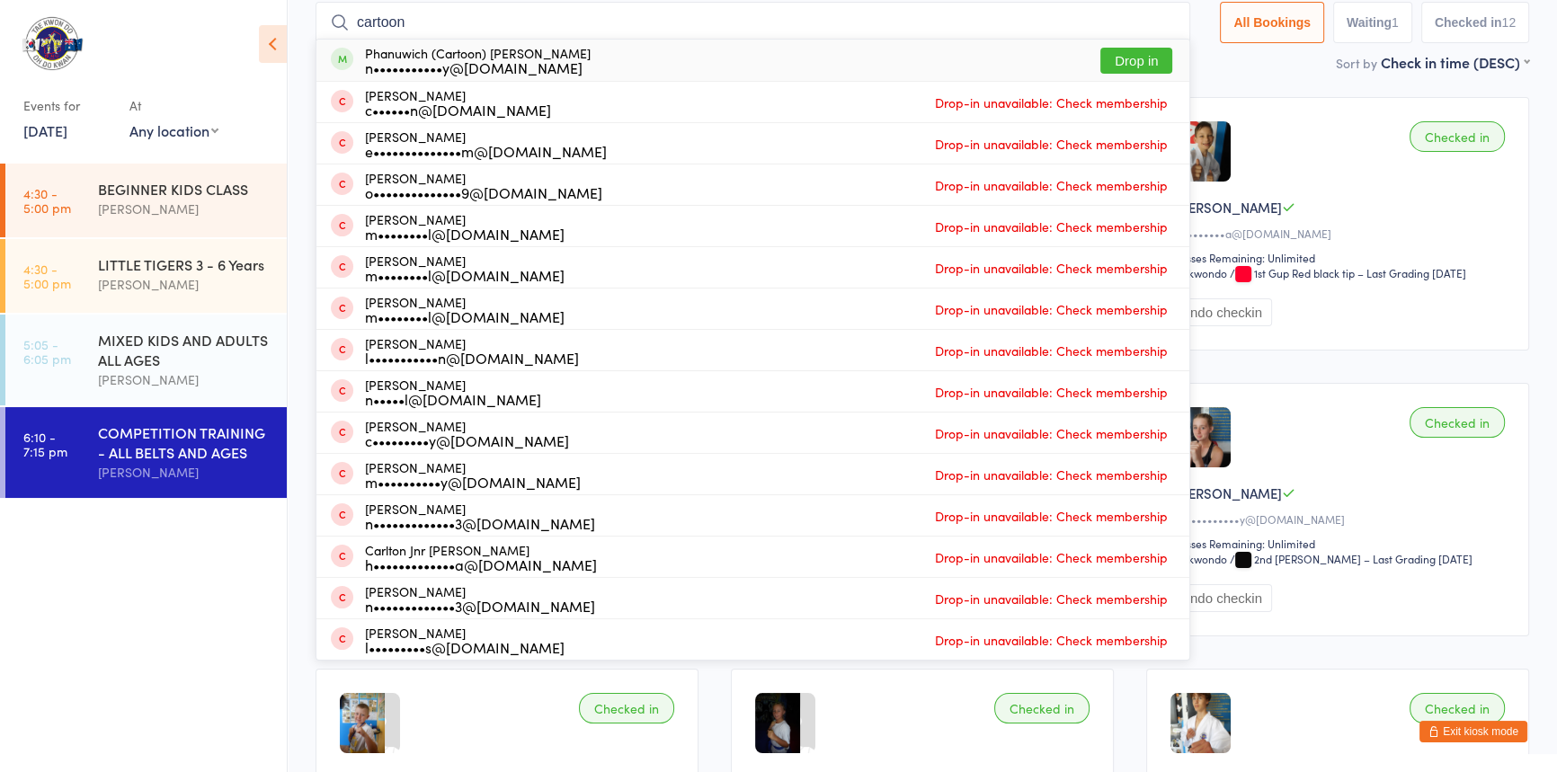
type input "cartoon"
click at [1101, 59] on button "Drop in" at bounding box center [1137, 61] width 72 height 26
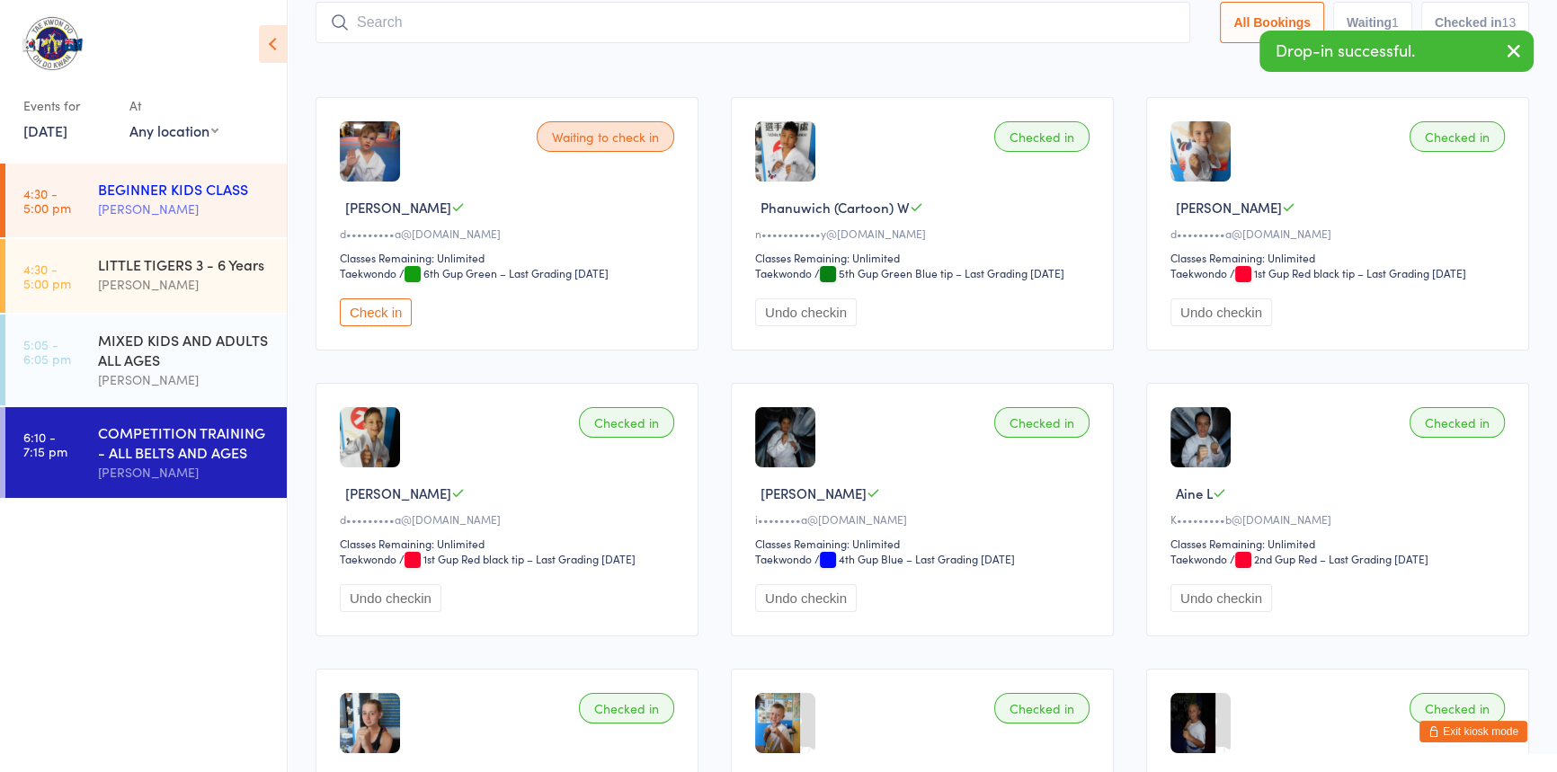
click at [155, 212] on div "[PERSON_NAME]" at bounding box center [185, 209] width 174 height 21
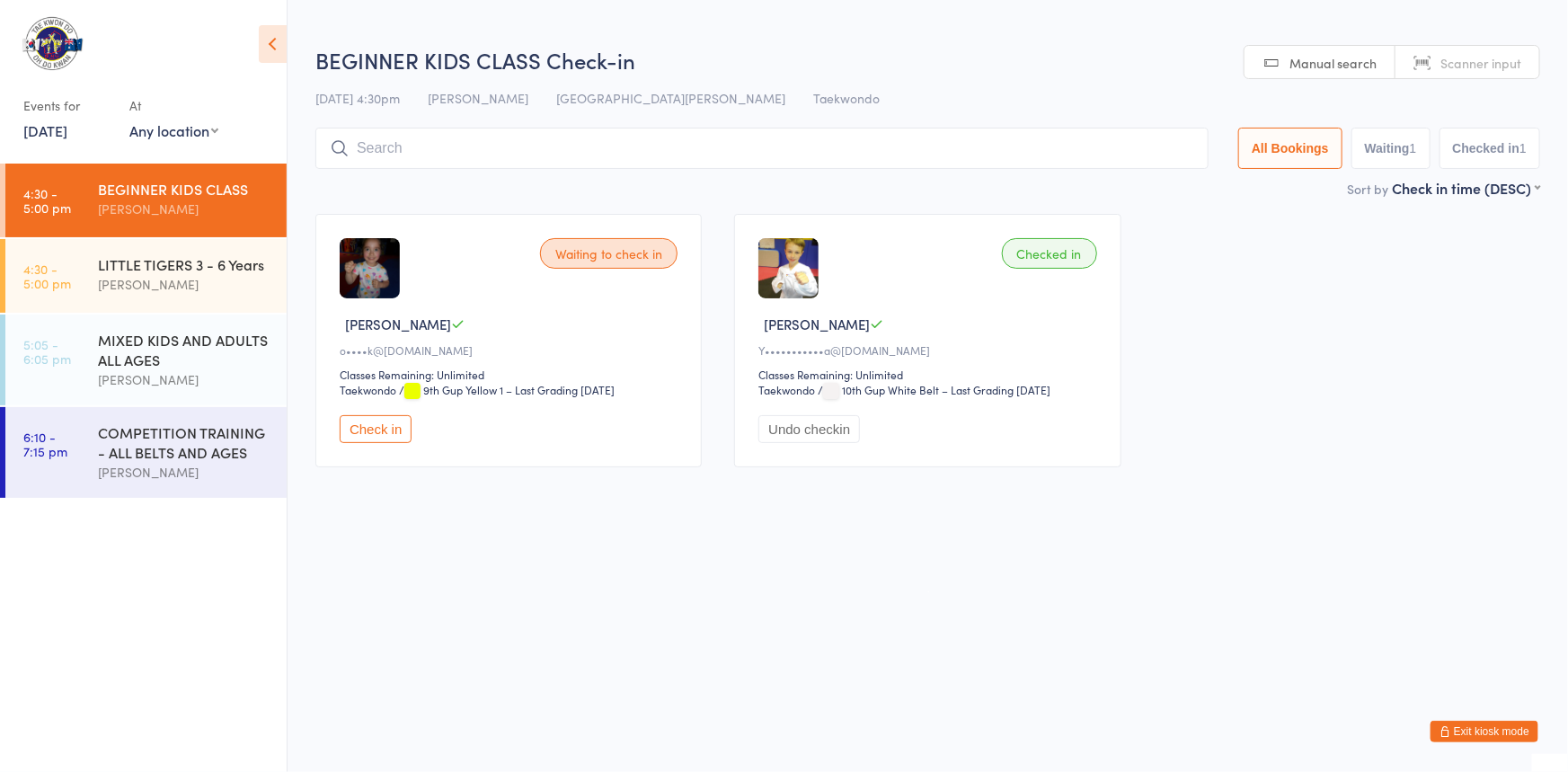
click at [379, 443] on button "Check in" at bounding box center [376, 429] width 72 height 28
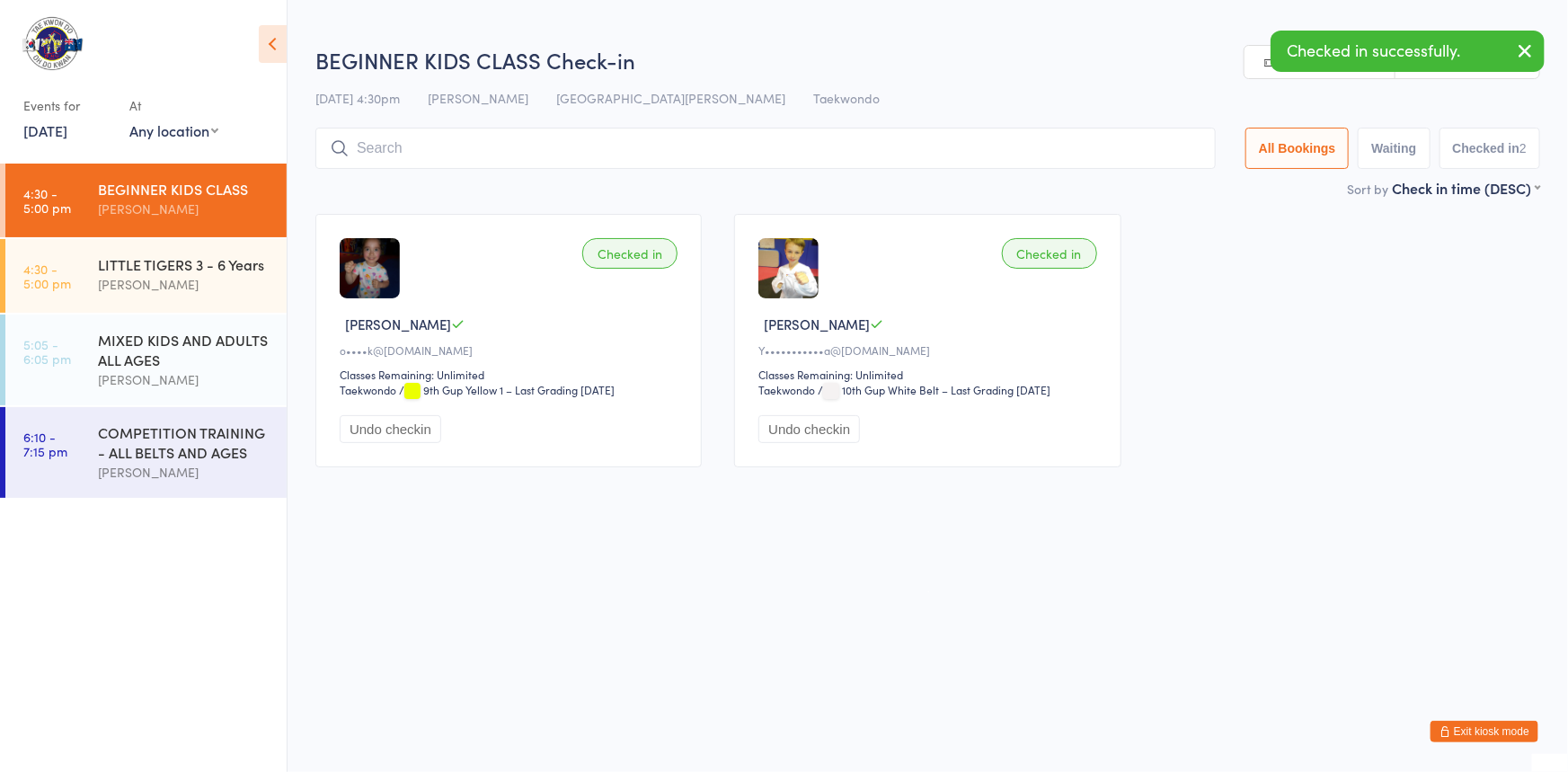
click at [388, 147] on input "search" at bounding box center [766, 148] width 900 height 41
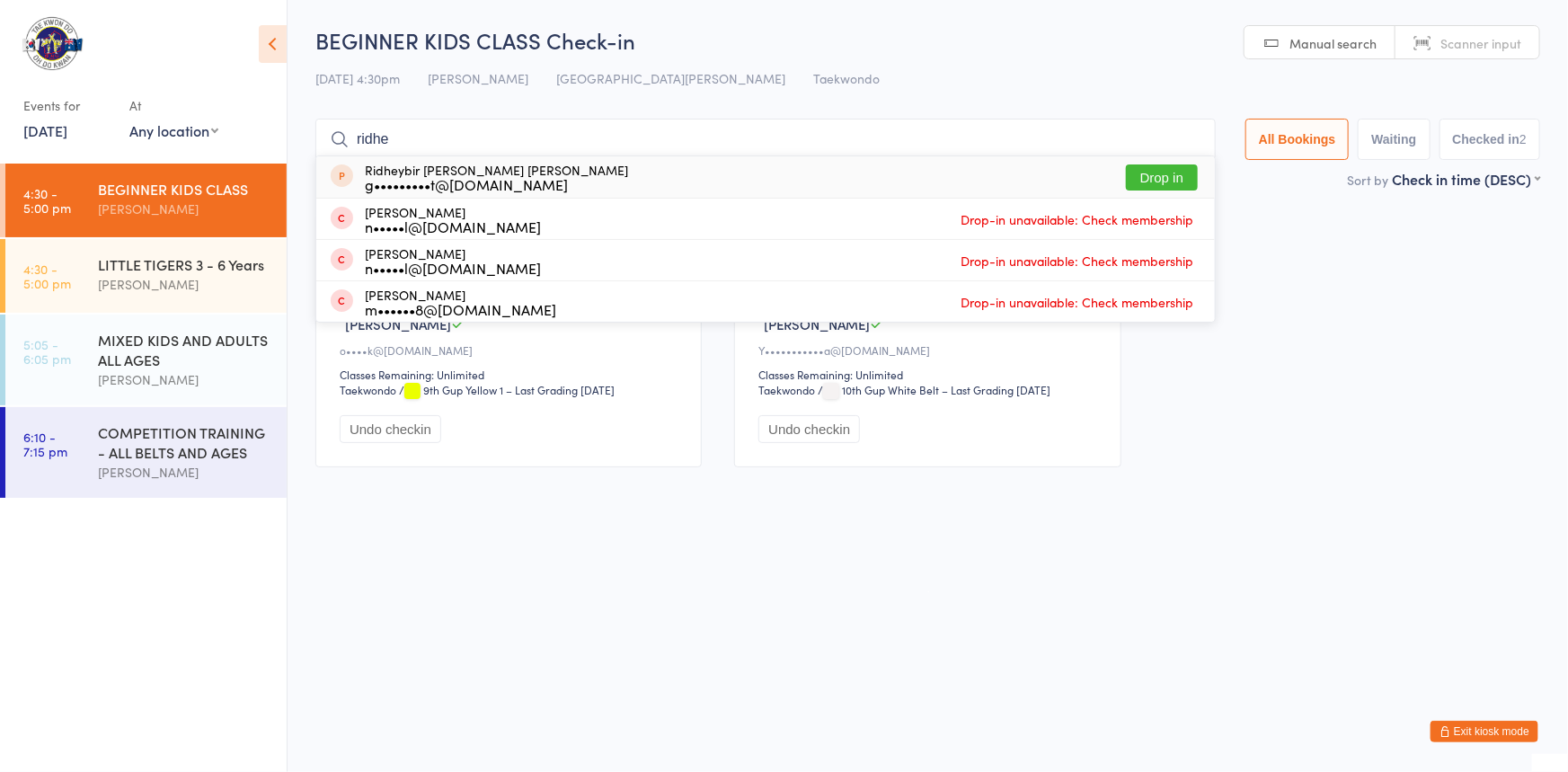
type input "ridhe"
click at [1127, 173] on button "Drop in" at bounding box center [1162, 178] width 72 height 26
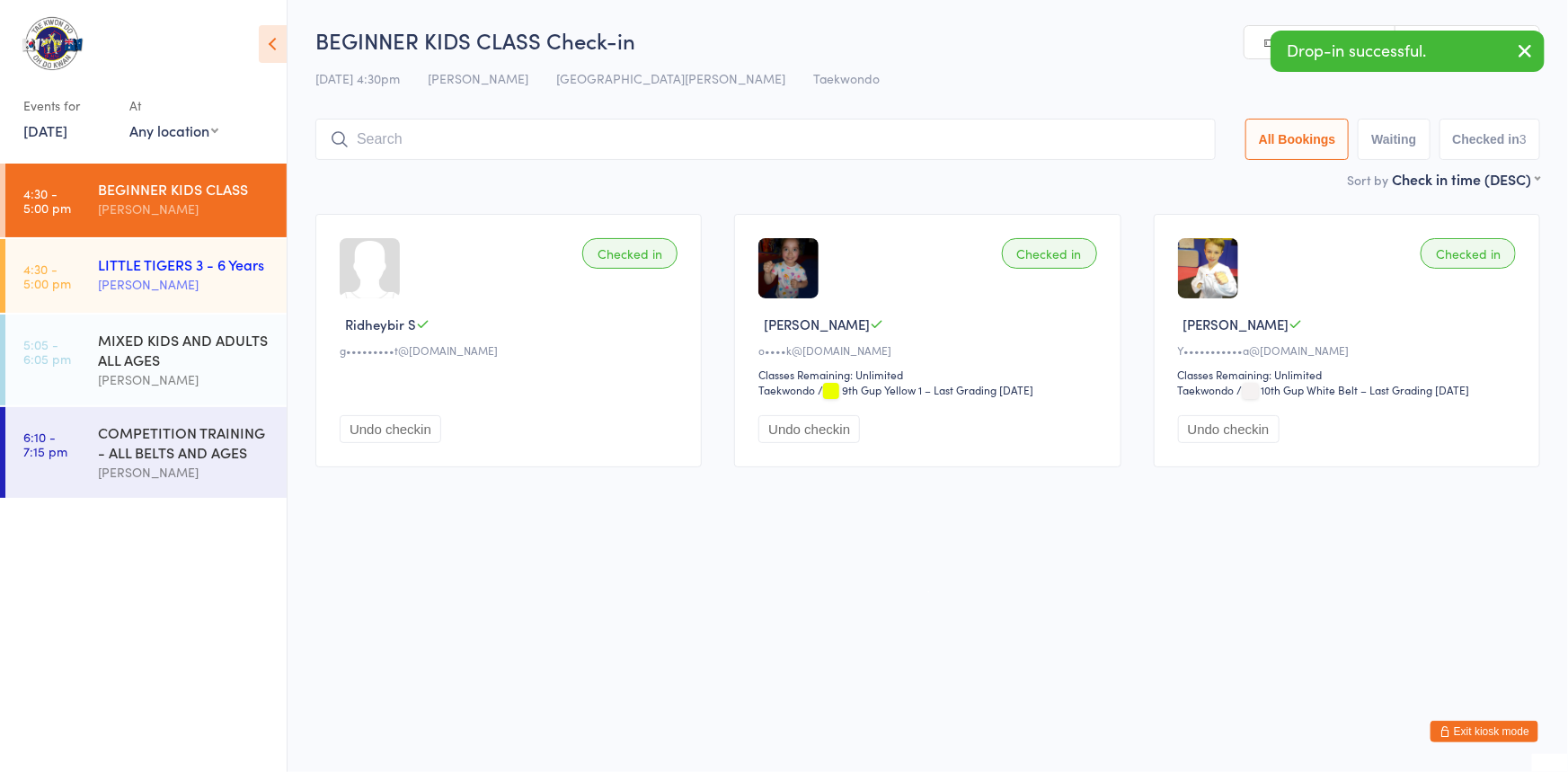
click at [171, 273] on div "LITTLE TIGERS 3 - 6 Years" at bounding box center [185, 264] width 174 height 20
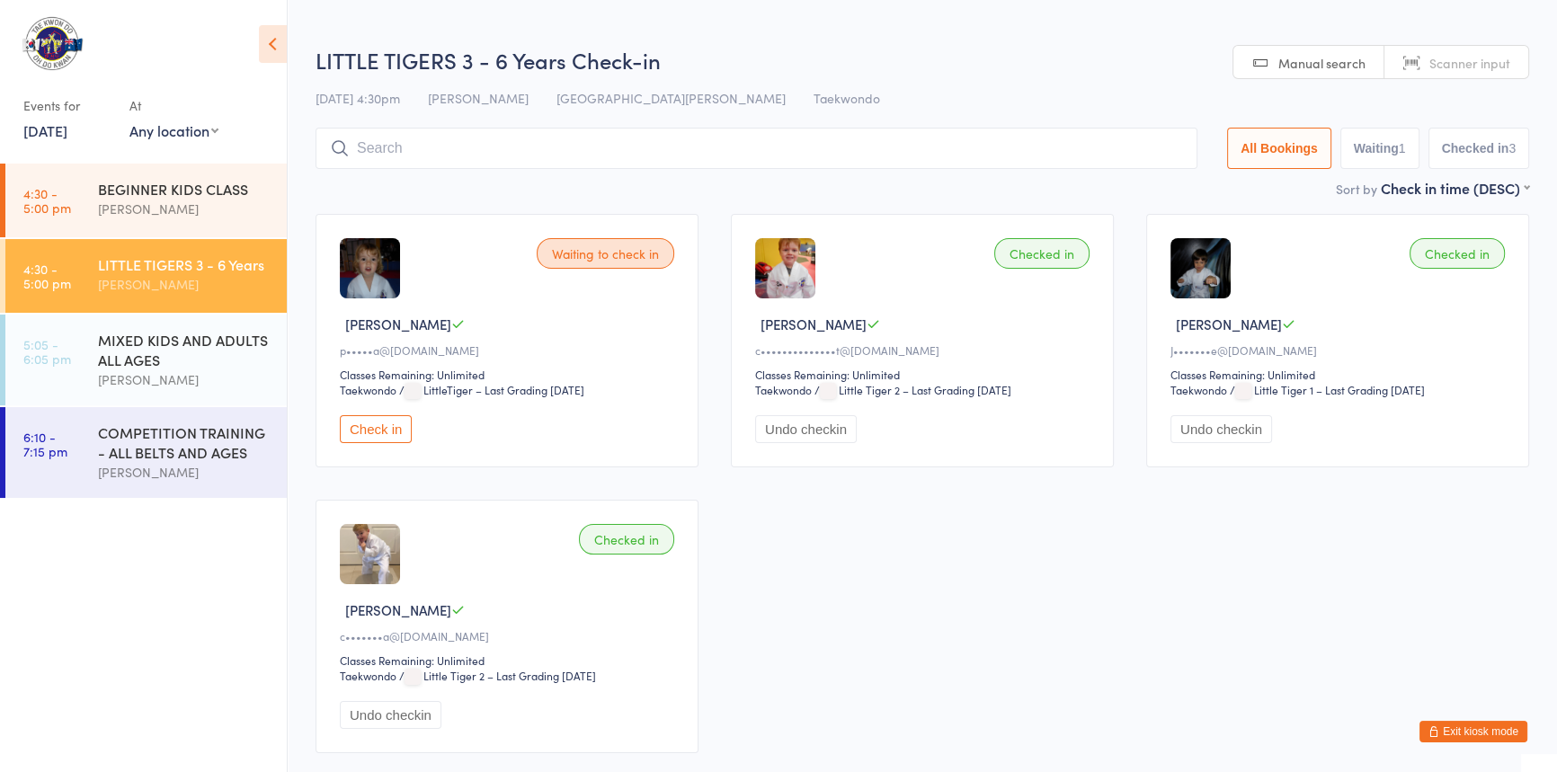
click at [388, 153] on input "search" at bounding box center [757, 148] width 882 height 41
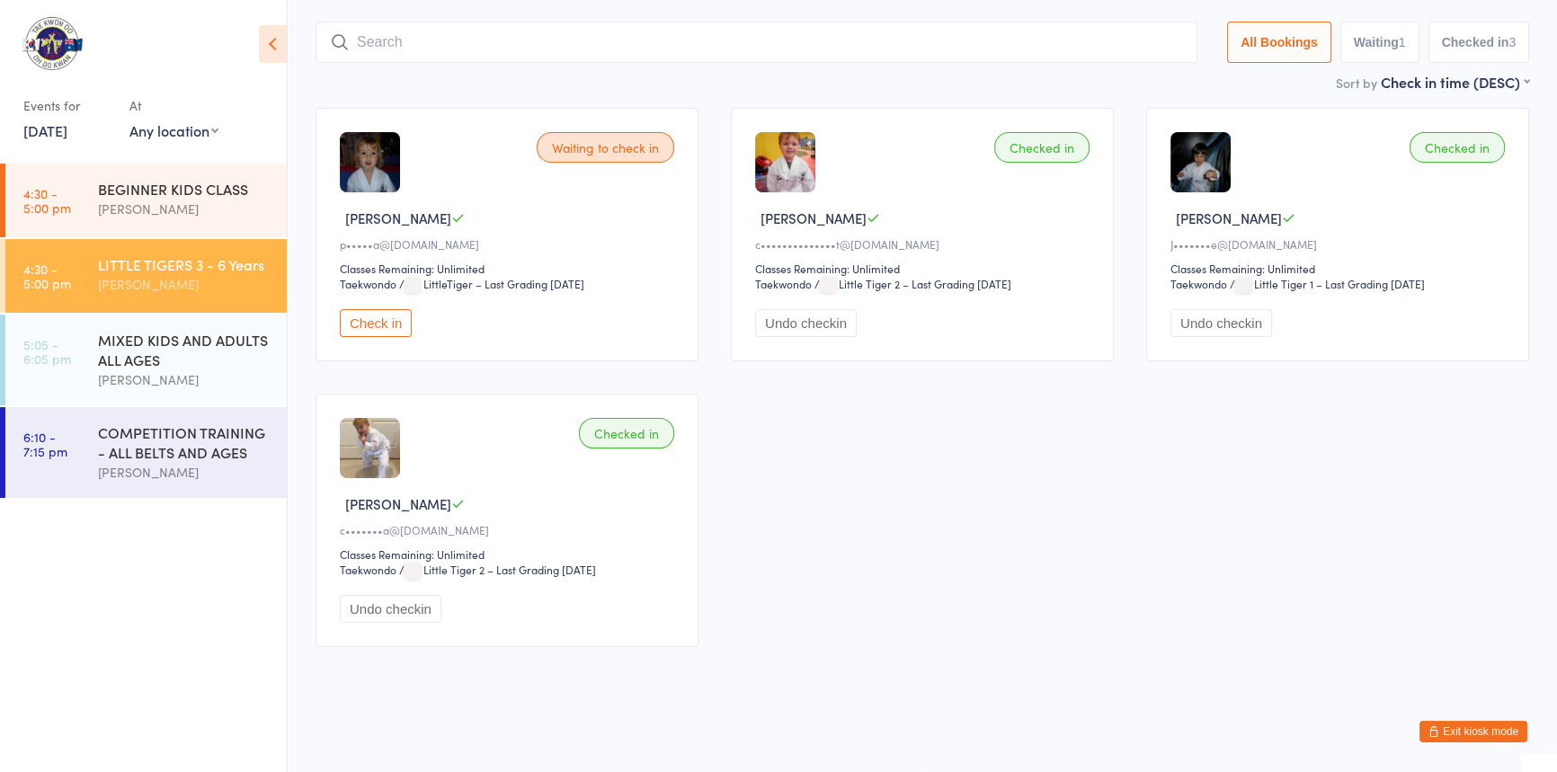
scroll to position [128, 0]
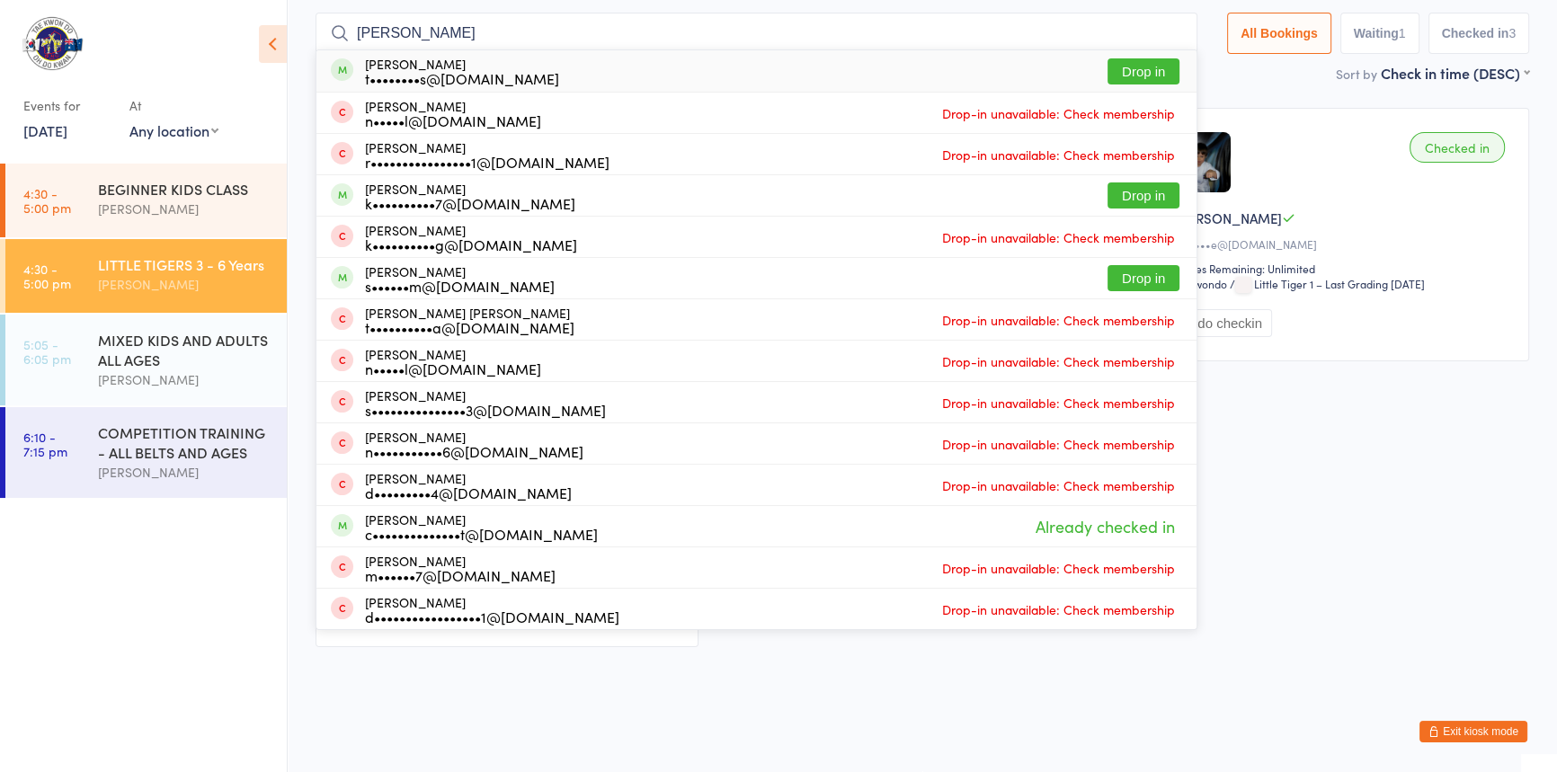
type input "chandler"
click at [1108, 58] on button "Drop in" at bounding box center [1144, 71] width 72 height 26
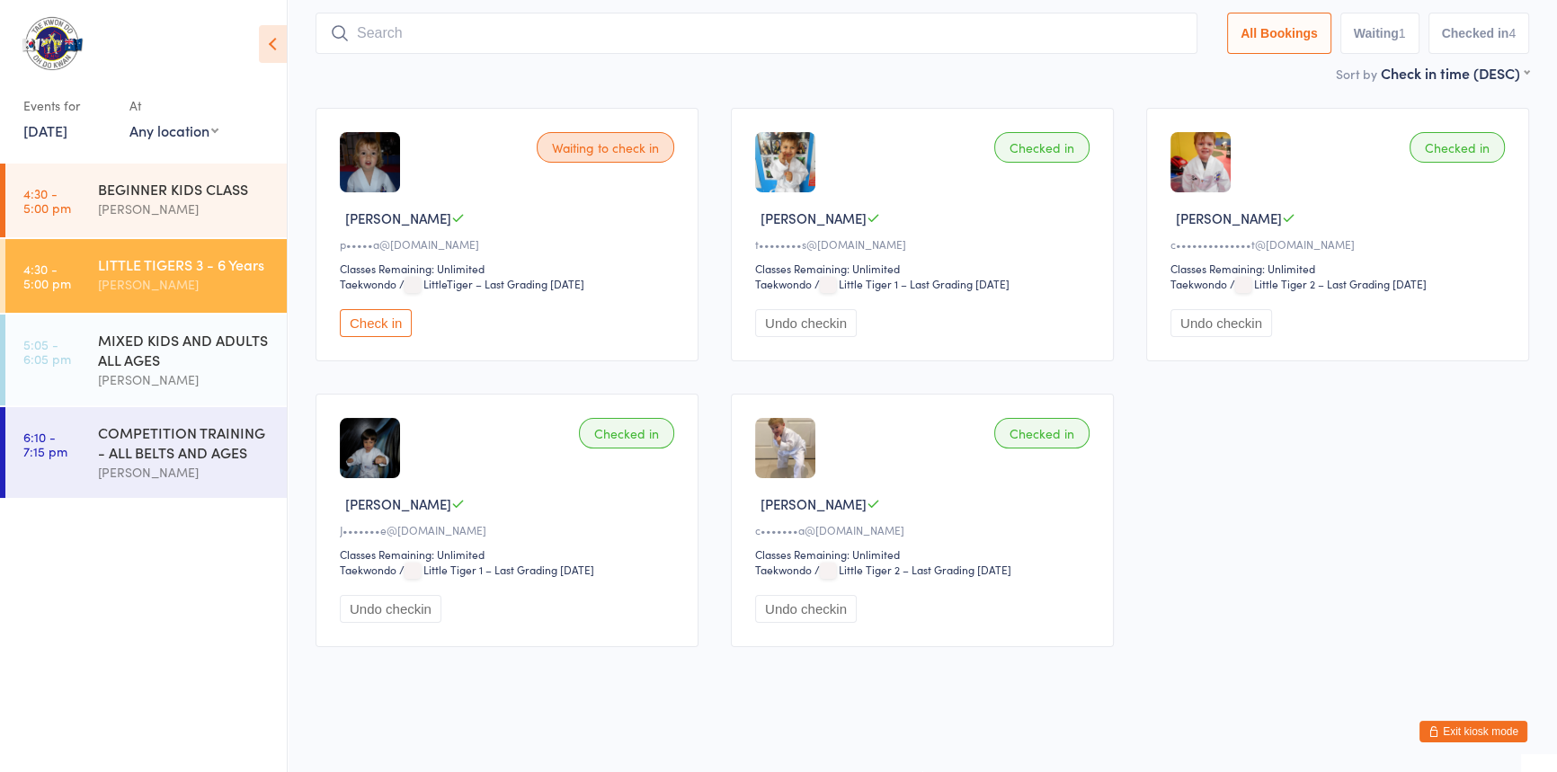
click at [388, 337] on button "Check in" at bounding box center [376, 323] width 72 height 28
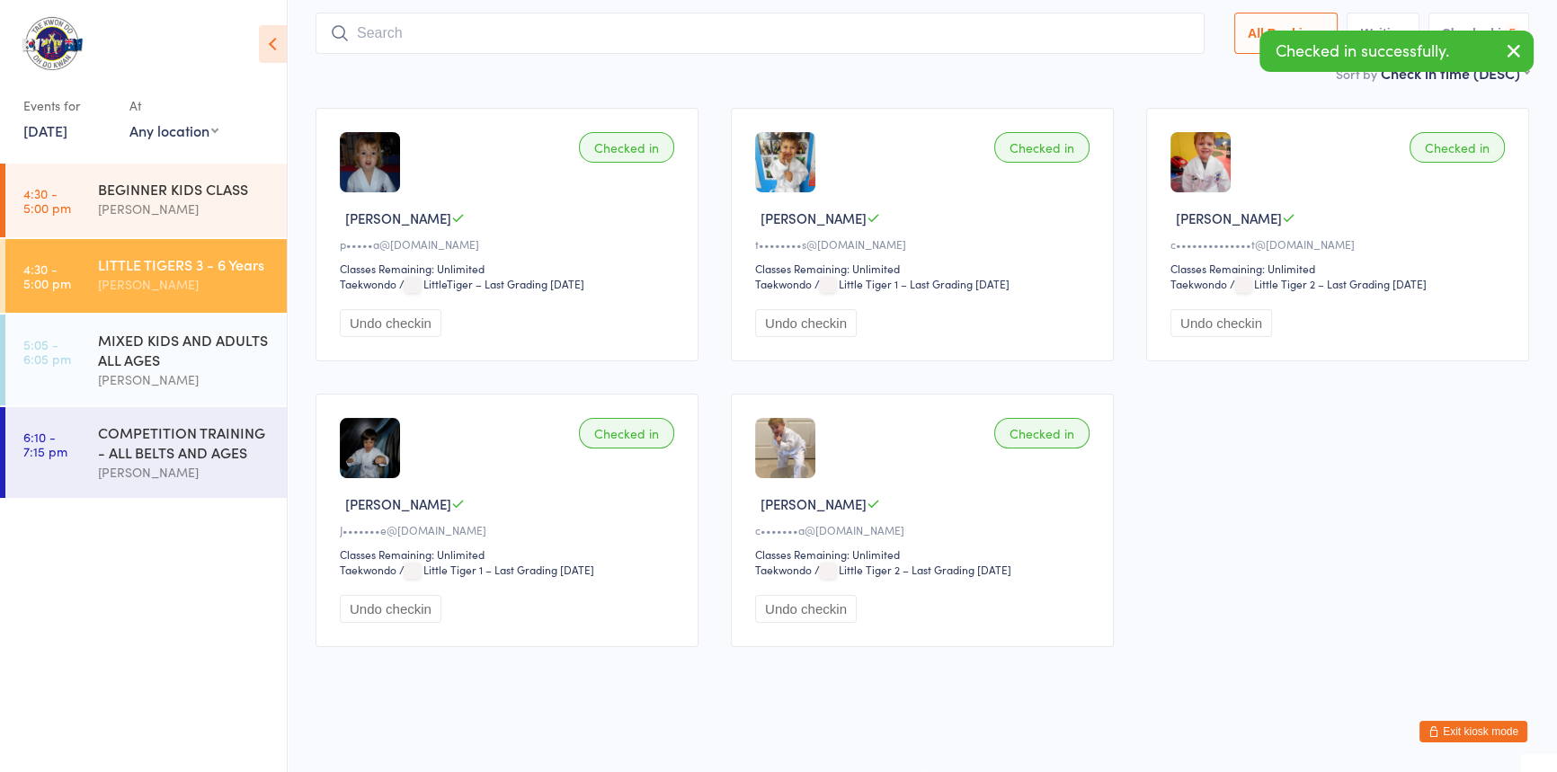
click at [402, 22] on input "search" at bounding box center [760, 33] width 889 height 41
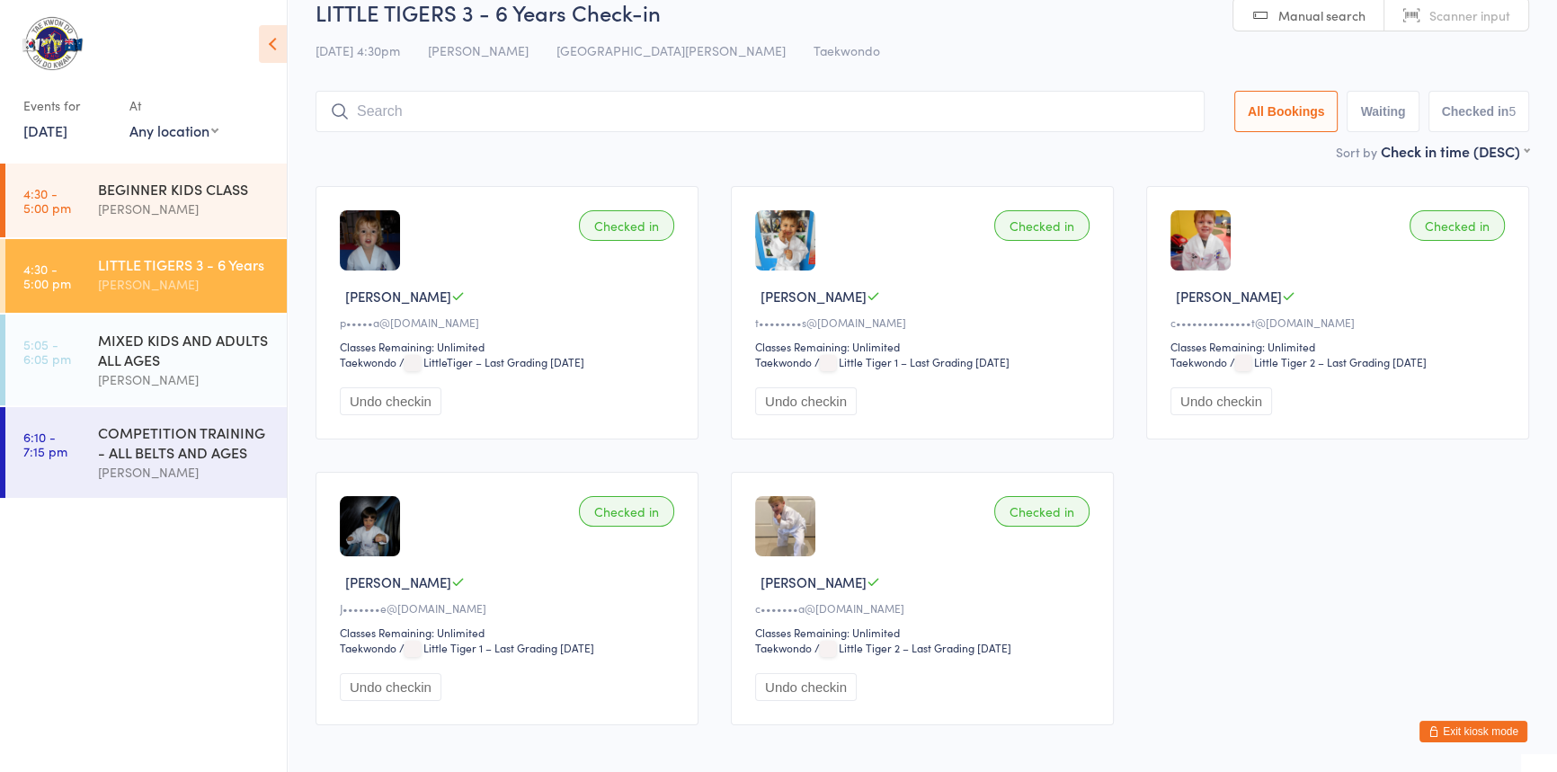
scroll to position [0, 0]
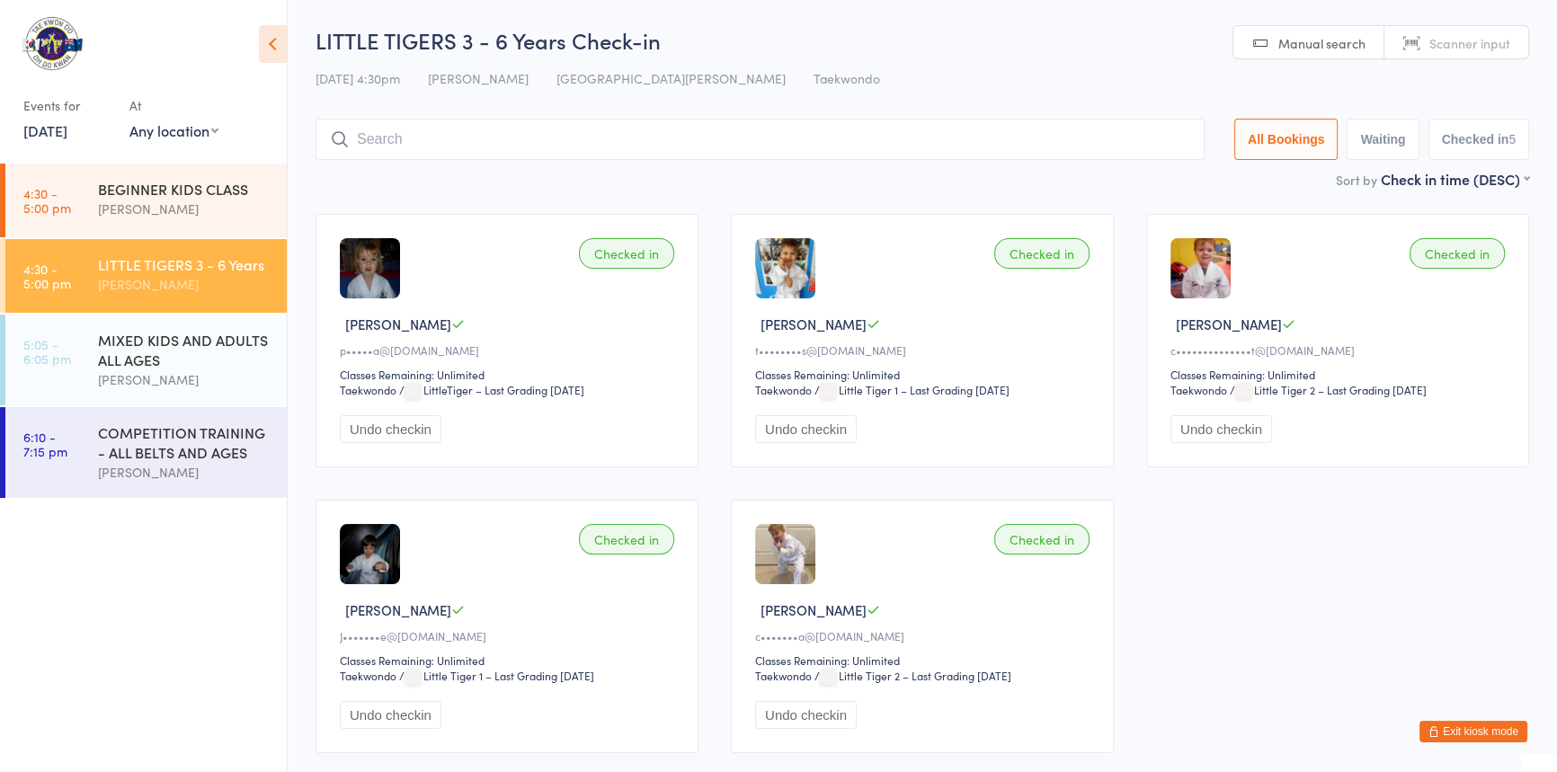
click at [409, 144] on input "search" at bounding box center [760, 139] width 889 height 41
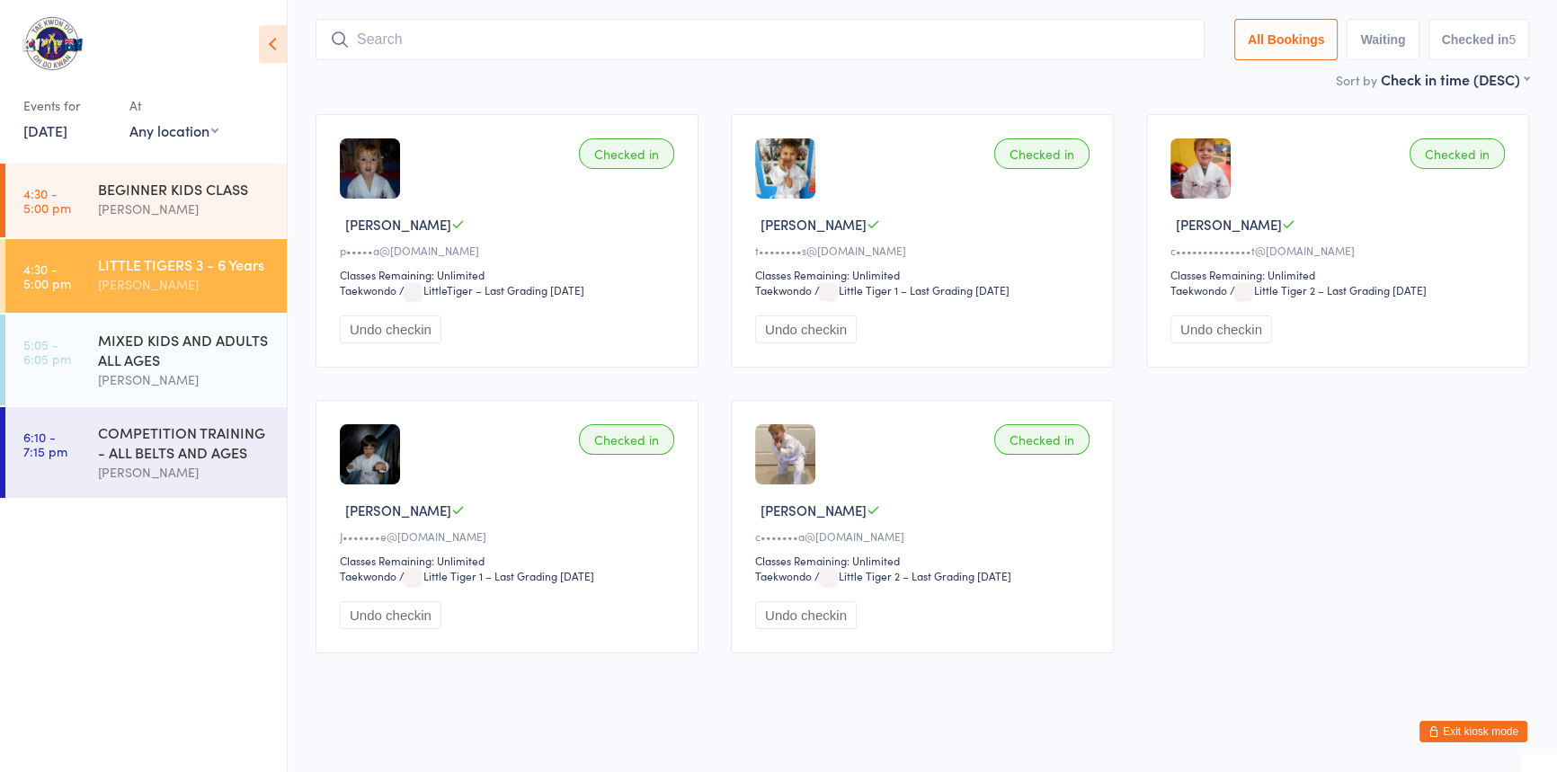
scroll to position [119, 0]
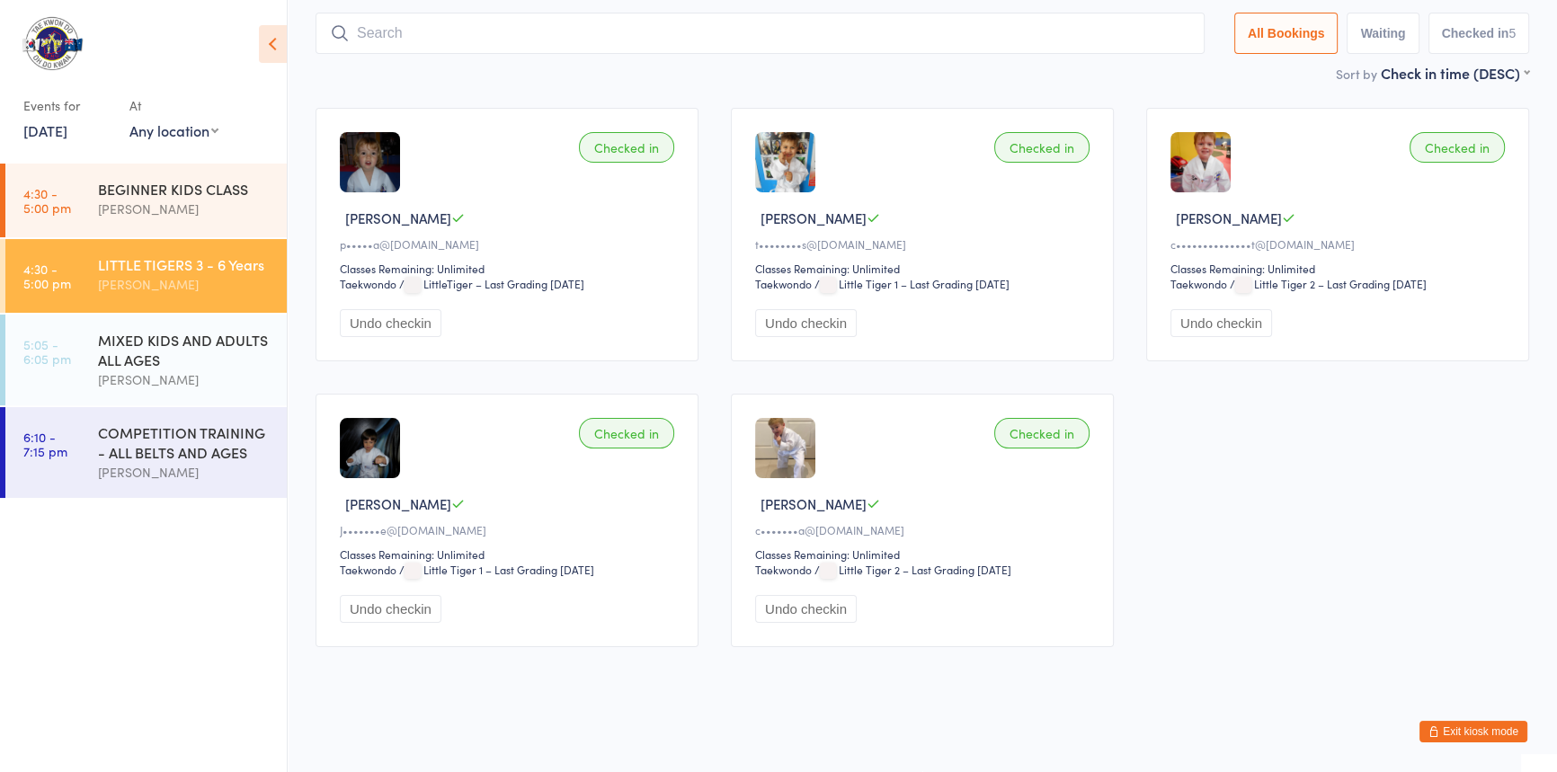
click at [360, 18] on input "search" at bounding box center [760, 33] width 889 height 41
click at [379, 24] on input "search" at bounding box center [760, 33] width 889 height 41
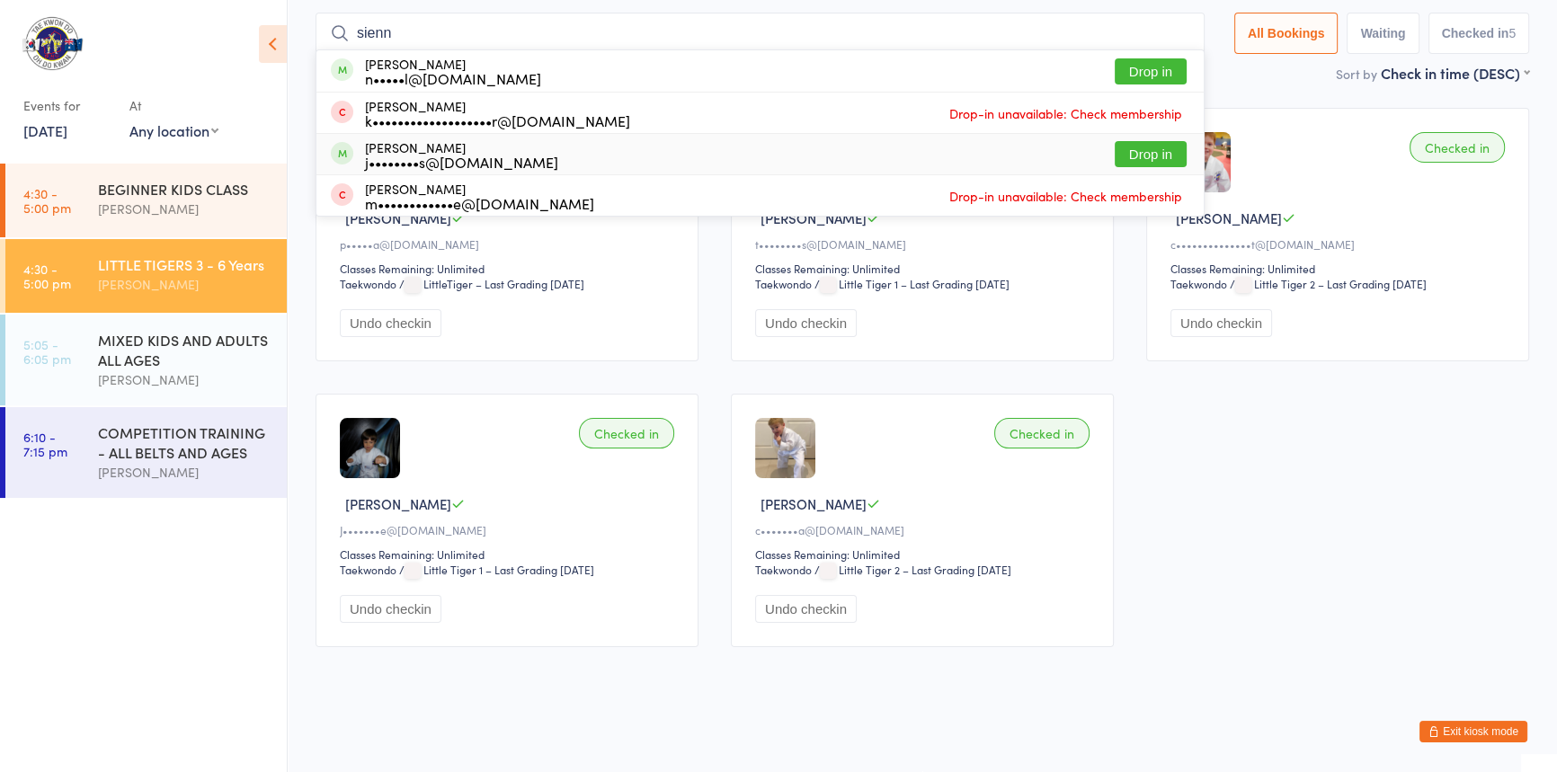
type input "sienn"
click at [1124, 141] on button "Drop in" at bounding box center [1151, 154] width 72 height 26
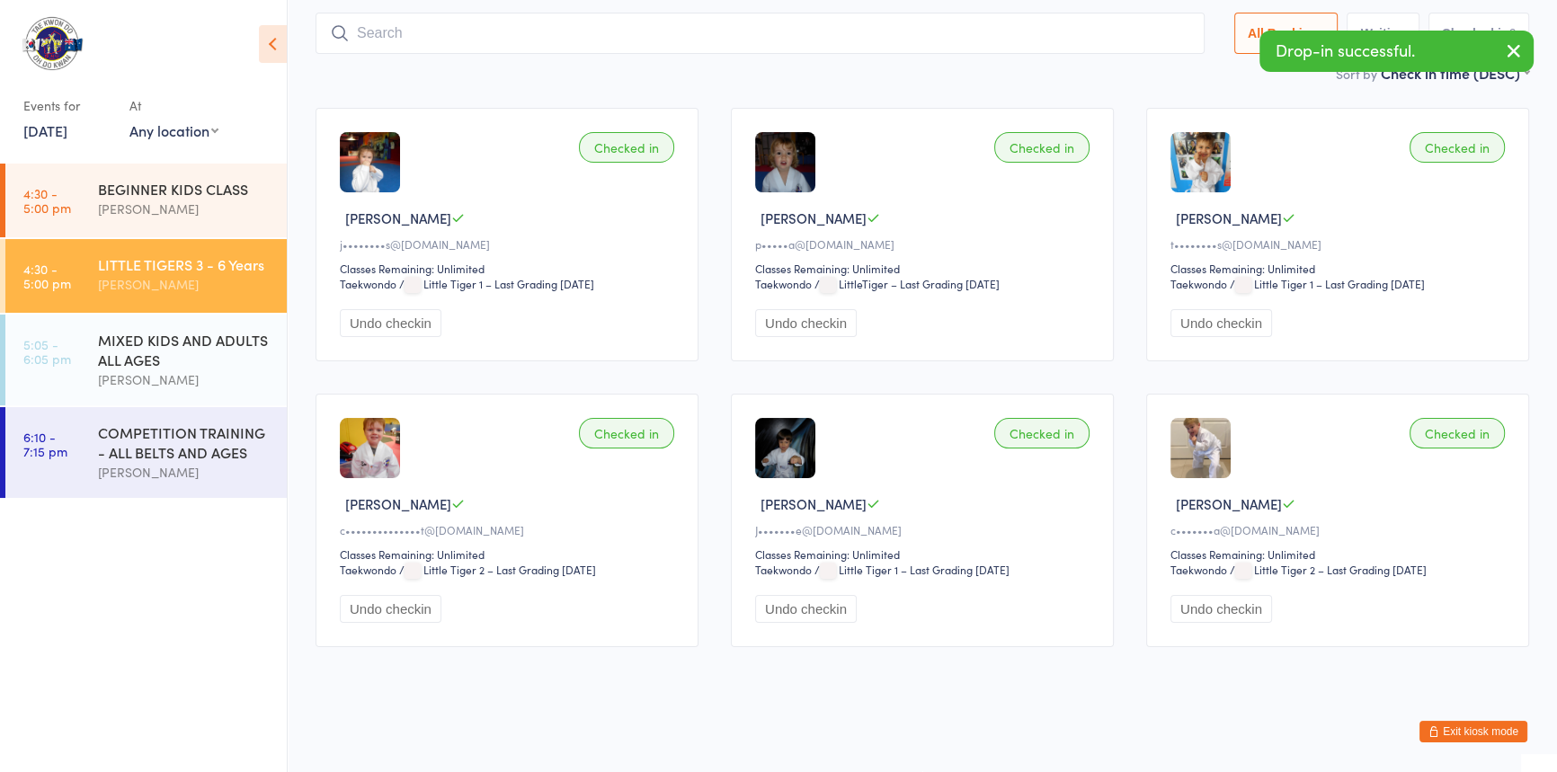
click at [388, 22] on input "search" at bounding box center [760, 33] width 889 height 41
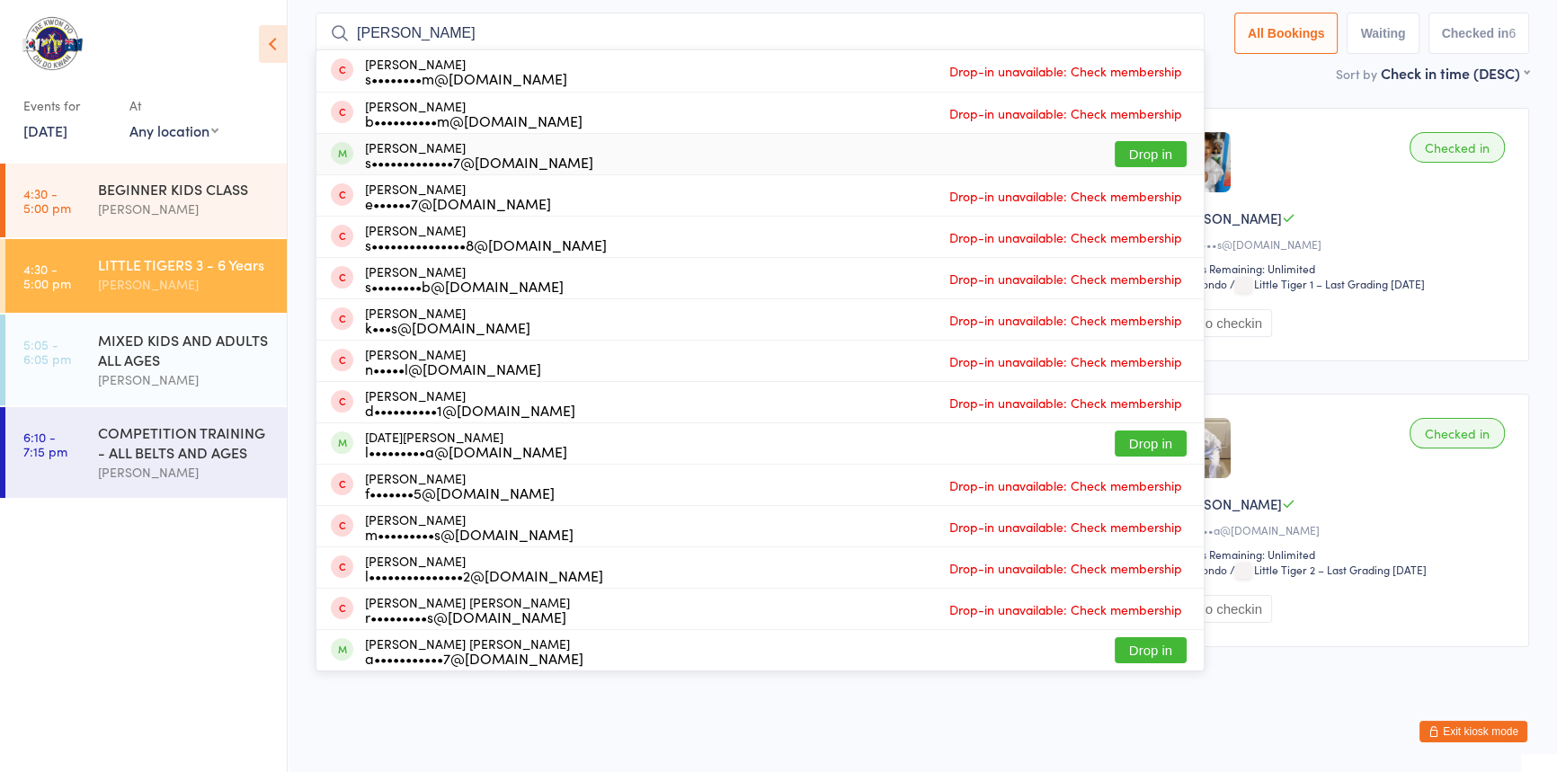
type input "lucas"
click at [1115, 141] on button "Drop in" at bounding box center [1151, 154] width 72 height 26
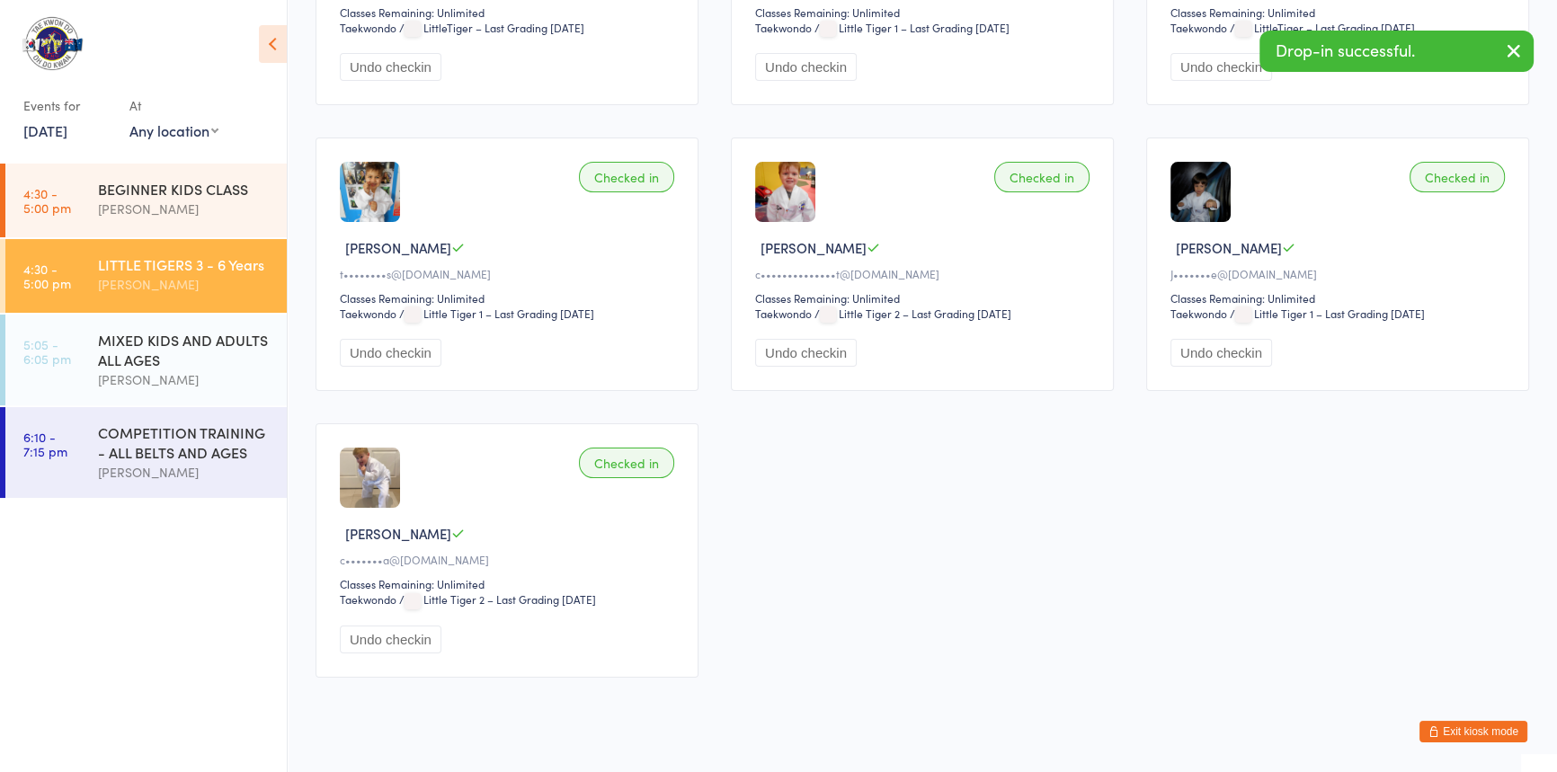
scroll to position [364, 0]
click at [219, 202] on div "[PERSON_NAME]" at bounding box center [185, 209] width 174 height 21
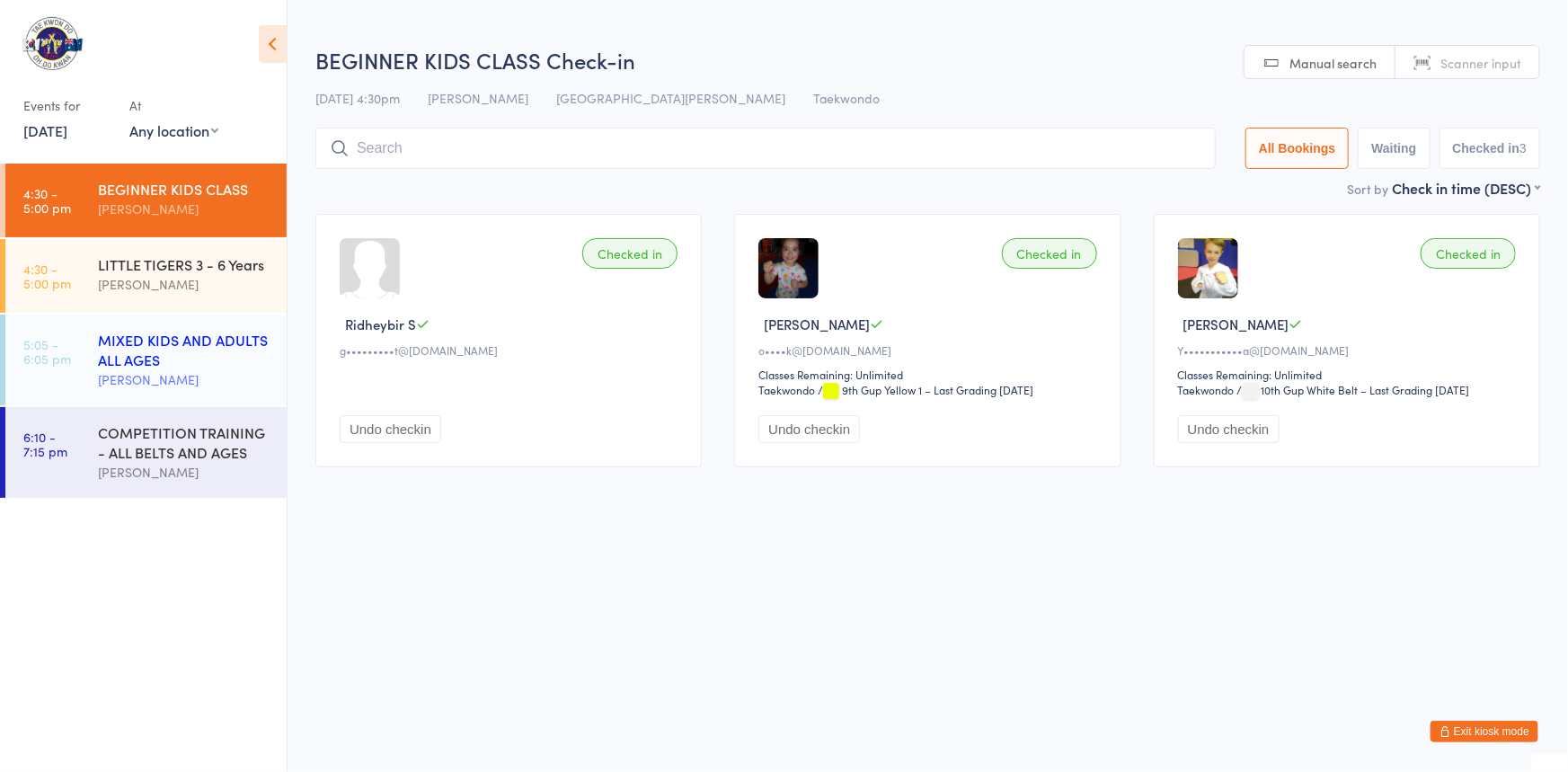
click at [173, 358] on div "MIXED KIDS AND ADULTS ALL AGES" at bounding box center [185, 350] width 174 height 40
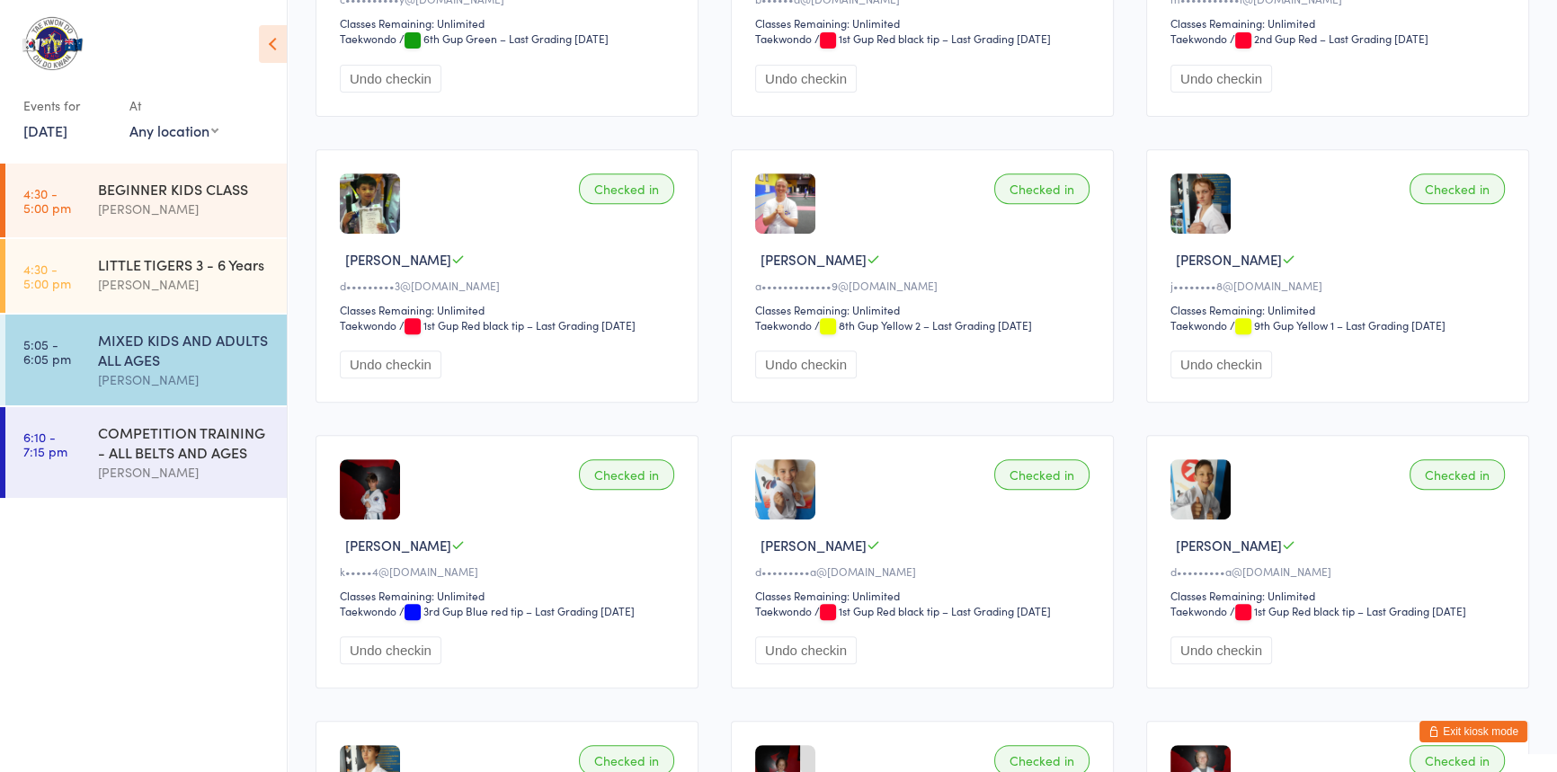
scroll to position [658, 0]
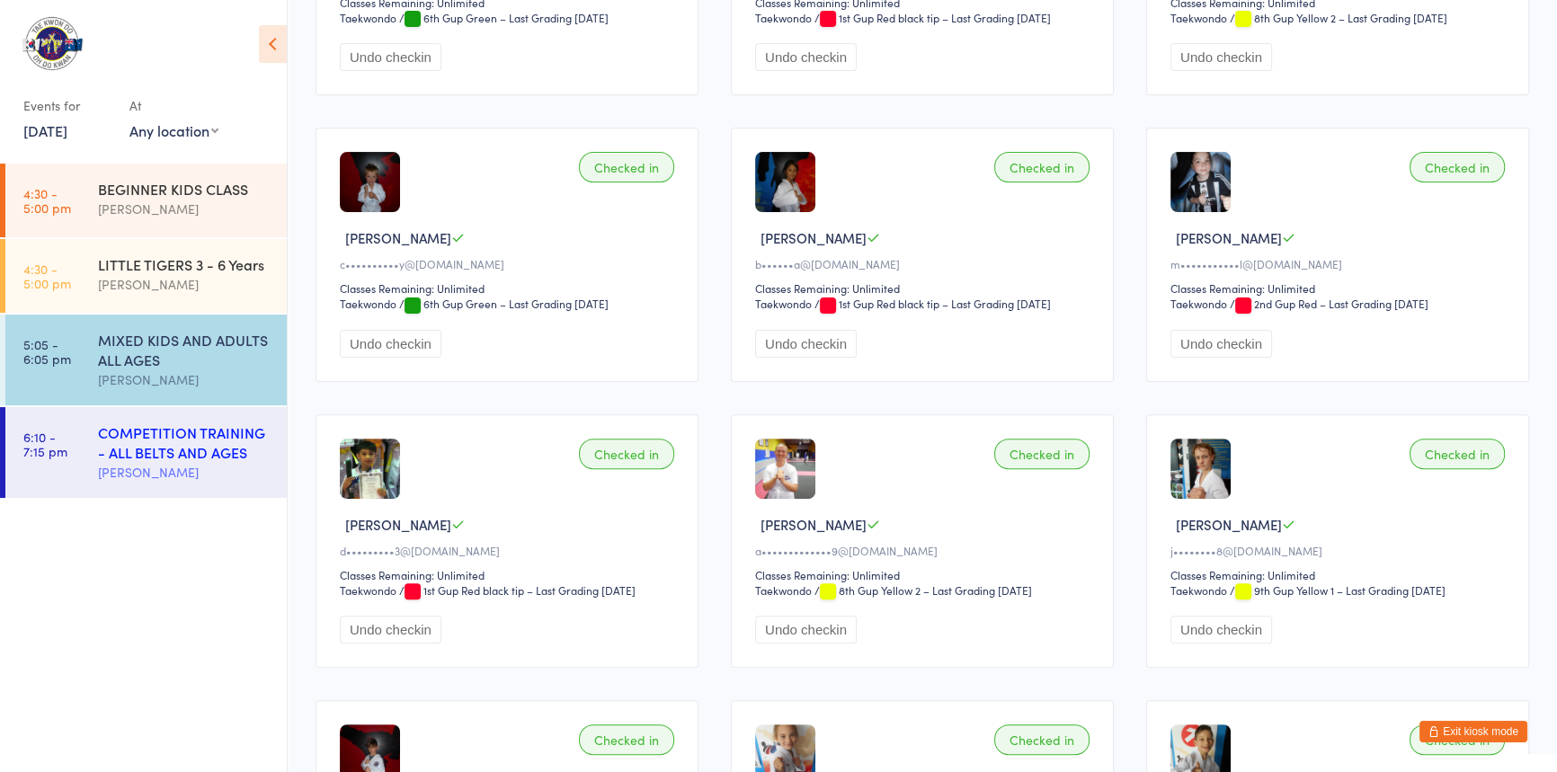
click at [232, 445] on div "COMPETITION TRAINING - ALL BELTS AND AGES" at bounding box center [185, 443] width 174 height 40
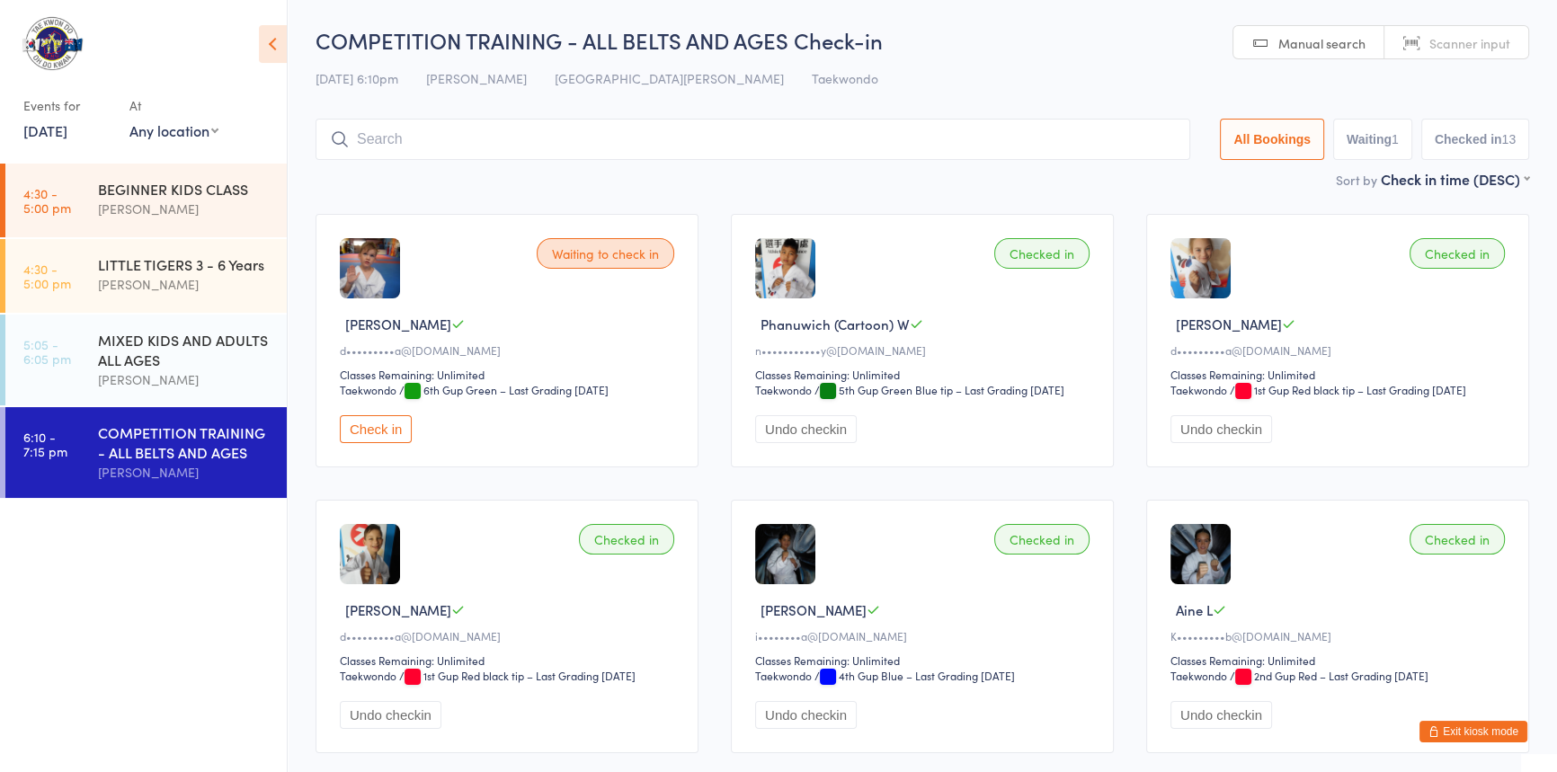
click at [395, 133] on input "search" at bounding box center [753, 139] width 875 height 41
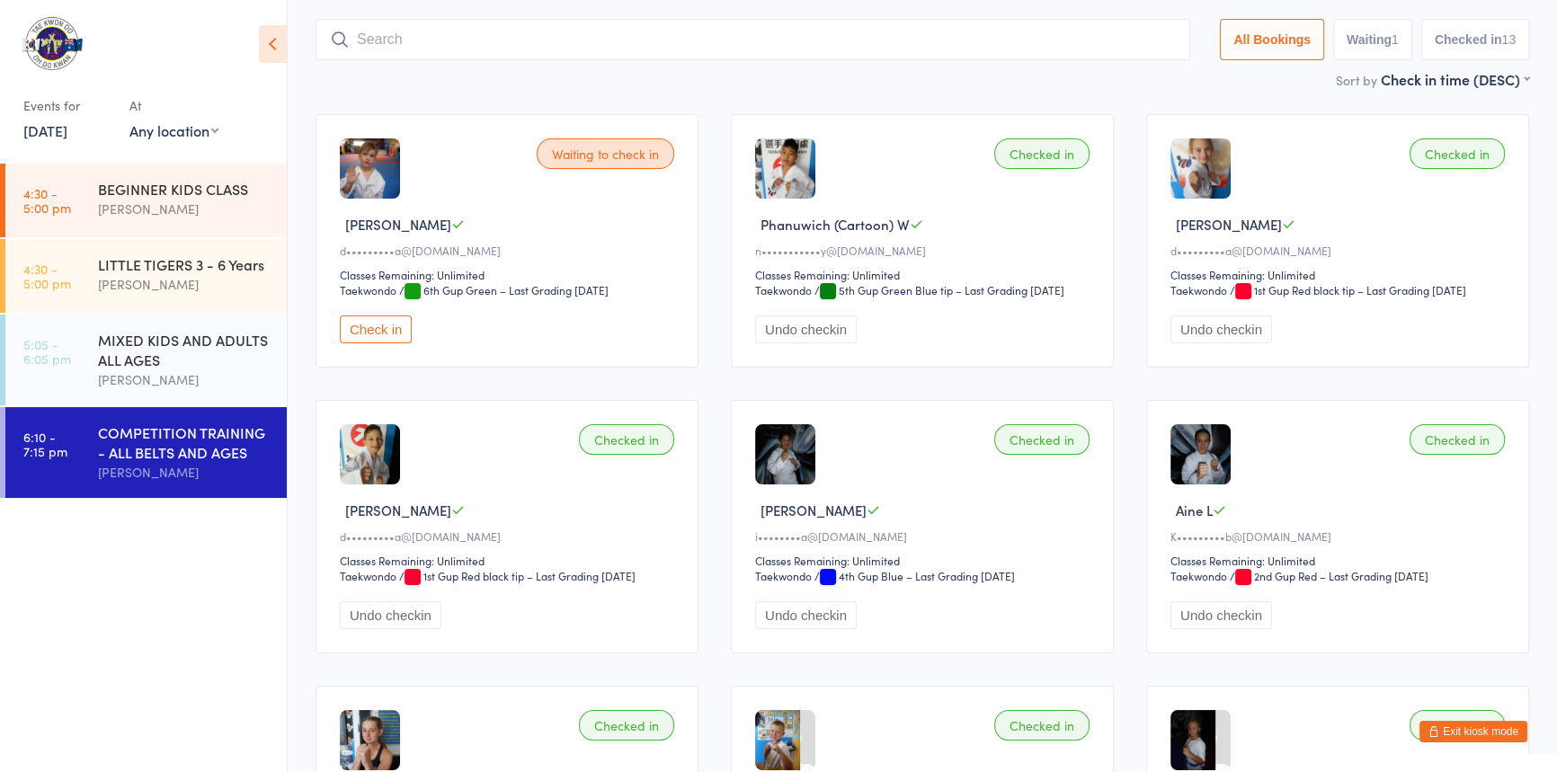
scroll to position [119, 0]
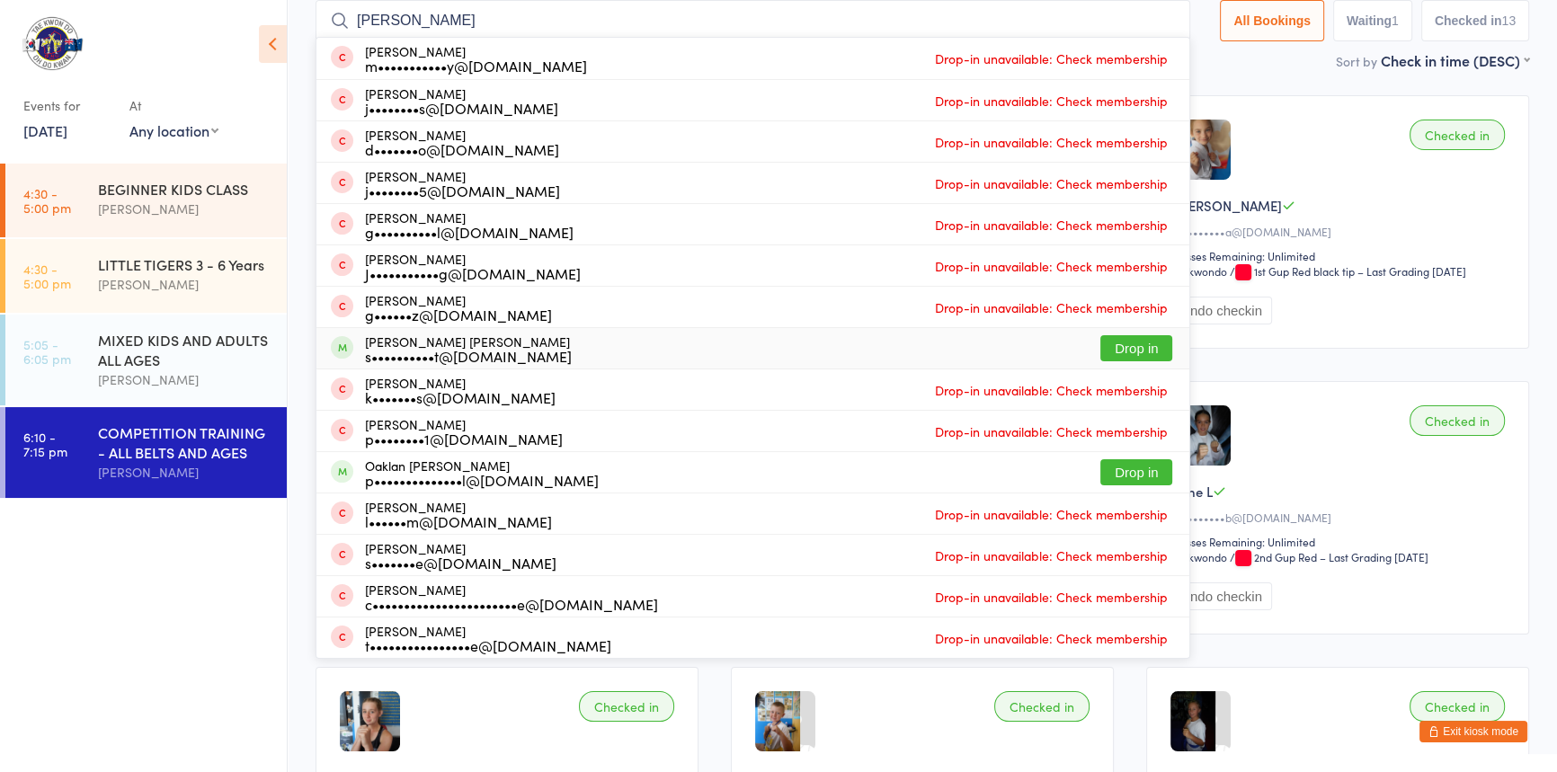
type input "jack m"
click at [1106, 341] on button "Drop in" at bounding box center [1137, 348] width 72 height 26
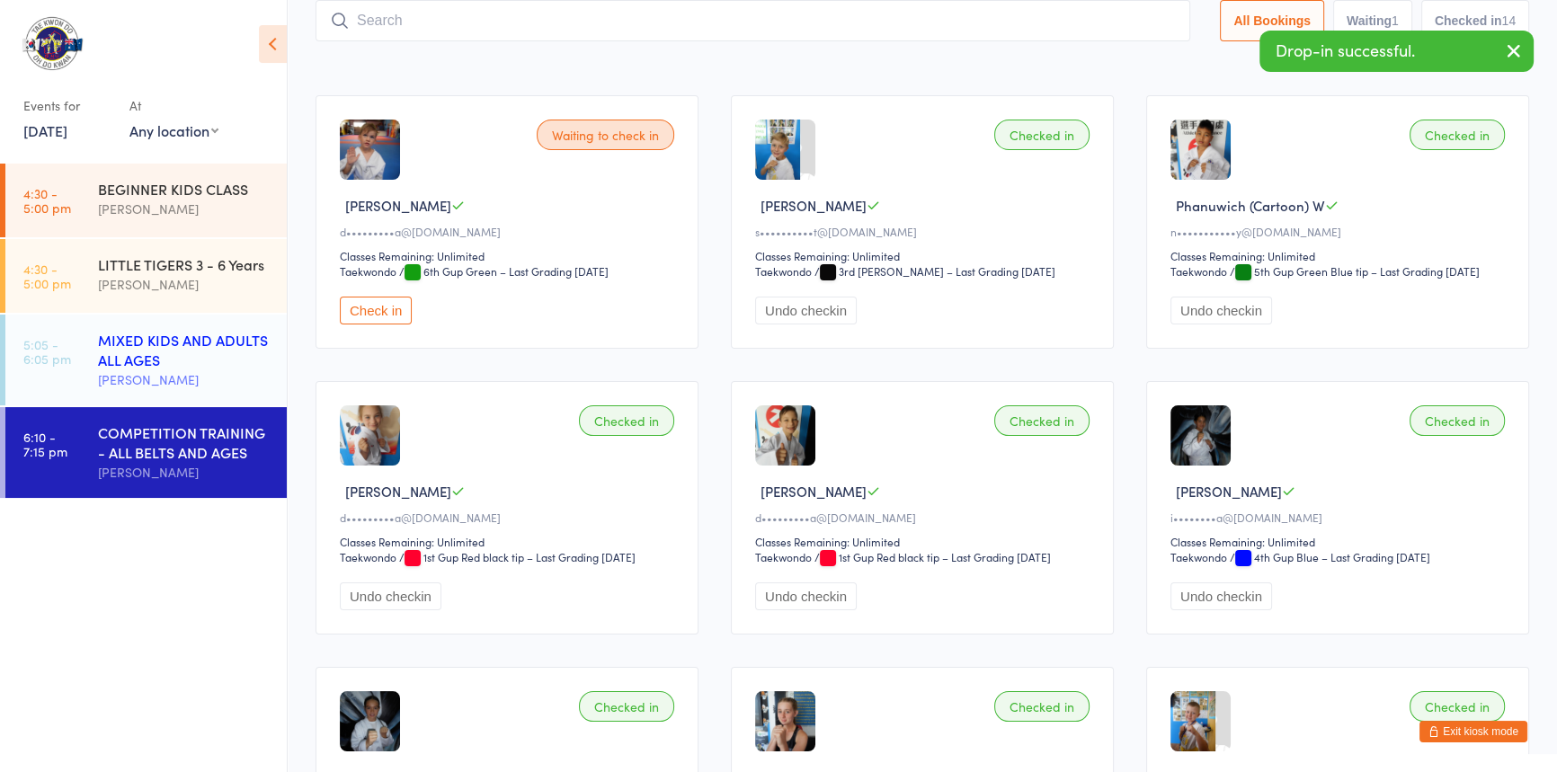
click at [231, 358] on div "MIXED KIDS AND ADULTS ALL AGES" at bounding box center [185, 350] width 174 height 40
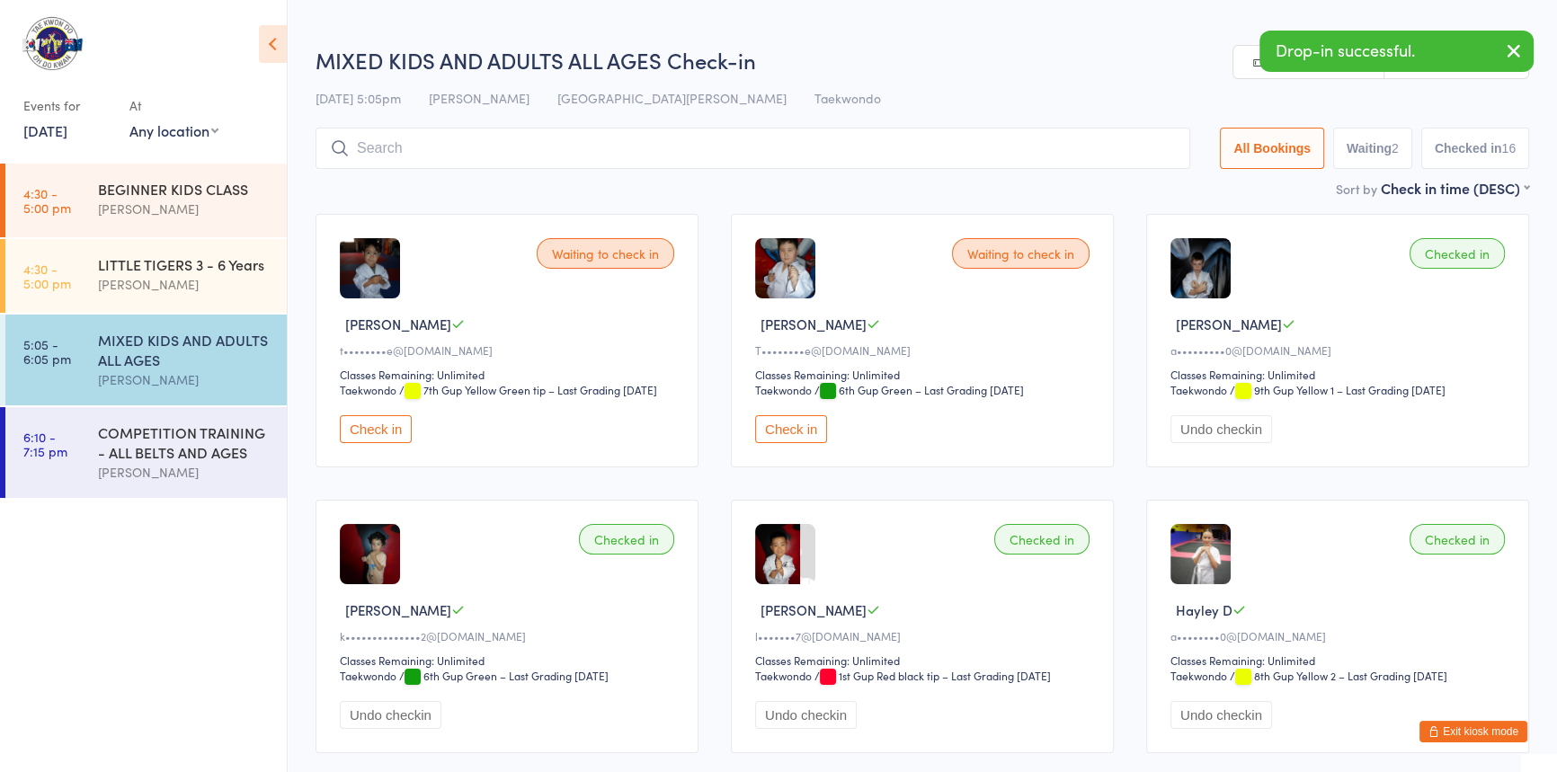
click at [389, 144] on input "search" at bounding box center [753, 148] width 875 height 41
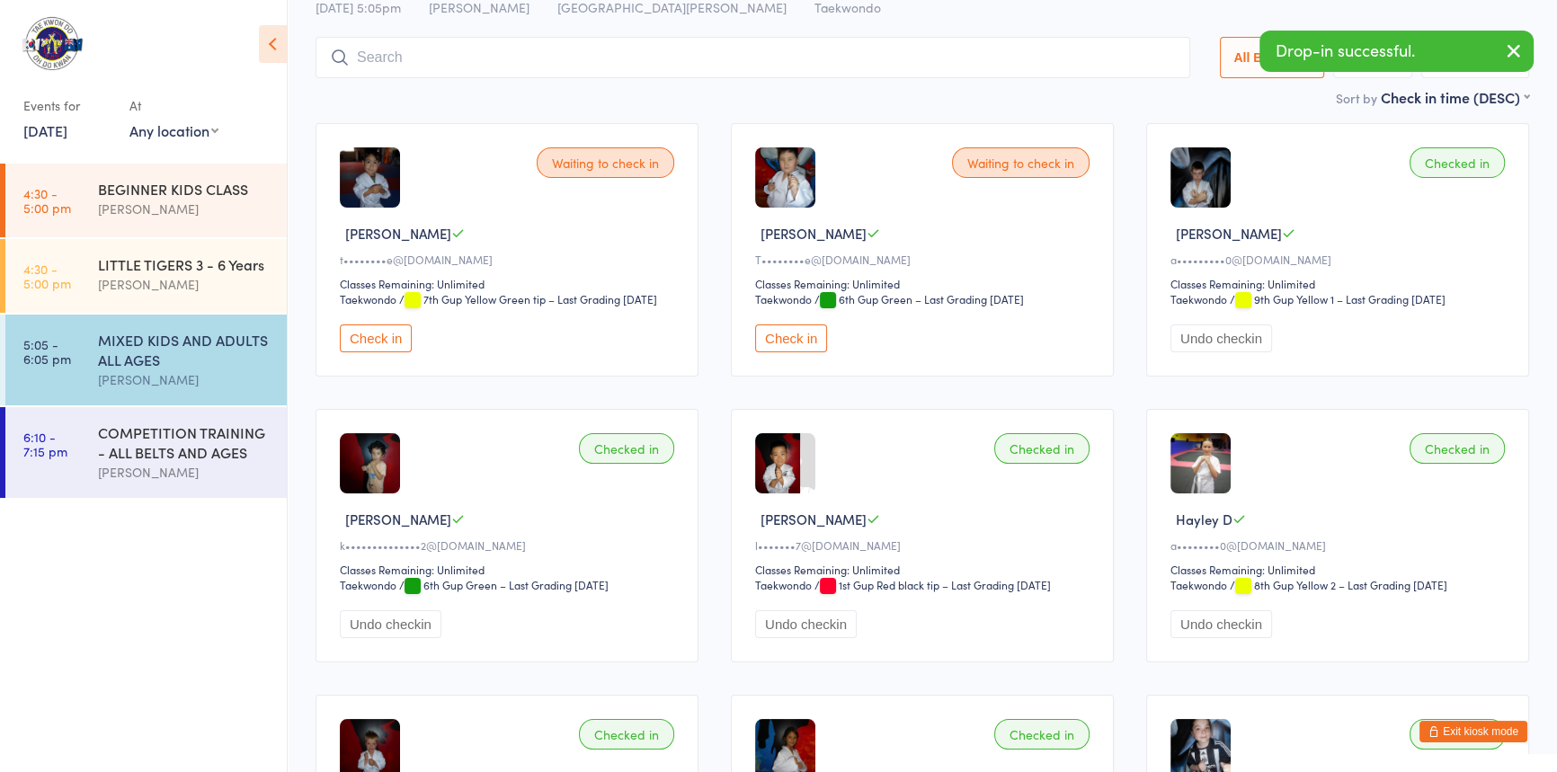
scroll to position [128, 0]
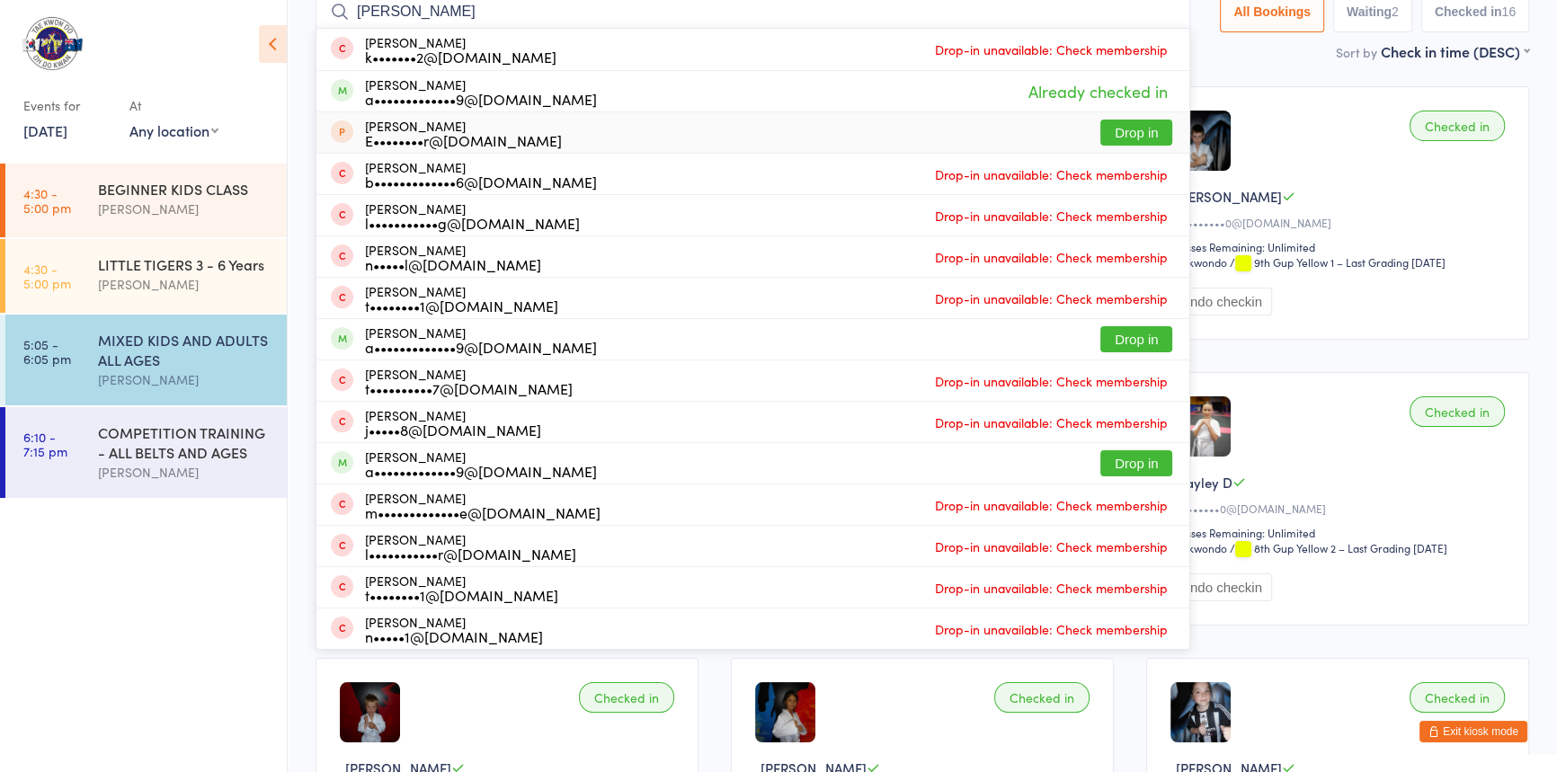
type input "oliver"
click at [1101, 126] on button "Drop in" at bounding box center [1137, 133] width 72 height 26
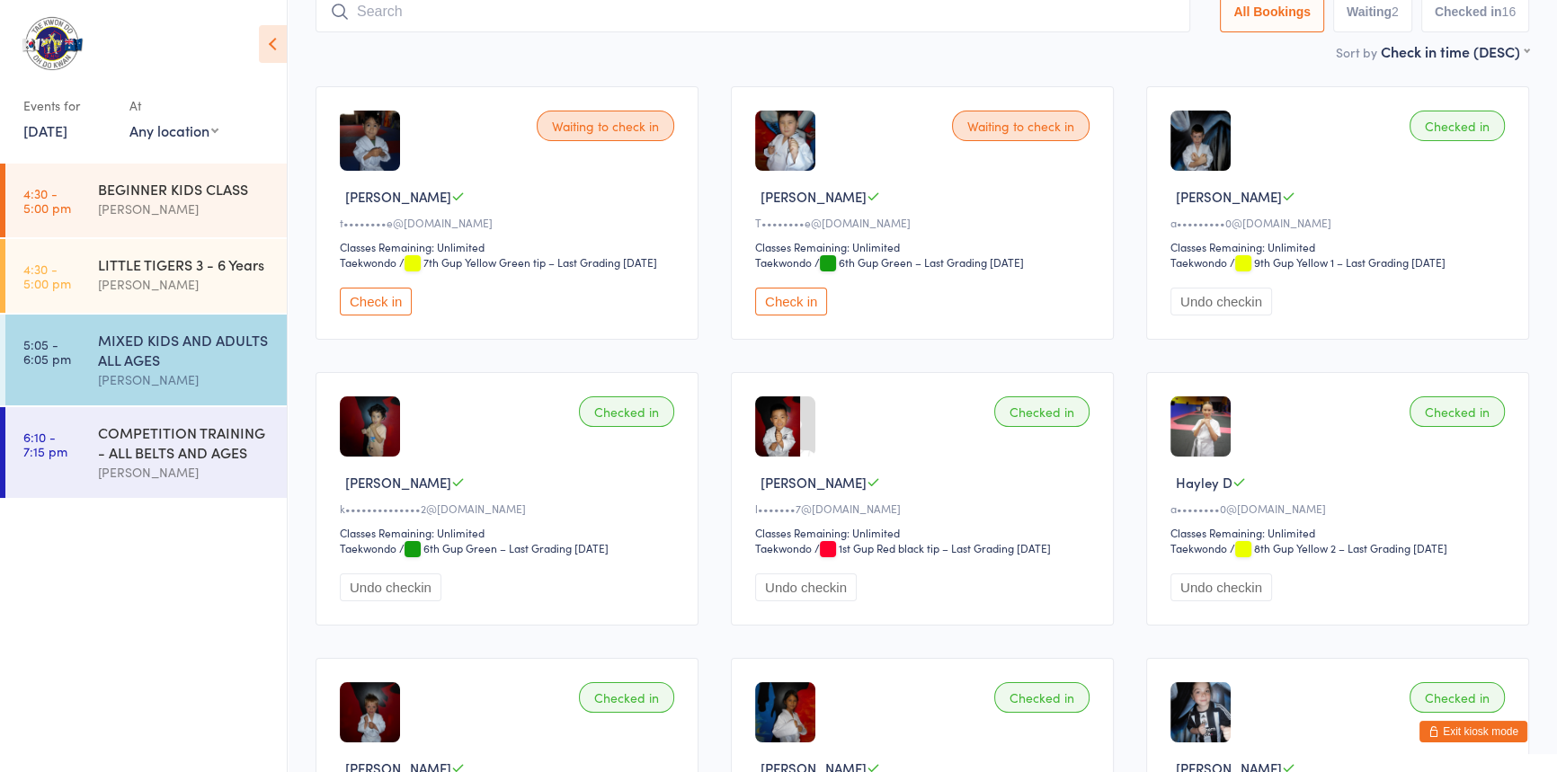
scroll to position [119, 0]
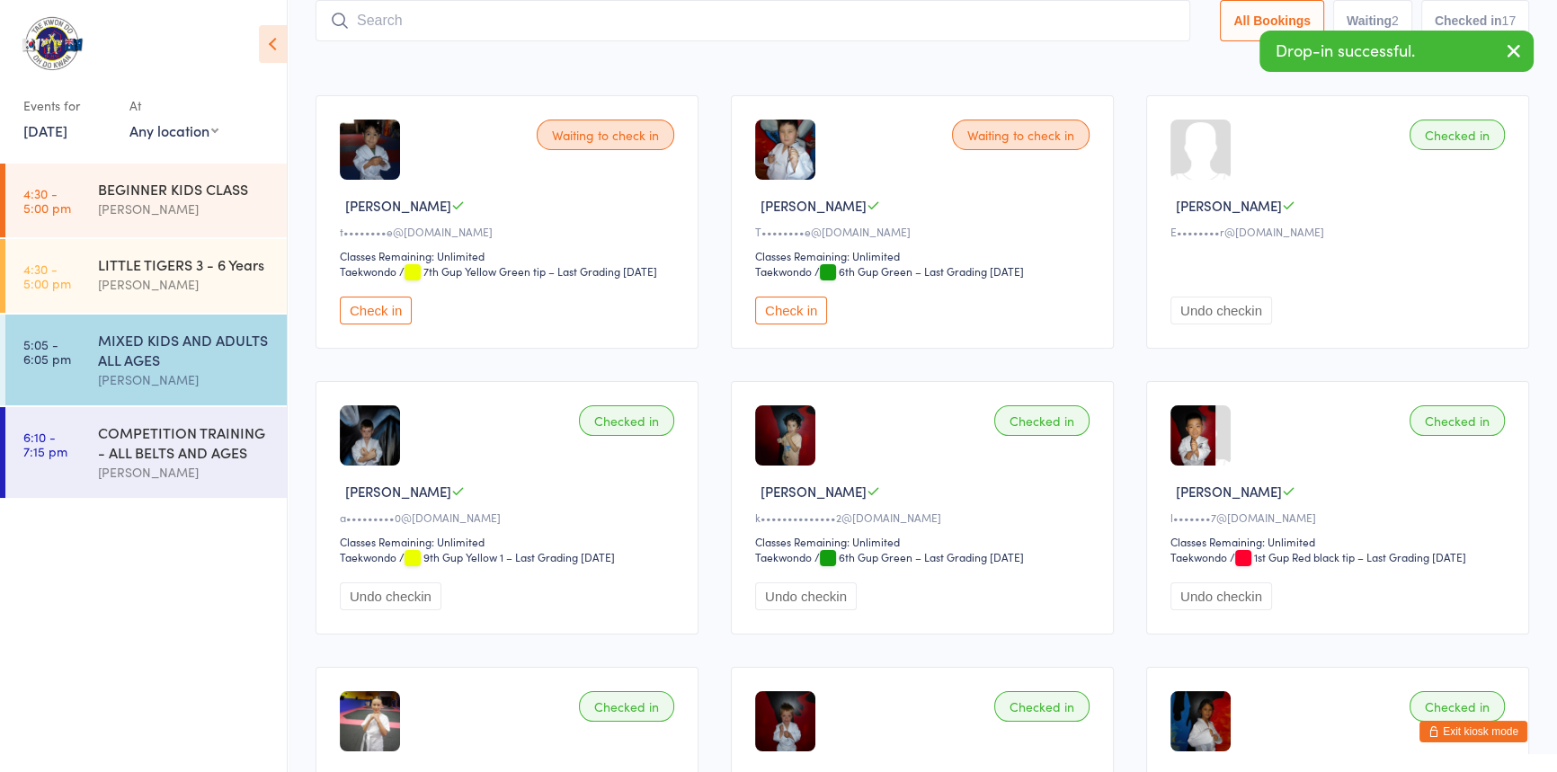
click at [1435, 731] on button "Exit kiosk mode" at bounding box center [1474, 732] width 108 height 22
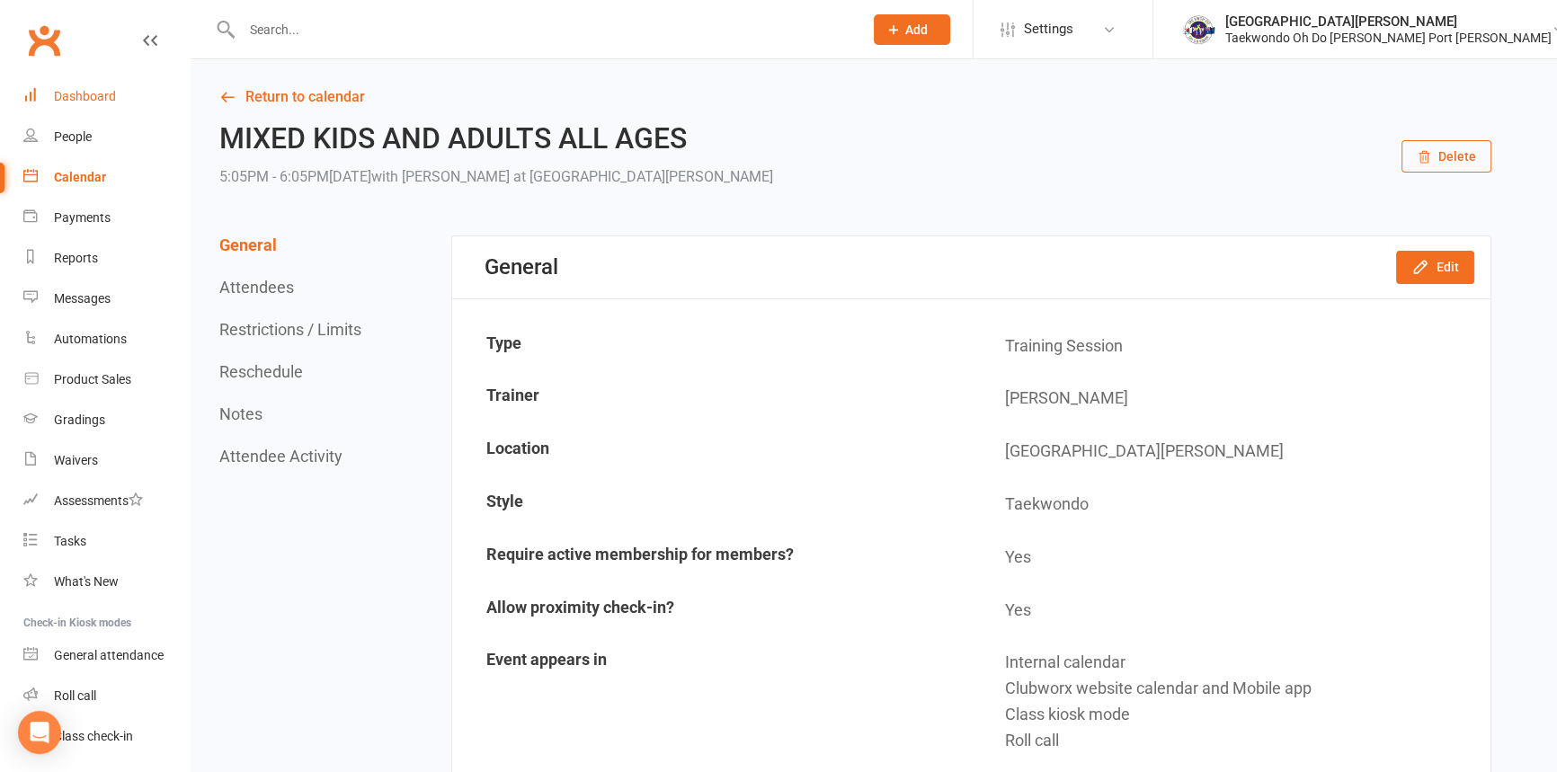
click at [81, 90] on div "Dashboard" at bounding box center [85, 96] width 62 height 14
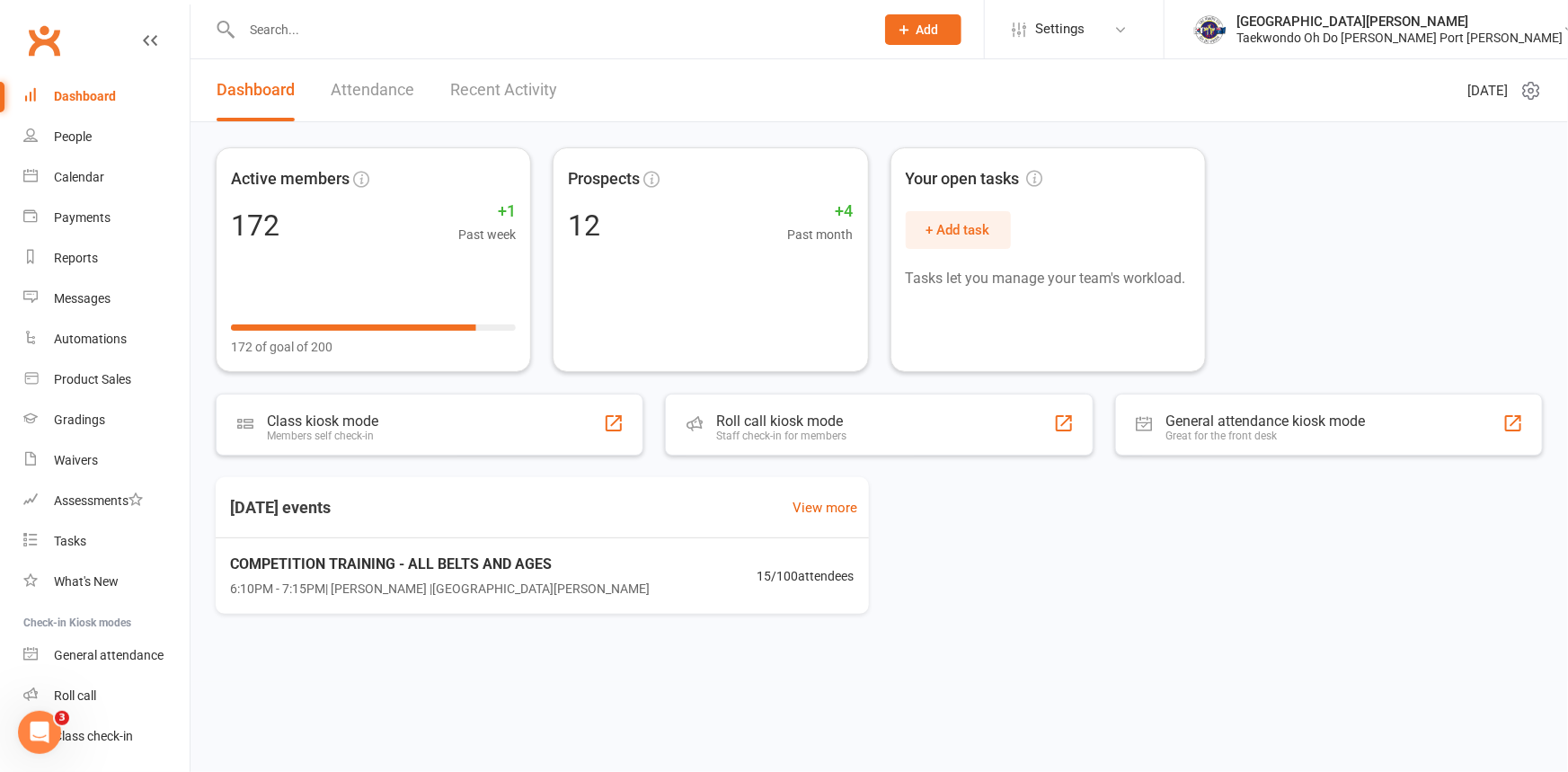
click at [394, 85] on link "Attendance" at bounding box center [373, 90] width 84 height 62
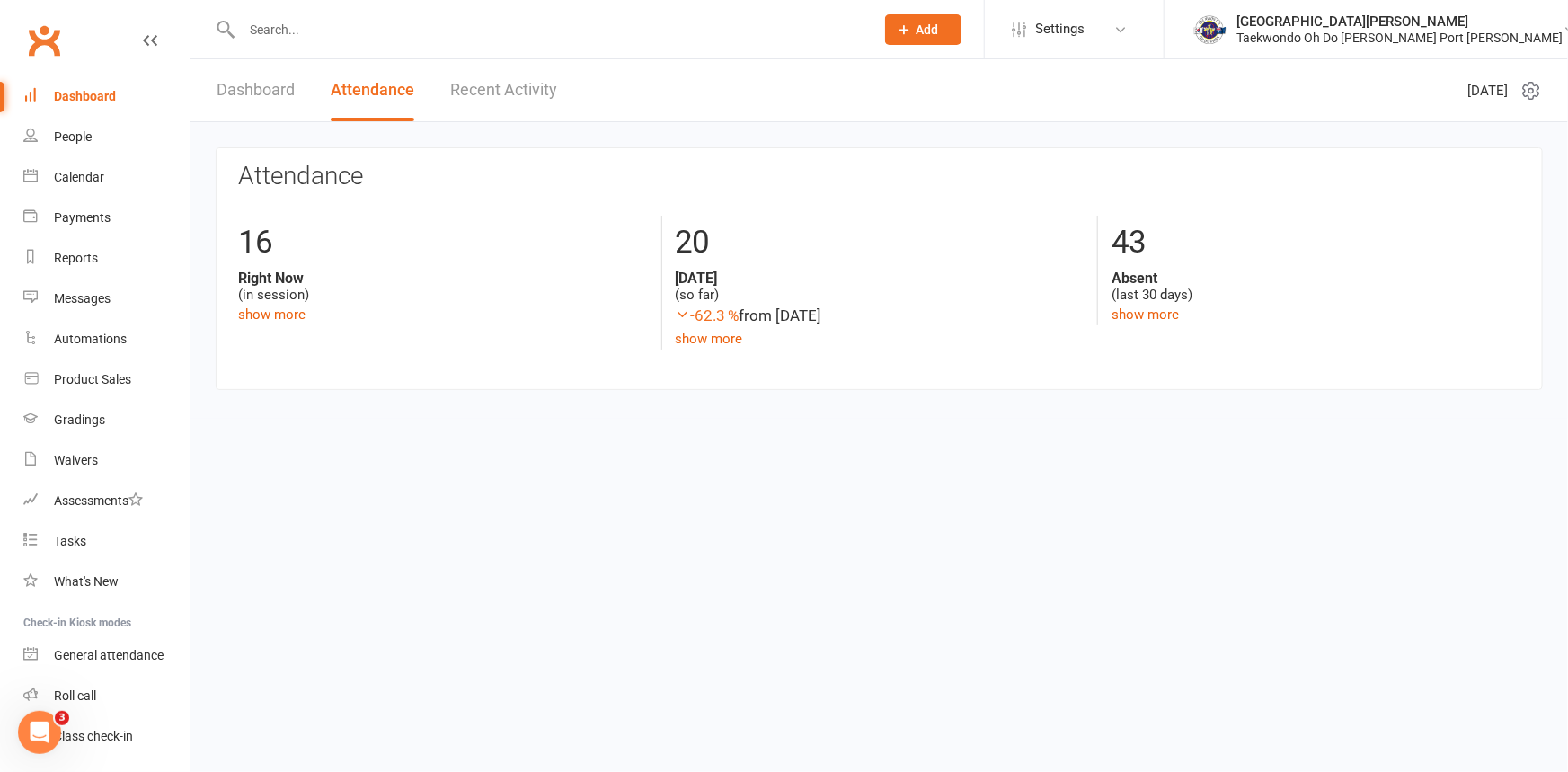
click at [468, 91] on link "Recent Activity" at bounding box center [503, 90] width 107 height 62
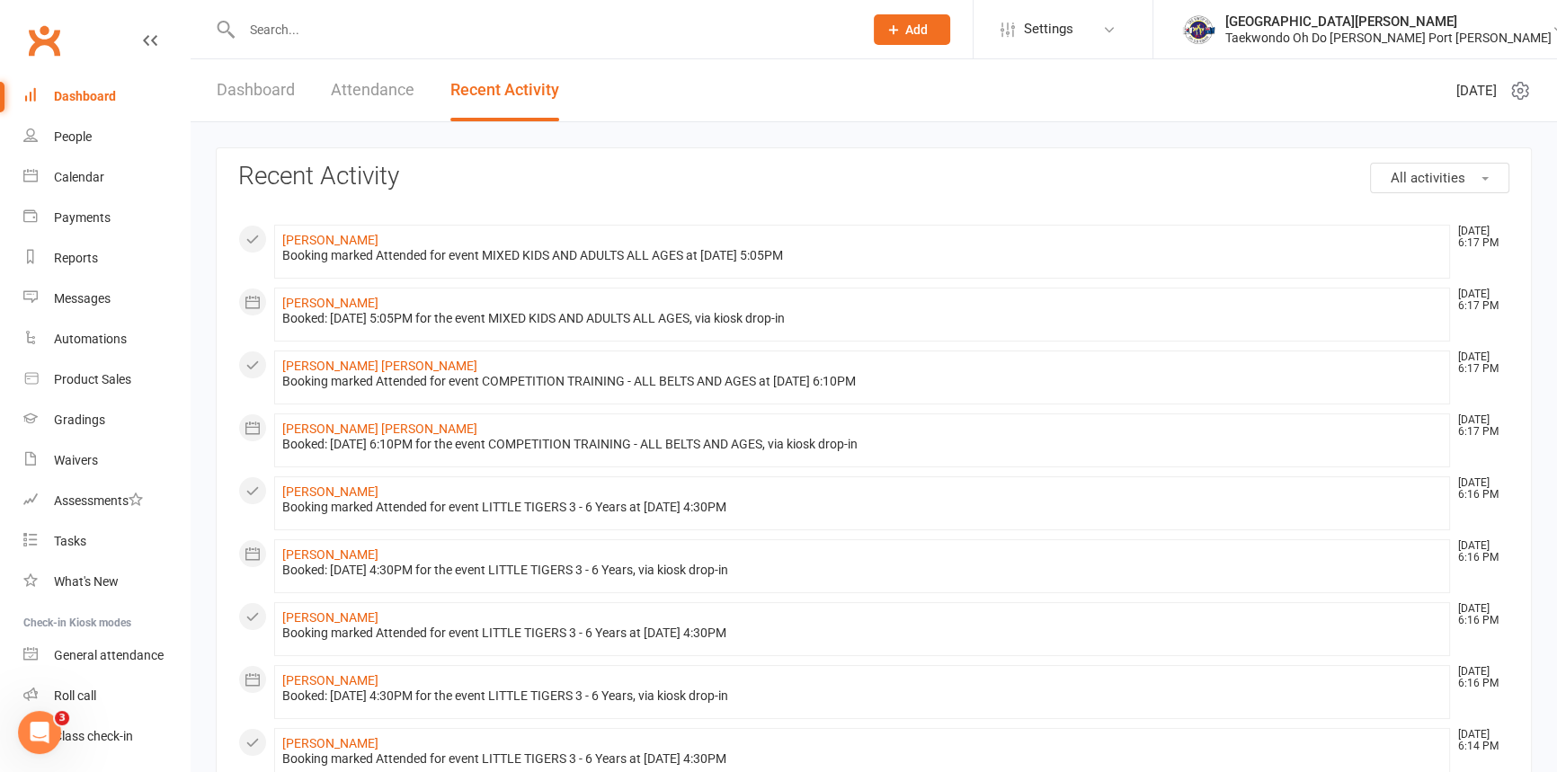
click at [271, 81] on link "Dashboard" at bounding box center [256, 90] width 78 height 62
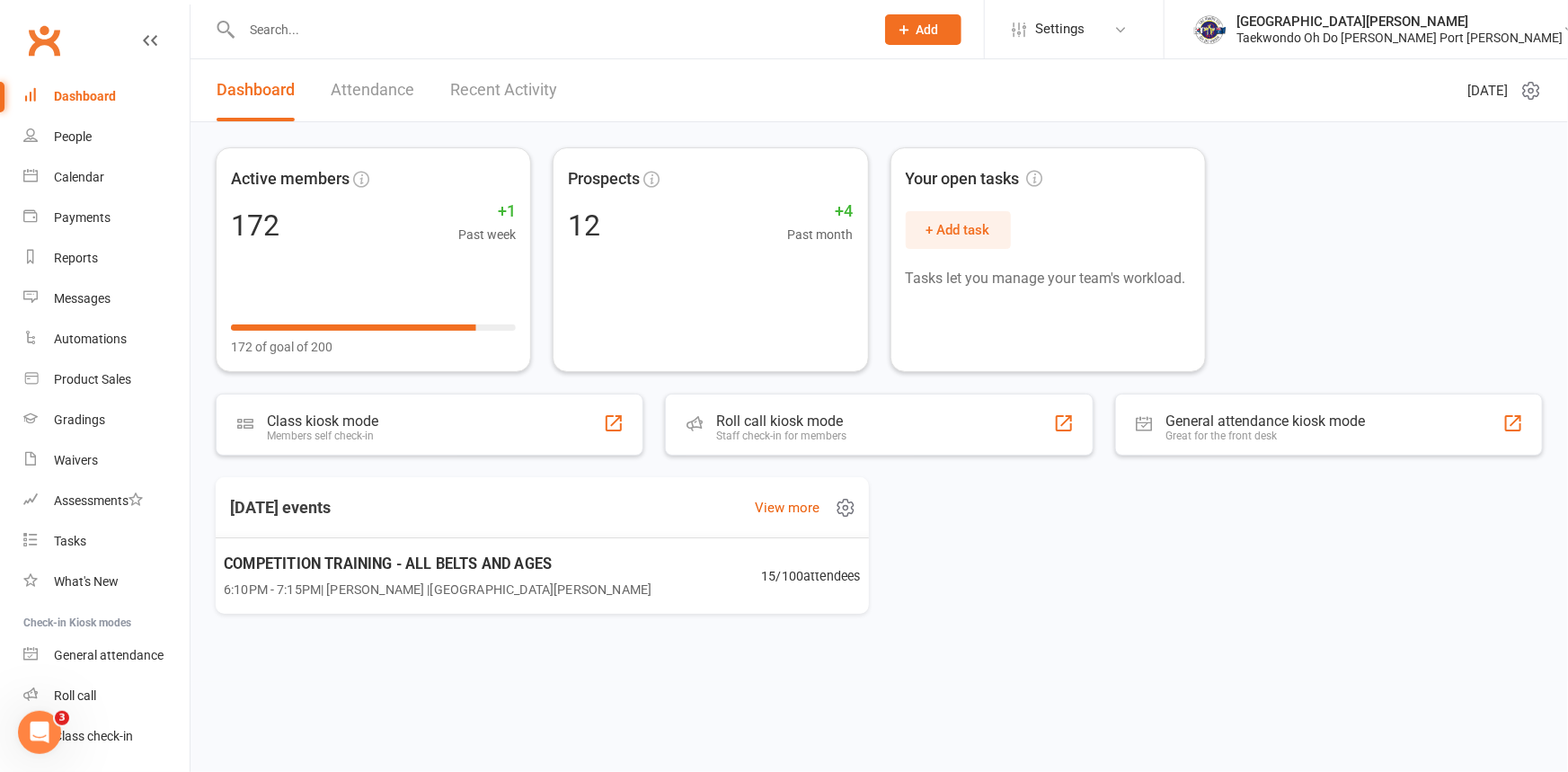
click at [421, 559] on span "COMPETITION TRAINING - ALL BELTS AND AGES" at bounding box center [438, 563] width 428 height 23
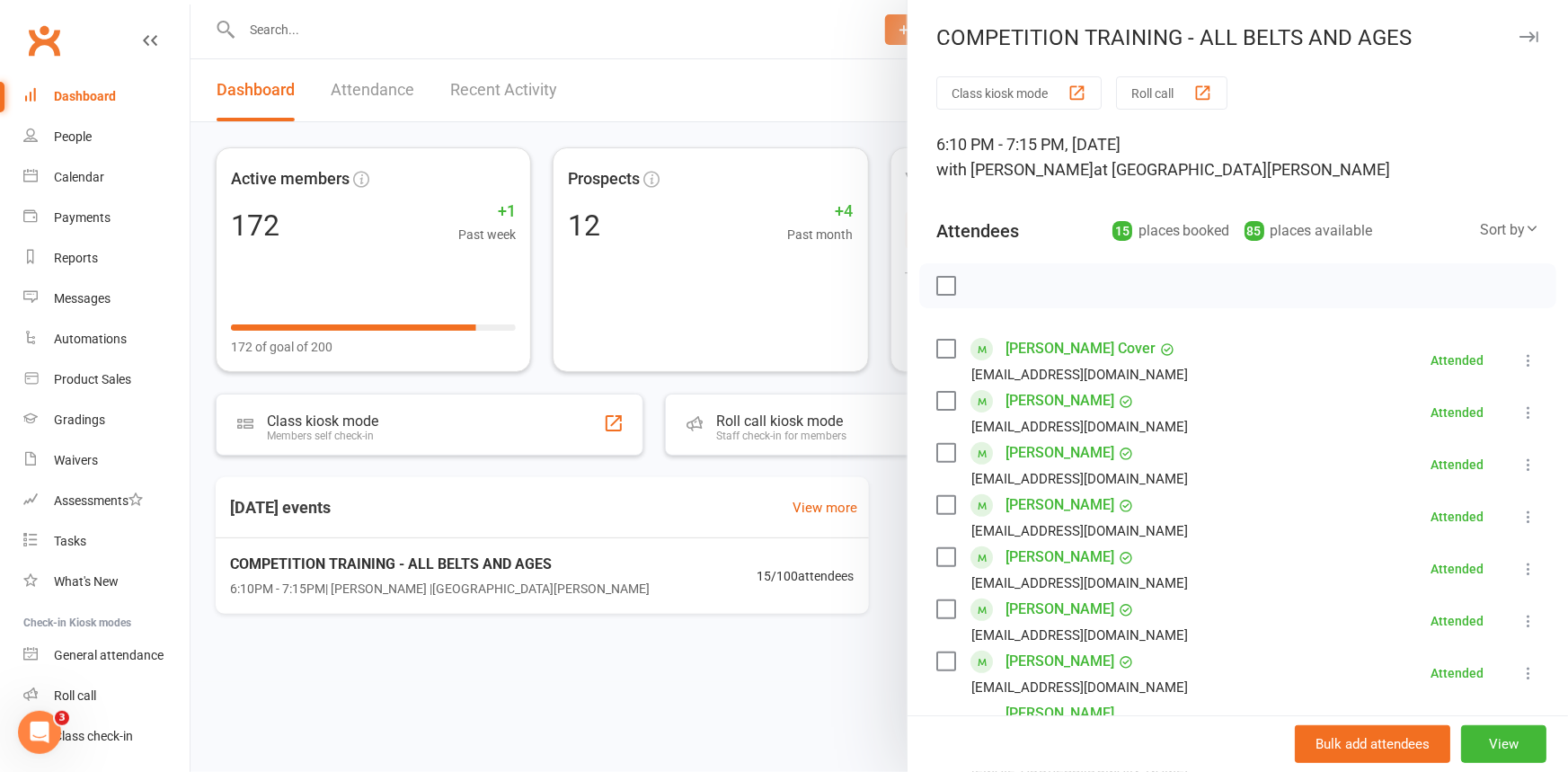
click at [548, 36] on div at bounding box center [879, 386] width 1377 height 772
